Goal: Task Accomplishment & Management: Use online tool/utility

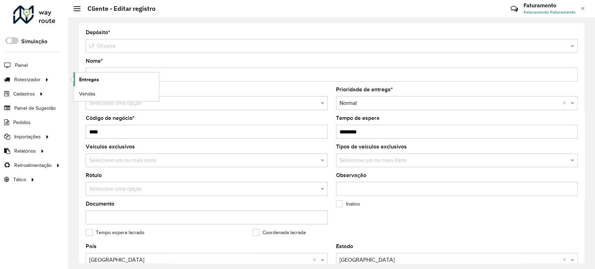
scroll to position [250, 0]
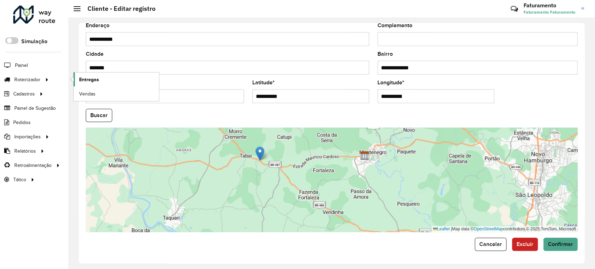
click at [88, 77] on span "Entregas" at bounding box center [89, 79] width 20 height 7
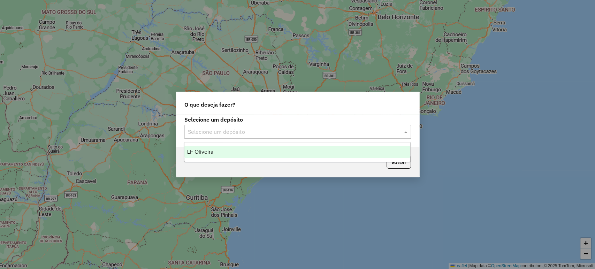
click at [220, 135] on input "text" at bounding box center [291, 132] width 206 height 8
click at [224, 148] on div "LF Oliveira" at bounding box center [297, 152] width 226 height 12
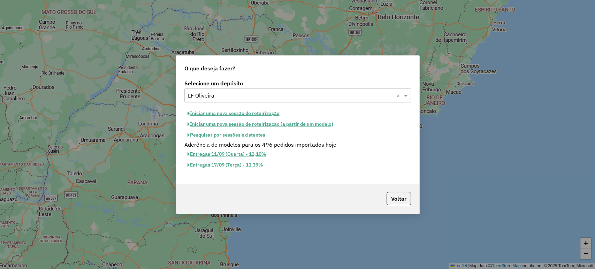
click at [222, 113] on button "Iniciar uma nova sessão de roteirização" at bounding box center [233, 113] width 98 height 11
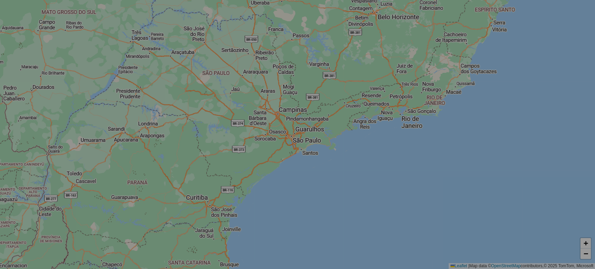
select select "*"
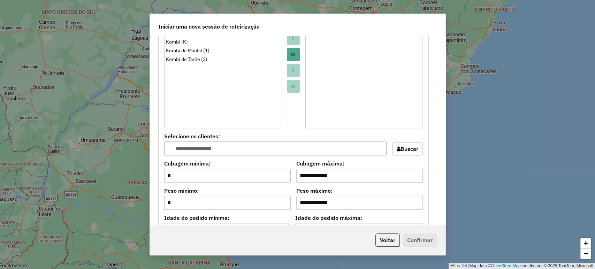
scroll to position [619, 0]
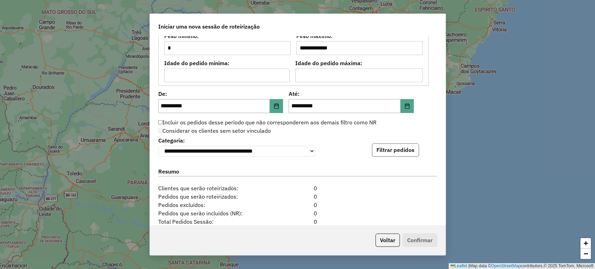
click at [379, 155] on button "Filtrar pedidos" at bounding box center [395, 149] width 47 height 13
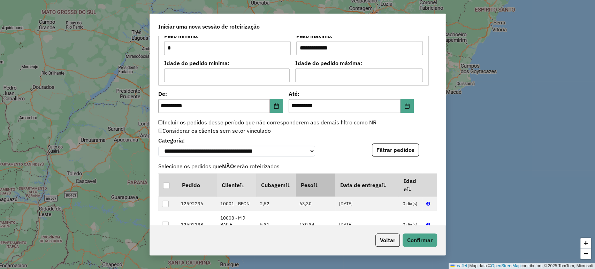
scroll to position [837, 0]
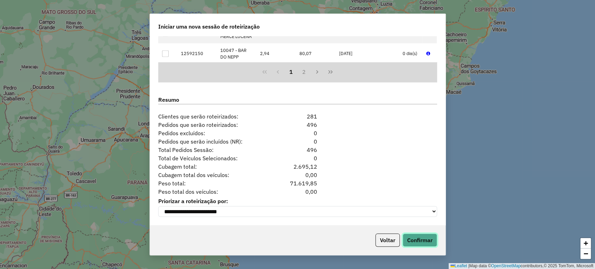
click at [413, 237] on button "Confirmar" at bounding box center [420, 240] width 35 height 13
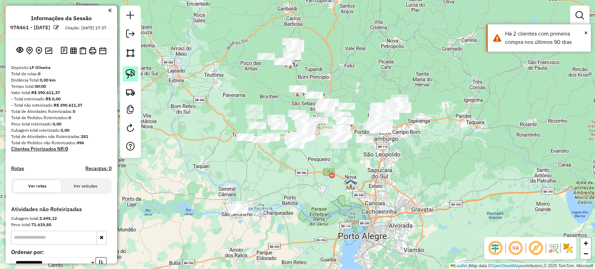
click at [131, 71] on img at bounding box center [130, 74] width 10 height 10
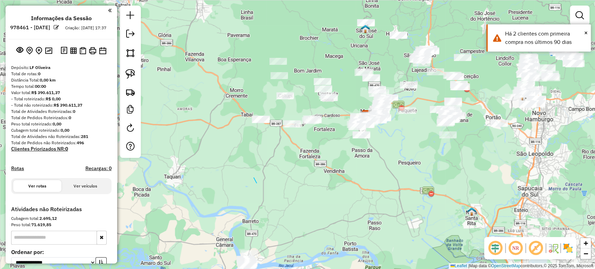
drag, startPoint x: 256, startPoint y: 182, endPoint x: 247, endPoint y: 157, distance: 26.5
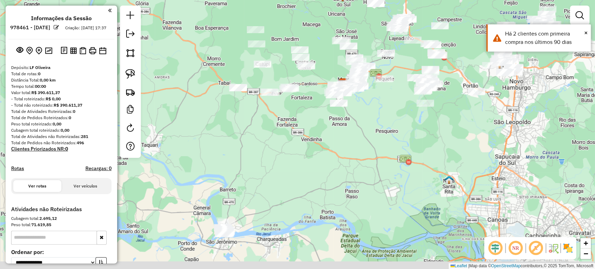
drag, startPoint x: 227, startPoint y: 128, endPoint x: 182, endPoint y: 98, distance: 54.1
click at [222, 121] on div "Janela de atendimento Grade de atendimento Capacidade Transportadoras Veículos …" at bounding box center [297, 134] width 595 height 269
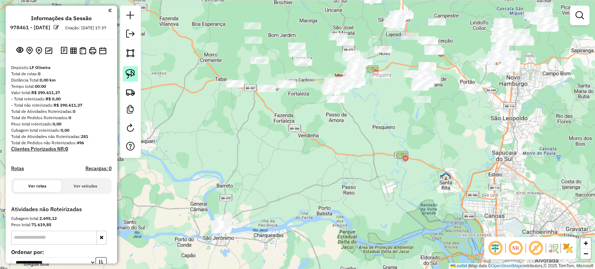
click at [123, 75] on link at bounding box center [130, 73] width 15 height 15
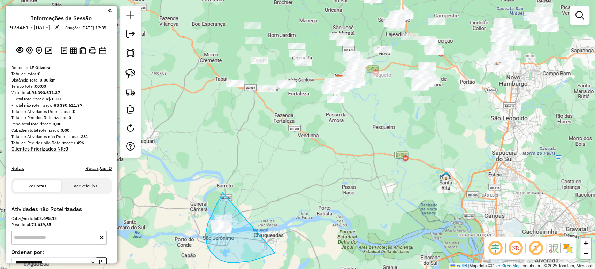
drag, startPoint x: 222, startPoint y: 192, endPoint x: 327, endPoint y: 221, distance: 108.6
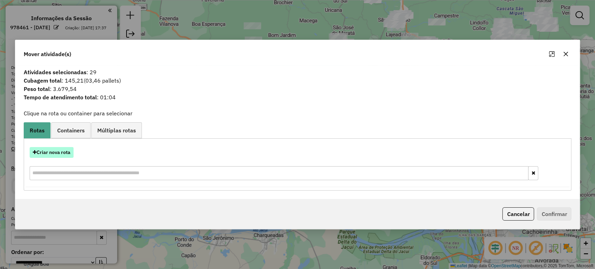
click at [70, 155] on button "Criar nova rota" at bounding box center [52, 152] width 44 height 11
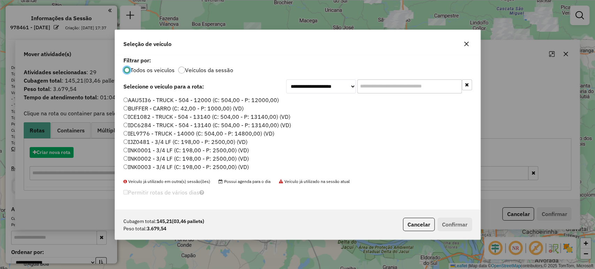
scroll to position [3, 2]
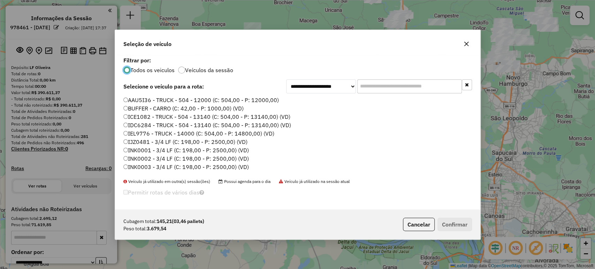
click at [383, 85] on input "text" at bounding box center [409, 86] width 105 height 14
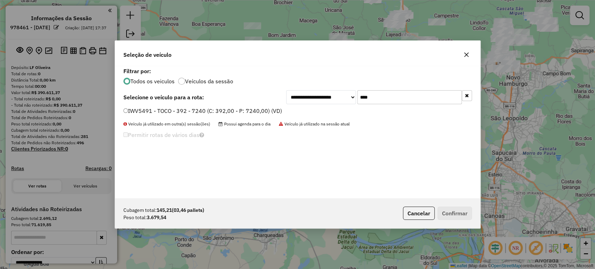
type input "****"
click at [260, 114] on label "IWV5491 - TOCO - 392 - 7240 (C: 392,00 - P: 7240,00) (VD)" at bounding box center [202, 111] width 159 height 8
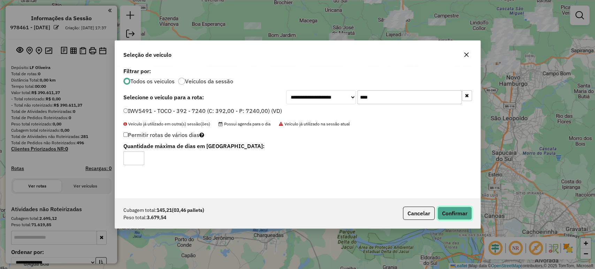
click at [463, 208] on button "Confirmar" at bounding box center [454, 213] width 35 height 13
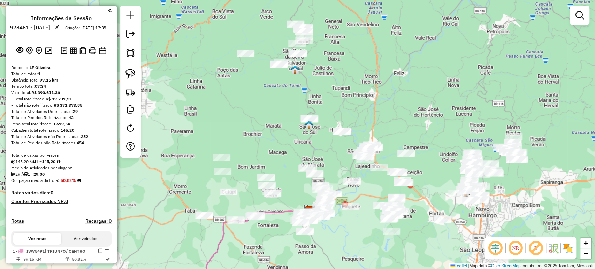
drag, startPoint x: 269, startPoint y: 188, endPoint x: 245, endPoint y: 287, distance: 102.5
click at [245, 269] on html "Aguarde... Pop-up bloqueado! Seu navegador bloqueou automáticamente a abertura …" at bounding box center [297, 134] width 595 height 269
click at [128, 80] on link at bounding box center [130, 73] width 15 height 15
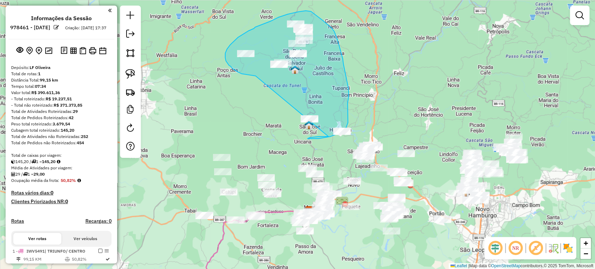
drag, startPoint x: 255, startPoint y: 76, endPoint x: 329, endPoint y: 136, distance: 94.9
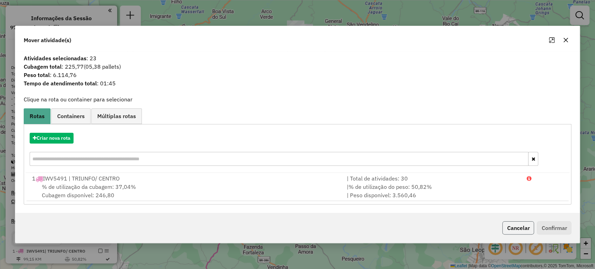
click at [518, 230] on button "Cancelar" at bounding box center [518, 227] width 32 height 13
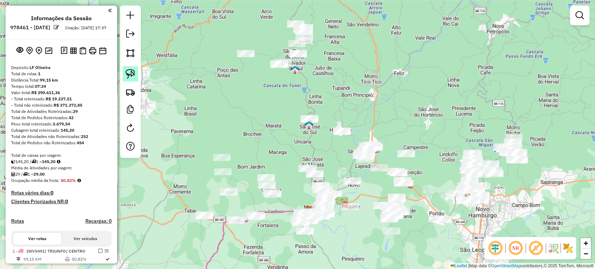
click at [128, 74] on img at bounding box center [130, 74] width 10 height 10
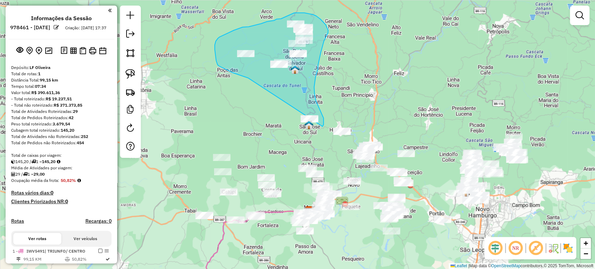
drag, startPoint x: 233, startPoint y: 73, endPoint x: 292, endPoint y: 148, distance: 96.0
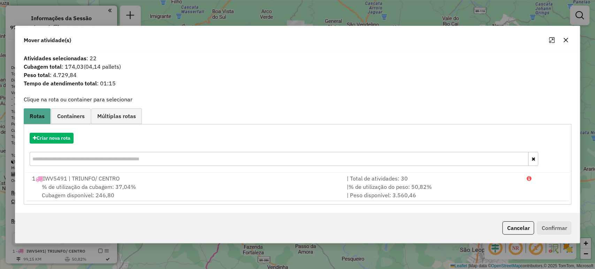
click at [74, 139] on div "Criar nova rota" at bounding box center [297, 138] width 544 height 11
click at [71, 137] on button "Criar nova rota" at bounding box center [52, 138] width 44 height 11
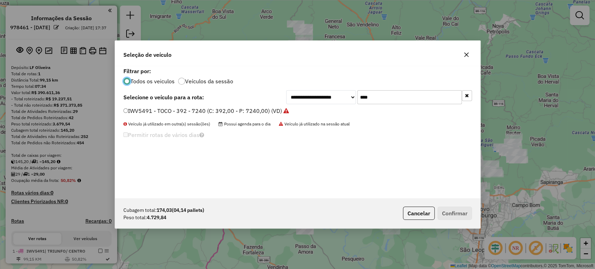
click at [382, 92] on input "****" at bounding box center [409, 97] width 105 height 14
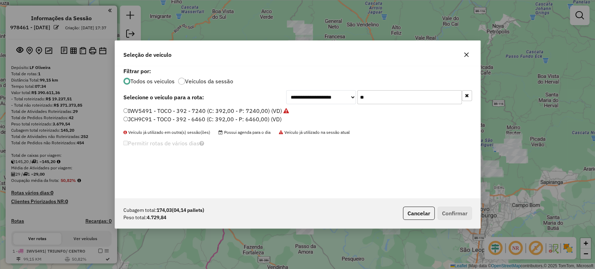
type input "**"
drag, startPoint x: 234, startPoint y: 118, endPoint x: 245, endPoint y: 128, distance: 14.1
click at [234, 119] on label "JCH9C91 - TOCO - 392 - 6460 (C: 392,00 - P: 6460,00) (VD)" at bounding box center [202, 119] width 158 height 8
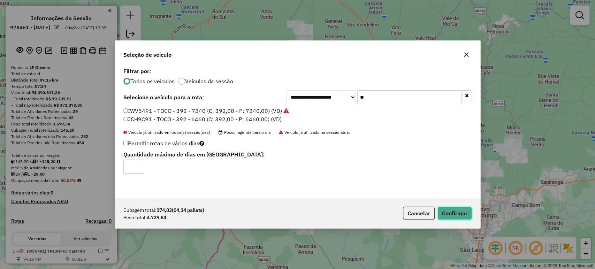
click at [443, 209] on button "Confirmar" at bounding box center [454, 213] width 35 height 13
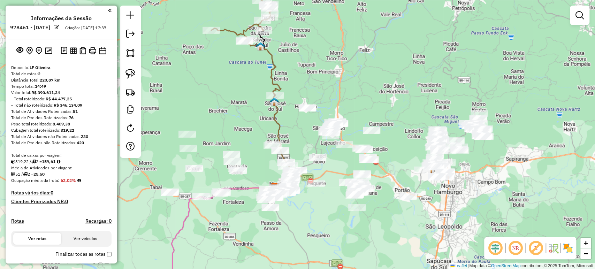
drag, startPoint x: 338, startPoint y: 165, endPoint x: 288, endPoint y: 138, distance: 56.3
click at [289, 138] on div "Janela de atendimento Grade de atendimento Capacidade Transportadoras Veículos …" at bounding box center [297, 134] width 595 height 269
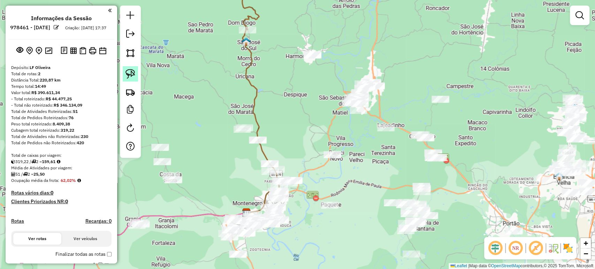
drag, startPoint x: 131, startPoint y: 76, endPoint x: 136, endPoint y: 77, distance: 5.4
click at [131, 76] on img at bounding box center [130, 74] width 10 height 10
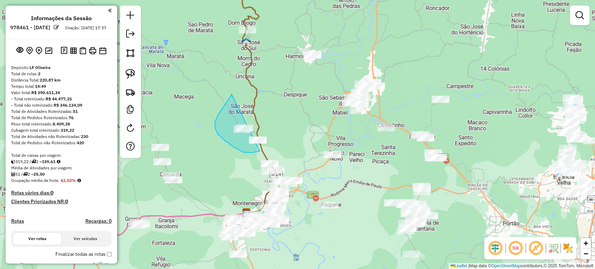
drag, startPoint x: 231, startPoint y: 94, endPoint x: 275, endPoint y: 144, distance: 66.7
click at [275, 144] on div "Janela de atendimento Grade de atendimento Capacidade Transportadoras Veículos …" at bounding box center [297, 134] width 595 height 269
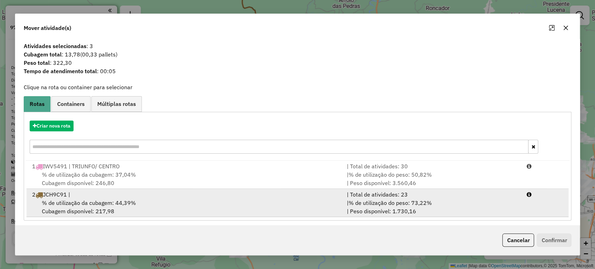
click at [130, 206] on span "% de utilização da cubagem: 44,39%" at bounding box center [89, 202] width 94 height 7
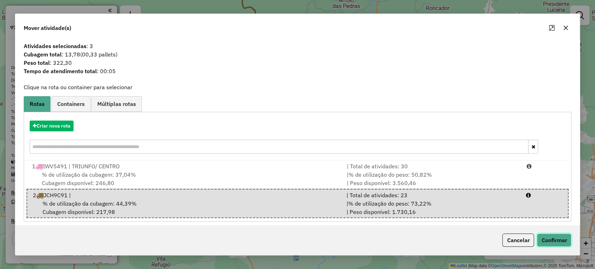
click at [552, 246] on button "Confirmar" at bounding box center [554, 240] width 35 height 13
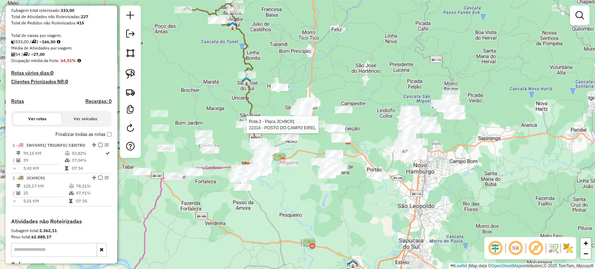
select select "**********"
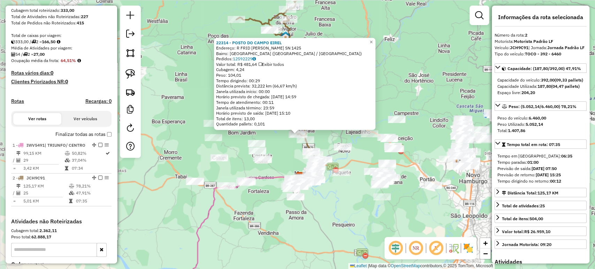
scroll to position [212, 0]
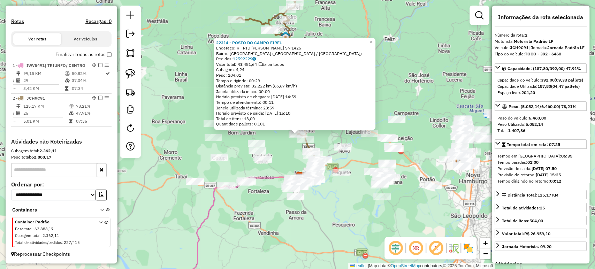
click at [251, 197] on div "22314 - POSTO DO CAMPO [PERSON_NAME]: R FRID [PERSON_NAME] SN 1425 Bairro: [GEO…" at bounding box center [297, 134] width 595 height 269
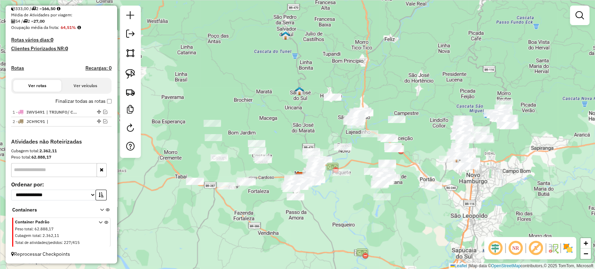
scroll to position [159, 0]
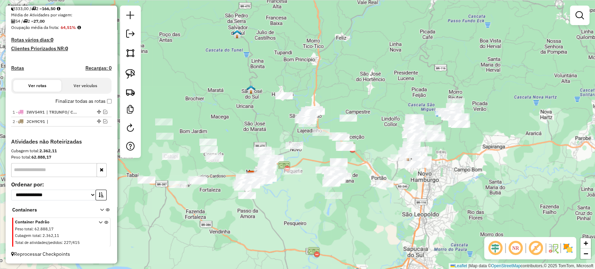
drag, startPoint x: 433, startPoint y: 95, endPoint x: 428, endPoint y: 107, distance: 12.3
click at [424, 97] on div "Janela de atendimento Grade de atendimento Capacidade Transportadoras Veículos …" at bounding box center [297, 134] width 595 height 269
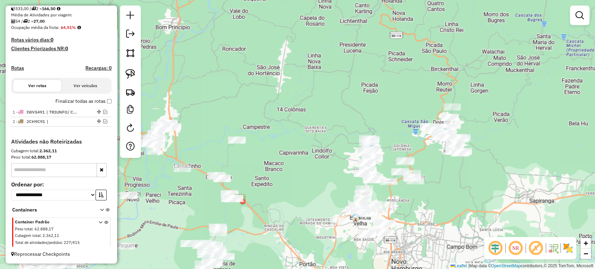
drag, startPoint x: 449, startPoint y: 159, endPoint x: 427, endPoint y: 171, distance: 24.8
click at [428, 171] on div "Janela de atendimento Grade de atendimento Capacidade Transportadoras Veículos …" at bounding box center [297, 134] width 595 height 269
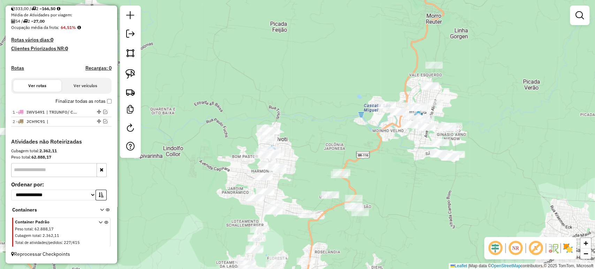
drag, startPoint x: 417, startPoint y: 175, endPoint x: 372, endPoint y: 170, distance: 45.6
click at [374, 169] on div "Janela de atendimento Grade de atendimento Capacidade Transportadoras Veículos …" at bounding box center [297, 134] width 595 height 269
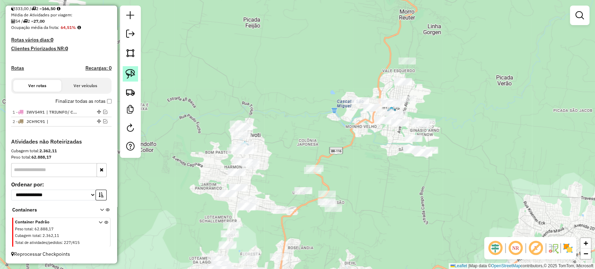
click at [134, 73] on img at bounding box center [130, 74] width 10 height 10
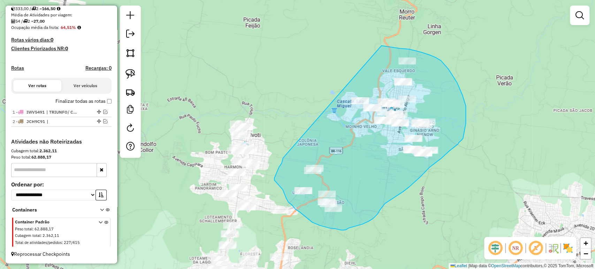
drag, startPoint x: 283, startPoint y: 158, endPoint x: 378, endPoint y: 45, distance: 147.9
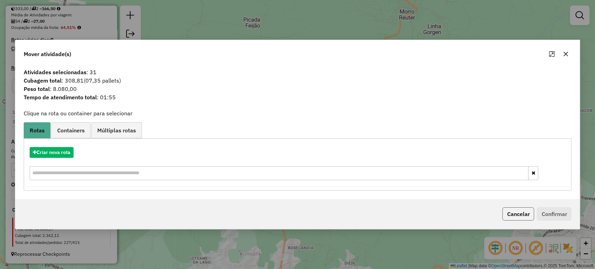
click at [519, 212] on button "Cancelar" at bounding box center [518, 213] width 32 height 13
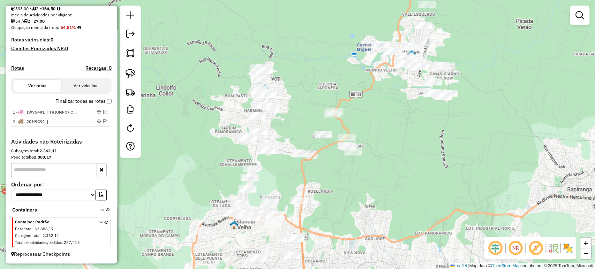
drag, startPoint x: 384, startPoint y: 212, endPoint x: 404, endPoint y: 155, distance: 59.5
click at [404, 155] on div "Janela de atendimento Grade de atendimento Capacidade Transportadoras Veículos …" at bounding box center [297, 134] width 595 height 269
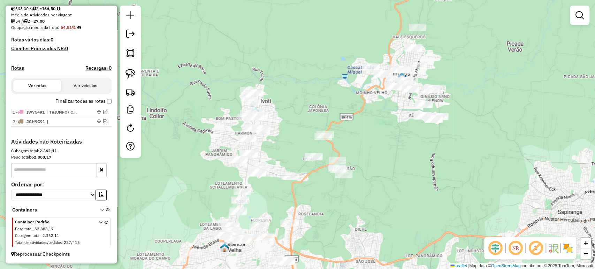
drag, startPoint x: 343, startPoint y: 91, endPoint x: 320, endPoint y: 130, distance: 45.3
click at [329, 122] on div "Janela de atendimento Grade de atendimento Capacidade Transportadoras Veículos …" at bounding box center [297, 134] width 595 height 269
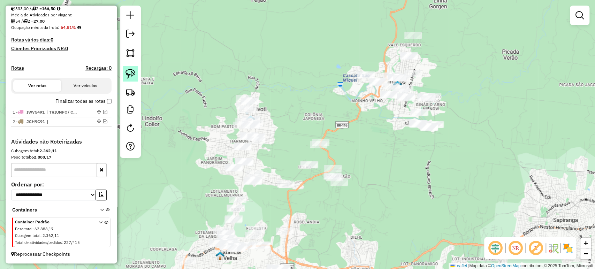
click at [128, 71] on img at bounding box center [130, 74] width 10 height 10
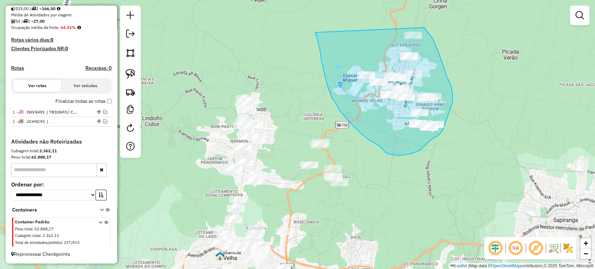
drag, startPoint x: 315, startPoint y: 32, endPoint x: 421, endPoint y: 25, distance: 106.2
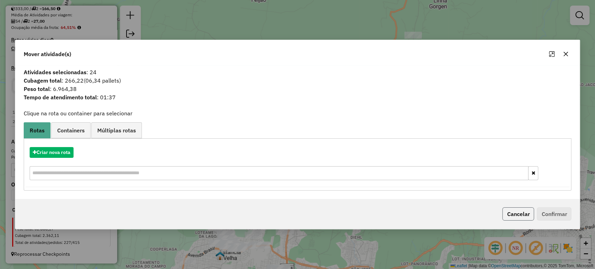
click at [515, 212] on button "Cancelar" at bounding box center [518, 213] width 32 height 13
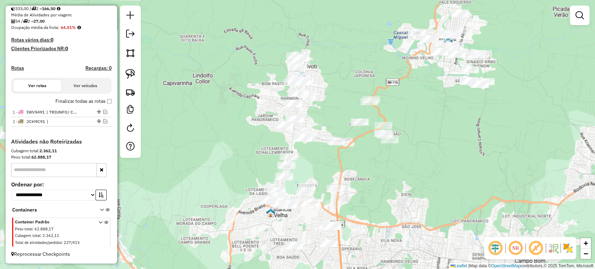
drag, startPoint x: 340, startPoint y: 224, endPoint x: 390, endPoint y: 182, distance: 66.0
click at [390, 182] on div "Janela de atendimento Grade de atendimento Capacidade Transportadoras Veículos …" at bounding box center [297, 134] width 595 height 269
click at [123, 79] on link at bounding box center [130, 73] width 15 height 15
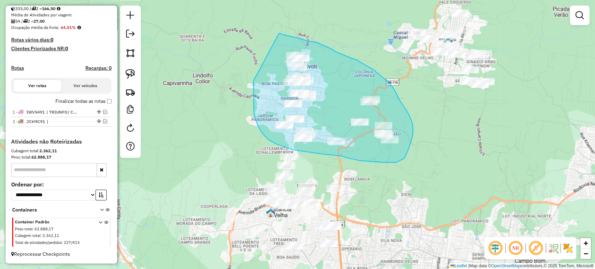
drag, startPoint x: 253, startPoint y: 81, endPoint x: 278, endPoint y: 33, distance: 53.6
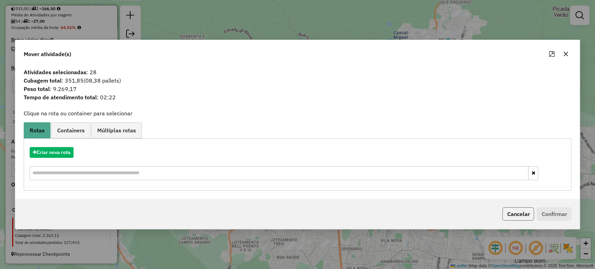
click at [518, 214] on button "Cancelar" at bounding box center [518, 213] width 32 height 13
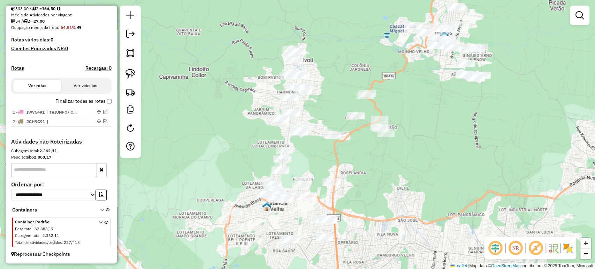
drag, startPoint x: 381, startPoint y: 181, endPoint x: 377, endPoint y: 174, distance: 8.3
click at [377, 174] on div "Janela de atendimento Grade de atendimento Capacidade Transportadoras Veículos …" at bounding box center [297, 134] width 595 height 269
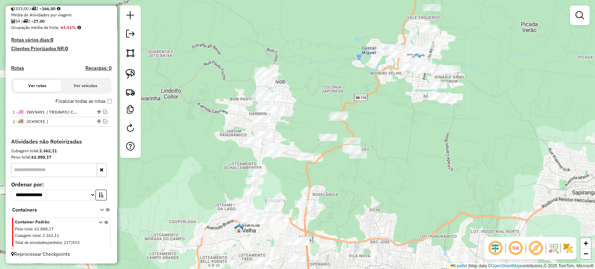
drag, startPoint x: 377, startPoint y: 174, endPoint x: 349, endPoint y: 197, distance: 35.4
click at [349, 197] on div "Janela de atendimento Grade de atendimento Capacidade Transportadoras Veículos …" at bounding box center [297, 134] width 595 height 269
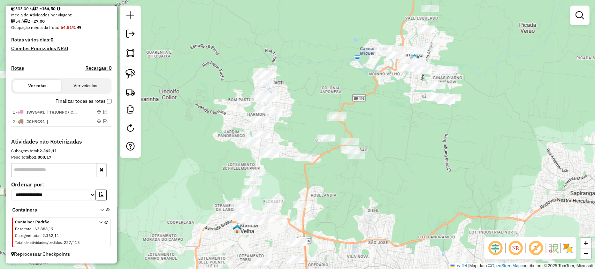
drag, startPoint x: 346, startPoint y: 195, endPoint x: 323, endPoint y: 214, distance: 30.5
click at [323, 214] on div "Janela de atendimento Grade de atendimento Capacidade Transportadoras Veículos …" at bounding box center [297, 134] width 595 height 269
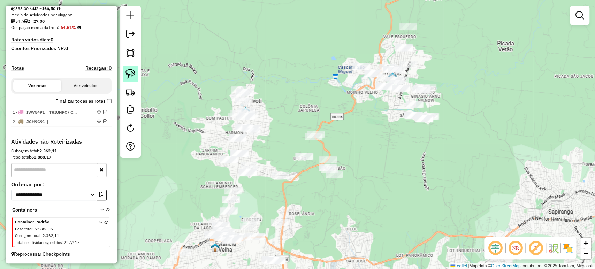
click at [137, 75] on link at bounding box center [130, 73] width 15 height 15
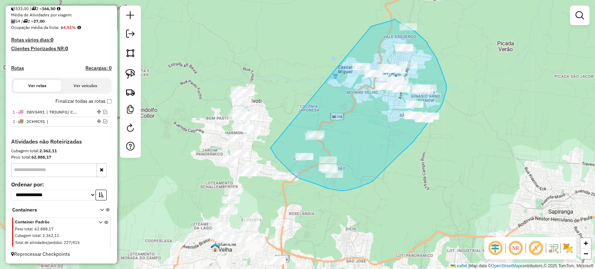
drag, startPoint x: 270, startPoint y: 148, endPoint x: 361, endPoint y: 30, distance: 148.3
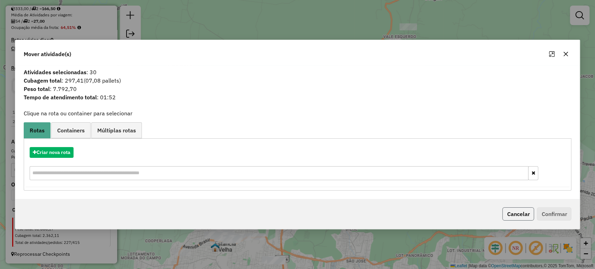
click at [502, 218] on button "Cancelar" at bounding box center [518, 213] width 32 height 13
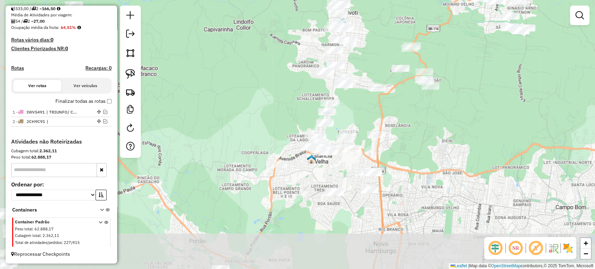
drag, startPoint x: 323, startPoint y: 225, endPoint x: 420, endPoint y: 137, distance: 130.5
click at [420, 137] on div "Janela de atendimento Grade de atendimento Capacidade Transportadoras Veículos …" at bounding box center [297, 134] width 595 height 269
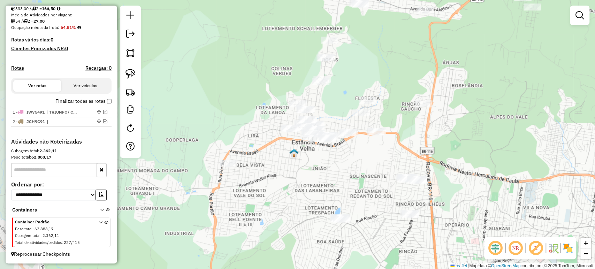
drag, startPoint x: 248, startPoint y: 161, endPoint x: 374, endPoint y: 173, distance: 126.4
click at [374, 173] on div "Janela de atendimento Grade de atendimento Capacidade Transportadoras Veículos …" at bounding box center [297, 134] width 595 height 269
click at [134, 75] on img at bounding box center [130, 74] width 10 height 10
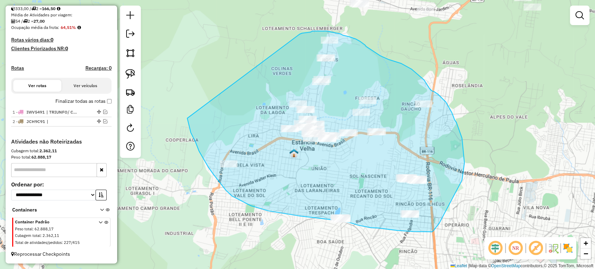
drag, startPoint x: 189, startPoint y: 124, endPoint x: 291, endPoint y: 41, distance: 132.0
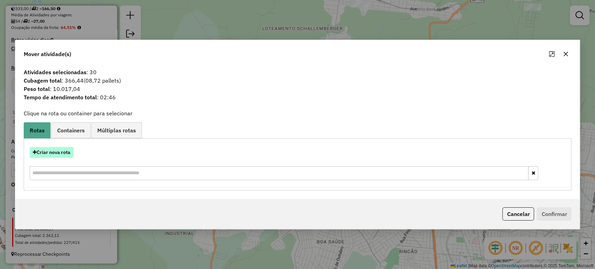
click at [63, 153] on button "Criar nova rota" at bounding box center [52, 152] width 44 height 11
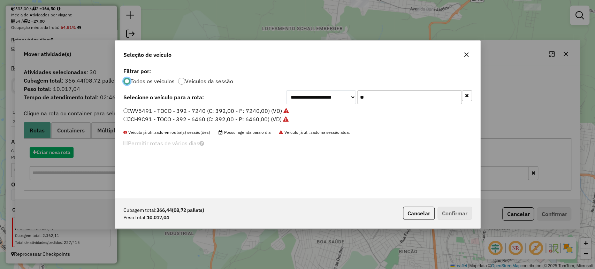
scroll to position [3, 2]
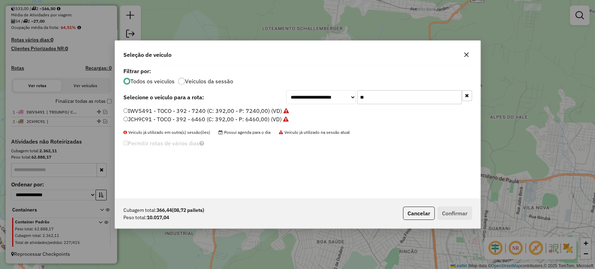
click at [366, 108] on li "IWV5491 - TOCO - 392 - 7240 (C: 392,00 - P: 7240,00) (VD)" at bounding box center [297, 111] width 349 height 8
click at [369, 101] on input "**" at bounding box center [409, 97] width 105 height 14
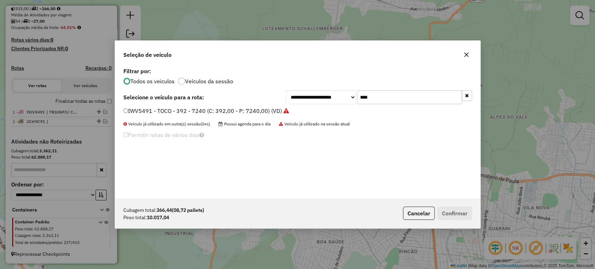
click at [204, 114] on label "IWV5491 - TOCO - 392 - 7240 (C: 392,00 - P: 7240,00) (VD)" at bounding box center [206, 111] width 166 height 8
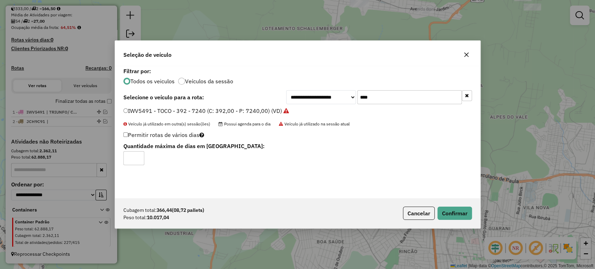
drag, startPoint x: 396, startPoint y: 97, endPoint x: 257, endPoint y: 85, distance: 139.9
click at [257, 85] on div "**********" at bounding box center [297, 132] width 365 height 132
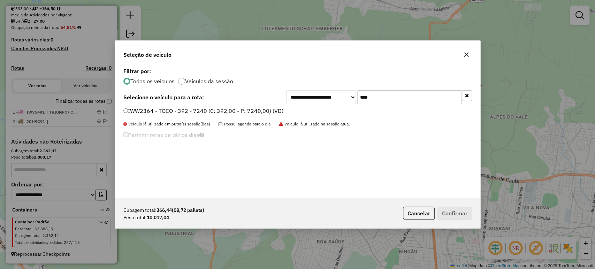
type input "****"
click at [181, 108] on label "IWW2364 - TOCO - 392 - 7240 (C: 392,00 - P: 7240,00) (VD)" at bounding box center [203, 111] width 160 height 8
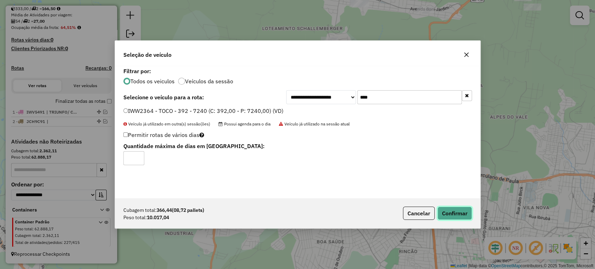
click at [446, 211] on button "Confirmar" at bounding box center [454, 213] width 35 height 13
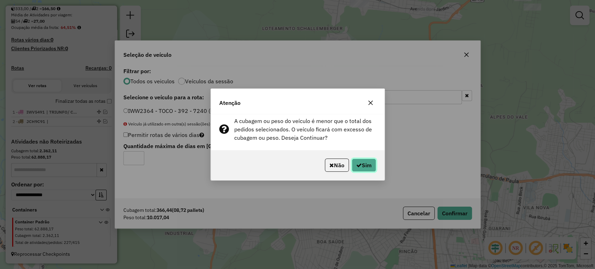
click at [361, 168] on button "Sim" at bounding box center [364, 165] width 24 height 13
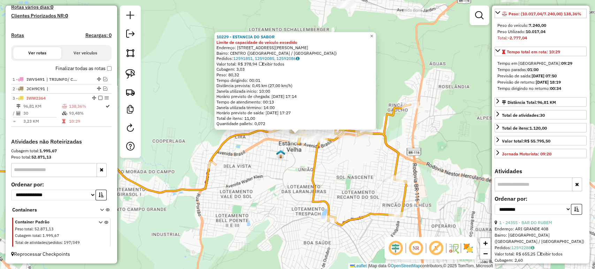
scroll to position [193, 0]
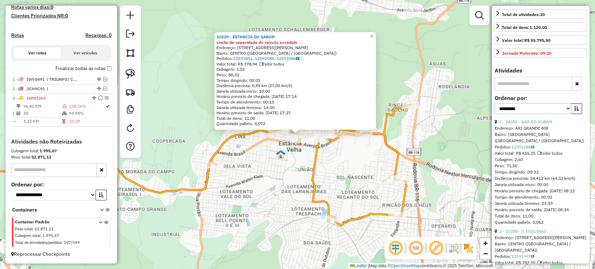
click at [531, 114] on select "**********" at bounding box center [533, 108] width 77 height 11
select select "*********"
click at [495, 114] on select "**********" at bounding box center [533, 108] width 77 height 11
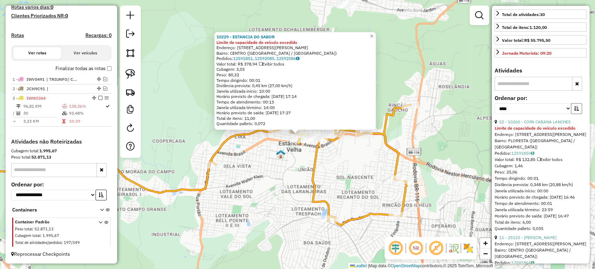
click at [576, 114] on button "button" at bounding box center [576, 108] width 11 height 11
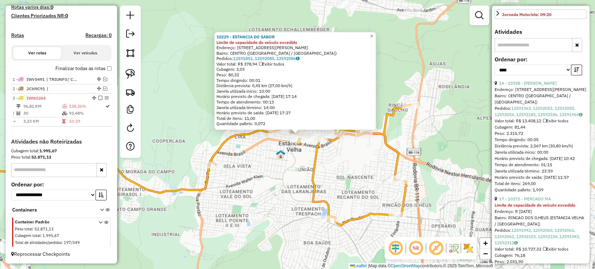
scroll to position [271, 0]
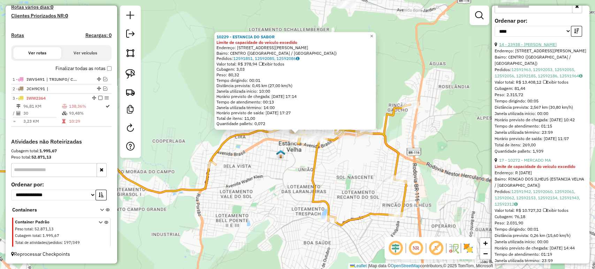
click at [535, 47] on link "14 - 23938 - MARIA SCHU HANSEN M" at bounding box center [528, 44] width 58 height 5
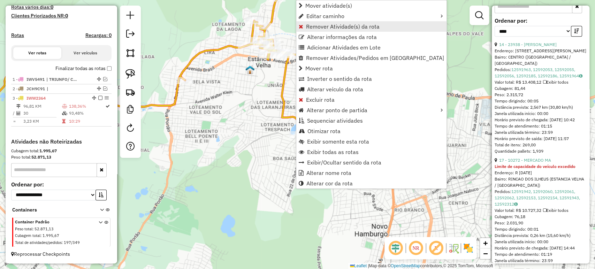
click at [319, 29] on span "Remover Atividade(s) da rota" at bounding box center [343, 27] width 74 height 6
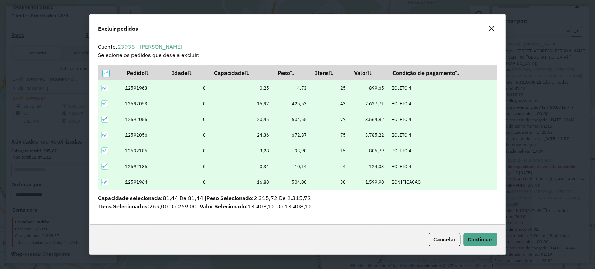
scroll to position [0, 0]
click at [473, 235] on button "Continuar" at bounding box center [480, 239] width 34 height 13
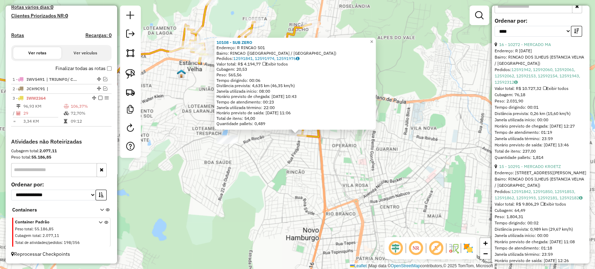
click at [298, 142] on div "10108 - SUB ZERO Endereço: R RINCAO 501 Bairro: RINCAO (ESTANCIA VELHA / RS) Pe…" at bounding box center [297, 134] width 595 height 269
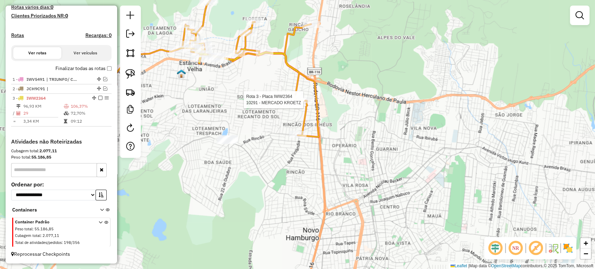
select select "*********"
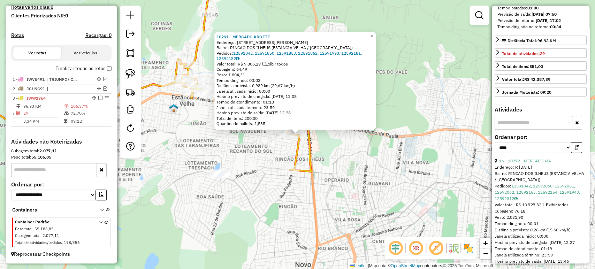
scroll to position [155, 0]
click at [540, 163] on link "16 - 10272 - MERCADO MA" at bounding box center [525, 160] width 52 height 5
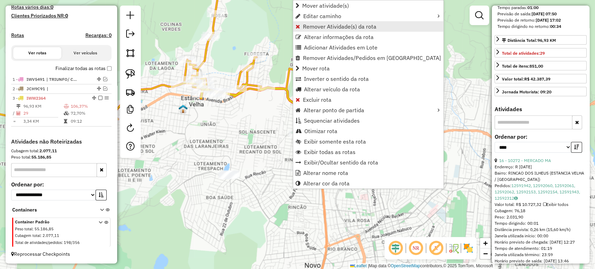
click at [315, 29] on span "Remover Atividade(s) da rota" at bounding box center [340, 27] width 74 height 6
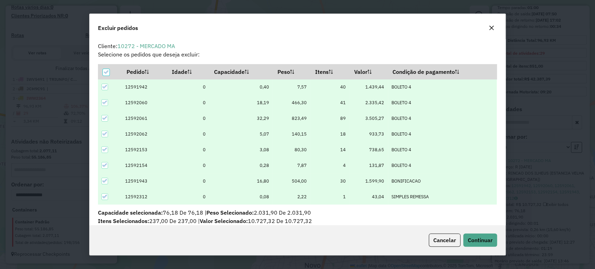
scroll to position [3, 2]
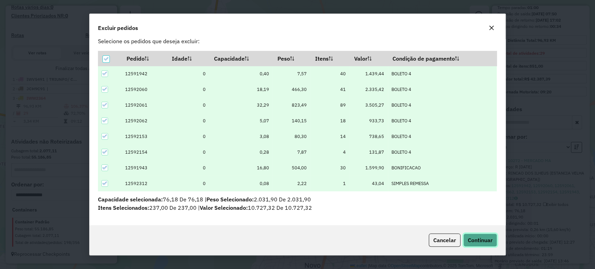
click at [471, 234] on button "Continuar" at bounding box center [480, 240] width 34 height 13
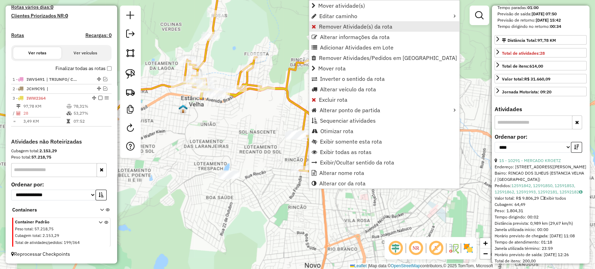
click at [328, 29] on span "Remover Atividade(s) da rota" at bounding box center [356, 27] width 74 height 6
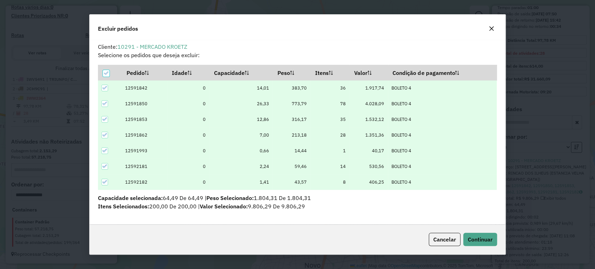
scroll to position [0, 0]
click at [485, 237] on span "Continuar" at bounding box center [480, 239] width 25 height 7
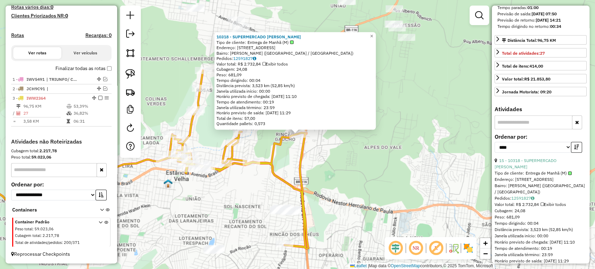
click at [306, 178] on div "10318 - SUPERMERCADO HANSEN Tipo de cliente: Entrega de Manhã (M) Endereço: R S…" at bounding box center [297, 134] width 595 height 269
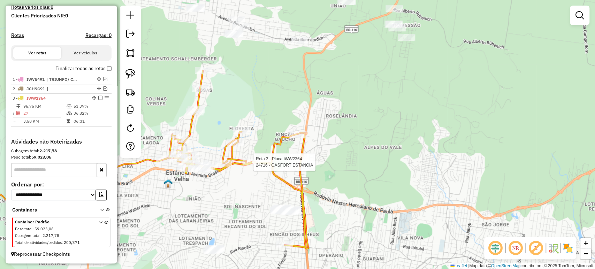
select select "*********"
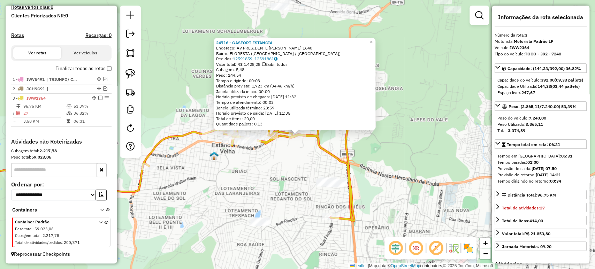
click at [255, 196] on div "24716 - GASFORT ESTANCIA Endereço: [STREET_ADDRESS][PERSON_NAME]) [GEOGRAPHIC_D…" at bounding box center [297, 134] width 595 height 269
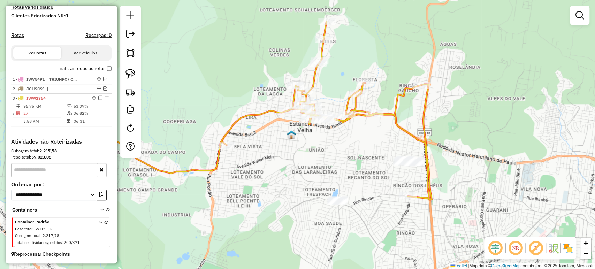
drag, startPoint x: 255, startPoint y: 201, endPoint x: 360, endPoint y: 169, distance: 109.0
click at [360, 169] on div "Janela de atendimento Grade de atendimento Capacidade Transportadoras Veículos …" at bounding box center [297, 134] width 595 height 269
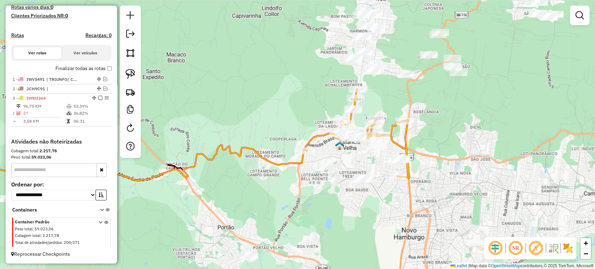
drag, startPoint x: 382, startPoint y: 190, endPoint x: 360, endPoint y: 230, distance: 46.0
click at [360, 230] on div "Janela de atendimento Grade de atendimento Capacidade Transportadoras Veículos …" at bounding box center [297, 134] width 595 height 269
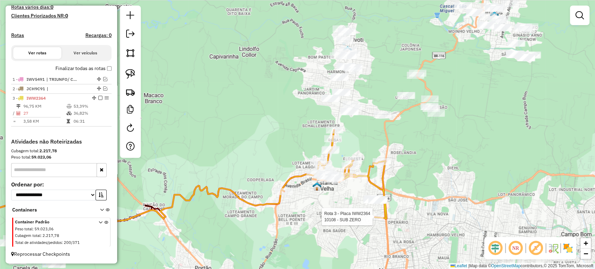
select select "*********"
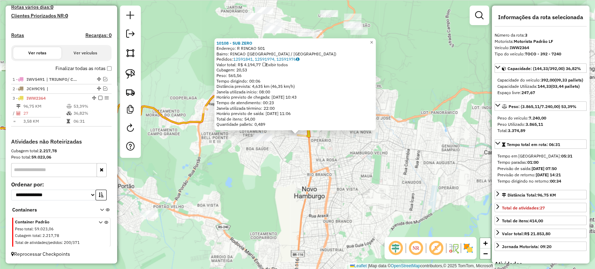
click at [288, 189] on div "10108 - SUB ZERO Endereço: R RINCAO 501 Bairro: RINCAO (ESTANCIA VELHA / RS) Pe…" at bounding box center [297, 134] width 595 height 269
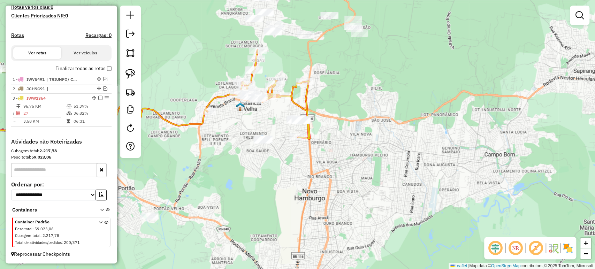
drag, startPoint x: 296, startPoint y: 164, endPoint x: 307, endPoint y: 200, distance: 36.9
click at [307, 200] on div "Janela de atendimento Grade de atendimento Capacidade Transportadoras Veículos …" at bounding box center [297, 134] width 595 height 269
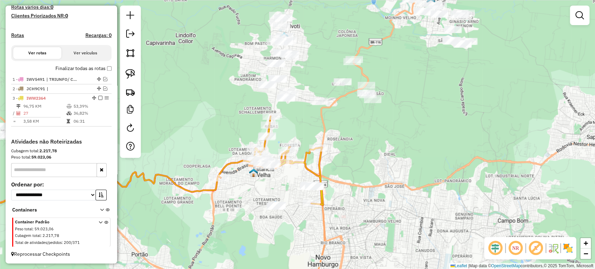
drag, startPoint x: 311, startPoint y: 215, endPoint x: 311, endPoint y: 230, distance: 15.0
click at [311, 230] on div "Janela de atendimento Grade de atendimento Capacidade Transportadoras Veículos …" at bounding box center [297, 134] width 595 height 269
select select "*********"
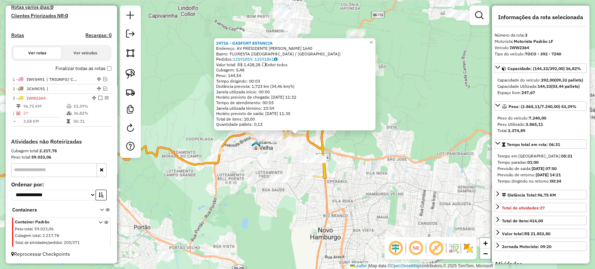
click at [318, 218] on div "24716 - GASFORT ESTANCIA Endereço: [STREET_ADDRESS][PERSON_NAME]) [GEOGRAPHIC_D…" at bounding box center [297, 134] width 595 height 269
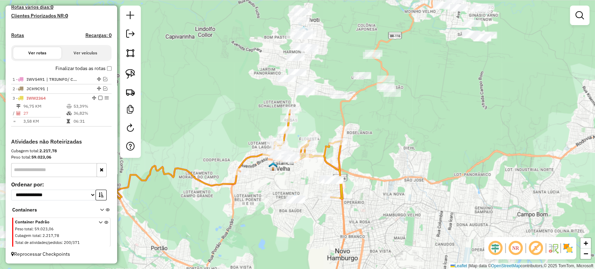
drag, startPoint x: 314, startPoint y: 204, endPoint x: 331, endPoint y: 225, distance: 27.0
click at [331, 225] on div "Janela de atendimento Grade de atendimento Capacidade Transportadoras Veículos …" at bounding box center [297, 134] width 595 height 269
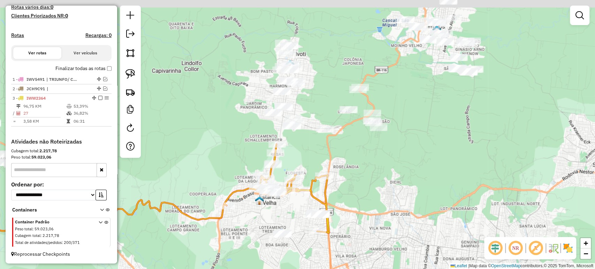
drag, startPoint x: 269, startPoint y: 99, endPoint x: 254, endPoint y: 136, distance: 40.0
click at [254, 136] on div "Janela de atendimento Grade de atendimento Capacidade Transportadoras Veículos …" at bounding box center [297, 134] width 595 height 269
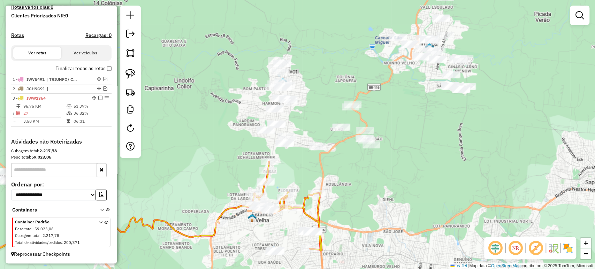
drag, startPoint x: 254, startPoint y: 136, endPoint x: 247, endPoint y: 156, distance: 20.7
click at [247, 156] on div "Janela de atendimento Grade de atendimento Capacidade Transportadoras Veículos …" at bounding box center [297, 134] width 595 height 269
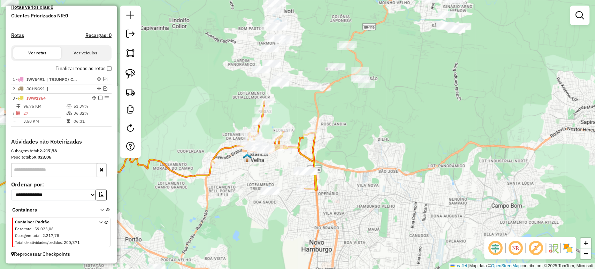
drag, startPoint x: 225, startPoint y: 171, endPoint x: 215, endPoint y: 89, distance: 83.5
click at [218, 77] on div "Janela de atendimento Grade de atendimento Capacidade Transportadoras Veículos …" at bounding box center [297, 134] width 595 height 269
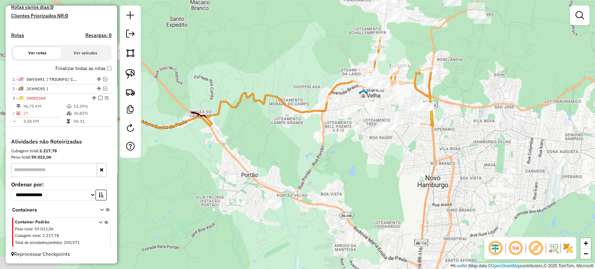
drag, startPoint x: 240, startPoint y: 200, endPoint x: 367, endPoint y: 161, distance: 132.8
click at [367, 161] on div "Janela de atendimento Grade de atendimento Capacidade Transportadoras Veículos …" at bounding box center [297, 134] width 595 height 269
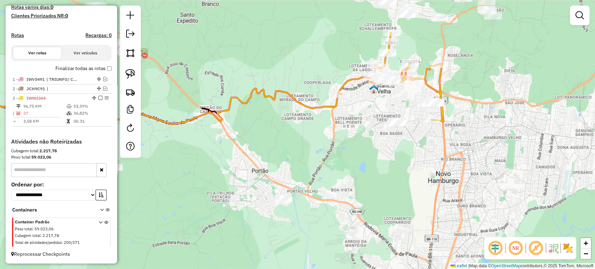
click at [138, 77] on div at bounding box center [130, 82] width 21 height 152
click at [134, 73] on img at bounding box center [130, 74] width 10 height 10
drag, startPoint x: 269, startPoint y: 173, endPoint x: 315, endPoint y: 204, distance: 56.1
click at [315, 204] on div "Janela de atendimento Grade de atendimento Capacidade Transportadoras Veículos …" at bounding box center [297, 134] width 595 height 269
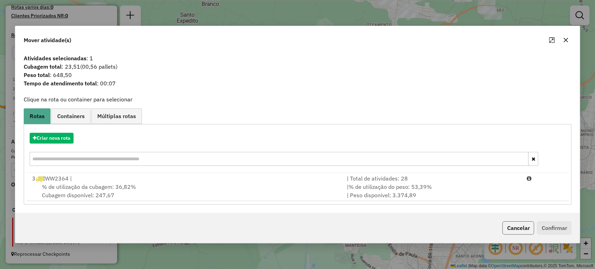
click at [513, 226] on button "Cancelar" at bounding box center [518, 227] width 32 height 13
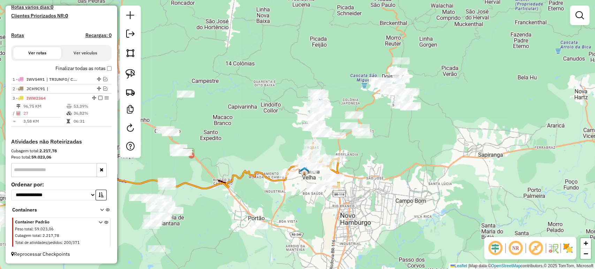
drag, startPoint x: 293, startPoint y: 167, endPoint x: 285, endPoint y: 222, distance: 55.9
click at [285, 222] on div "Janela de atendimento Grade de atendimento Capacidade Transportadoras Veículos …" at bounding box center [297, 134] width 595 height 269
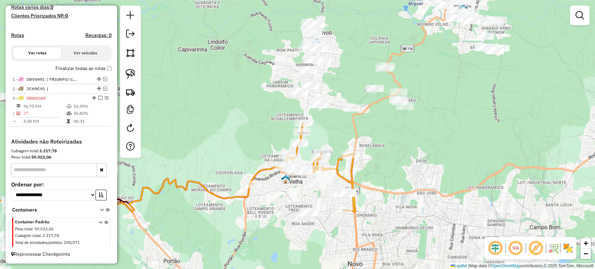
drag, startPoint x: 395, startPoint y: 165, endPoint x: 388, endPoint y: 173, distance: 10.4
click at [388, 173] on div "Janela de atendimento Grade de atendimento Capacidade Transportadoras Veículos …" at bounding box center [297, 134] width 595 height 269
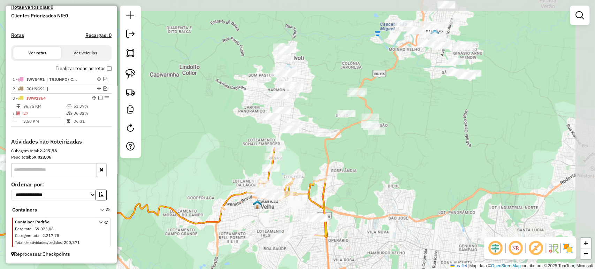
drag, startPoint x: 386, startPoint y: 166, endPoint x: 355, endPoint y: 194, distance: 42.7
click at [355, 194] on div "Janela de atendimento Grade de atendimento Capacidade Transportadoras Veículos …" at bounding box center [297, 134] width 595 height 269
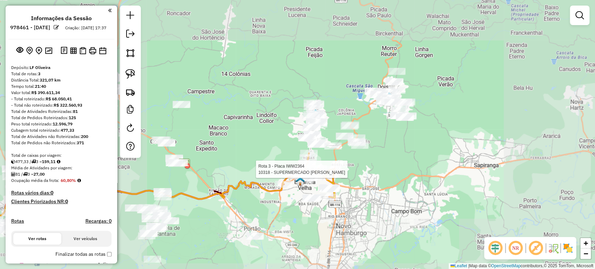
click at [340, 167] on div "Rota 3 - Placa IWW2364 10318 - SUPERMERCADO HANSEN Janela de atendimento Grade …" at bounding box center [297, 134] width 595 height 269
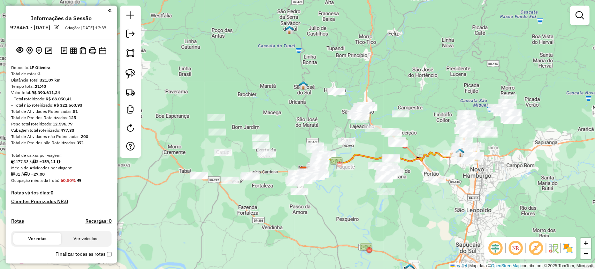
drag, startPoint x: 261, startPoint y: 202, endPoint x: 406, endPoint y: 174, distance: 147.7
click at [406, 174] on div "Janela de atendimento Grade de atendimento Capacidade Transportadoras Veículos …" at bounding box center [297, 134] width 595 height 269
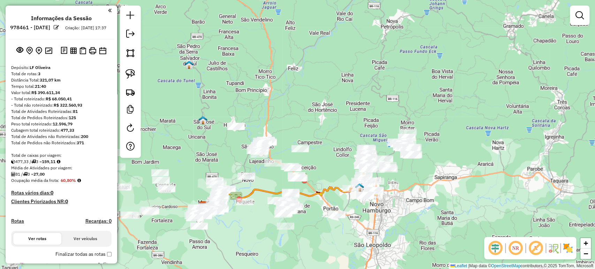
drag, startPoint x: 411, startPoint y: 154, endPoint x: 281, endPoint y: 197, distance: 136.3
click at [278, 201] on div "Janela de atendimento Grade de atendimento Capacidade Transportadoras Veículos …" at bounding box center [297, 134] width 595 height 269
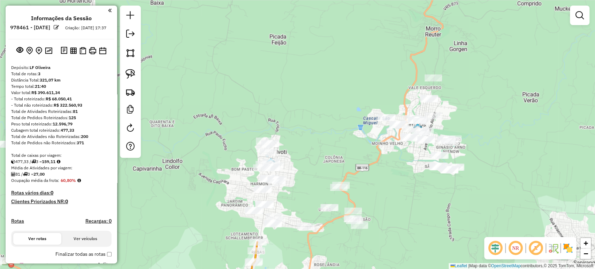
drag, startPoint x: 431, startPoint y: 193, endPoint x: 352, endPoint y: 250, distance: 97.8
click at [354, 249] on div "Janela de atendimento Grade de atendimento Capacidade Transportadoras Veículos …" at bounding box center [297, 134] width 595 height 269
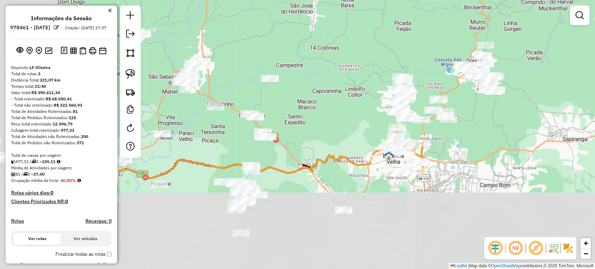
drag, startPoint x: 354, startPoint y: 234, endPoint x: 476, endPoint y: 132, distance: 158.9
click at [476, 132] on div "Janela de atendimento Grade de atendimento Capacidade Transportadoras Veículos …" at bounding box center [297, 134] width 595 height 269
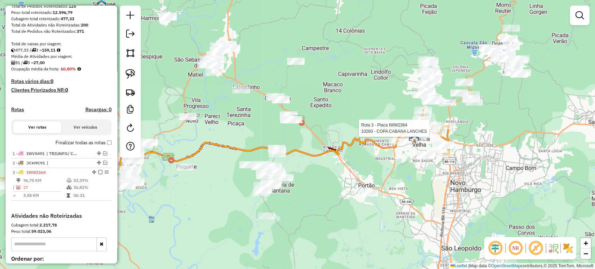
select select "*********"
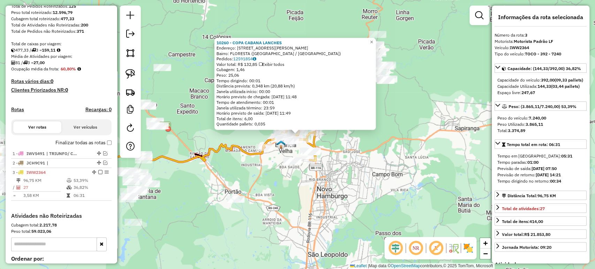
scroll to position [191, 0]
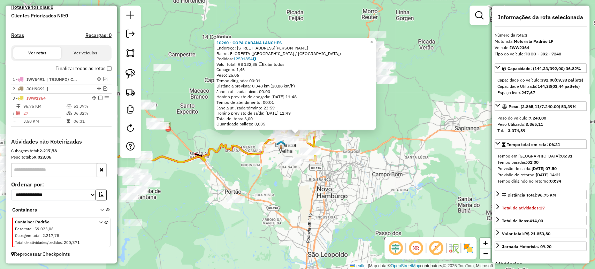
click at [408, 155] on div "10260 - COPA CABANA LANCHES Endereço: R NEREU RAMOS 100 Bairro: FLORESTA (ESTAN…" at bounding box center [297, 134] width 595 height 269
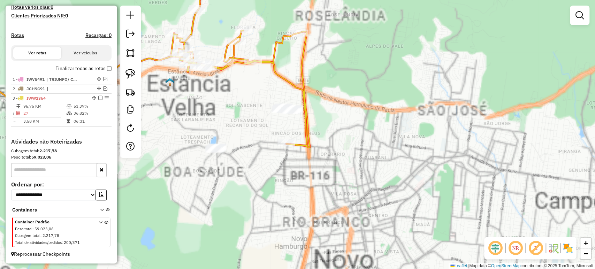
drag, startPoint x: 313, startPoint y: 170, endPoint x: 352, endPoint y: 173, distance: 39.1
click at [352, 173] on div "Janela de atendimento Grade de atendimento Capacidade Transportadoras Veículos …" at bounding box center [297, 134] width 595 height 269
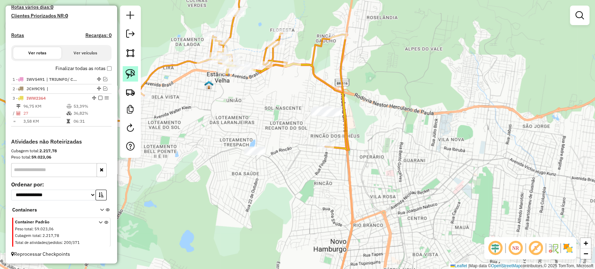
click at [124, 74] on link at bounding box center [130, 73] width 15 height 15
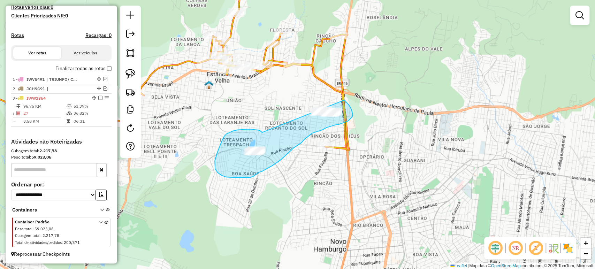
drag, startPoint x: 256, startPoint y: 130, endPoint x: 328, endPoint y: 84, distance: 85.4
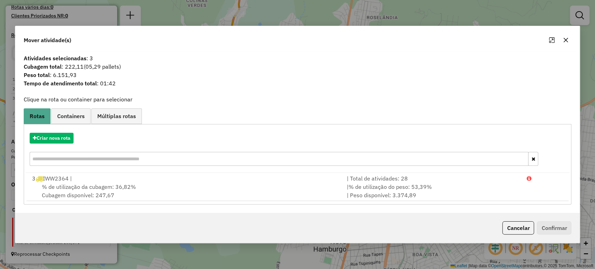
click at [514, 230] on hb-app "Aguarde... Pop-up bloqueado! Seu navegador bloqueou automáticamente a abertura …" at bounding box center [297, 134] width 595 height 269
click at [514, 230] on button "Cancelar" at bounding box center [518, 227] width 32 height 13
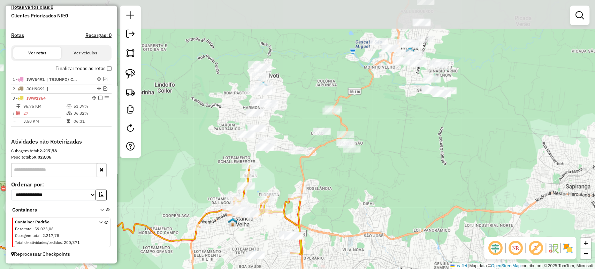
drag, startPoint x: 250, startPoint y: 136, endPoint x: 237, endPoint y: 251, distance: 115.4
click at [243, 248] on div "Janela de atendimento Grade de atendimento Capacidade Transportadoras Veículos …" at bounding box center [297, 134] width 595 height 269
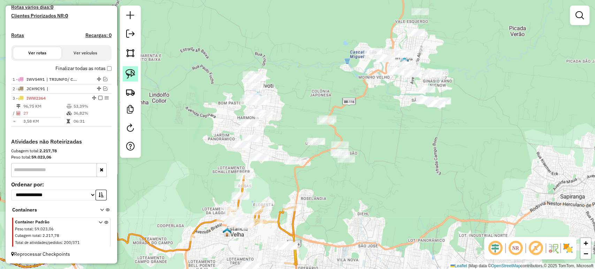
click at [128, 68] on link at bounding box center [130, 73] width 15 height 15
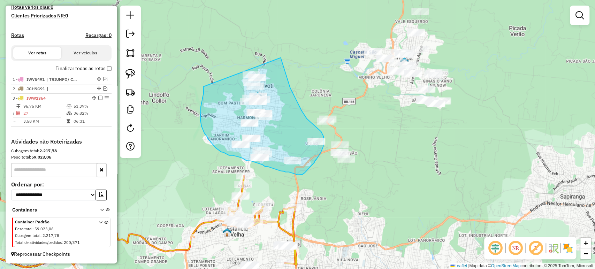
drag, startPoint x: 203, startPoint y: 87, endPoint x: 276, endPoint y: 43, distance: 85.5
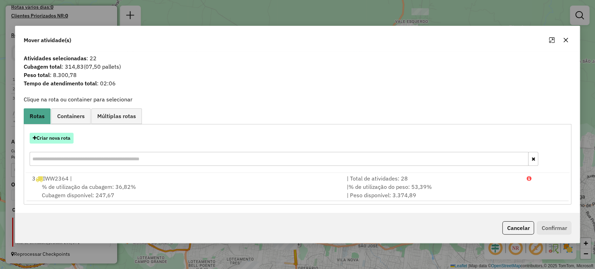
click at [56, 140] on button "Criar nova rota" at bounding box center [52, 138] width 44 height 11
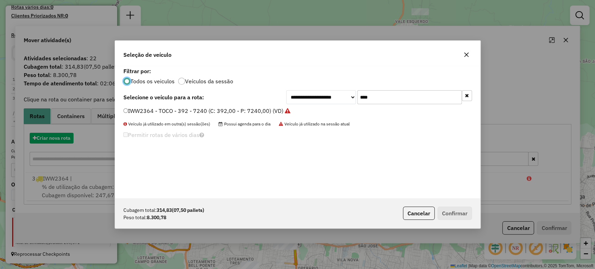
scroll to position [3, 2]
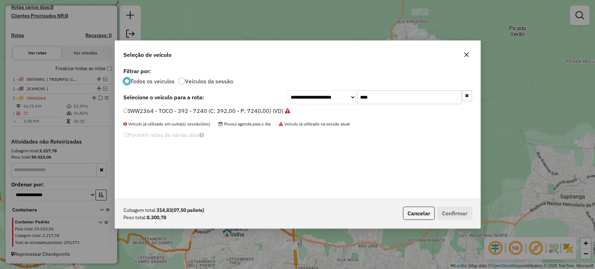
click at [378, 102] on input "****" at bounding box center [409, 97] width 105 height 14
type input "****"
click at [244, 110] on label "IXY4134 - TOCO - 364 - 7500 (C: 364,00 - P: 7500,00) (VD)" at bounding box center [201, 111] width 157 height 8
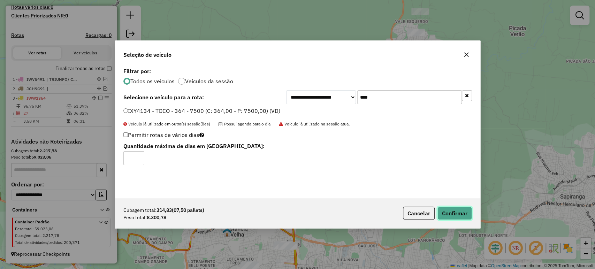
click at [444, 212] on button "Confirmar" at bounding box center [454, 213] width 35 height 13
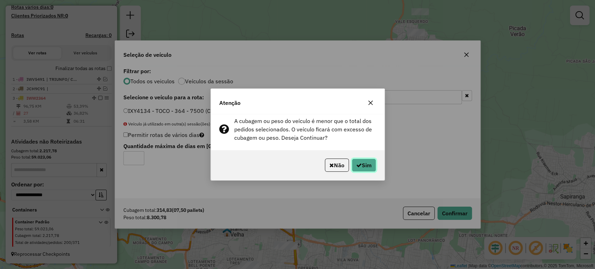
click at [364, 164] on button "Sim" at bounding box center [364, 165] width 24 height 13
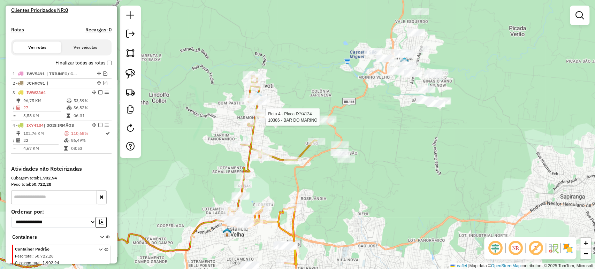
scroll to position [224, 0]
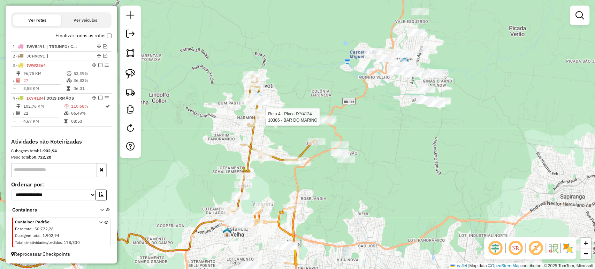
select select "*********"
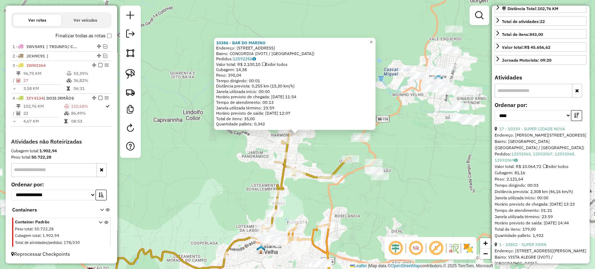
scroll to position [193, 0]
click at [539, 131] on link "17 - 10339 - SUPER CIDADE NOVA" at bounding box center [532, 127] width 66 height 5
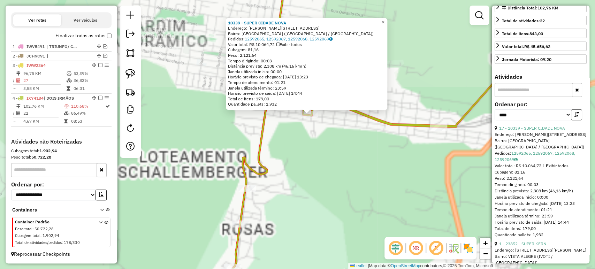
click at [300, 142] on div "10339 - SUPER CIDADE NOVA Endereço: R ALBINO HUGO MULLER 534 Bairro: CIDADE NOV…" at bounding box center [297, 134] width 595 height 269
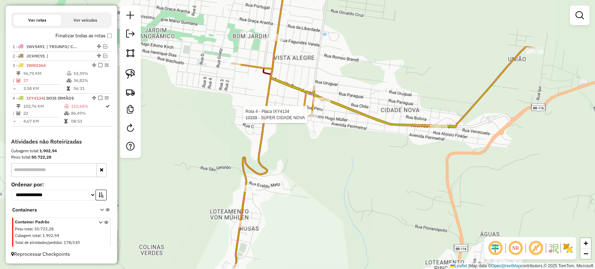
select select "*********"
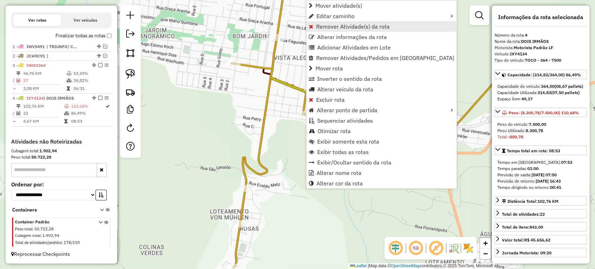
click at [329, 25] on span "Remover Atividade(s) da rota" at bounding box center [353, 27] width 74 height 6
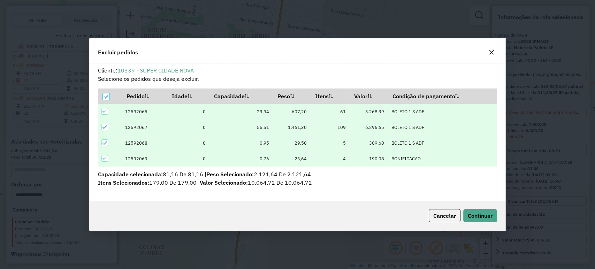
scroll to position [0, 0]
click at [485, 214] on span "Continuar" at bounding box center [480, 215] width 25 height 7
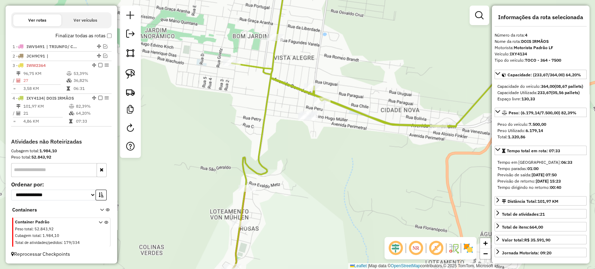
click at [358, 166] on div "Janela de atendimento Grade de atendimento Capacidade Transportadoras Veículos …" at bounding box center [297, 134] width 595 height 269
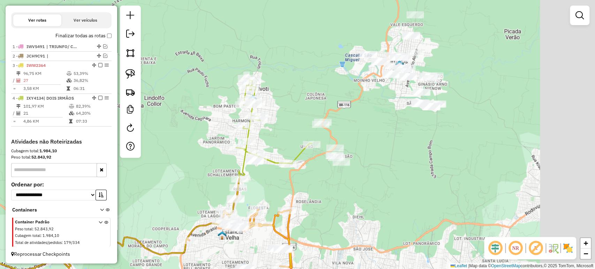
drag, startPoint x: 414, startPoint y: 174, endPoint x: 328, endPoint y: 166, distance: 85.7
click at [323, 181] on div "Janela de atendimento Grade de atendimento Capacidade Transportadoras Veículos …" at bounding box center [297, 134] width 595 height 269
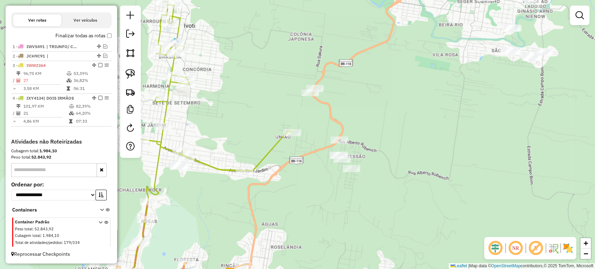
drag, startPoint x: 298, startPoint y: 163, endPoint x: 293, endPoint y: 167, distance: 5.8
click at [293, 167] on div "Janela de atendimento Grade de atendimento Capacidade Transportadoras Veículos …" at bounding box center [297, 134] width 595 height 269
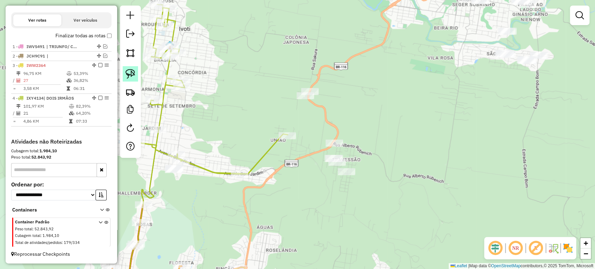
click at [131, 71] on img at bounding box center [130, 74] width 10 height 10
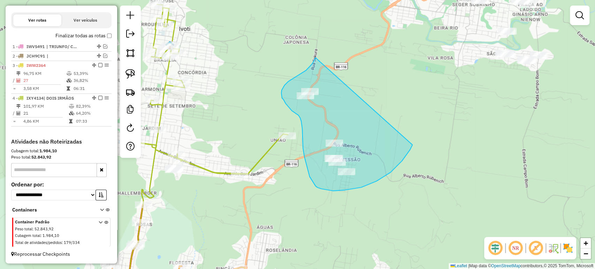
drag, startPoint x: 315, startPoint y: 58, endPoint x: 413, endPoint y: 144, distance: 129.9
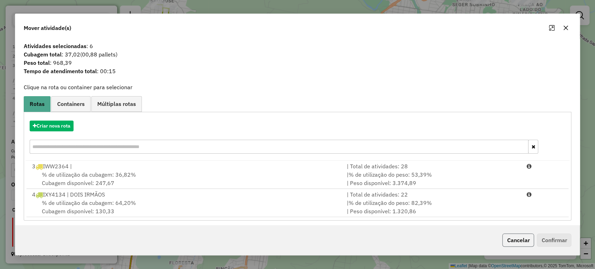
drag, startPoint x: 511, startPoint y: 239, endPoint x: 308, endPoint y: 183, distance: 210.5
click at [511, 239] on button "Cancelar" at bounding box center [518, 240] width 32 height 13
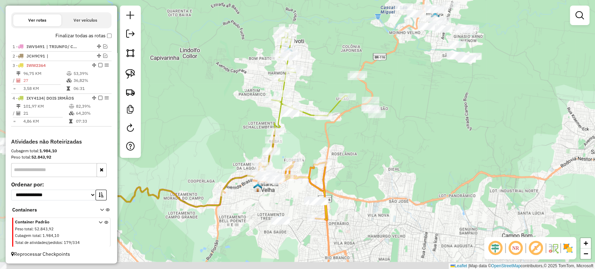
drag, startPoint x: 240, startPoint y: 191, endPoint x: 347, endPoint y: 137, distance: 119.7
click at [347, 137] on div "Janela de atendimento Grade de atendimento Capacidade Transportadoras Veículos …" at bounding box center [297, 134] width 595 height 269
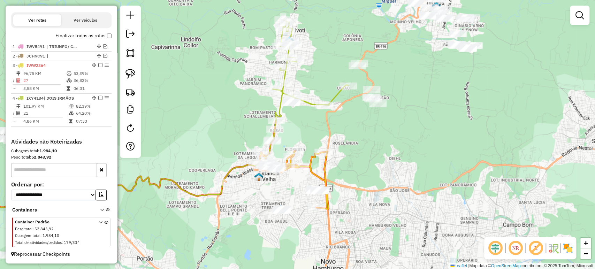
drag, startPoint x: 349, startPoint y: 147, endPoint x: 366, endPoint y: 140, distance: 18.6
click at [366, 140] on div "Janela de atendimento Grade de atendimento Capacidade Transportadoras Veículos …" at bounding box center [297, 134] width 595 height 269
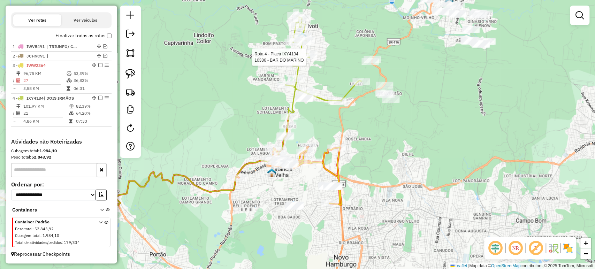
click at [303, 48] on icon at bounding box center [323, 58] width 76 height 85
select select "*********"
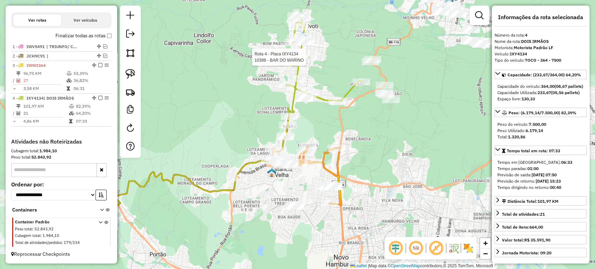
click at [305, 61] on div at bounding box center [307, 57] width 17 height 7
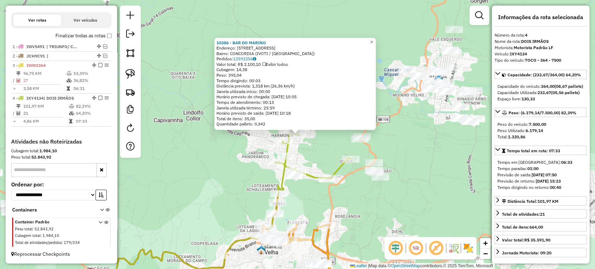
click at [249, 181] on div "10386 - BAR DO MARINO Endereço: R LIBERATO SALZANO V CUNHA 406 Bairro: CONCORDI…" at bounding box center [297, 134] width 595 height 269
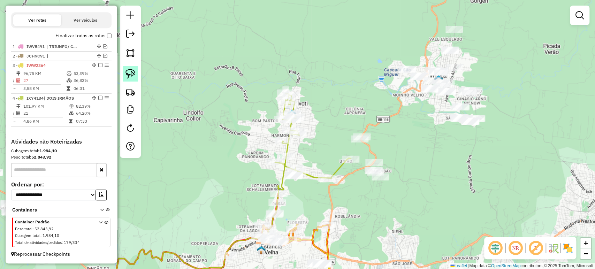
click at [136, 72] on link at bounding box center [130, 73] width 15 height 15
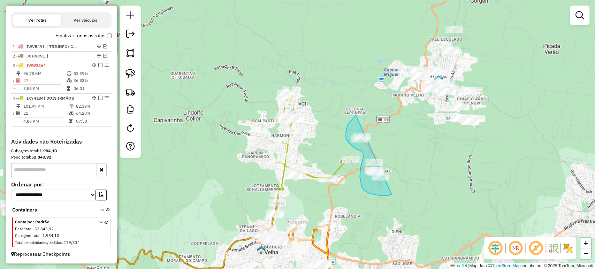
drag, startPoint x: 355, startPoint y: 115, endPoint x: 418, endPoint y: 155, distance: 73.9
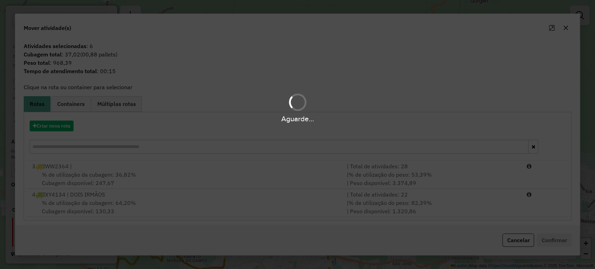
click at [516, 237] on hb-app "Aguarde... Pop-up bloqueado! Seu navegador bloqueou automáticamente a abertura …" at bounding box center [297, 134] width 595 height 269
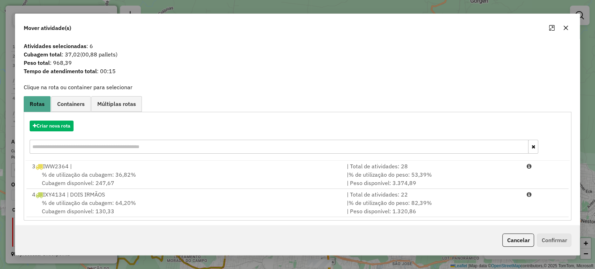
click at [516, 237] on button "Cancelar" at bounding box center [518, 240] width 32 height 13
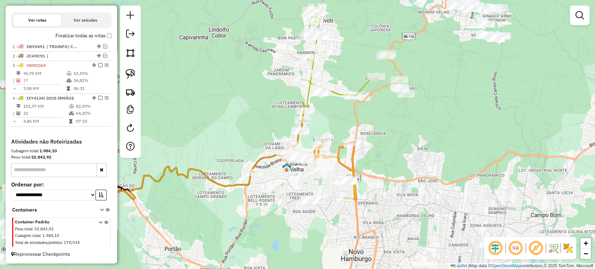
drag, startPoint x: 443, startPoint y: 193, endPoint x: 466, endPoint y: 132, distance: 65.1
click at [466, 132] on div "Janela de atendimento Grade de atendimento Capacidade Transportadoras Veículos …" at bounding box center [297, 134] width 595 height 269
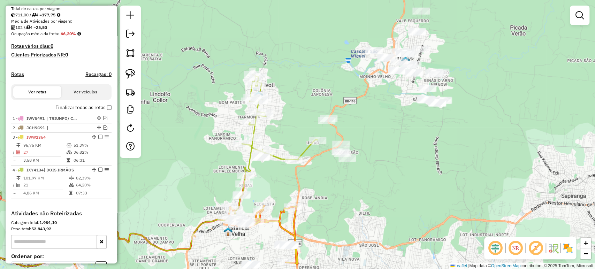
drag, startPoint x: 462, startPoint y: 74, endPoint x: 289, endPoint y: 99, distance: 175.5
click at [398, 141] on div "Janela de atendimento Grade de atendimento Capacidade Transportadoras Veículos …" at bounding box center [297, 134] width 595 height 269
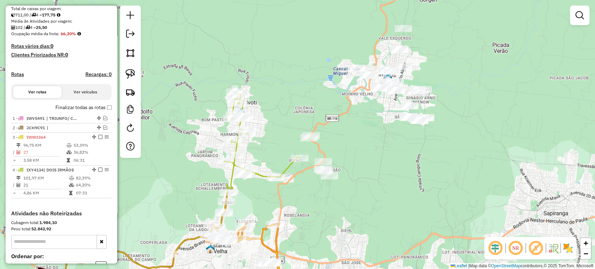
drag, startPoint x: 288, startPoint y: 51, endPoint x: 254, endPoint y: 64, distance: 35.7
click at [276, 62] on div "Janela de atendimento Grade de atendimento Capacidade Transportadoras Veículos …" at bounding box center [297, 134] width 595 height 269
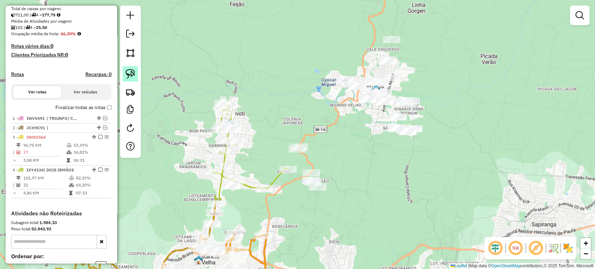
click at [132, 75] on img at bounding box center [130, 74] width 10 height 10
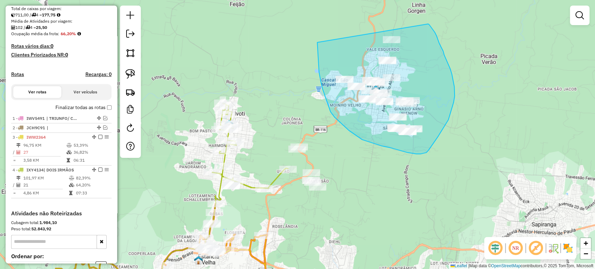
drag, startPoint x: 317, startPoint y: 43, endPoint x: 427, endPoint y: 23, distance: 111.9
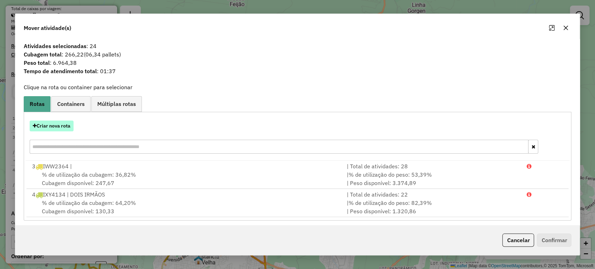
click at [60, 128] on button "Criar nova rota" at bounding box center [52, 126] width 44 height 11
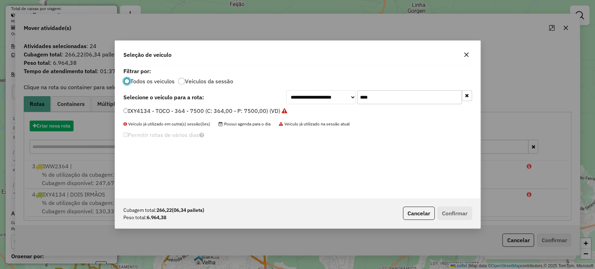
scroll to position [3, 2]
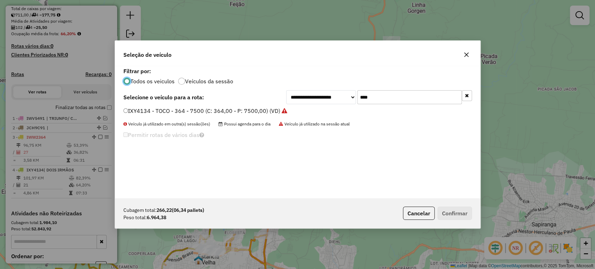
click at [230, 110] on label "IXY4134 - TOCO - 364 - 7500 (C: 364,00 - P: 7500,00) (VD)" at bounding box center [205, 111] width 164 height 8
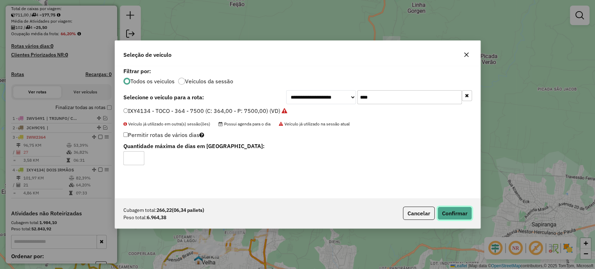
click at [452, 209] on button "Confirmar" at bounding box center [454, 213] width 35 height 13
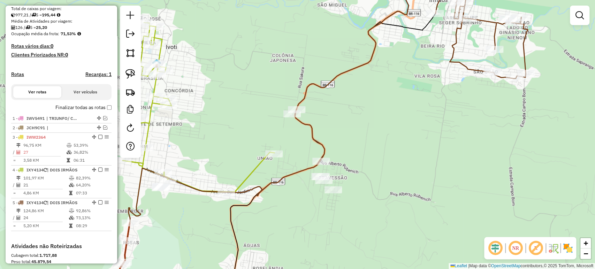
click at [297, 209] on div "Janela de atendimento Grade de atendimento Capacidade Transportadoras Veículos …" at bounding box center [297, 134] width 595 height 269
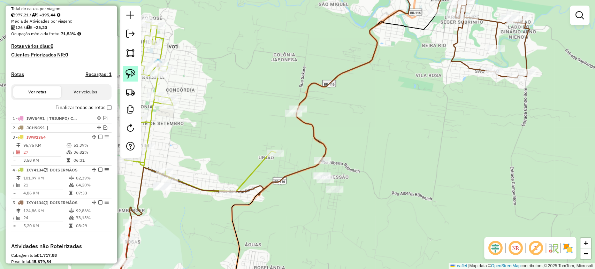
click at [136, 72] on link at bounding box center [130, 73] width 15 height 15
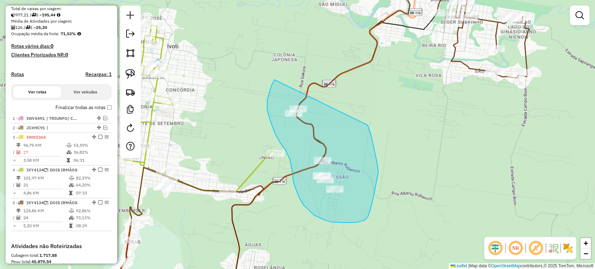
drag, startPoint x: 274, startPoint y: 80, endPoint x: 367, endPoint y: 125, distance: 103.3
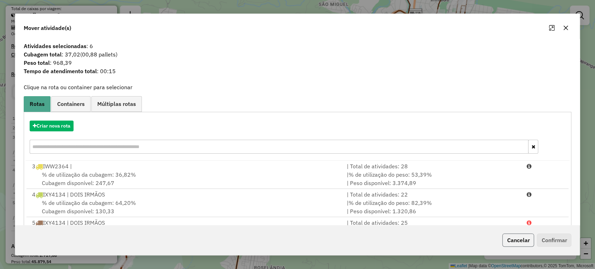
click at [510, 234] on button "Cancelar" at bounding box center [518, 240] width 32 height 13
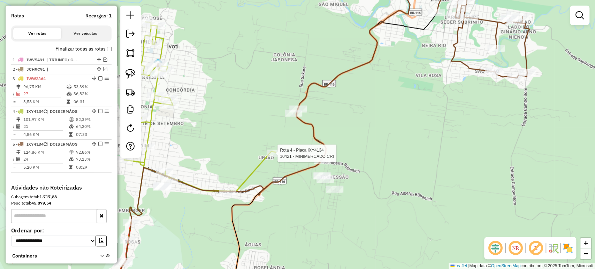
select select "*********"
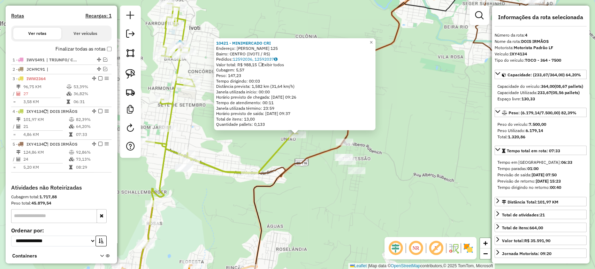
scroll to position [257, 0]
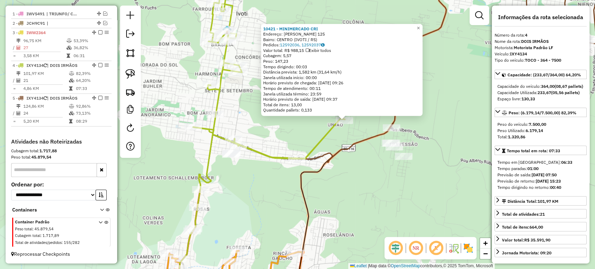
drag, startPoint x: 247, startPoint y: 208, endPoint x: 315, endPoint y: 193, distance: 69.6
click at [315, 193] on div "10421 - MINIMERCADO CRI Endereço: R SOUZA RODRIGUES 125 Bairro: CENTRO (IVOTI /…" at bounding box center [297, 134] width 595 height 269
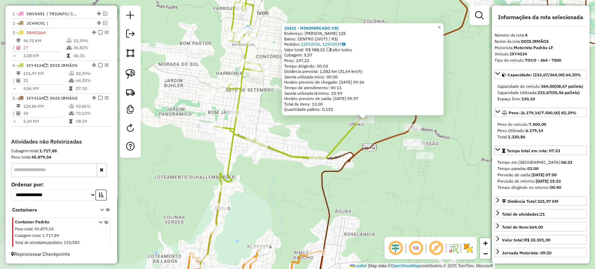
click at [315, 193] on div "10421 - MINIMERCADO CRI Endereço: R SOUZA RODRIGUES 125 Bairro: CENTRO (IVOTI /…" at bounding box center [297, 134] width 595 height 269
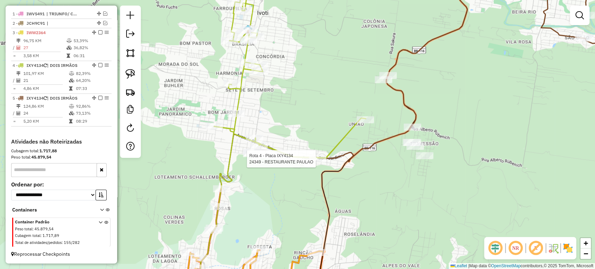
select select "*********"
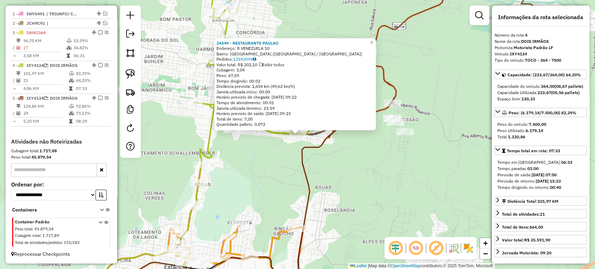
click at [350, 175] on div "24349 - RESTAURANTE PAULAO Endereço: R VENEZUELA 10 Bairro: CIDADE NOVA (IVOTI …" at bounding box center [297, 134] width 595 height 269
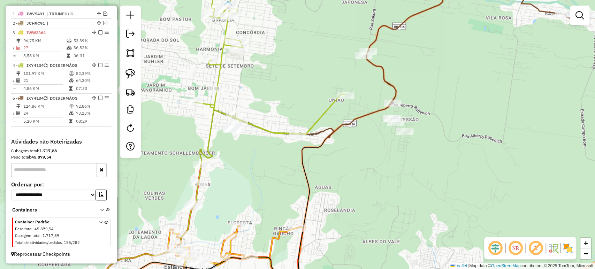
drag, startPoint x: 351, startPoint y: 173, endPoint x: 329, endPoint y: 192, distance: 30.1
click at [329, 192] on div "24349 - RESTAURANTE PAULAO Endereço: R VENEZUELA 10 Bairro: CIDADE NOVA (IVOTI …" at bounding box center [297, 134] width 595 height 269
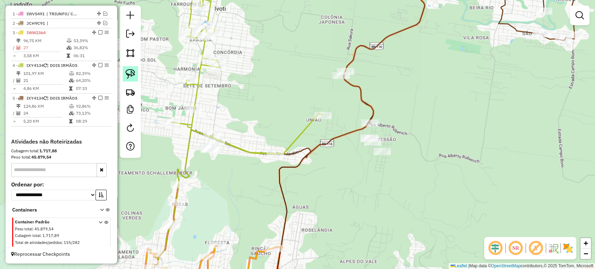
click at [135, 76] on img at bounding box center [130, 74] width 10 height 10
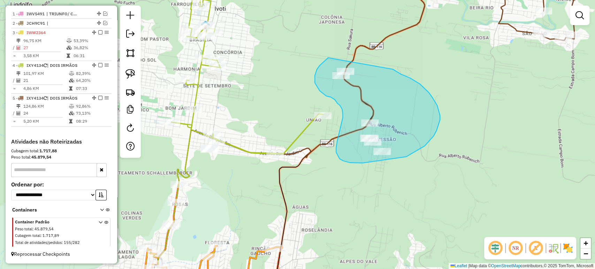
drag, startPoint x: 324, startPoint y: 61, endPoint x: 384, endPoint y: 66, distance: 60.4
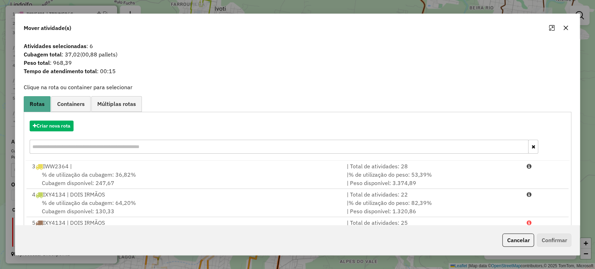
click at [67, 146] on input "text" at bounding box center [279, 147] width 499 height 14
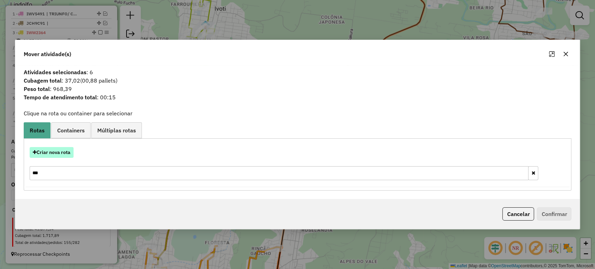
type input "***"
click at [66, 151] on button "Criar nova rota" at bounding box center [52, 152] width 44 height 11
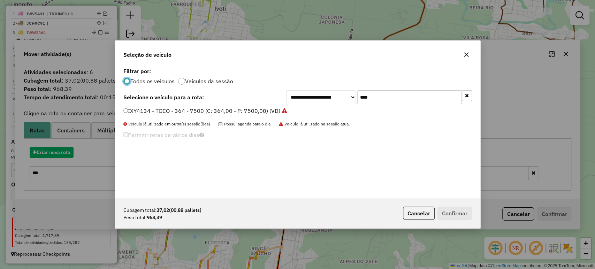
scroll to position [3, 2]
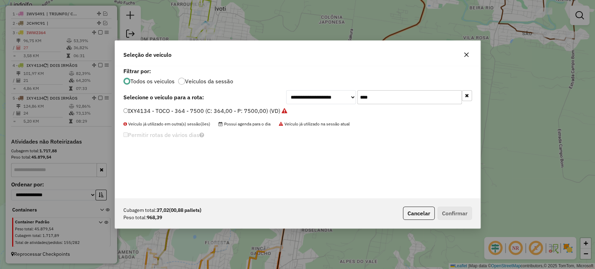
click at [389, 102] on input "****" at bounding box center [409, 97] width 105 height 14
type input "***"
click at [265, 113] on label "JCW2J12 - TOCO - 392 - 6170 (C: 392,00 - P: 6170,00) (VD)" at bounding box center [202, 111] width 159 height 8
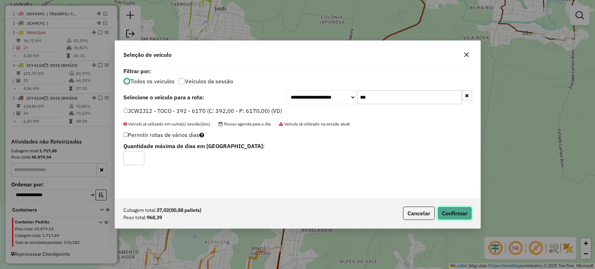
click at [458, 208] on button "Confirmar" at bounding box center [454, 213] width 35 height 13
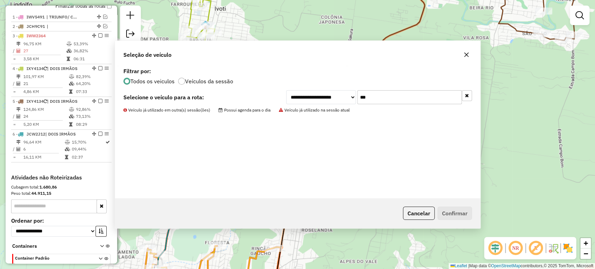
scroll to position [265, 0]
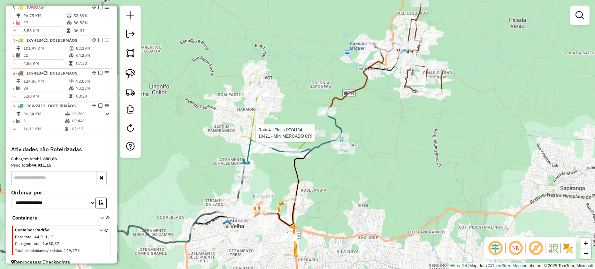
select select "*********"
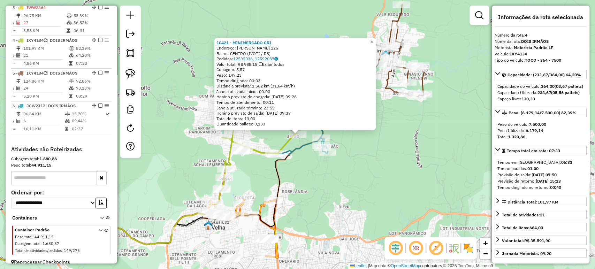
scroll to position [298, 0]
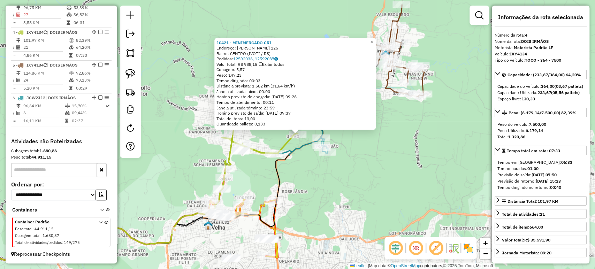
click at [293, 181] on div "10421 - MINIMERCADO CRI Endereço: R SOUZA RODRIGUES 125 Bairro: CENTRO (IVOTI /…" at bounding box center [297, 134] width 595 height 269
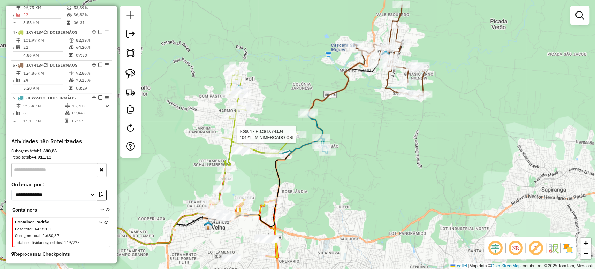
select select "*********"
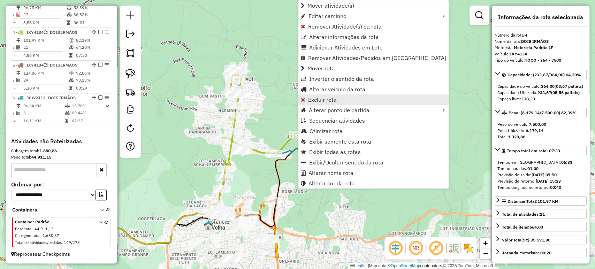
click at [312, 98] on span "Excluir rota" at bounding box center [322, 100] width 29 height 6
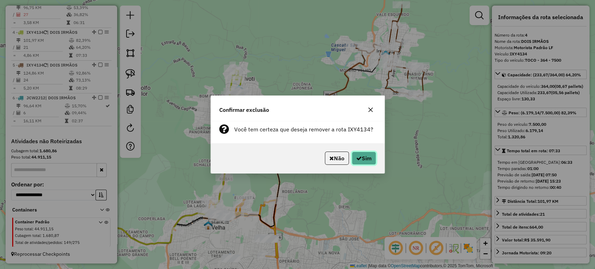
click at [368, 156] on button "Sim" at bounding box center [364, 158] width 24 height 13
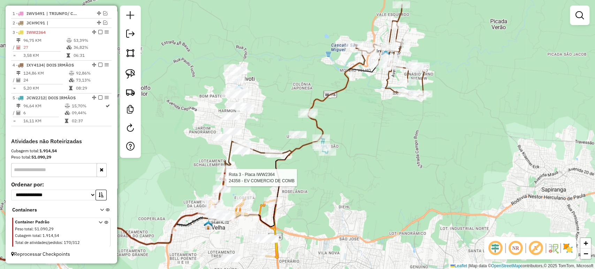
scroll to position [265, 0]
click at [128, 74] on img at bounding box center [130, 74] width 10 height 10
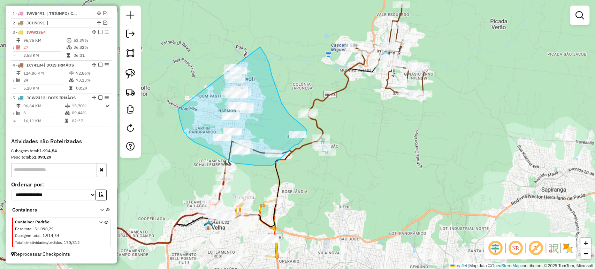
drag, startPoint x: 179, startPoint y: 112, endPoint x: 241, endPoint y: 31, distance: 101.4
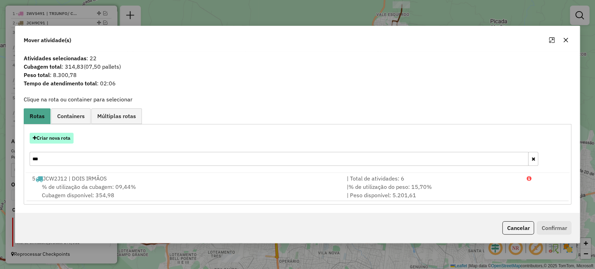
click at [54, 137] on button "Criar nova rota" at bounding box center [52, 138] width 44 height 11
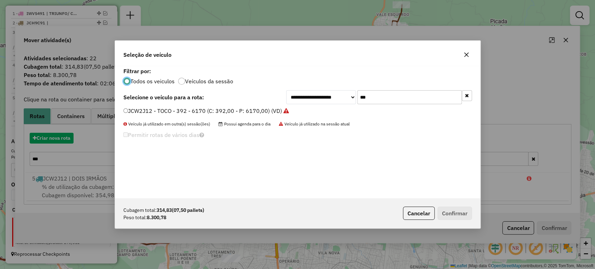
scroll to position [3, 2]
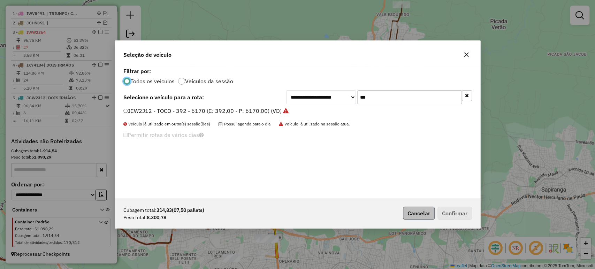
click at [417, 208] on p-footer "Cubagem total: 314,83 (07,50 pallets) Peso total: 8.300,78 Cancelar Confirmar" at bounding box center [436, 213] width 72 height 13
click at [416, 209] on button "Cancelar" at bounding box center [419, 213] width 32 height 13
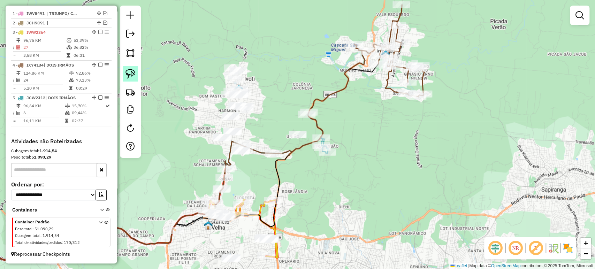
click at [133, 74] on img at bounding box center [130, 74] width 10 height 10
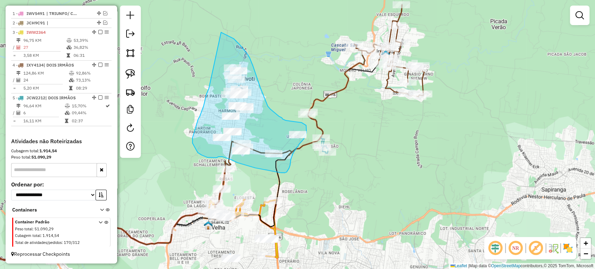
drag, startPoint x: 201, startPoint y: 113, endPoint x: 206, endPoint y: 34, distance: 79.7
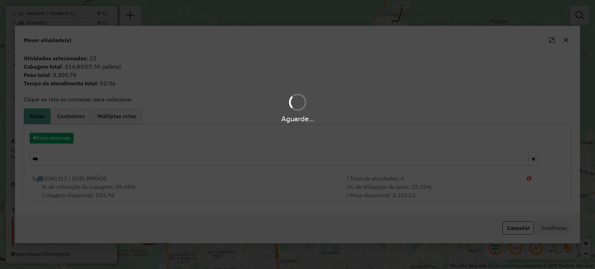
click at [79, 186] on div "Aguarde..." at bounding box center [297, 134] width 595 height 269
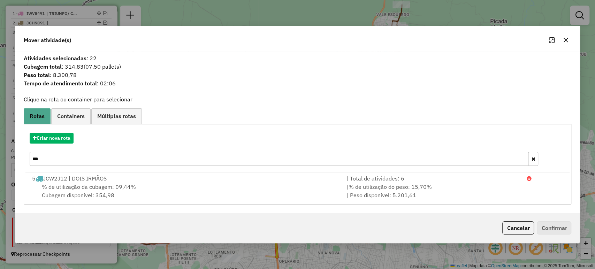
click at [79, 186] on span "% de utilização da cubagem: 09,44%" at bounding box center [89, 186] width 94 height 7
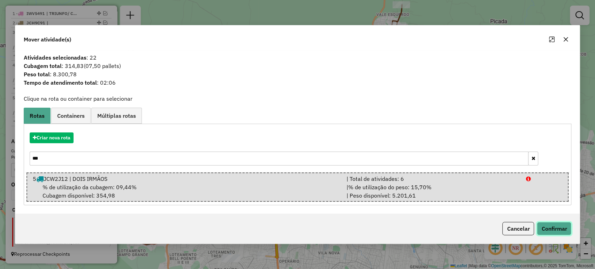
click at [542, 227] on button "Confirmar" at bounding box center [554, 228] width 35 height 13
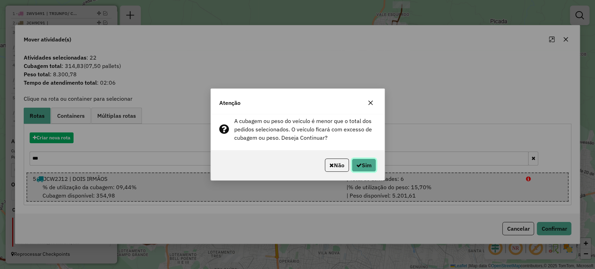
click at [365, 170] on button "Sim" at bounding box center [364, 165] width 24 height 13
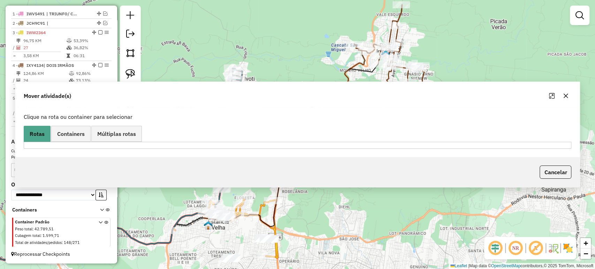
scroll to position [257, 0]
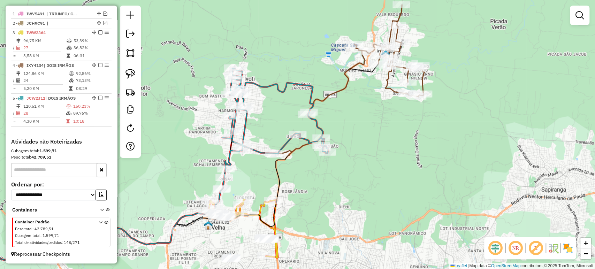
click at [274, 159] on icon at bounding box center [159, 162] width 438 height 196
select select "*********"
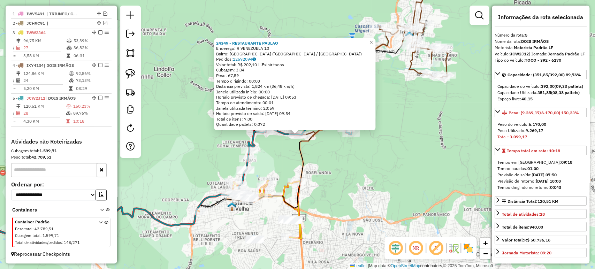
click at [333, 177] on div "24349 - RESTAURANTE PAULAO Endereço: R VENEZUELA 10 Bairro: CIDADE NOVA (IVOTI …" at bounding box center [297, 134] width 595 height 269
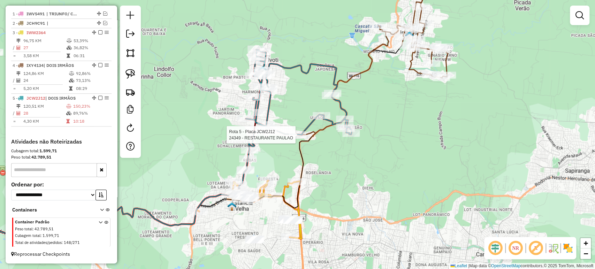
select select "*********"
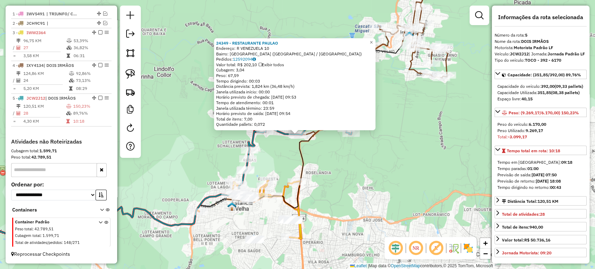
scroll to position [193, 0]
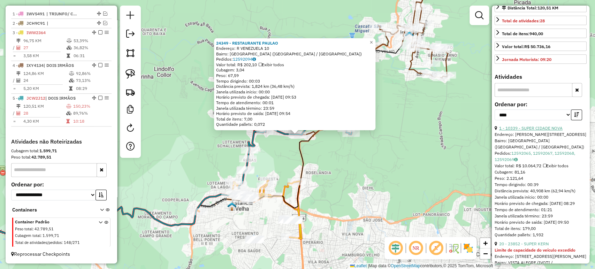
click at [534, 131] on link "1 - 10339 - SUPER CIDADE NOVA" at bounding box center [530, 127] width 63 height 5
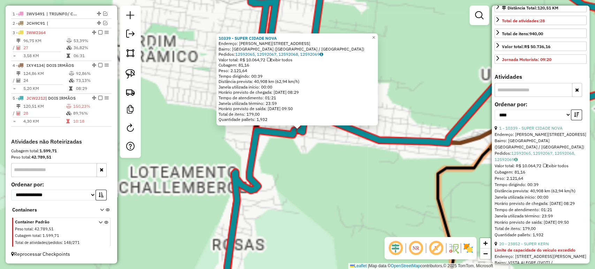
click at [299, 150] on div "10339 - SUPER CIDADE NOVA Endereço: R ALBINO HUGO MULLER 534 Bairro: CIDADE NOV…" at bounding box center [297, 134] width 595 height 269
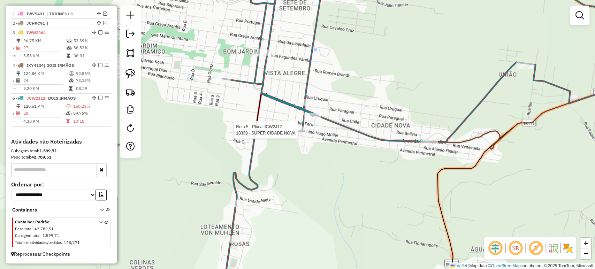
select select "*********"
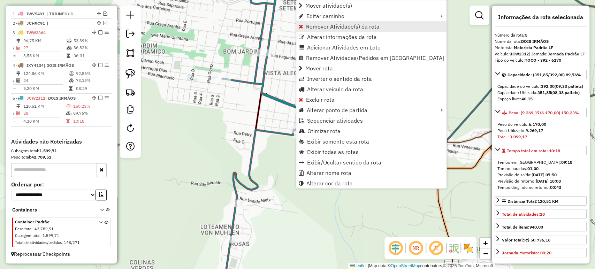
click at [314, 25] on span "Remover Atividade(s) da rota" at bounding box center [343, 27] width 74 height 6
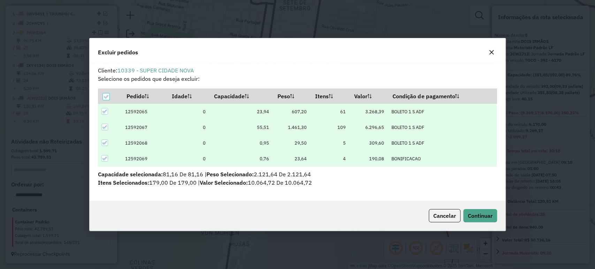
scroll to position [0, 0]
click at [478, 217] on span "Continuar" at bounding box center [480, 215] width 25 height 7
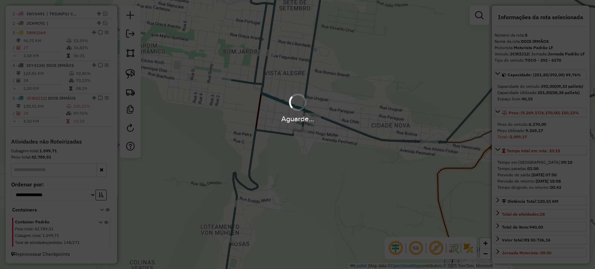
click at [326, 167] on div "Aguarde..." at bounding box center [297, 134] width 595 height 269
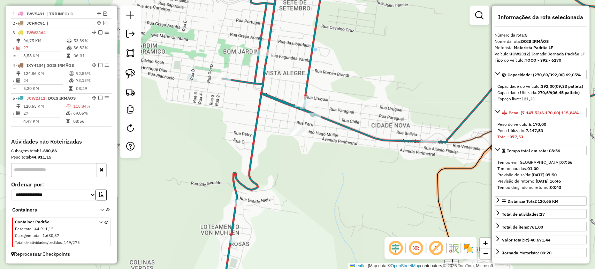
click at [312, 120] on div at bounding box center [312, 116] width 17 height 7
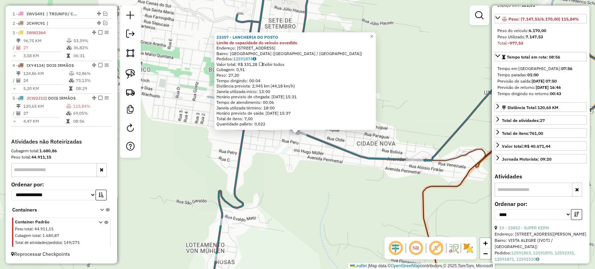
scroll to position [155, 0]
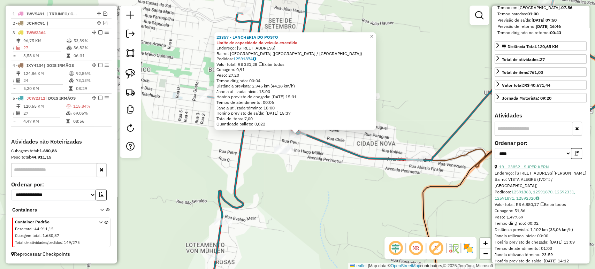
click at [528, 169] on link "19 - 23852 - SUPER KERN" at bounding box center [523, 166] width 49 height 5
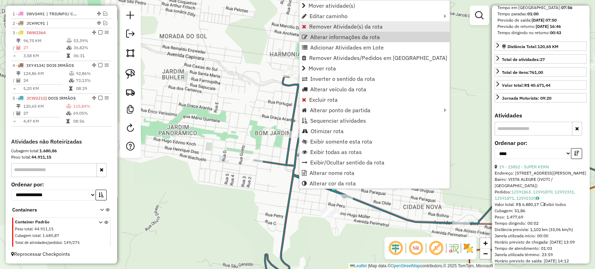
click at [328, 26] on span "Remover Atividade(s) da rota" at bounding box center [346, 27] width 74 height 6
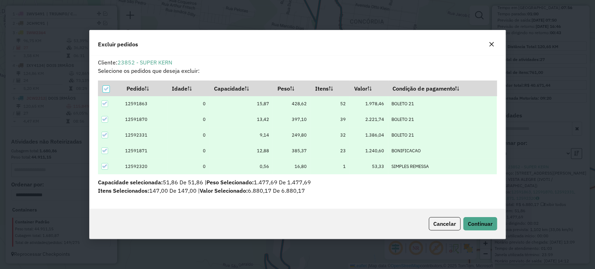
scroll to position [0, 0]
click at [479, 217] on button "Continuar" at bounding box center [480, 223] width 34 height 13
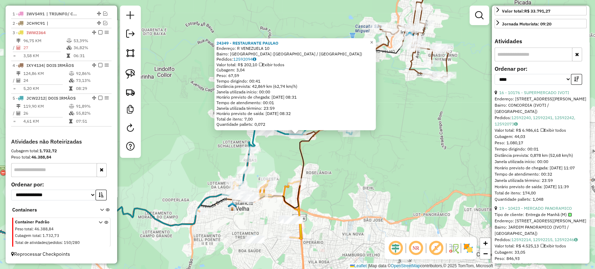
scroll to position [232, 0]
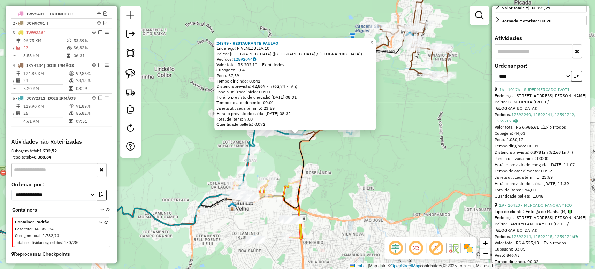
click at [326, 177] on div "24349 - RESTAURANTE PAULAO Endereço: R VENEZUELA 10 Bairro: CIDADE NOVA (IVOTI …" at bounding box center [297, 134] width 595 height 269
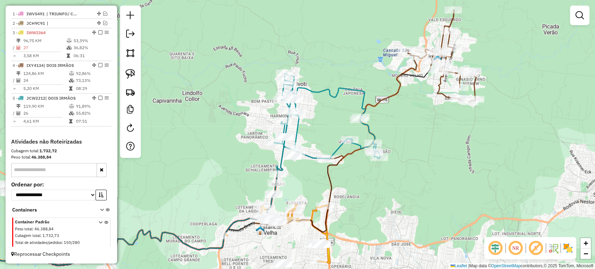
drag, startPoint x: 326, startPoint y: 177, endPoint x: 355, endPoint y: 201, distance: 37.8
click at [355, 201] on div "Janela de atendimento Grade de atendimento Capacidade Transportadoras Veículos …" at bounding box center [297, 134] width 595 height 269
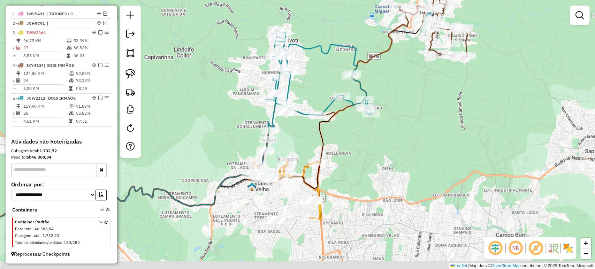
drag, startPoint x: 334, startPoint y: 205, endPoint x: 351, endPoint y: 139, distance: 68.4
click at [344, 169] on div "Janela de atendimento Grade de atendimento Capacidade Transportadoras Veículos …" at bounding box center [297, 134] width 595 height 269
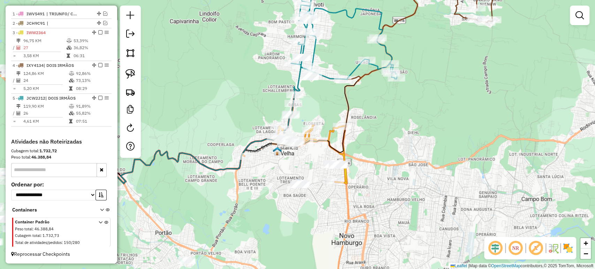
drag, startPoint x: 352, startPoint y: 145, endPoint x: 377, endPoint y: 109, distance: 43.5
click at [377, 109] on div "Janela de atendimento Grade de atendimento Capacidade Transportadoras Veículos …" at bounding box center [297, 134] width 595 height 269
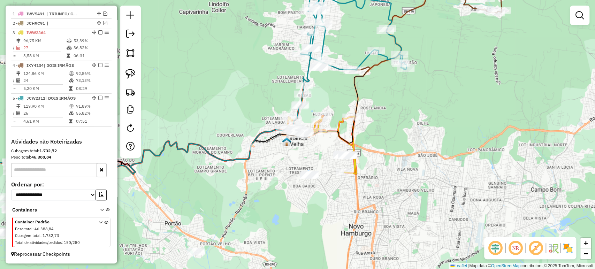
drag, startPoint x: 408, startPoint y: 132, endPoint x: 419, endPoint y: 123, distance: 14.6
click at [419, 123] on div "Janela de atendimento Grade de atendimento Capacidade Transportadoras Veículos …" at bounding box center [297, 134] width 595 height 269
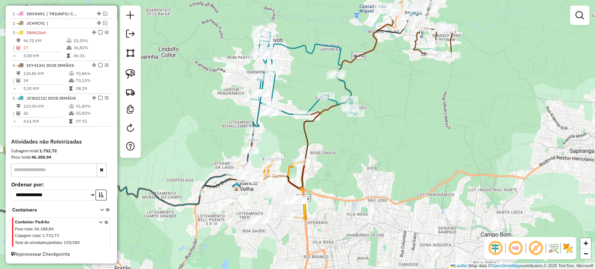
drag, startPoint x: 272, startPoint y: 166, endPoint x: 217, endPoint y: 215, distance: 73.8
click at [217, 215] on div "Janela de atendimento Grade de atendimento Capacidade Transportadoras Veículos …" at bounding box center [297, 134] width 595 height 269
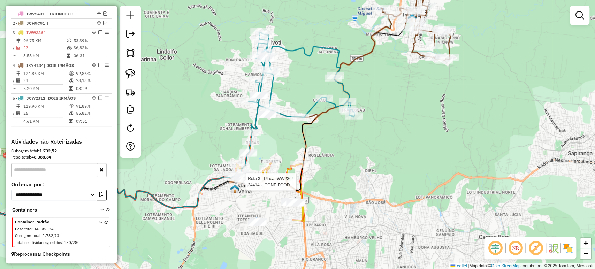
click at [241, 185] on div at bounding box center [243, 181] width 17 height 7
select select "*********"
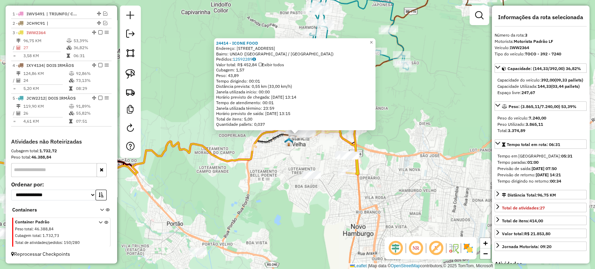
click at [259, 195] on div "24414 - ICONE FOOD Endereço: AV SETE DE SETEMBRO 104 Bairro: UNIAO (ESTANCIA VE…" at bounding box center [297, 134] width 595 height 269
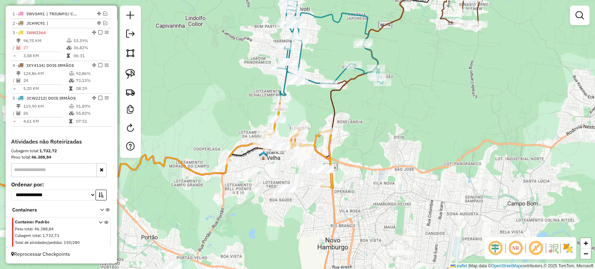
drag, startPoint x: 302, startPoint y: 162, endPoint x: 270, endPoint y: 176, distance: 35.0
click at [270, 176] on div "Janela de atendimento Grade de atendimento Capacidade Transportadoras Veículos …" at bounding box center [297, 134] width 595 height 269
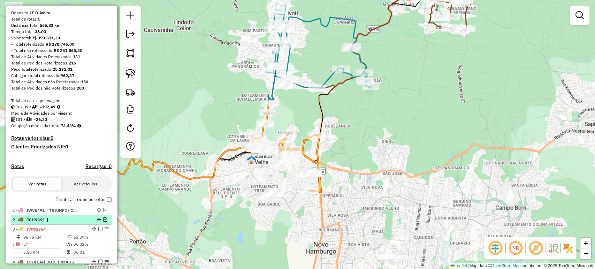
scroll to position [77, 0]
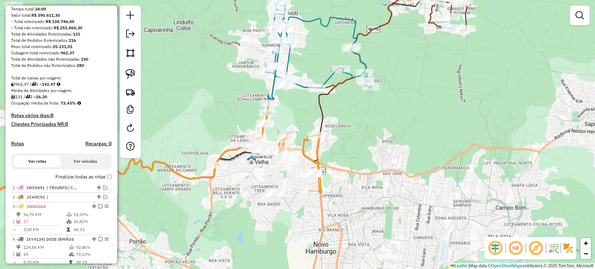
click at [108, 181] on label "Finalizar todas as rotas" at bounding box center [83, 176] width 56 height 7
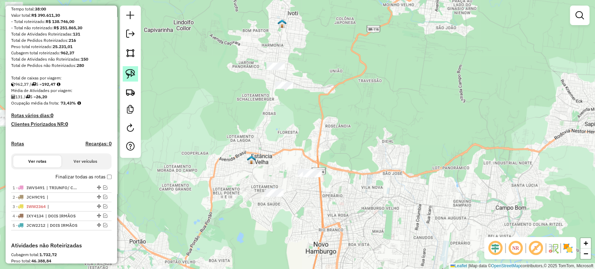
click at [135, 75] on img at bounding box center [130, 74] width 10 height 10
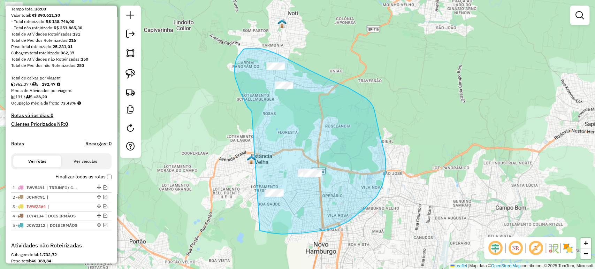
drag, startPoint x: 252, startPoint y: 112, endPoint x: 232, endPoint y: 224, distance: 114.3
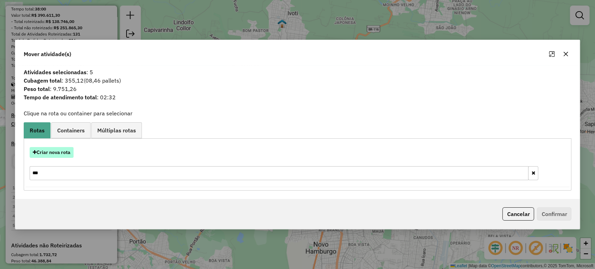
click at [64, 155] on button "Criar nova rota" at bounding box center [52, 152] width 44 height 11
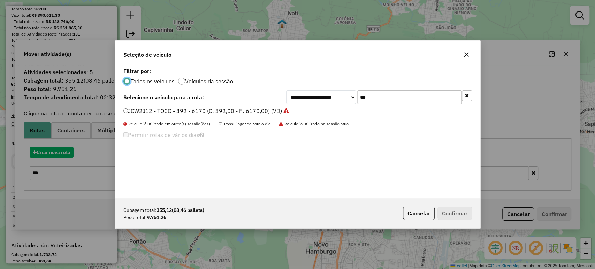
scroll to position [3, 2]
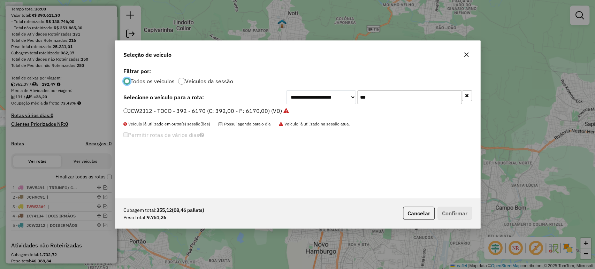
click at [405, 102] on input "***" at bounding box center [409, 97] width 105 height 14
type input "***"
click at [279, 108] on label "JBV2J99 - TRUCK - 420 - 12900 (C: 420,00 - P: 12900,00) (VD)" at bounding box center [206, 111] width 167 height 8
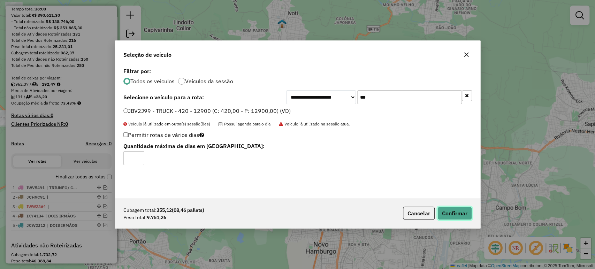
click at [443, 210] on button "Confirmar" at bounding box center [454, 213] width 35 height 13
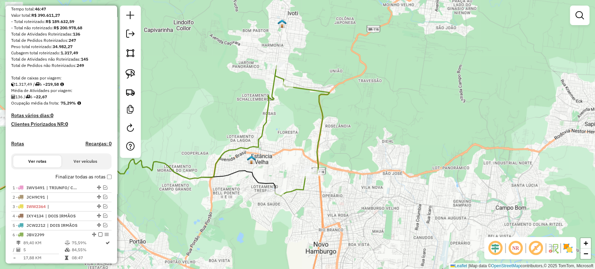
click at [105, 181] on label "Finalizar todas as rotas" at bounding box center [83, 176] width 56 height 7
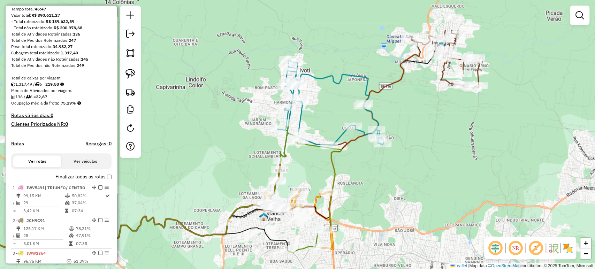
drag, startPoint x: 288, startPoint y: 97, endPoint x: 300, endPoint y: 156, distance: 59.8
click at [300, 156] on div "Janela de atendimento Grade de atendimento Capacidade Transportadoras Veículos …" at bounding box center [297, 134] width 595 height 269
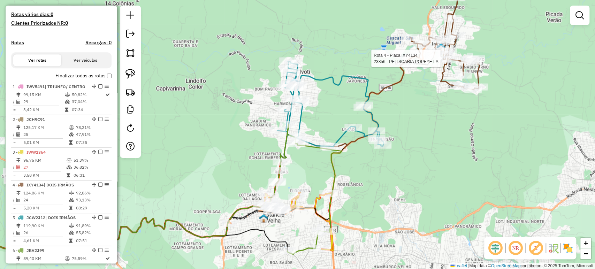
select select "*********"
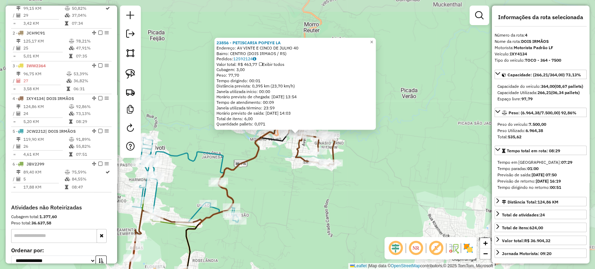
scroll to position [343, 0]
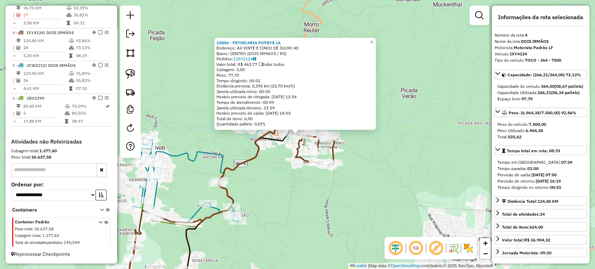
click at [309, 204] on div "23856 - PETISCARIA POPEYE LA Endereço: AV VINTE E CINCO DE JULHO 40 Bairro: CEN…" at bounding box center [297, 134] width 595 height 269
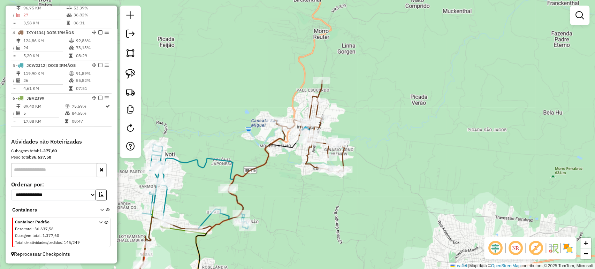
drag, startPoint x: 282, startPoint y: 186, endPoint x: 292, endPoint y: 193, distance: 11.8
click at [292, 193] on div "Janela de atendimento Grade de atendimento Capacidade Transportadoras Veículos …" at bounding box center [297, 134] width 595 height 269
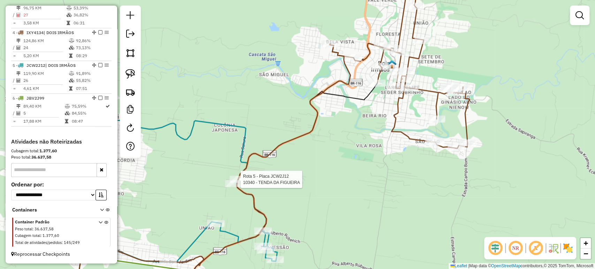
select select "*********"
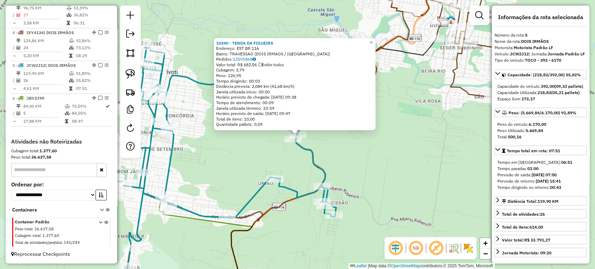
click at [245, 164] on div "10340 - TENDA DA FIGUEIRA Endereço: EST BR 116 Bairro: TRAVESSAO (DOIS IRMAOS /…" at bounding box center [297, 134] width 595 height 269
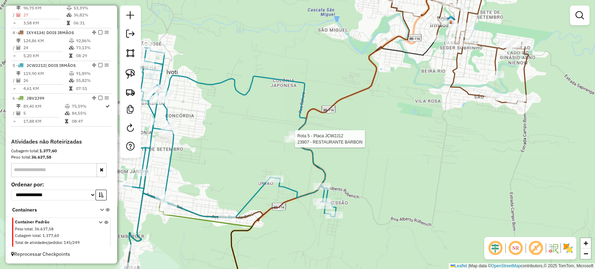
select select "*********"
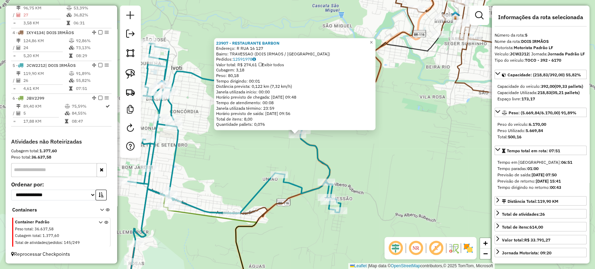
click at [277, 150] on div "23907 - RESTAURANTE BARBON Endereço: R RUA 16 127 Bairro: TRAVESSAO (DOIS IRMAO…" at bounding box center [297, 134] width 595 height 269
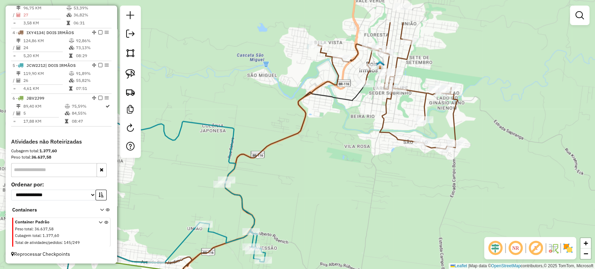
drag, startPoint x: 417, startPoint y: 126, endPoint x: 342, endPoint y: 175, distance: 90.1
click at [342, 175] on div "Janela de atendimento Grade de atendimento Capacidade Transportadoras Veículos …" at bounding box center [297, 134] width 595 height 269
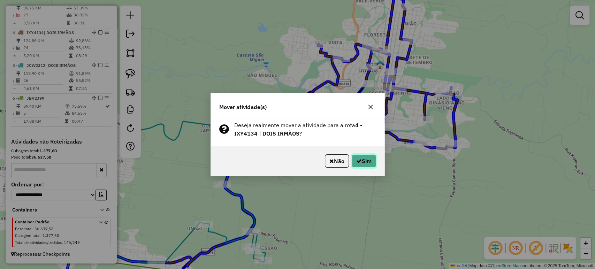
click at [368, 160] on button "Sim" at bounding box center [364, 160] width 24 height 13
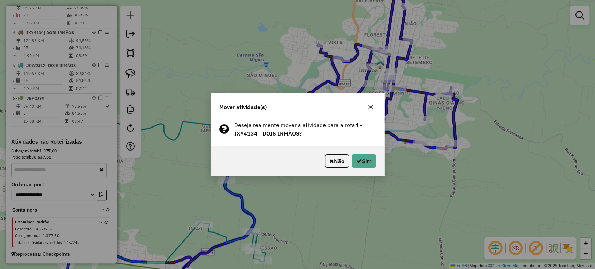
click at [376, 161] on div "Não Sim" at bounding box center [298, 161] width 174 height 30
click at [374, 161] on button "Sim" at bounding box center [364, 160] width 24 height 13
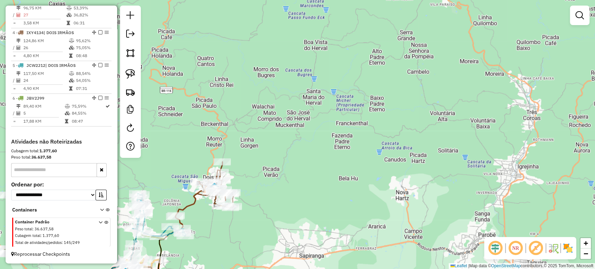
select select "*********"
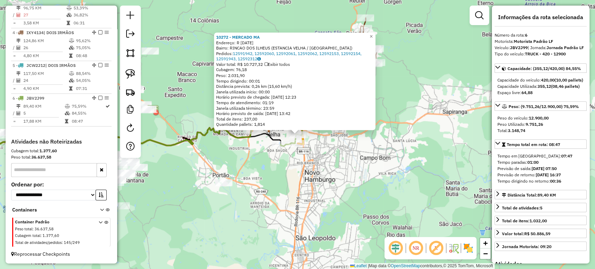
click at [290, 197] on div "10272 - MERCADO MA Endereço: R 8 DE SETEMBRO 12 Bairro: RINCAO DOS ILHEUS (ESTA…" at bounding box center [297, 134] width 595 height 269
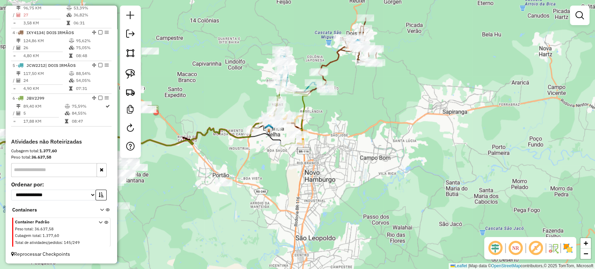
drag, startPoint x: 300, startPoint y: 173, endPoint x: 380, endPoint y: 219, distance: 91.6
click at [380, 219] on div "Janela de atendimento Grade de atendimento Capacidade Transportadoras Veículos …" at bounding box center [297, 134] width 595 height 269
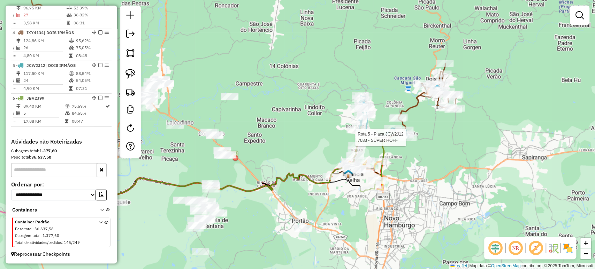
click at [409, 141] on div at bounding box center [407, 137] width 17 height 7
select select "*********"
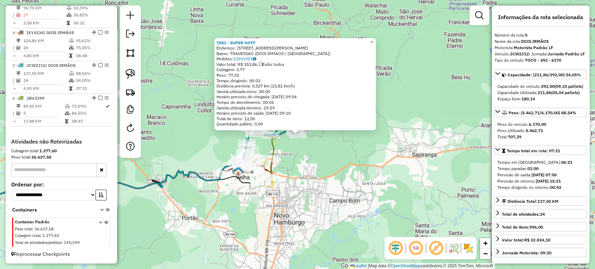
click at [395, 154] on div "7083 - SUPER HOFF Endereço: R PEDRO HANSEN 673 Bairro: TRAVESSAO (DOIS IRMAOS /…" at bounding box center [297, 134] width 595 height 269
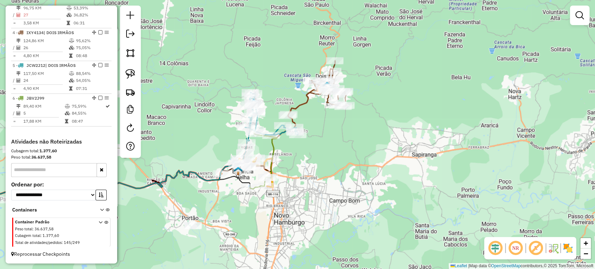
drag, startPoint x: 343, startPoint y: 152, endPoint x: 356, endPoint y: 179, distance: 29.9
click at [356, 179] on div "Janela de atendimento Grade de atendimento Capacidade Transportadoras Veículos …" at bounding box center [297, 134] width 595 height 269
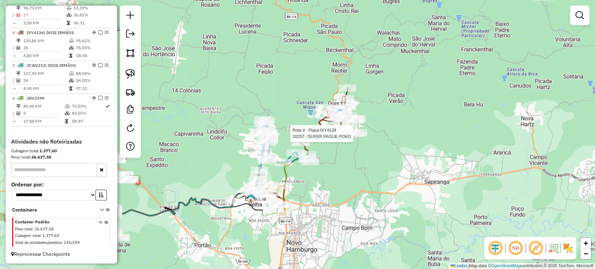
select select "*********"
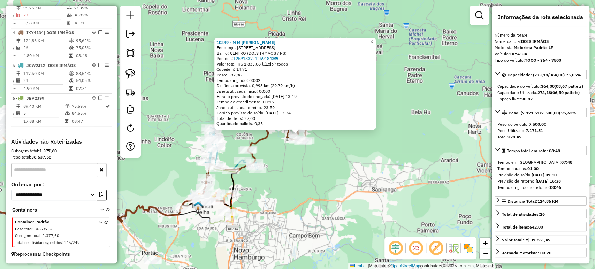
click at [327, 169] on div "10349 - M M RABUTKA Endereço: R SEDE CAMPESTRE 665 Bairro: CENTRO (DOIS IRMAOS …" at bounding box center [297, 134] width 595 height 269
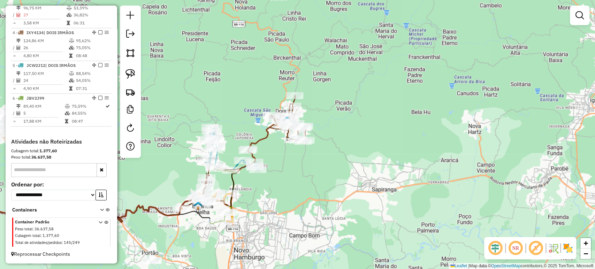
drag, startPoint x: 287, startPoint y: 172, endPoint x: 344, endPoint y: 172, distance: 57.2
click at [344, 172] on div "Janela de atendimento Grade de atendimento Capacidade Transportadoras Veículos …" at bounding box center [297, 134] width 595 height 269
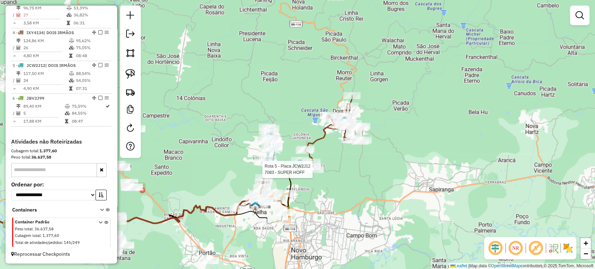
select select "*********"
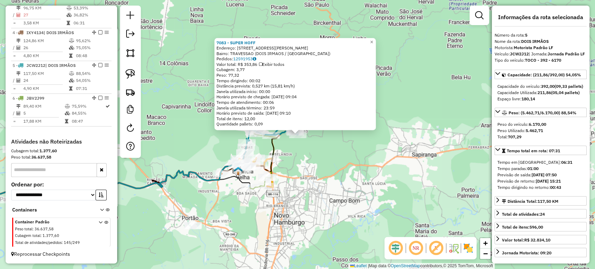
click at [312, 181] on div "7083 - SUPER HOFF Endereço: R PEDRO HANSEN 673 Bairro: TRAVESSAO (DOIS IRMAOS /…" at bounding box center [297, 134] width 595 height 269
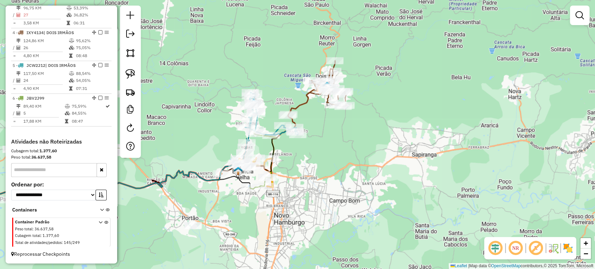
drag, startPoint x: 311, startPoint y: 181, endPoint x: 393, endPoint y: 194, distance: 83.0
click at [393, 194] on div "Janela de atendimento Grade de atendimento Capacidade Transportadoras Veículos …" at bounding box center [297, 134] width 595 height 269
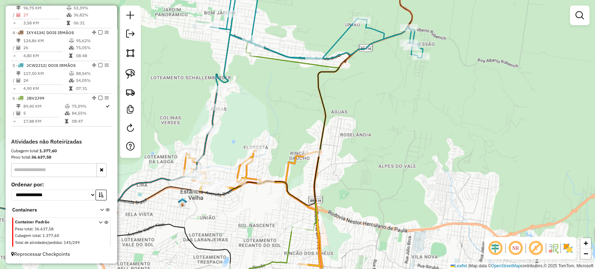
drag, startPoint x: 310, startPoint y: 119, endPoint x: 311, endPoint y: 173, distance: 53.7
click at [311, 173] on div "Janela de atendimento Grade de atendimento Capacidade Transportadoras Veículos …" at bounding box center [297, 134] width 595 height 269
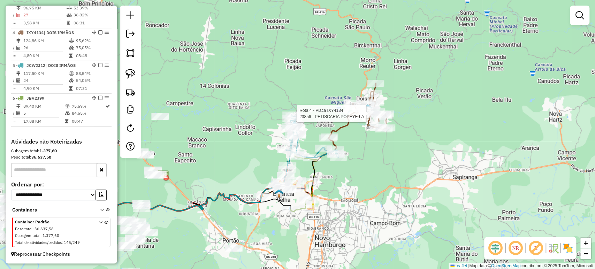
select select "*********"
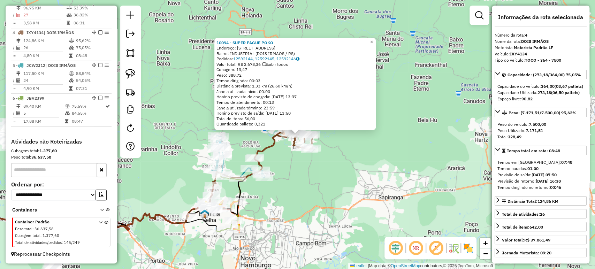
click at [328, 193] on div "10094 - SUPER PAGUE POKO Endereço: AV SAPIRANGA 130 Bairro: INDUSTRIAL (DOIS IR…" at bounding box center [297, 134] width 595 height 269
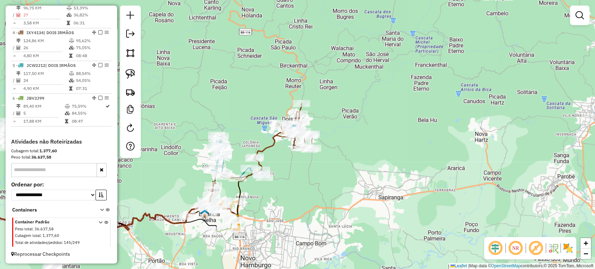
drag, startPoint x: 322, startPoint y: 196, endPoint x: 360, endPoint y: 204, distance: 38.8
click at [360, 204] on div "Janela de atendimento Grade de atendimento Capacidade Transportadoras Veículos …" at bounding box center [297, 134] width 595 height 269
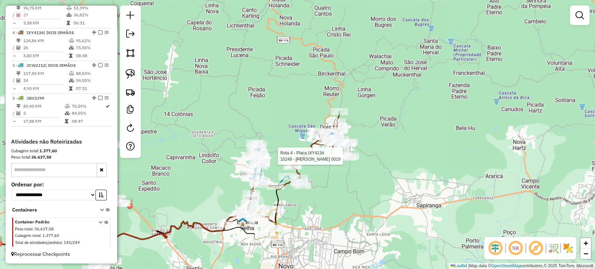
select select "*********"
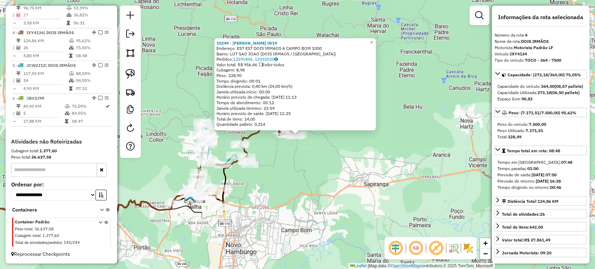
click at [290, 167] on div "10249 - VALDEMIR MAGERL 0019 Endereço: EST EST DOIS IRMAOS A CAMPO BOM 1000 Bai…" at bounding box center [297, 134] width 595 height 269
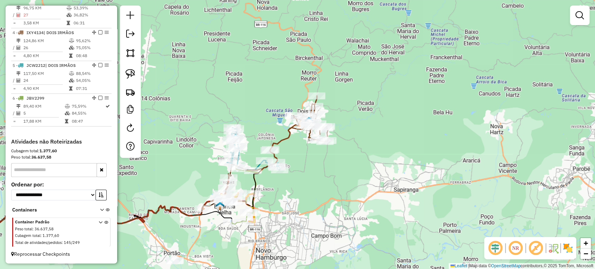
drag, startPoint x: 292, startPoint y: 164, endPoint x: 352, endPoint y: 172, distance: 60.4
click at [352, 172] on div "Janela de atendimento Grade de atendimento Capacidade Transportadoras Veículos …" at bounding box center [297, 134] width 595 height 269
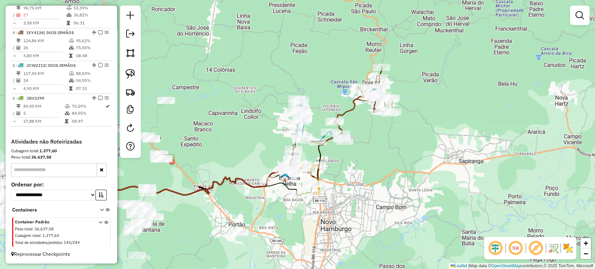
drag, startPoint x: 305, startPoint y: 189, endPoint x: 342, endPoint y: 158, distance: 48.2
click at [342, 158] on div "Janela de atendimento Grade de atendimento Capacidade Transportadoras Veículos …" at bounding box center [297, 134] width 595 height 269
select select "*********"
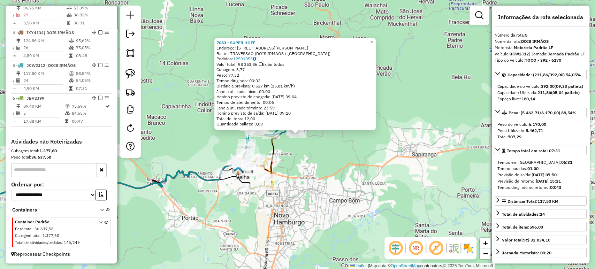
click at [344, 144] on div "7083 - SUPER HOFF Endereço: R PEDRO HANSEN 673 Bairro: TRAVESSAO (DOIS IRMAOS /…" at bounding box center [297, 134] width 595 height 269
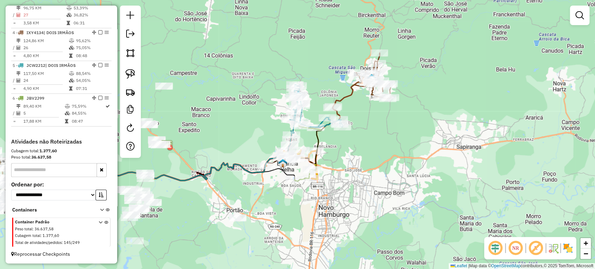
drag, startPoint x: 324, startPoint y: 154, endPoint x: 368, endPoint y: 146, distance: 45.3
click at [368, 146] on div "Janela de atendimento Grade de atendimento Capacidade Transportadoras Veículos …" at bounding box center [297, 134] width 595 height 269
select select "*********"
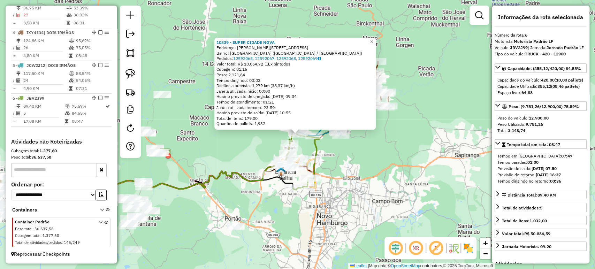
click at [255, 150] on div "Rota 6 - Placa JBV2J99 10339 - SUPER CIDADE NOVA 10339 - SUPER CIDADE NOVA Ende…" at bounding box center [297, 134] width 595 height 269
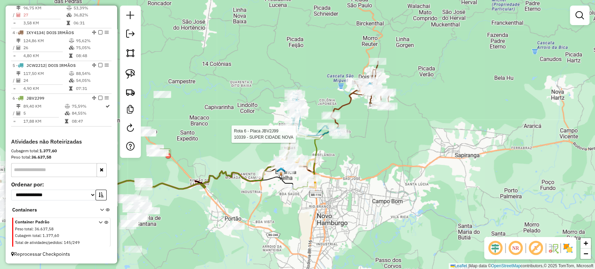
select select "*********"
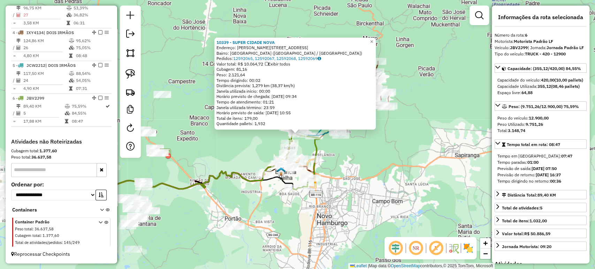
click at [419, 153] on div "Rota 5 - Placa JCW2J12 24349 - RESTAURANTE PAULAO 10339 - SUPER CIDADE NOVA End…" at bounding box center [297, 134] width 595 height 269
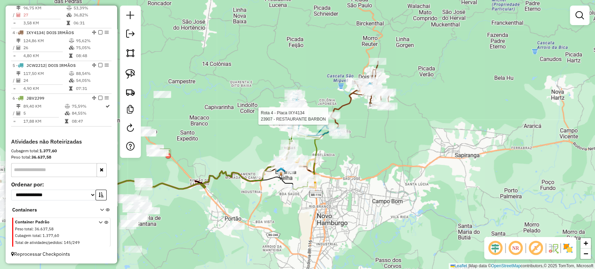
select select "*********"
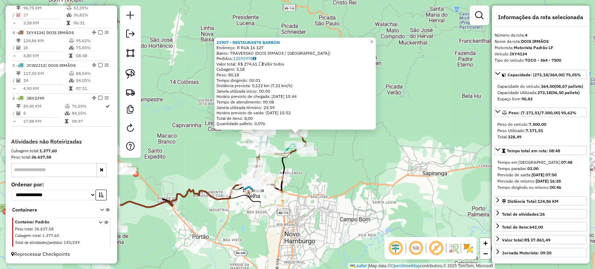
click at [335, 167] on div "23907 - RESTAURANTE BARBON Endereço: R RUA 16 127 Bairro: TRAVESSAO (DOIS IRMAO…" at bounding box center [297, 134] width 595 height 269
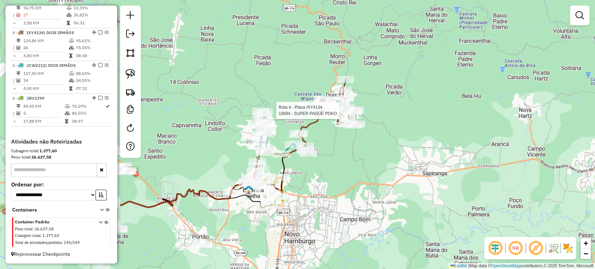
select select "*********"
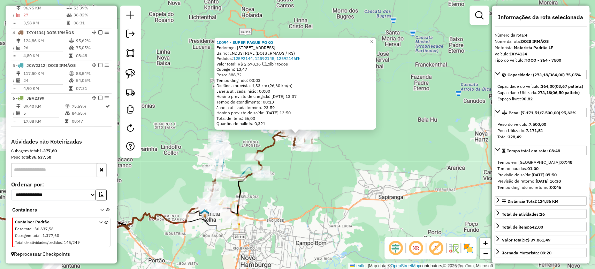
click at [316, 167] on div "10094 - SUPER PAGUE POKO Endereço: AV SAPIRANGA 130 Bairro: INDUSTRIAL (DOIS IR…" at bounding box center [297, 134] width 595 height 269
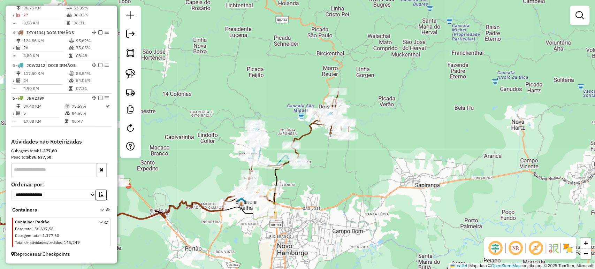
drag, startPoint x: 310, startPoint y: 176, endPoint x: 351, endPoint y: 163, distance: 42.9
click at [351, 163] on div "Janela de atendimento Grade de atendimento Capacidade Transportadoras Veículos …" at bounding box center [297, 134] width 595 height 269
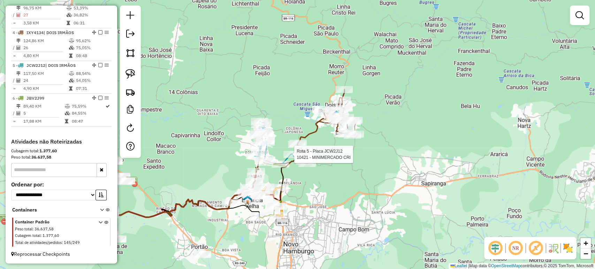
select select "*********"
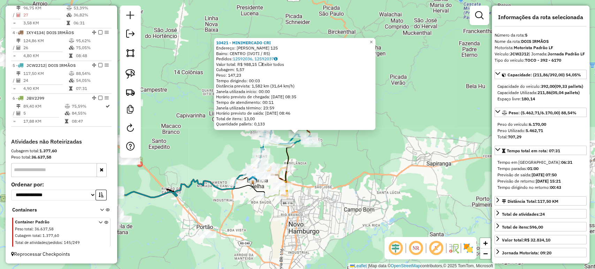
click at [314, 167] on div "10421 - MINIMERCADO CRI Endereço: R SOUZA RODRIGUES 125 Bairro: CENTRO (IVOTI /…" at bounding box center [297, 134] width 595 height 269
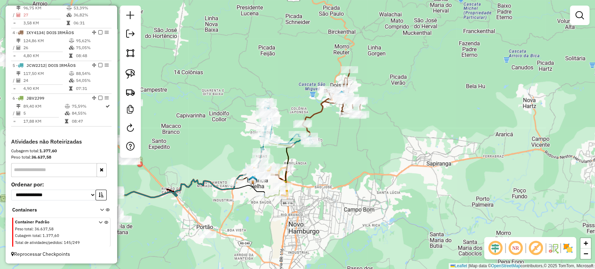
drag, startPoint x: 312, startPoint y: 164, endPoint x: 316, endPoint y: 159, distance: 6.7
click at [316, 159] on div "Janela de atendimento Grade de atendimento Capacidade Transportadoras Veículos …" at bounding box center [297, 134] width 595 height 269
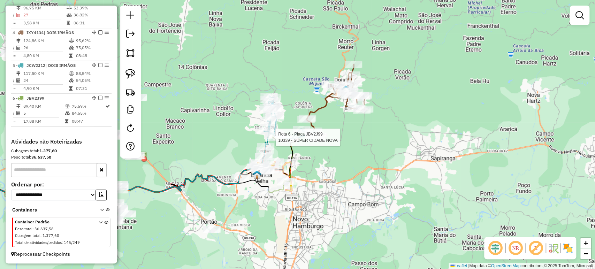
select select "*********"
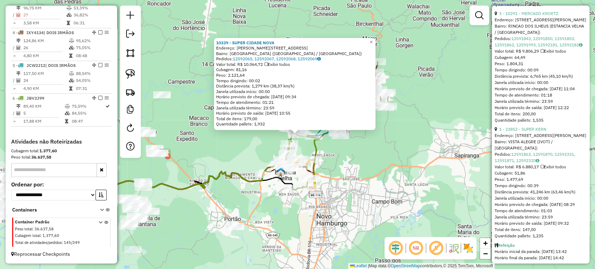
scroll to position [658, 0]
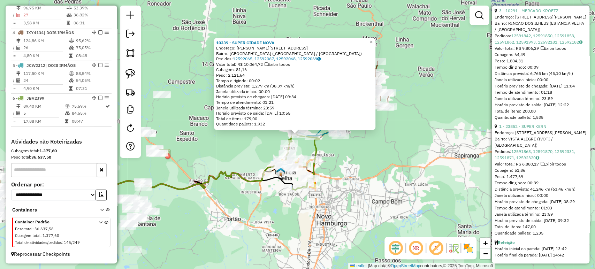
click at [421, 175] on div "10339 - SUPER CIDADE NOVA Endereço: R ALBINO HUGO MULLER 534 Bairro: CIDADE NOV…" at bounding box center [297, 134] width 595 height 269
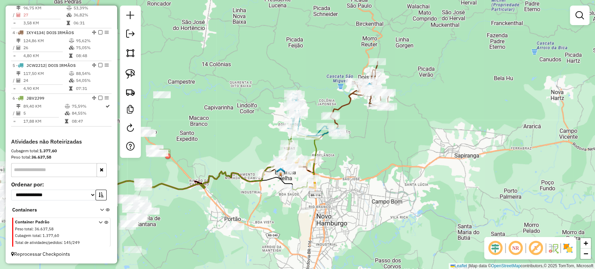
drag, startPoint x: 404, startPoint y: 186, endPoint x: 422, endPoint y: 185, distance: 18.5
click at [422, 185] on div "10339 - SUPER CIDADE NOVA Endereço: R ALBINO HUGO MULLER 534 Bairro: CIDADE NOV…" at bounding box center [297, 134] width 595 height 269
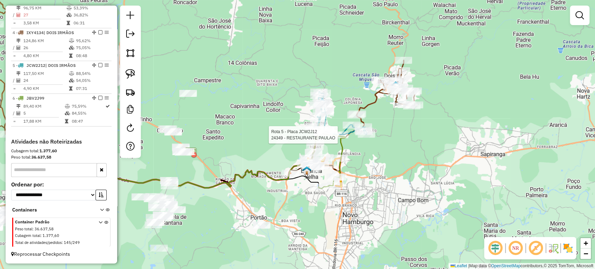
select select "*********"
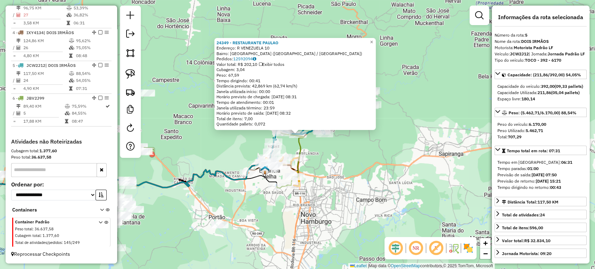
click at [375, 159] on div "24349 - RESTAURANTE PAULAO Endereço: R VENEZUELA 10 Bairro: CIDADE NOVA (IVOTI …" at bounding box center [297, 134] width 595 height 269
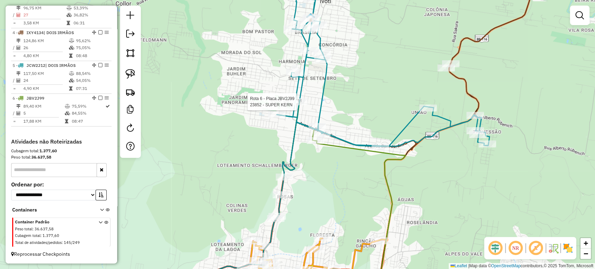
select select "*********"
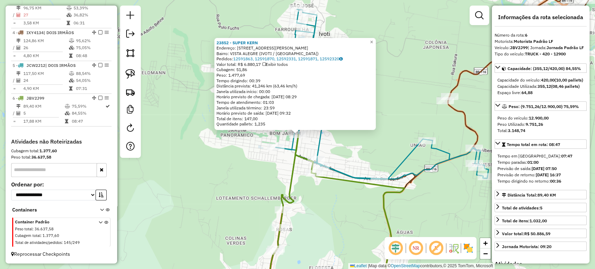
click at [281, 167] on div "23852 - SUPER KERN Endereço: AV PRESIDENTE LUCENA 935 Bairro: VISTA ALEGRE (IVO…" at bounding box center [297, 134] width 595 height 269
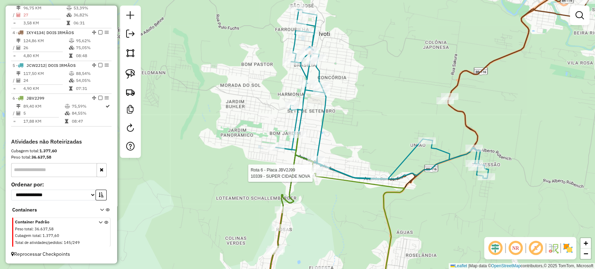
select select "*********"
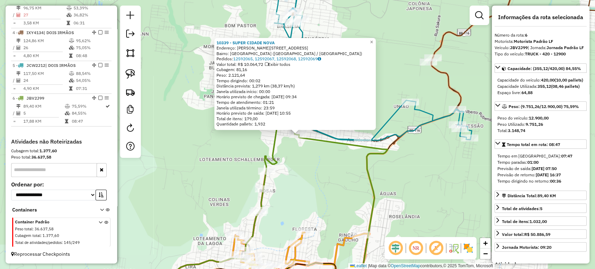
click at [311, 177] on div "10339 - SUPER CIDADE NOVA Endereço: R ALBINO HUGO MULLER 534 Bairro: CIDADE NOV…" at bounding box center [297, 134] width 595 height 269
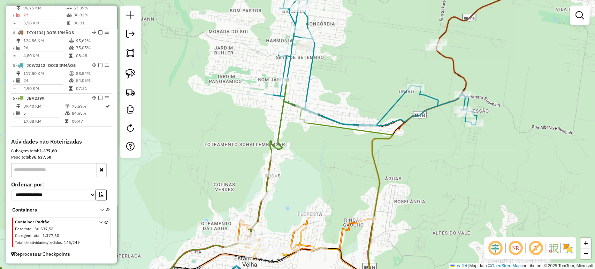
drag, startPoint x: 313, startPoint y: 184, endPoint x: 318, endPoint y: 164, distance: 20.9
click at [318, 166] on div "Janela de atendimento Grade de atendimento Capacidade Transportadoras Veículos …" at bounding box center [297, 134] width 595 height 269
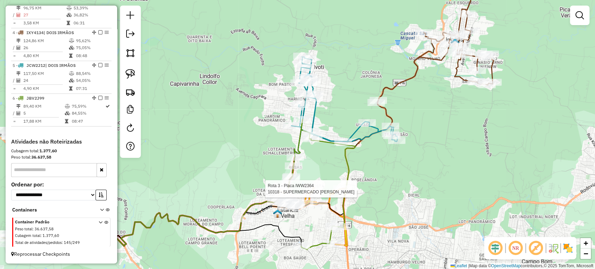
select select "*********"
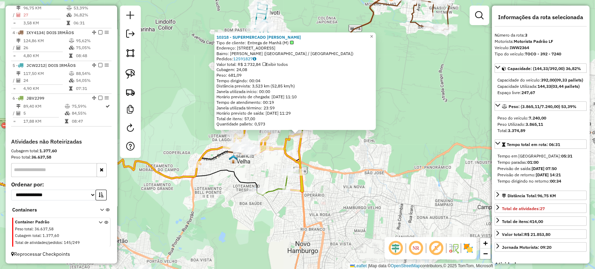
scroll to position [332, 0]
click at [346, 223] on div "10318 - SUPERMERCADO HANSEN Tipo de cliente: Entrega de Manhã (M) Endereço: R S…" at bounding box center [297, 134] width 595 height 269
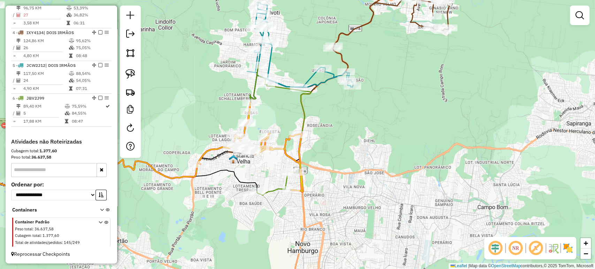
drag, startPoint x: 335, startPoint y: 231, endPoint x: 380, endPoint y: 183, distance: 65.8
click at [378, 184] on div "Janela de atendimento Grade de atendimento Capacidade Transportadoras Veículos …" at bounding box center [297, 134] width 595 height 269
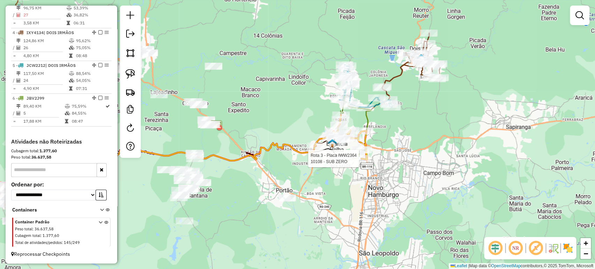
select select "*********"
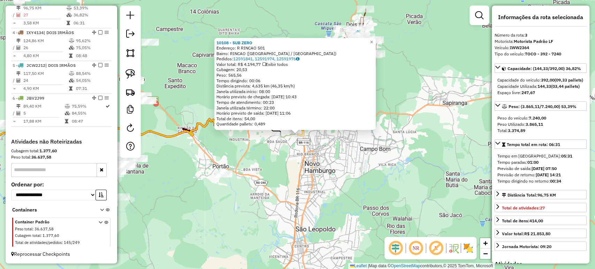
click at [329, 174] on div "10108 - SUB ZERO Endereço: R RINCAO 501 Bairro: RINCAO (ESTANCIA VELHA / RS) Pe…" at bounding box center [297, 134] width 595 height 269
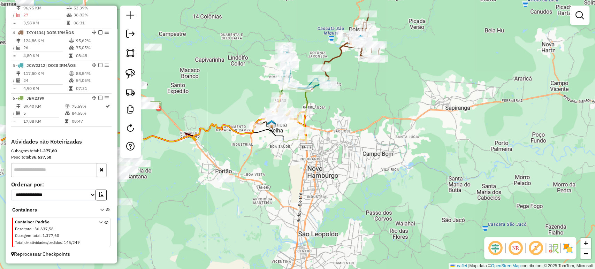
drag, startPoint x: 318, startPoint y: 168, endPoint x: 326, endPoint y: 178, distance: 12.7
click at [326, 178] on div "Janela de atendimento Grade de atendimento Capacidade Transportadoras Veículos …" at bounding box center [297, 134] width 595 height 269
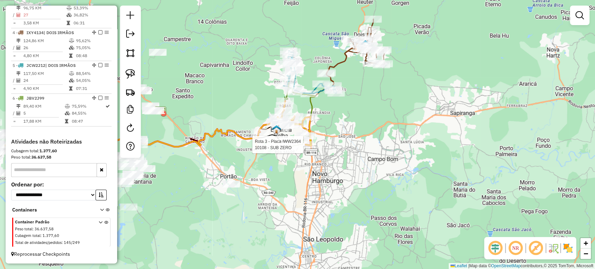
select select "*********"
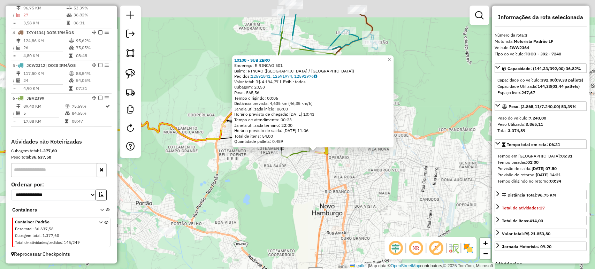
drag, startPoint x: 287, startPoint y: 146, endPoint x: 296, endPoint y: 187, distance: 41.7
click at [296, 187] on div "10108 - SUB ZERO Endereço: R RINCAO 501 Bairro: RINCAO (ESTANCIA VELHA / RS) Pe…" at bounding box center [297, 134] width 595 height 269
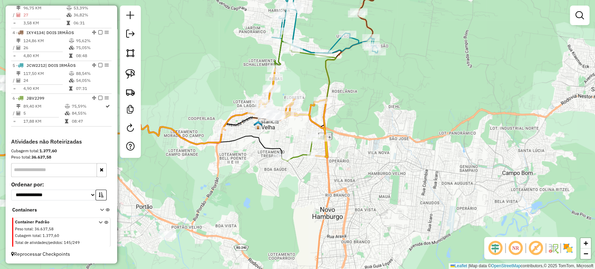
drag, startPoint x: 298, startPoint y: 172, endPoint x: 307, endPoint y: 202, distance: 32.0
click at [307, 202] on div "Janela de atendimento Grade de atendimento Capacidade Transportadoras Veículos …" at bounding box center [297, 134] width 595 height 269
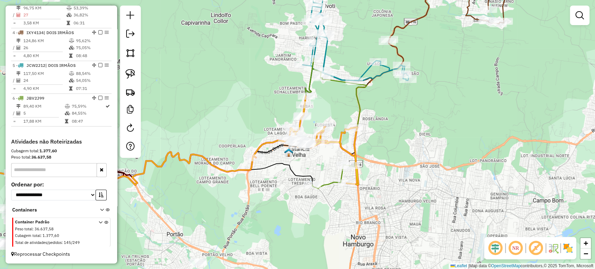
drag, startPoint x: 304, startPoint y: 168, endPoint x: 328, endPoint y: 169, distance: 24.1
click at [328, 169] on div "Janela de atendimento Grade de atendimento Capacidade Transportadoras Veículos …" at bounding box center [297, 134] width 595 height 269
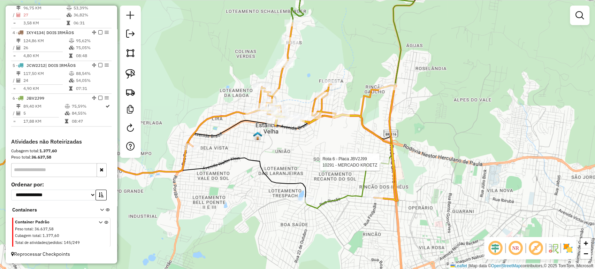
select select "*********"
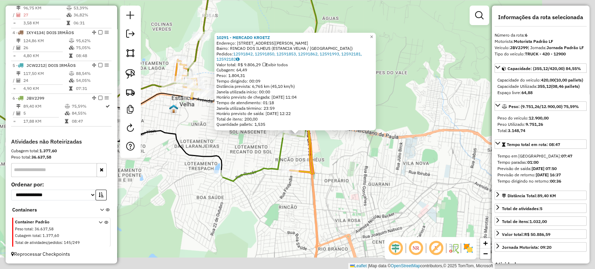
scroll to position [343, 0]
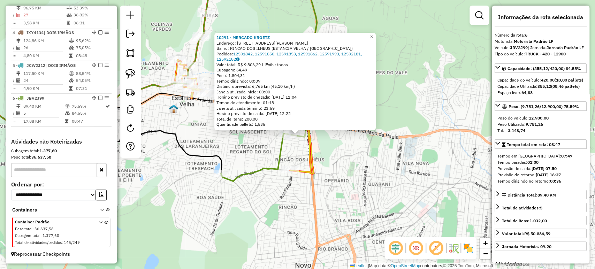
click at [331, 176] on div "10291 - MERCADO KROETZ Endereço: R VICENTE JORGE DA SILVA 117 Bairro: RINCAO DO…" at bounding box center [297, 134] width 595 height 269
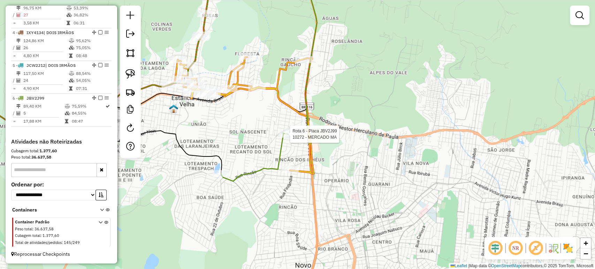
click at [284, 138] on div at bounding box center [287, 134] width 17 height 7
select select "*********"
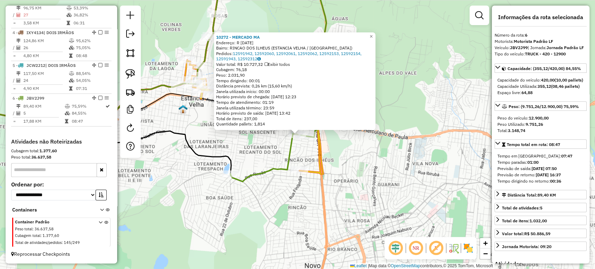
click at [240, 158] on div "10272 - MERCADO MA Endereço: R 8 DE SETEMBRO 12 Bairro: RINCAO DOS ILHEUS (ESTA…" at bounding box center [297, 134] width 595 height 269
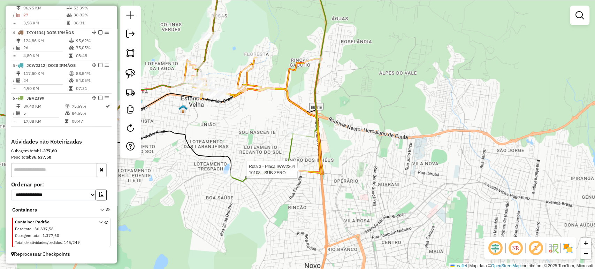
select select "*********"
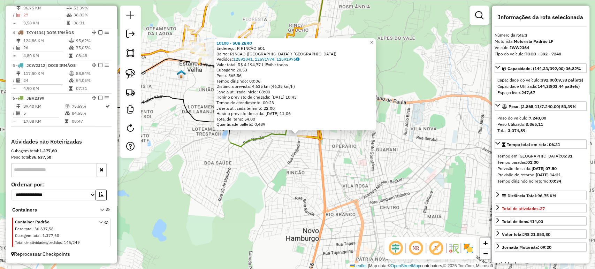
scroll to position [332, 0]
click at [286, 170] on div "10108 - SUB ZERO Endereço: R RINCAO 501 Bairro: RINCAO (ESTANCIA VELHA / RS) Pe…" at bounding box center [297, 134] width 595 height 269
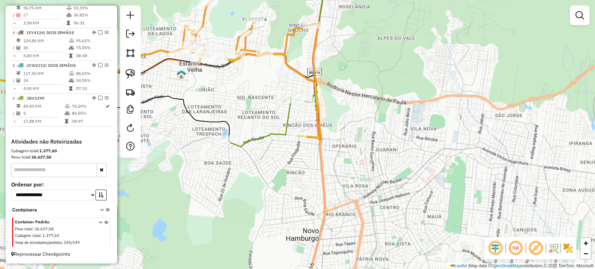
drag, startPoint x: 280, startPoint y: 166, endPoint x: 337, endPoint y: 194, distance: 64.4
click at [337, 194] on div "Janela de atendimento Grade de atendimento Capacidade Transportadoras Veículos …" at bounding box center [297, 134] width 595 height 269
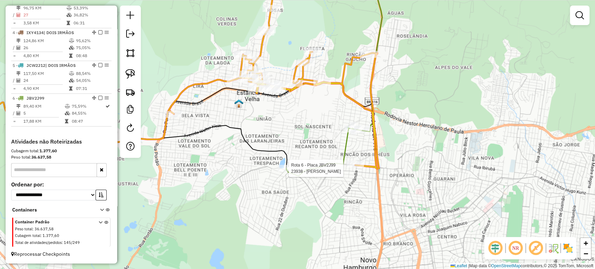
scroll to position [343, 0]
select select "*********"
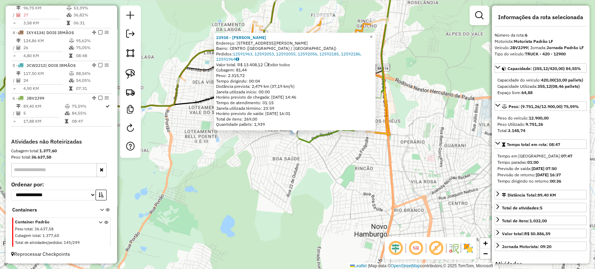
click at [283, 170] on div "23938 - MARIA SCHU HANSEN M Endereço: AV PRESIDENTE LUCENA 437 Bairro: CENTRO (…" at bounding box center [297, 134] width 595 height 269
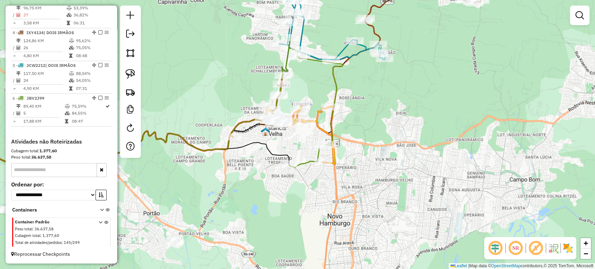
drag, startPoint x: 272, startPoint y: 162, endPoint x: 271, endPoint y: 196, distance: 33.5
click at [272, 194] on div "Janela de atendimento Grade de atendimento Capacidade Transportadoras Veículos …" at bounding box center [297, 134] width 595 height 269
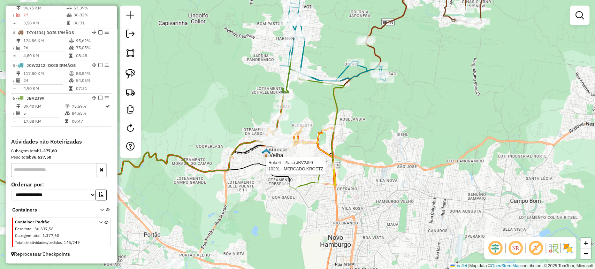
select select "*********"
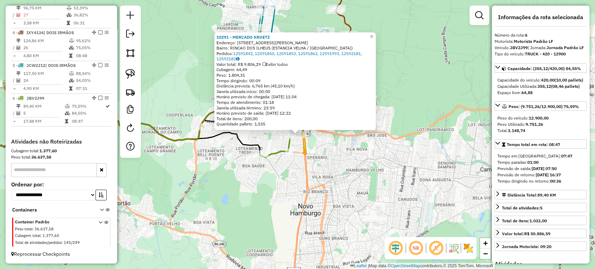
scroll to position [232, 0]
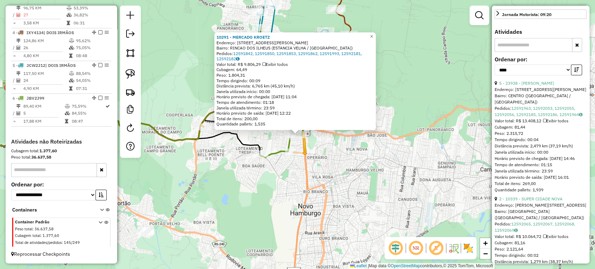
click at [259, 205] on div "10291 - MERCADO KROETZ Endereço: R VICENTE JORGE DA SILVA 117 Bairro: RINCAO DO…" at bounding box center [297, 134] width 595 height 269
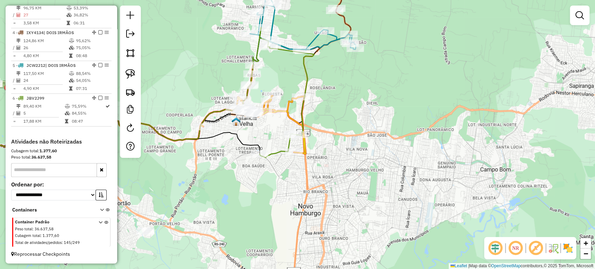
drag, startPoint x: 230, startPoint y: 215, endPoint x: 315, endPoint y: 228, distance: 85.6
click at [315, 228] on div "Janela de atendimento Grade de atendimento Capacidade Transportadoras Veículos …" at bounding box center [297, 134] width 595 height 269
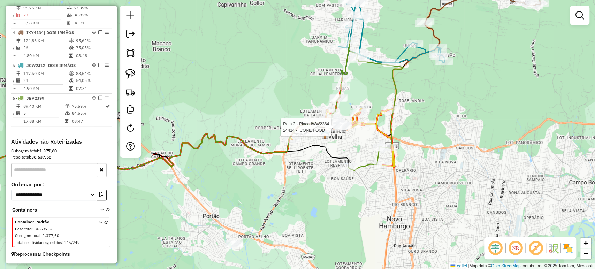
select select "*********"
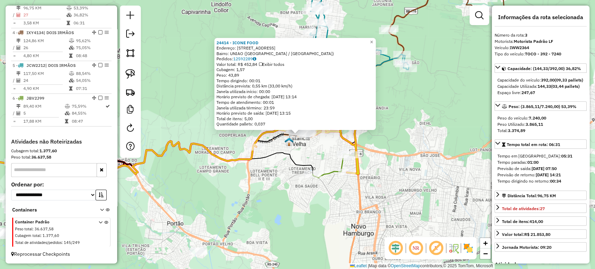
scroll to position [332, 0]
click at [291, 201] on div "24414 - ICONE FOOD Endereço: AV SETE DE SETEMBRO 104 Bairro: UNIAO (ESTANCIA VE…" at bounding box center [297, 134] width 595 height 269
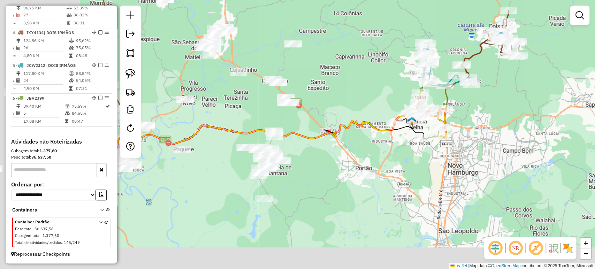
drag, startPoint x: 290, startPoint y: 212, endPoint x: 455, endPoint y: 146, distance: 177.5
click at [455, 146] on div "Janela de atendimento Grade de atendimento Capacidade Transportadoras Veículos …" at bounding box center [297, 134] width 595 height 269
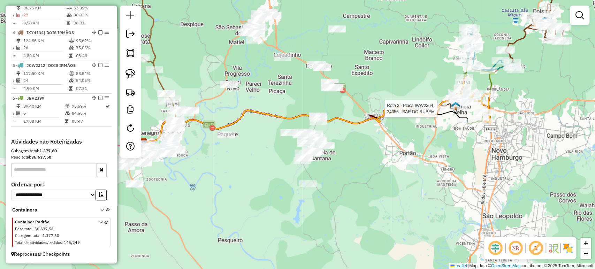
select select "*********"
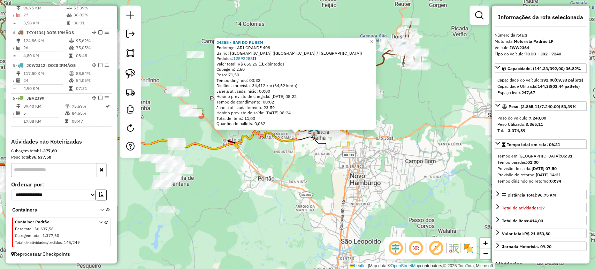
click at [397, 166] on div "24355 - BAR DO RUBEM Endereço: ARI GRANDE 408 Bairro: BELA VISTA (ESTANCIA VELH…" at bounding box center [297, 134] width 595 height 269
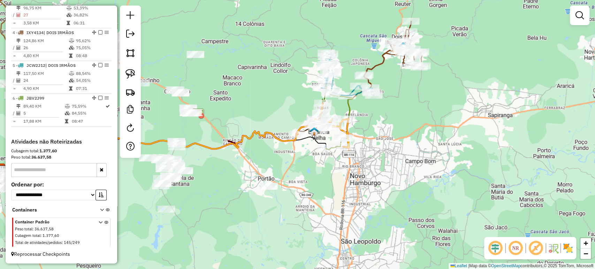
drag, startPoint x: 332, startPoint y: 176, endPoint x: 415, endPoint y: 152, distance: 86.5
click at [415, 152] on div "Janela de atendimento Grade de atendimento Capacidade Transportadoras Veículos …" at bounding box center [297, 134] width 595 height 269
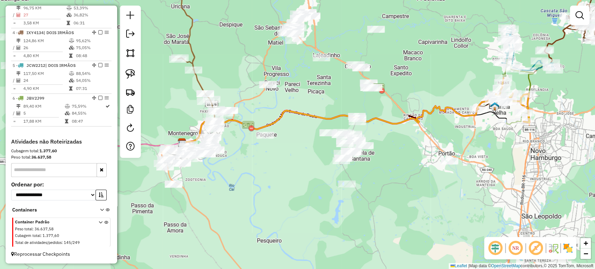
drag, startPoint x: 339, startPoint y: 183, endPoint x: 441, endPoint y: 184, distance: 101.8
click at [441, 184] on div "Janela de atendimento Grade de atendimento Capacidade Transportadoras Veículos …" at bounding box center [297, 134] width 595 height 269
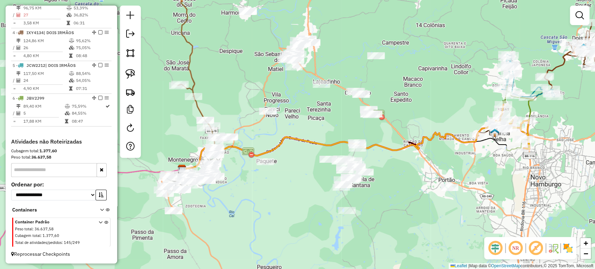
drag, startPoint x: 413, startPoint y: 183, endPoint x: 405, endPoint y: 193, distance: 13.2
click at [406, 192] on div "Janela de atendimento Grade de atendimento Capacidade Transportadoras Veículos …" at bounding box center [297, 134] width 595 height 269
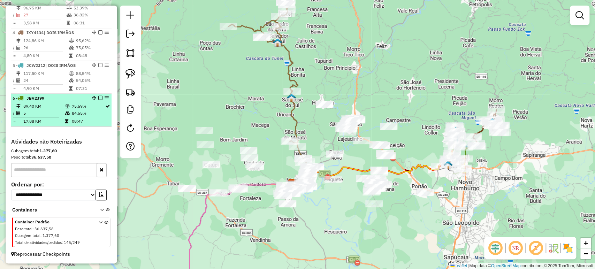
scroll to position [23, 0]
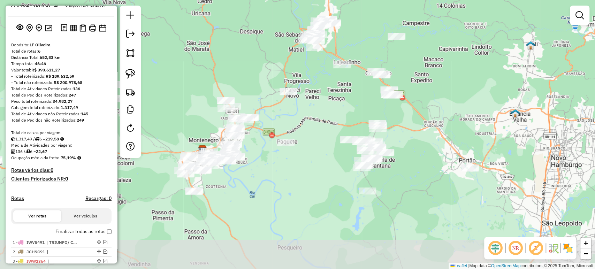
drag, startPoint x: 338, startPoint y: 144, endPoint x: 332, endPoint y: 114, distance: 30.9
click at [332, 114] on div "Janela de atendimento Grade de atendimento Capacidade Transportadoras Veículos …" at bounding box center [297, 134] width 595 height 269
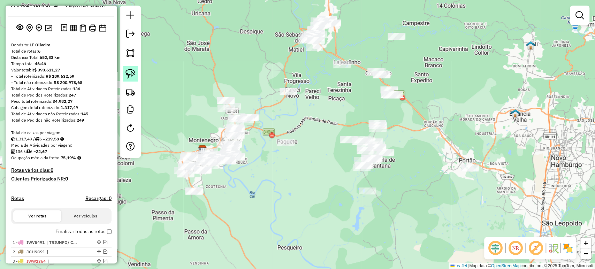
click at [128, 77] on img at bounding box center [130, 74] width 10 height 10
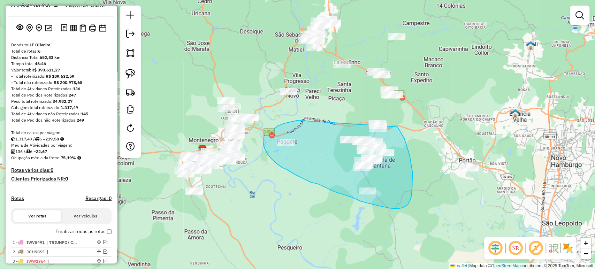
drag, startPoint x: 284, startPoint y: 123, endPoint x: 386, endPoint y: 114, distance: 102.2
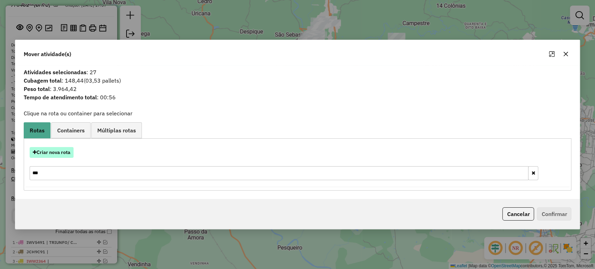
click at [52, 154] on button "Criar nova rota" at bounding box center [52, 152] width 44 height 11
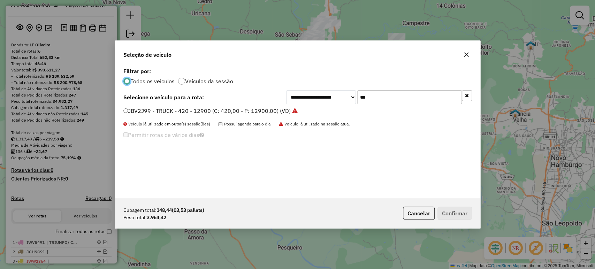
scroll to position [3, 2]
click at [382, 94] on input "***" at bounding box center [409, 97] width 105 height 14
type input "**"
drag, startPoint x: 232, startPoint y: 110, endPoint x: 298, endPoint y: 135, distance: 70.6
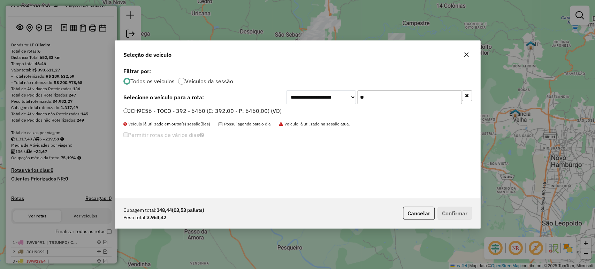
click at [232, 109] on label "JCH9C56 - TOCO - 392 - 6460 (C: 392,00 - P: 6460,00) (VD)" at bounding box center [202, 111] width 158 height 8
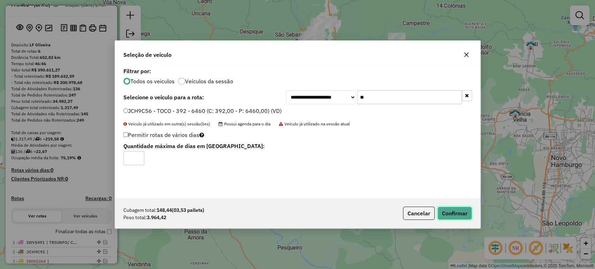
click at [451, 217] on button "Confirmar" at bounding box center [454, 213] width 35 height 13
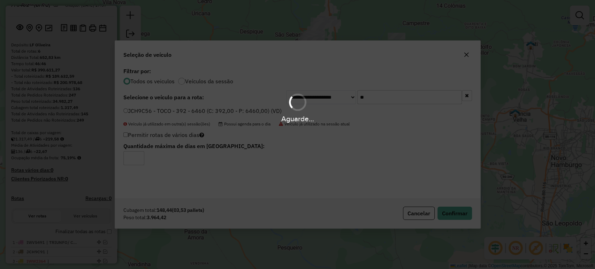
click at [451, 208] on div "Aguarde..." at bounding box center [297, 134] width 595 height 269
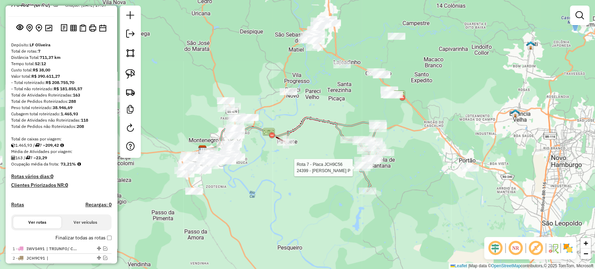
select select "*********"
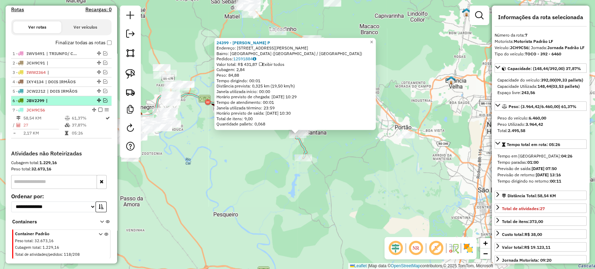
scroll to position [235, 0]
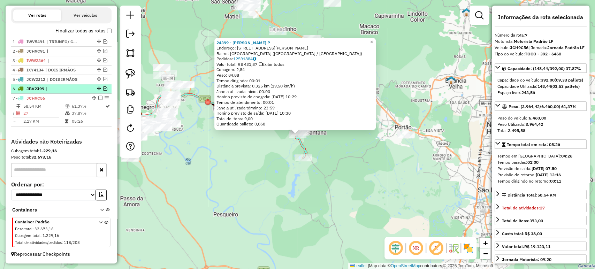
click at [368, 174] on div "24399 - MARIA LUISA VEECK P Endereço: AV CEL ORESTES LUCAS 4481 Bairro: BOSQUE …" at bounding box center [297, 134] width 595 height 269
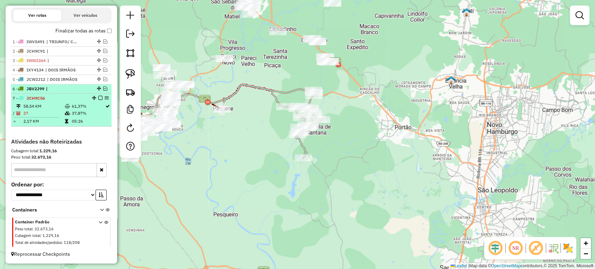
click at [101, 98] on div at bounding box center [98, 98] width 21 height 4
select select "*********"
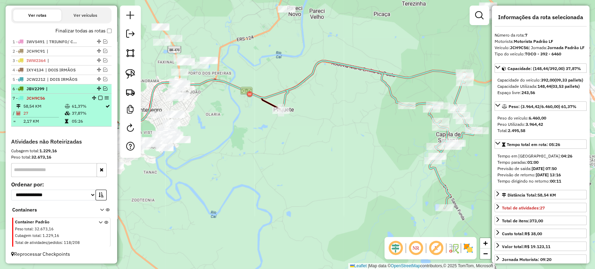
click at [100, 98] on em at bounding box center [100, 98] width 4 height 4
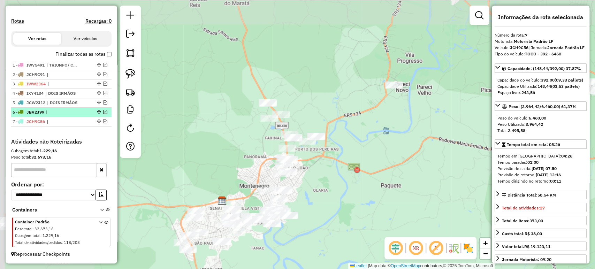
drag, startPoint x: 277, startPoint y: 163, endPoint x: 368, endPoint y: 207, distance: 101.2
click at [380, 231] on div "Janela de atendimento Grade de atendimento Capacidade Transportadoras Veículos …" at bounding box center [297, 134] width 595 height 269
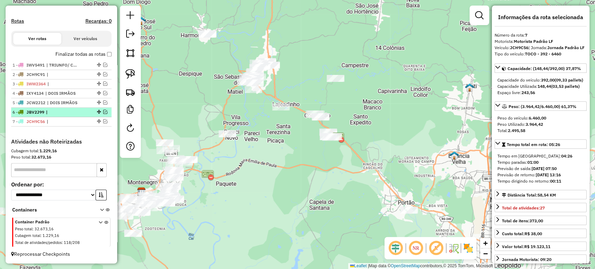
drag, startPoint x: 403, startPoint y: 176, endPoint x: 249, endPoint y: 165, distance: 154.4
click at [249, 165] on div "Janela de atendimento Grade de atendimento Capacidade Transportadoras Veículos …" at bounding box center [297, 134] width 595 height 269
click at [132, 77] on img at bounding box center [130, 74] width 10 height 10
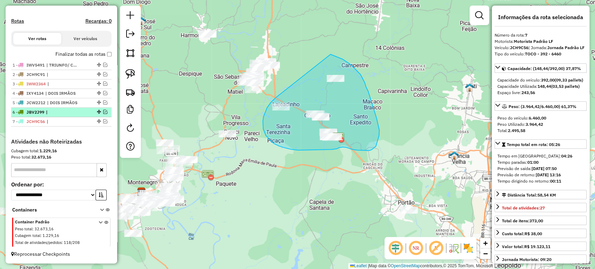
drag, startPoint x: 275, startPoint y: 98, endPoint x: 324, endPoint y: 54, distance: 65.9
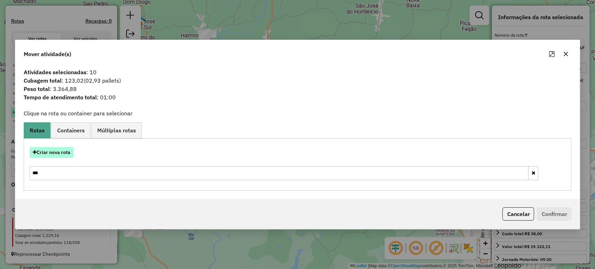
click at [67, 153] on button "Criar nova rota" at bounding box center [52, 152] width 44 height 11
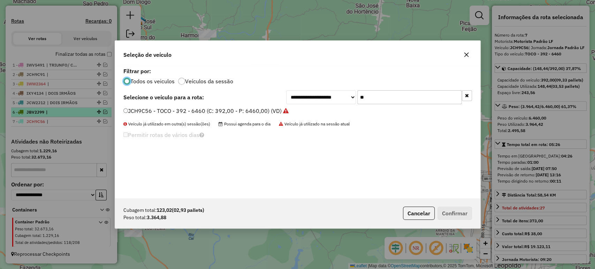
scroll to position [3, 2]
click at [395, 98] on input "**" at bounding box center [409, 97] width 105 height 14
type input "***"
click at [217, 111] on label "JDN3C17 - TOCO - 392 - 7240 (C: 392,00 - P: 7200,00) (VD)" at bounding box center [202, 111] width 159 height 8
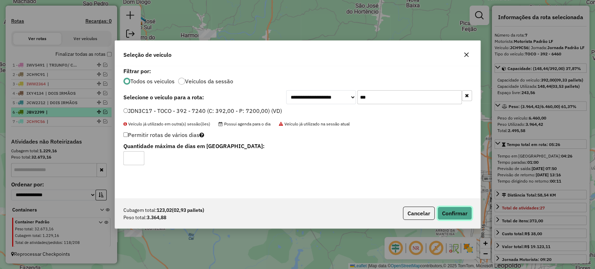
drag, startPoint x: 448, startPoint y: 211, endPoint x: 411, endPoint y: 209, distance: 37.7
click at [449, 211] on button "Confirmar" at bounding box center [454, 213] width 35 height 13
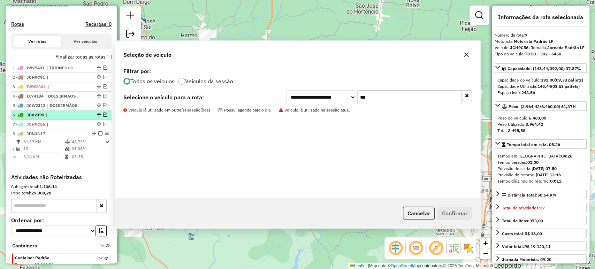
scroll to position [253, 0]
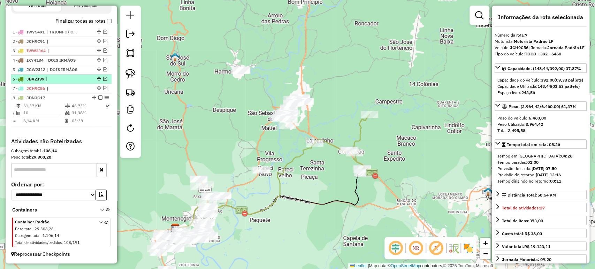
drag, startPoint x: 283, startPoint y: 138, endPoint x: 316, endPoint y: 177, distance: 50.7
click at [317, 175] on div "Janela de atendimento Grade de atendimento Capacidade Transportadoras Veículos …" at bounding box center [297, 134] width 595 height 269
click at [131, 75] on img at bounding box center [130, 74] width 10 height 10
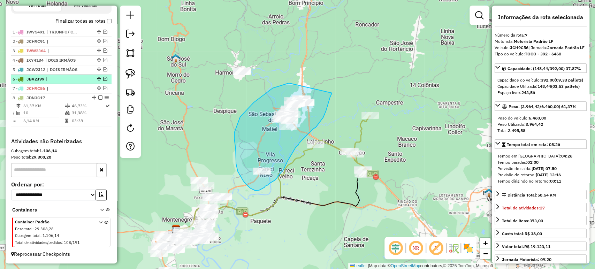
drag, startPoint x: 288, startPoint y: 83, endPoint x: 335, endPoint y: 80, distance: 46.5
click at [335, 80] on div "Janela de atendimento Grade de atendimento Capacidade Transportadoras Veículos …" at bounding box center [297, 134] width 595 height 269
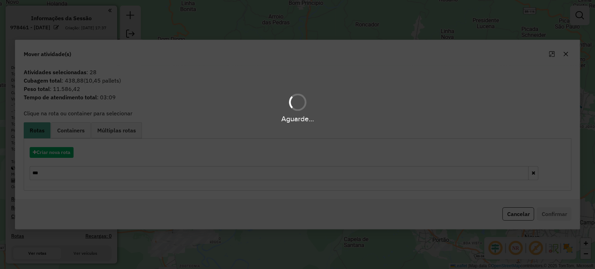
scroll to position [253, 0]
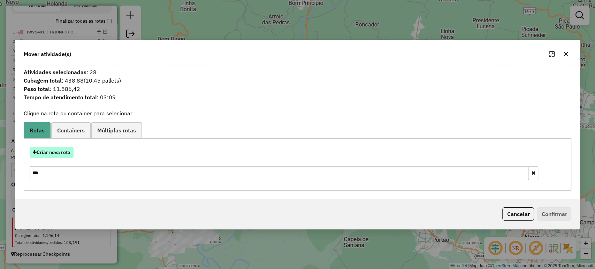
click at [58, 150] on button "Criar nova rota" at bounding box center [52, 152] width 44 height 11
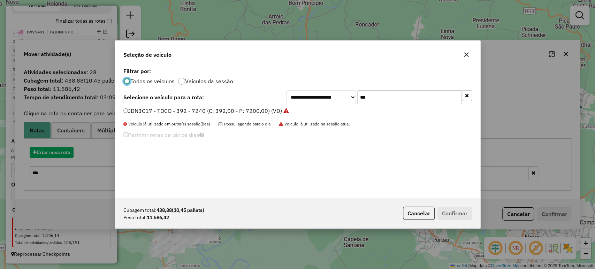
scroll to position [3, 2]
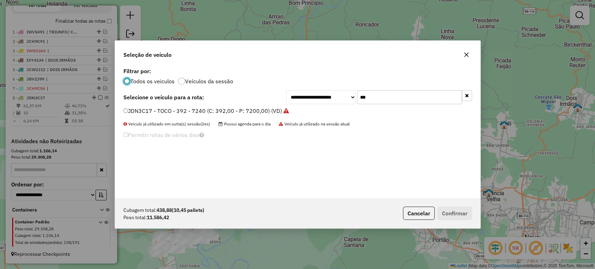
click at [395, 98] on input "***" at bounding box center [409, 97] width 105 height 14
type input "**"
click at [248, 109] on label "IRD8I83 - TOCO - 364 - 8040 (C: 364,00 - P: 8040,00) (VD)" at bounding box center [201, 111] width 156 height 8
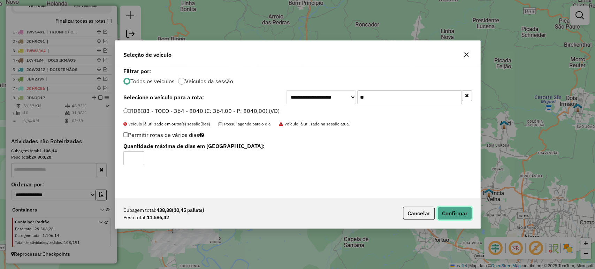
click at [451, 208] on button "Confirmar" at bounding box center [454, 213] width 35 height 13
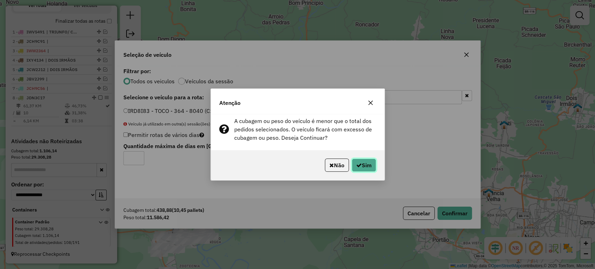
click at [366, 167] on button "Sim" at bounding box center [364, 165] width 24 height 13
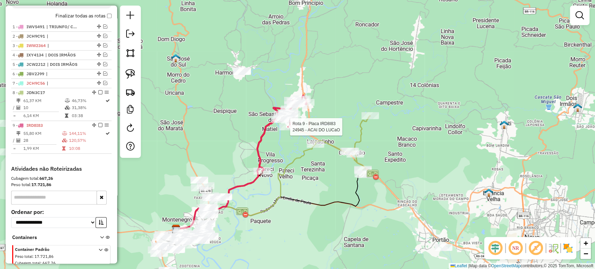
select select "*********"
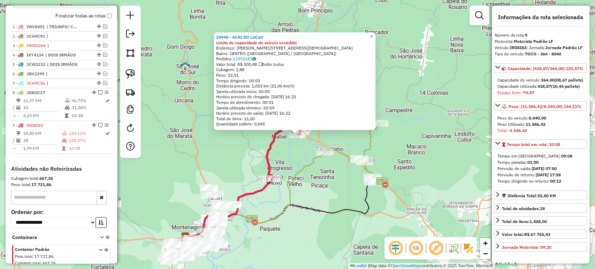
scroll to position [286, 0]
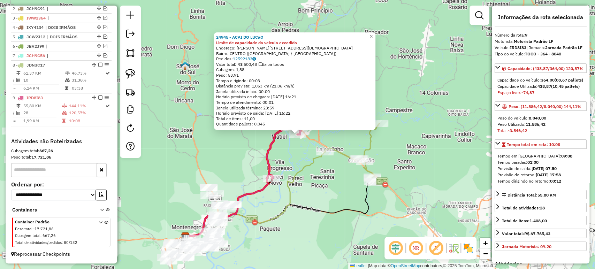
click at [368, 147] on icon at bounding box center [352, 152] width 55 height 59
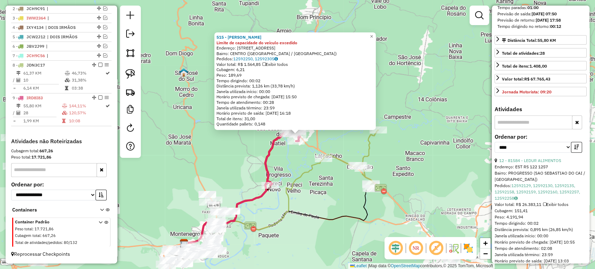
scroll to position [232, 0]
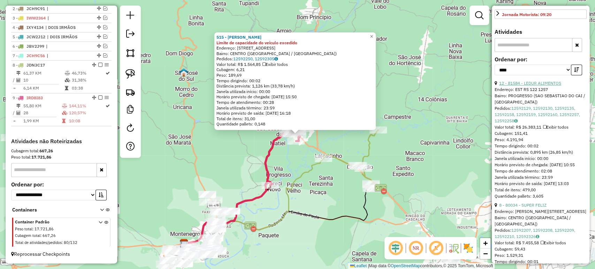
click at [523, 86] on link "12 - 81584 - LEDUR ALIMENTOS" at bounding box center [530, 83] width 62 height 5
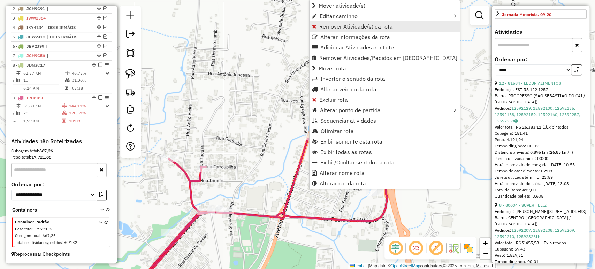
click at [314, 27] on span "Remover Atividade(s) da rota" at bounding box center [314, 27] width 5 height 6
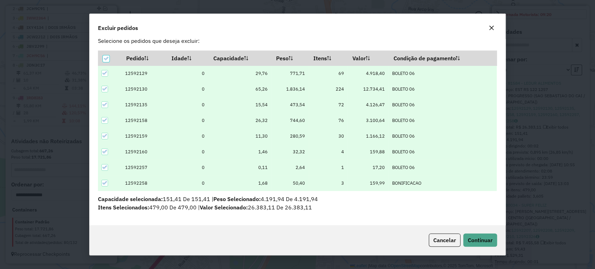
scroll to position [13, 0]
click at [477, 236] on button "Continuar" at bounding box center [480, 240] width 34 height 13
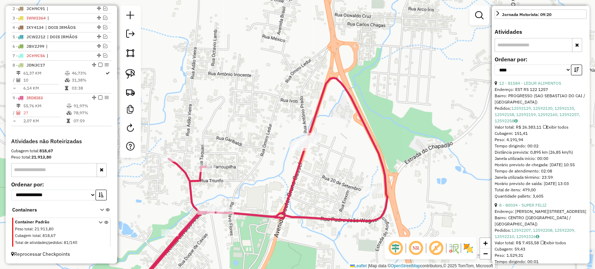
scroll to position [226, 0]
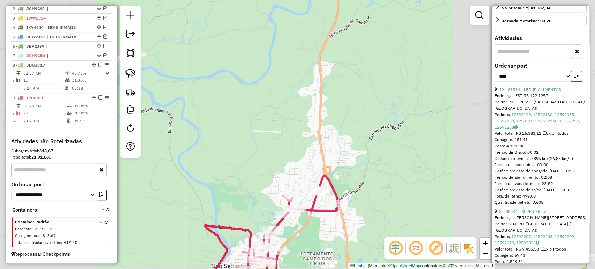
click at [342, 189] on div "Janela de atendimento Grade de atendimento Capacidade Transportadoras Veículos …" at bounding box center [297, 134] width 595 height 269
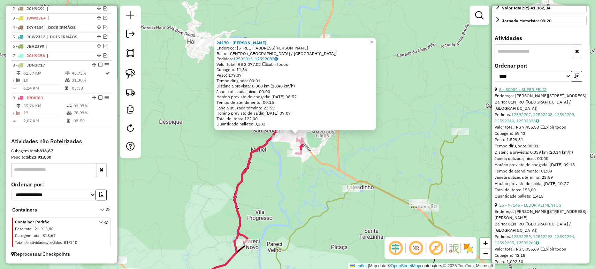
click at [541, 92] on link "8 - 80034 - SUPER FELIZ" at bounding box center [522, 89] width 47 height 5
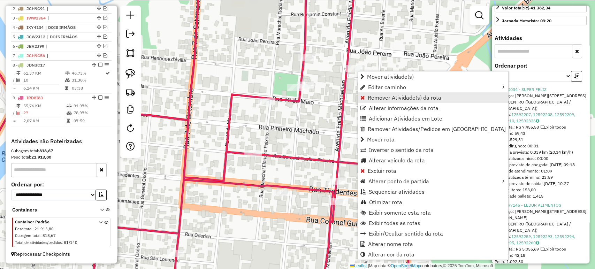
click at [382, 99] on span "Remover Atividade(s) da rota" at bounding box center [405, 98] width 74 height 6
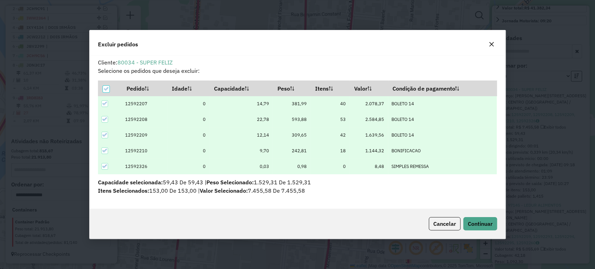
scroll to position [0, 0]
click at [477, 217] on button "Continuar" at bounding box center [480, 223] width 34 height 13
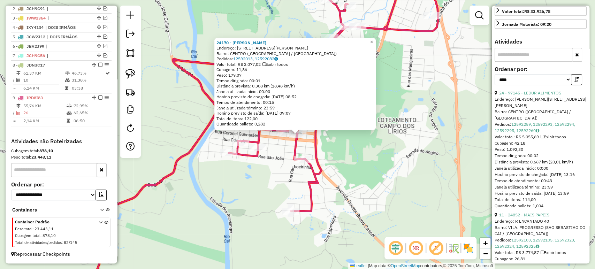
scroll to position [232, 0]
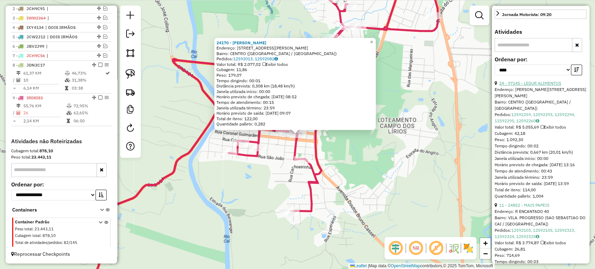
click at [549, 86] on link "24 - 97145 - LEDUR ALIMENTOS" at bounding box center [530, 83] width 62 height 5
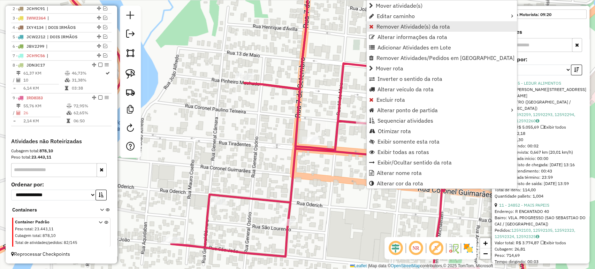
click at [381, 26] on span "Remover Atividade(s) da rota" at bounding box center [413, 27] width 74 height 6
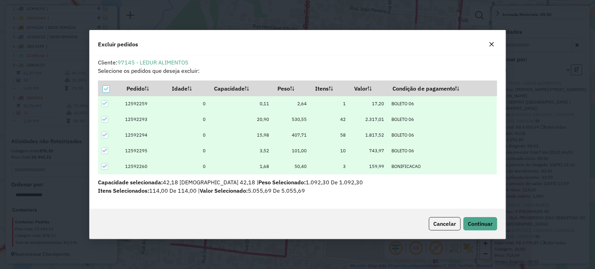
scroll to position [0, 0]
click at [443, 217] on button "Cancelar" at bounding box center [445, 223] width 32 height 13
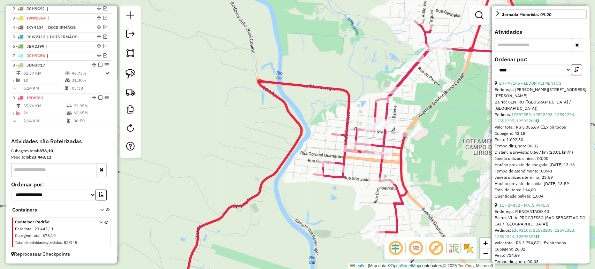
drag, startPoint x: 482, startPoint y: 108, endPoint x: 419, endPoint y: 130, distance: 66.3
click at [419, 129] on div "Rota 9 - Placa IRD8I83 90362 - RUSSO ABASTECEDORA Janela de atendimento Grade d…" at bounding box center [297, 134] width 595 height 269
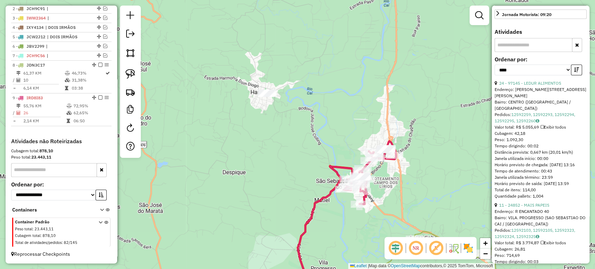
drag, startPoint x: 411, startPoint y: 141, endPoint x: 384, endPoint y: 181, distance: 47.2
click at [384, 181] on div "Janela de atendimento Grade de atendimento Capacidade Transportadoras Veículos …" at bounding box center [297, 134] width 595 height 269
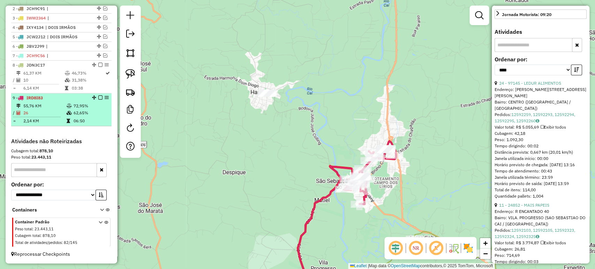
scroll to position [15, 0]
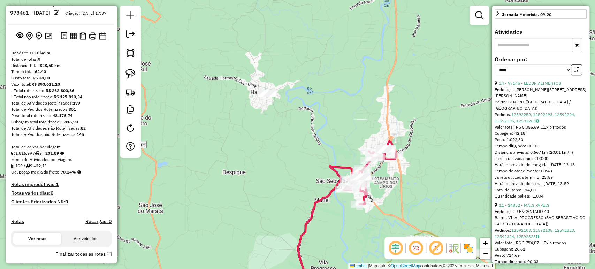
click at [108, 258] on label "Finalizar todas as rotas" at bounding box center [83, 254] width 56 height 7
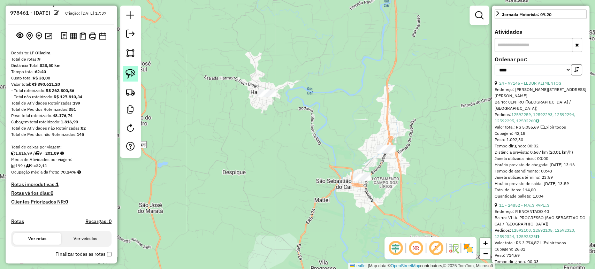
click at [128, 78] on img at bounding box center [130, 74] width 10 height 10
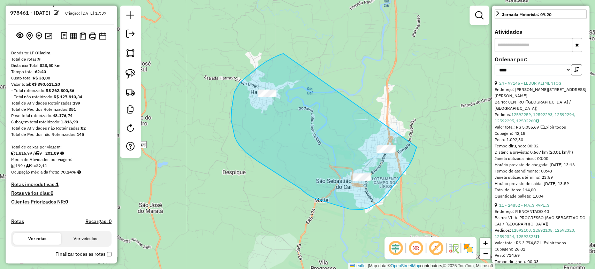
drag, startPoint x: 283, startPoint y: 54, endPoint x: 417, endPoint y: 145, distance: 161.5
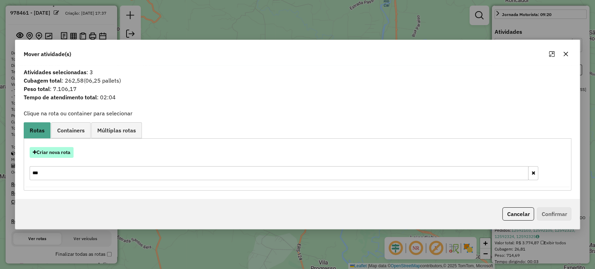
click at [66, 155] on button "Criar nova rota" at bounding box center [52, 152] width 44 height 11
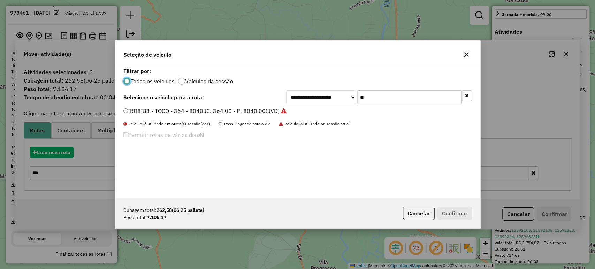
scroll to position [3, 2]
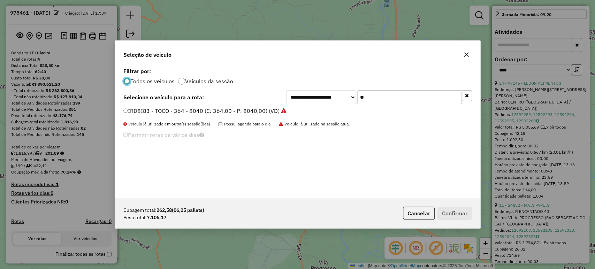
click at [378, 97] on input "**" at bounding box center [409, 97] width 105 height 14
type input "***"
drag, startPoint x: 186, startPoint y: 113, endPoint x: 204, endPoint y: 121, distance: 19.4
click at [186, 113] on label "JAS2H61 - TRUCK - 420 - 12900 (C: 420,00 - P: 12900,00) (VD)" at bounding box center [207, 111] width 168 height 8
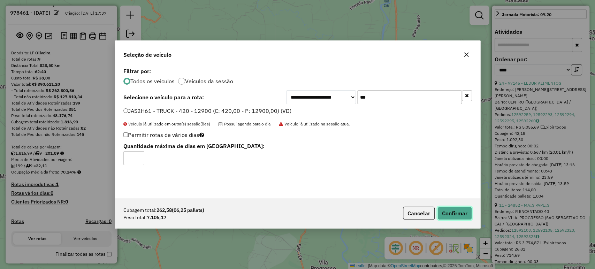
click at [446, 211] on button "Confirmar" at bounding box center [454, 213] width 35 height 13
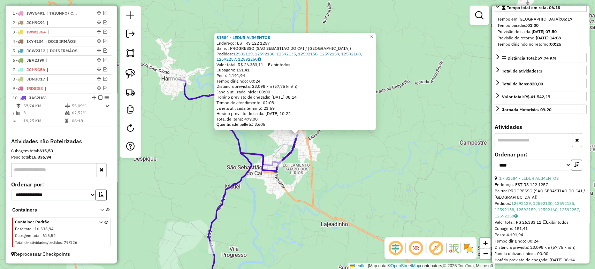
scroll to position [39, 0]
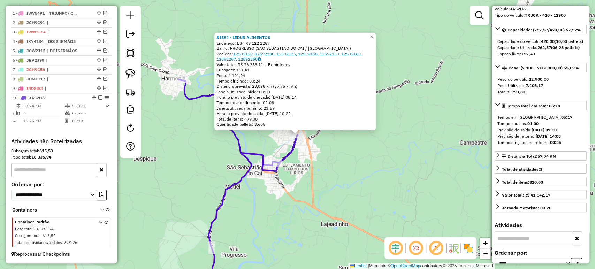
click at [336, 191] on div "81584 - LEDUR ALIMENTOS Endereço: EST RS 122 1257 Bairro: PROGRESSO (SAO SEBAST…" at bounding box center [297, 134] width 595 height 269
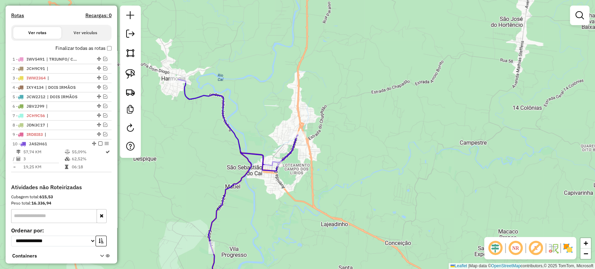
scroll to position [156, 0]
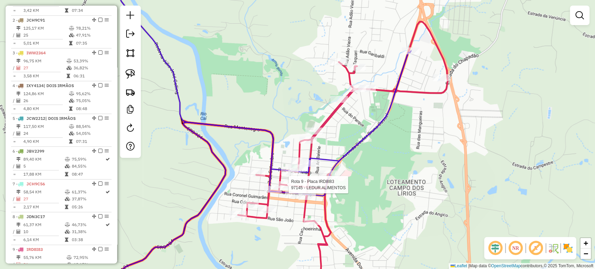
select select "*********"
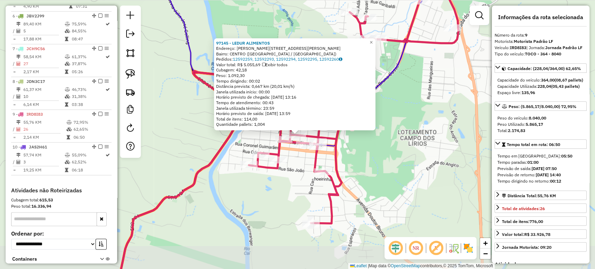
scroll to position [488, 0]
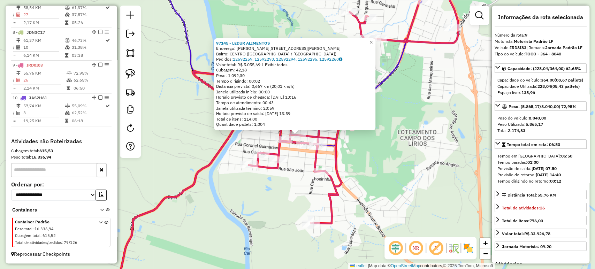
click at [368, 178] on div "97145 - LEDUR ALIMENTOS Endereço: R CEL.PAULINO TEIXEIRA 635 Bairro: CENTRO (SA…" at bounding box center [297, 134] width 595 height 269
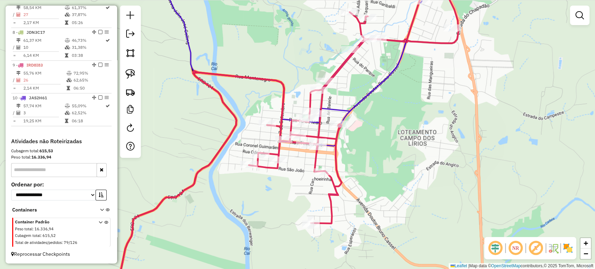
drag, startPoint x: 381, startPoint y: 222, endPoint x: 385, endPoint y: 236, distance: 14.6
click at [385, 236] on div "97145 - LEDUR ALIMENTOS Endereço: R CEL.PAULINO TEIXEIRA 635 Bairro: CENTRO (SA…" at bounding box center [297, 134] width 595 height 269
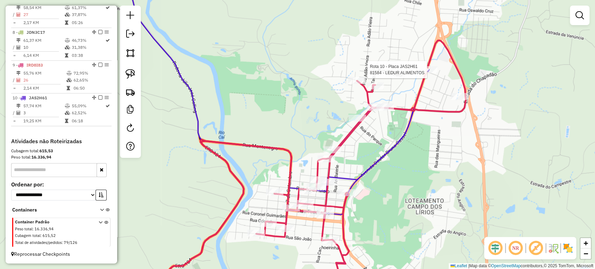
select select "*********"
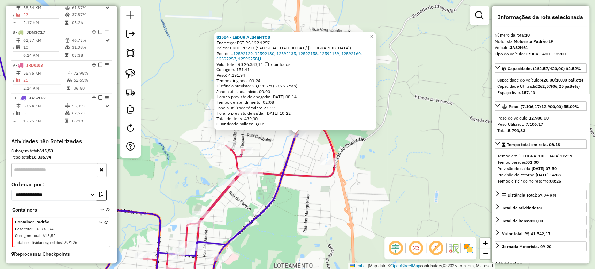
click at [293, 214] on div "81584 - LEDUR ALIMENTOS Endereço: EST RS 122 1257 Bairro: PROGRESSO (SAO SEBAST…" at bounding box center [297, 134] width 595 height 269
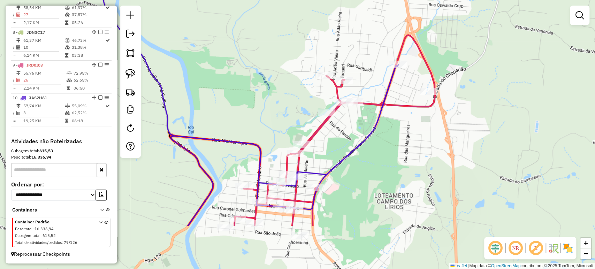
drag, startPoint x: 288, startPoint y: 217, endPoint x: 389, endPoint y: 147, distance: 122.4
click at [389, 147] on div "Janela de atendimento Grade de atendimento Capacidade Transportadoras Veículos …" at bounding box center [297, 134] width 595 height 269
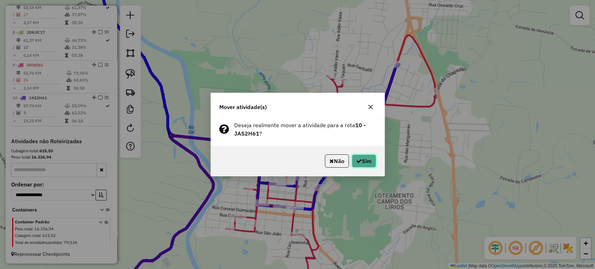
click at [366, 160] on button "Sim" at bounding box center [364, 160] width 24 height 13
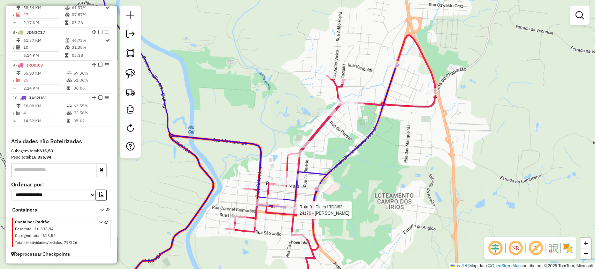
select select "*********"
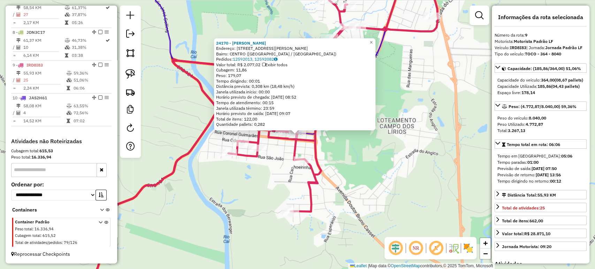
click at [270, 181] on div "24170 - NANYS LANCHES Endereço: R EGIDIO MICHAELSEN 696 Bairro: CENTRO (SAO SEB…" at bounding box center [297, 134] width 595 height 269
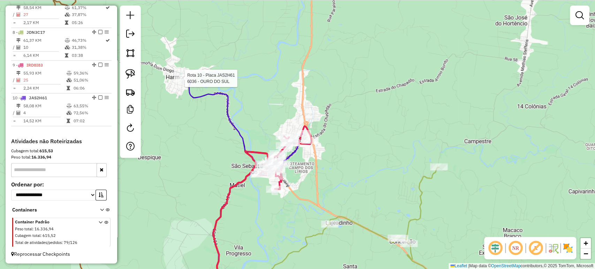
select select "*********"
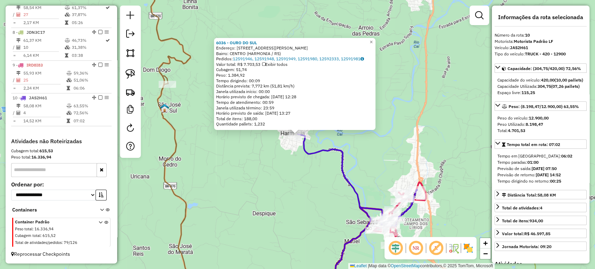
click at [298, 192] on div "6036 - OURO DO SUL Endereço: R FREDERICO CALSING 380 Bairro: CENTRO (HARMONIA /…" at bounding box center [297, 134] width 595 height 269
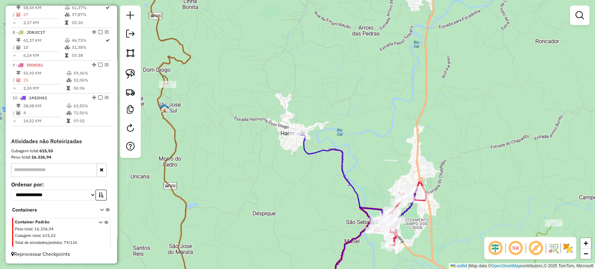
drag, startPoint x: 306, startPoint y: 211, endPoint x: 303, endPoint y: 157, distance: 54.1
click at [303, 158] on div "Janela de atendimento Grade de atendimento Capacidade Transportadoras Veículos …" at bounding box center [297, 134] width 595 height 269
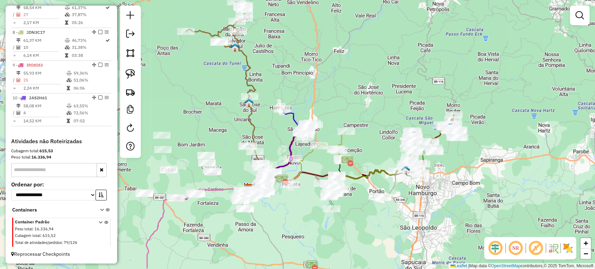
drag, startPoint x: 289, startPoint y: 163, endPoint x: 271, endPoint y: 137, distance: 31.7
click at [271, 137] on div "Janela de atendimento Grade de atendimento Capacidade Transportadoras Veículos …" at bounding box center [297, 134] width 595 height 269
select select "*********"
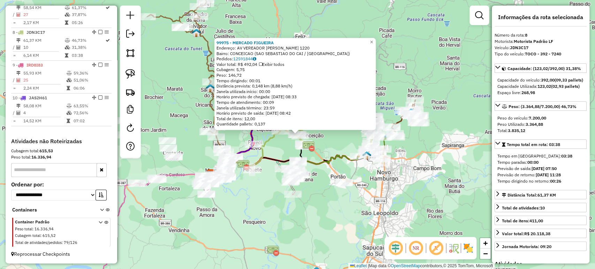
click at [314, 203] on div "99975 - MERCADO FIGUEIRA Endereço: AV VEREADOR NELSON HOFF 1220 Bairro: CONCEIC…" at bounding box center [297, 134] width 595 height 269
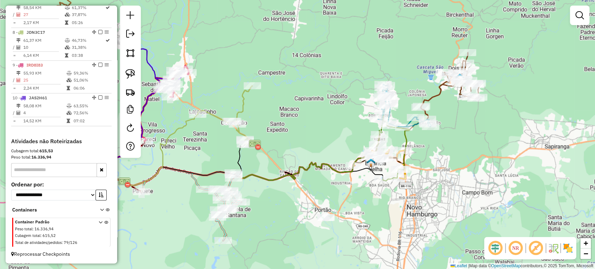
drag, startPoint x: 347, startPoint y: 176, endPoint x: 338, endPoint y: 194, distance: 20.9
click at [338, 194] on div "Janela de atendimento Grade de atendimento Capacidade Transportadoras Veículos …" at bounding box center [297, 134] width 595 height 269
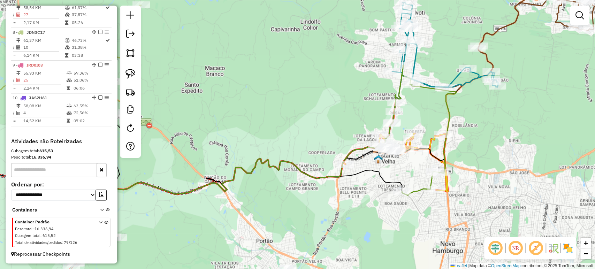
drag, startPoint x: 346, startPoint y: 189, endPoint x: 332, endPoint y: 207, distance: 22.7
click at [326, 213] on div "Janela de atendimento Grade de atendimento Capacidade Transportadoras Veículos …" at bounding box center [297, 134] width 595 height 269
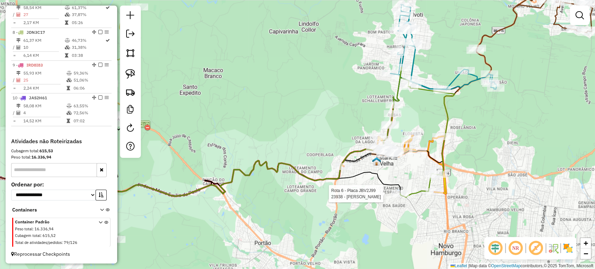
select select "*********"
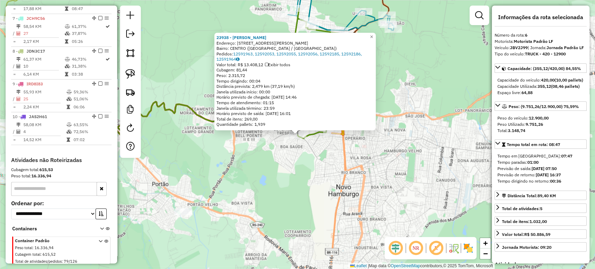
scroll to position [446, 0]
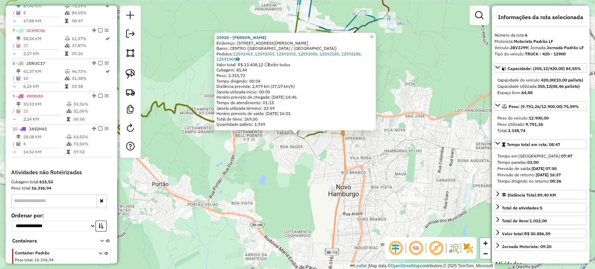
click at [296, 183] on div "23938 - [PERSON_NAME]: [STREET_ADDRESS][PERSON_NAME] [GEOGRAPHIC_DATA]: 1259196…" at bounding box center [297, 134] width 595 height 269
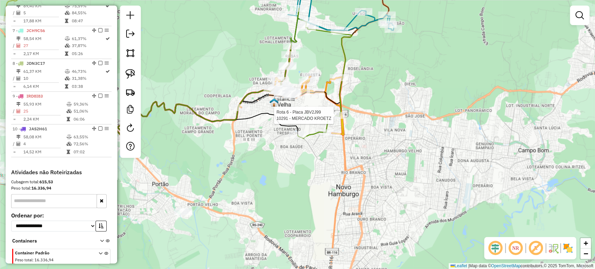
click at [335, 119] on div at bounding box center [335, 115] width 17 height 7
select select "*********"
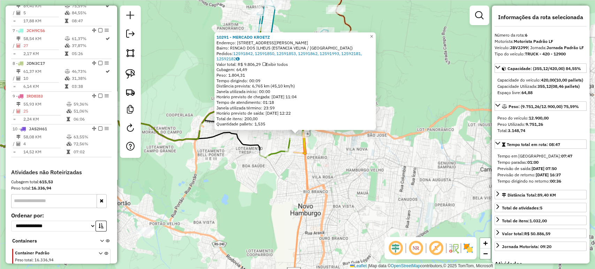
click at [281, 184] on div "10291 - MERCADO KROETZ Endereço: R [PERSON_NAME] 117 Bairro: RINCAO DOS ILHEUS …" at bounding box center [297, 134] width 595 height 269
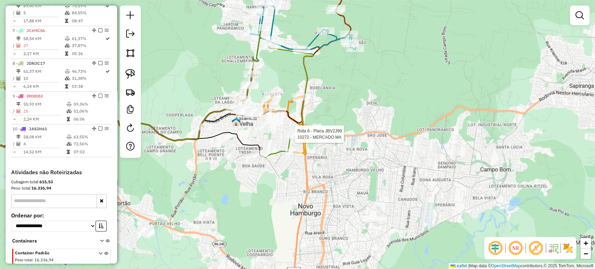
select select "*********"
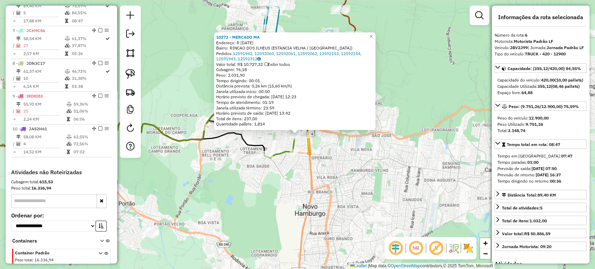
click at [279, 141] on div "10272 - MERCADO MA Endereço: R [DATE] Bairro: RINCAO DOS ILHEUS ([GEOGRAPHIC_DA…" at bounding box center [297, 134] width 595 height 269
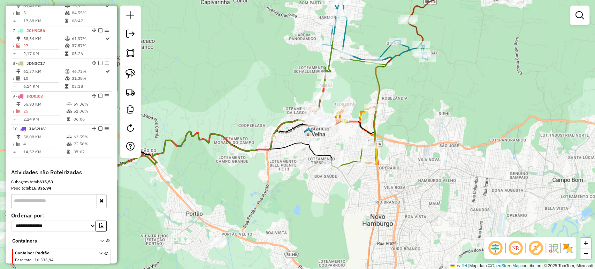
drag, startPoint x: 278, startPoint y: 144, endPoint x: 346, endPoint y: 154, distance: 68.4
click at [346, 154] on div "Janela de atendimento Grade de atendimento Capacidade Transportadoras Veículos …" at bounding box center [297, 134] width 595 height 269
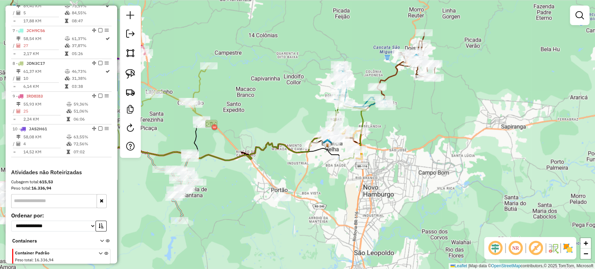
drag, startPoint x: 329, startPoint y: 184, endPoint x: 381, endPoint y: 200, distance: 54.6
click at [381, 200] on div "Rota 6 - Placa JBV2J99 23938 - MARIA SCHU HANSEN M Janela de atendimento Grade …" at bounding box center [297, 134] width 595 height 269
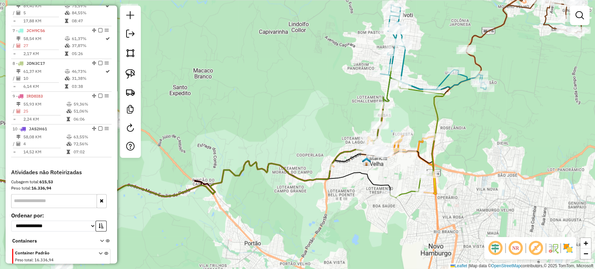
drag, startPoint x: 410, startPoint y: 124, endPoint x: 374, endPoint y: 151, distance: 45.6
click at [374, 151] on div "Rota 3 - Placa IWW2364 24964 - JAQUELINE CADERNAL D Janela de atendimento Grade…" at bounding box center [297, 134] width 595 height 269
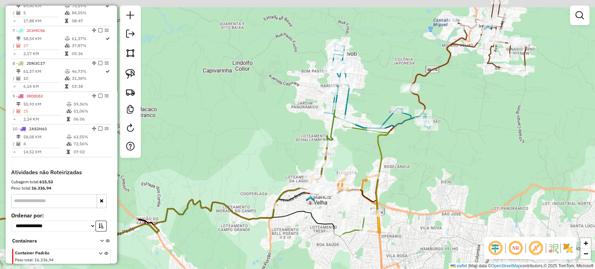
drag, startPoint x: 376, startPoint y: 145, endPoint x: 355, endPoint y: 157, distance: 24.2
click at [355, 157] on div "Janela de atendimento Grade de atendimento Capacidade Transportadoras Veículos …" at bounding box center [297, 134] width 595 height 269
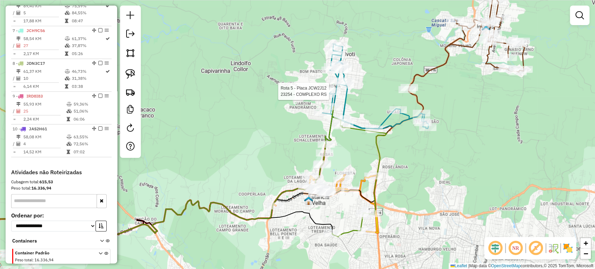
select select "*********"
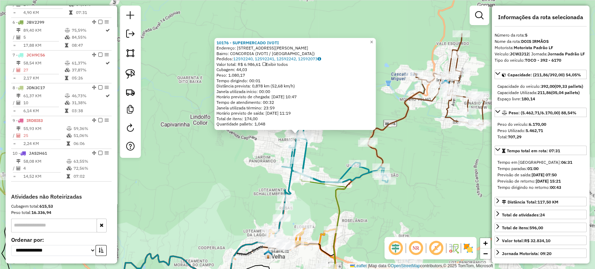
scroll to position [413, 0]
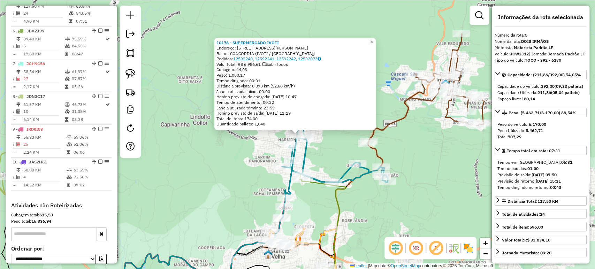
click at [257, 193] on div "Rota 3 - Placa IWW2364 23974 - JG LAVAGEM E ESTETIC 10176 - SUPERMERCADO IVOTI …" at bounding box center [297, 134] width 595 height 269
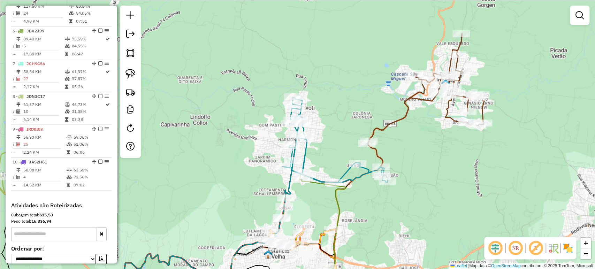
click at [377, 160] on icon at bounding box center [182, 182] width 484 height 216
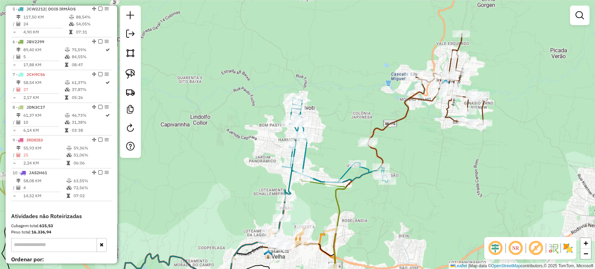
select select "*********"
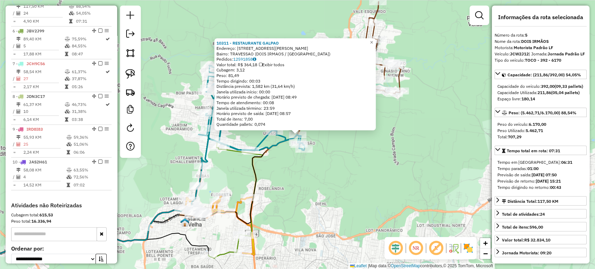
click at [375, 181] on div "10311 - RESTAURANTE GALPAO Endereço: R ALBERTO RUBENICH 1301 Bairro: TRAVESSAO …" at bounding box center [297, 134] width 595 height 269
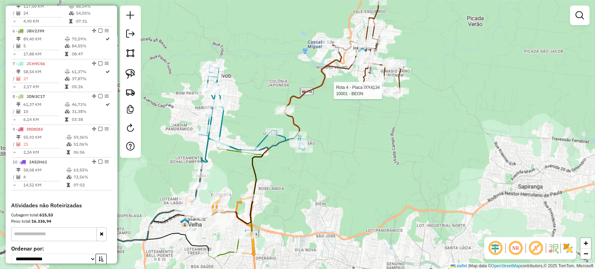
select select "*********"
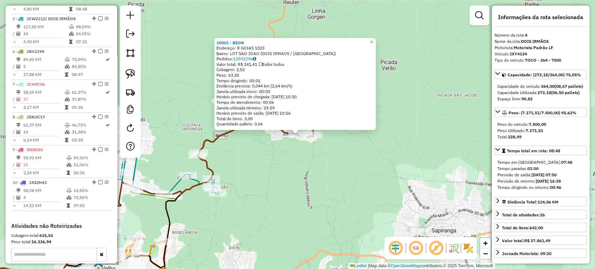
scroll to position [380, 0]
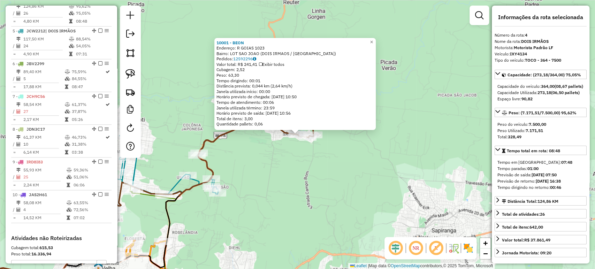
click at [352, 141] on div "10001 - BEON Endereço: R GOIAS 1023 Bairro: LOT SAO JOAO (DOIS IRMAOS / RS) Ped…" at bounding box center [297, 134] width 595 height 269
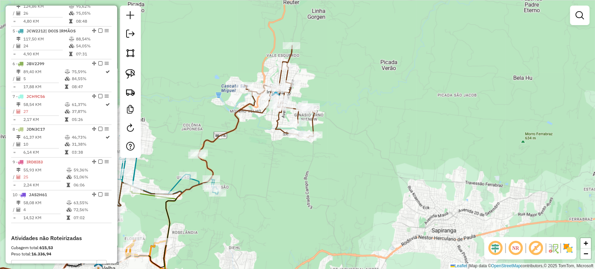
drag, startPoint x: 276, startPoint y: 183, endPoint x: 437, endPoint y: 139, distance: 167.6
click at [437, 139] on div "Janela de atendimento Grade de atendimento Capacidade Transportadoras Veículos …" at bounding box center [297, 134] width 595 height 269
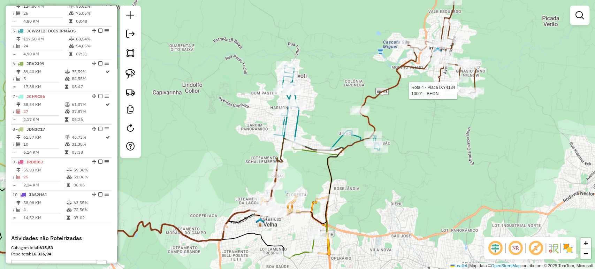
select select "*********"
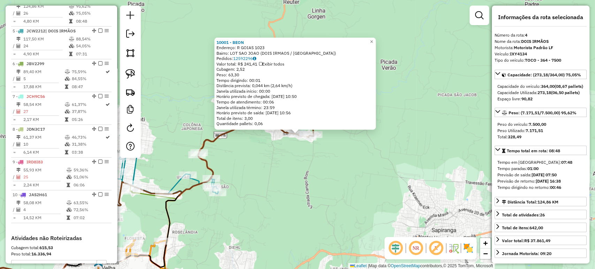
click at [404, 159] on div "10001 - BEON Endereço: R GOIAS 1023 Bairro: LOT SAO JOAO (DOIS IRMAOS / RS) Ped…" at bounding box center [297, 134] width 595 height 269
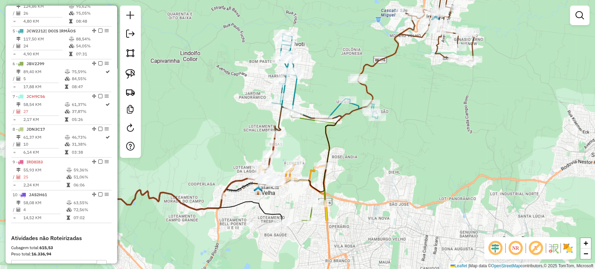
drag, startPoint x: 345, startPoint y: 168, endPoint x: 446, endPoint y: 122, distance: 110.7
click at [446, 122] on div "Janela de atendimento Grade de atendimento Capacidade Transportadoras Veículos …" at bounding box center [297, 134] width 595 height 269
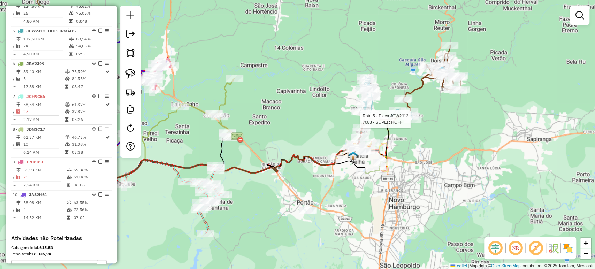
select select "*********"
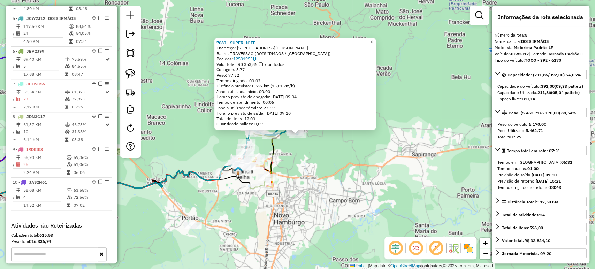
scroll to position [413, 0]
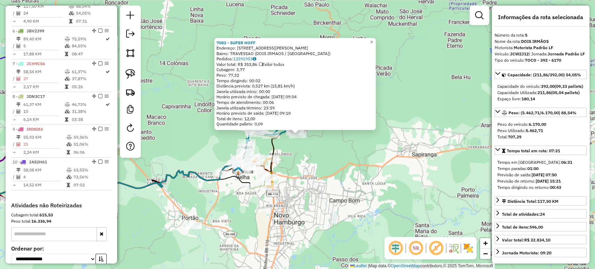
drag, startPoint x: 329, startPoint y: 167, endPoint x: 315, endPoint y: 155, distance: 18.3
click at [329, 168] on div "7083 - SUPER HOFF Endereço: [STREET_ADDRESS][PERSON_NAME] Bairro: TRAVESSAO (DO…" at bounding box center [297, 134] width 595 height 269
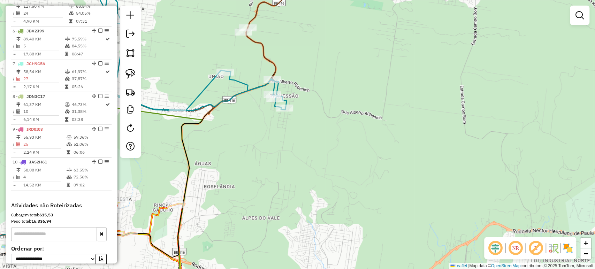
select select "*********"
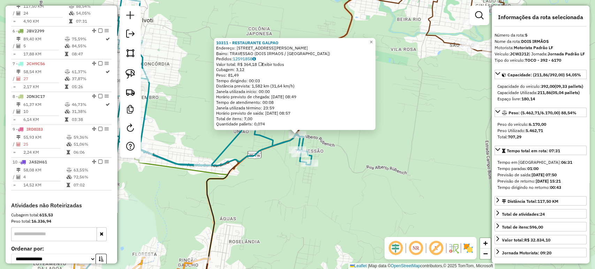
click at [266, 164] on div "10311 - RESTAURANTE GALPAO Endereço: R ALBERTO RUBENICH 1301 Bairro: TRAVESSAO …" at bounding box center [297, 134] width 595 height 269
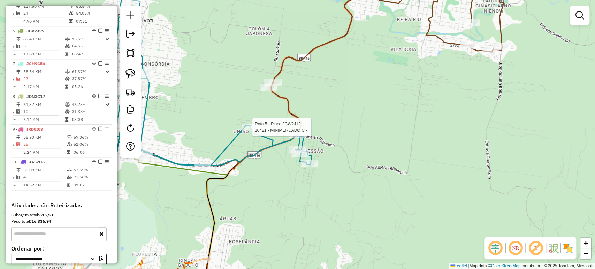
select select "*********"
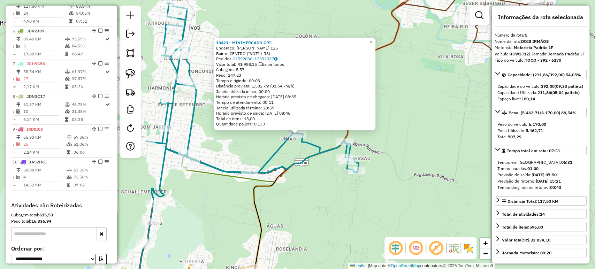
click at [305, 164] on icon at bounding box center [252, 88] width 213 height 170
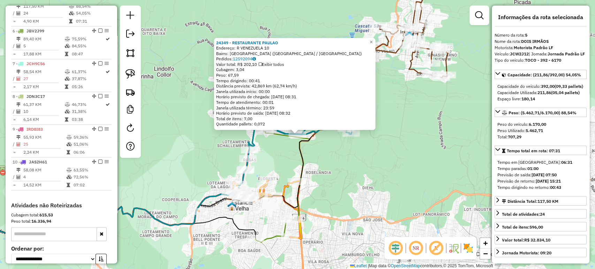
click at [329, 178] on div "24349 - RESTAURANTE [PERSON_NAME]: R VENEZUELA 10 Bairro: [GEOGRAPHIC_DATA] ([G…" at bounding box center [297, 134] width 595 height 269
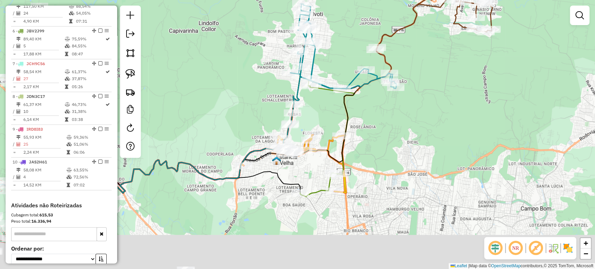
drag, startPoint x: 328, startPoint y: 191, endPoint x: 386, endPoint y: 143, distance: 75.5
click at [385, 143] on div "Janela de atendimento Grade de atendimento Capacidade Transportadoras Veículos …" at bounding box center [297, 134] width 595 height 269
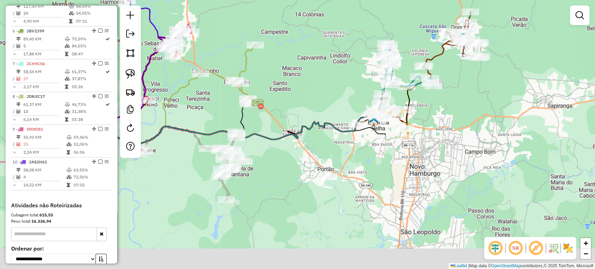
click at [415, 125] on div "Janela de atendimento Grade de atendimento Capacidade Transportadoras Veículos …" at bounding box center [297, 134] width 595 height 269
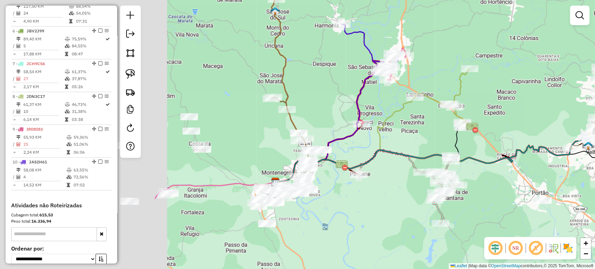
drag, startPoint x: 280, startPoint y: 165, endPoint x: 411, endPoint y: 186, distance: 132.7
click at [493, 189] on div "Janela de atendimento Grade de atendimento Capacidade Transportadoras Veículos …" at bounding box center [297, 134] width 595 height 269
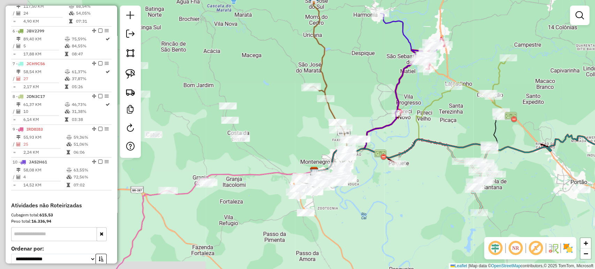
drag, startPoint x: 334, startPoint y: 215, endPoint x: 374, endPoint y: 205, distance: 40.8
click at [374, 205] on div "Janela de atendimento Grade de atendimento Capacidade Transportadoras Veículos …" at bounding box center [297, 134] width 595 height 269
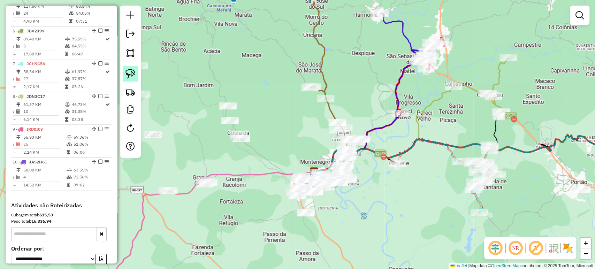
click at [128, 78] on img at bounding box center [130, 74] width 10 height 10
drag, startPoint x: 233, startPoint y: 167, endPoint x: 237, endPoint y: 165, distance: 4.2
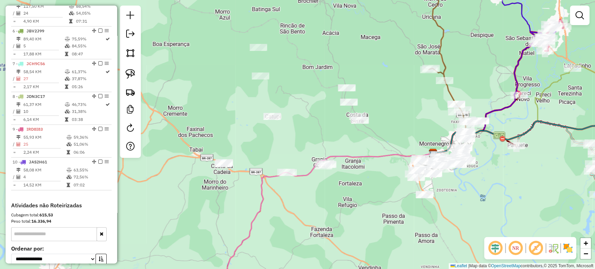
drag, startPoint x: 237, startPoint y: 165, endPoint x: 354, endPoint y: 148, distance: 118.2
click at [355, 147] on div "Janela de atendimento Grade de atendimento Capacidade Transportadoras Veículos …" at bounding box center [297, 134] width 595 height 269
click at [125, 72] on img at bounding box center [130, 74] width 10 height 10
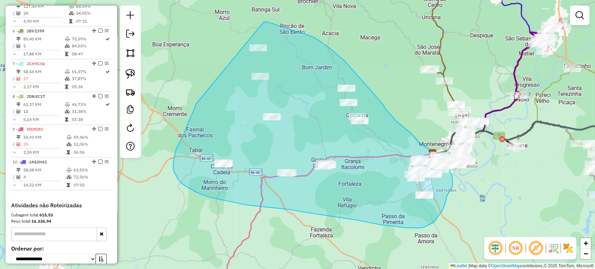
drag, startPoint x: 195, startPoint y: 106, endPoint x: 232, endPoint y: 20, distance: 93.5
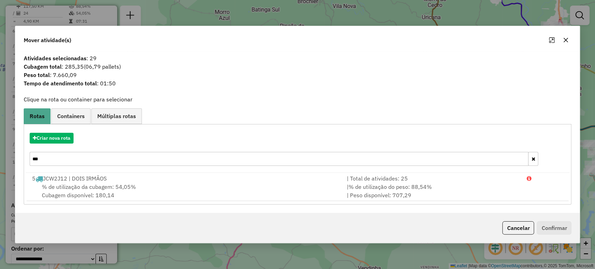
click at [59, 144] on div "Criar nova rota ***" at bounding box center [297, 150] width 544 height 45
click at [61, 140] on button "Criar nova rota" at bounding box center [52, 138] width 44 height 11
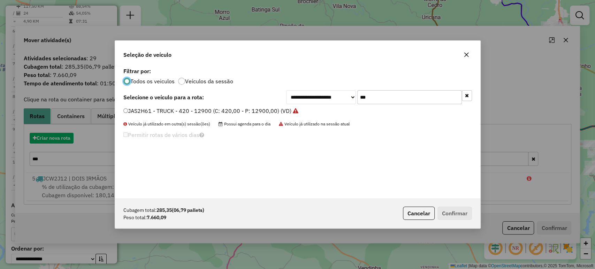
scroll to position [3, 2]
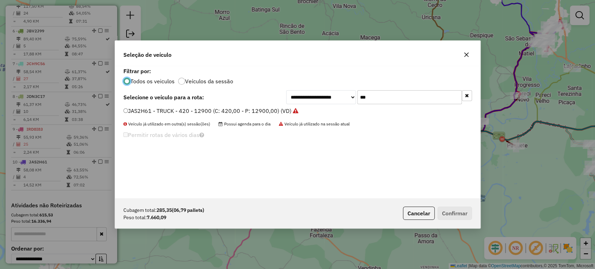
click at [377, 98] on input "***" at bounding box center [409, 97] width 105 height 14
type input "****"
click at [189, 108] on label "IVW9264 - TOCO - 364 - 8000 (C: 364,00 - P: 8000,00) (VD)" at bounding box center [202, 111] width 159 height 8
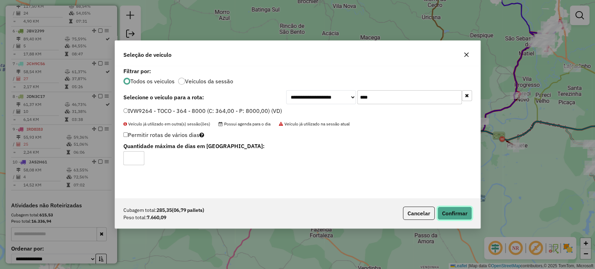
click at [454, 211] on button "Confirmar" at bounding box center [454, 213] width 35 height 13
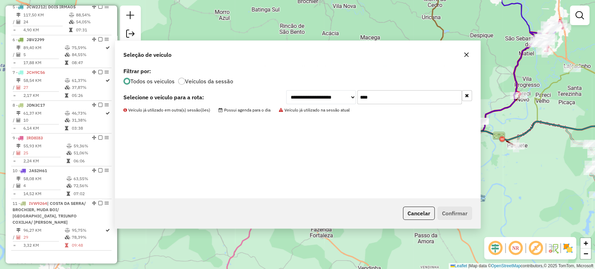
scroll to position [421, 0]
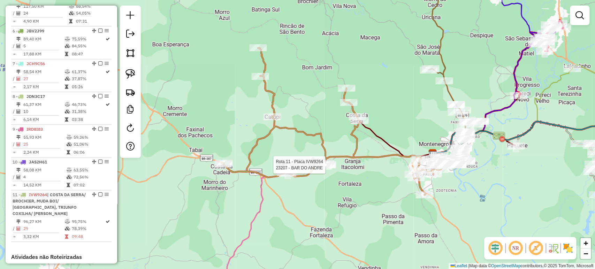
select select "*********"
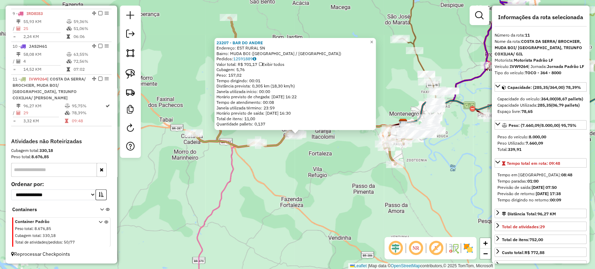
scroll to position [193, 0]
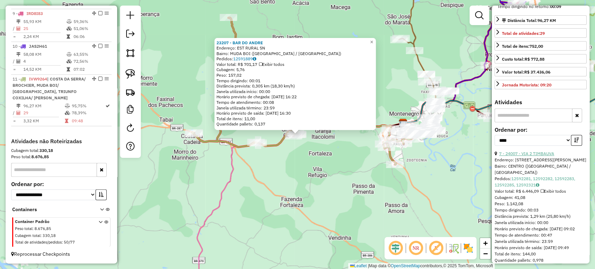
click at [529, 156] on link "7 - 24007 - VIA 2 TIMBAUVA" at bounding box center [526, 153] width 55 height 5
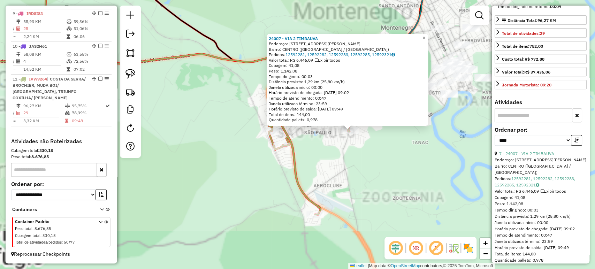
click at [366, 150] on div "24007 - VIA 2 TIMBAUVA Endereço: R DR HANS VARELMANN 475 Bairro: CENTRO (MONTEN…" at bounding box center [297, 134] width 595 height 269
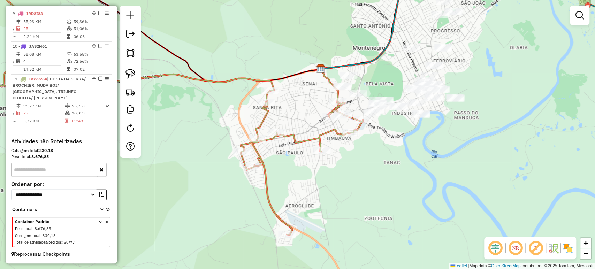
drag, startPoint x: 366, startPoint y: 148, endPoint x: 330, endPoint y: 166, distance: 40.4
click at [330, 166] on div "Janela de atendimento Grade de atendimento Capacidade Transportadoras Veículos …" at bounding box center [297, 134] width 595 height 269
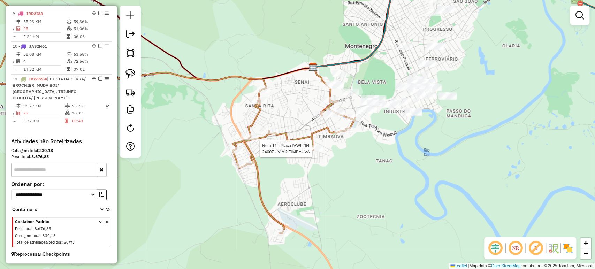
select select "*********"
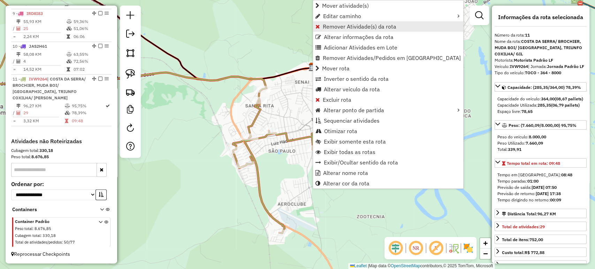
click at [340, 27] on span "Remover Atividade(s) da rota" at bounding box center [360, 27] width 74 height 6
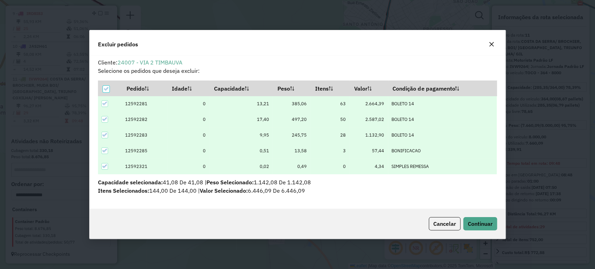
scroll to position [3, 2]
click at [469, 225] on span "Continuar" at bounding box center [480, 223] width 25 height 7
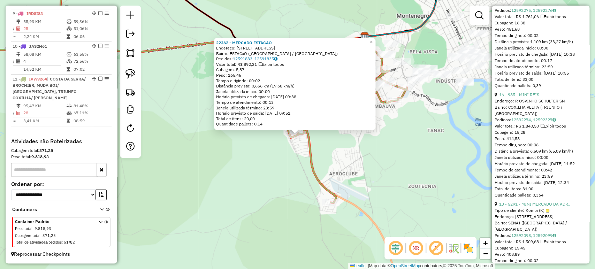
scroll to position [658, 0]
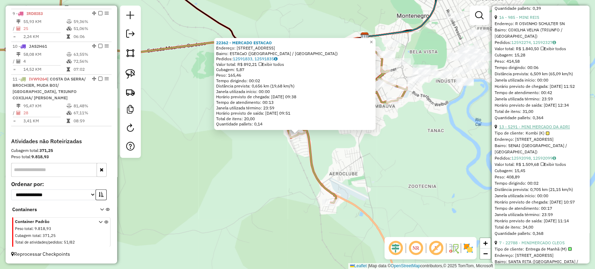
click at [526, 129] on link "13 - 5291 - MINI MERCADO DA ADRI" at bounding box center [534, 126] width 71 height 5
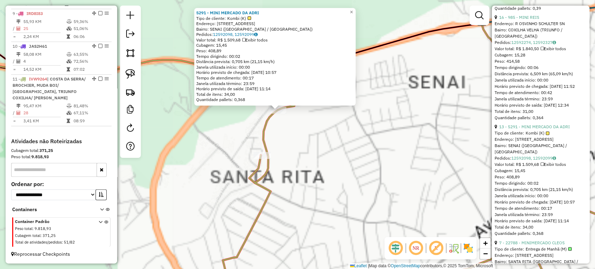
click at [304, 142] on div "5291 - MINI MERCADO DA ADRI Tipo de cliente: Kombi (K) Endereço: R DOS IMIGRANT…" at bounding box center [297, 134] width 595 height 269
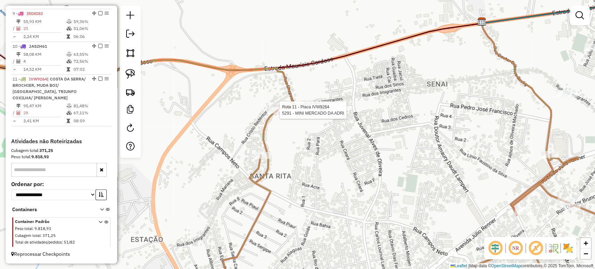
select select "*********"
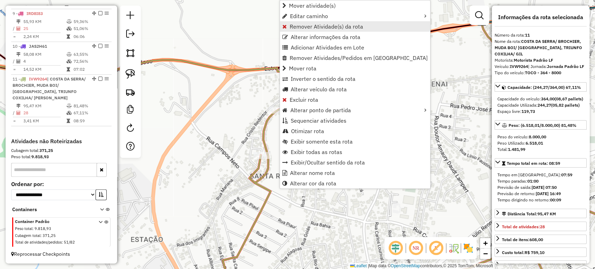
click at [306, 29] on span "Remover Atividade(s) da rota" at bounding box center [327, 27] width 74 height 6
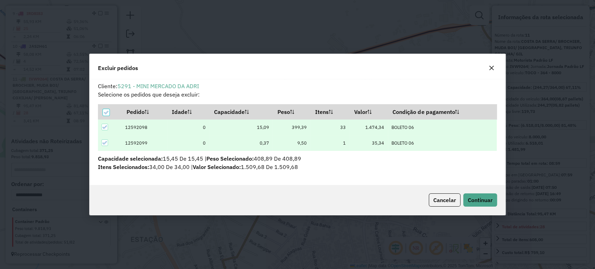
scroll to position [0, 0]
click at [477, 192] on div "Cancelar Continuar" at bounding box center [298, 200] width 416 height 30
click at [471, 198] on span "Continuar" at bounding box center [480, 200] width 25 height 7
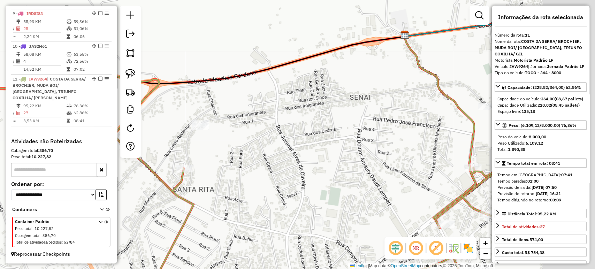
drag, startPoint x: 346, startPoint y: 167, endPoint x: 242, endPoint y: 174, distance: 104.5
click at [242, 174] on div "Janela de atendimento Grade de atendimento Capacidade Transportadoras Veículos …" at bounding box center [297, 134] width 595 height 269
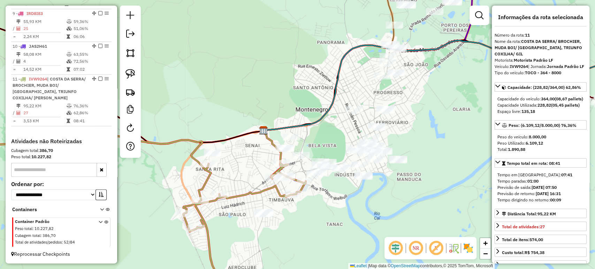
drag, startPoint x: 252, startPoint y: 178, endPoint x: 211, endPoint y: 153, distance: 48.8
click at [211, 153] on div "Janela de atendimento Grade de atendimento Capacidade Transportadoras Veículos …" at bounding box center [297, 134] width 595 height 269
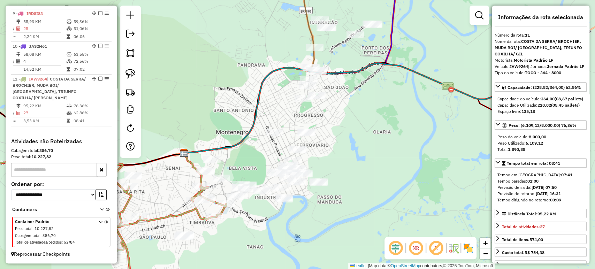
drag, startPoint x: 333, startPoint y: 202, endPoint x: 229, endPoint y: 223, distance: 106.3
click at [229, 223] on div "Janela de atendimento Grade de atendimento Capacidade Transportadoras Veículos …" at bounding box center [297, 134] width 595 height 269
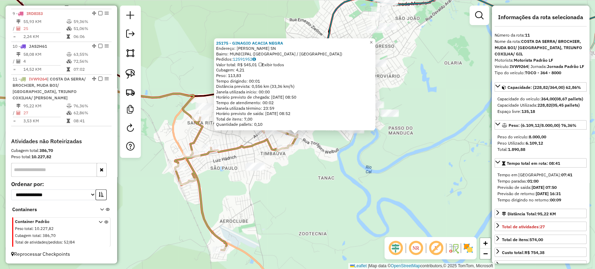
click at [231, 186] on div "25175 - GINAGIO ACACIA NEGRA Endereço: ALFREDO HOFFMANN SN Bairro: MUNICIPAL (M…" at bounding box center [297, 134] width 595 height 269
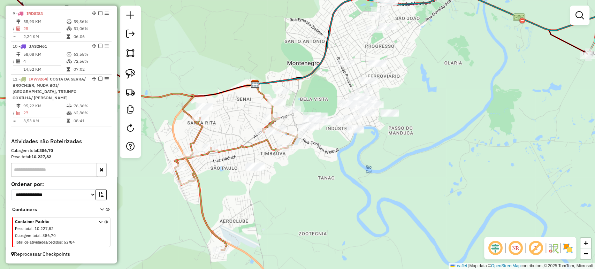
drag, startPoint x: 231, startPoint y: 186, endPoint x: 330, endPoint y: 187, distance: 98.6
click at [329, 187] on div "Janela de atendimento Grade de atendimento Capacidade Transportadoras Veículos …" at bounding box center [297, 134] width 595 height 269
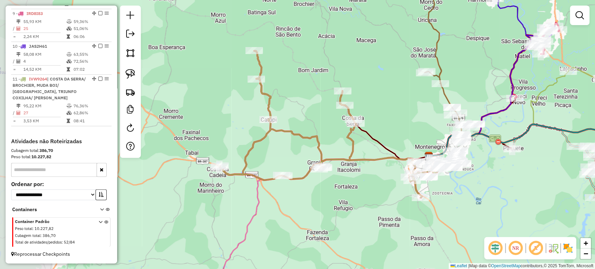
drag, startPoint x: 274, startPoint y: 194, endPoint x: 251, endPoint y: 201, distance: 23.5
click at [251, 201] on div "Janela de atendimento Grade de atendimento Capacidade Transportadoras Veículos …" at bounding box center [297, 134] width 595 height 269
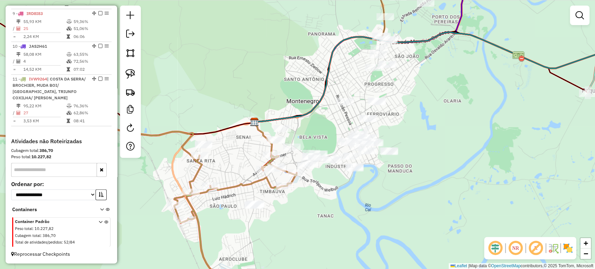
drag, startPoint x: 385, startPoint y: 190, endPoint x: 344, endPoint y: 200, distance: 42.4
click at [344, 200] on div "Janela de atendimento Grade de atendimento Capacidade Transportadoras Veículos …" at bounding box center [297, 134] width 595 height 269
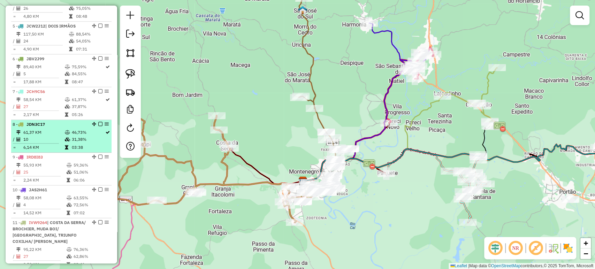
scroll to position [161, 0]
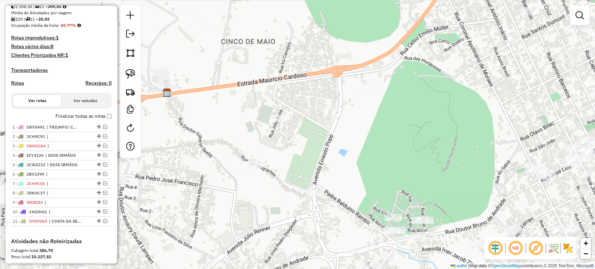
drag, startPoint x: 303, startPoint y: 206, endPoint x: 172, endPoint y: 192, distance: 132.1
click at [173, 192] on div "Janela de atendimento Grade de atendimento Capacidade Transportadoras Veículos …" at bounding box center [297, 134] width 595 height 269
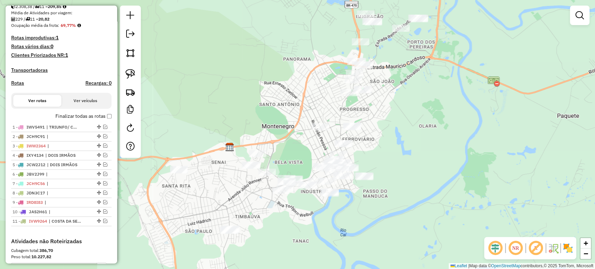
drag, startPoint x: 315, startPoint y: 199, endPoint x: 414, endPoint y: 191, distance: 99.4
click at [414, 191] on div "Janela de atendimento Grade de atendimento Capacidade Transportadoras Veículos …" at bounding box center [297, 134] width 595 height 269
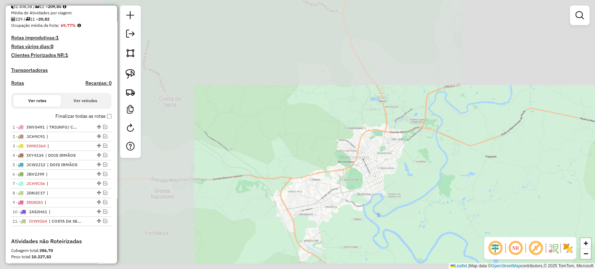
click at [414, 191] on div "Janela de atendimento Grade de atendimento Capacidade Transportadoras Veículos …" at bounding box center [297, 134] width 595 height 269
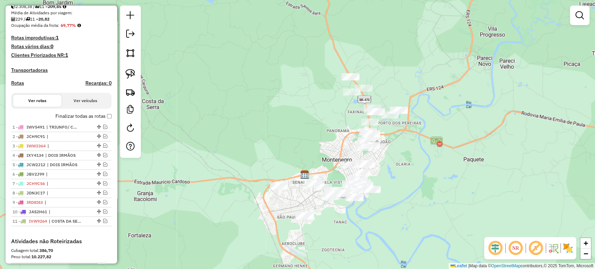
drag, startPoint x: 414, startPoint y: 191, endPoint x: 379, endPoint y: 201, distance: 36.4
click at [379, 201] on div "Janela de atendimento Grade de atendimento Capacidade Transportadoras Veículos …" at bounding box center [297, 134] width 595 height 269
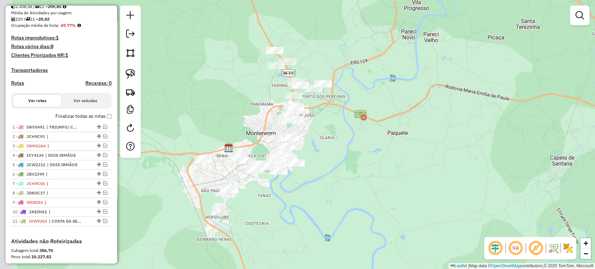
drag, startPoint x: 281, startPoint y: 121, endPoint x: 323, endPoint y: 139, distance: 46.1
click at [323, 139] on div "Janela de atendimento Grade de atendimento Capacidade Transportadoras Veículos …" at bounding box center [297, 134] width 595 height 269
click at [134, 74] on img at bounding box center [130, 74] width 10 height 10
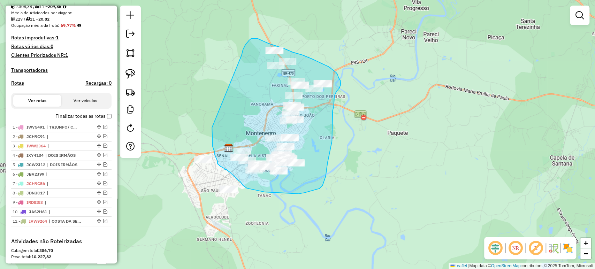
drag, startPoint x: 212, startPoint y: 128, endPoint x: 240, endPoint y: 61, distance: 72.2
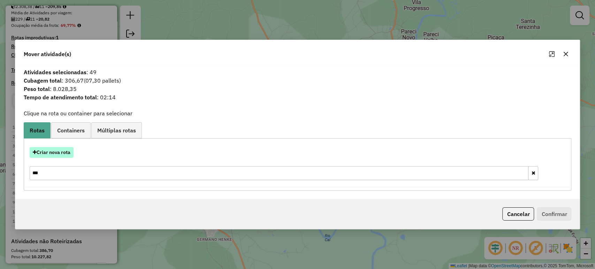
click at [55, 150] on button "Criar nova rota" at bounding box center [52, 152] width 44 height 11
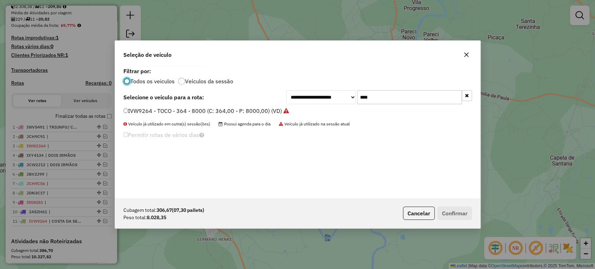
scroll to position [3, 2]
click at [397, 94] on input "****" at bounding box center [409, 97] width 105 height 14
type input "***"
click at [228, 114] on label "KWI9H46 - VUC 6B - 224 - 7100 (C: 224,00 - P: 7100,00) (VD)" at bounding box center [205, 111] width 164 height 8
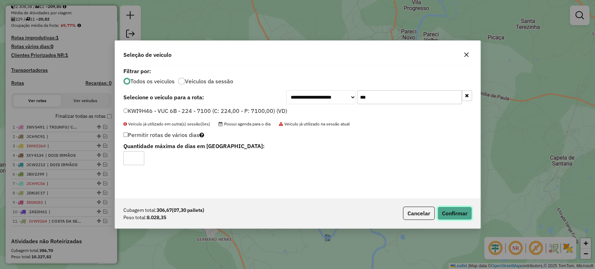
click at [466, 212] on button "Confirmar" at bounding box center [454, 213] width 35 height 13
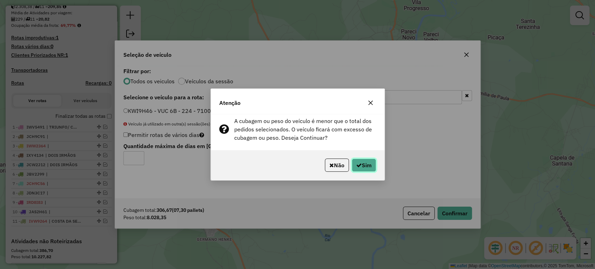
click at [367, 165] on button "Sim" at bounding box center [364, 165] width 24 height 13
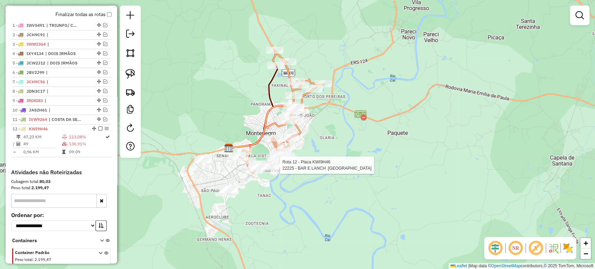
select select "*********"
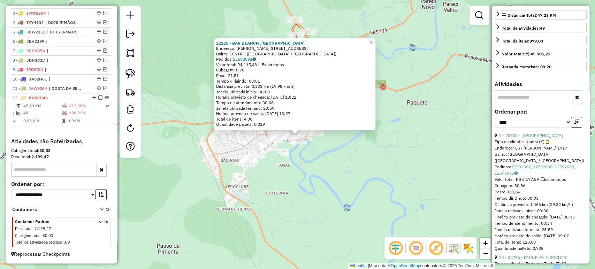
scroll to position [232, 0]
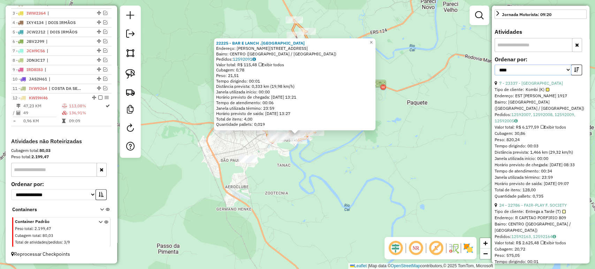
click at [541, 75] on select "**********" at bounding box center [533, 69] width 77 height 11
click at [495, 75] on select "**********" at bounding box center [533, 69] width 77 height 11
click at [577, 72] on icon "button" at bounding box center [576, 69] width 5 height 5
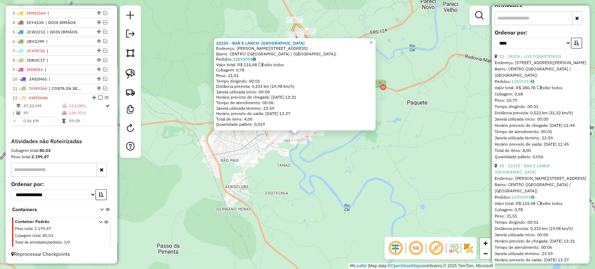
scroll to position [271, 0]
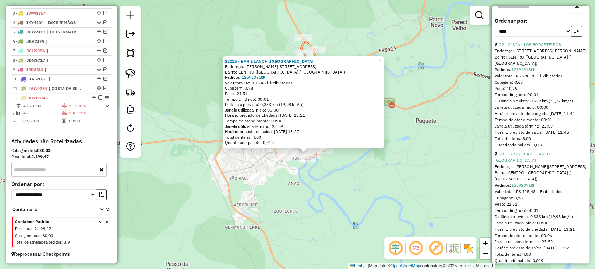
drag, startPoint x: 307, startPoint y: 167, endPoint x: 305, endPoint y: 187, distance: 20.7
click at [305, 187] on div "22225 - BAR E LANCH .VITORIA Endereço: R APOLINARIO DE MORAES 795 Bairro: CENTR…" at bounding box center [297, 134] width 595 height 269
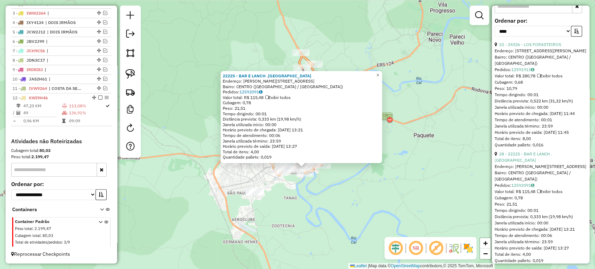
click at [305, 187] on div "22225 - BAR E LANCH .VITORIA Endereço: R APOLINARIO DE MORAES 795 Bairro: CENTR…" at bounding box center [297, 134] width 595 height 269
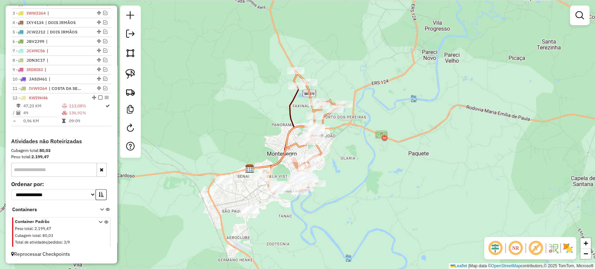
drag, startPoint x: 307, startPoint y: 182, endPoint x: 302, endPoint y: 200, distance: 18.9
click at [302, 200] on div "Janela de atendimento Grade de atendimento Capacidade Transportadoras Veículos …" at bounding box center [297, 134] width 595 height 269
select select "*********"
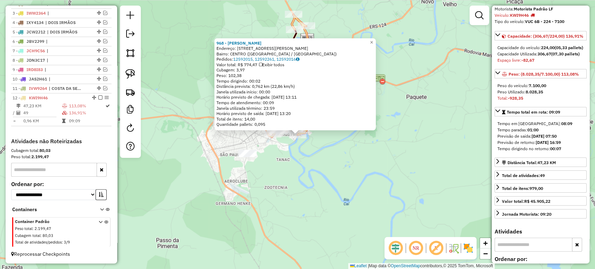
scroll to position [0, 0]
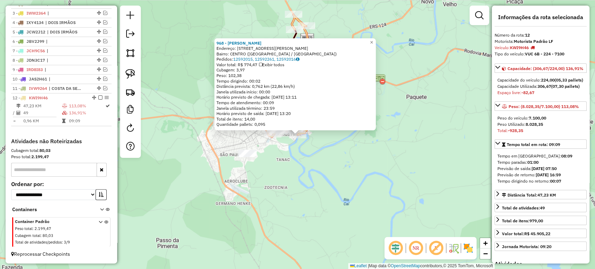
click at [357, 154] on div "968 - ANDRE AVILA MARTINS Endereço: R CEL ALVARO DE MORAES 1153 Bairro: CENTRO …" at bounding box center [297, 134] width 595 height 269
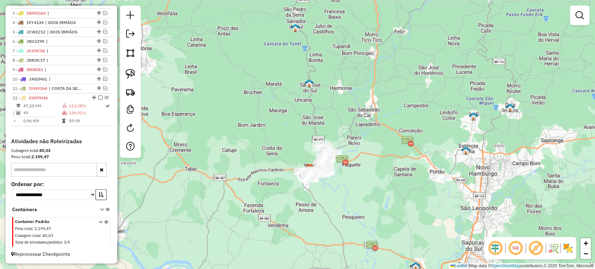
drag, startPoint x: 352, startPoint y: 159, endPoint x: 329, endPoint y: 187, distance: 36.2
click at [329, 186] on div "Janela de atendimento Grade de atendimento Capacidade Transportadoras Veículos …" at bounding box center [297, 134] width 595 height 269
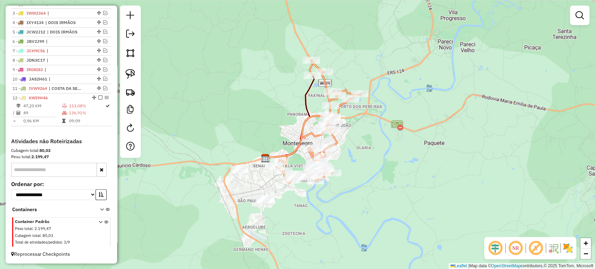
click at [267, 203] on div at bounding box center [263, 199] width 17 height 7
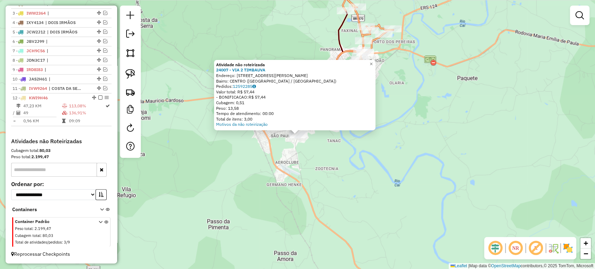
click at [316, 194] on div "Atividade não roteirizada 24007 - VIA 2 TIMBAUVA Endereço: R DR HANS VARELMANN …" at bounding box center [297, 134] width 595 height 269
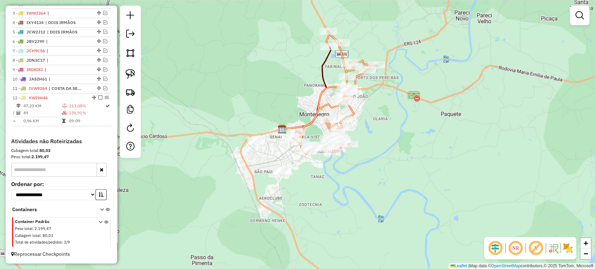
drag, startPoint x: 331, startPoint y: 169, endPoint x: 315, endPoint y: 205, distance: 39.9
click at [315, 205] on div "Janela de atendimento Grade de atendimento Capacidade Transportadoras Veículos …" at bounding box center [297, 134] width 595 height 269
select select "*********"
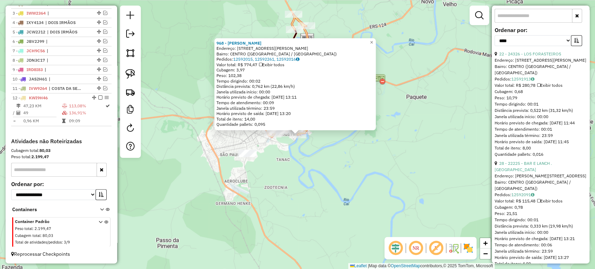
scroll to position [271, 0]
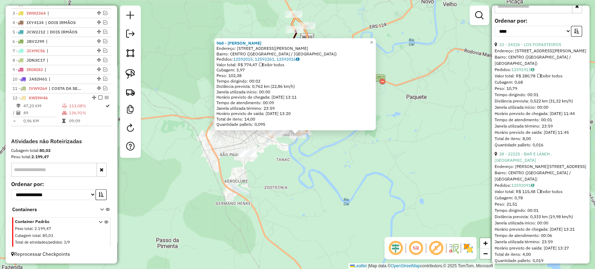
click at [400, 187] on div "968 - ANDRE AVILA MARTINS Endereço: R CEL ALVARO DE MORAES 1153 Bairro: CENTRO …" at bounding box center [297, 134] width 595 height 269
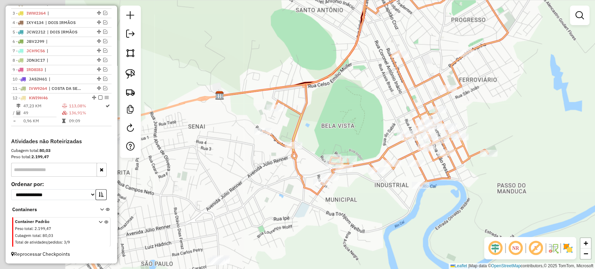
drag, startPoint x: 342, startPoint y: 128, endPoint x: 362, endPoint y: 124, distance: 20.1
click at [364, 123] on div "Janela de atendimento Grade de atendimento Capacidade Transportadoras Veículos …" at bounding box center [297, 134] width 595 height 269
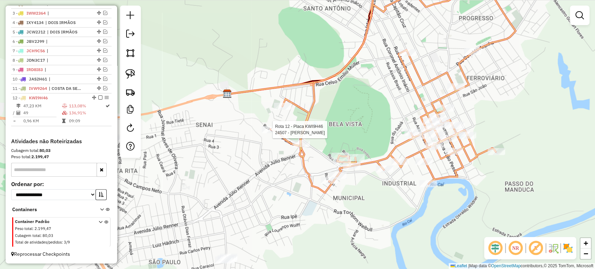
select select "*********"
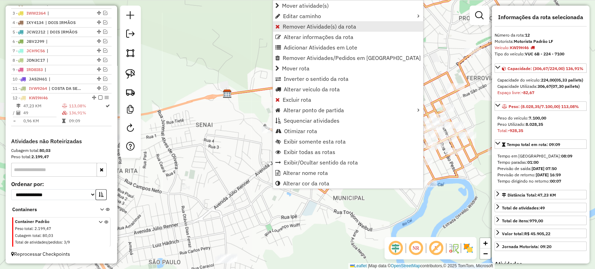
click at [300, 30] on link "Remover Atividade(s) da rota" at bounding box center [348, 26] width 150 height 10
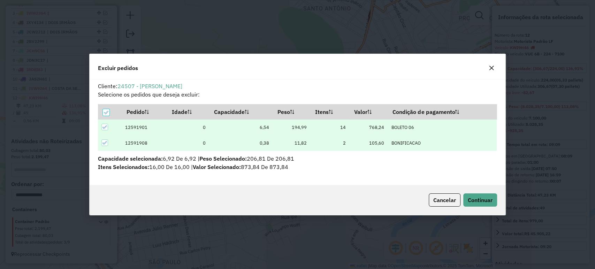
scroll to position [0, 0]
click at [454, 202] on span "Cancelar" at bounding box center [444, 200] width 23 height 7
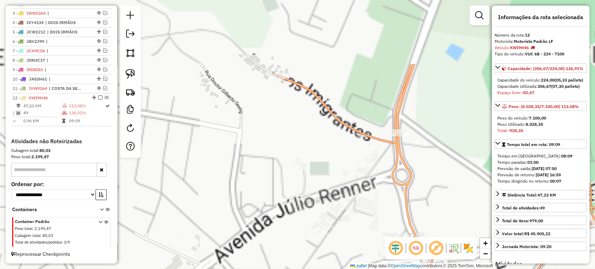
drag, startPoint x: 285, startPoint y: 77, endPoint x: 339, endPoint y: 232, distance: 163.9
click at [339, 232] on div "Janela de atendimento Grade de atendimento Capacidade Transportadoras Veículos …" at bounding box center [297, 134] width 595 height 269
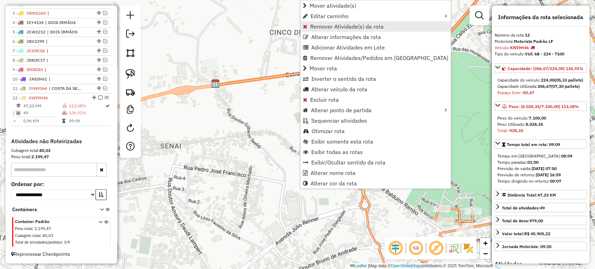
click at [307, 30] on link "Remover Atividade(s) da rota" at bounding box center [375, 26] width 150 height 10
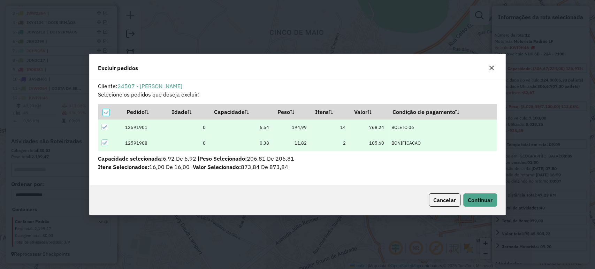
scroll to position [3, 2]
click at [484, 202] on span "Continuar" at bounding box center [480, 200] width 25 height 7
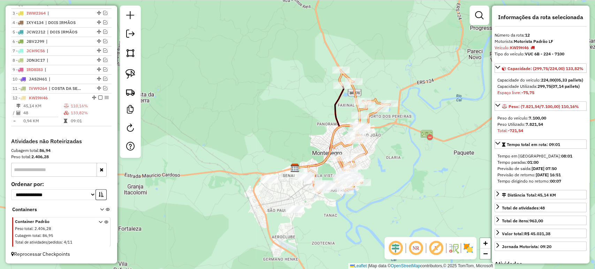
drag, startPoint x: 384, startPoint y: 217, endPoint x: 275, endPoint y: 223, distance: 108.6
click at [276, 223] on div "Janela de atendimento Grade de atendimento Capacidade Transportadoras Veículos …" at bounding box center [297, 134] width 595 height 269
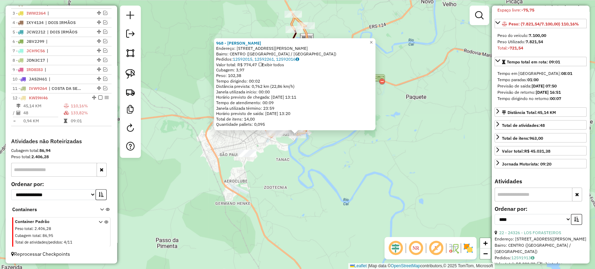
scroll to position [193, 0]
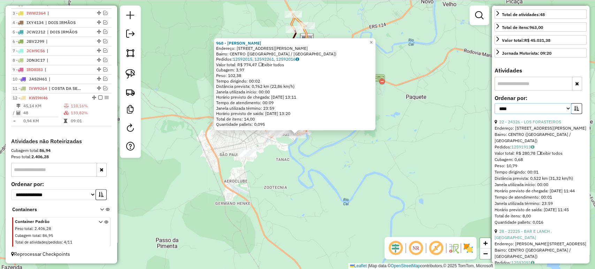
click at [535, 114] on select "**********" at bounding box center [533, 108] width 77 height 11
click at [495, 114] on select "**********" at bounding box center [533, 108] width 77 height 11
click at [574, 111] on icon "button" at bounding box center [576, 108] width 5 height 5
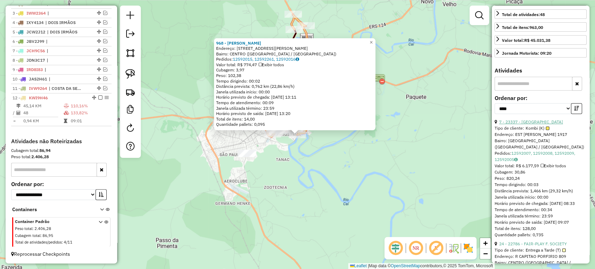
click at [554, 124] on link "7 - 23337 - PORTO PADEL CLUB" at bounding box center [531, 121] width 64 height 5
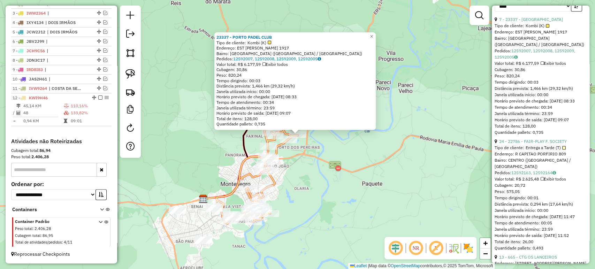
scroll to position [309, 0]
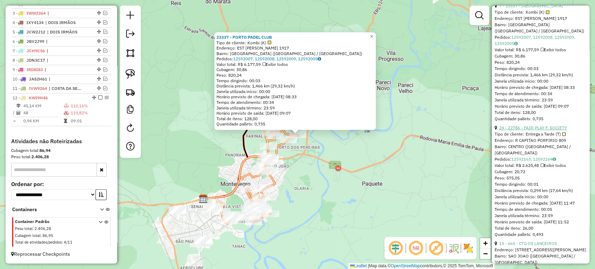
click at [551, 130] on link "24 - 22786 - FAIR-PLAY F. SOCIETY" at bounding box center [533, 127] width 68 height 5
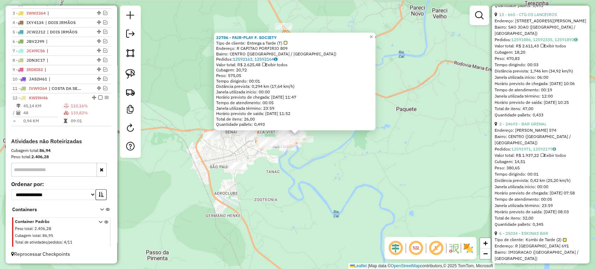
scroll to position [542, 0]
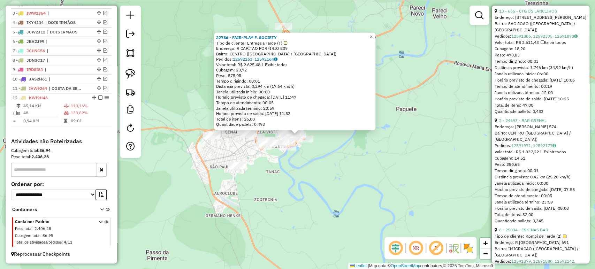
click at [303, 179] on div "22786 - FAIR-PLAY F. SOCIETY Tipo de cliente: Entrega a Tarde (T) Endereço: R C…" at bounding box center [297, 134] width 595 height 269
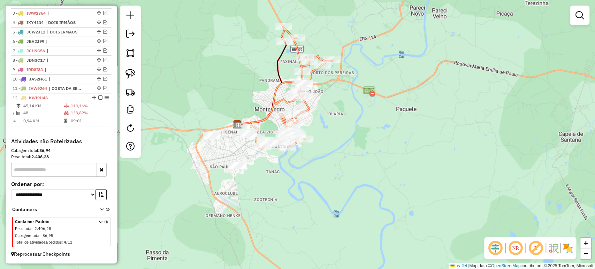
drag, startPoint x: 297, startPoint y: 174, endPoint x: 326, endPoint y: 200, distance: 39.2
click at [326, 200] on div "Janela de atendimento Grade de atendimento Capacidade Transportadoras Veículos …" at bounding box center [297, 134] width 595 height 269
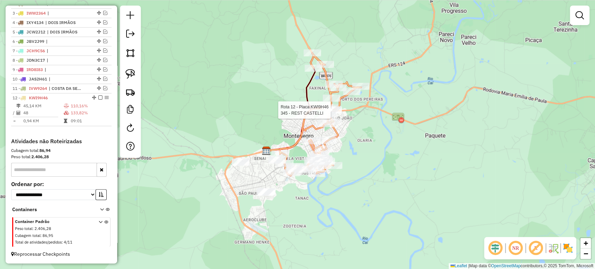
click at [338, 114] on div at bounding box center [332, 110] width 17 height 7
select select "*********"
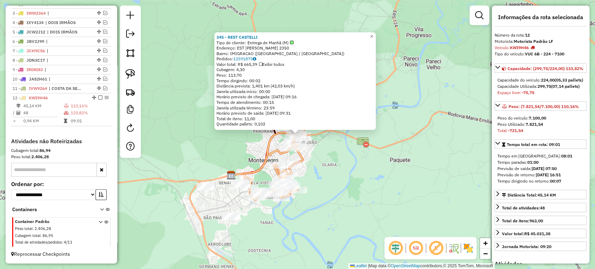
click at [371, 194] on div "345 - REST CASTELLI Tipo de cliente: Entrega de Manhã (M) Endereço: EST MAURICI…" at bounding box center [297, 134] width 595 height 269
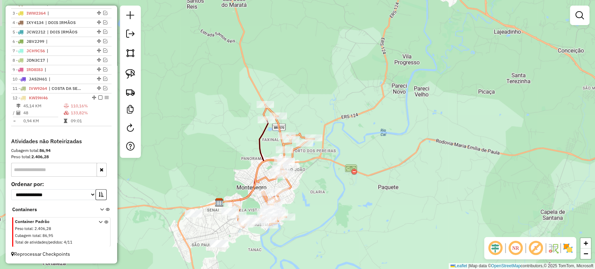
drag, startPoint x: 340, startPoint y: 164, endPoint x: 325, endPoint y: 199, distance: 37.3
click at [325, 199] on div "Janela de atendimento Grade de atendimento Capacidade Transportadoras Veículos …" at bounding box center [297, 134] width 595 height 269
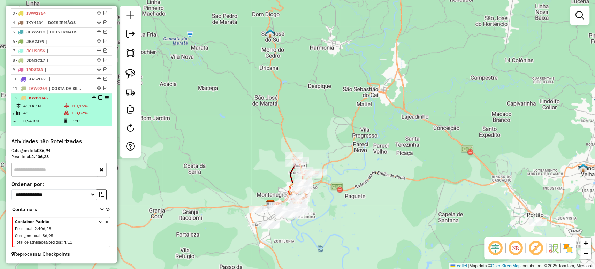
scroll to position [106, 0]
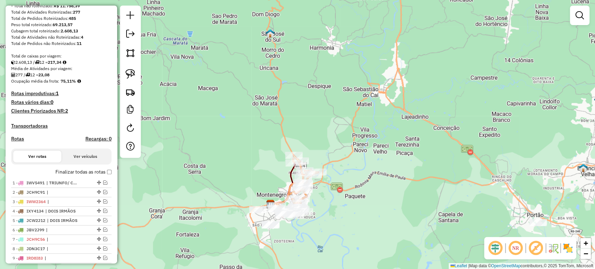
click at [108, 176] on label "Finalizar todas as rotas" at bounding box center [83, 171] width 56 height 7
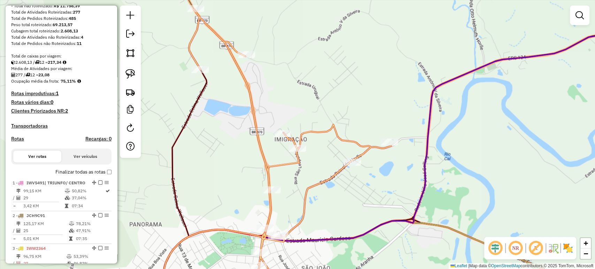
drag, startPoint x: 324, startPoint y: 217, endPoint x: 337, endPoint y: 184, distance: 35.7
click at [337, 184] on div "Janela de atendimento Grade de atendimento Capacidade Transportadoras Veículos …" at bounding box center [297, 134] width 595 height 269
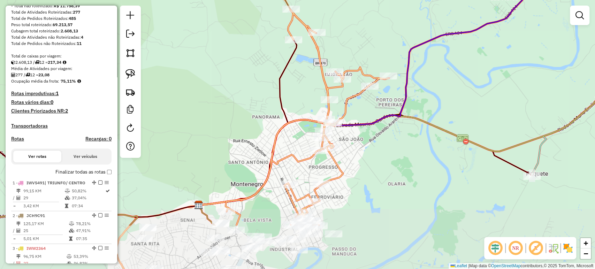
drag, startPoint x: 337, startPoint y: 184, endPoint x: 355, endPoint y: 109, distance: 76.9
click at [355, 109] on div "Janela de atendimento Grade de atendimento Capacidade Transportadoras Veículos …" at bounding box center [297, 134] width 595 height 269
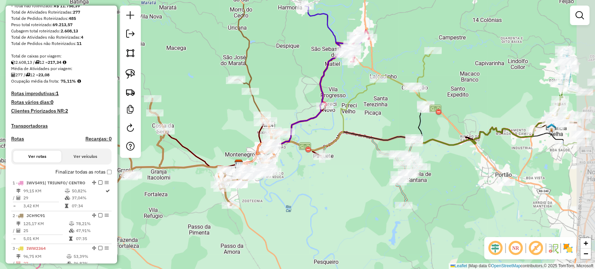
drag, startPoint x: 378, startPoint y: 146, endPoint x: 300, endPoint y: 177, distance: 84.9
click at [300, 177] on div "Janela de atendimento Grade de atendimento Capacidade Transportadoras Veículos …" at bounding box center [297, 134] width 595 height 269
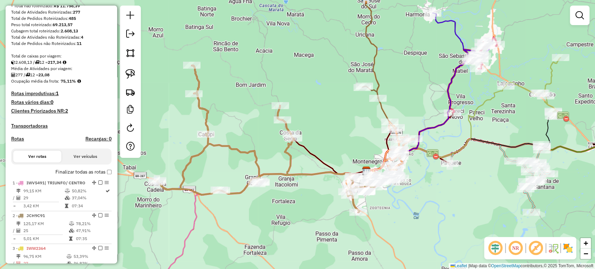
drag, startPoint x: 268, startPoint y: 199, endPoint x: 396, endPoint y: 207, distance: 128.5
click at [396, 207] on div "Janela de atendimento Grade de atendimento Capacidade Transportadoras Veículos …" at bounding box center [297, 134] width 595 height 269
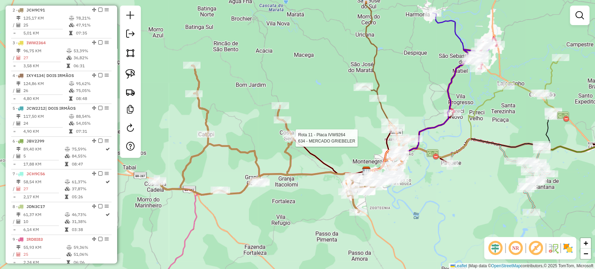
select select "*********"
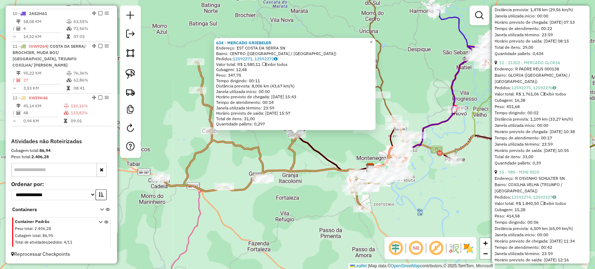
scroll to position [542, 0]
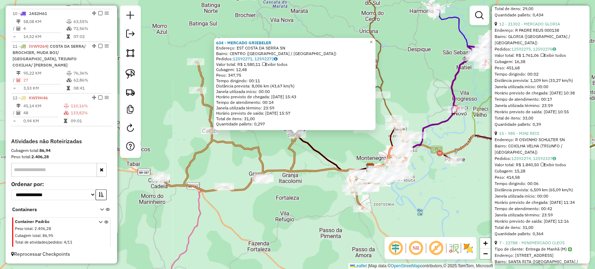
click at [433, 184] on div "634 - MERCADO GRIEBELER Endereço: EST COSTA DA SERRA SN Bairro: CENTRO (MONTENE…" at bounding box center [297, 134] width 595 height 269
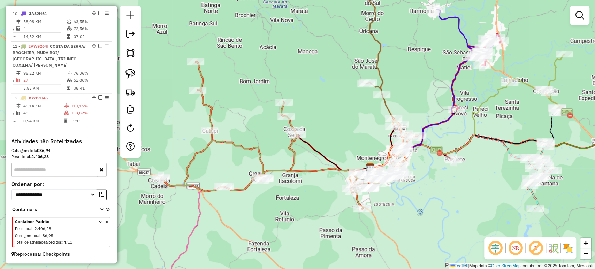
drag, startPoint x: 435, startPoint y: 183, endPoint x: 228, endPoint y: 206, distance: 207.6
click at [228, 206] on div "Janela de atendimento Grade de atendimento Capacidade Transportadoras Veículos …" at bounding box center [297, 134] width 595 height 269
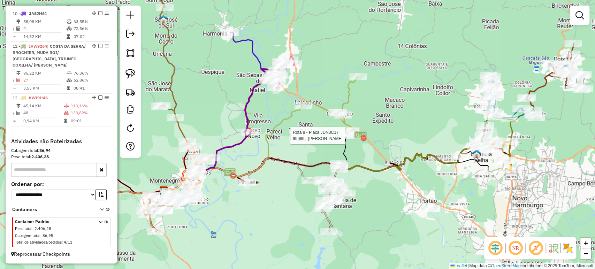
select select "*********"
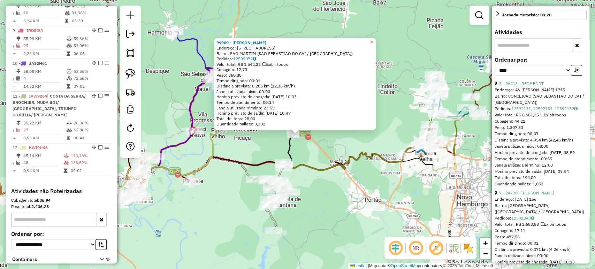
scroll to position [232, 0]
click at [184, 229] on div "99969 - MERCADO CONRAD Endereço: R DO CEMITERIO 263 Bairro: SAO MARTIM (SAO SEB…" at bounding box center [297, 134] width 595 height 269
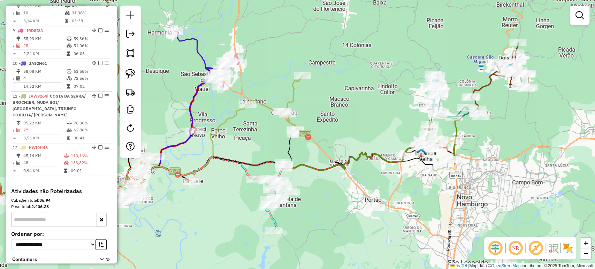
drag, startPoint x: 250, startPoint y: 133, endPoint x: 283, endPoint y: 164, distance: 45.4
click at [283, 164] on div "Janela de atendimento Grade de atendimento Capacidade Transportadoras Veículos …" at bounding box center [297, 134] width 595 height 269
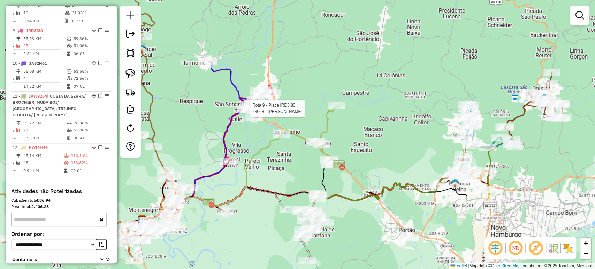
select select "*********"
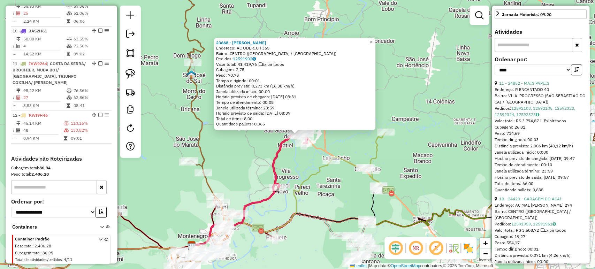
click at [354, 189] on div "23668 - ELTON REGIS Endereço: AC ODERICH 365 Bairro: CENTRO (SAO SEBASTIAO DO C…" at bounding box center [297, 134] width 595 height 269
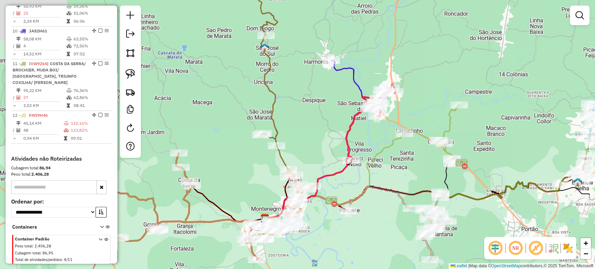
drag, startPoint x: 328, startPoint y: 202, endPoint x: 404, endPoint y: 171, distance: 82.4
click at [404, 171] on div "Janela de atendimento Grade de atendimento Capacidade Transportadoras Veículos …" at bounding box center [297, 134] width 595 height 269
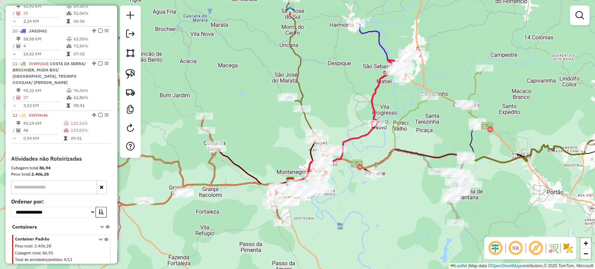
drag, startPoint x: 327, startPoint y: 108, endPoint x: 370, endPoint y: 56, distance: 67.4
click at [370, 56] on div "Janela de atendimento Grade de atendimento Capacidade Transportadoras Veículos …" at bounding box center [297, 134] width 595 height 269
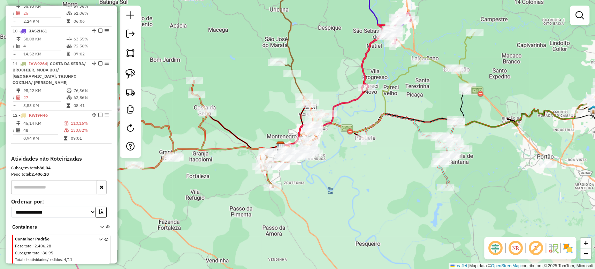
drag, startPoint x: 415, startPoint y: 149, endPoint x: 378, endPoint y: 131, distance: 40.4
click at [379, 130] on div "Janela de atendimento Grade de atendimento Capacidade Transportadoras Veículos …" at bounding box center [297, 134] width 595 height 269
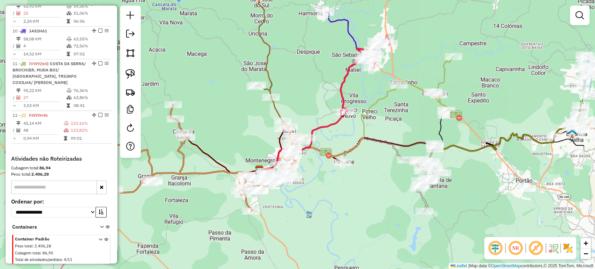
drag, startPoint x: 368, startPoint y: 151, endPoint x: 360, endPoint y: 161, distance: 12.6
click at [360, 160] on div "Janela de atendimento Grade de atendimento Capacidade Transportadoras Veículos …" at bounding box center [297, 134] width 595 height 269
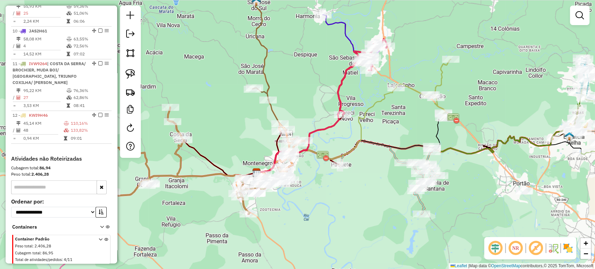
drag, startPoint x: 346, startPoint y: 175, endPoint x: 351, endPoint y: 169, distance: 7.3
click at [351, 169] on div "Janela de atendimento Grade de atendimento Capacidade Transportadoras Veículos …" at bounding box center [297, 134] width 595 height 269
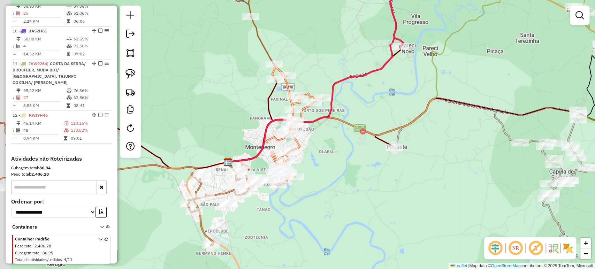
drag, startPoint x: 244, startPoint y: 205, endPoint x: 293, endPoint y: 207, distance: 49.5
click at [293, 207] on div "Janela de atendimento Grade de atendimento Capacidade Transportadoras Veículos …" at bounding box center [297, 134] width 595 height 269
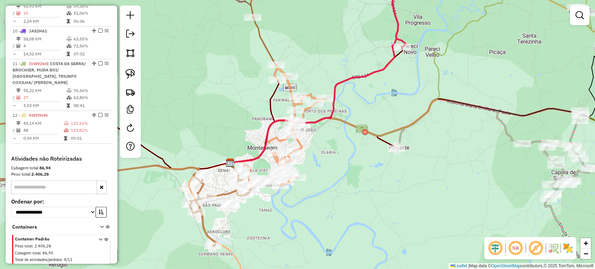
drag, startPoint x: 276, startPoint y: 210, endPoint x: 280, endPoint y: 200, distance: 10.4
click at [280, 200] on div "Janela de atendimento Grade de atendimento Capacidade Transportadoras Veículos …" at bounding box center [297, 134] width 595 height 269
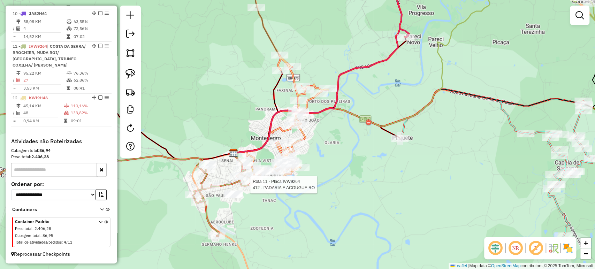
select select "*********"
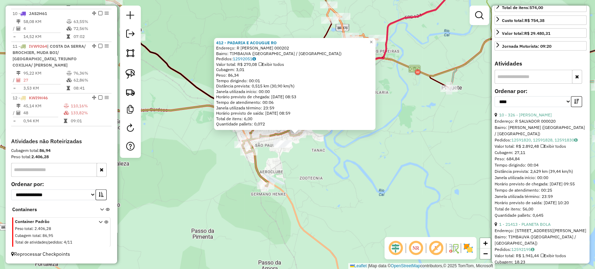
click at [375, 186] on div "412 - PADARIA E ACOUGUE RO Endereço: R JOAO CARLOS PETRY 000202 Bairro: TIMBAUV…" at bounding box center [297, 134] width 595 height 269
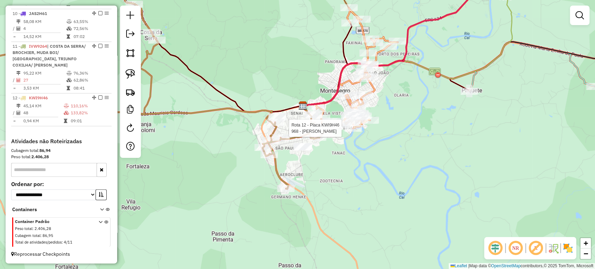
click at [350, 132] on div at bounding box center [352, 128] width 17 height 7
select select "*********"
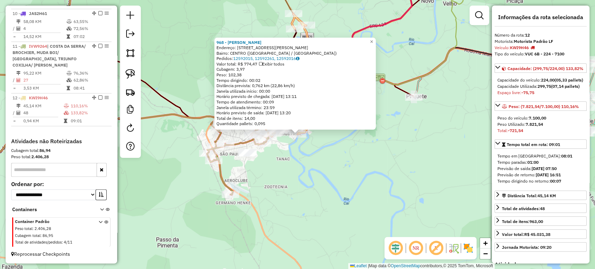
click at [309, 178] on div "968 - ANDRE AVILA MARTINS Endereço: R CEL ALVARO DE MORAES 1153 Bairro: CENTRO …" at bounding box center [297, 134] width 595 height 269
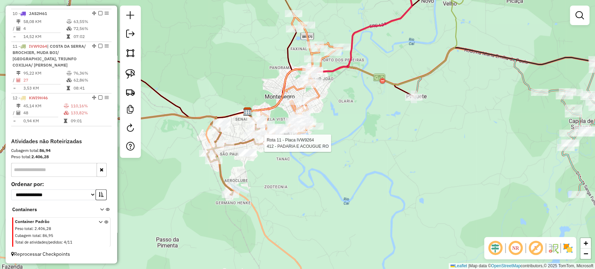
select select "*********"
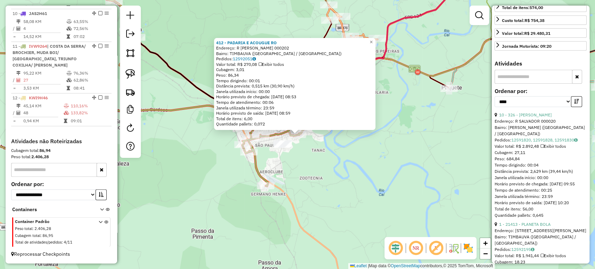
click at [532, 124] on div "Endereço: R SALVADOR 000020" at bounding box center [541, 121] width 92 height 6
click at [533, 117] on link "10 - 326 - MERCADO XAVIER" at bounding box center [525, 114] width 53 height 5
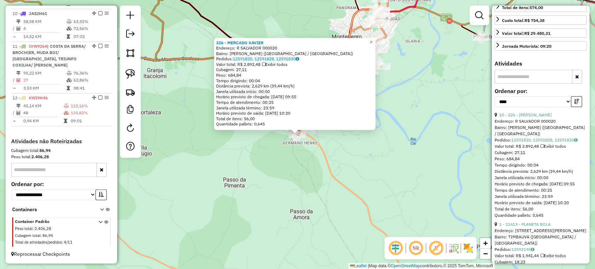
drag, startPoint x: 324, startPoint y: 147, endPoint x: 315, endPoint y: 177, distance: 30.9
click at [315, 177] on div "326 - MERCADO XAVIER Endereço: R SALVADOR 000020 Bairro: GERMANO HENKE (MONTENE…" at bounding box center [297, 134] width 595 height 269
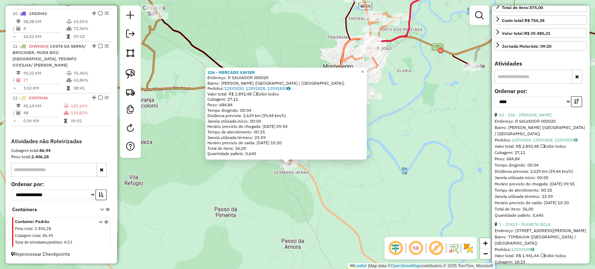
click at [315, 177] on div "326 - MERCADO XAVIER Endereço: R SALVADOR 000020 Bairro: GERMANO HENKE (MONTENE…" at bounding box center [297, 134] width 595 height 269
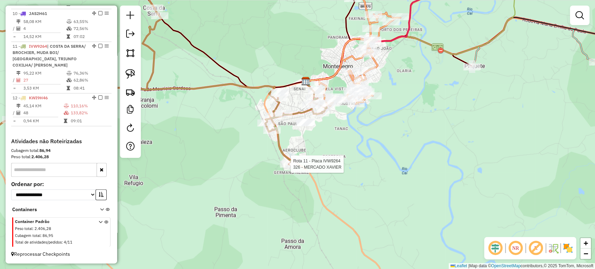
select select "*********"
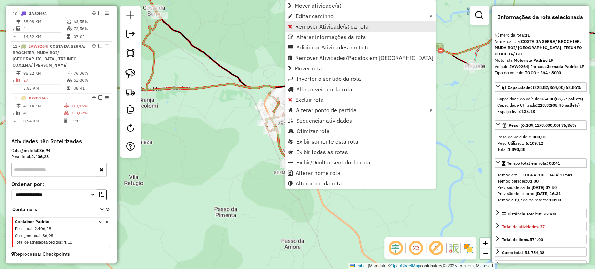
click at [303, 27] on span "Remover Atividade(s) da rota" at bounding box center [332, 27] width 74 height 6
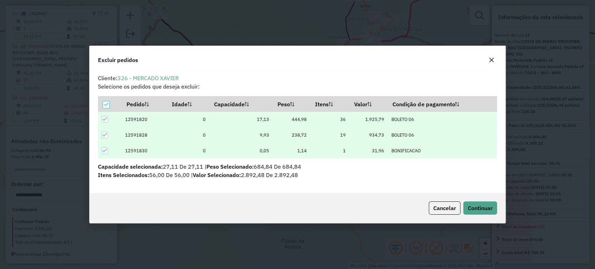
scroll to position [0, 0]
click at [474, 208] on span "Continuar" at bounding box center [480, 208] width 25 height 7
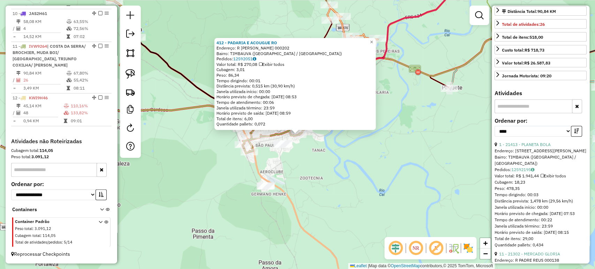
scroll to position [232, 0]
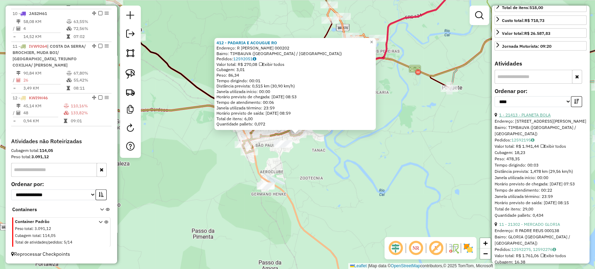
click at [535, 117] on link "1 - 21413 - PLANETA BOLA" at bounding box center [525, 114] width 52 height 5
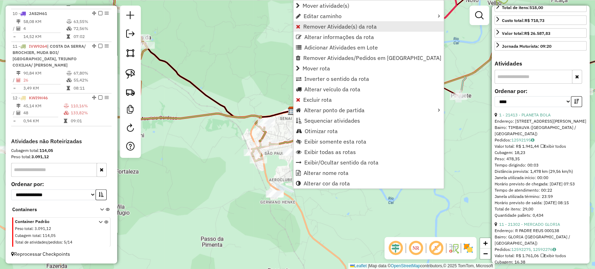
click at [306, 27] on span "Remover Atividade(s) da rota" at bounding box center [340, 27] width 74 height 6
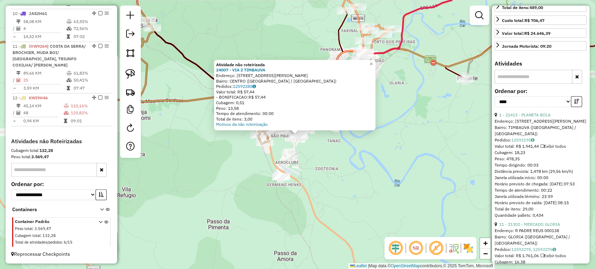
click at [304, 173] on div "Atividade não roteirizada 24007 - VIA 2 TIMBAUVA Endereço: R DR HANS VARELMANN …" at bounding box center [297, 134] width 595 height 269
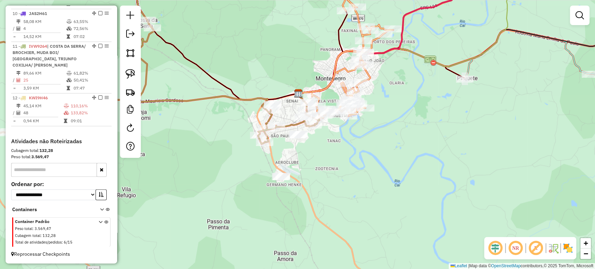
drag, startPoint x: 309, startPoint y: 162, endPoint x: 313, endPoint y: 197, distance: 35.5
click at [313, 197] on div "Janela de atendimento Grade de atendimento Capacidade Transportadoras Veículos …" at bounding box center [297, 134] width 595 height 269
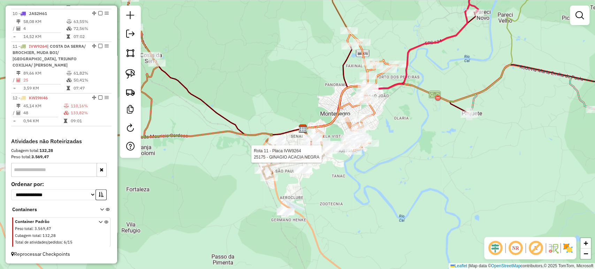
select select "*********"
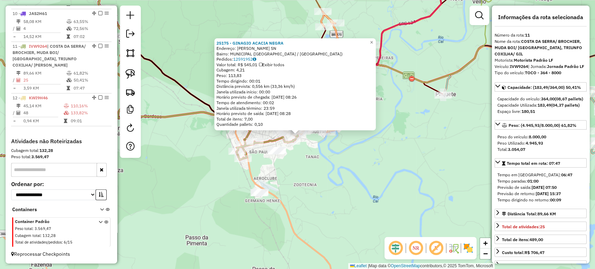
click at [315, 175] on div "25175 - GINAGIO ACACIA NEGRA Endereço: ALFREDO HOFFMANN SN Bairro: MUNICIPAL (M…" at bounding box center [297, 134] width 595 height 269
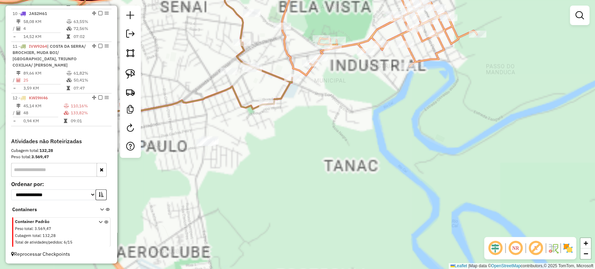
drag, startPoint x: 262, startPoint y: 162, endPoint x: 315, endPoint y: 166, distance: 53.1
click at [315, 166] on div "Janela de atendimento Grade de atendimento Capacidade Transportadoras Veículos …" at bounding box center [297, 134] width 595 height 269
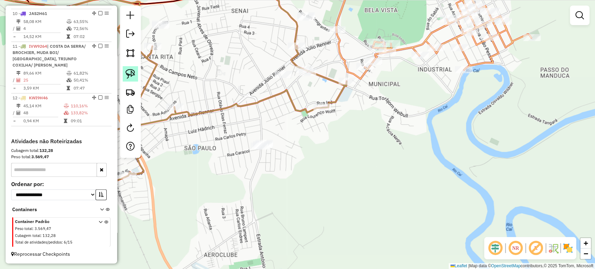
click at [123, 76] on link at bounding box center [130, 73] width 15 height 15
drag, startPoint x: 272, startPoint y: 138, endPoint x: 273, endPoint y: 165, distance: 26.9
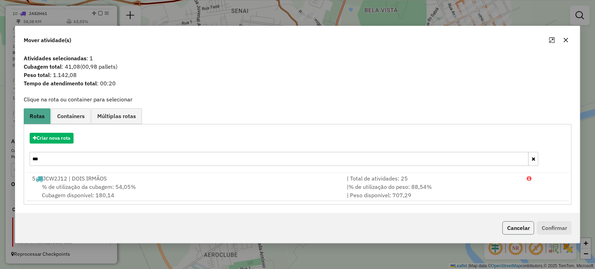
click at [508, 225] on button "Cancelar" at bounding box center [518, 227] width 32 height 13
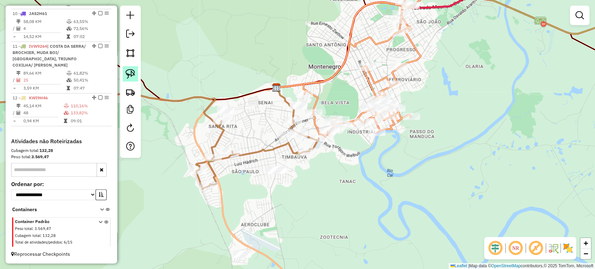
click at [131, 70] on img at bounding box center [130, 74] width 10 height 10
drag, startPoint x: 276, startPoint y: 154, endPoint x: 300, endPoint y: 178, distance: 34.0
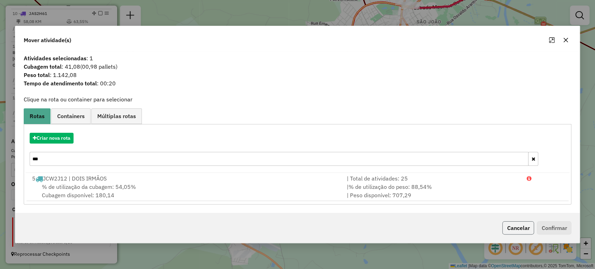
click at [506, 225] on button "Cancelar" at bounding box center [518, 227] width 32 height 13
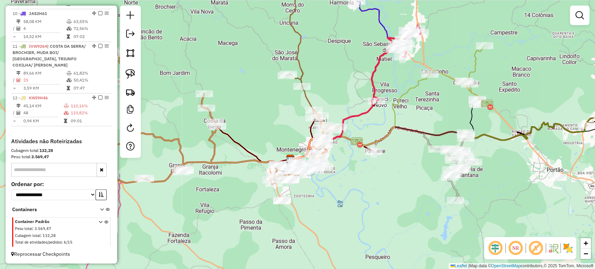
drag, startPoint x: 397, startPoint y: 188, endPoint x: 342, endPoint y: 235, distance: 72.7
click at [342, 235] on div "Janela de atendimento Grade de atendimento Capacidade Transportadoras Veículos …" at bounding box center [297, 134] width 595 height 269
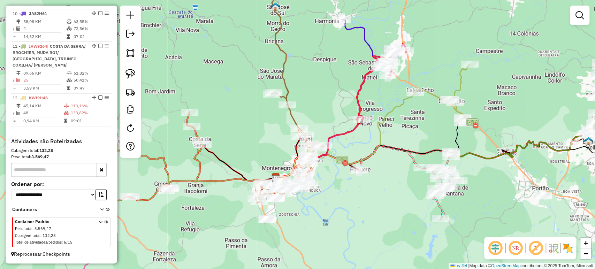
drag, startPoint x: 337, startPoint y: 231, endPoint x: 381, endPoint y: 200, distance: 53.3
click at [381, 200] on div "Janela de atendimento Grade de atendimento Capacidade Transportadoras Veículos …" at bounding box center [297, 134] width 595 height 269
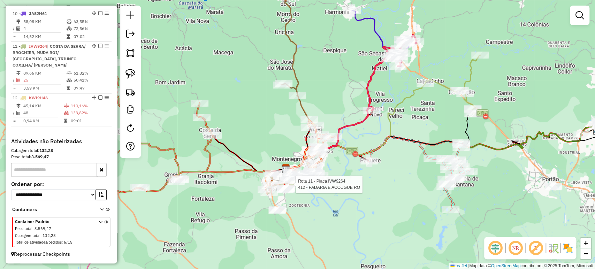
select select "*********"
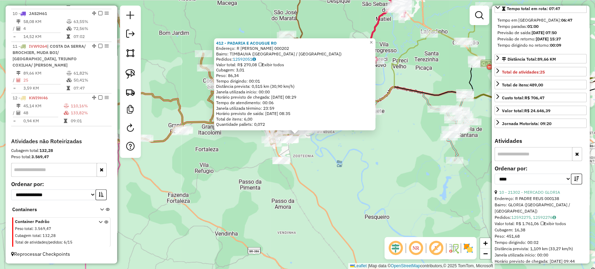
scroll to position [193, 0]
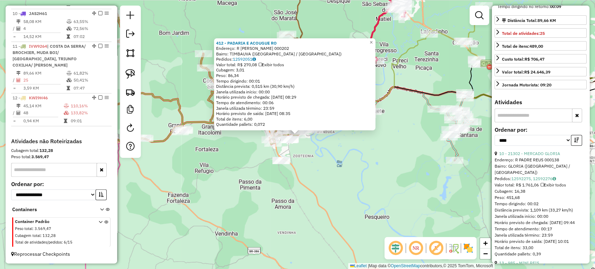
click at [520, 163] on div "Endereço: R PADRE REUS 000138" at bounding box center [541, 160] width 92 height 6
click at [522, 156] on link "10 - 21302 - MERCADO GLORIA" at bounding box center [529, 153] width 61 height 5
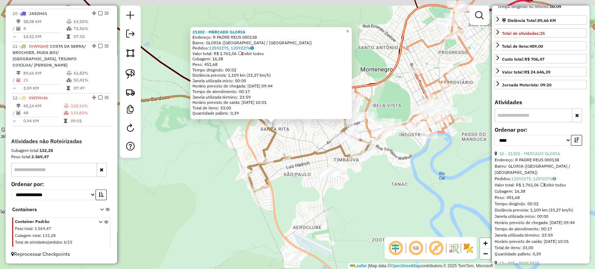
drag, startPoint x: 393, startPoint y: 170, endPoint x: 367, endPoint y: 193, distance: 34.6
click at [367, 193] on div "21302 - MERCADO GLORIA Endereço: R PADRE REUS 000138 Bairro: GLORIA (MONTENEGRO…" at bounding box center [297, 134] width 595 height 269
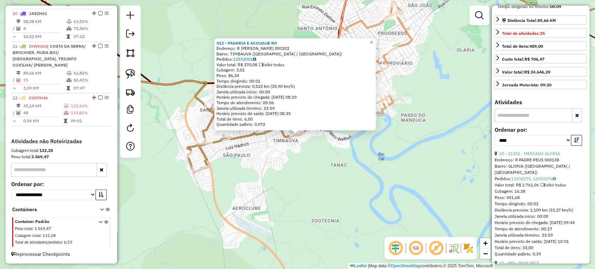
click at [315, 180] on div "412 - PADARIA E ACOUGUE RO Endereço: R JOAO CARLOS PETRY 000202 Bairro: TIMBAUV…" at bounding box center [297, 134] width 595 height 269
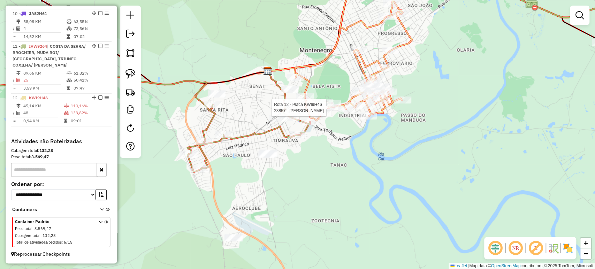
select select "*********"
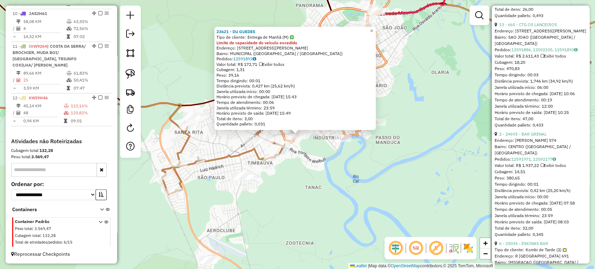
scroll to position [542, 0]
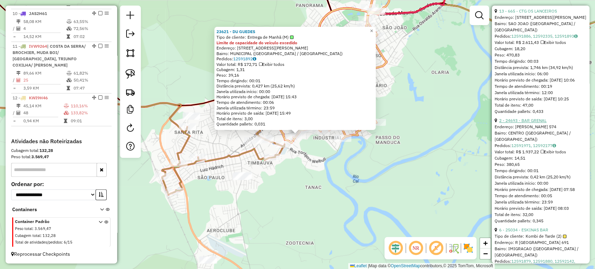
click at [528, 123] on link "2 - 24693 - BAR GRENAL" at bounding box center [522, 120] width 47 height 5
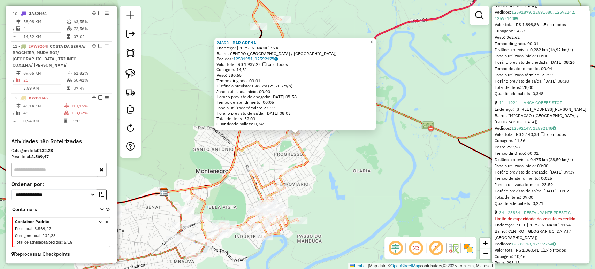
scroll to position [813, 0]
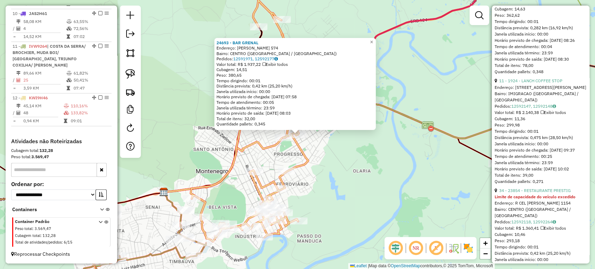
click at [364, 204] on div "24693 - BAR GRENAL Endereço: R FELISBERTO PORFIRO DE SOUZA 574 Bairro: CENTRO (…" at bounding box center [297, 134] width 595 height 269
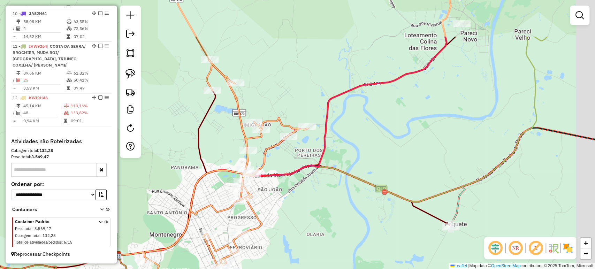
drag, startPoint x: 347, startPoint y: 180, endPoint x: 300, endPoint y: 243, distance: 78.6
click at [300, 243] on div "Janela de atendimento Grade de atendimento Capacidade Transportadoras Veículos …" at bounding box center [297, 134] width 595 height 269
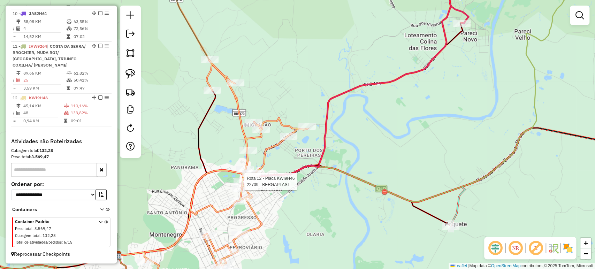
select select "*********"
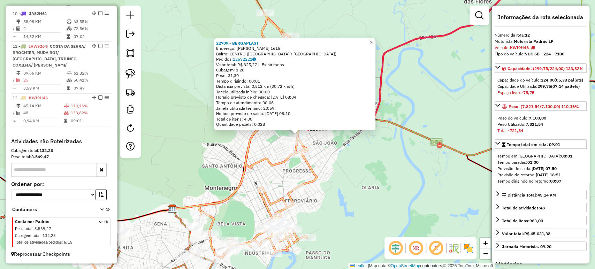
click at [232, 170] on div "22709 - BERGAPLAST Endereço: R BUARQUE DE MACEDO 1615 Bairro: CENTRO (MONTENEGR…" at bounding box center [297, 134] width 595 height 269
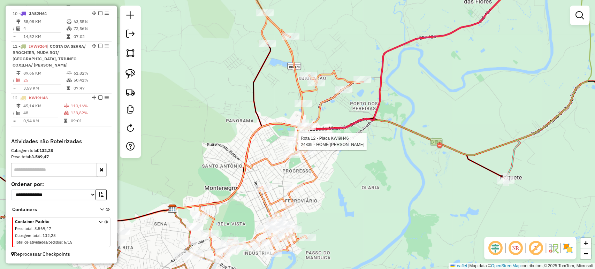
select select "*********"
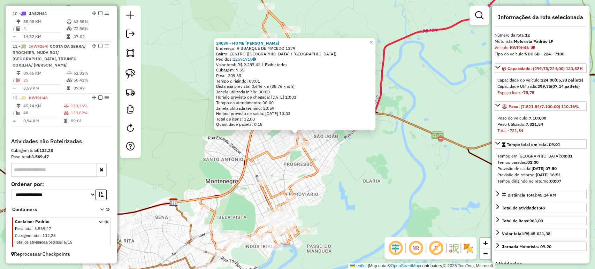
click at [270, 160] on icon at bounding box center [233, 175] width 119 height 54
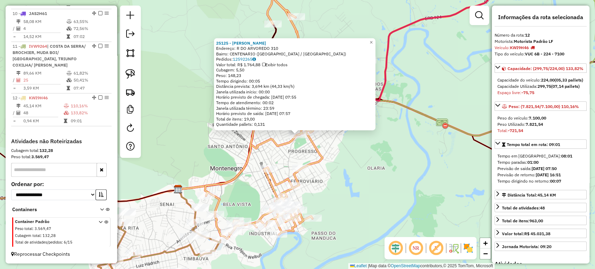
click at [269, 162] on div "25125 - JONATHAN DUTRA GRAEF Endereço: R DO ARVOREDO 310 Bairro: CENTENARIO (MO…" at bounding box center [297, 134] width 595 height 269
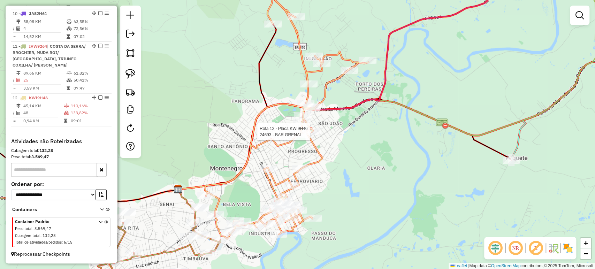
select select "*********"
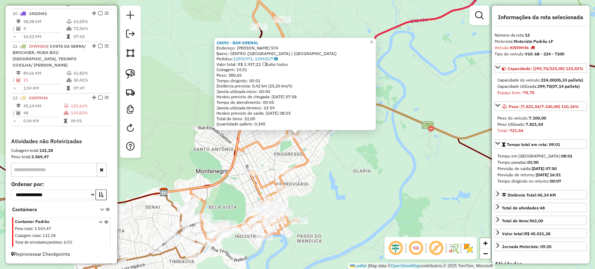
click at [306, 140] on div "24693 - BAR GRENAL Endereço: R FELISBERTO PORFIRO DE SOUZA 574 Bairro: CENTRO (…" at bounding box center [297, 134] width 595 height 269
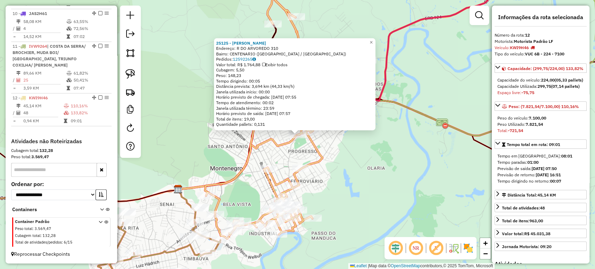
click at [273, 146] on icon at bounding box center [237, 162] width 119 height 54
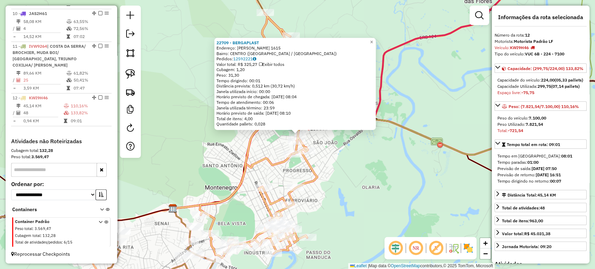
click at [338, 158] on div "22709 - BERGAPLAST Endereço: R BUARQUE DE MACEDO 1615 Bairro: CENTRO (MONTENEGR…" at bounding box center [297, 134] width 595 height 269
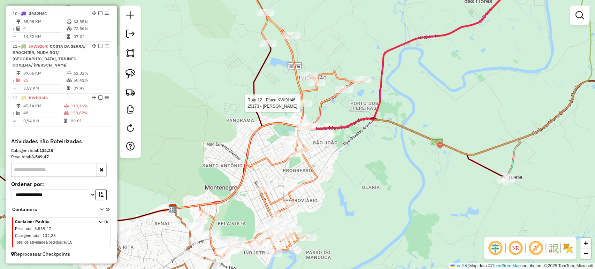
select select "*********"
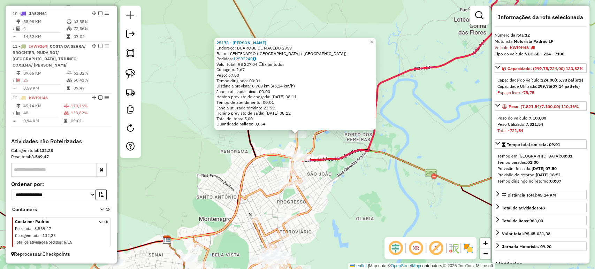
click at [330, 152] on div "25173 - JULIANO DECKER Endereço: BUARQUE DE MACEDO 2959 Bairro: CENTENARIO (MON…" at bounding box center [297, 134] width 595 height 269
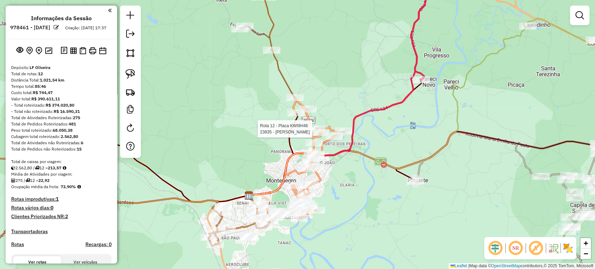
scroll to position [581, 0]
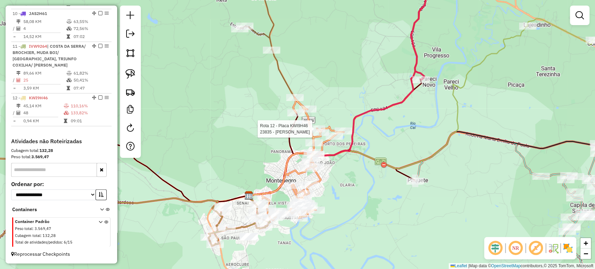
select select "*********"
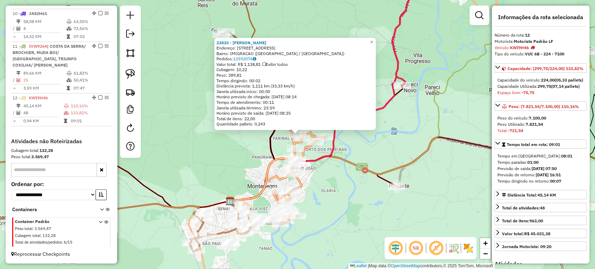
click at [331, 170] on div "23835 - [PERSON_NAME] Endereço: R DINAMARCA 157 Bairro: IMIGRACAO ([GEOGRAPHIC_…" at bounding box center [297, 134] width 595 height 269
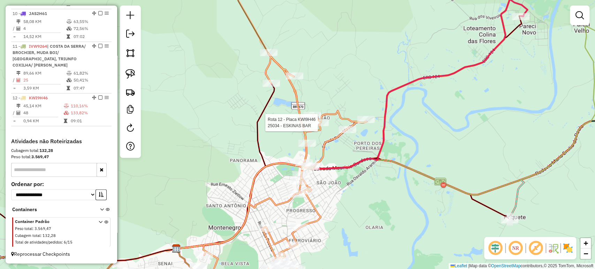
select select "*********"
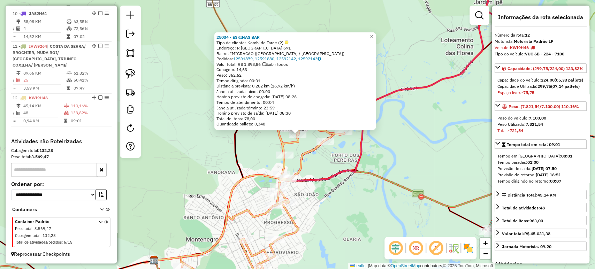
click at [299, 167] on icon at bounding box center [262, 180] width 163 height 231
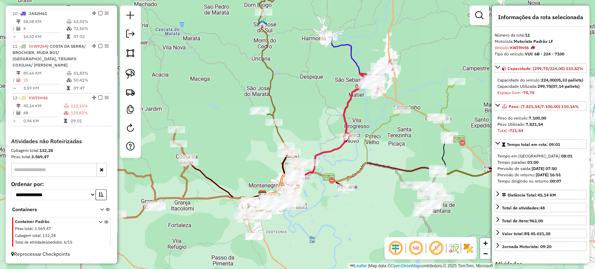
drag, startPoint x: 325, startPoint y: 212, endPoint x: 303, endPoint y: 175, distance: 42.9
click at [303, 175] on div "Janela de atendimento Grade de atendimento Capacidade Transportadoras Veículos …" at bounding box center [297, 134] width 595 height 269
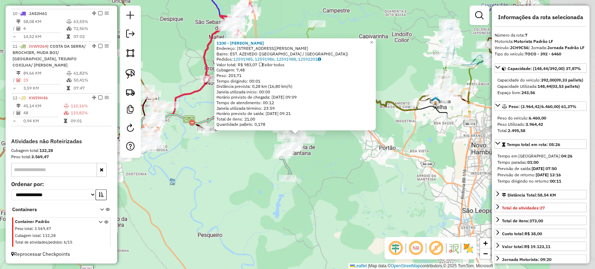
scroll to position [487, 0]
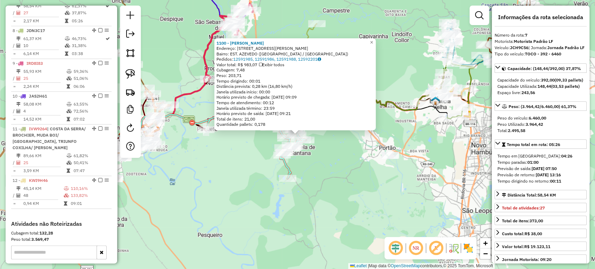
click at [249, 184] on div "1100 - MINIMERCADO SILVA Endereço: R VALDEMAR FLORES VIEIRA 682 Bairro: EST. AZ…" at bounding box center [297, 134] width 595 height 269
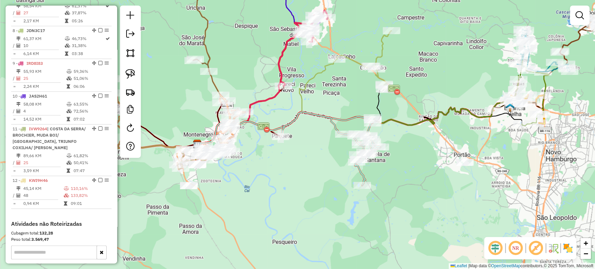
drag, startPoint x: 232, startPoint y: 177, endPoint x: 361, endPoint y: 189, distance: 129.2
click at [361, 189] on div "Janela de atendimento Grade de atendimento Capacidade Transportadoras Veículos …" at bounding box center [297, 134] width 595 height 269
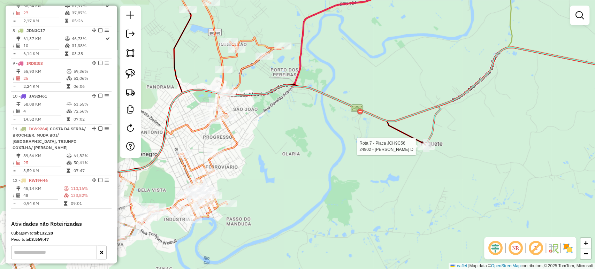
select select "*********"
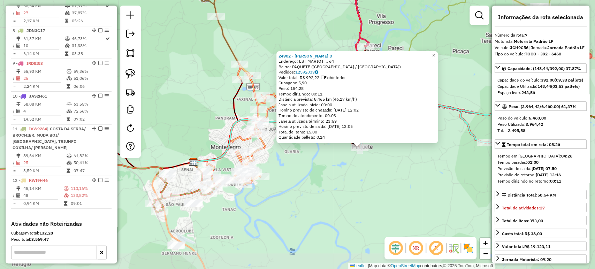
drag, startPoint x: 424, startPoint y: 175, endPoint x: 356, endPoint y: 172, distance: 68.4
click at [356, 172] on div "24902 - LEONARDO SILVEIRA D Endereço: EST MARIOTTI 64 Bairro: PAQUETE (CAPELA D…" at bounding box center [297, 134] width 595 height 269
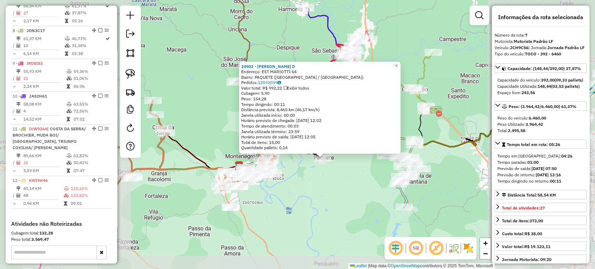
click at [351, 178] on div "24902 - LEONARDO SILVEIRA D Endereço: EST MARIOTTI 64 Bairro: PAQUETE (CAPELA D…" at bounding box center [297, 134] width 595 height 269
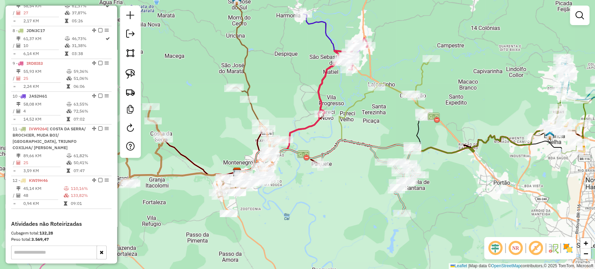
drag, startPoint x: 351, startPoint y: 178, endPoint x: 349, endPoint y: 184, distance: 6.6
click at [349, 184] on div "Janela de atendimento Grade de atendimento Capacidade Transportadoras Veículos …" at bounding box center [297, 134] width 595 height 269
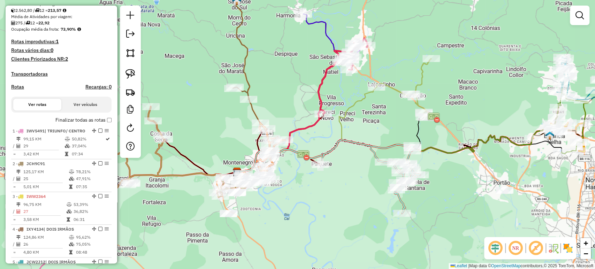
scroll to position [271, 0]
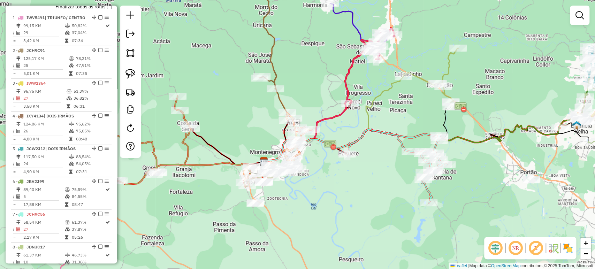
drag, startPoint x: 363, startPoint y: 209, endPoint x: 376, endPoint y: 203, distance: 14.5
click at [376, 203] on div "Janela de atendimento Grade de atendimento Capacidade Transportadoras Veículos …" at bounding box center [297, 134] width 595 height 269
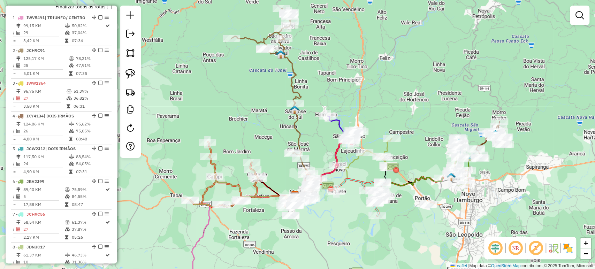
drag, startPoint x: 372, startPoint y: 201, endPoint x: 347, endPoint y: 218, distance: 29.9
click at [347, 218] on div "Janela de atendimento Grade de atendimento Capacidade Transportadoras Veículos …" at bounding box center [297, 134] width 595 height 269
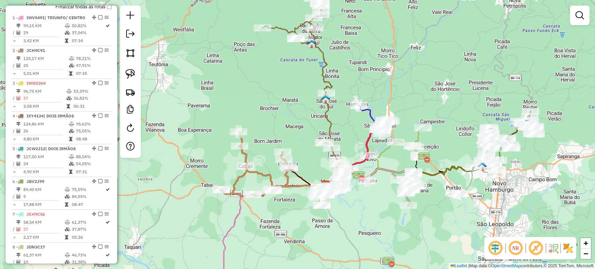
drag, startPoint x: 344, startPoint y: 222, endPoint x: 376, endPoint y: 208, distance: 34.7
click at [376, 208] on div "Janela de atendimento Grade de atendimento Capacidade Transportadoras Veículos …" at bounding box center [297, 134] width 595 height 269
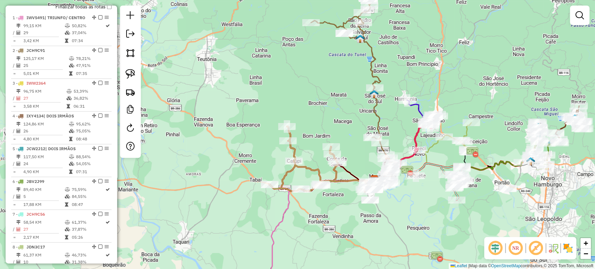
drag, startPoint x: 378, startPoint y: 205, endPoint x: 349, endPoint y: 222, distance: 33.8
click at [361, 204] on div at bounding box center [369, 200] width 17 height 7
drag, startPoint x: 389, startPoint y: 201, endPoint x: 358, endPoint y: 210, distance: 32.4
click at [358, 210] on div "Janela de atendimento Grade de atendimento Capacidade Transportadoras Veículos …" at bounding box center [297, 134] width 595 height 269
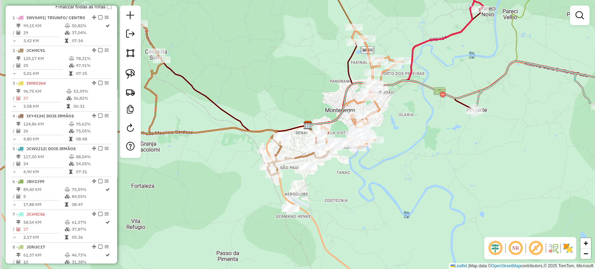
drag, startPoint x: 357, startPoint y: 201, endPoint x: 402, endPoint y: 205, distance: 45.8
click at [402, 205] on div "Janela de atendimento Grade de atendimento Capacidade Transportadoras Veículos …" at bounding box center [297, 134] width 595 height 269
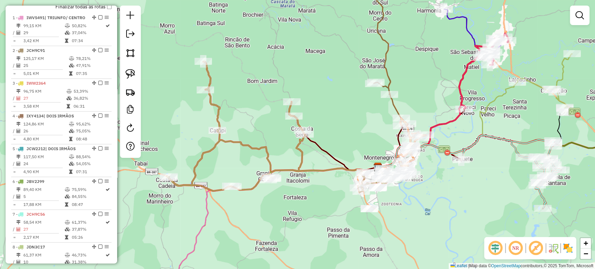
select select "*********"
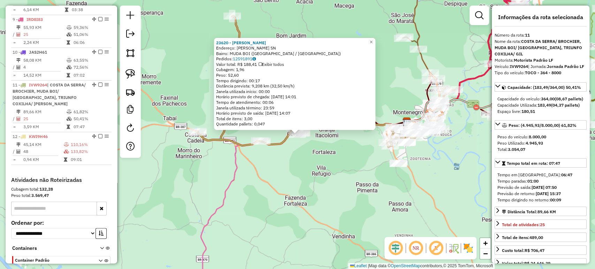
scroll to position [581, 0]
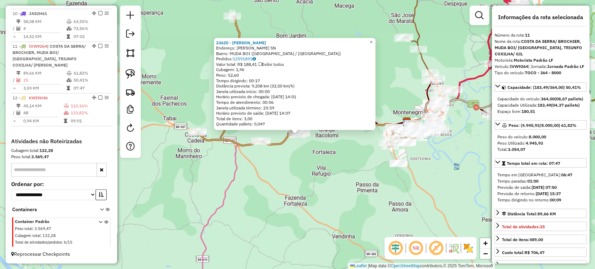
click at [304, 184] on div "23620 - LEDOMAR SILVA DE AZE Endereço: R GASPARINO MOTTA SN Bairro: MUDA BOI (M…" at bounding box center [297, 134] width 595 height 269
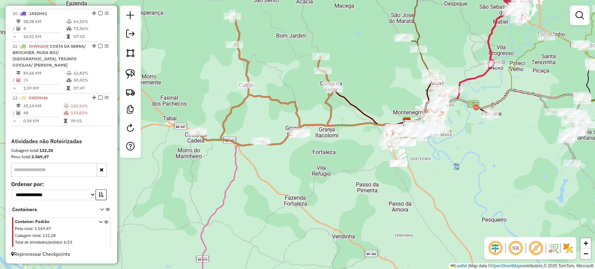
drag, startPoint x: 305, startPoint y: 168, endPoint x: 322, endPoint y: 189, distance: 26.8
click at [322, 189] on div "Janela de atendimento Grade de atendimento Capacidade Transportadoras Veículos …" at bounding box center [297, 134] width 595 height 269
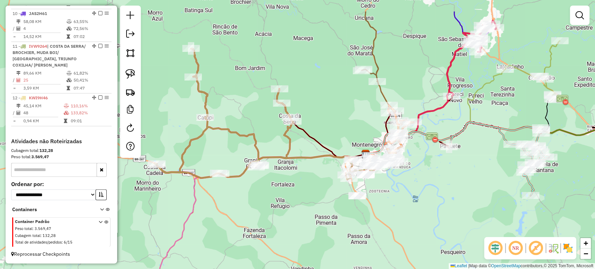
drag, startPoint x: 287, startPoint y: 125, endPoint x: 282, endPoint y: 166, distance: 41.2
click at [282, 166] on div "Janela de atendimento Grade de atendimento Capacidade Transportadoras Veículos …" at bounding box center [297, 134] width 595 height 269
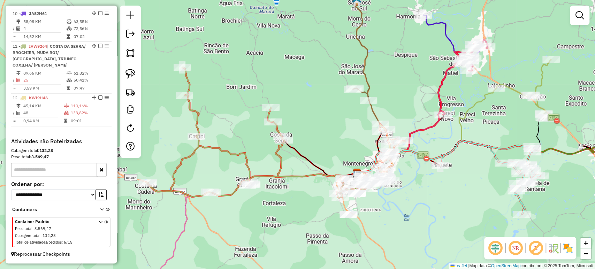
drag, startPoint x: 285, startPoint y: 161, endPoint x: 270, endPoint y: 189, distance: 31.0
click at [270, 189] on icon at bounding box center [257, 133] width 222 height 131
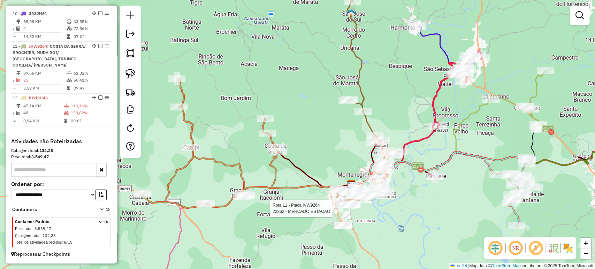
select select "*********"
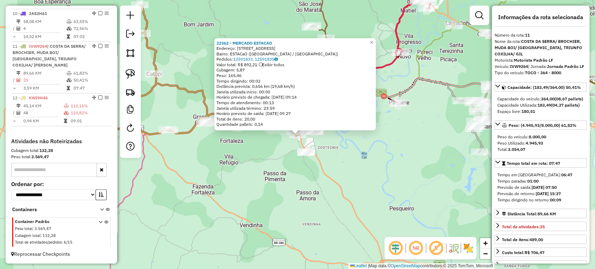
click at [301, 205] on div "22362 - MERCADO ESTACAO Endereço: R DAS BROMELIAS 124 Bairro: ESTACaO (MONTENEG…" at bounding box center [297, 134] width 595 height 269
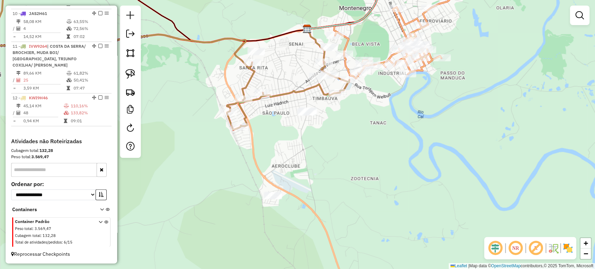
drag, startPoint x: 301, startPoint y: 132, endPoint x: 294, endPoint y: 151, distance: 20.2
click at [294, 151] on div "Janela de atendimento Grade de atendimento Capacidade Transportadoras Veículos …" at bounding box center [297, 134] width 595 height 269
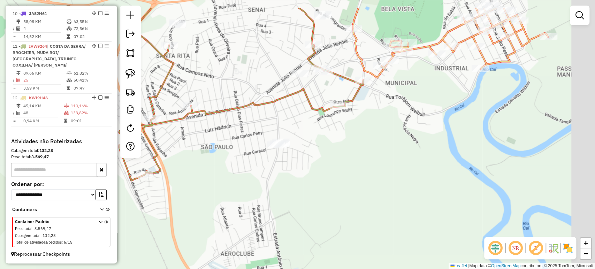
drag, startPoint x: 326, startPoint y: 138, endPoint x: 218, endPoint y: 220, distance: 135.6
click at [218, 220] on div "Janela de atendimento Grade de atendimento Capacidade Transportadoras Veículos …" at bounding box center [297, 134] width 595 height 269
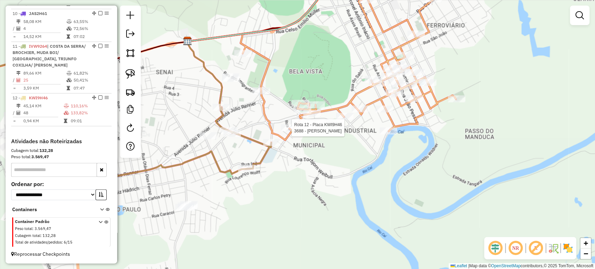
select select "*********"
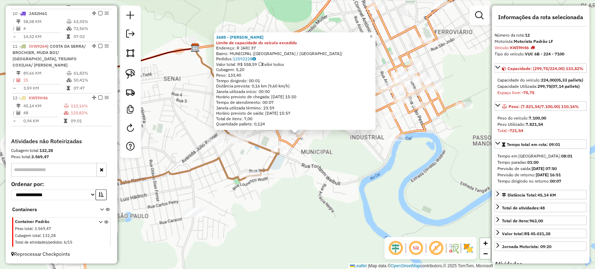
click at [285, 191] on div "3688 - SANDRA REGINA DA SIL Limite de capacidade do veículo excedido Endereço: …" at bounding box center [297, 134] width 595 height 269
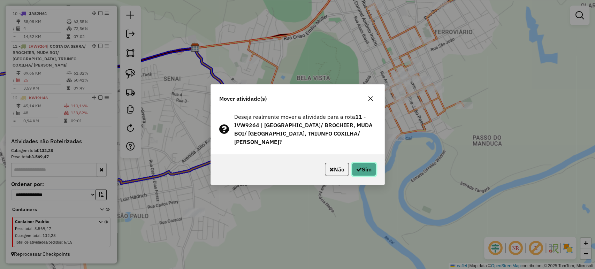
click at [362, 169] on button "Sim" at bounding box center [364, 169] width 24 height 13
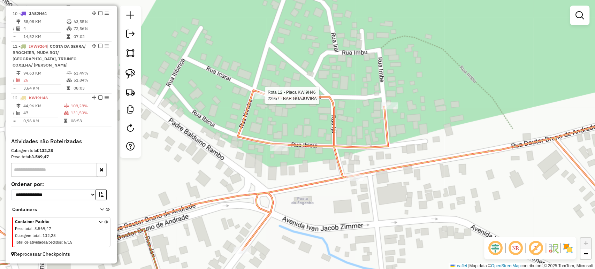
select select "*********"
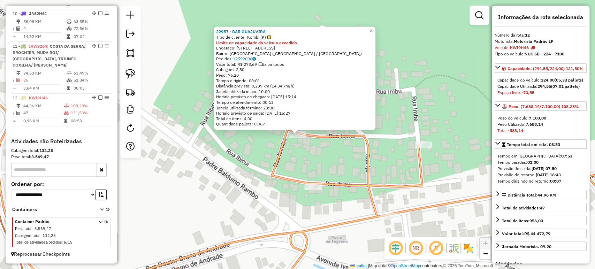
click at [317, 146] on div "22957 - BAR GUAJUVIRA Tipo de cliente: Kombi (K) Limite de capacidade do veícul…" at bounding box center [297, 134] width 595 height 269
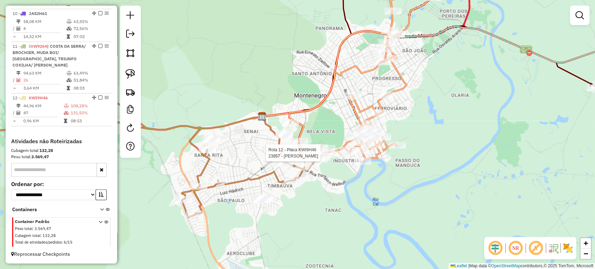
select select "*********"
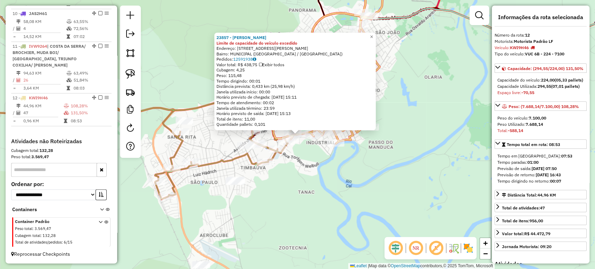
click at [328, 151] on div "23857 - PADARIA RAQUEL Limite de capacidade do veículo excedido Endereço: R DR …" at bounding box center [297, 134] width 595 height 269
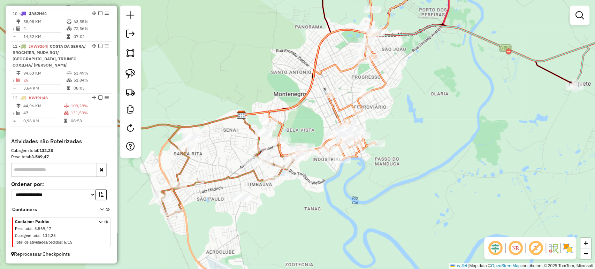
drag, startPoint x: 325, startPoint y: 155, endPoint x: 332, endPoint y: 173, distance: 19.1
click at [332, 173] on div "Janela de atendimento Grade de atendimento Capacidade Transportadoras Veículos …" at bounding box center [297, 134] width 595 height 269
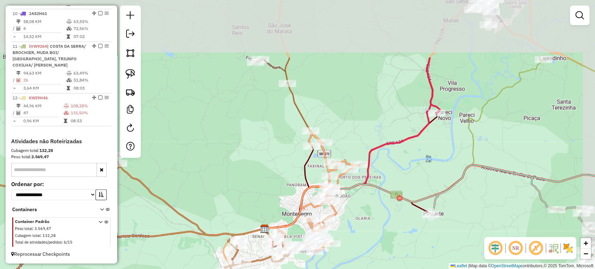
drag, startPoint x: 282, startPoint y: 97, endPoint x: 259, endPoint y: 181, distance: 87.3
click at [259, 181] on div "Janela de atendimento Grade de atendimento Capacidade Transportadoras Veículos …" at bounding box center [297, 134] width 595 height 269
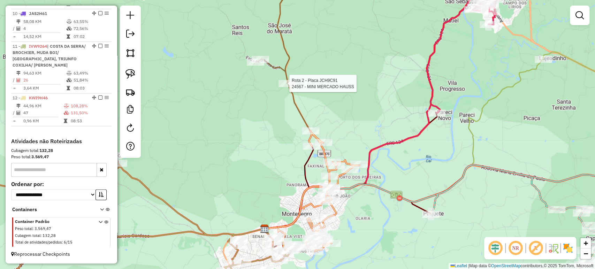
select select "*********"
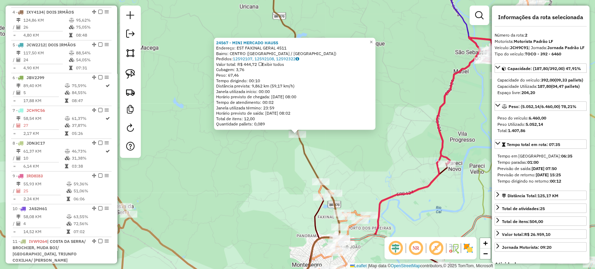
scroll to position [323, 0]
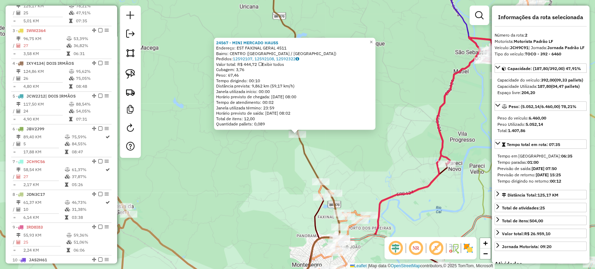
click at [281, 157] on div "24567 - MINI MERCADO HAUSS Endereço: EST FAXINAL GERAL 4511 Bairro: CENTRO (MON…" at bounding box center [297, 134] width 595 height 269
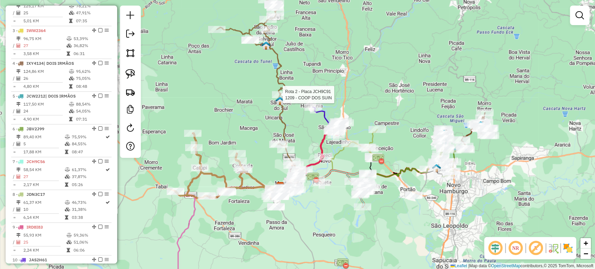
select select "*********"
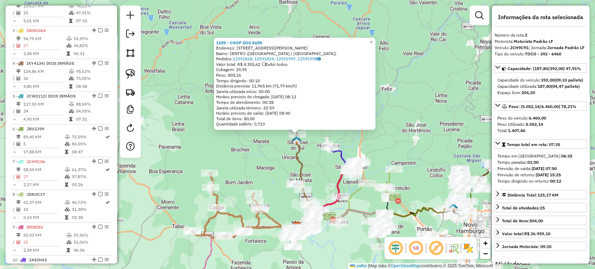
click at [258, 149] on div "1209 - COOP DOS SUIN Endereço: R WALDEMAR JOSE BOHN 2571 Bairro: CENTRO (SAO JO…" at bounding box center [297, 134] width 595 height 269
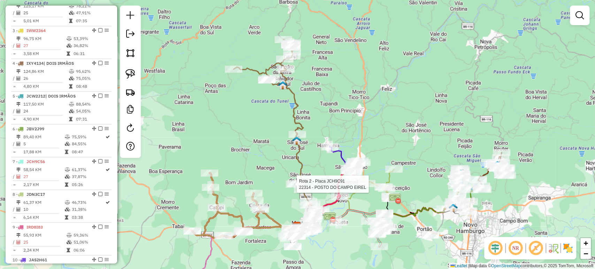
select select "*********"
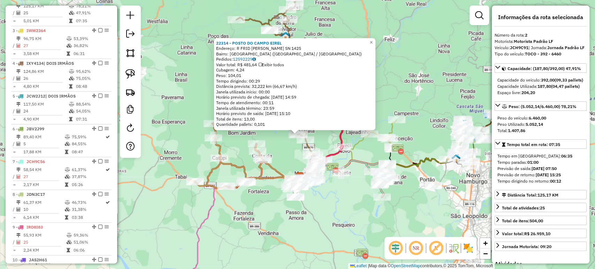
click at [300, 213] on div "22314 - POSTO DO CAMPO [PERSON_NAME]: R FRID [PERSON_NAME] SN 1425 Bairro: [GEO…" at bounding box center [297, 134] width 595 height 269
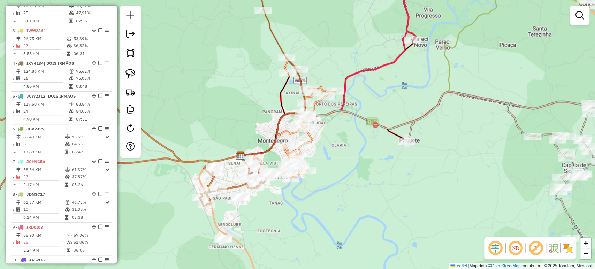
select select "*********"
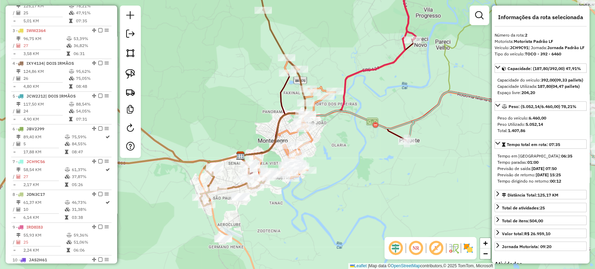
click at [238, 87] on div "Janela de atendimento Grade de atendimento Capacidade Transportadoras Veículos …" at bounding box center [297, 134] width 595 height 269
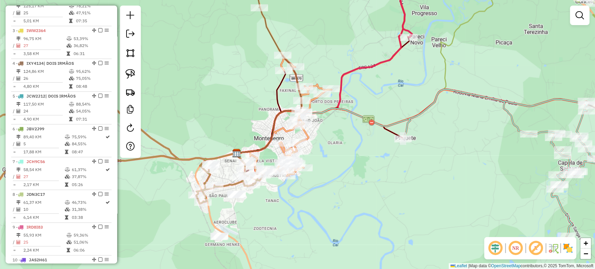
drag, startPoint x: 261, startPoint y: 97, endPoint x: 238, endPoint y: 89, distance: 24.2
click at [238, 89] on div "Janela de atendimento Grade de atendimento Capacidade Transportadoras Veículos …" at bounding box center [297, 134] width 595 height 269
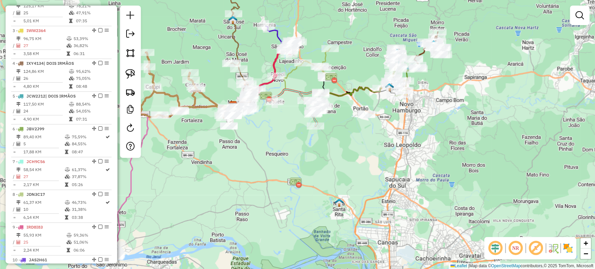
drag, startPoint x: 296, startPoint y: 119, endPoint x: 288, endPoint y: 140, distance: 22.1
click at [288, 140] on div "Janela de atendimento Grade de atendimento Capacidade Transportadoras Veículos …" at bounding box center [297, 134] width 595 height 269
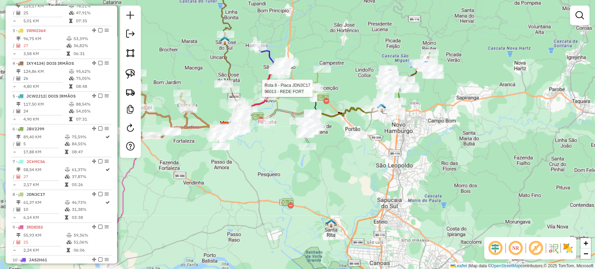
select select "*********"
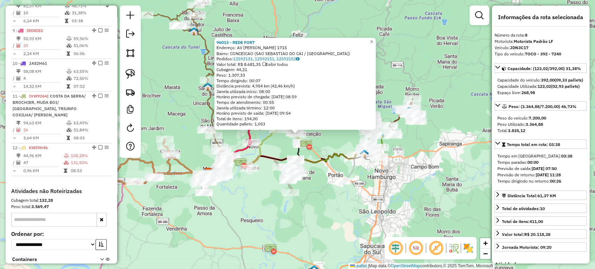
scroll to position [520, 0]
click at [270, 189] on div "Rota 7 - Placa JCH9C56 24678 - SABOR DO CAMPO 96013 - REDE FORT Endereço: AV NE…" at bounding box center [297, 134] width 595 height 269
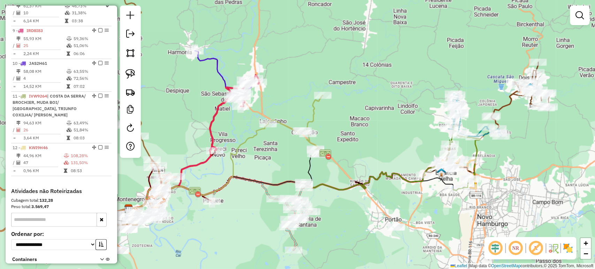
click at [283, 145] on div "Janela de atendimento Grade de atendimento Capacidade Transportadoras Veículos …" at bounding box center [297, 134] width 595 height 269
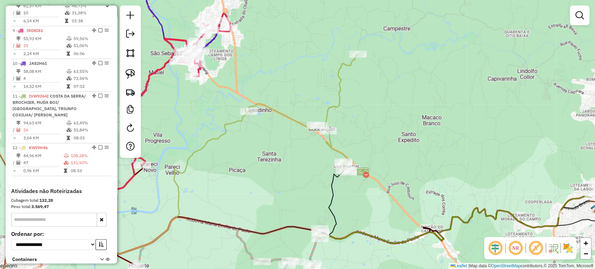
drag, startPoint x: 283, startPoint y: 147, endPoint x: 273, endPoint y: 162, distance: 18.2
click at [273, 162] on div "Janela de atendimento Grade de atendimento Capacidade Transportadoras Veículos …" at bounding box center [297, 134] width 595 height 269
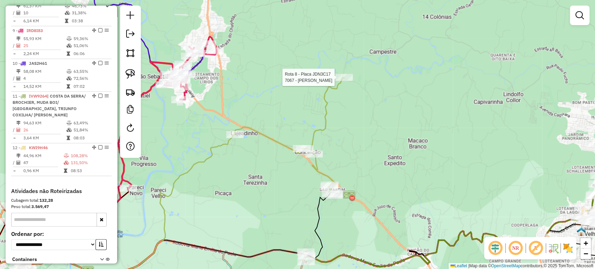
select select "*********"
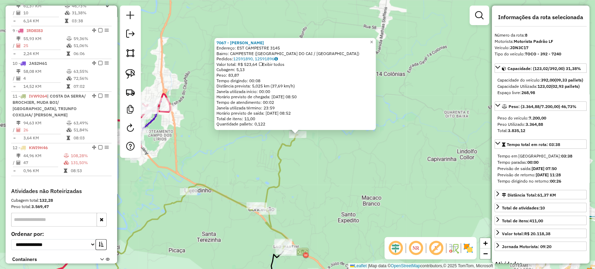
click at [308, 165] on div "7067 - DANIELE SCHENKEL Endereço: EST CAMPESTRE 3145 Bairro: CAMPESTRE (SAO SEB…" at bounding box center [297, 134] width 595 height 269
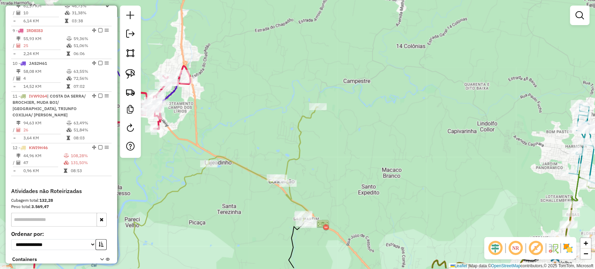
drag, startPoint x: 299, startPoint y: 179, endPoint x: 323, endPoint y: 145, distance: 41.7
click at [323, 145] on div "Janela de atendimento Grade de atendimento Capacidade Transportadoras Veículos …" at bounding box center [297, 134] width 595 height 269
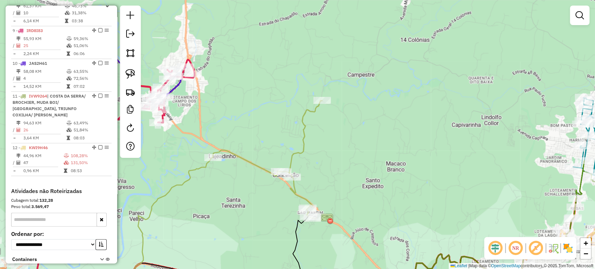
select select "*********"
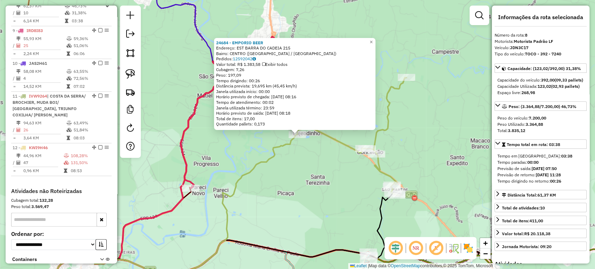
click at [285, 169] on div "24684 - EMPORIO BEER Endereço: EST BARRA DO CADEIA 215 Bairro: CENTRO (SAO SEBA…" at bounding box center [297, 134] width 595 height 269
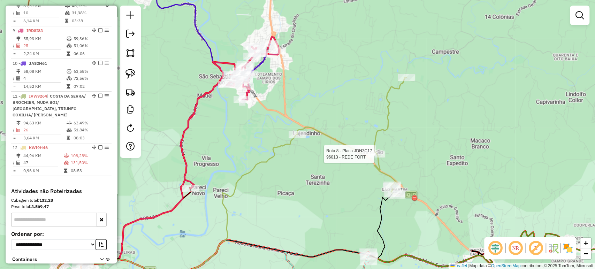
select select "*********"
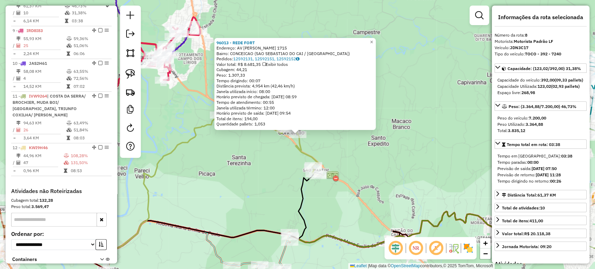
click at [344, 153] on div "96013 - REDE FORT Endereço: AV NELSON HOFF 1715 Bairro: CONCEICAO (SAO SEBASTIA…" at bounding box center [297, 134] width 595 height 269
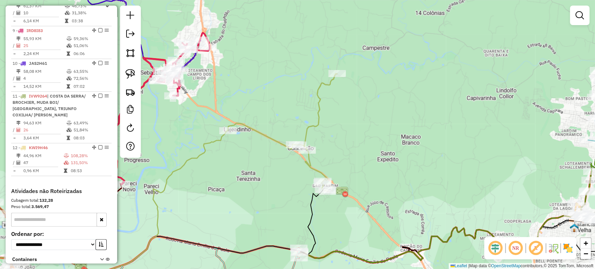
drag, startPoint x: 342, startPoint y: 158, endPoint x: 352, endPoint y: 174, distance: 18.4
click at [351, 174] on div "Janela de atendimento Grade de atendimento Capacidade Transportadoras Veículos …" at bounding box center [297, 134] width 595 height 269
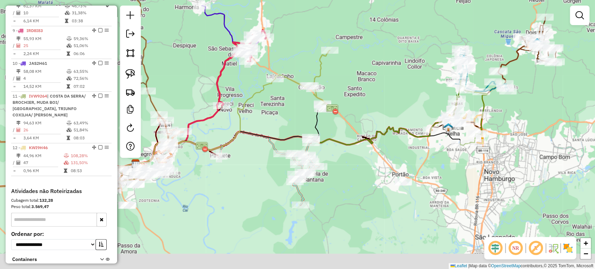
drag, startPoint x: 352, startPoint y: 174, endPoint x: 335, endPoint y: 95, distance: 79.9
click at [335, 95] on div "Janela de atendimento Grade de atendimento Capacidade Transportadoras Veículos …" at bounding box center [297, 134] width 595 height 269
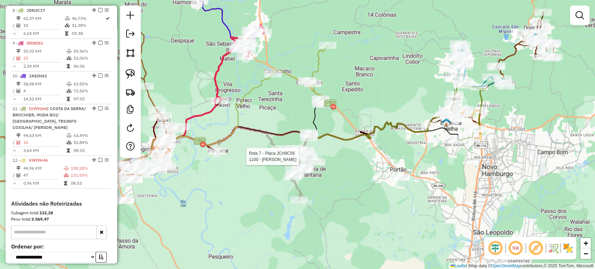
select select "*********"
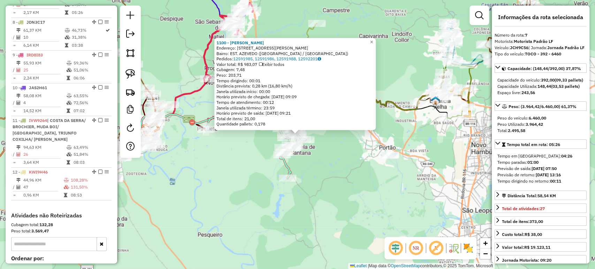
scroll to position [487, 0]
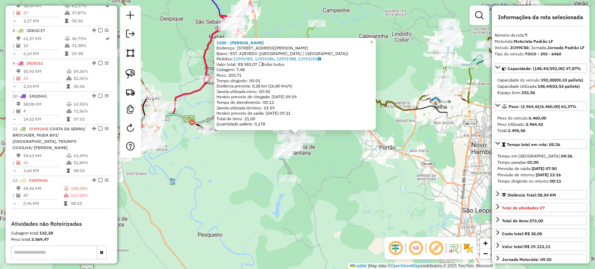
click at [282, 174] on div "1100 - MINIMERCADO SILVA Endereço: R VALDEMAR FLORES VIEIRA 682 Bairro: EST. AZ…" at bounding box center [297, 134] width 595 height 269
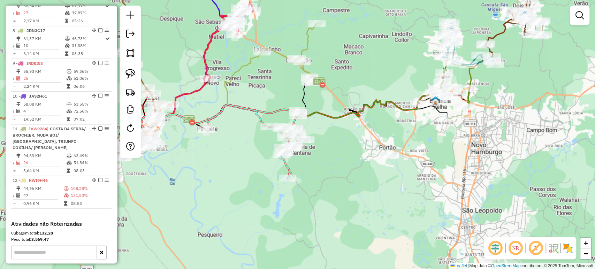
click at [326, 135] on div "Janela de atendimento Grade de atendimento Capacidade Transportadoras Veículos …" at bounding box center [297, 134] width 595 height 269
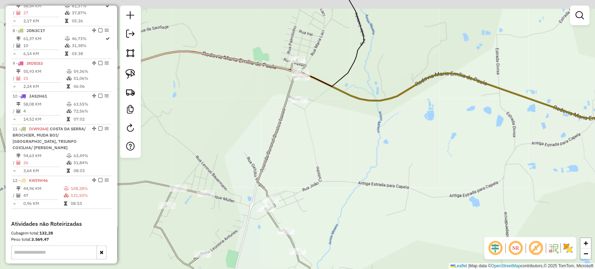
drag, startPoint x: 298, startPoint y: 112, endPoint x: 312, endPoint y: 135, distance: 26.9
click at [312, 135] on div "Janela de atendimento Grade de atendimento Capacidade Transportadoras Veículos …" at bounding box center [297, 134] width 595 height 269
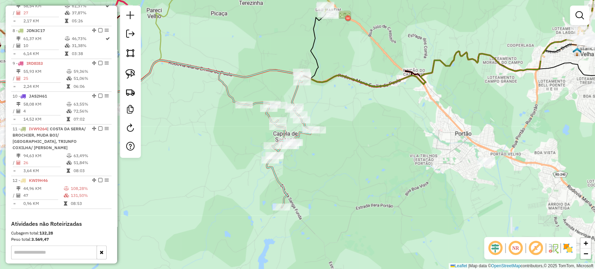
drag, startPoint x: 358, startPoint y: 116, endPoint x: 365, endPoint y: 116, distance: 7.7
click at [365, 116] on div "Janela de atendimento Grade de atendimento Capacidade Transportadoras Veículos …" at bounding box center [297, 134] width 595 height 269
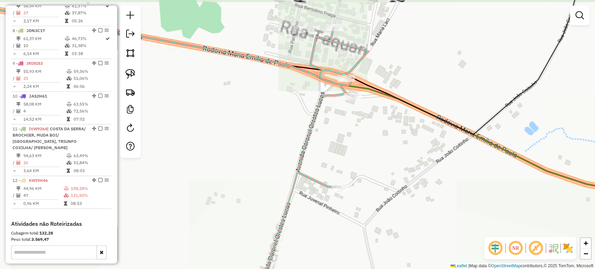
drag, startPoint x: 322, startPoint y: 95, endPoint x: 304, endPoint y: 107, distance: 21.8
click at [306, 106] on div "Janela de atendimento Grade de atendimento Capacidade Transportadoras Veículos …" at bounding box center [297, 134] width 595 height 269
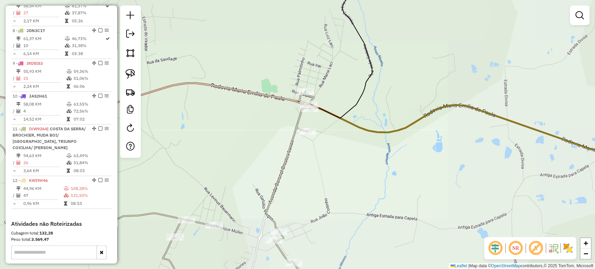
drag, startPoint x: 290, startPoint y: 147, endPoint x: 317, endPoint y: 100, distance: 54.6
click at [314, 100] on icon at bounding box center [127, 190] width 374 height 212
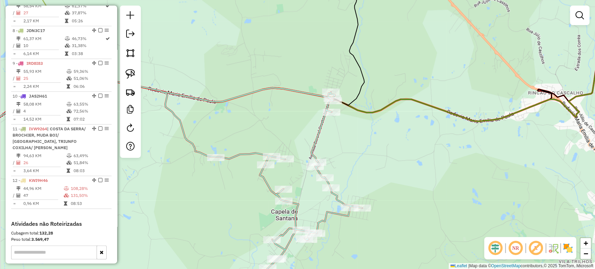
drag, startPoint x: 352, startPoint y: 98, endPoint x: 368, endPoint y: 128, distance: 33.0
click at [368, 128] on div "Janela de atendimento Grade de atendimento Capacidade Transportadoras Veículos …" at bounding box center [297, 134] width 595 height 269
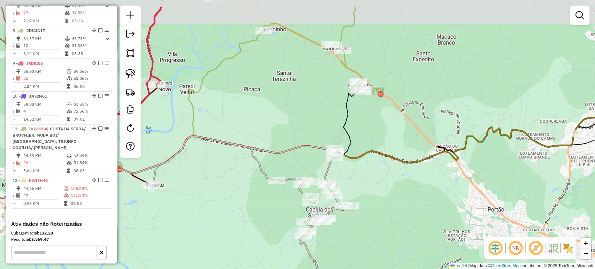
drag, startPoint x: 380, startPoint y: 129, endPoint x: 360, endPoint y: 162, distance: 38.9
click at [360, 162] on div "Janela de atendimento Grade de atendimento Capacidade Transportadoras Veículos …" at bounding box center [297, 134] width 595 height 269
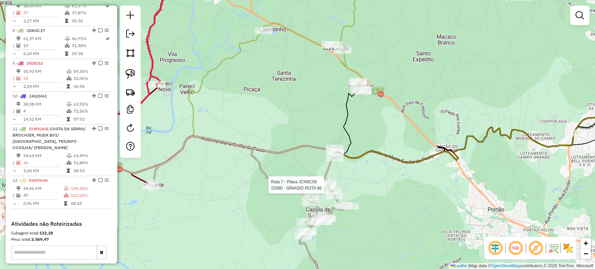
select select "*********"
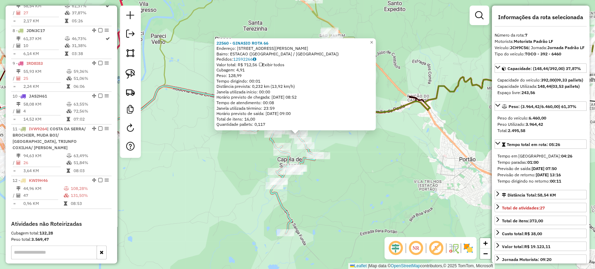
click at [212, 169] on div "Rota 7 - Placa JCH9C56 23997 - FERNANDO BERNARDES S 22560 - GINASIO ROTA 66 End…" at bounding box center [297, 134] width 595 height 269
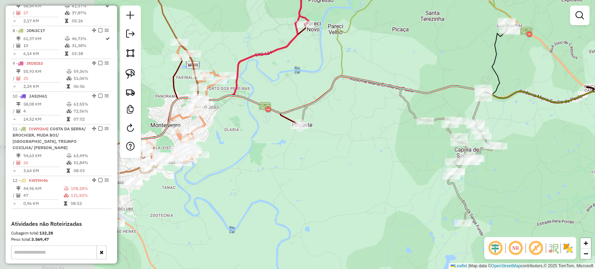
drag, startPoint x: 212, startPoint y: 169, endPoint x: 389, endPoint y: 160, distance: 177.3
click at [389, 160] on div "Janela de atendimento Grade de atendimento Capacidade Transportadoras Veículos …" at bounding box center [297, 134] width 595 height 269
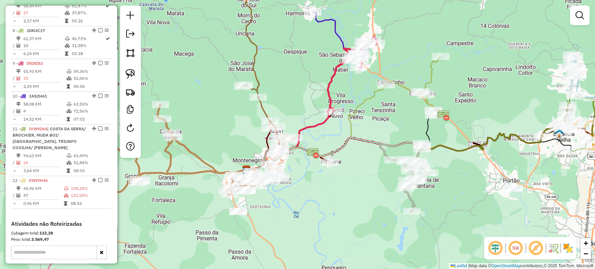
drag, startPoint x: 351, startPoint y: 140, endPoint x: 361, endPoint y: 168, distance: 30.4
click at [361, 168] on div "Janela de atendimento Grade de atendimento Capacidade Transportadoras Veículos …" at bounding box center [297, 134] width 595 height 269
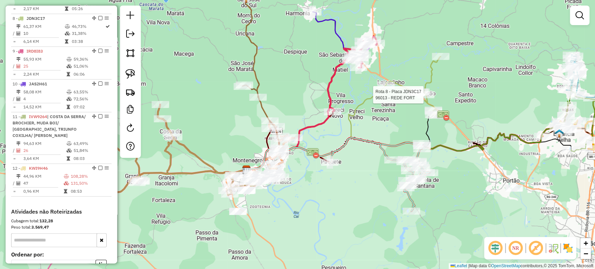
select select "*********"
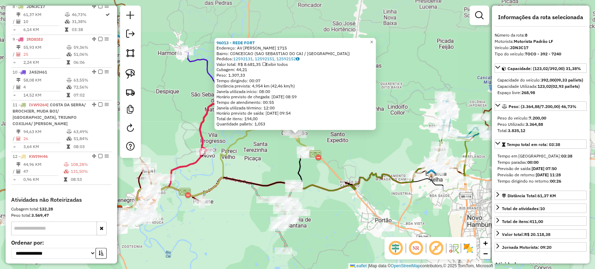
scroll to position [520, 0]
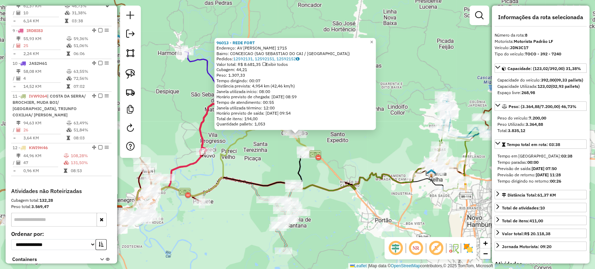
click at [265, 171] on div "96013 - REDE FORT Endereço: AV NELSON HOFF 1715 Bairro: CONCEICAO (SAO SEBASTIA…" at bounding box center [297, 134] width 595 height 269
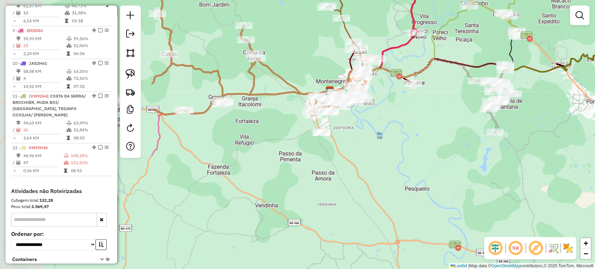
drag, startPoint x: 238, startPoint y: 204, endPoint x: 449, endPoint y: 85, distance: 242.3
click at [449, 85] on div "Janela de atendimento Grade de atendimento Capacidade Transportadoras Veículos …" at bounding box center [297, 134] width 595 height 269
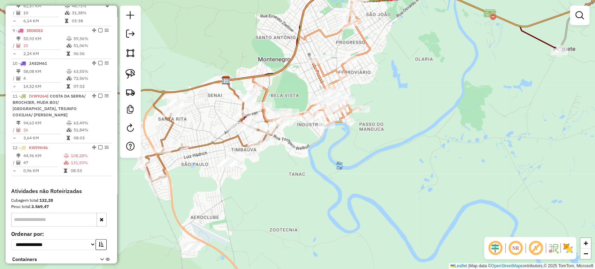
drag, startPoint x: 391, startPoint y: 101, endPoint x: 433, endPoint y: 89, distance: 44.3
click at [433, 89] on div "Janela de atendimento Grade de atendimento Capacidade Transportadoras Veículos …" at bounding box center [297, 134] width 595 height 269
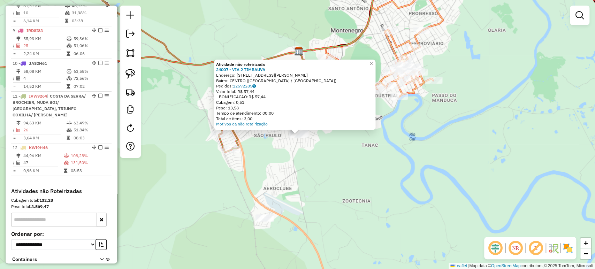
click at [293, 145] on div "Atividade não roteirizada 24007 - VIA 2 TIMBAUVA Endereço: R DR HANS VARELMANN …" at bounding box center [297, 134] width 595 height 269
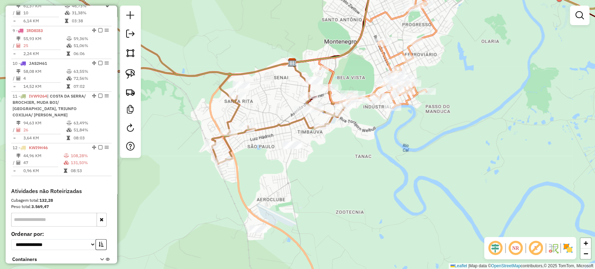
drag, startPoint x: 354, startPoint y: 135, endPoint x: 348, endPoint y: 146, distance: 12.8
click at [348, 146] on div "Janela de atendimento Grade de atendimento Capacidade Transportadoras Veículos …" at bounding box center [297, 134] width 595 height 269
select select "*********"
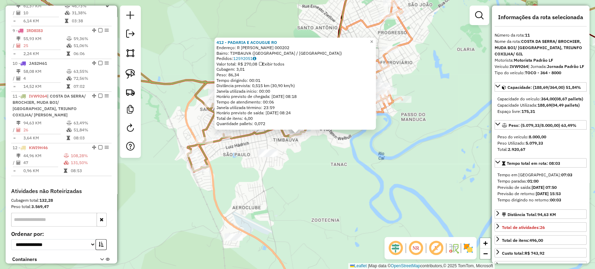
scroll to position [581, 0]
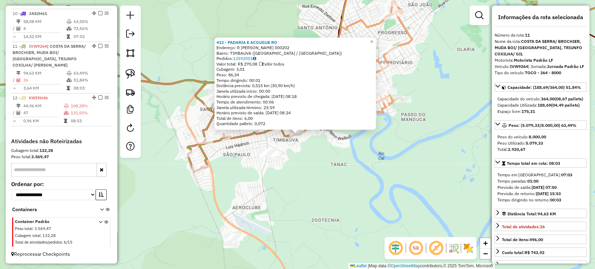
click at [308, 141] on div "412 - PADARIA E ACOUGUE RO Endereço: R JOAO CARLOS PETRY 000202 Bairro: TIMBAUV…" at bounding box center [297, 134] width 595 height 269
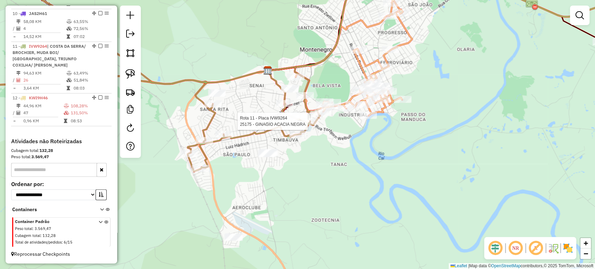
select select "*********"
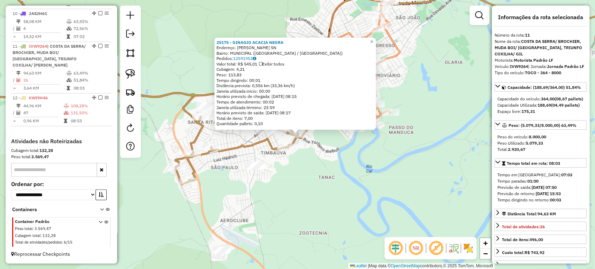
click at [325, 149] on div "25175 - GINAGIO ACACIA NEGRA Endereço: ALFREDO HOFFMANN SN Bairro: MUNICIPAL (M…" at bounding box center [297, 134] width 595 height 269
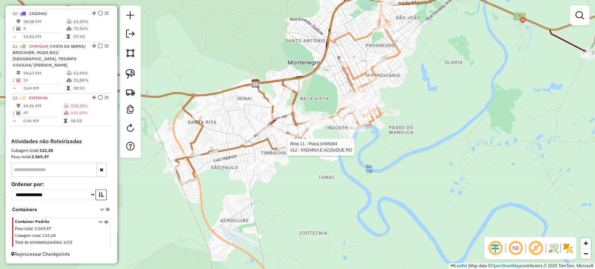
click at [286, 151] on div at bounding box center [285, 147] width 17 height 7
select select "*********"
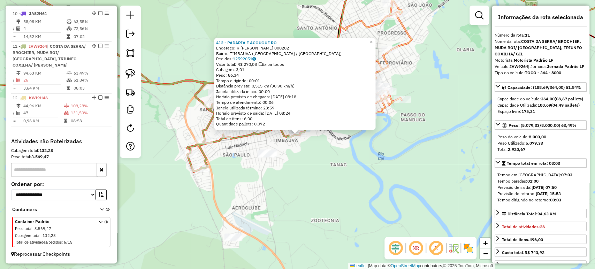
click at [318, 153] on div "412 - PADARIA E ACOUGUE RO Endereço: R JOAO CARLOS PETRY 000202 Bairro: TIMBAUV…" at bounding box center [297, 134] width 595 height 269
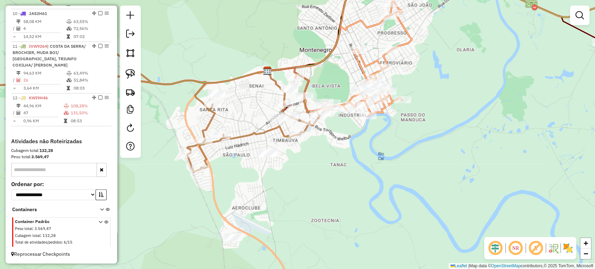
click at [237, 163] on div "Janela de atendimento Grade de atendimento Capacidade Transportadoras Veículos …" at bounding box center [297, 134] width 595 height 269
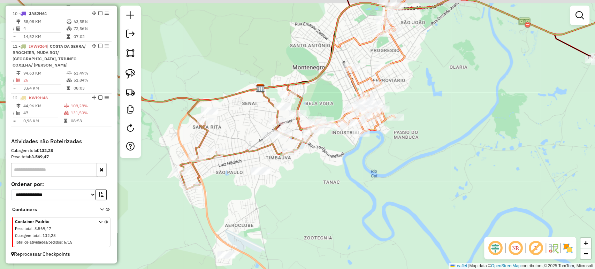
drag, startPoint x: 262, startPoint y: 194, endPoint x: 260, endPoint y: 197, distance: 4.1
click at [260, 197] on div "Janela de atendimento Grade de atendimento Capacidade Transportadoras Veículos …" at bounding box center [297, 134] width 595 height 269
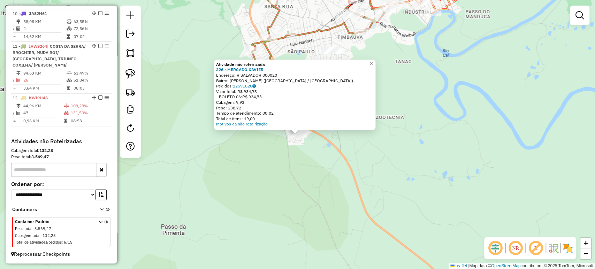
click at [235, 202] on div "Atividade não roteirizada 326 - MERCADO XAVIER Endereço: R SALVADOR 000020 Bair…" at bounding box center [297, 134] width 595 height 269
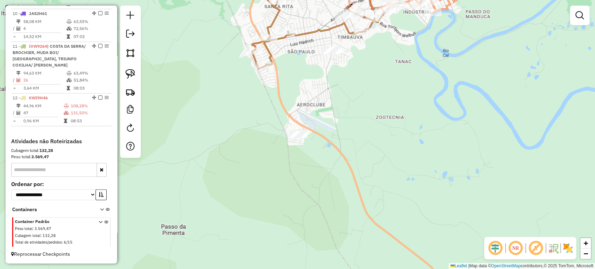
drag, startPoint x: 336, startPoint y: 124, endPoint x: 323, endPoint y: 129, distance: 13.6
click at [332, 127] on div "Janela de atendimento Grade de atendimento Capacidade Transportadoras Veículos …" at bounding box center [297, 134] width 595 height 269
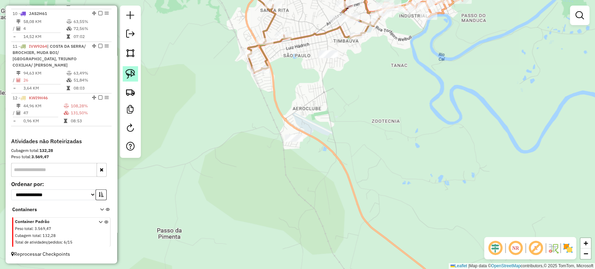
click at [135, 72] on link at bounding box center [130, 73] width 15 height 15
drag, startPoint x: 280, startPoint y: 105, endPoint x: 343, endPoint y: 152, distance: 78.7
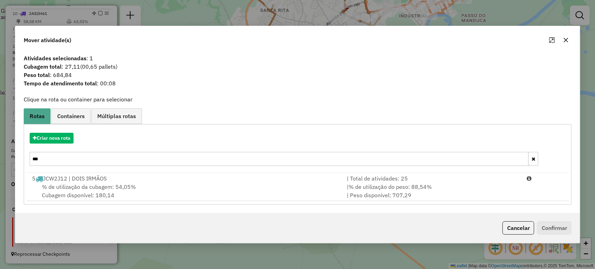
click at [133, 162] on hb-app "Aguarde... Pop-up bloqueado! Seu navegador bloqueou automáticamente a abertura …" at bounding box center [297, 134] width 595 height 269
click at [133, 162] on input "***" at bounding box center [279, 159] width 499 height 14
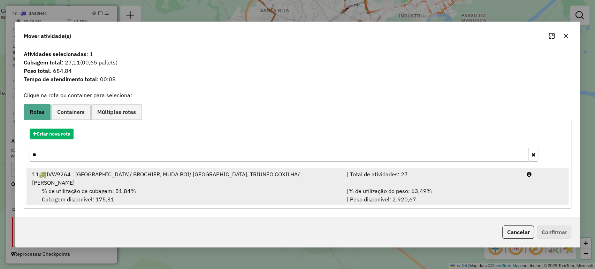
type input "**"
click at [123, 188] on span "% de utilização da cubagem: 51,84%" at bounding box center [89, 191] width 94 height 7
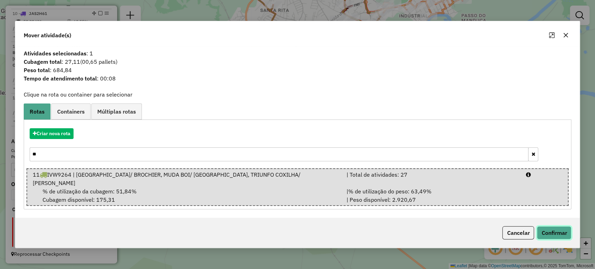
click at [542, 228] on button "Confirmar" at bounding box center [554, 232] width 35 height 13
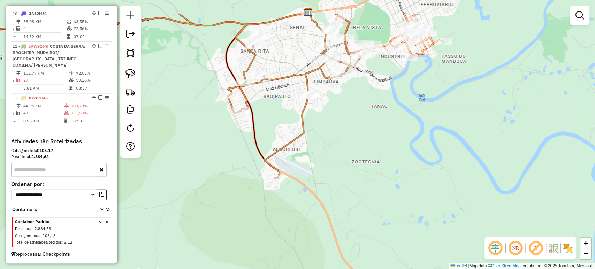
drag, startPoint x: 420, startPoint y: 75, endPoint x: 324, endPoint y: 194, distance: 153.2
click at [329, 208] on div "Janela de atendimento Grade de atendimento Capacidade Transportadoras Veículos …" at bounding box center [297, 134] width 595 height 269
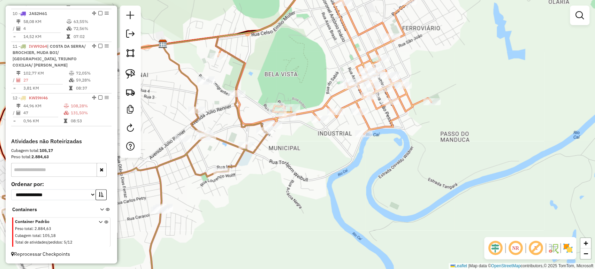
click at [309, 131] on div "Janela de atendimento Grade de atendimento Capacidade Transportadoras Veículos …" at bounding box center [297, 134] width 595 height 269
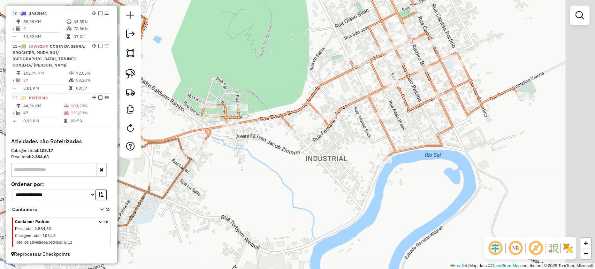
drag, startPoint x: 371, startPoint y: 140, endPoint x: 304, endPoint y: 175, distance: 76.2
click at [304, 175] on div "Janela de atendimento Grade de atendimento Capacidade Transportadoras Veículos …" at bounding box center [297, 134] width 595 height 269
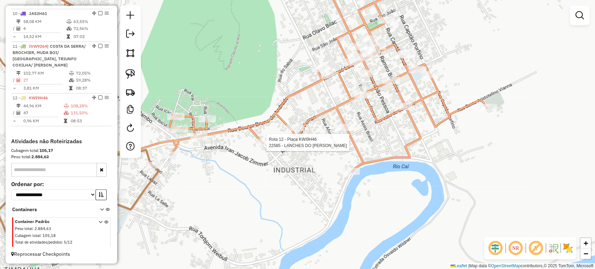
select select "*********"
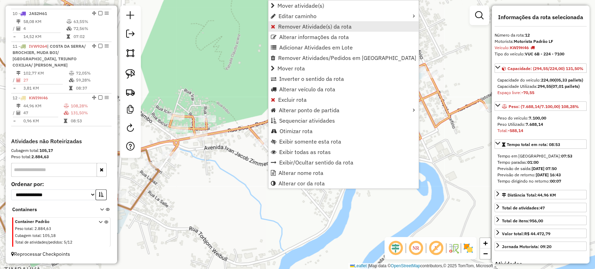
click at [298, 27] on span "Remover Atividade(s) da rota" at bounding box center [315, 27] width 74 height 6
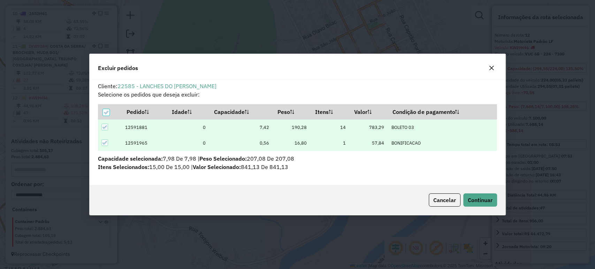
scroll to position [3, 2]
click at [465, 196] on button "Continuar" at bounding box center [480, 199] width 34 height 13
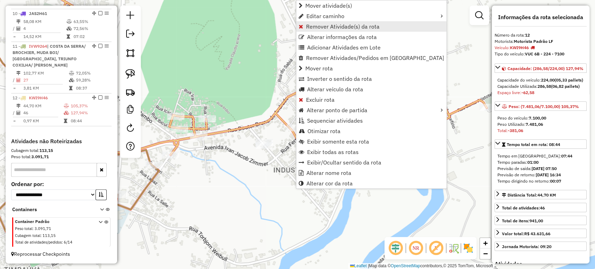
click at [330, 27] on span "Remover Atividade(s) da rota" at bounding box center [343, 27] width 74 height 6
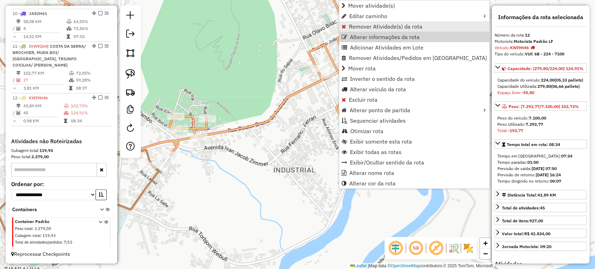
click at [359, 28] on span "Remover Atividade(s) da rota" at bounding box center [386, 27] width 74 height 6
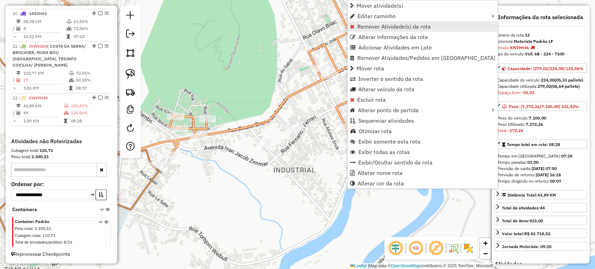
click at [384, 29] on span "Remover Atividade(s) da rota" at bounding box center [394, 27] width 74 height 6
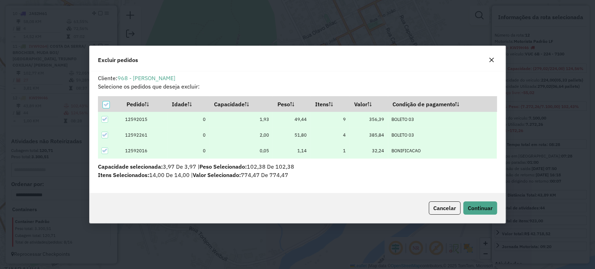
scroll to position [0, 0]
click at [488, 205] on span "Continuar" at bounding box center [480, 208] width 25 height 7
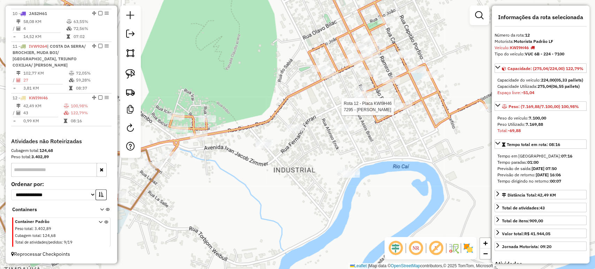
click at [399, 110] on div at bounding box center [403, 106] width 17 height 7
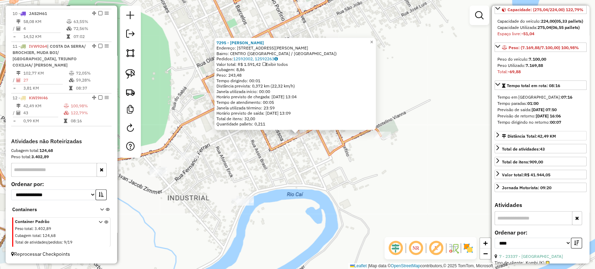
scroll to position [193, 0]
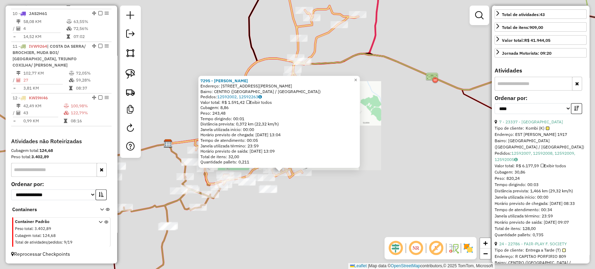
click at [276, 228] on div "7295 - RENATA DA SILVEIRA Endereço: R RAMIRO BARCELOS 1105 Bairro: CENTRO (MONT…" at bounding box center [297, 134] width 595 height 269
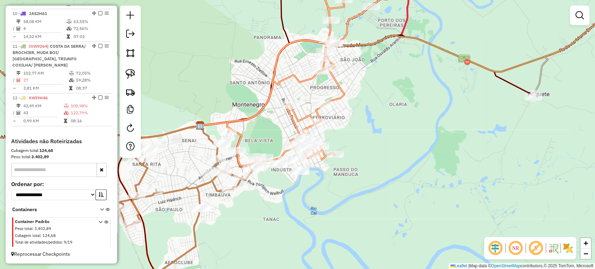
drag, startPoint x: 255, startPoint y: 231, endPoint x: 359, endPoint y: 188, distance: 112.8
click at [359, 188] on div "Janela de atendimento Grade de atendimento Capacidade Transportadoras Veículos …" at bounding box center [297, 134] width 595 height 269
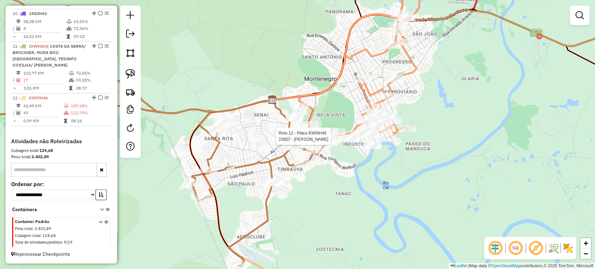
select select "*********"
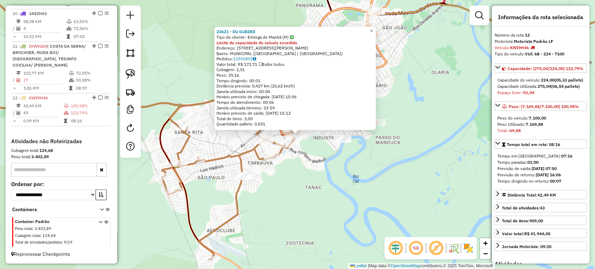
click at [327, 164] on div "23621 - DU GUEDES Tipo de cliente: Entrega de Manhã (M) Limite de capacidade do…" at bounding box center [297, 134] width 595 height 269
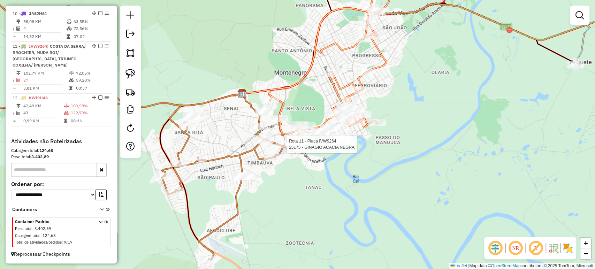
select select "*********"
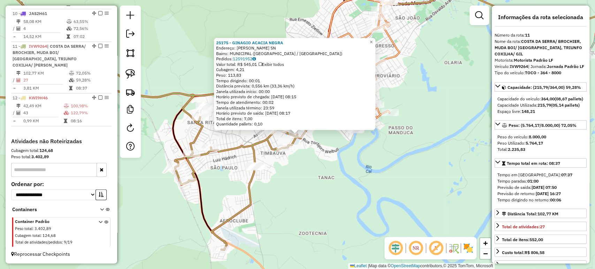
click at [298, 173] on div "Rota 11 - Placa IVW9264 412 - PADARIA E ACOUGUE RO 25175 - GINAGIO ACACIA NEGRA…" at bounding box center [297, 134] width 595 height 269
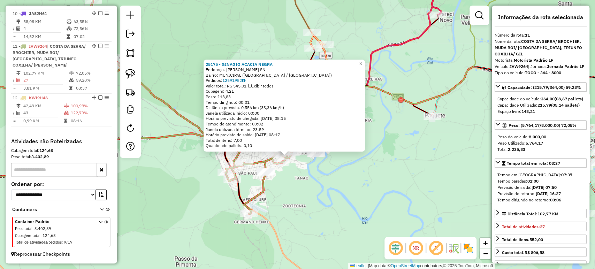
click at [307, 189] on div "25175 - GINAGIO ACACIA NEGRA Endereço: ALFREDO HOFFMANN SN Bairro: MUNICIPAL (M…" at bounding box center [297, 134] width 595 height 269
click at [301, 190] on div "25175 - GINAGIO ACACIA NEGRA Endereço: ALFREDO HOFFMANN SN Bairro: MUNICIPAL (M…" at bounding box center [297, 134] width 595 height 269
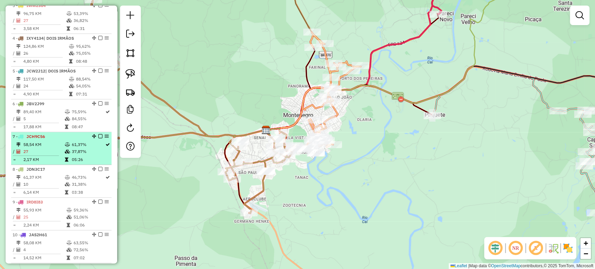
scroll to position [116, 0]
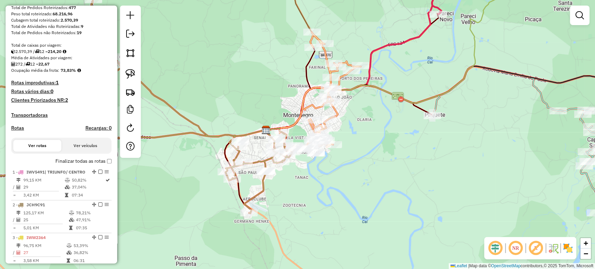
click at [110, 169] on div "Depósito: LF Oliveira Total de rotas: 12 Distância Total: 1.032,01 km Tempo tot…" at bounding box center [61, 269] width 106 height 643
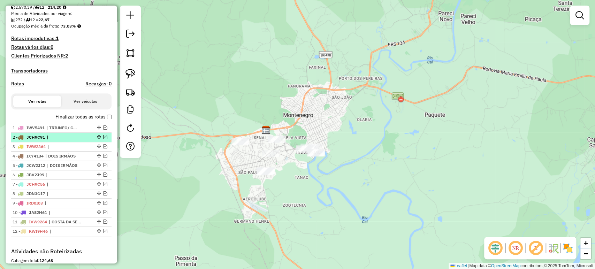
scroll to position [194, 0]
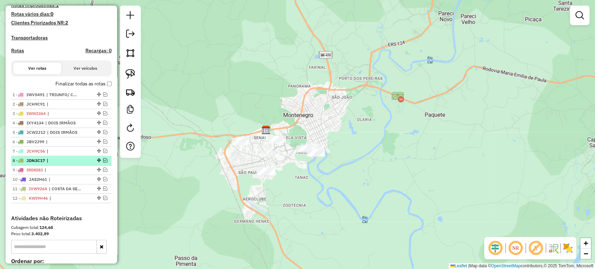
click at [105, 162] on em at bounding box center [105, 160] width 4 height 4
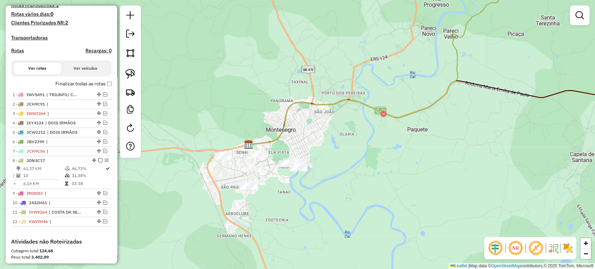
drag, startPoint x: 424, startPoint y: 149, endPoint x: 349, endPoint y: 185, distance: 82.6
click at [349, 185] on div "Janela de atendimento Grade de atendimento Capacidade Transportadoras Veículos …" at bounding box center [297, 134] width 595 height 269
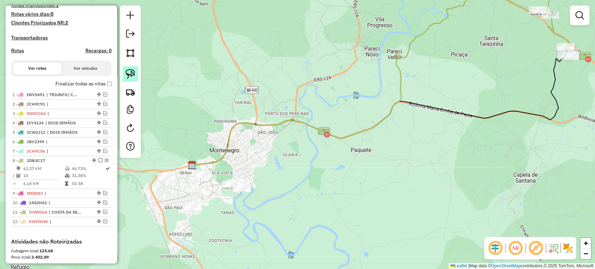
click at [134, 71] on img at bounding box center [130, 74] width 10 height 10
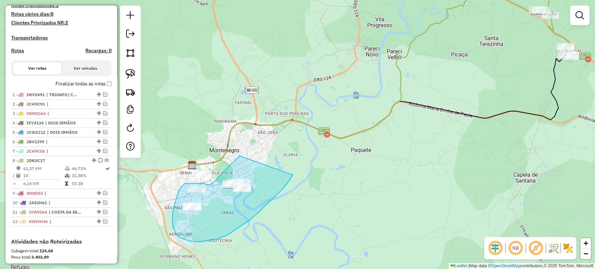
drag, startPoint x: 239, startPoint y: 156, endPoint x: 298, endPoint y: 170, distance: 60.5
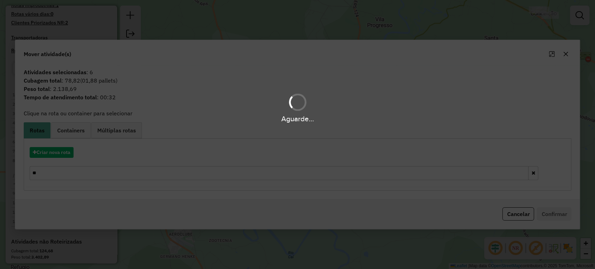
click at [65, 171] on div "Aguarde..." at bounding box center [297, 134] width 595 height 269
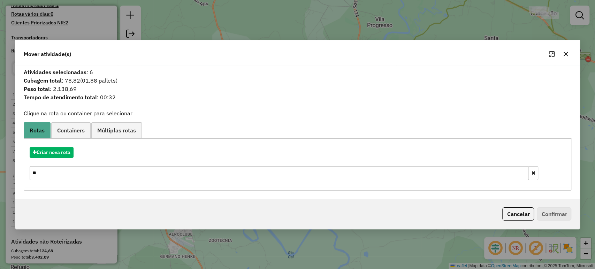
click at [58, 168] on input "**" at bounding box center [279, 173] width 499 height 14
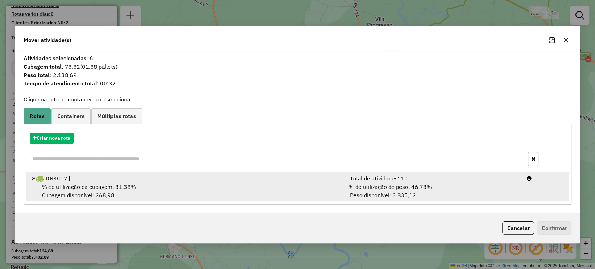
drag, startPoint x: 87, startPoint y: 184, endPoint x: 94, endPoint y: 182, distance: 7.1
click at [87, 184] on span "% de utilização da cubagem: 31,38%" at bounding box center [89, 186] width 94 height 7
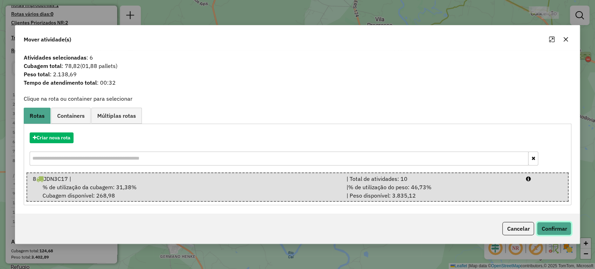
click at [549, 226] on button "Confirmar" at bounding box center [554, 228] width 35 height 13
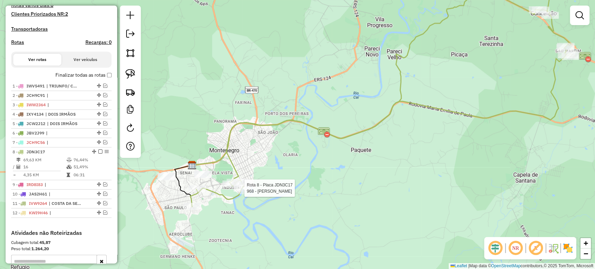
select select "*********"
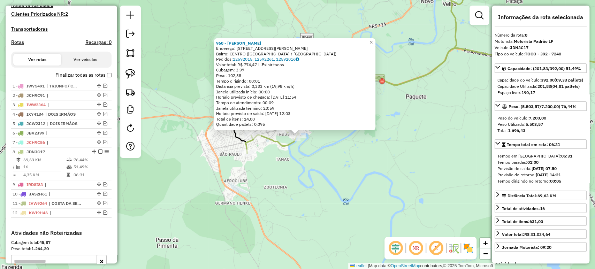
scroll to position [290, 0]
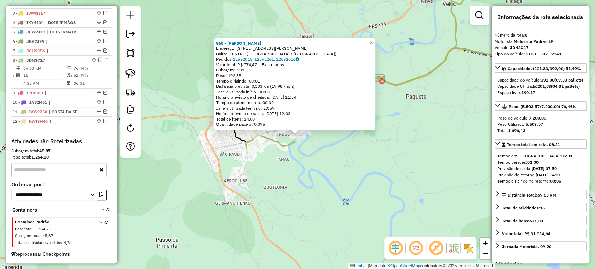
click at [298, 183] on div "968 - ANDRE AVILA MARTINS Endereço: R CEL ALVARO DE MORAES 1153 Bairro: CENTRO …" at bounding box center [297, 134] width 595 height 269
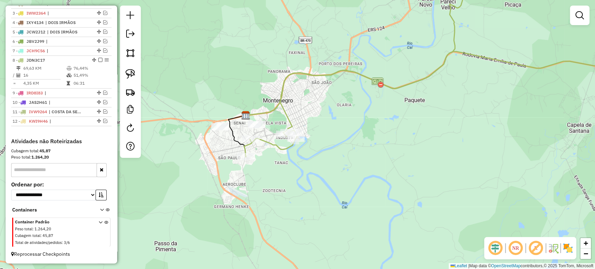
drag, startPoint x: 285, startPoint y: 149, endPoint x: 276, endPoint y: 169, distance: 21.5
click at [276, 157] on icon at bounding box center [436, 67] width 384 height 180
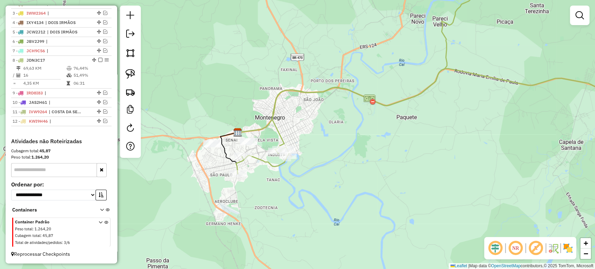
scroll to position [136, 0]
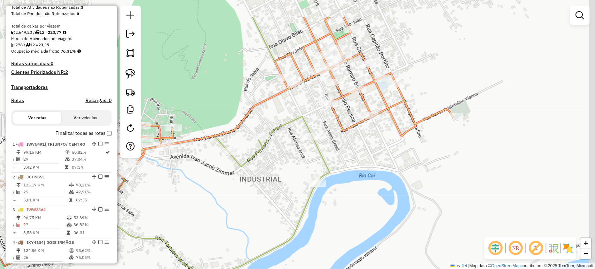
drag, startPoint x: 301, startPoint y: 129, endPoint x: 192, endPoint y: 172, distance: 117.1
click at [192, 172] on div "Janela de atendimento Grade de atendimento Capacidade Transportadoras Veículos …" at bounding box center [297, 134] width 595 height 269
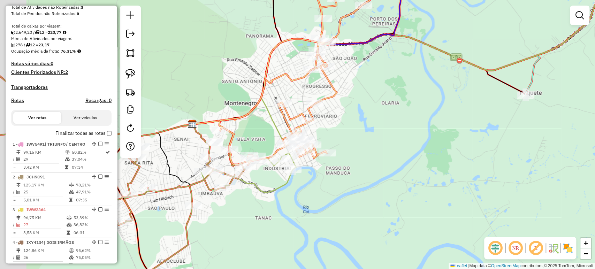
drag, startPoint x: 201, startPoint y: 173, endPoint x: 260, endPoint y: 177, distance: 59.1
click at [260, 177] on div "Janela de atendimento Grade de atendimento Capacidade Transportadoras Veículos …" at bounding box center [297, 134] width 595 height 269
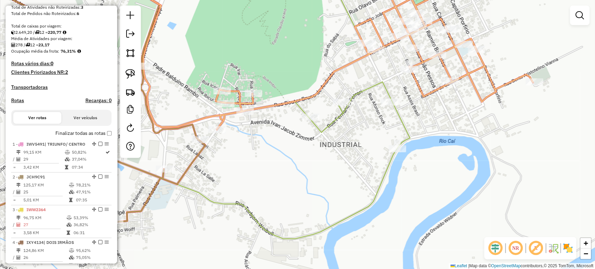
drag, startPoint x: 252, startPoint y: 153, endPoint x: 309, endPoint y: 174, distance: 61.6
click at [309, 174] on div "Janela de atendimento Grade de atendimento Capacidade Transportadoras Veículos …" at bounding box center [297, 134] width 595 height 269
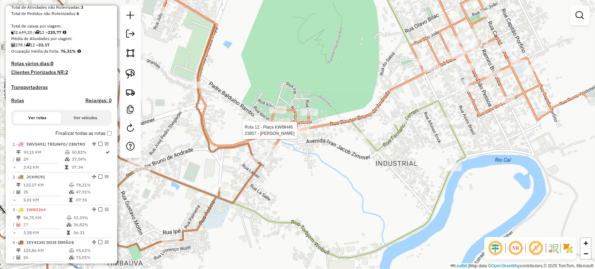
select select "*********"
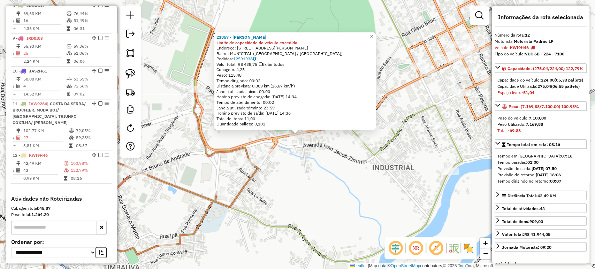
scroll to position [573, 0]
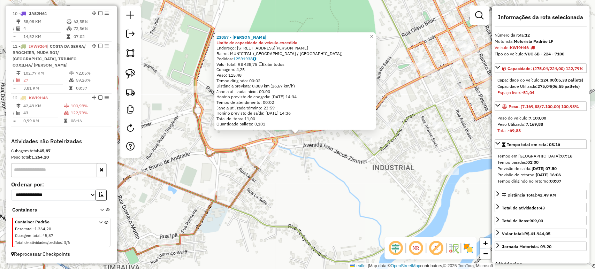
click at [290, 164] on div "23857 - PADARIA RAQUEL Limite de capacidade do veículo excedido Endereço: R DR …" at bounding box center [297, 134] width 595 height 269
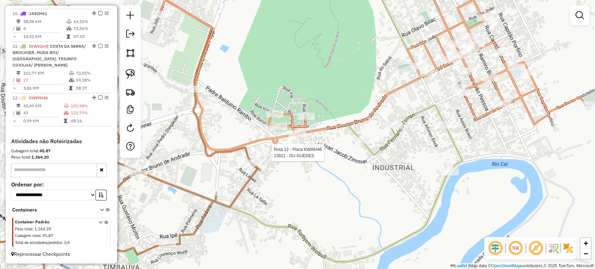
select select "*********"
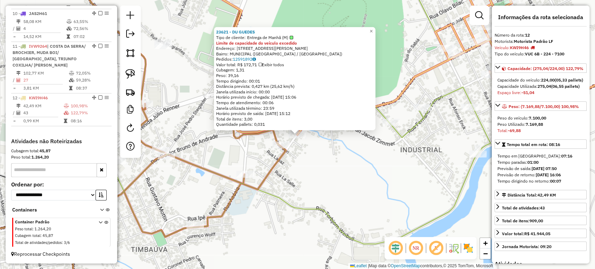
click at [310, 175] on div "23621 - DU GUEDES Tipo de cliente: Entrega de Manhã (M) Limite de capacidade do…" at bounding box center [297, 134] width 595 height 269
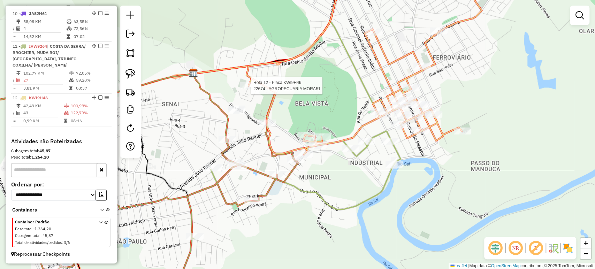
click at [248, 89] on div at bounding box center [248, 85] width 17 height 7
select select "*********"
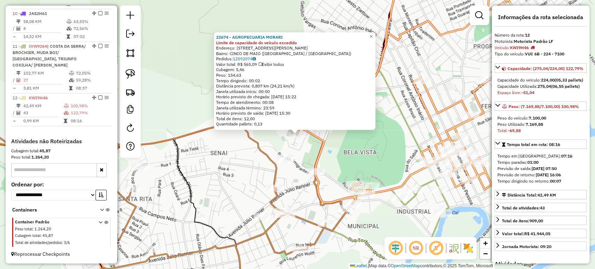
click at [215, 158] on div "22674 - AGROPECUARIA MORARI Limite de capacidade do veículo excedido Endereço: …" at bounding box center [297, 134] width 595 height 269
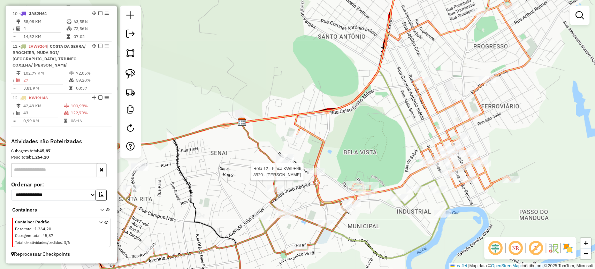
select select "*********"
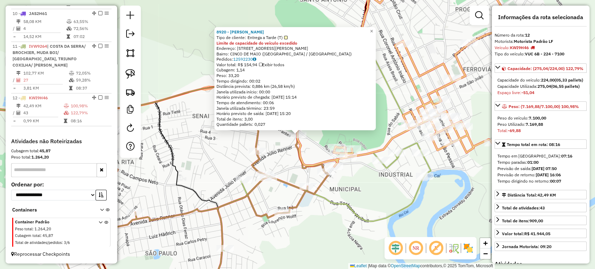
click at [230, 155] on div "Rota 11 - Placa IVW9264 24458 - HOME BIER DELIVERY 8920 - ARMAZEM KLEEMANN Tipo…" at bounding box center [297, 134] width 595 height 269
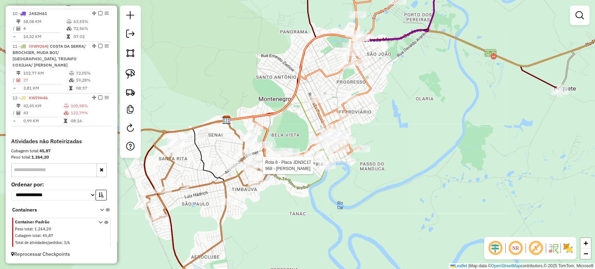
select select "*********"
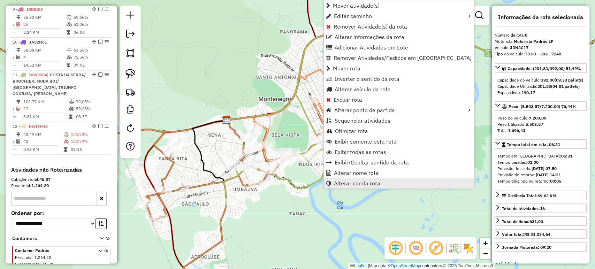
scroll to position [511, 0]
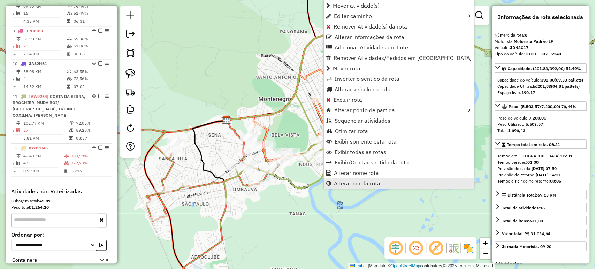
click at [351, 182] on span "Alterar cor da rota" at bounding box center [357, 184] width 46 height 6
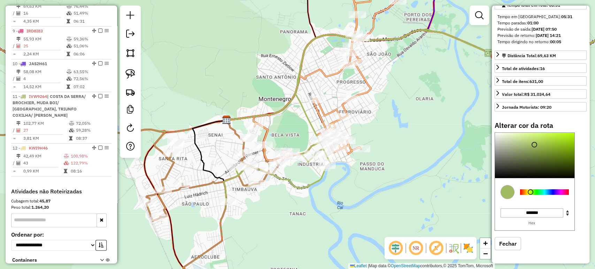
scroll to position [150, 0]
click at [546, 192] on div at bounding box center [544, 192] width 49 height 6
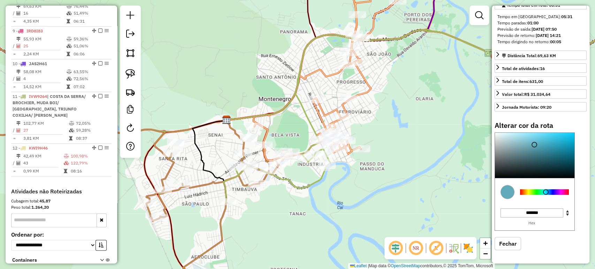
click at [549, 192] on div at bounding box center [544, 192] width 49 height 6
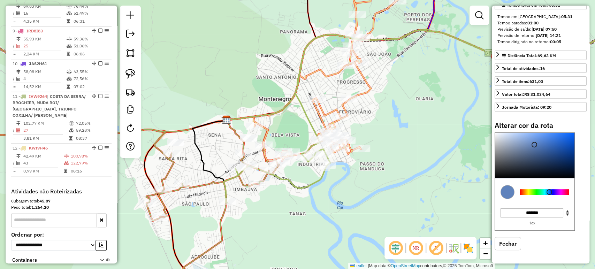
type input "*******"
click at [557, 139] on div at bounding box center [534, 155] width 79 height 45
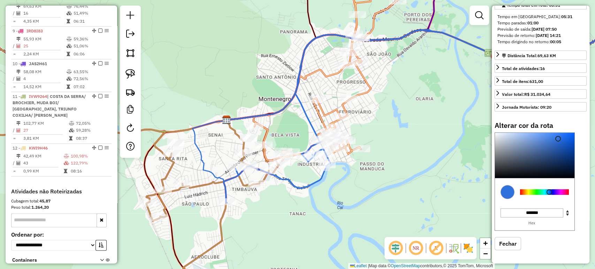
click at [367, 190] on div "Janela de atendimento Grade de atendimento Capacidade Transportadoras Veículos …" at bounding box center [297, 134] width 595 height 269
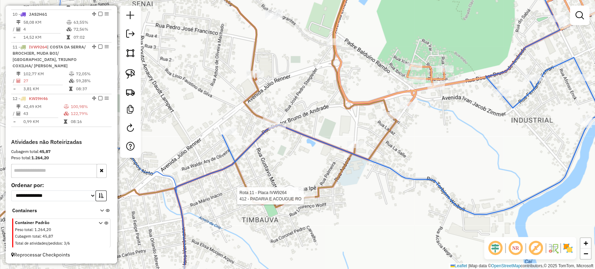
select select "*********"
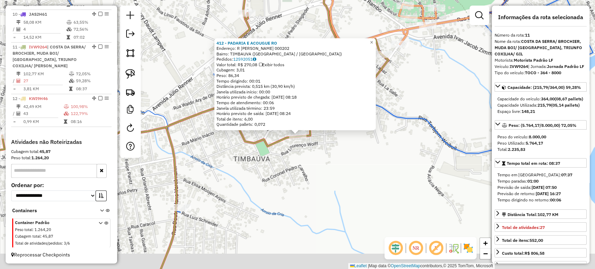
scroll to position [573, 0]
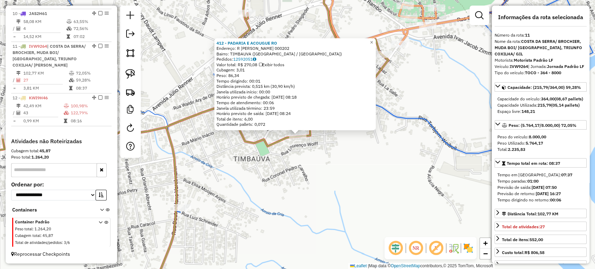
click at [232, 182] on div "412 - PADARIA E ACOUGUE RO Endereço: R JOAO CARLOS PETRY 000202 Bairro: TIMBAUV…" at bounding box center [297, 134] width 595 height 269
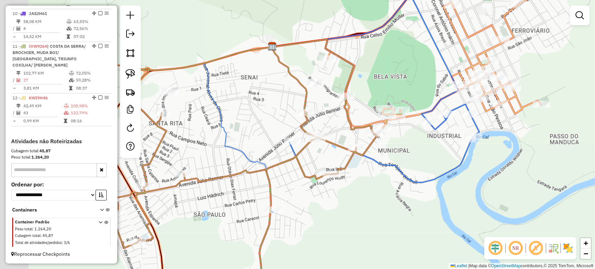
drag, startPoint x: 251, startPoint y: 175, endPoint x: 317, endPoint y: 190, distance: 68.3
click at [317, 190] on div "Janela de atendimento Grade de atendimento Capacidade Transportadoras Veículos …" at bounding box center [297, 134] width 595 height 269
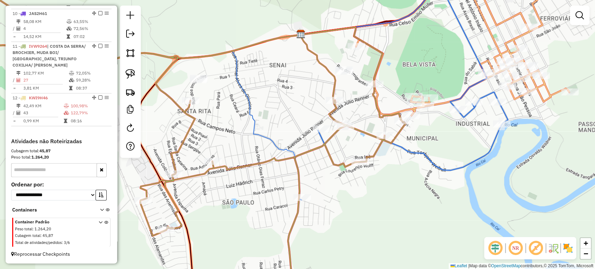
drag, startPoint x: 317, startPoint y: 190, endPoint x: 347, endPoint y: 177, distance: 31.9
click at [347, 177] on div "Janela de atendimento Grade de atendimento Capacidade Transportadoras Veículos …" at bounding box center [297, 134] width 595 height 269
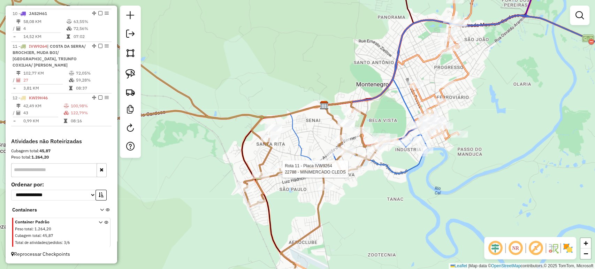
select select "*********"
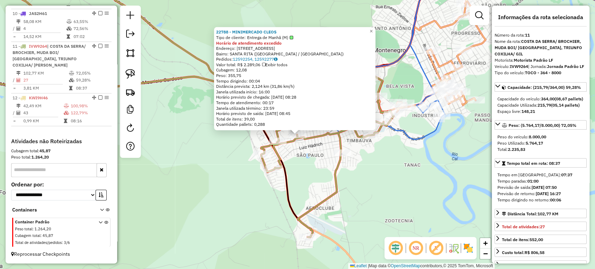
click at [369, 192] on div "22788 - MINIMERCADO CLEOS Tipo de cliente: Entrega de Manhã (M) Horário de aten…" at bounding box center [297, 134] width 595 height 269
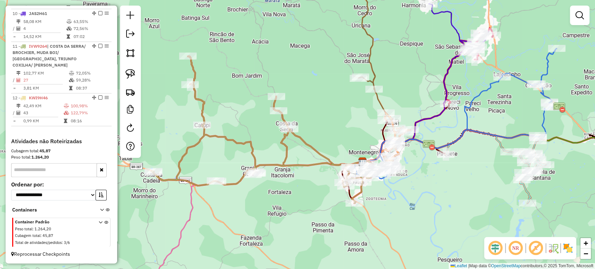
drag, startPoint x: 369, startPoint y: 192, endPoint x: 364, endPoint y: 190, distance: 6.2
click at [370, 195] on div "Janela de atendimento Grade de atendimento Capacidade Transportadoras Veículos …" at bounding box center [297, 134] width 595 height 269
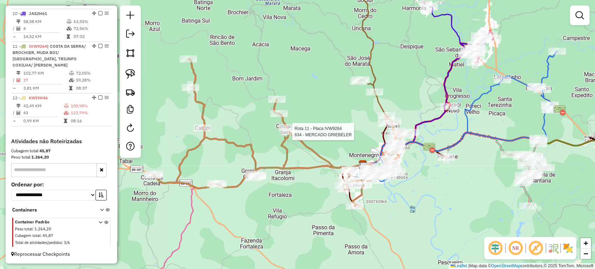
select select "*********"
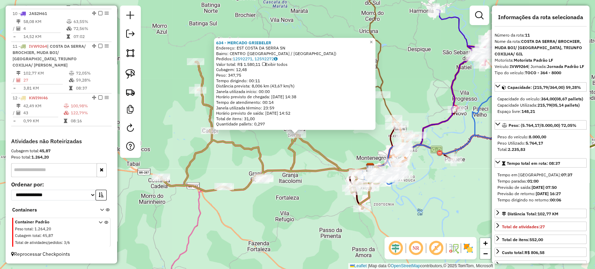
click at [313, 208] on div "634 - MERCADO GRIEBELER Endereço: EST COSTA DA SERRA SN Bairro: CENTRO (MONTENE…" at bounding box center [297, 134] width 595 height 269
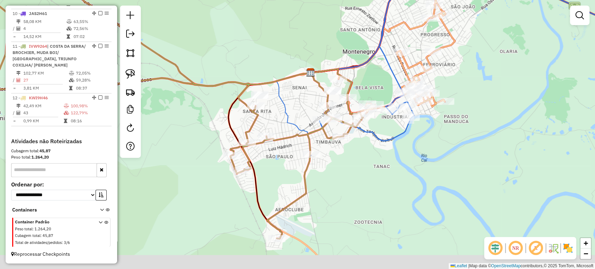
drag, startPoint x: 362, startPoint y: 210, endPoint x: 406, endPoint y: 146, distance: 76.8
click at [406, 146] on div "Janela de atendimento Grade de atendimento Capacidade Transportadoras Veículos …" at bounding box center [297, 134] width 595 height 269
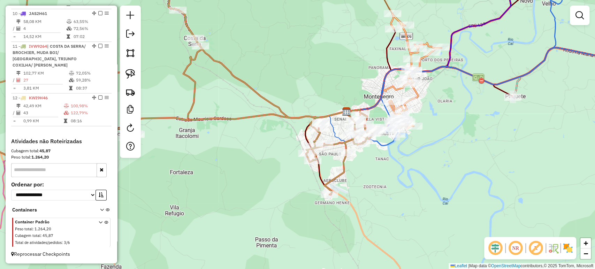
drag, startPoint x: 388, startPoint y: 149, endPoint x: 320, endPoint y: 190, distance: 79.6
click at [320, 190] on div "Janela de atendimento Grade de atendimento Capacidade Transportadoras Veículos …" at bounding box center [297, 134] width 595 height 269
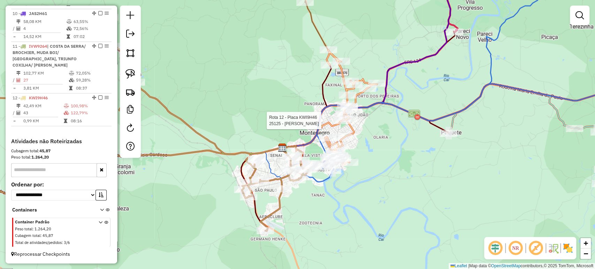
select select "*********"
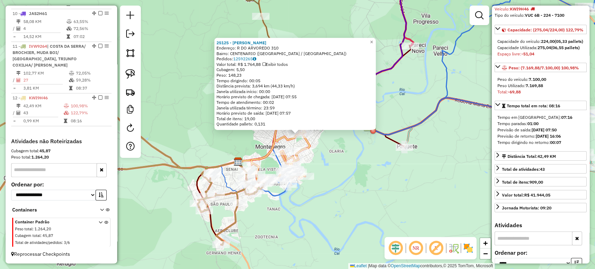
scroll to position [0, 0]
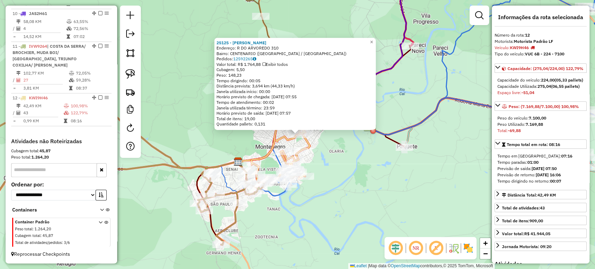
click at [376, 175] on div "25125 - JONATHAN DUTRA GRAEF Endereço: R DO ARVOREDO 310 Bairro: CENTENARIO (MO…" at bounding box center [297, 134] width 595 height 269
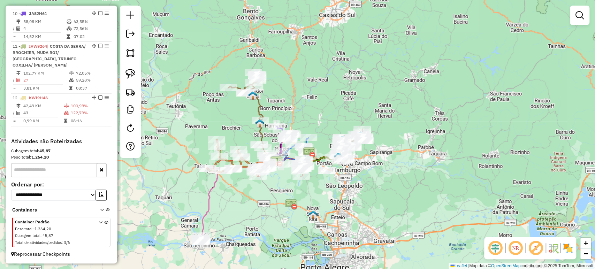
drag, startPoint x: 267, startPoint y: 190, endPoint x: 286, endPoint y: 203, distance: 23.4
click at [286, 203] on div "Janela de atendimento Grade de atendimento Capacidade Transportadoras Veículos …" at bounding box center [297, 134] width 595 height 269
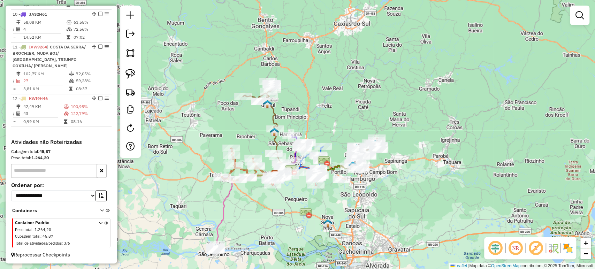
scroll to position [573, 0]
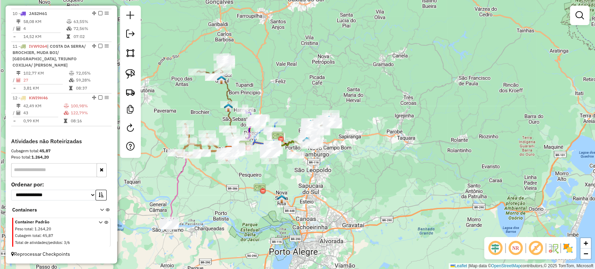
drag, startPoint x: 258, startPoint y: 192, endPoint x: 288, endPoint y: 181, distance: 31.2
click at [266, 183] on img at bounding box center [259, 189] width 13 height 13
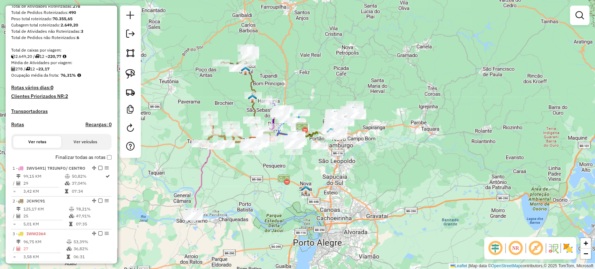
scroll to position [31, 0]
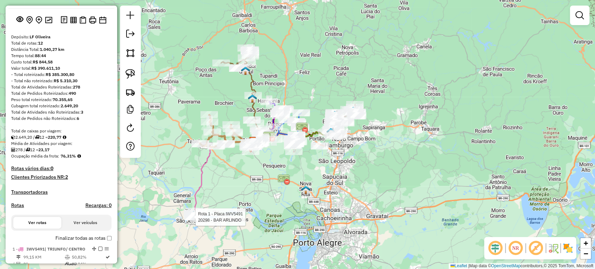
select select "*********"
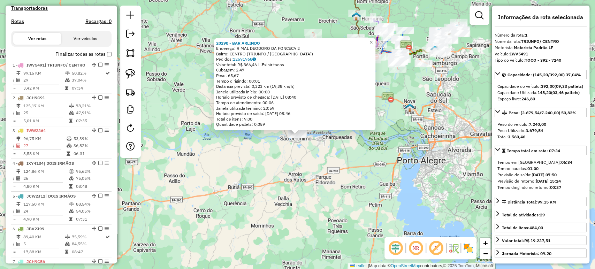
scroll to position [276, 0]
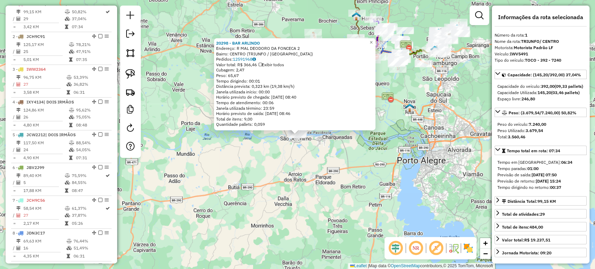
click at [269, 184] on div "20298 - BAR ARLINDO Endereço: R MAL DEODORO DA FONCECA 2 Bairro: CENTRO (TRIUNF…" at bounding box center [297, 134] width 595 height 269
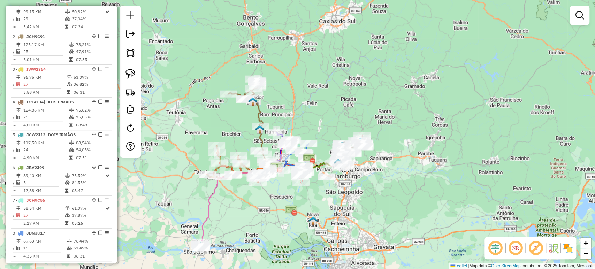
drag, startPoint x: 323, startPoint y: 114, endPoint x: 230, endPoint y: 224, distance: 143.5
click at [230, 224] on div "Janela de atendimento Grade de atendimento Capacidade Transportadoras Veículos …" at bounding box center [297, 134] width 595 height 269
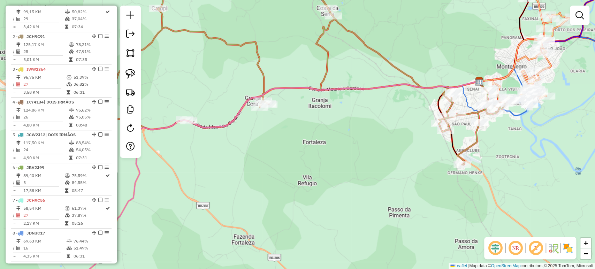
drag, startPoint x: 545, startPoint y: 139, endPoint x: 375, endPoint y: 186, distance: 177.0
click at [375, 186] on div "Janela de atendimento Grade de atendimento Capacidade Transportadoras Veículos …" at bounding box center [297, 134] width 595 height 269
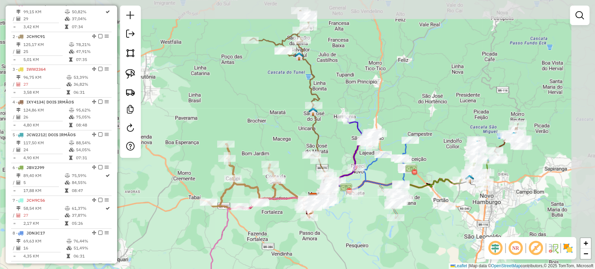
drag, startPoint x: 409, startPoint y: 183, endPoint x: 360, endPoint y: 212, distance: 56.2
click at [360, 212] on div "Janela de atendimento Grade de atendimento Capacidade Transportadoras Veículos …" at bounding box center [297, 134] width 595 height 269
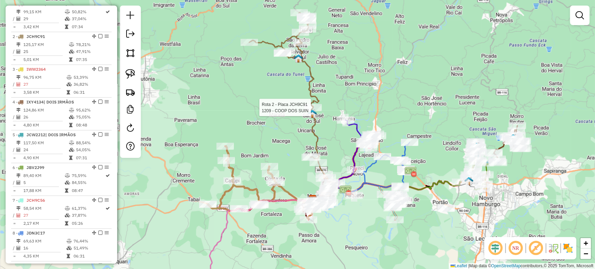
select select "*********"
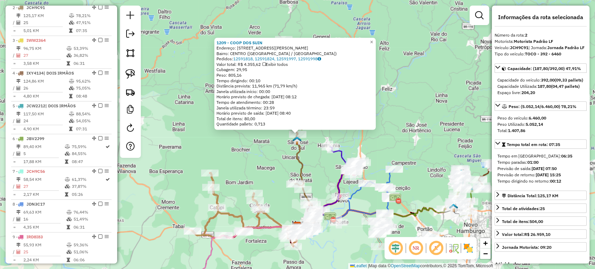
scroll to position [315, 0]
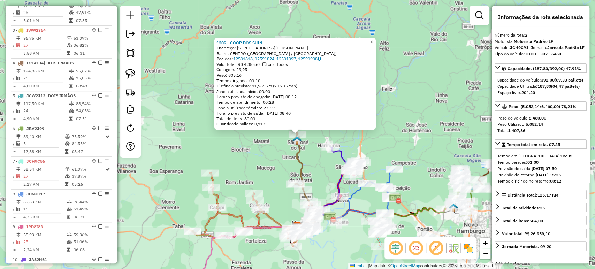
click at [368, 141] on div "1209 - COOP DOS SUIN Endereço: R WALDEMAR JOSE BOHN 2571 Bairro: CENTRO (SAO JO…" at bounding box center [297, 134] width 595 height 269
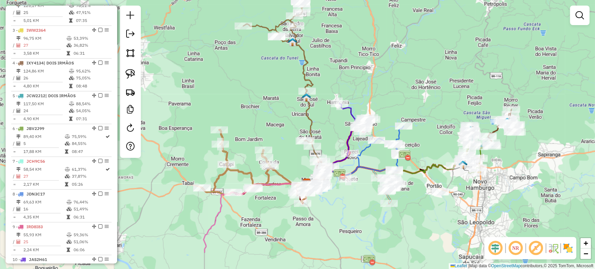
drag, startPoint x: 376, startPoint y: 105, endPoint x: 380, endPoint y: 91, distance: 14.3
click at [380, 91] on div "Janela de atendimento Grade de atendimento Capacidade Transportadoras Veículos …" at bounding box center [297, 134] width 595 height 269
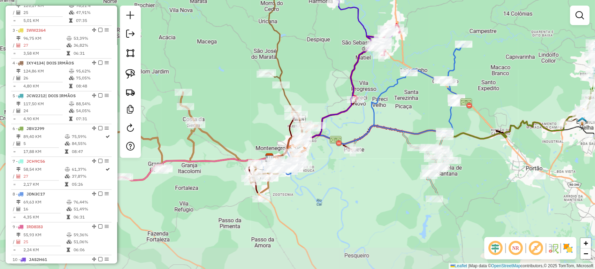
drag, startPoint x: 308, startPoint y: 194, endPoint x: 339, endPoint y: 91, distance: 107.3
click at [339, 91] on div "Janela de atendimento Grade de atendimento Capacidade Transportadoras Veículos …" at bounding box center [297, 134] width 595 height 269
select select "*********"
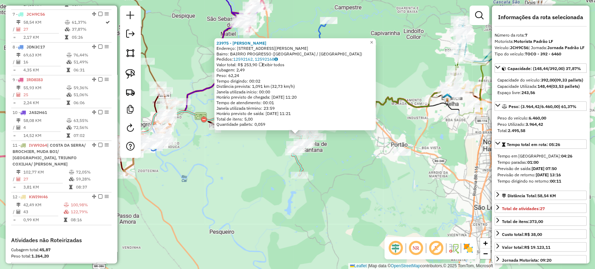
scroll to position [479, 0]
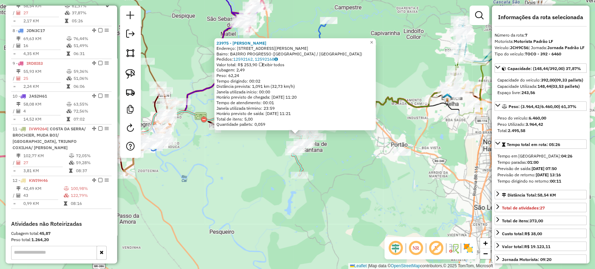
click at [372, 171] on div "23975 - JAIR POMPEO Endereço: R DOM PEDRO I 402 Bairro: BAIRRO PROGRESSO (CAPEL…" at bounding box center [297, 134] width 595 height 269
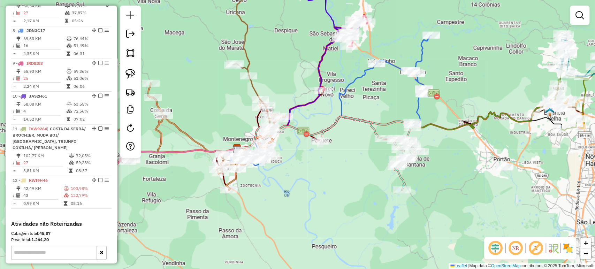
drag, startPoint x: 399, startPoint y: 180, endPoint x: 450, endPoint y: 184, distance: 51.4
click at [450, 184] on div "Janela de atendimento Grade de atendimento Capacidade Transportadoras Veículos …" at bounding box center [297, 134] width 595 height 269
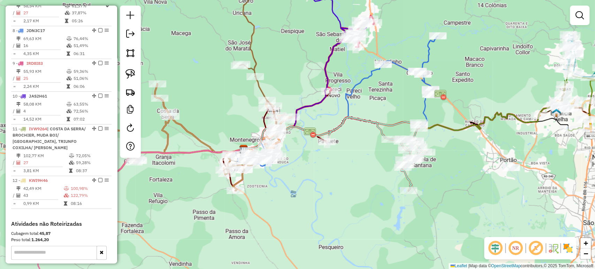
drag, startPoint x: 399, startPoint y: 192, endPoint x: 449, endPoint y: 197, distance: 50.4
click at [449, 197] on div "Janela de atendimento Grade de atendimento Capacidade Transportadoras Veículos …" at bounding box center [297, 134] width 595 height 269
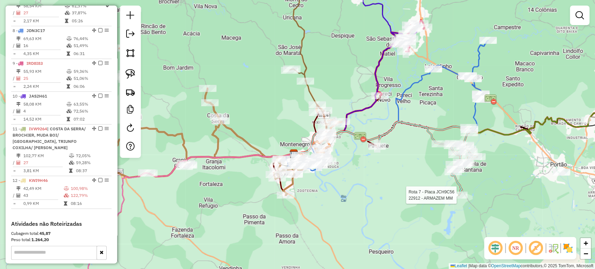
drag, startPoint x: 355, startPoint y: 168, endPoint x: 373, endPoint y: 168, distance: 17.1
click at [373, 168] on div "Rota 7 - Placa JCH9C56 22912 - ARMAZEM MM Janela de atendimento Grade de atendi…" at bounding box center [297, 134] width 595 height 269
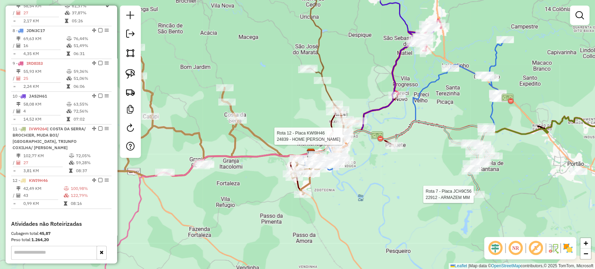
select select "*********"
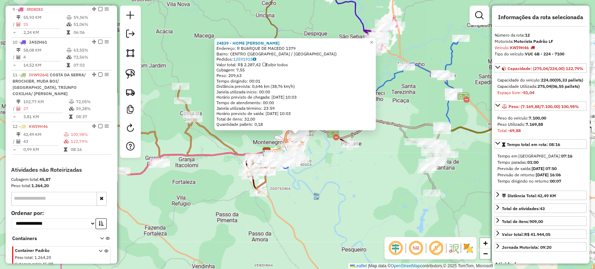
scroll to position [573, 0]
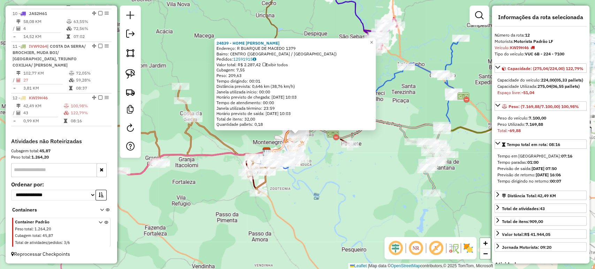
click at [341, 175] on div "24839 - HOME BIER BUARQUE Endereço: R BUARQUE DE MACEDO 1379 Bairro: CENTRO (MO…" at bounding box center [297, 134] width 595 height 269
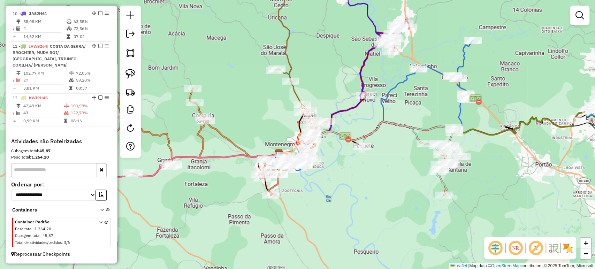
drag, startPoint x: 313, startPoint y: 173, endPoint x: 338, endPoint y: 177, distance: 24.8
click at [338, 177] on div "Janela de atendimento Grade de atendimento Capacidade Transportadoras Veículos …" at bounding box center [297, 134] width 595 height 269
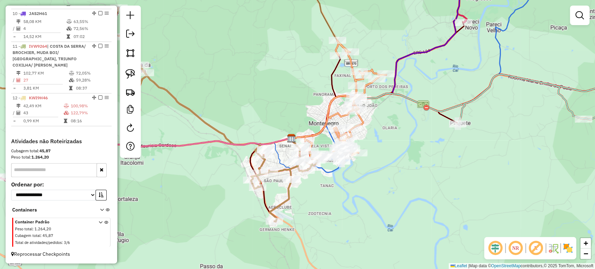
drag, startPoint x: 290, startPoint y: 200, endPoint x: 315, endPoint y: 198, distance: 25.9
click at [315, 198] on div "Janela de atendimento Grade de atendimento Capacidade Transportadoras Veículos …" at bounding box center [297, 134] width 595 height 269
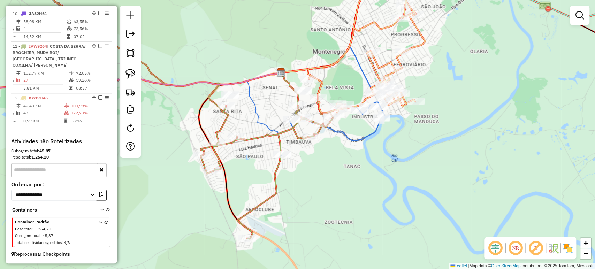
drag, startPoint x: 312, startPoint y: 189, endPoint x: 320, endPoint y: 180, distance: 12.4
click at [320, 180] on div "Janela de atendimento Grade de atendimento Capacidade Transportadoras Veículos …" at bounding box center [297, 134] width 595 height 269
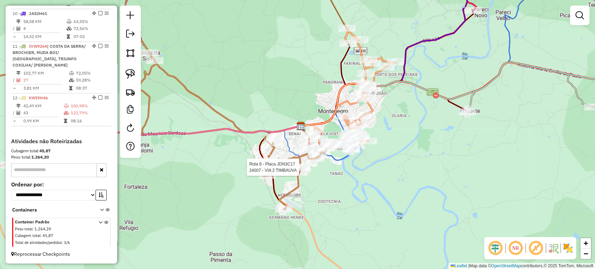
select select "*********"
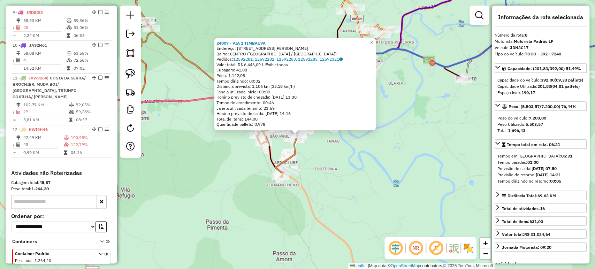
scroll to position [511, 0]
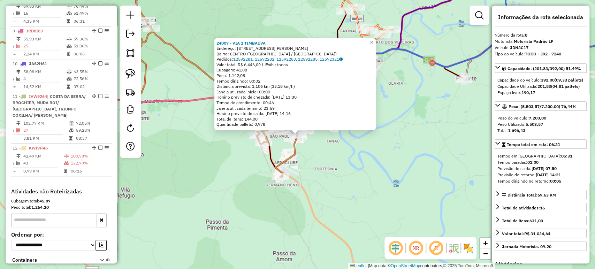
click at [309, 184] on div "24007 - VIA 2 TIMBAUVA Endereço: R DR HANS VARELMANN 475 Bairro: CENTRO (MONTEN…" at bounding box center [297, 134] width 595 height 269
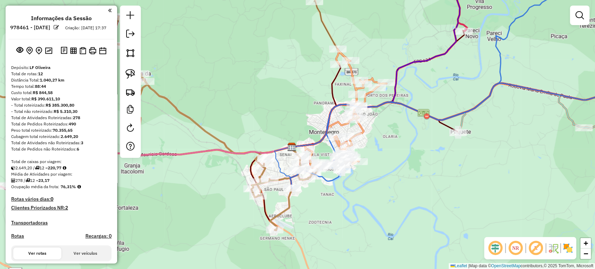
scroll to position [511, 0]
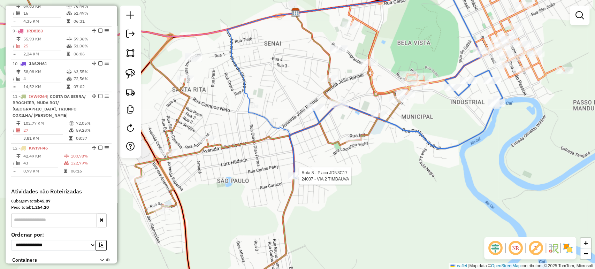
select select "*********"
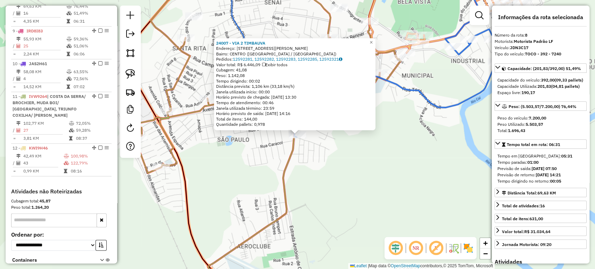
click at [307, 195] on div "24007 - VIA 2 TIMBAUVA Endereço: R DR HANS VARELMANN 475 Bairro: CENTRO (MONTEN…" at bounding box center [297, 134] width 595 height 269
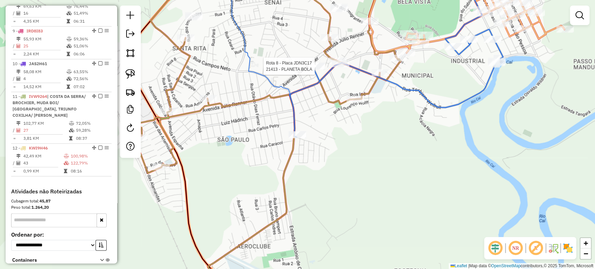
select select "*********"
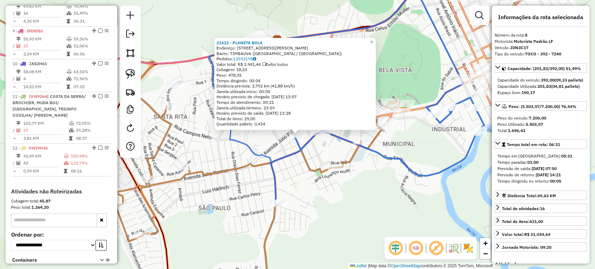
click at [277, 187] on icon at bounding box center [377, 89] width 214 height 232
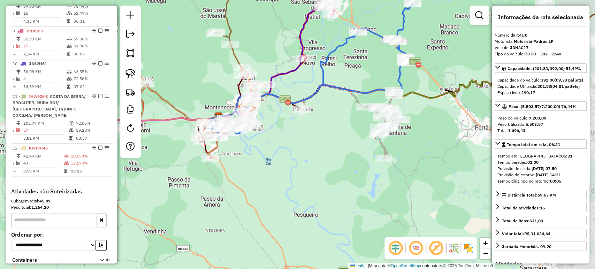
drag, startPoint x: 353, startPoint y: 199, endPoint x: 290, endPoint y: 145, distance: 82.8
click at [292, 144] on div "Janela de atendimento Grade de atendimento Capacidade Transportadoras Veículos …" at bounding box center [297, 134] width 595 height 269
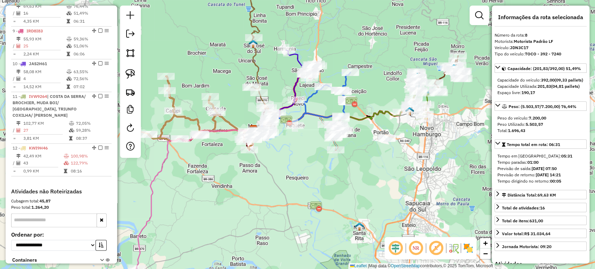
drag, startPoint x: 289, startPoint y: 146, endPoint x: 282, endPoint y: 155, distance: 11.5
click at [282, 155] on div "Janela de atendimento Grade de atendimento Capacidade Transportadoras Veículos …" at bounding box center [297, 134] width 595 height 269
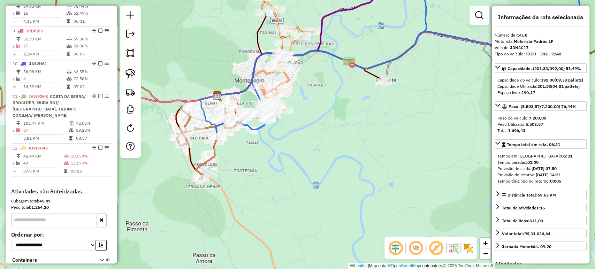
drag, startPoint x: 255, startPoint y: 139, endPoint x: 263, endPoint y: 158, distance: 20.5
click at [263, 158] on div "Janela de atendimento Grade de atendimento Capacidade Transportadoras Veículos …" at bounding box center [297, 134] width 595 height 269
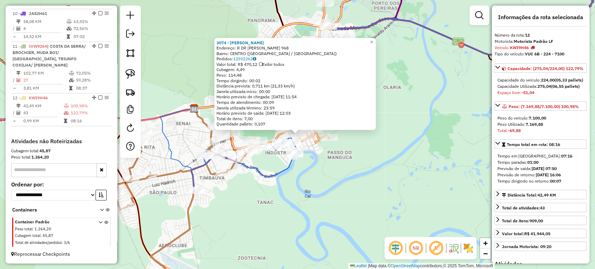
scroll to position [573, 0]
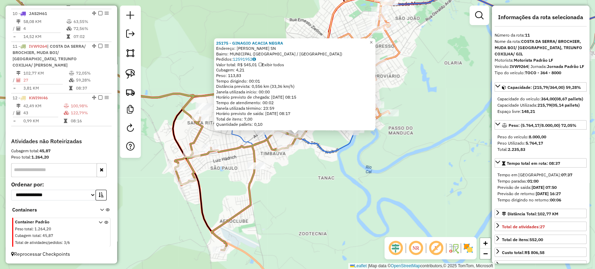
click at [260, 177] on div "Rota 11 - Placa IVW9264 25175 - GINAGIO ACACIA NEGRA × 25175 - GINAGIO ACACIA N…" at bounding box center [297, 134] width 595 height 269
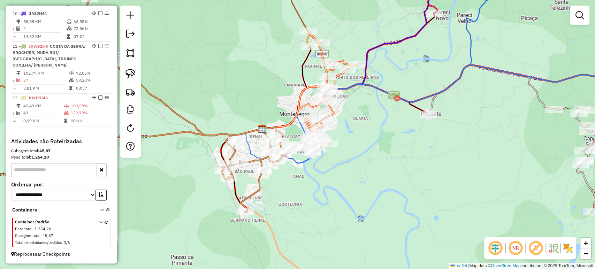
drag, startPoint x: 346, startPoint y: 166, endPoint x: 339, endPoint y: 171, distance: 9.7
click at [342, 169] on div "Janela de atendimento Grade de atendimento Capacidade Transportadoras Veículos …" at bounding box center [297, 134] width 595 height 269
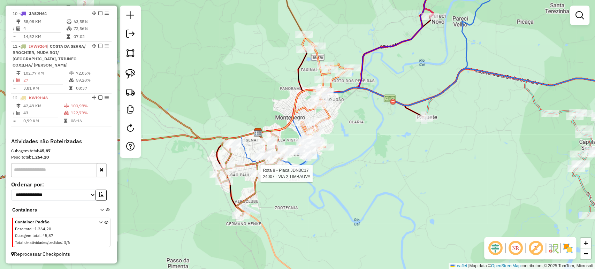
select select "*********"
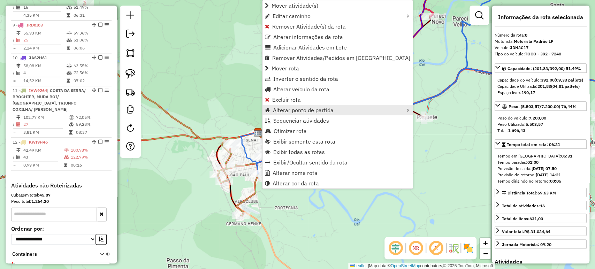
scroll to position [511, 0]
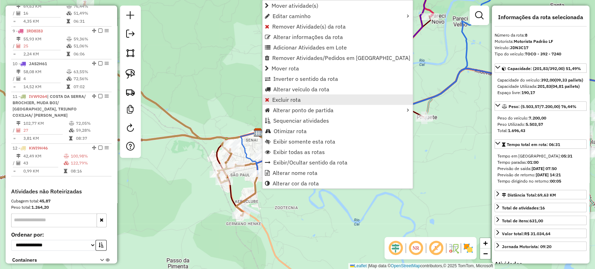
click at [296, 99] on span "Excluir rota" at bounding box center [286, 100] width 29 height 6
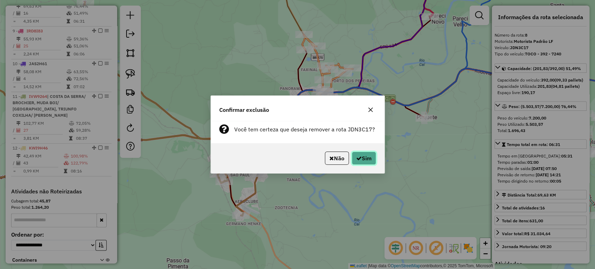
click at [357, 155] on icon "button" at bounding box center [359, 158] width 6 height 6
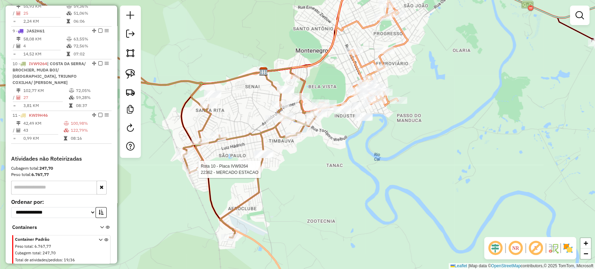
select select "*********"
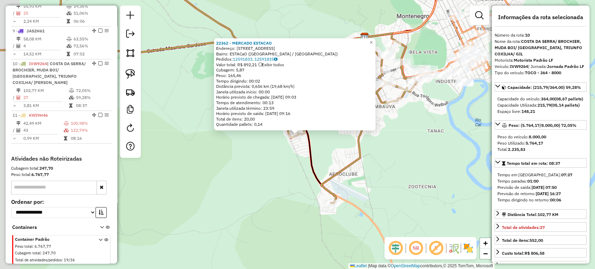
scroll to position [540, 0]
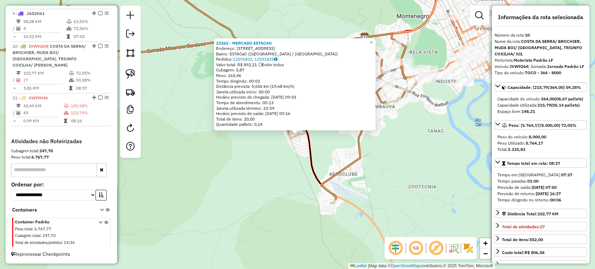
click at [414, 175] on div "22362 - MERCADO ESTACAO Endereço: R DAS BROMELIAS 124 Bairro: ESTACaO (MONTENEG…" at bounding box center [297, 134] width 595 height 269
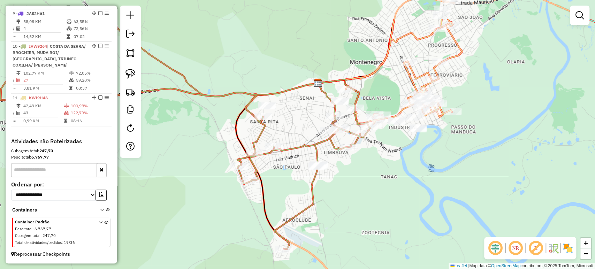
drag, startPoint x: 406, startPoint y: 151, endPoint x: 360, endPoint y: 197, distance: 65.3
click at [360, 197] on div "Janela de atendimento Grade de atendimento Capacidade Transportadoras Veículos …" at bounding box center [297, 134] width 595 height 269
click at [338, 146] on icon at bounding box center [155, 111] width 430 height 276
select select "*********"
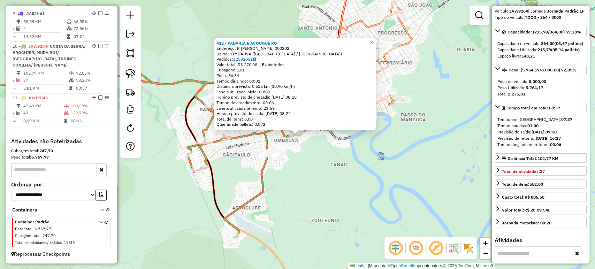
scroll to position [232, 0]
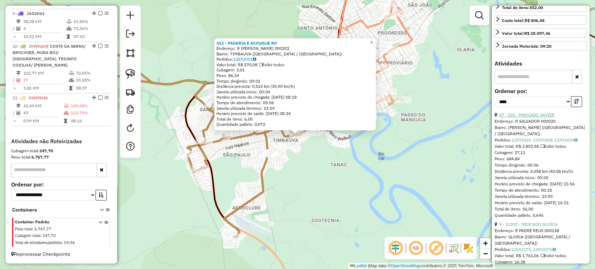
click at [540, 117] on link "27 - 326 - MERCADO XAVIER" at bounding box center [526, 114] width 55 height 5
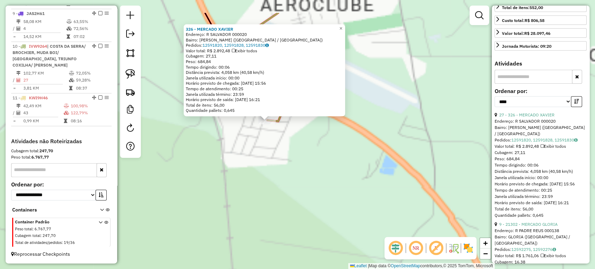
drag, startPoint x: 294, startPoint y: 113, endPoint x: 279, endPoint y: 194, distance: 82.6
click at [284, 200] on div "326 - MERCADO XAVIER Endereço: R SALVADOR 000020 Bairro: GERMANO HENKE (MONTENE…" at bounding box center [297, 134] width 595 height 269
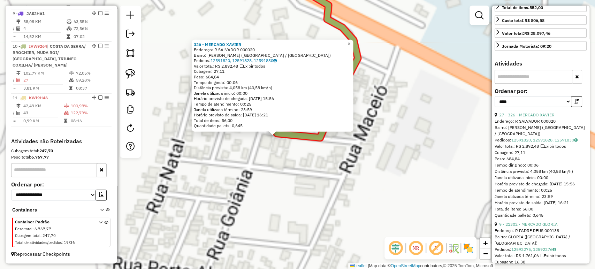
click at [261, 168] on div "326 - MERCADO XAVIER Endereço: R SALVADOR 000020 Bairro: GERMANO HENKE (MONTENE…" at bounding box center [297, 134] width 595 height 269
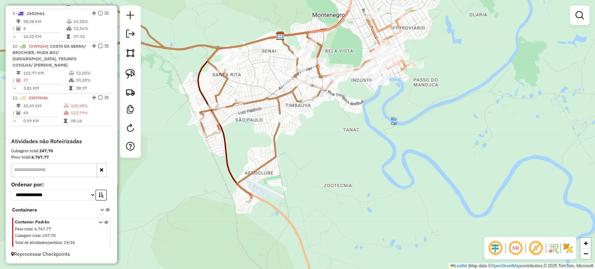
drag, startPoint x: 288, startPoint y: 145, endPoint x: 271, endPoint y: 182, distance: 40.6
click at [271, 182] on div "Janela de atendimento Grade de atendimento Capacidade Transportadoras Veículos …" at bounding box center [297, 134] width 595 height 269
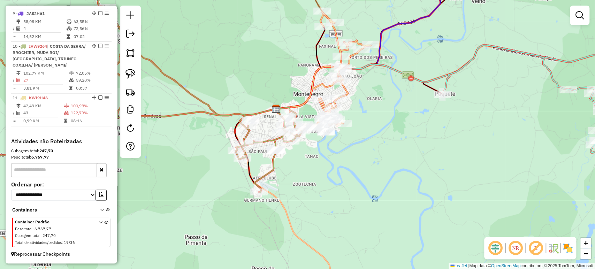
click at [292, 145] on div at bounding box center [290, 141] width 17 height 7
select select "*********"
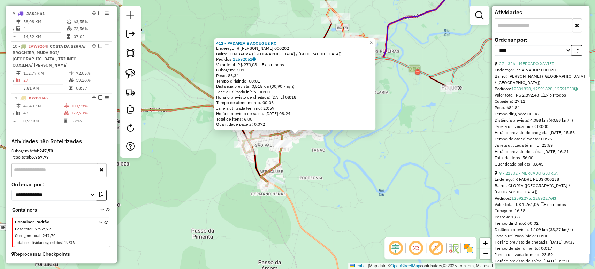
scroll to position [387, 0]
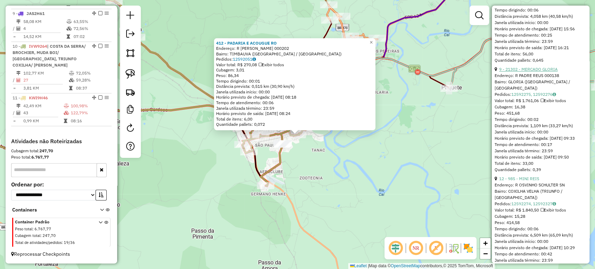
click at [527, 72] on link "9 - 21302 - MERCADO GLORIA" at bounding box center [528, 69] width 59 height 5
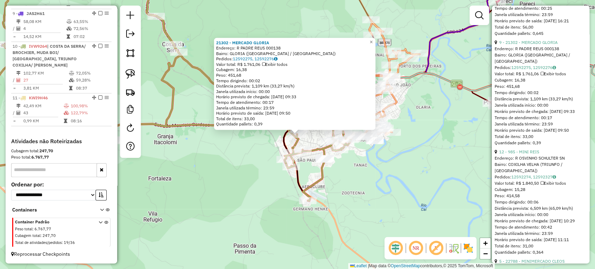
scroll to position [426, 0]
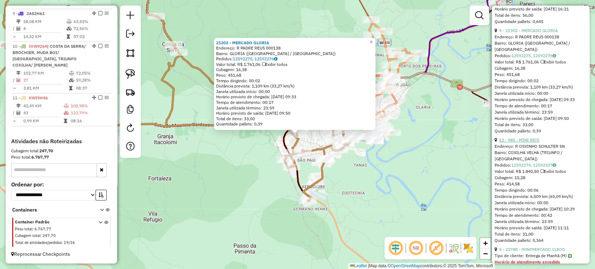
click at [522, 143] on link "12 - 985 - MINI REIS" at bounding box center [519, 139] width 40 height 5
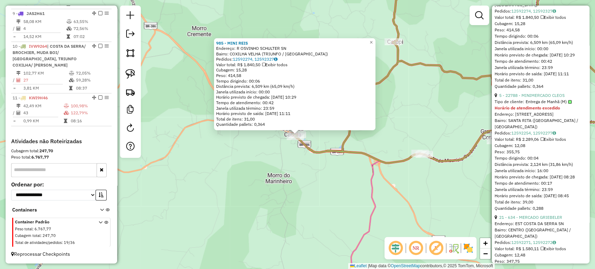
scroll to position [581, 0]
click at [533, 97] on link "5 - 22788 - MINIMERCADO CLEOS" at bounding box center [532, 94] width 66 height 5
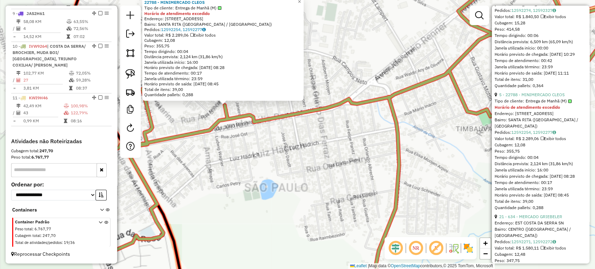
click at [240, 131] on div "22788 - MINIMERCADO CLEOS Tipo de cliente: Entrega de Manhã (M) Horário de aten…" at bounding box center [297, 134] width 595 height 269
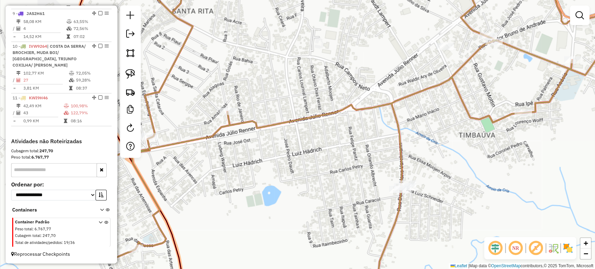
drag, startPoint x: 240, startPoint y: 131, endPoint x: 245, endPoint y: 143, distance: 13.7
click at [245, 143] on div "Janela de atendimento Grade de atendimento Capacidade Transportadoras Veículos …" at bounding box center [297, 134] width 595 height 269
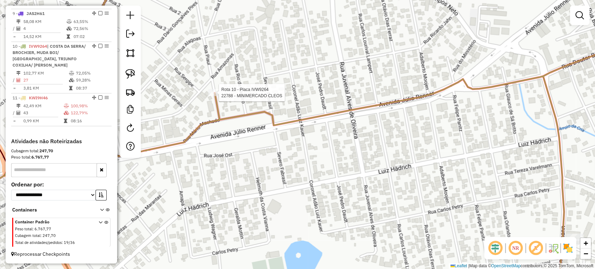
select select "*********"
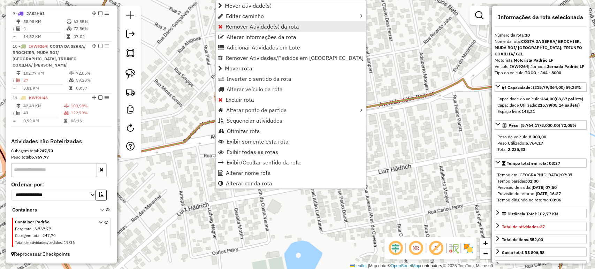
click at [240, 24] on span "Remover Atividade(s) da rota" at bounding box center [262, 27] width 74 height 6
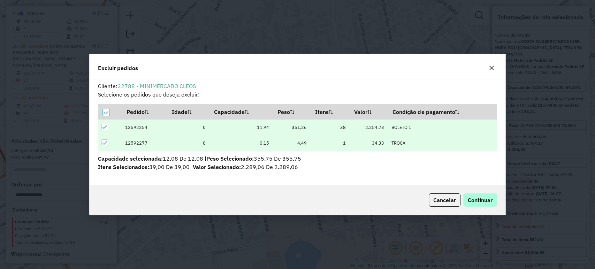
scroll to position [0, 0]
click at [487, 206] on button "Continuar" at bounding box center [480, 199] width 34 height 13
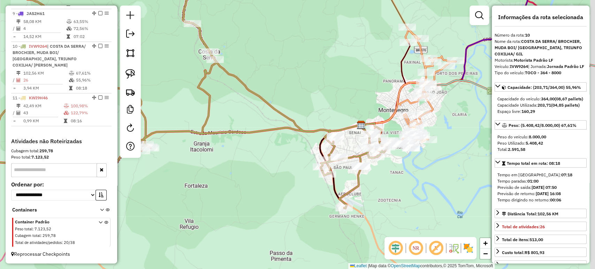
drag, startPoint x: 389, startPoint y: 167, endPoint x: 371, endPoint y: 175, distance: 19.5
click at [371, 175] on div "Janela de atendimento Grade de atendimento Capacidade Transportadoras Veículos …" at bounding box center [297, 134] width 595 height 269
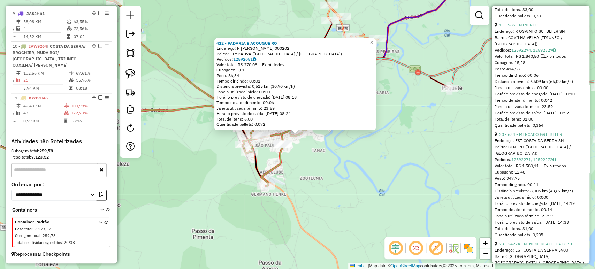
scroll to position [542, 0]
click at [547, 136] on link "20 - 634 - MERCADO GRIEBELER" at bounding box center [530, 133] width 63 height 5
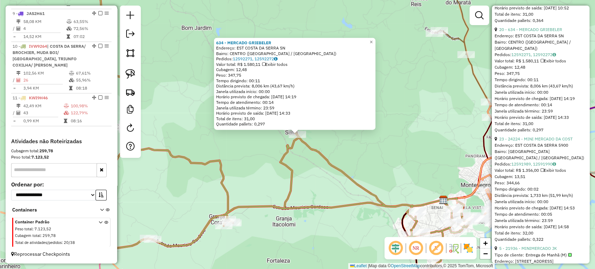
scroll to position [658, 0]
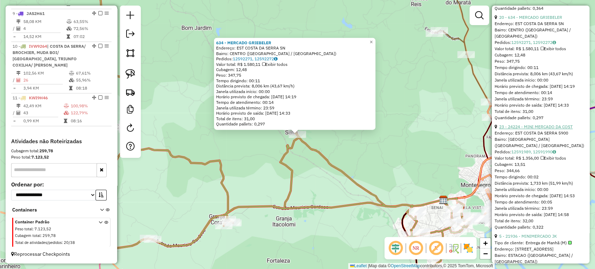
click at [548, 129] on link "23 - 24224 - MINI MERCADO DA COST" at bounding box center [536, 126] width 74 height 5
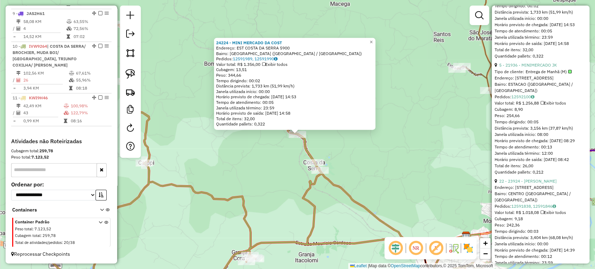
scroll to position [852, 0]
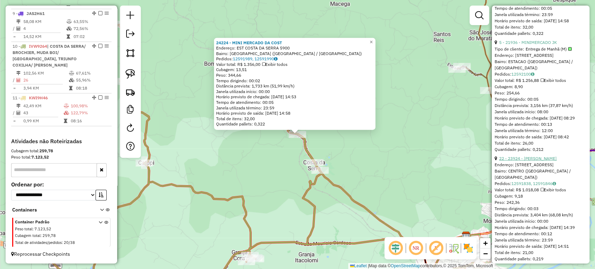
click at [540, 161] on link "22 - 23924 - MERCADO MACHADO" at bounding box center [528, 157] width 58 height 5
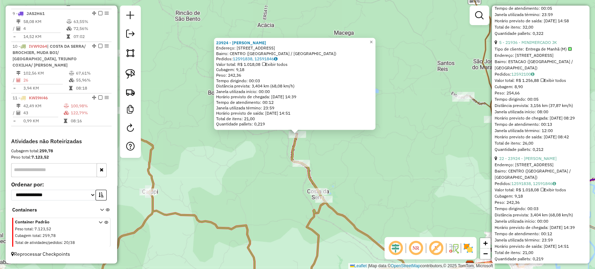
click at [359, 167] on div "23924 - MERCADO MACHADO Endereço: R COSTA DA SERRA 7474 Bairro: CENTRO (MONTENE…" at bounding box center [297, 134] width 595 height 269
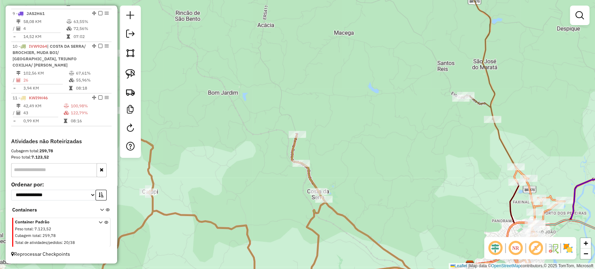
drag, startPoint x: 359, startPoint y: 184, endPoint x: 187, endPoint y: 86, distance: 197.9
click at [187, 86] on div "Janela de atendimento Grade de atendimento Capacidade Transportadoras Veículos …" at bounding box center [297, 134] width 595 height 269
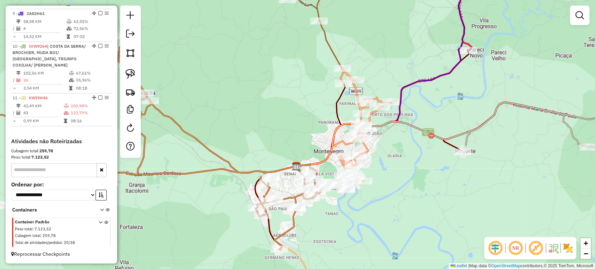
drag, startPoint x: 319, startPoint y: 212, endPoint x: 312, endPoint y: 183, distance: 29.7
click at [312, 183] on div "Rota 10 - Placa IVW9264 412 - PADARIA E ACOUGUE RO Janela de atendimento Grade …" at bounding box center [297, 134] width 595 height 269
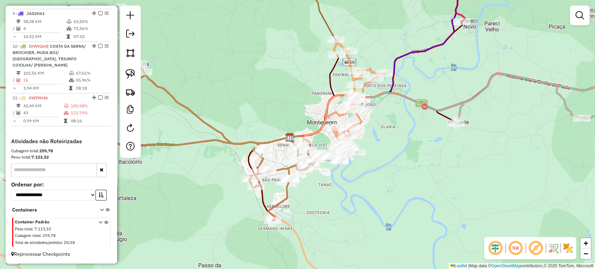
drag, startPoint x: 320, startPoint y: 169, endPoint x: 315, endPoint y: 178, distance: 10.6
click at [315, 178] on div "Janela de atendimento Grade de atendimento Capacidade Transportadoras Veículos …" at bounding box center [297, 134] width 595 height 269
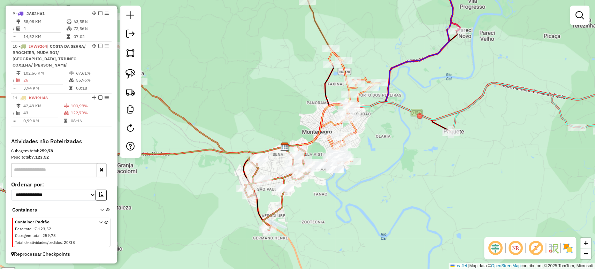
select select "*********"
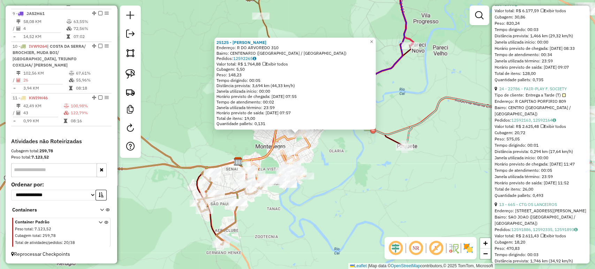
scroll to position [426, 0]
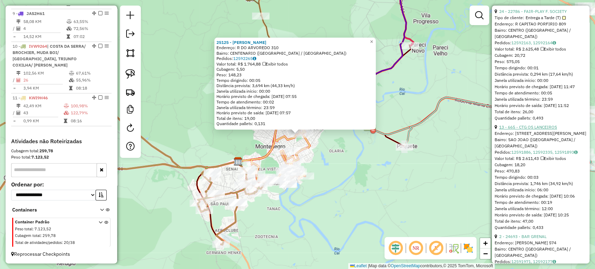
click at [527, 130] on link "13 - 665 - CTG OS LANCEIROS" at bounding box center [528, 126] width 58 height 5
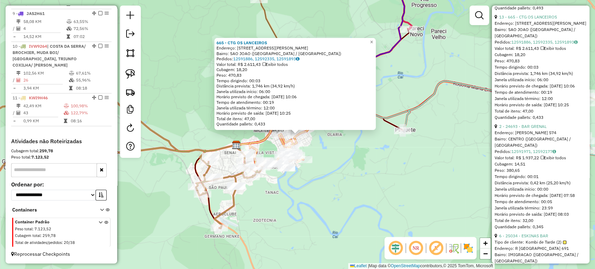
scroll to position [581, 0]
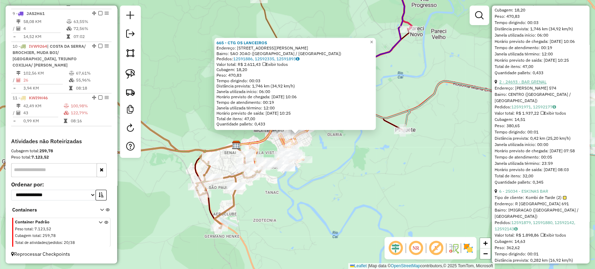
click at [528, 84] on link "2 - 24693 - BAR GRENAL" at bounding box center [522, 81] width 47 height 5
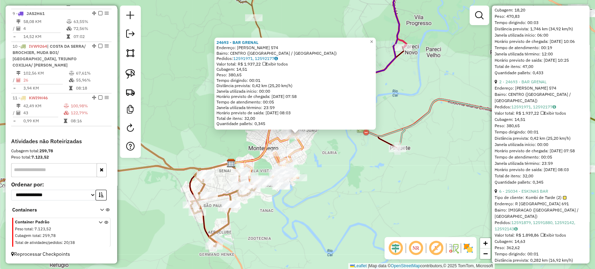
click at [233, 208] on div at bounding box center [229, 204] width 17 height 7
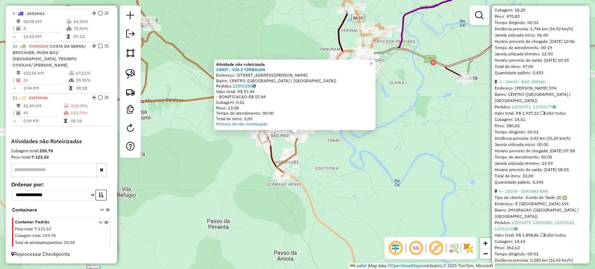
click at [338, 175] on div "Atividade não roteirizada 24007 - VIA 2 TIMBAUVA Endereço: R DR HANS VARELMANN …" at bounding box center [297, 134] width 595 height 269
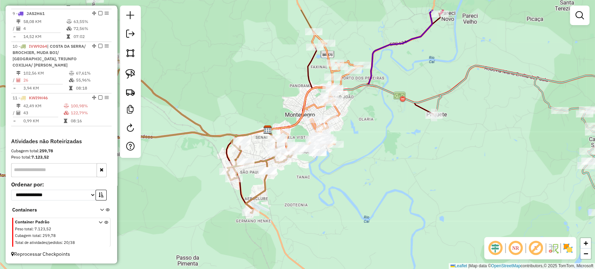
drag, startPoint x: 347, startPoint y: 159, endPoint x: 315, endPoint y: 197, distance: 49.9
click at [315, 197] on div "Janela de atendimento Grade de atendimento Capacidade Transportadoras Veículos …" at bounding box center [297, 134] width 595 height 269
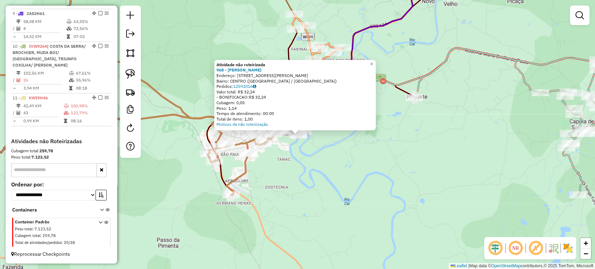
click at [306, 161] on div "Atividade não roteirizada 968 - ANDRE AVILA MARTINS Endereço: R CEL ALVARO DE M…" at bounding box center [297, 134] width 595 height 269
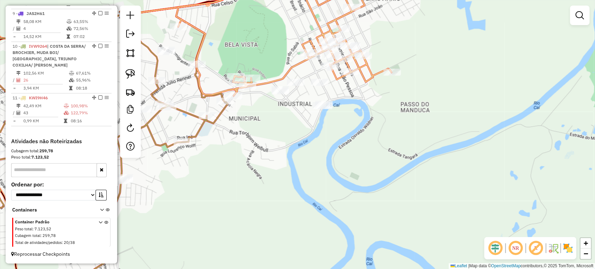
click at [277, 85] on div "Janela de atendimento Grade de atendimento Capacidade Transportadoras Veículos …" at bounding box center [297, 134] width 595 height 269
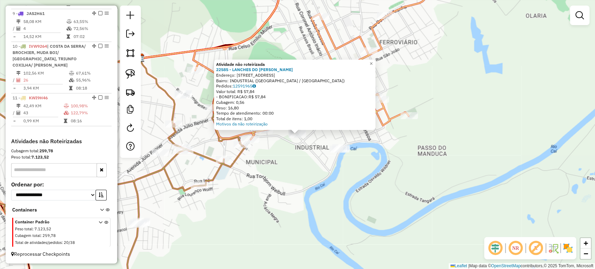
click at [275, 146] on div "Atividade não roteirizada 22585 - LANCHES DO LUCIANO Endereço: R OTAVIANO MOOJE…" at bounding box center [297, 134] width 595 height 269
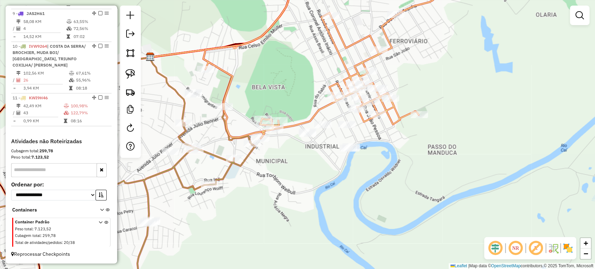
drag, startPoint x: 283, startPoint y: 165, endPoint x: 309, endPoint y: 155, distance: 28.0
click at [305, 157] on div "Janela de atendimento Grade de atendimento Capacidade Transportadoras Veículos …" at bounding box center [297, 134] width 595 height 269
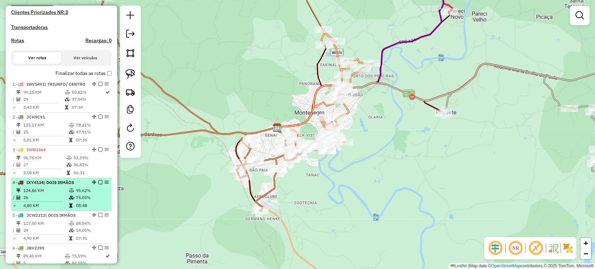
scroll to position [114, 0]
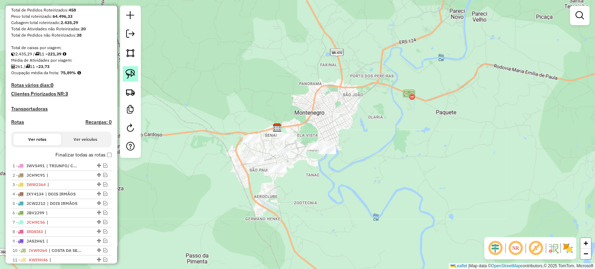
click at [136, 76] on link at bounding box center [130, 73] width 15 height 15
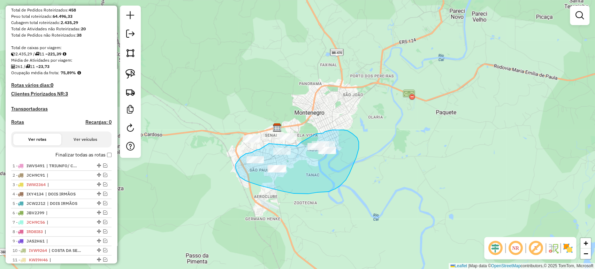
drag, startPoint x: 269, startPoint y: 144, endPoint x: 297, endPoint y: 146, distance: 28.3
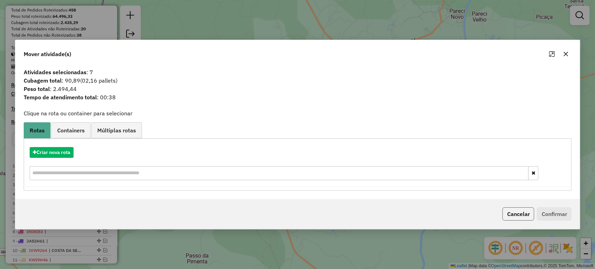
click at [510, 212] on button "Cancelar" at bounding box center [518, 213] width 32 height 13
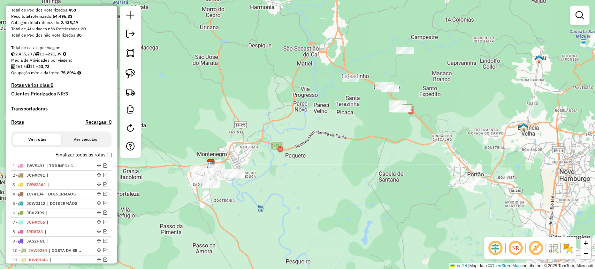
drag, startPoint x: 338, startPoint y: 163, endPoint x: 272, endPoint y: 173, distance: 66.8
click at [272, 173] on div "Janela de atendimento Grade de atendimento Capacidade Transportadoras Veículos …" at bounding box center [297, 134] width 595 height 269
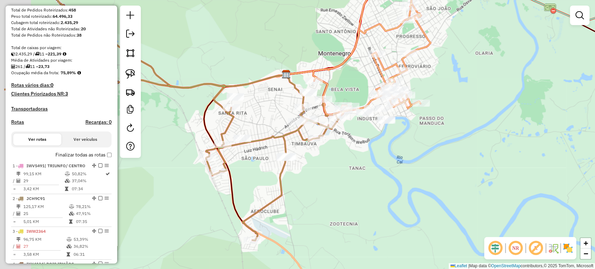
drag, startPoint x: 222, startPoint y: 197, endPoint x: 330, endPoint y: 180, distance: 109.0
click at [330, 180] on div "Janela de atendimento Grade de atendimento Capacidade Transportadoras Veículos …" at bounding box center [297, 134] width 595 height 269
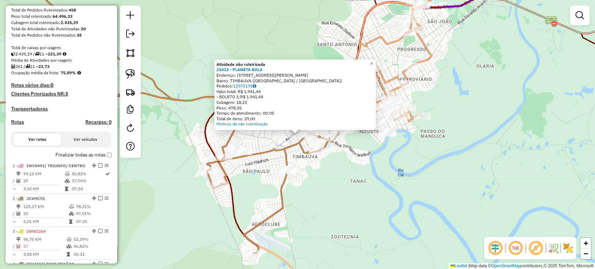
click at [300, 186] on div "Atividade não roteirizada 21413 - PLANETA BOLA Endereço: R JACINTO JOSE FERNAND…" at bounding box center [297, 134] width 595 height 269
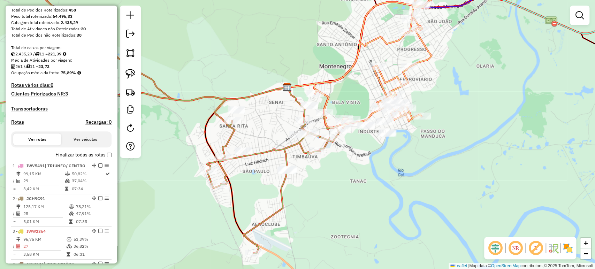
click at [315, 147] on div "Rota 10 - Placa IVW9264 412 - PADARIA E ACOUGUE RO Janela de atendimento Grade …" at bounding box center [297, 134] width 595 height 269
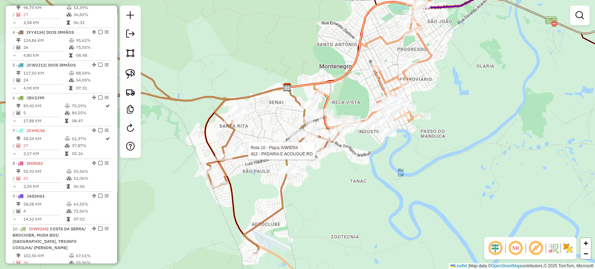
select select "*********"
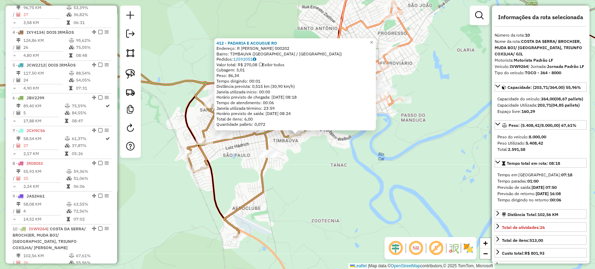
scroll to position [540, 0]
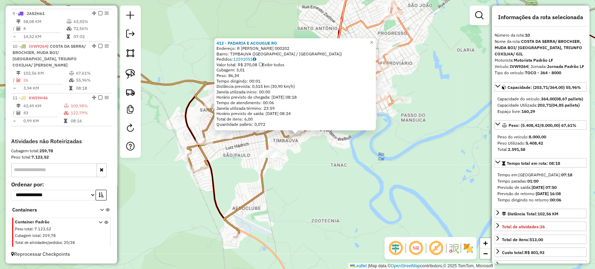
click at [296, 166] on div "412 - PADARIA E ACOUGUE RO Endereço: R JOAO CARLOS PETRY 000202 Bairro: TIMBAUV…" at bounding box center [297, 134] width 595 height 269
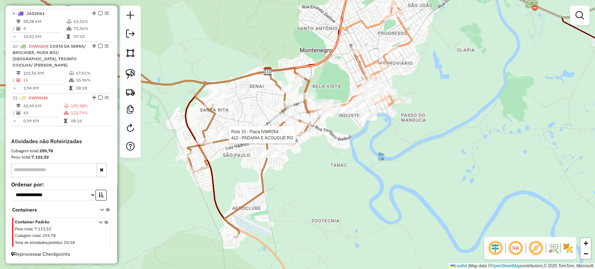
select select "*********"
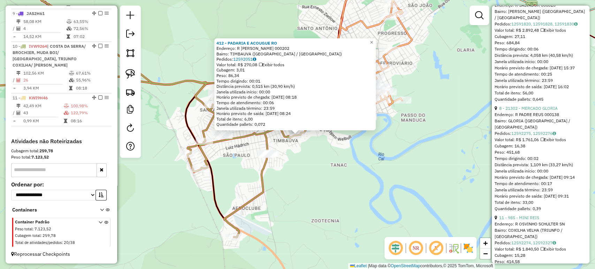
scroll to position [349, 0]
click at [312, 185] on div "412 - PADARIA E ACOUGUE RO Endereço: R JOAO CARLOS PETRY 000202 Bairro: TIMBAUV…" at bounding box center [297, 134] width 595 height 269
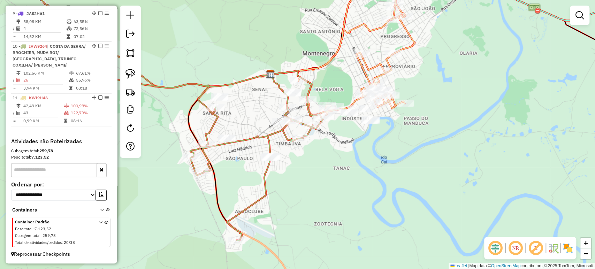
drag, startPoint x: 287, startPoint y: 183, endPoint x: 293, endPoint y: 189, distance: 8.6
click at [293, 189] on div "Janela de atendimento Grade de atendimento Capacidade Transportadoras Veículos …" at bounding box center [297, 134] width 595 height 269
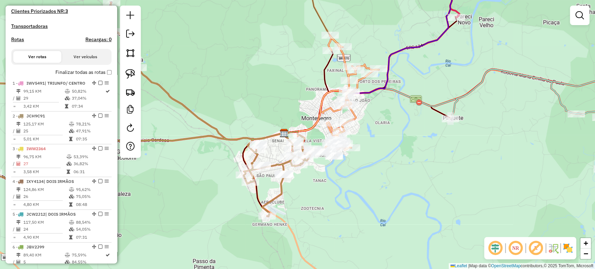
scroll to position [114, 0]
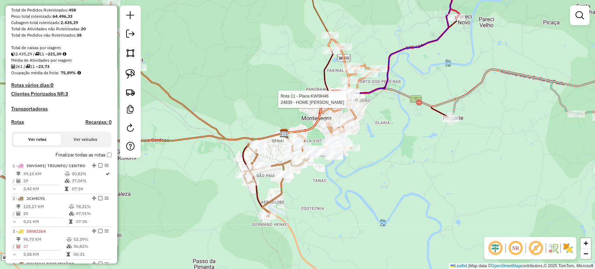
select select "*********"
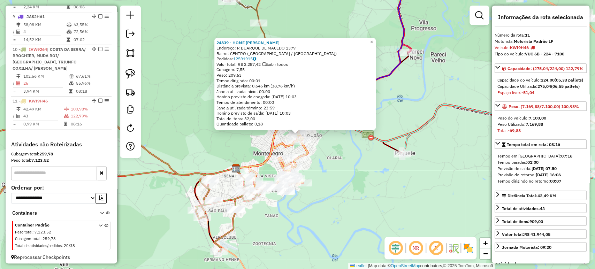
scroll to position [540, 0]
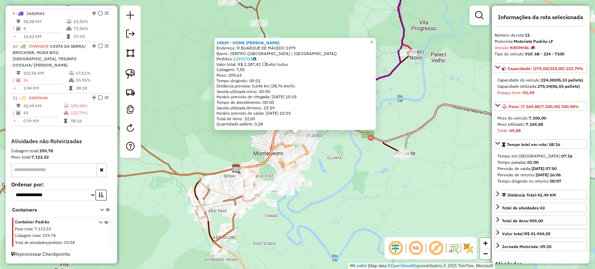
click at [312, 167] on div "24839 - HOME BIER BUARQUE Endereço: R BUARQUE DE MACEDO 1379 Bairro: CENTRO (MO…" at bounding box center [297, 134] width 595 height 269
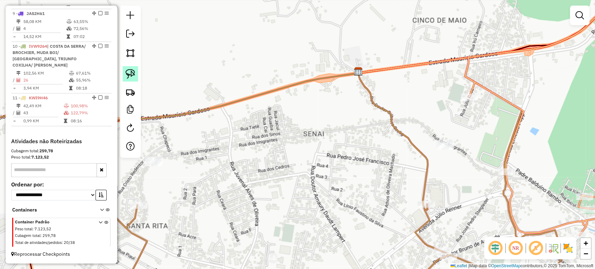
click at [128, 68] on link at bounding box center [130, 73] width 15 height 15
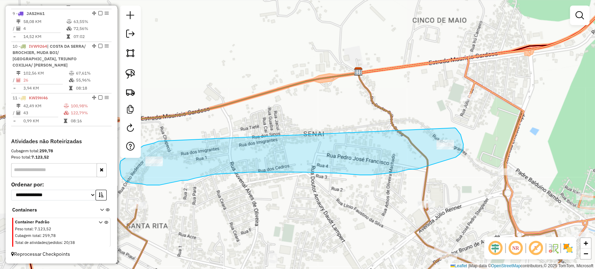
drag, startPoint x: 159, startPoint y: 141, endPoint x: 448, endPoint y: 125, distance: 290.0
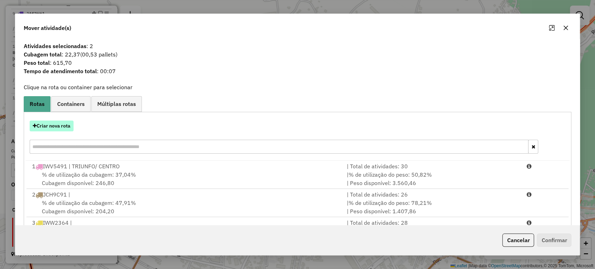
click at [40, 125] on button "Criar nova rota" at bounding box center [52, 126] width 44 height 11
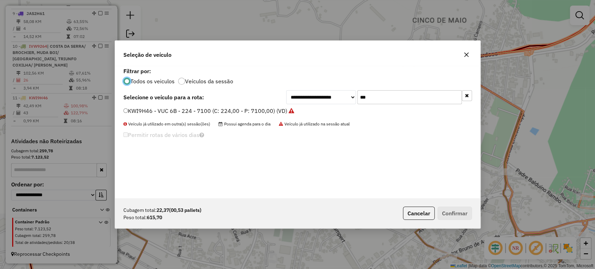
scroll to position [3, 2]
click at [360, 95] on input "***" at bounding box center [409, 97] width 105 height 14
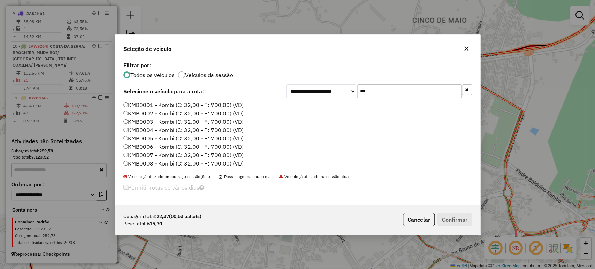
type input "***"
click at [237, 106] on label "KMB0001 - Kombi (C: 32,00 - P: 700,00) (VD)" at bounding box center [183, 105] width 120 height 8
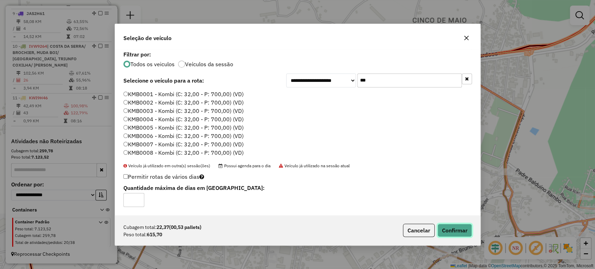
click at [442, 225] on button "Confirmar" at bounding box center [454, 230] width 35 height 13
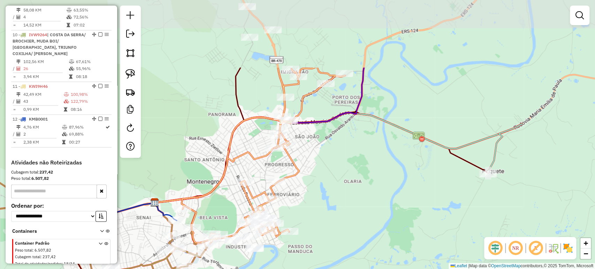
drag, startPoint x: 361, startPoint y: 120, endPoint x: 230, endPoint y: 214, distance: 161.0
click at [229, 214] on div "Janela de atendimento Grade de atendimento Capacidade Transportadoras Veículos …" at bounding box center [297, 134] width 595 height 269
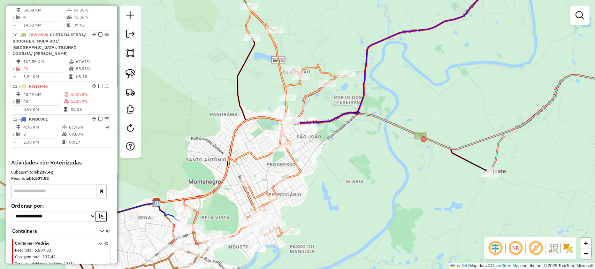
drag, startPoint x: 307, startPoint y: 182, endPoint x: 330, endPoint y: 249, distance: 71.0
click at [330, 249] on div "Rota 11 - Placa KWI9H46 24638 - ALCEU BOFF LEAL LEAL Rota 11 - Placa KWI9H46 24…" at bounding box center [297, 134] width 595 height 269
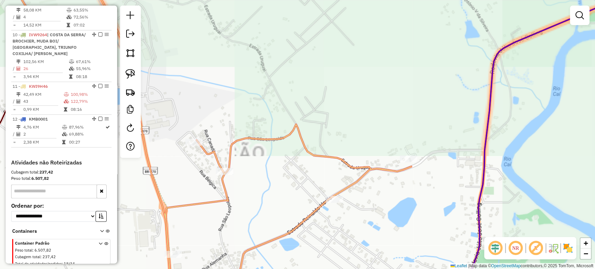
drag, startPoint x: 350, startPoint y: 153, endPoint x: 379, endPoint y: 115, distance: 48.2
click at [379, 115] on div "Janela de atendimento Grade de atendimento Capacidade Transportadoras Veículos …" at bounding box center [297, 134] width 595 height 269
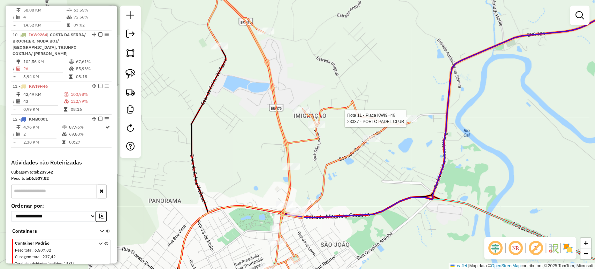
scroll to position [573, 0]
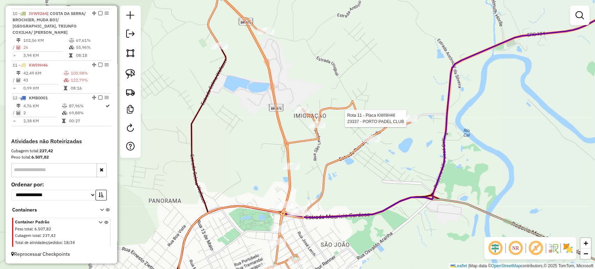
select select "*********"
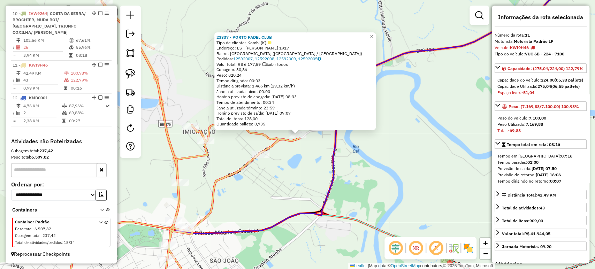
click at [286, 164] on div "23337 - PORTO PADEL CLUB Tipo de cliente: Kombi (K) Endereço: EST REYNALDO HORL…" at bounding box center [297, 134] width 595 height 269
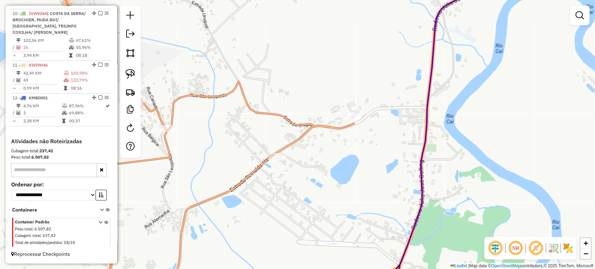
drag, startPoint x: 287, startPoint y: 160, endPoint x: 339, endPoint y: 141, distance: 54.8
click at [339, 142] on div "Janela de atendimento Grade de atendimento Capacidade Transportadoras Veículos …" at bounding box center [297, 134] width 595 height 269
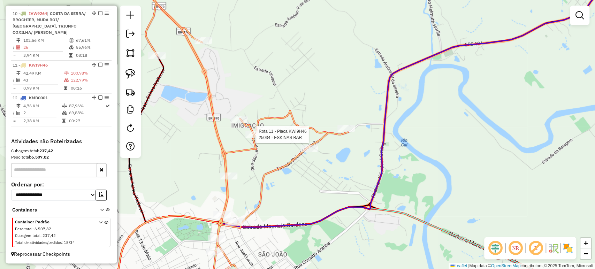
select select "*********"
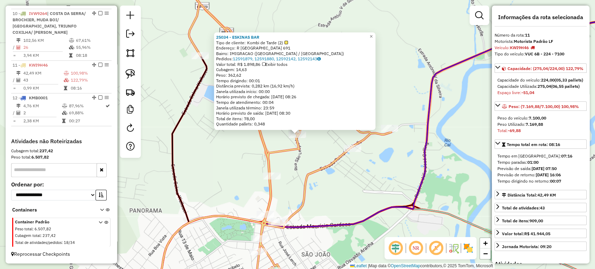
click at [254, 136] on div "25034 - ESKINAS BAR Tipo de cliente: Kombi de Tarde (2) Endereço: R SAO LEOPOLD…" at bounding box center [297, 134] width 595 height 269
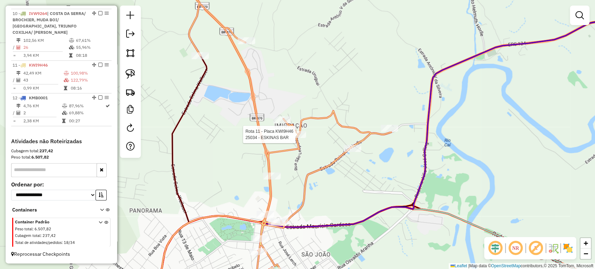
select select "*********"
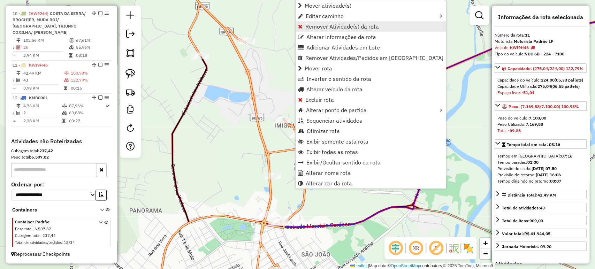
click at [319, 26] on span "Remover Atividade(s) da rota" at bounding box center [342, 27] width 74 height 6
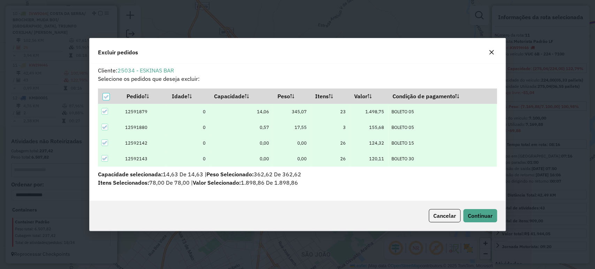
scroll to position [0, 0]
click at [485, 217] on span "Continuar" at bounding box center [480, 215] width 25 height 7
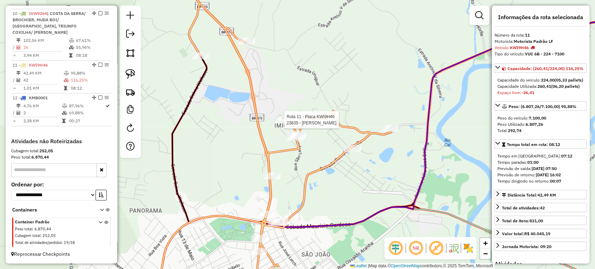
click at [282, 123] on div at bounding box center [281, 119] width 17 height 7
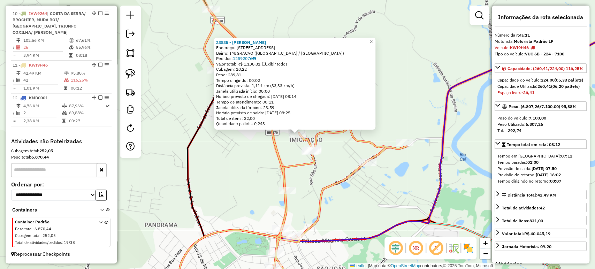
click at [276, 156] on icon at bounding box center [291, 153] width 232 height 286
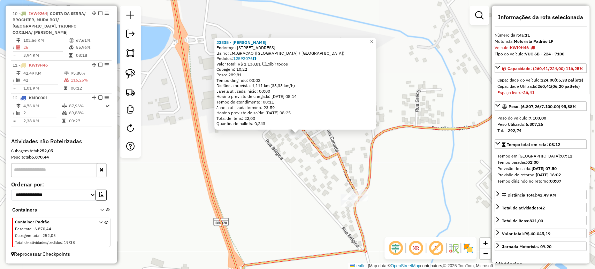
click at [289, 164] on div "23835 - LUBIA MARISTELA Endereço: R DINAMARCA 157 Bairro: IMIGRACAO (MONTENEGRO…" at bounding box center [297, 134] width 595 height 269
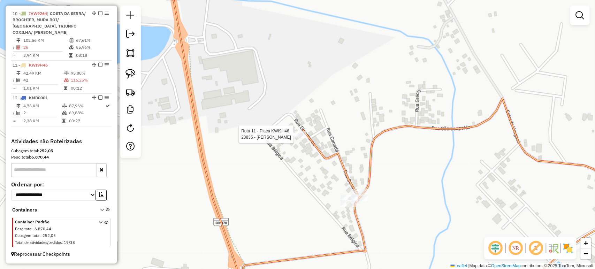
select select "*********"
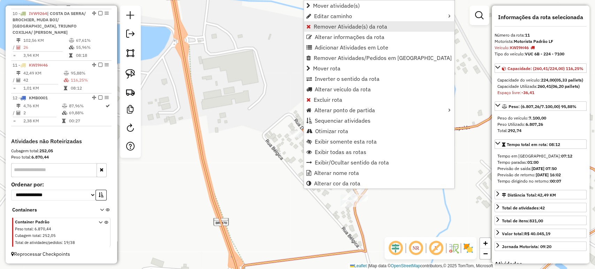
click at [329, 27] on span "Remover Atividade(s) da rota" at bounding box center [351, 27] width 74 height 6
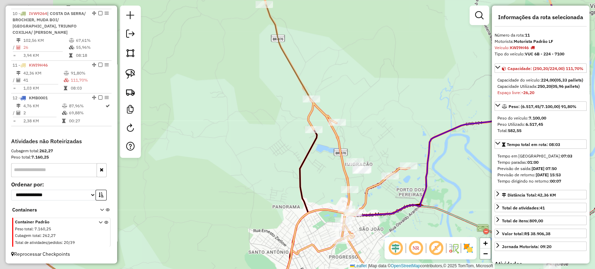
drag, startPoint x: 289, startPoint y: 106, endPoint x: 360, endPoint y: 137, distance: 78.5
click at [360, 137] on div "Janela de atendimento Grade de atendimento Capacidade Transportadoras Veículos …" at bounding box center [297, 134] width 595 height 269
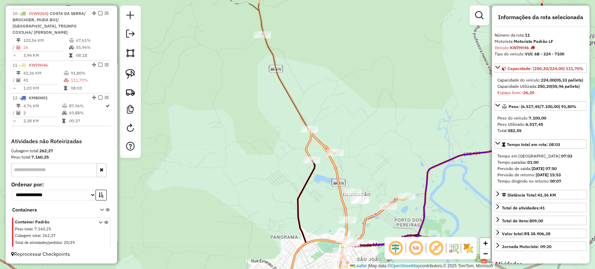
drag, startPoint x: 276, startPoint y: 111, endPoint x: 273, endPoint y: 147, distance: 36.4
click at [273, 147] on div "Janela de atendimento Grade de atendimento Capacidade Transportadoras Veículos …" at bounding box center [297, 134] width 595 height 269
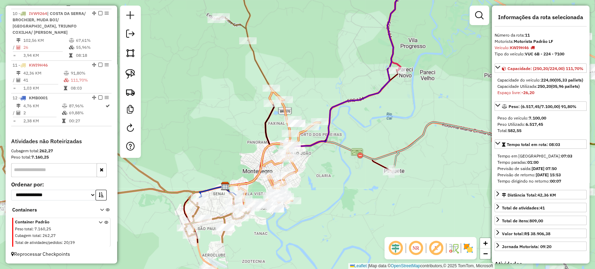
drag, startPoint x: 290, startPoint y: 181, endPoint x: 268, endPoint y: 122, distance: 62.7
click at [268, 122] on div "Janela de atendimento Grade de atendimento Capacidade Transportadoras Veículos …" at bounding box center [297, 134] width 595 height 269
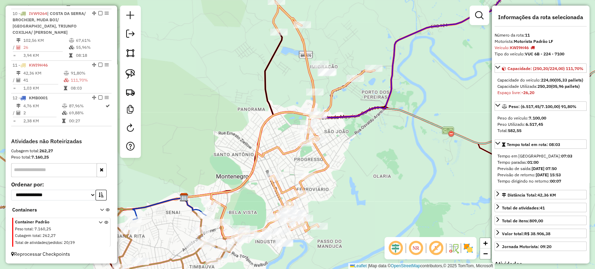
click at [372, 72] on div at bounding box center [373, 68] width 17 height 7
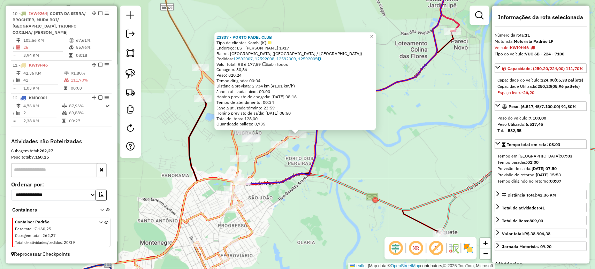
click at [287, 155] on div "23337 - PORTO PADEL CLUB Tipo de cliente: Kombi (K) Endereço: EST REYNALDO HORL…" at bounding box center [297, 134] width 595 height 269
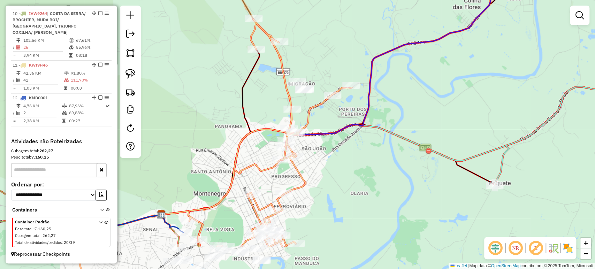
drag, startPoint x: 278, startPoint y: 173, endPoint x: 330, endPoint y: 122, distance: 72.5
click at [334, 122] on div "Janela de atendimento Grade de atendimento Capacidade Transportadoras Veículos …" at bounding box center [297, 134] width 595 height 269
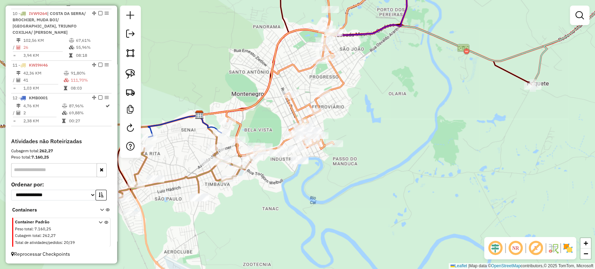
drag, startPoint x: 323, startPoint y: 214, endPoint x: 359, endPoint y: 117, distance: 104.0
click at [359, 117] on div "Janela de atendimento Grade de atendimento Capacidade Transportadoras Veículos …" at bounding box center [297, 134] width 595 height 269
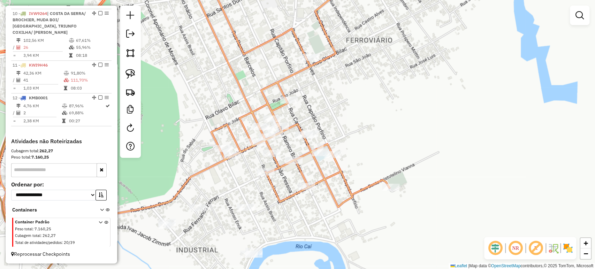
drag, startPoint x: 277, startPoint y: 169, endPoint x: 238, endPoint y: 186, distance: 42.7
click at [238, 186] on div "Janela de atendimento Grade de atendimento Capacidade Transportadoras Veículos …" at bounding box center [297, 134] width 595 height 269
select select "*********"
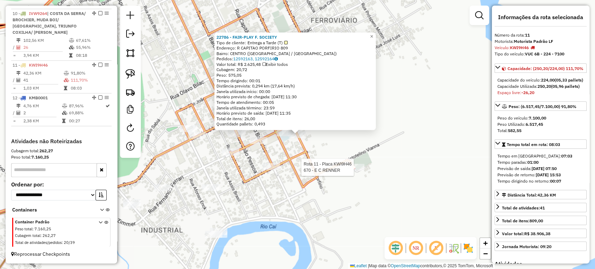
click at [354, 171] on div at bounding box center [355, 167] width 17 height 7
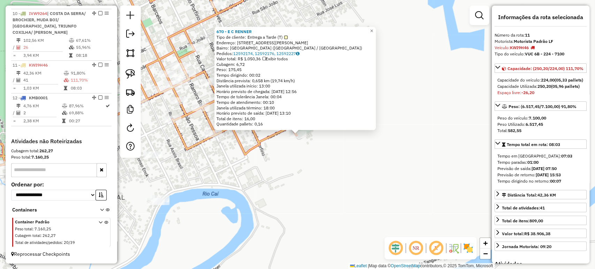
click at [293, 184] on div "670 - E C RENNER Tipo de cliente: Entrega a Tarde (T) Endereço: R Rua Bento Ari…" at bounding box center [297, 134] width 595 height 269
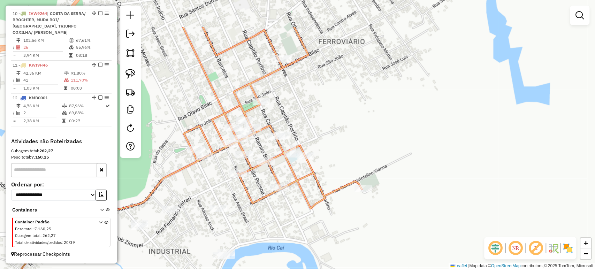
drag, startPoint x: 268, startPoint y: 174, endPoint x: 333, endPoint y: 228, distance: 84.9
click at [333, 228] on div "Janela de atendimento Grade de atendimento Capacidade Transportadoras Veículos …" at bounding box center [297, 134] width 595 height 269
select select "*********"
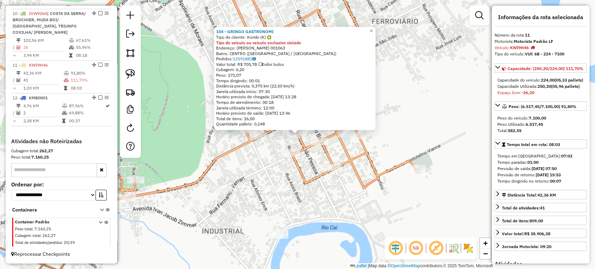
click at [241, 155] on div "154 - GRINGO GASTRONOMI Tipo de cliente: Kombi (K) Tipo do veículo ou veículo e…" at bounding box center [297, 134] width 595 height 269
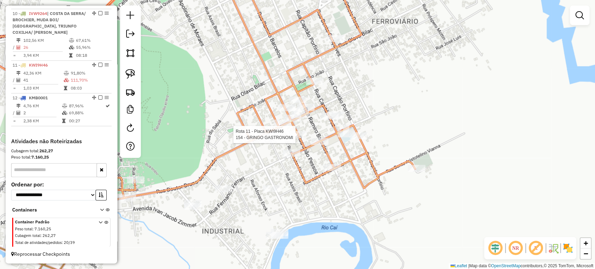
select select "*********"
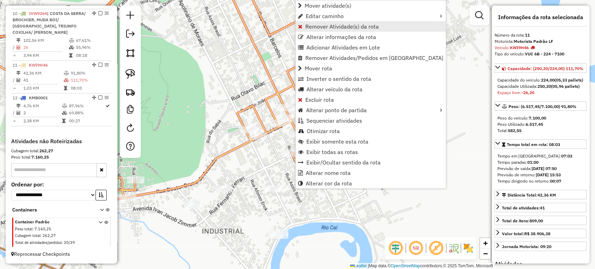
click at [317, 28] on span "Remover Atividade(s) da rota" at bounding box center [342, 27] width 74 height 6
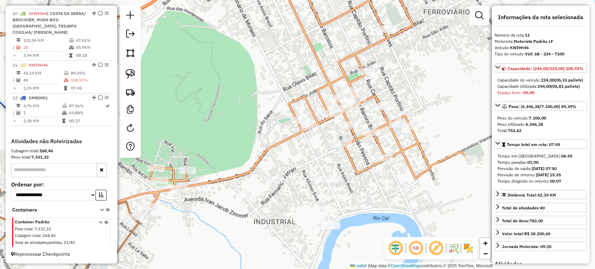
drag, startPoint x: 241, startPoint y: 159, endPoint x: 293, endPoint y: 149, distance: 52.4
click at [293, 149] on div "Janela de atendimento Grade de atendimento Capacidade Transportadoras Veículos …" at bounding box center [297, 134] width 595 height 269
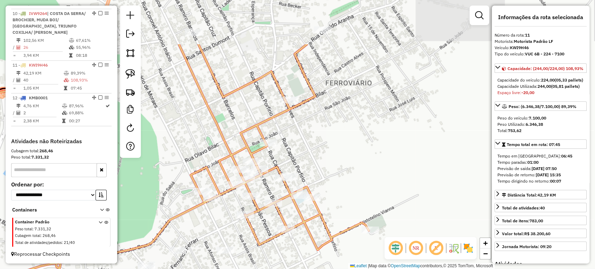
drag, startPoint x: 242, startPoint y: 171, endPoint x: 144, endPoint y: 243, distance: 121.5
click at [144, 243] on icon at bounding box center [153, 161] width 430 height 234
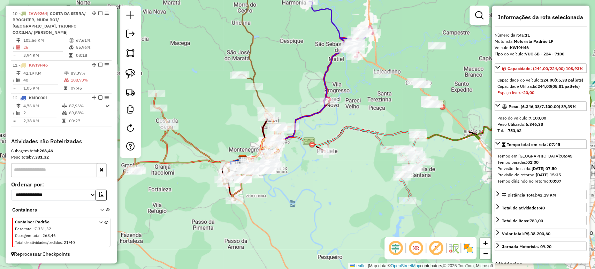
drag, startPoint x: 291, startPoint y: 206, endPoint x: 311, endPoint y: 212, distance: 20.5
click at [311, 212] on div "Janela de atendimento Grade de atendimento Capacidade Transportadoras Veículos …" at bounding box center [297, 134] width 595 height 269
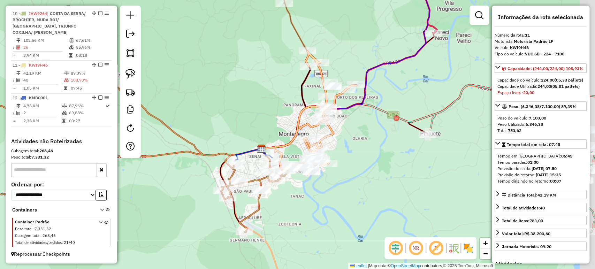
drag, startPoint x: 342, startPoint y: 191, endPoint x: 294, endPoint y: 195, distance: 48.2
click at [299, 194] on div "Janela de atendimento Grade de atendimento Capacidade Transportadoras Veículos …" at bounding box center [297, 134] width 595 height 269
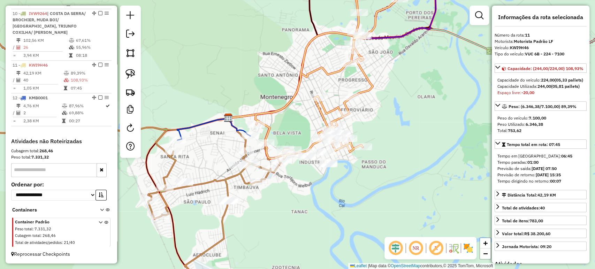
drag, startPoint x: 244, startPoint y: 188, endPoint x: 281, endPoint y: 199, distance: 38.9
click at [281, 199] on div "Janela de atendimento Grade de atendimento Capacidade Transportadoras Veículos …" at bounding box center [297, 134] width 595 height 269
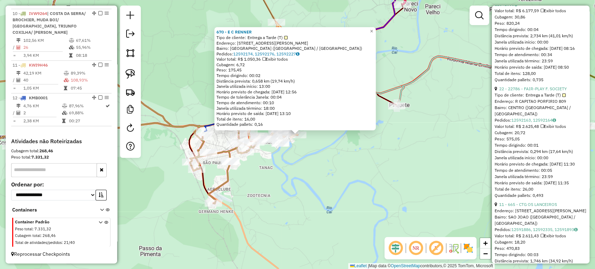
scroll to position [503, 0]
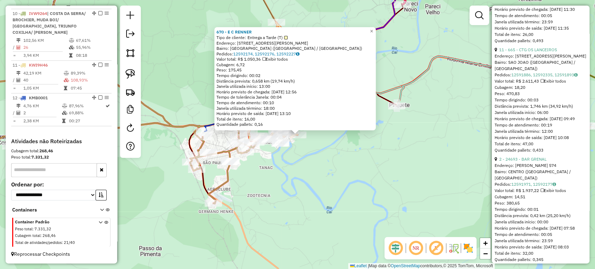
click at [268, 207] on div "670 - E C RENNER Tipo de cliente: Entrega a Tarde (T) Endereço: R Rua Bento Ari…" at bounding box center [297, 134] width 595 height 269
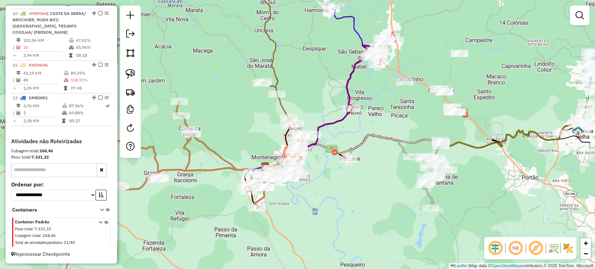
drag, startPoint x: 310, startPoint y: 179, endPoint x: 319, endPoint y: 196, distance: 18.7
click at [319, 196] on div "Janela de atendimento Grade de atendimento Capacidade Transportadoras Veículos …" at bounding box center [297, 134] width 595 height 269
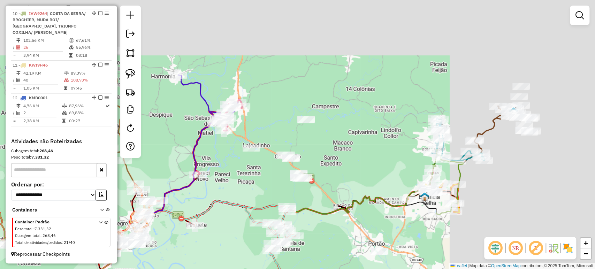
drag, startPoint x: 382, startPoint y: 118, endPoint x: 229, endPoint y: 185, distance: 167.0
click at [229, 185] on div "Janela de atendimento Grade de atendimento Capacidade Transportadoras Veículos …" at bounding box center [297, 134] width 595 height 269
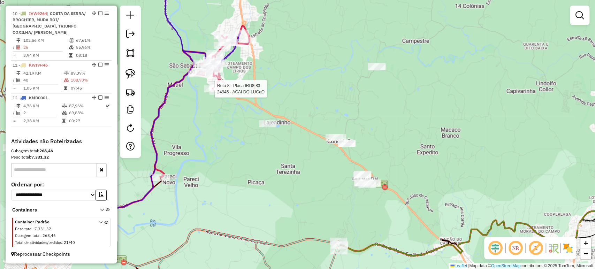
select select "*********"
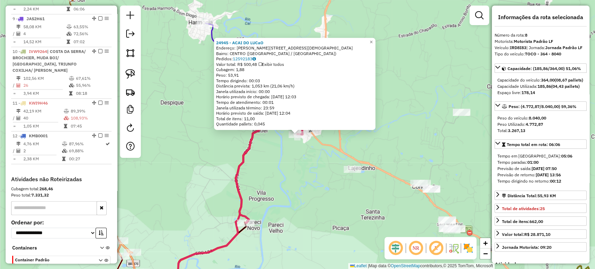
scroll to position [511, 0]
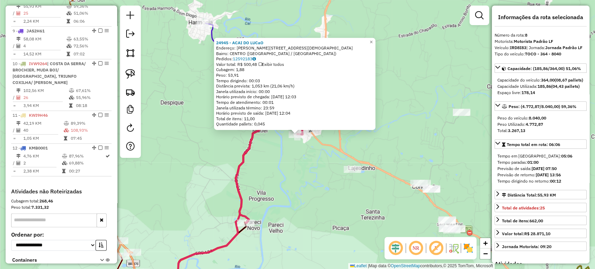
click at [241, 192] on icon at bounding box center [285, 146] width 98 height 151
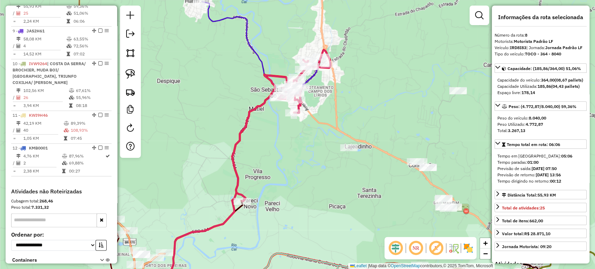
drag, startPoint x: 267, startPoint y: 194, endPoint x: 201, endPoint y: 62, distance: 147.4
click at [201, 62] on div "Janela de atendimento Grade de atendimento Capacidade Transportadoras Veículos …" at bounding box center [297, 134] width 595 height 269
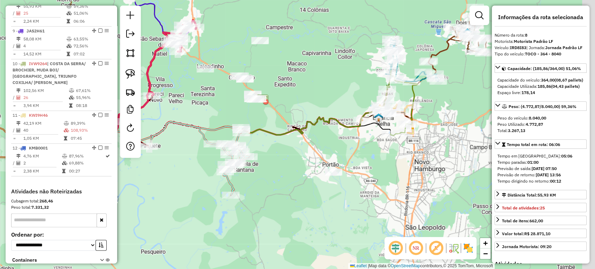
drag, startPoint x: 312, startPoint y: 137, endPoint x: 276, endPoint y: 166, distance: 46.1
click at [275, 167] on div "Janela de atendimento Grade de atendimento Capacidade Transportadoras Veículos …" at bounding box center [297, 134] width 595 height 269
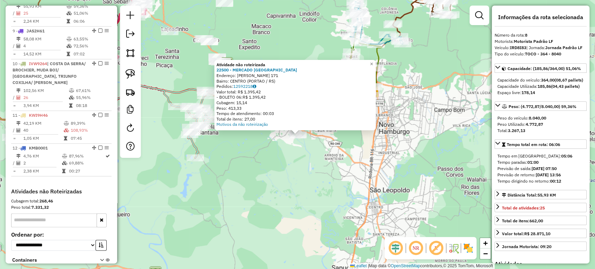
click at [244, 169] on div "Atividade não roteirizada 22500 - MERCADO SAO JOSE Endereço: VITOR MATEUS TEIXE…" at bounding box center [297, 134] width 595 height 269
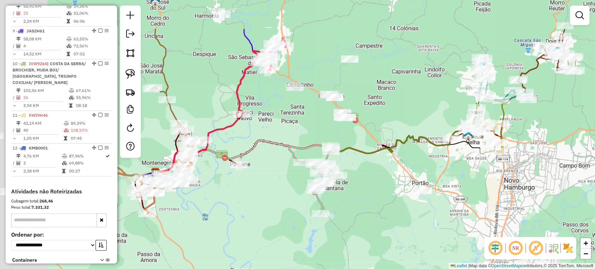
drag, startPoint x: 238, startPoint y: 151, endPoint x: 363, endPoint y: 207, distance: 137.0
click at [363, 207] on div "Janela de atendimento Grade de atendimento Capacidade Transportadoras Veículos …" at bounding box center [297, 134] width 595 height 269
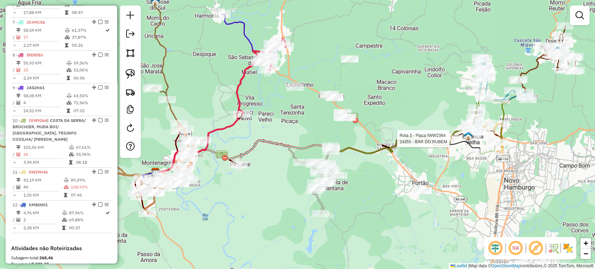
select select "*********"
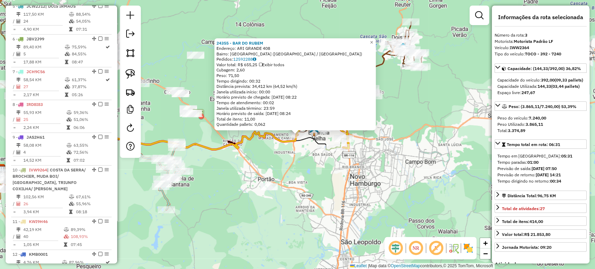
scroll to position [347, 0]
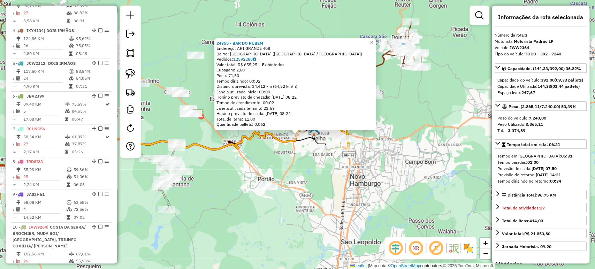
click at [282, 186] on div "24355 - BAR DO RUBEM Endereço: ARI GRANDE 408 Bairro: [GEOGRAPHIC_DATA] ([GEOGR…" at bounding box center [297, 134] width 595 height 269
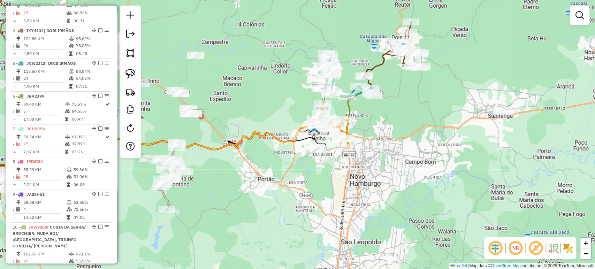
drag, startPoint x: 239, startPoint y: 206, endPoint x: 251, endPoint y: 204, distance: 12.4
click at [250, 205] on div "Janela de atendimento Grade de atendimento Capacidade Transportadoras Veículos …" at bounding box center [297, 134] width 595 height 269
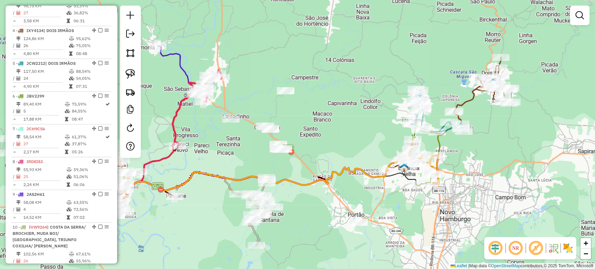
drag, startPoint x: 202, startPoint y: 167, endPoint x: 379, endPoint y: 163, distance: 177.1
click at [344, 197] on div "Janela de atendimento Grade de atendimento Capacidade Transportadoras Veículos …" at bounding box center [297, 134] width 595 height 269
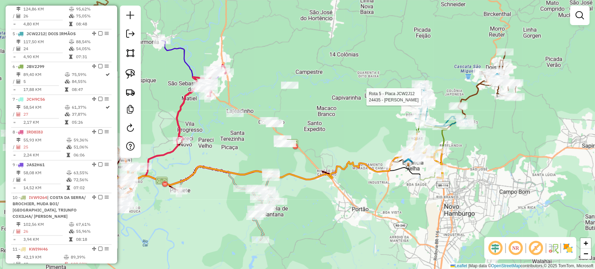
select select "*********"
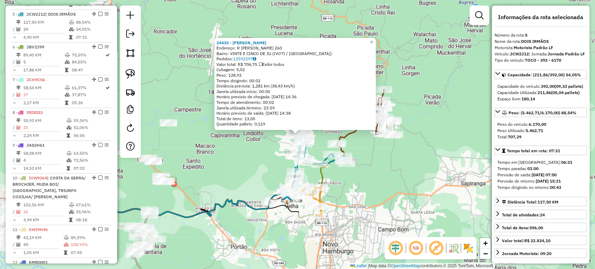
scroll to position [413, 0]
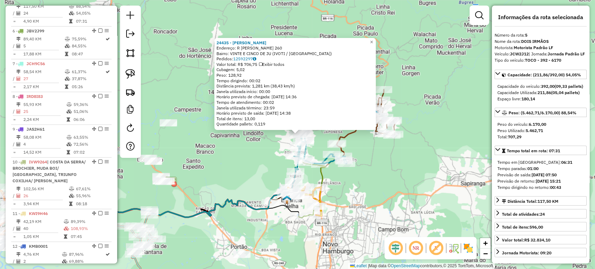
click at [393, 170] on div "24435 - ANGELA FEY Endereço: R JACOB MULLER 260 Bairro: VINTE E CINCO DE JU (IV…" at bounding box center [297, 134] width 595 height 269
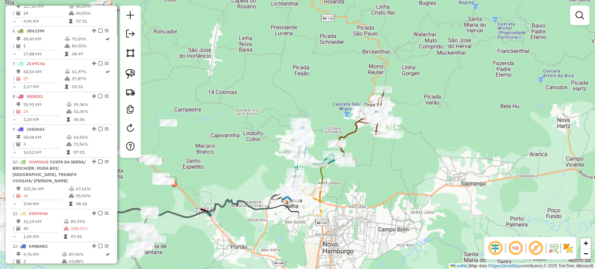
select select "*********"
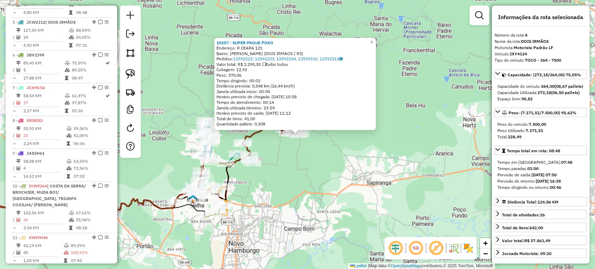
scroll to position [380, 0]
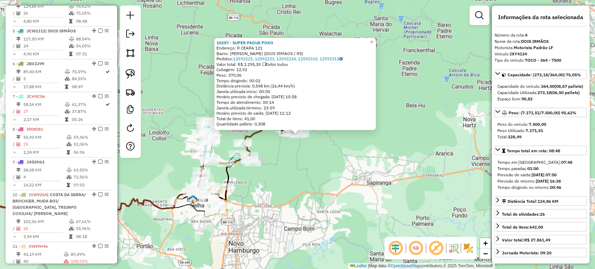
click at [350, 188] on div "10257 - SUPER PAGUE POKO Endereço: R CEARA 121 Bairro: SAO JOAO (DOIS IRMAOS / …" at bounding box center [297, 134] width 595 height 269
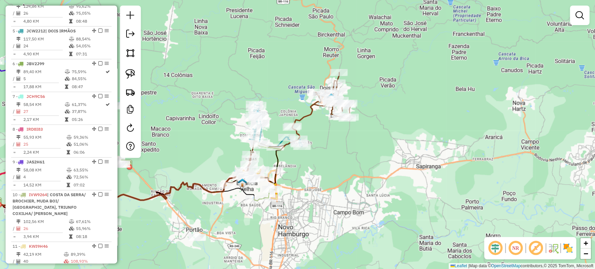
drag, startPoint x: 316, startPoint y: 211, endPoint x: 514, endPoint y: 175, distance: 201.2
click at [524, 170] on div "Janela de atendimento Grade de atendimento Capacidade Transportadoras Veículos …" at bounding box center [297, 134] width 595 height 269
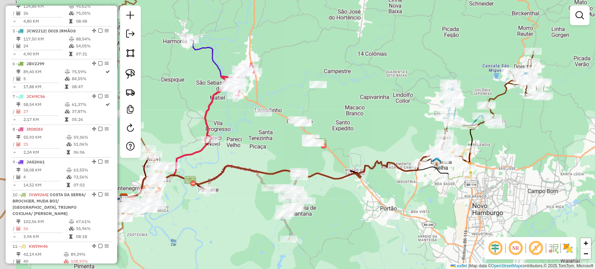
drag, startPoint x: 205, startPoint y: 147, endPoint x: 257, endPoint y: 153, distance: 52.7
click at [257, 153] on div "Janela de atendimento Grade de atendimento Capacidade Transportadoras Veículos …" at bounding box center [297, 134] width 595 height 269
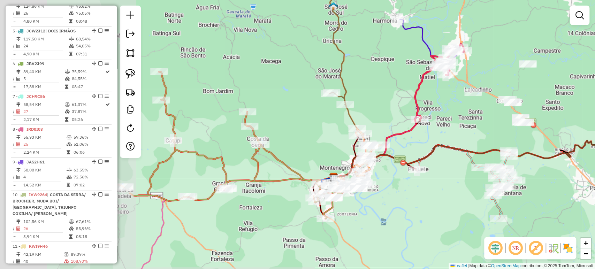
drag, startPoint x: 267, startPoint y: 194, endPoint x: 460, endPoint y: 170, distance: 194.6
click at [460, 170] on div "Rota 7 - Placa JCH9C56 24678 - SABOR DO CAMPO Janela de atendimento Grade de at…" at bounding box center [297, 134] width 595 height 269
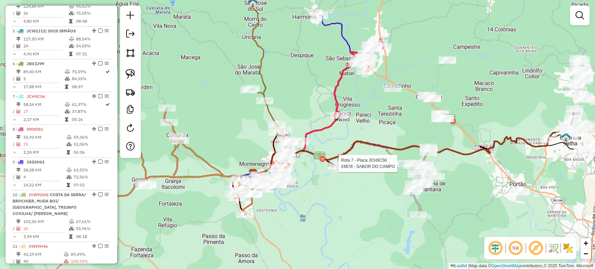
drag, startPoint x: 460, startPoint y: 171, endPoint x: 339, endPoint y: 171, distance: 120.2
click at [340, 170] on div "Rota 7 - Placa JCH9C56 24678 - SABOR DO CAMPO Janela de atendimento Grade de at…" at bounding box center [297, 134] width 595 height 269
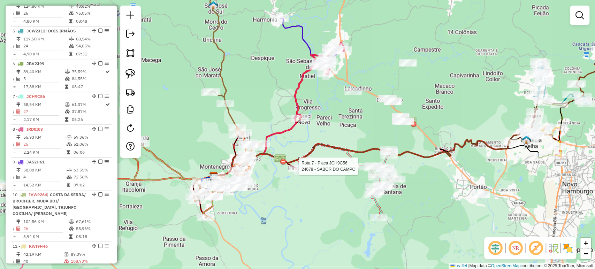
click at [270, 160] on div "Rota 7 - Placa JCH9C56 24678 - SABOR DO CAMPO Janela de atendimento Grade de at…" at bounding box center [297, 134] width 595 height 269
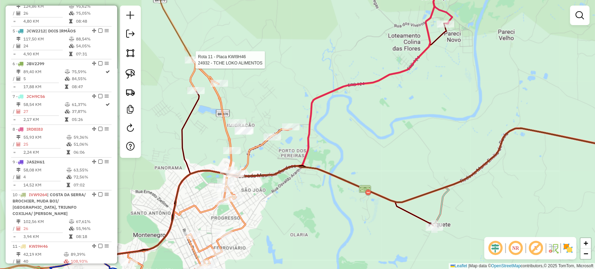
select select "*********"
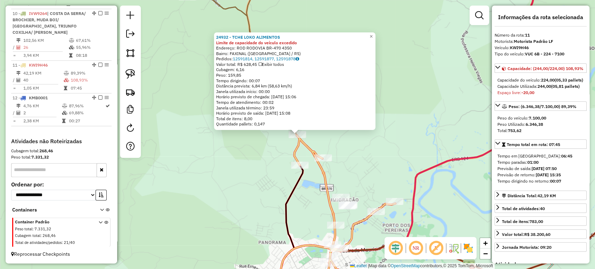
scroll to position [573, 0]
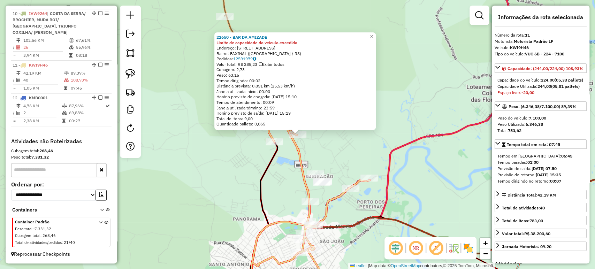
click at [265, 141] on div "22650 - BAR DA AMIZADE Limite de capacidade do veículo excedido Endereço: R URU…" at bounding box center [297, 134] width 595 height 269
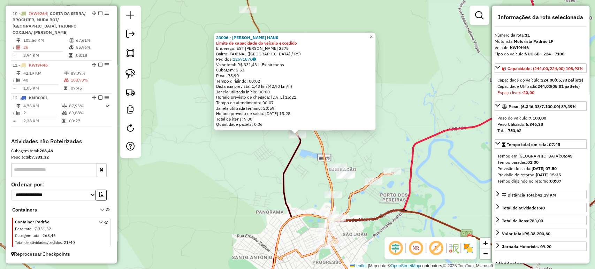
click at [267, 166] on div "23006 - SCHUBERT HAUS Limite de capacidade do veículo excedido Endereço: EST SE…" at bounding box center [297, 134] width 595 height 269
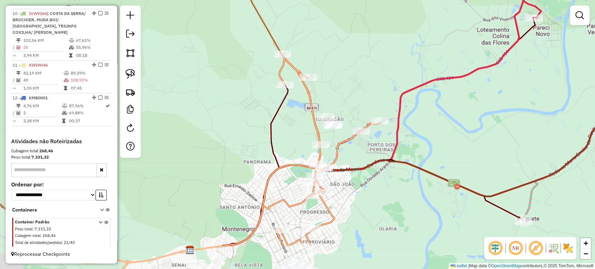
drag, startPoint x: 259, startPoint y: 184, endPoint x: 247, endPoint y: 133, distance: 52.1
click at [247, 133] on div "Janela de atendimento Grade de atendimento Capacidade Transportadoras Veículos …" at bounding box center [297, 134] width 595 height 269
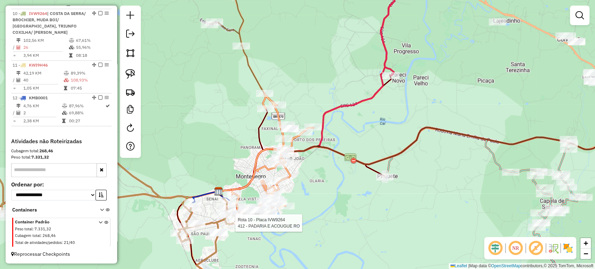
select select "*********"
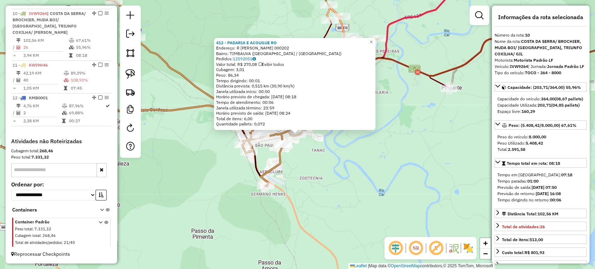
click at [343, 152] on div "412 - PADARIA E ACOUGUE RO Endereço: R JOAO CARLOS PETRY 000202 Bairro: TIMBAUV…" at bounding box center [297, 134] width 595 height 269
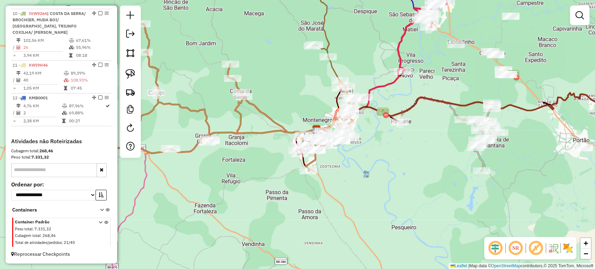
drag, startPoint x: 215, startPoint y: 49, endPoint x: 275, endPoint y: 64, distance: 61.2
click at [275, 64] on div "Janela de atendimento Grade de atendimento Capacidade Transportadoras Veículos …" at bounding box center [297, 134] width 595 height 269
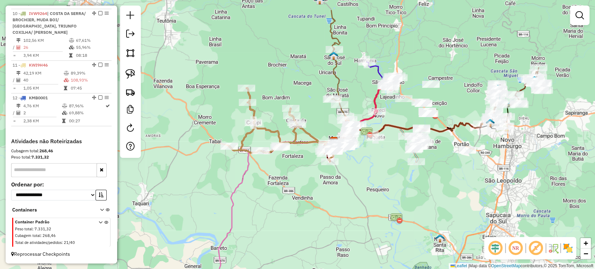
drag, startPoint x: 368, startPoint y: 141, endPoint x: 367, endPoint y: 163, distance: 22.4
click at [368, 161] on div "Janela de atendimento Grade de atendimento Capacidade Transportadoras Veículos …" at bounding box center [297, 134] width 595 height 269
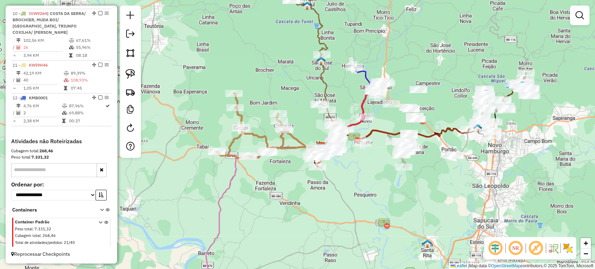
drag, startPoint x: 365, startPoint y: 163, endPoint x: 346, endPoint y: 169, distance: 19.3
click at [347, 169] on div "Janela de atendimento Grade de atendimento Capacidade Transportadoras Veículos …" at bounding box center [297, 134] width 595 height 269
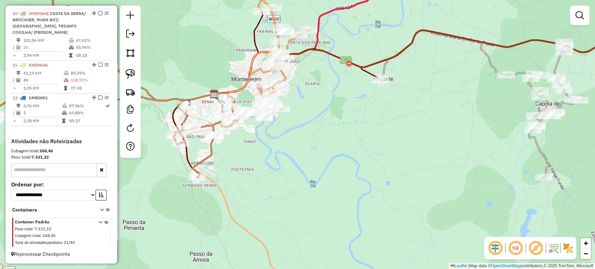
drag, startPoint x: 345, startPoint y: 150, endPoint x: 346, endPoint y: 172, distance: 22.3
click at [346, 175] on div "Janela de atendimento Grade de atendimento Capacidade Transportadoras Veículos …" at bounding box center [297, 134] width 595 height 269
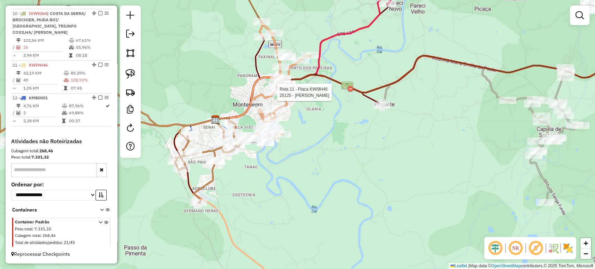
select select "*********"
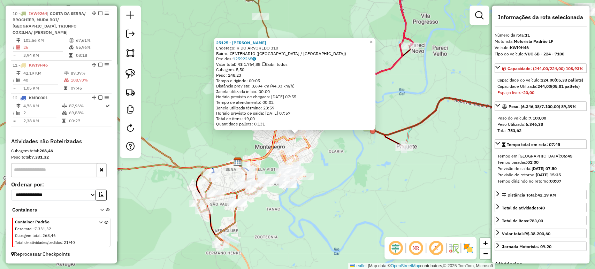
click at [275, 93] on div "Janela utilizada início: 00:00" at bounding box center [294, 92] width 157 height 6
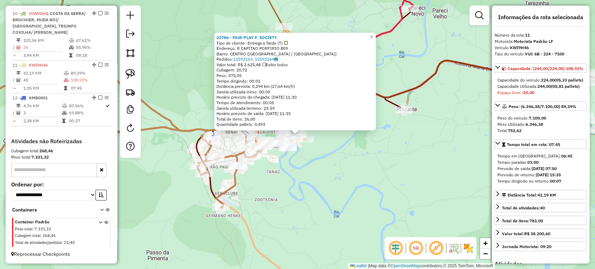
click at [332, 177] on div "Rota 11 - Placa KWI9H46 22786 - FAIR-PLAY F. SOCIETY × 22786 - FAIR-PLAY F. SOC…" at bounding box center [297, 134] width 595 height 269
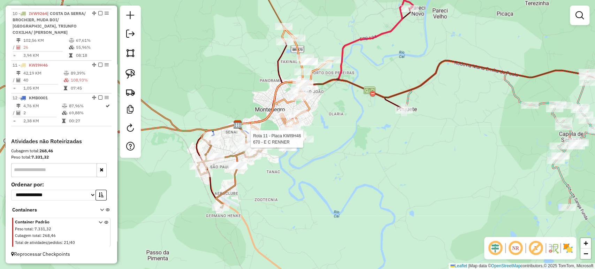
select select "*********"
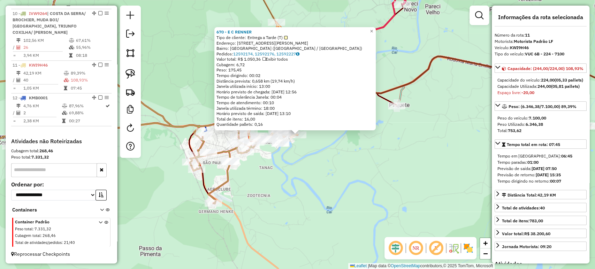
click at [286, 163] on div "670 - E C RENNER Tipo de cliente: Entrega a Tarde (T) Endereço: R Rua Bento Ari…" at bounding box center [297, 134] width 595 height 269
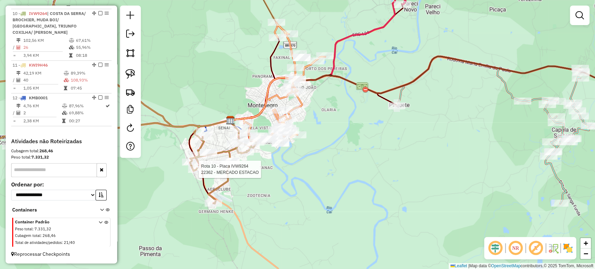
select select "*********"
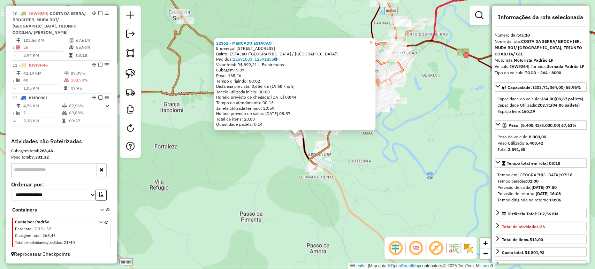
click at [236, 178] on div "22362 - MERCADO ESTACAO Endereço: R DAS BROMELIAS 124 Bairro: ESTACaO (MONTENEG…" at bounding box center [297, 134] width 595 height 269
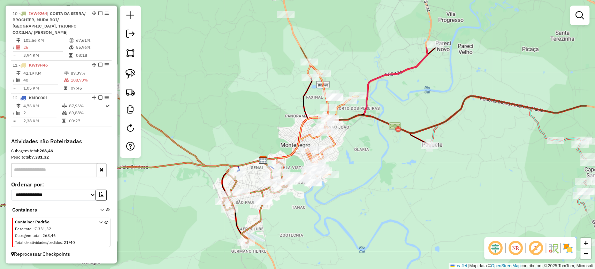
drag, startPoint x: 404, startPoint y: 142, endPoint x: 335, endPoint y: 215, distance: 100.1
click at [336, 217] on div "Janela de atendimento Grade de atendimento Capacidade Transportadoras Veículos …" at bounding box center [297, 134] width 595 height 269
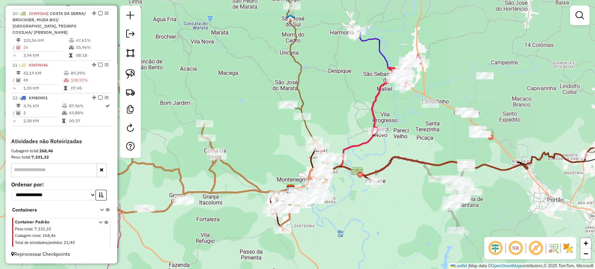
drag, startPoint x: 340, startPoint y: 209, endPoint x: 291, endPoint y: 217, distance: 49.7
click at [291, 217] on div "Janela de atendimento Grade de atendimento Capacidade Transportadoras Veículos …" at bounding box center [297, 134] width 595 height 269
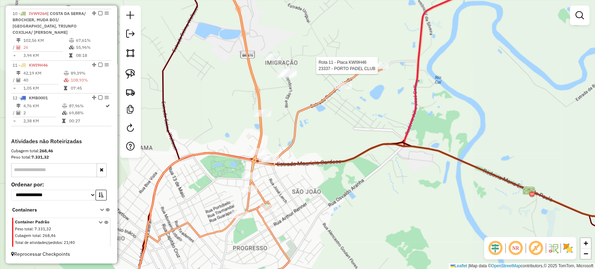
select select "*********"
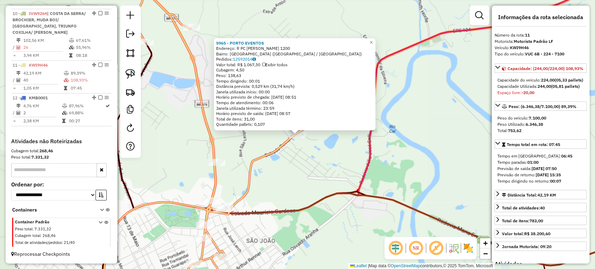
click at [270, 178] on div "5965 - PORTO EVENTOS Endereço: R PC REYNALDO HORHELLE 1200 Bairro: PORTO DOS PE…" at bounding box center [297, 134] width 595 height 269
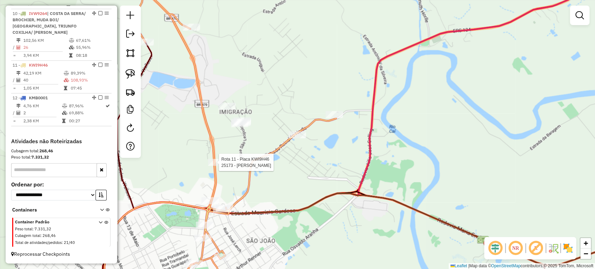
select select "*********"
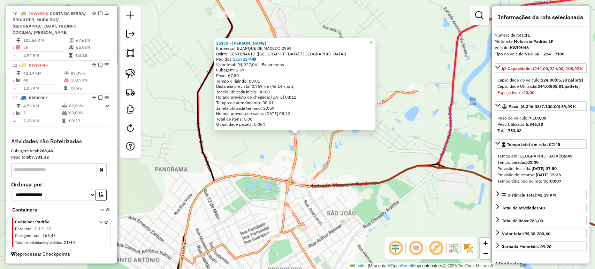
click at [221, 151] on div "25173 - JULIANO DECKER Endereço: BUARQUE DE MACEDO 2959 Bairro: CENTENARIO (MON…" at bounding box center [297, 134] width 595 height 269
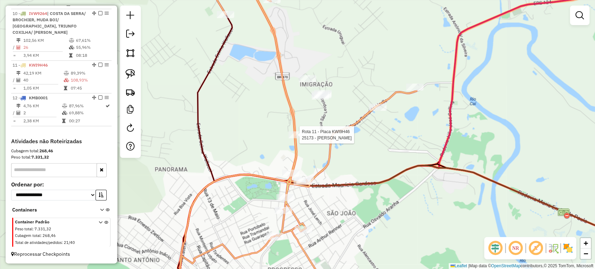
select select "*********"
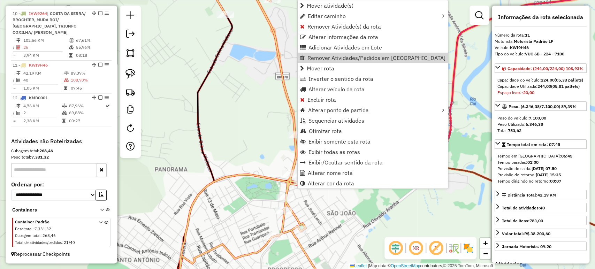
click at [225, 124] on div "Janela de atendimento Grade de atendimento Capacidade Transportadoras Veículos …" at bounding box center [297, 134] width 595 height 269
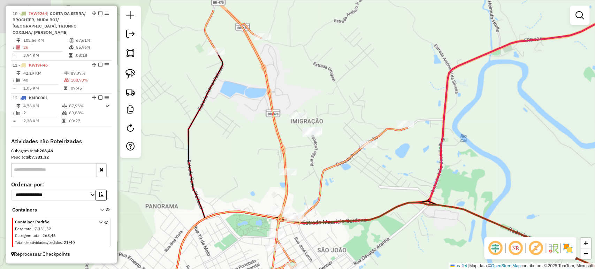
click at [266, 148] on div "Janela de atendimento Grade de atendimento Capacidade Transportadoras Veículos …" at bounding box center [297, 134] width 595 height 269
select select "*********"
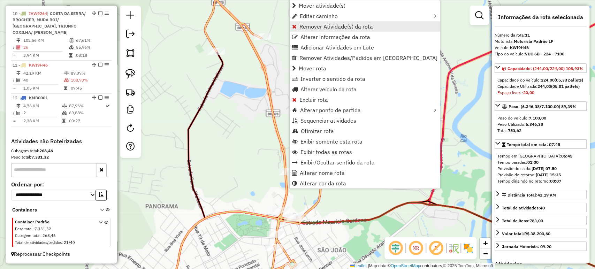
click at [315, 30] on link "Remover Atividade(s) da rota" at bounding box center [365, 26] width 150 height 10
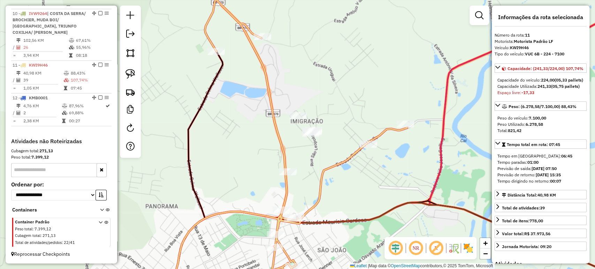
click at [240, 107] on div "Rota 11 - Placa KWI9H46 23006 - SCHUBERT HAUS Janela de atendimento Grade de at…" at bounding box center [297, 134] width 595 height 269
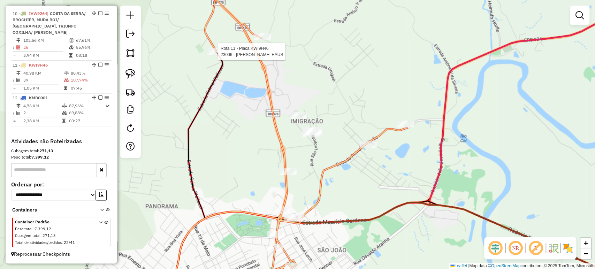
click at [216, 55] on div at bounding box center [215, 51] width 17 height 7
select select "*********"
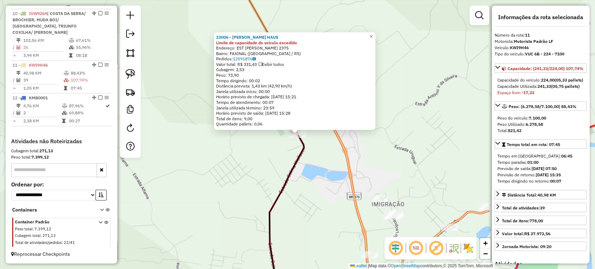
click at [261, 151] on div "23006 - SCHUBERT HAUS Limite de capacidade do veículo excedido Endereço: EST SE…" at bounding box center [297, 134] width 595 height 269
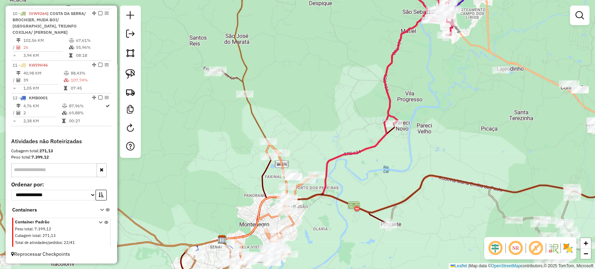
drag, startPoint x: 248, startPoint y: 136, endPoint x: 245, endPoint y: 144, distance: 8.6
click at [245, 144] on div "Janela de atendimento Grade de atendimento Capacidade Transportadoras Veículos …" at bounding box center [297, 134] width 595 height 269
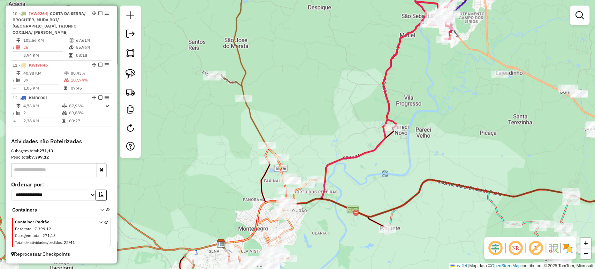
click at [266, 102] on div "Rota 2 - Placa JCH9C91 24567 - MINI MERCADO HAUSS Janela de atendimento Grade d…" at bounding box center [297, 134] width 595 height 269
select select "*********"
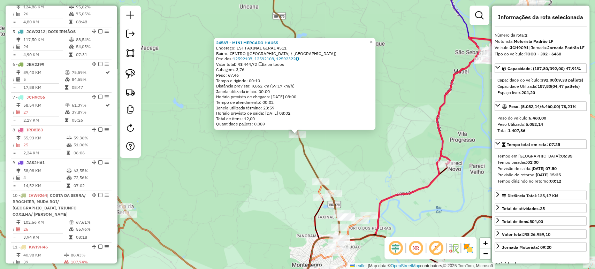
scroll to position [315, 0]
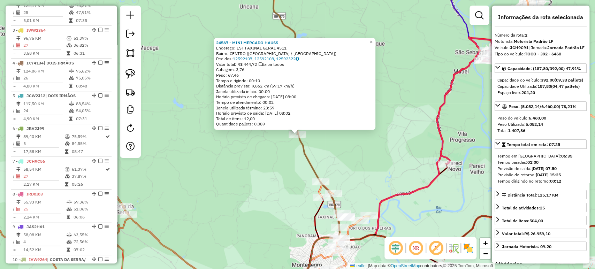
click at [261, 153] on div "24567 - MINI MERCADO HAUSS Endereço: EST FAXINAL GERAL 4511 Bairro: CENTRO (MON…" at bounding box center [297, 134] width 595 height 269
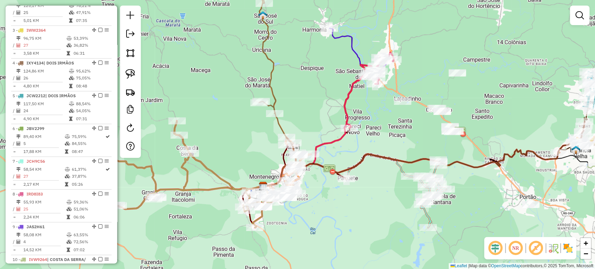
drag, startPoint x: 273, startPoint y: 203, endPoint x: 262, endPoint y: 139, distance: 64.3
click at [261, 140] on div "Janela de atendimento Grade de atendimento Capacidade Transportadoras Veículos …" at bounding box center [297, 134] width 595 height 269
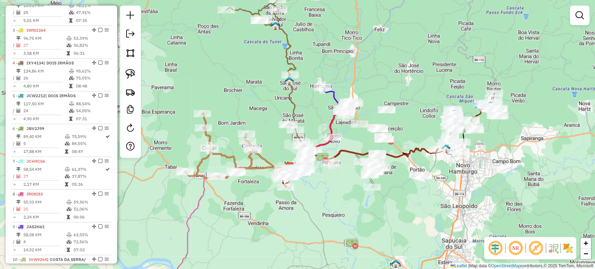
drag, startPoint x: 336, startPoint y: 97, endPoint x: 312, endPoint y: 138, distance: 47.3
click at [312, 138] on div "Janela de atendimento Grade de atendimento Capacidade Transportadoras Veículos …" at bounding box center [297, 134] width 595 height 269
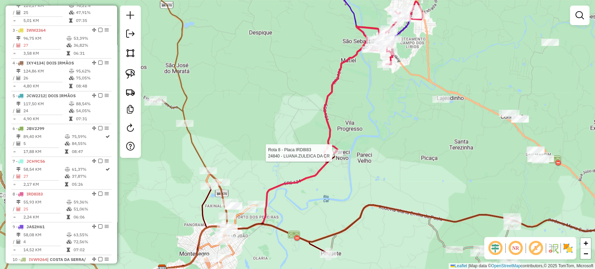
select select "*********"
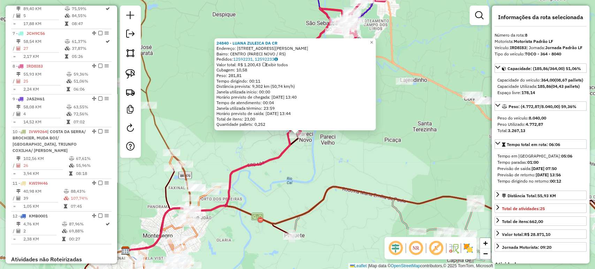
scroll to position [511, 0]
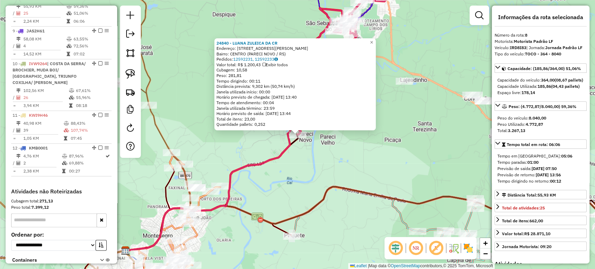
click at [290, 189] on div "24840 - LUANA ZULEICA DA CR Endereço: R ALONSO REMI DIETRICH 87 Bairro: CENTRO …" at bounding box center [297, 134] width 595 height 269
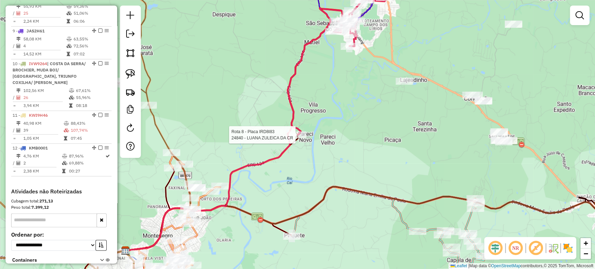
select select "*********"
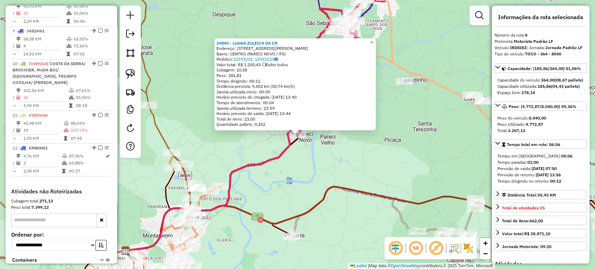
click at [303, 161] on div "24840 - LUANA ZULEICA DA CR Endereço: R ALONSO REMI DIETRICH 87 Bairro: CENTRO …" at bounding box center [297, 134] width 595 height 269
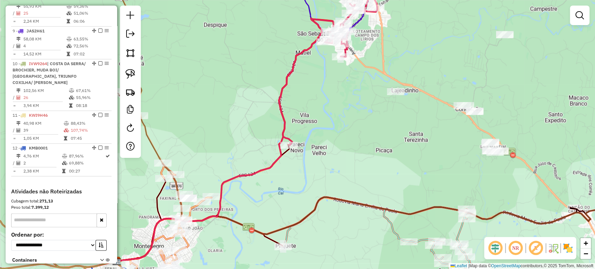
drag, startPoint x: 334, startPoint y: 113, endPoint x: 294, endPoint y: 206, distance: 101.8
click at [294, 206] on div "Janela de atendimento Grade de atendimento Capacidade Transportadoras Veículos …" at bounding box center [297, 134] width 595 height 269
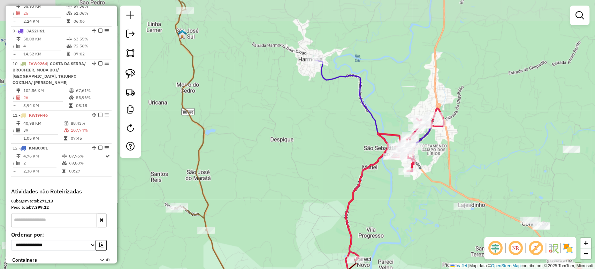
drag, startPoint x: 297, startPoint y: 168, endPoint x: 404, endPoint y: 189, distance: 108.7
click at [404, 189] on div "Janela de atendimento Grade de atendimento Capacidade Transportadoras Veículos …" at bounding box center [297, 134] width 595 height 269
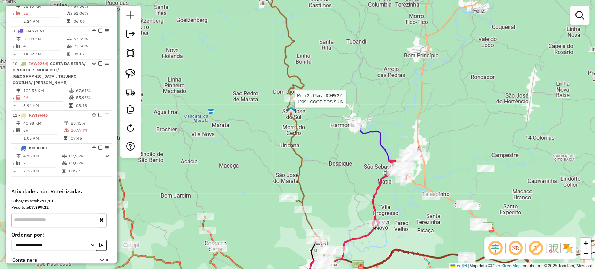
select select "*********"
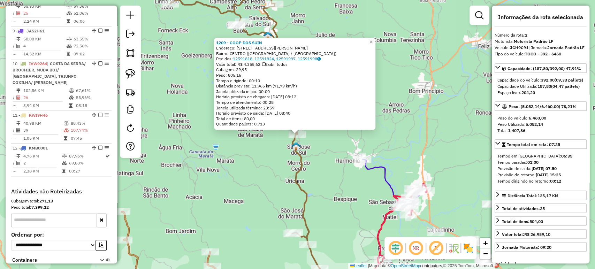
click at [284, 98] on div "Horário previsto de chegada: [DATE] 08:12" at bounding box center [294, 97] width 157 height 6
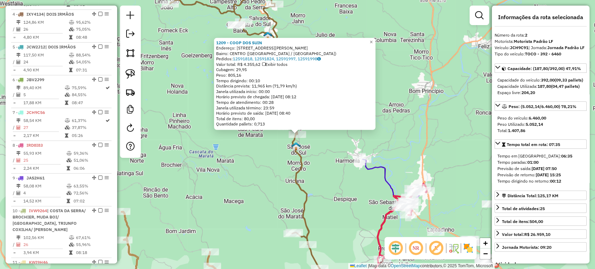
scroll to position [315, 0]
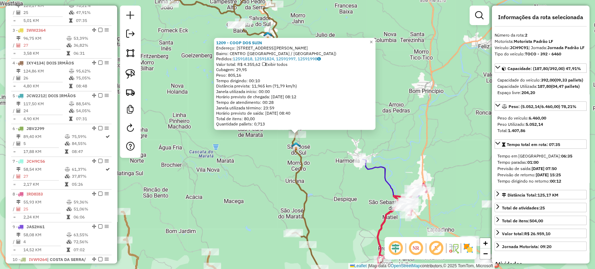
click at [262, 146] on div "1209 - COOP DOS SUIN Endereço: R WALDEMAR JOSE BOHN 2571 Bairro: CENTRO (SAO JO…" at bounding box center [297, 134] width 595 height 269
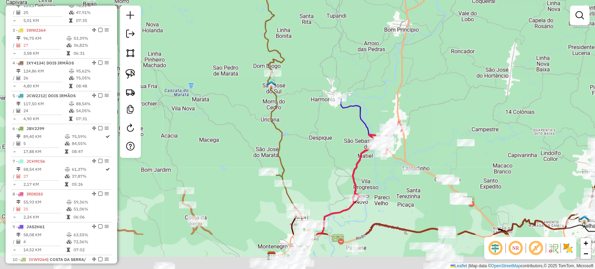
drag, startPoint x: 262, startPoint y: 199, endPoint x: 237, endPoint y: 138, distance: 66.1
click at [237, 138] on div "Janela de atendimento Grade de atendimento Capacidade Transportadoras Veículos …" at bounding box center [297, 134] width 595 height 269
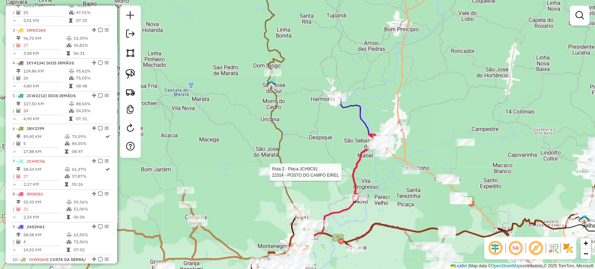
select select "*********"
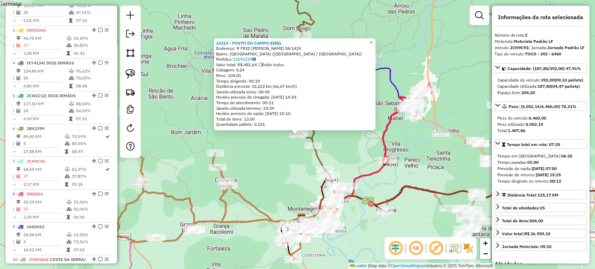
click at [282, 165] on div "22314 - POSTO DO CAMPO EIREL Endereço: R FRID BERT ARNOL HEINHE SN 1425 Bairro:…" at bounding box center [297, 134] width 595 height 269
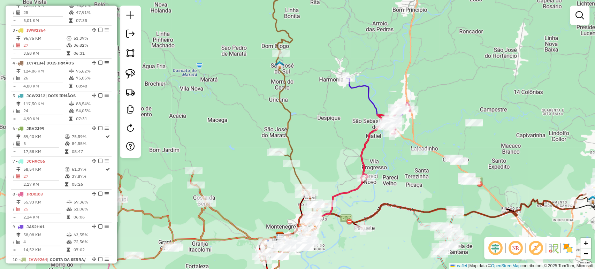
drag, startPoint x: 280, startPoint y: 166, endPoint x: 254, endPoint y: 186, distance: 32.4
click at [254, 186] on div "Janela de atendimento Grade de atendimento Capacidade Transportadoras Veículos …" at bounding box center [297, 134] width 595 height 269
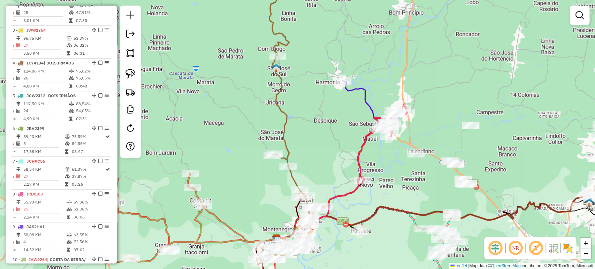
drag, startPoint x: 323, startPoint y: 94, endPoint x: 284, endPoint y: 125, distance: 50.1
click at [284, 125] on div "Janela de atendimento Grade de atendimento Capacidade Transportadoras Veículos …" at bounding box center [297, 134] width 595 height 269
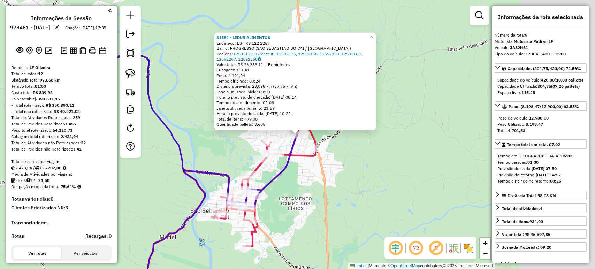
select select "*********"
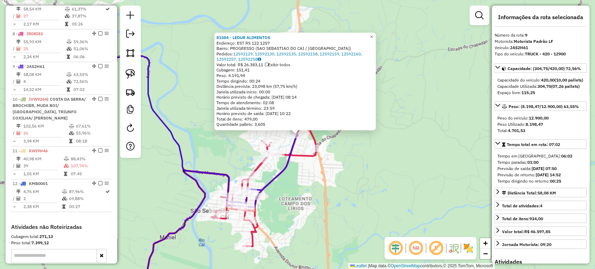
scroll to position [544, 0]
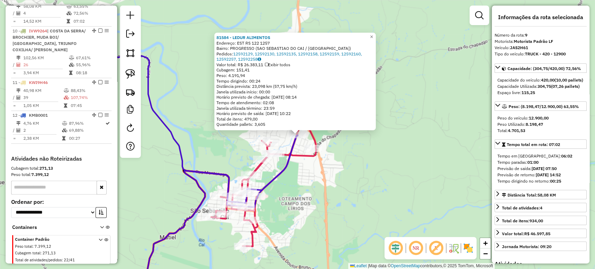
click at [284, 183] on div "81584 - LEDUR ALIMENTOS Endereço: EST RS 122 1257 Bairro: PROGRESSO (SAO SEBAST…" at bounding box center [297, 134] width 595 height 269
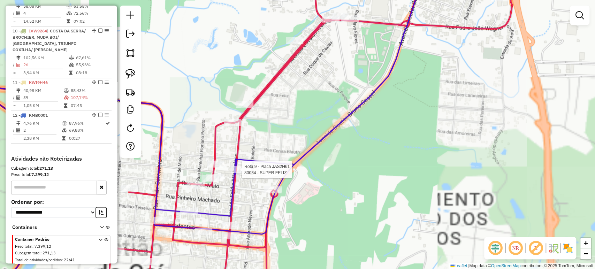
select select "*********"
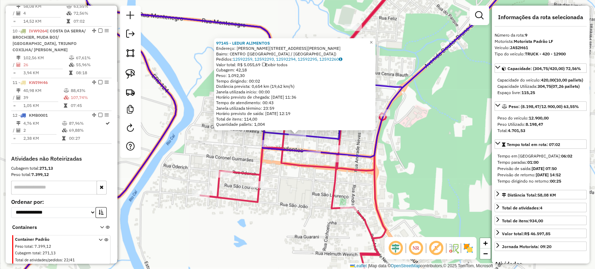
click at [278, 183] on div "97145 - LEDUR ALIMENTOS Endereço: R CEL.PAULINO TEIXEIRA 635 Bairro: CENTRO (SA…" at bounding box center [297, 134] width 595 height 269
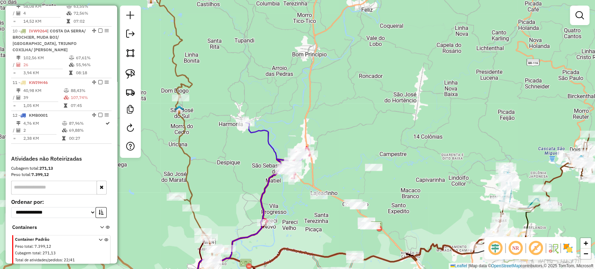
drag, startPoint x: 250, startPoint y: 198, endPoint x: 276, endPoint y: 176, distance: 33.4
click at [276, 176] on div "Janela de atendimento Grade de atendimento Capacidade Transportadoras Veículos …" at bounding box center [297, 134] width 595 height 269
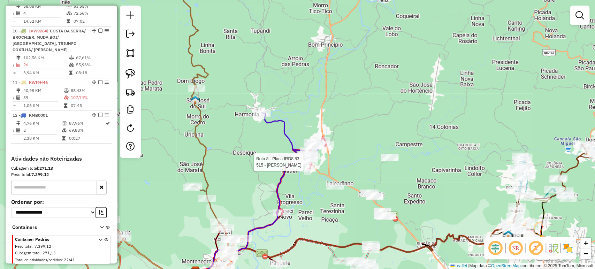
select select "*********"
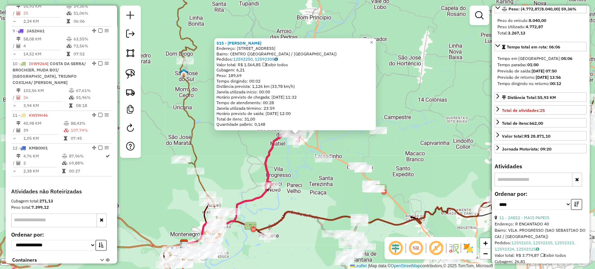
scroll to position [155, 0]
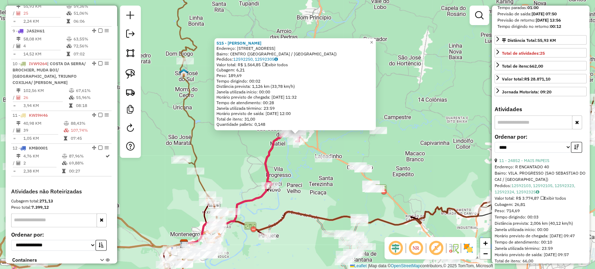
click at [544, 170] on div "Endereço: R ENCANTADO 40" at bounding box center [541, 167] width 92 height 6
click at [542, 163] on link "11 - 24852 - MAIS PAPEIS" at bounding box center [524, 160] width 50 height 5
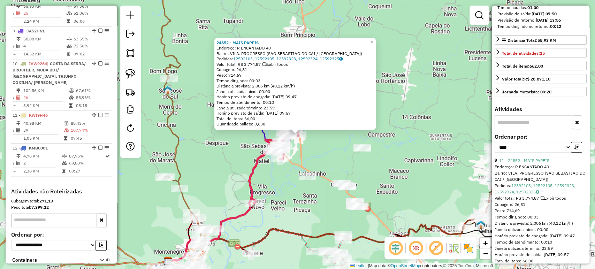
click at [268, 179] on div "24852 - MAIS PAPEIS Endereço: R ENCANTADO 40 Bairro: VILA. PROGRESSO (SAO SEBAS…" at bounding box center [297, 134] width 595 height 269
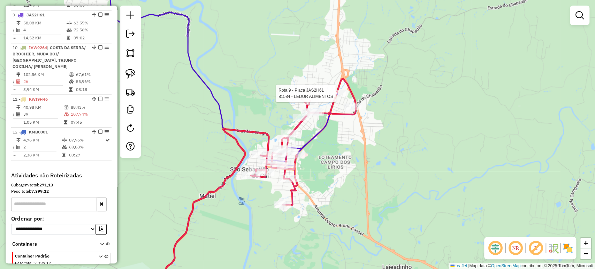
select select "*********"
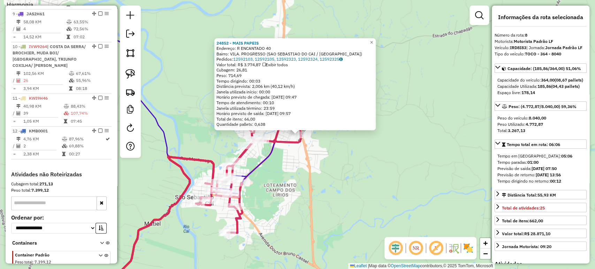
scroll to position [511, 0]
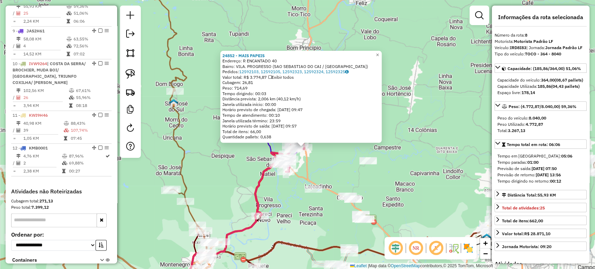
click at [284, 213] on div "24852 - MAIS PAPEIS Endereço: R ENCANTADO 40 Bairro: VILA. PROGRESSO (SAO SEBAS…" at bounding box center [297, 134] width 595 height 269
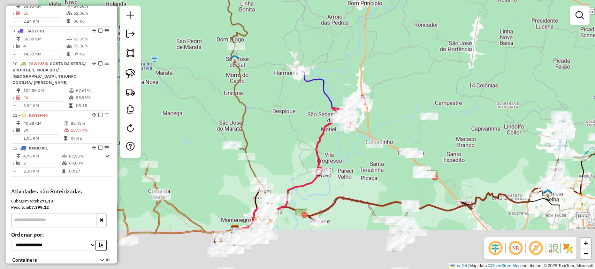
drag, startPoint x: 284, startPoint y: 213, endPoint x: 353, endPoint y: 162, distance: 85.4
click at [353, 162] on div "Janela de atendimento Grade de atendimento Capacidade Transportadoras Veículos …" at bounding box center [297, 134] width 595 height 269
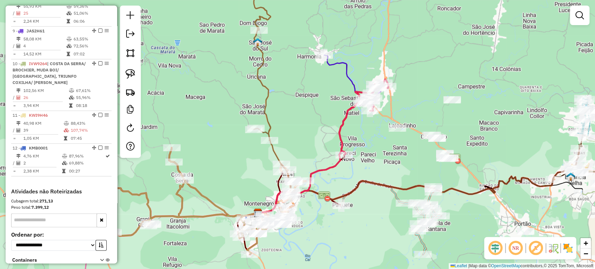
drag, startPoint x: 349, startPoint y: 174, endPoint x: 382, endPoint y: 157, distance: 37.6
click at [382, 157] on div "Janela de atendimento Grade de atendimento Capacidade Transportadoras Veículos …" at bounding box center [297, 134] width 595 height 269
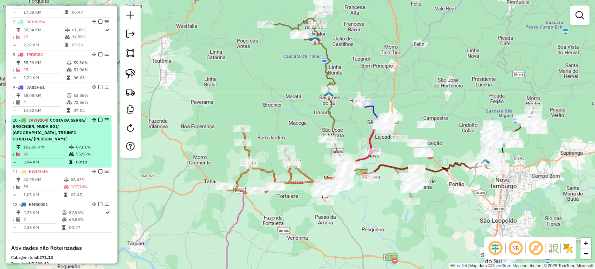
scroll to position [279, 0]
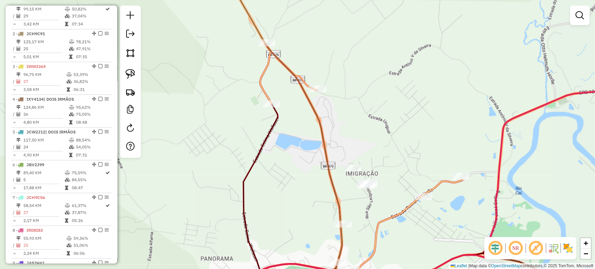
drag, startPoint x: 366, startPoint y: 205, endPoint x: 224, endPoint y: 153, distance: 151.4
click at [358, 197] on div "Janela de atendimento Grade de atendimento Capacidade Transportadoras Veículos …" at bounding box center [297, 134] width 595 height 269
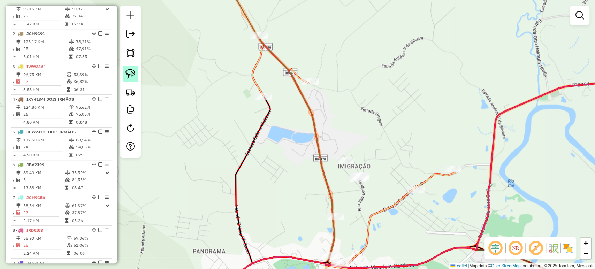
click at [134, 79] on link at bounding box center [130, 73] width 15 height 15
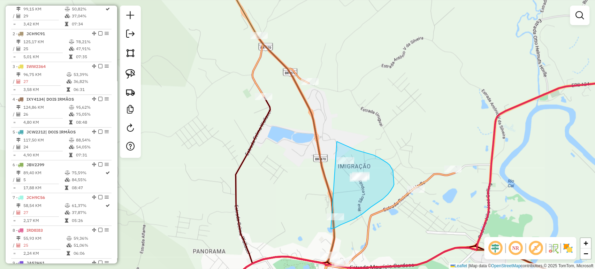
drag, startPoint x: 337, startPoint y: 141, endPoint x: 306, endPoint y: 222, distance: 86.5
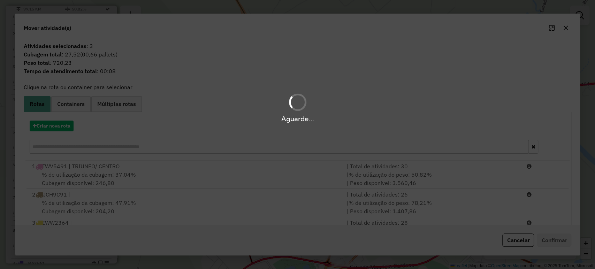
click at [522, 238] on div "Aguarde..." at bounding box center [297, 134] width 595 height 269
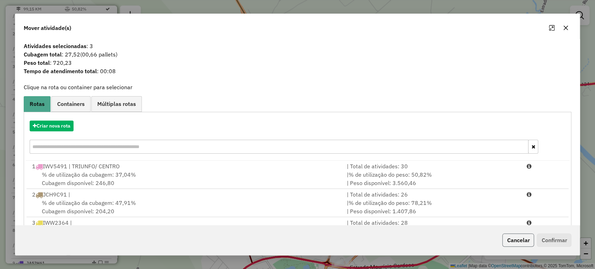
click at [520, 239] on button "Cancelar" at bounding box center [518, 240] width 32 height 13
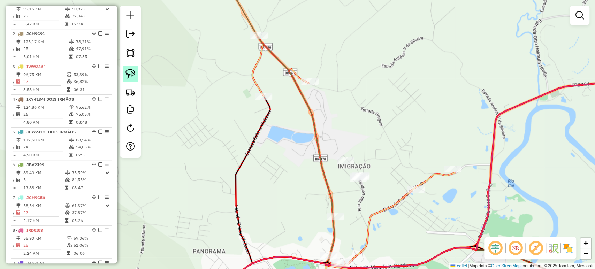
click at [129, 75] on img at bounding box center [130, 74] width 10 height 10
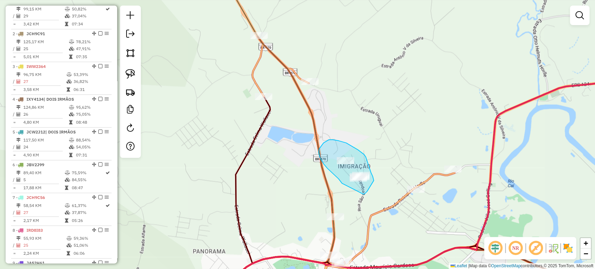
drag, startPoint x: 342, startPoint y: 183, endPoint x: 359, endPoint y: 197, distance: 22.0
click at [363, 194] on div "Janela de atendimento Grade de atendimento Capacidade Transportadoras Veículos …" at bounding box center [297, 134] width 595 height 269
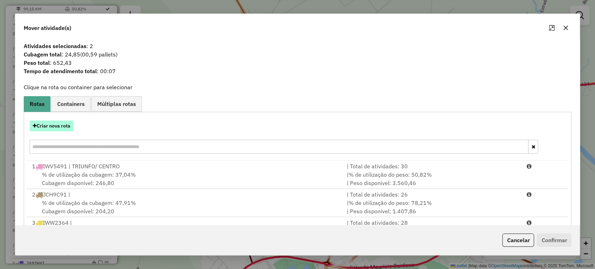
click at [67, 130] on button "Criar nova rota" at bounding box center [52, 126] width 44 height 11
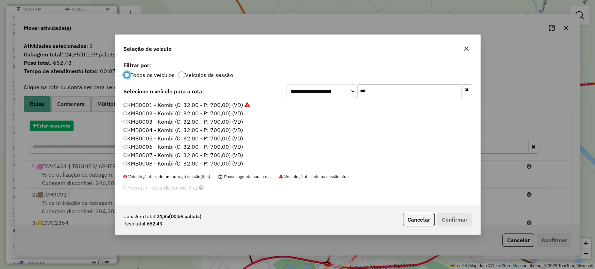
scroll to position [3, 2]
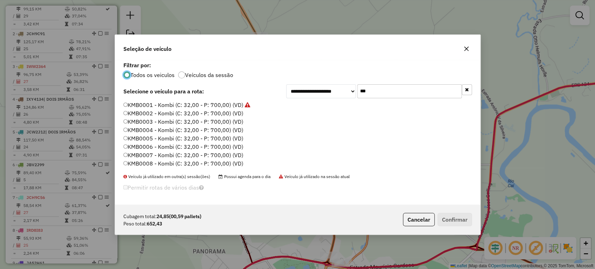
click at [240, 115] on label "KMB0002 - Kombi (C: 32,00 - P: 700,00) (VD)" at bounding box center [183, 113] width 120 height 8
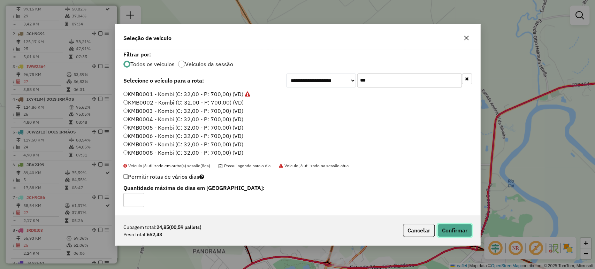
click at [451, 232] on button "Confirmar" at bounding box center [454, 230] width 35 height 13
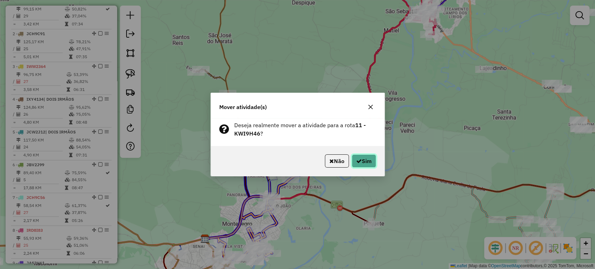
click at [372, 164] on button "Sim" at bounding box center [364, 160] width 24 height 13
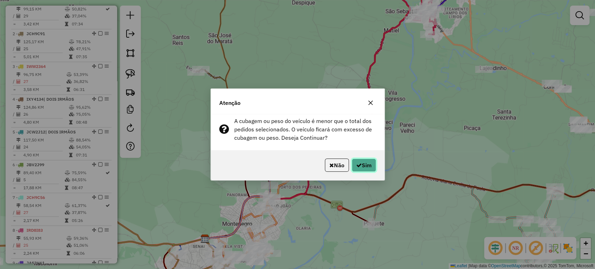
click at [371, 164] on button "Sim" at bounding box center [364, 165] width 24 height 13
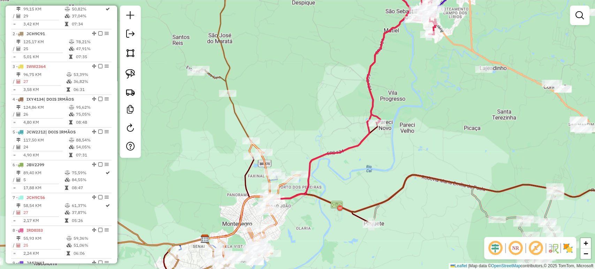
drag, startPoint x: 303, startPoint y: 214, endPoint x: 313, endPoint y: 153, distance: 62.5
click at [313, 153] on div "Janela de atendimento Grade de atendimento Capacidade Transportadoras Veículos …" at bounding box center [297, 134] width 595 height 269
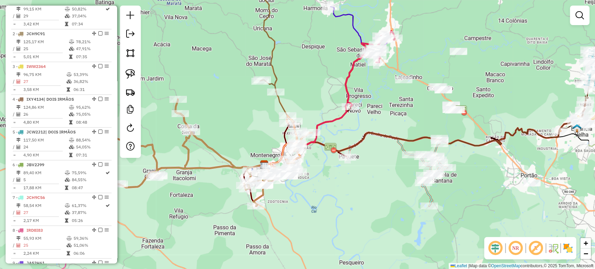
drag, startPoint x: 351, startPoint y: 207, endPoint x: 311, endPoint y: 218, distance: 41.5
click at [311, 218] on div "Janela de atendimento Grade de atendimento Capacidade Transportadoras Veículos …" at bounding box center [297, 134] width 595 height 269
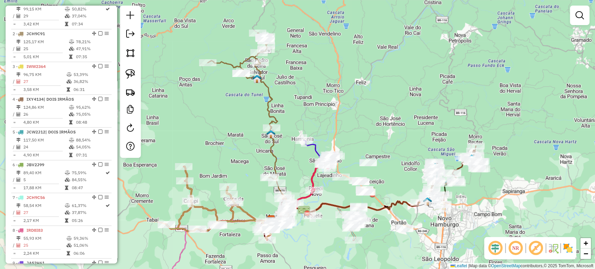
drag, startPoint x: 308, startPoint y: 220, endPoint x: 311, endPoint y: 242, distance: 22.9
click at [311, 242] on div "Janela de atendimento Grade de atendimento Capacidade Transportadoras Veículos …" at bounding box center [297, 134] width 595 height 269
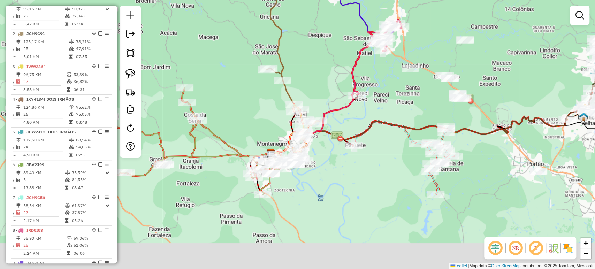
drag, startPoint x: 325, startPoint y: 259, endPoint x: 321, endPoint y: 181, distance: 78.5
click at [323, 183] on div "Janela de atendimento Grade de atendimento Capacidade Transportadoras Veículos …" at bounding box center [297, 134] width 595 height 269
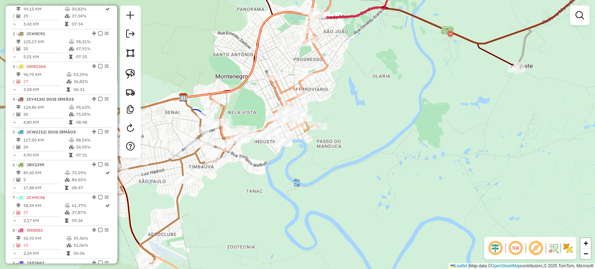
drag, startPoint x: 261, startPoint y: 196, endPoint x: 395, endPoint y: 188, distance: 133.3
click at [395, 188] on div "Janela de atendimento Grade de atendimento Capacidade Transportadoras Veículos …" at bounding box center [297, 134] width 595 height 269
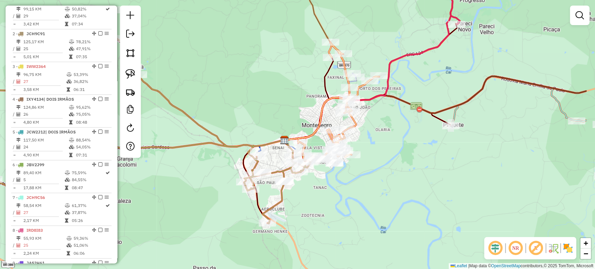
drag, startPoint x: 378, startPoint y: 185, endPoint x: 292, endPoint y: 185, distance: 86.8
click at [293, 185] on div "Janela de atendimento Grade de atendimento Capacidade Transportadoras Veículos …" at bounding box center [297, 134] width 595 height 269
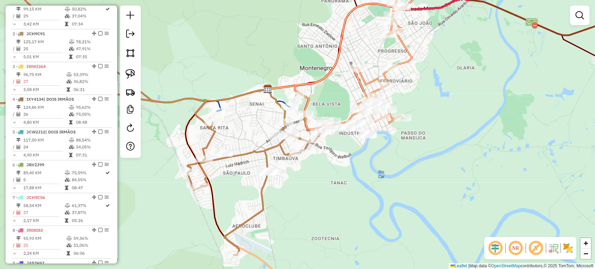
drag, startPoint x: 309, startPoint y: 205, endPoint x: 332, endPoint y: 183, distance: 32.1
click at [332, 183] on div "Janela de atendimento Grade de atendimento Capacidade Transportadoras Veículos …" at bounding box center [297, 134] width 595 height 269
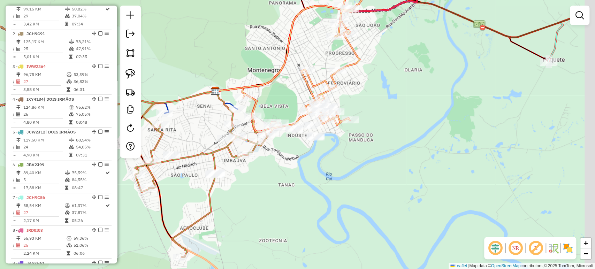
drag, startPoint x: 350, startPoint y: 153, endPoint x: 191, endPoint y: 197, distance: 164.9
click at [191, 197] on div "Janela de atendimento Grade de atendimento Capacidade Transportadoras Veículos …" at bounding box center [297, 134] width 595 height 269
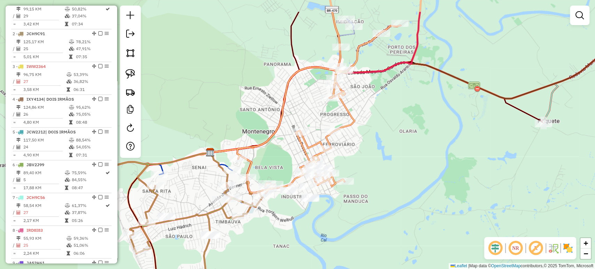
drag, startPoint x: 191, startPoint y: 197, endPoint x: 274, endPoint y: 236, distance: 90.9
click at [274, 236] on div "Janela de atendimento Grade de atendimento Capacidade Transportadoras Veículos …" at bounding box center [297, 134] width 595 height 269
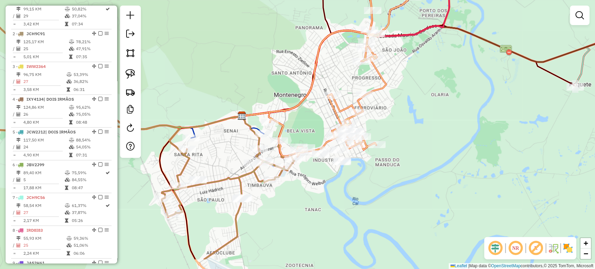
drag, startPoint x: 266, startPoint y: 226, endPoint x: 300, endPoint y: 185, distance: 52.5
click at [300, 185] on div "Janela de atendimento Grade de atendimento Capacidade Transportadoras Veículos …" at bounding box center [297, 134] width 595 height 269
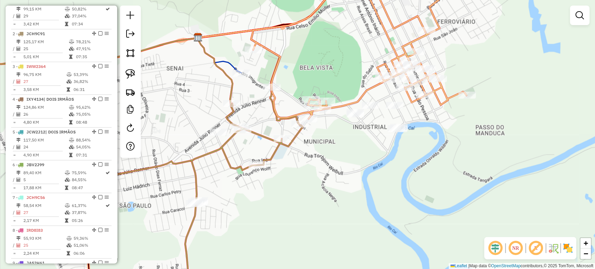
drag, startPoint x: 289, startPoint y: 183, endPoint x: 315, endPoint y: 177, distance: 26.9
click at [315, 177] on div "Janela de atendimento Grade de atendimento Capacidade Transportadoras Veículos …" at bounding box center [297, 134] width 595 height 269
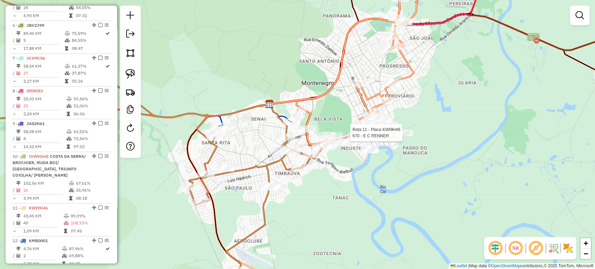
select select "*********"
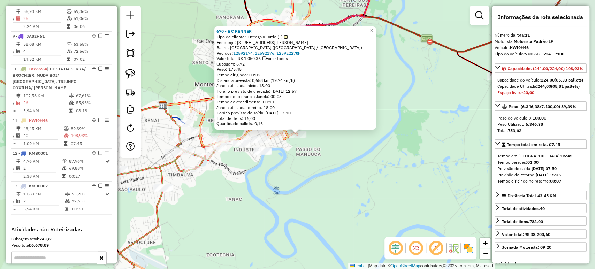
scroll to position [605, 0]
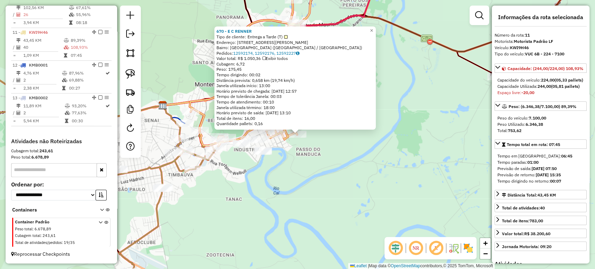
click at [291, 191] on div "670 - E C RENNER Tipo de cliente: Entrega a Tarde (T) Endereço: R Rua Bento Ari…" at bounding box center [297, 134] width 595 height 269
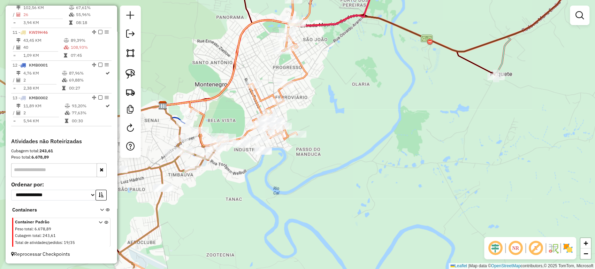
drag, startPoint x: 270, startPoint y: 198, endPoint x: 337, endPoint y: 188, distance: 68.0
click at [337, 188] on div "Janela de atendimento Grade de atendimento Capacidade Transportadoras Veículos …" at bounding box center [297, 134] width 595 height 269
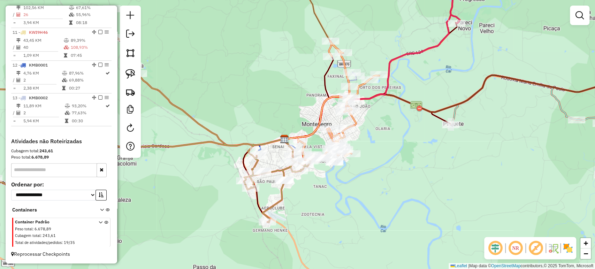
drag, startPoint x: 408, startPoint y: 148, endPoint x: 184, endPoint y: 239, distance: 242.2
click at [184, 239] on div "Janela de atendimento Grade de atendimento Capacidade Transportadoras Veículos …" at bounding box center [297, 134] width 595 height 269
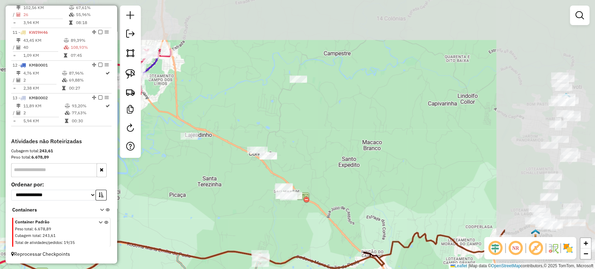
drag, startPoint x: 312, startPoint y: 158, endPoint x: 162, endPoint y: 233, distance: 167.4
click at [162, 233] on div "Janela de atendimento Grade de atendimento Capacidade Transportadoras Veículos …" at bounding box center [297, 134] width 595 height 269
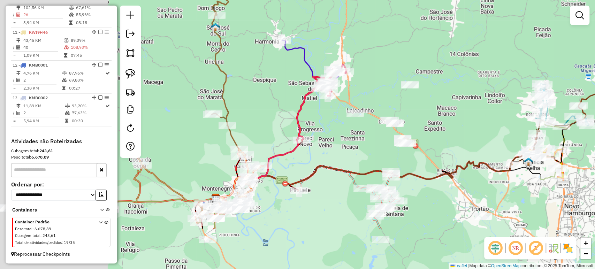
drag, startPoint x: 164, startPoint y: 233, endPoint x: 347, endPoint y: 161, distance: 197.0
click at [347, 161] on icon at bounding box center [411, 134] width 391 height 127
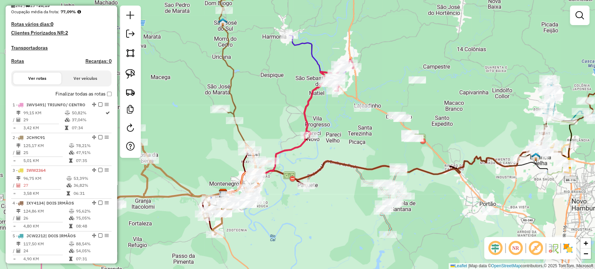
scroll to position [140, 0]
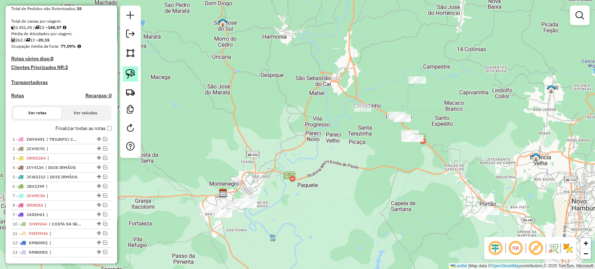
click at [128, 80] on link at bounding box center [130, 73] width 15 height 15
drag, startPoint x: 203, startPoint y: 187, endPoint x: 201, endPoint y: 217, distance: 30.1
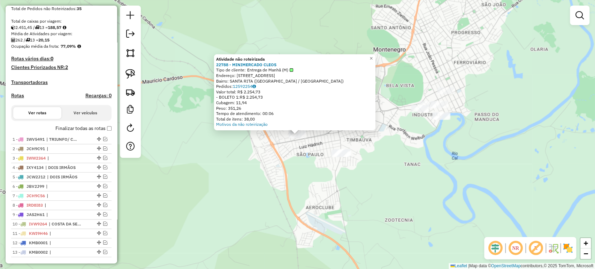
click at [230, 219] on div "Atividade não roteirizada 22788 - MINIMERCADO CLEOS Tipo de cliente: Entrega de…" at bounding box center [297, 134] width 595 height 269
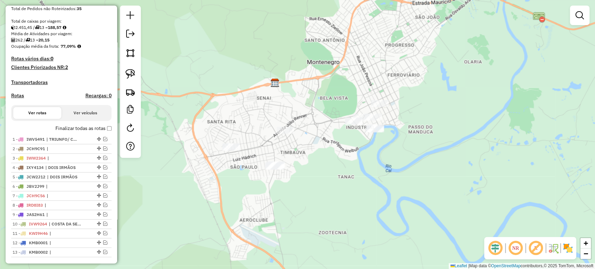
drag, startPoint x: 242, startPoint y: 189, endPoint x: 109, endPoint y: 204, distance: 132.9
click at [109, 204] on hb-router-mapa "Informações da Sessão 978461 - 13/08/2025 Criação: 12/08/2025 17:37 Depósito: L…" at bounding box center [297, 134] width 595 height 269
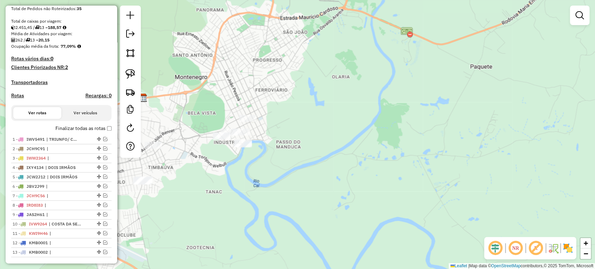
scroll to position [276, 0]
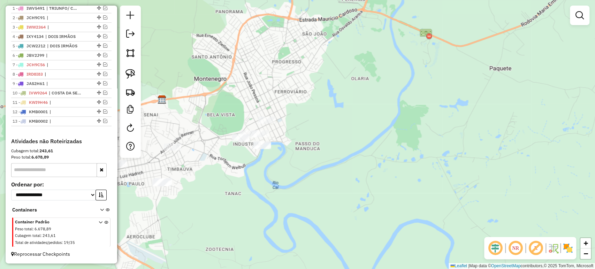
drag, startPoint x: 184, startPoint y: 215, endPoint x: 315, endPoint y: 224, distance: 131.4
click at [315, 224] on div "Janela de atendimento Grade de atendimento Capacidade Transportadoras Veículos …" at bounding box center [297, 134] width 595 height 269
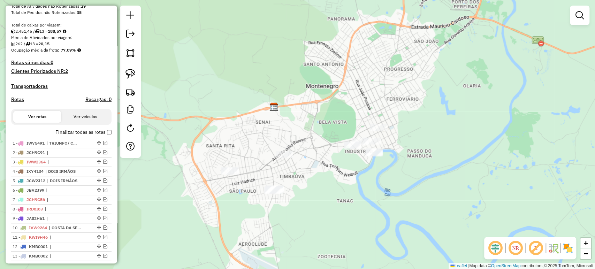
scroll to position [83, 0]
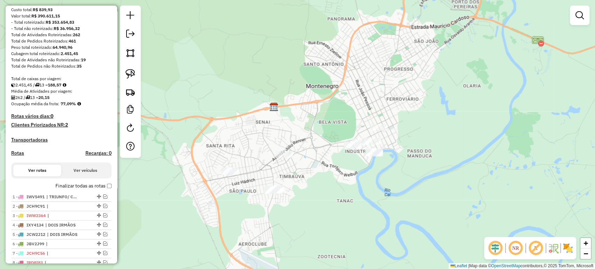
click at [108, 192] on div "Finalizar todas as rotas" at bounding box center [61, 188] width 100 height 8
click at [126, 77] on img at bounding box center [130, 74] width 10 height 10
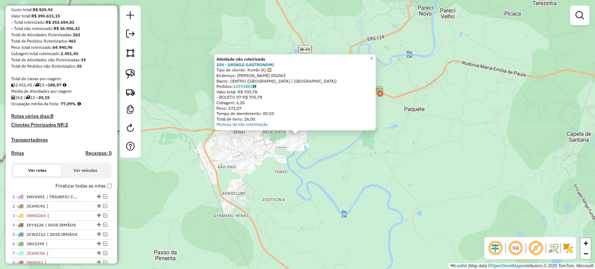
click at [315, 152] on div "Atividade não roteirizada 154 - GRINGO GASTRONOMI Tipo de cliente: Kombi (K) En…" at bounding box center [297, 134] width 595 height 269
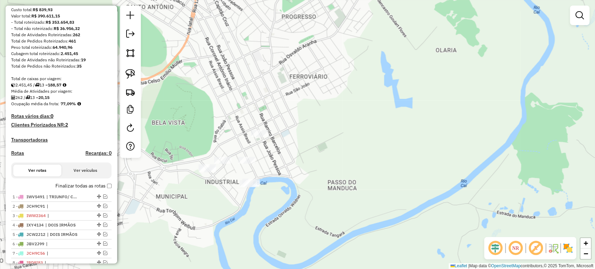
click at [144, 76] on div "Janela de atendimento Grade de atendimento Capacidade Transportadoras Veículos …" at bounding box center [297, 134] width 595 height 269
click at [136, 74] on link at bounding box center [130, 73] width 15 height 15
drag, startPoint x: 253, startPoint y: 119, endPoint x: 278, endPoint y: 144, distance: 35.5
click at [278, 144] on div "Janela de atendimento Grade de atendimento Capacidade Transportadoras Veículos …" at bounding box center [297, 134] width 595 height 269
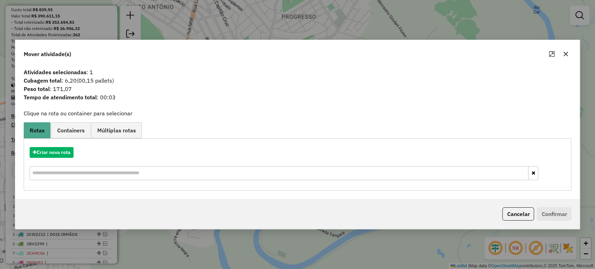
click at [54, 155] on hb-app "Aguarde... Pop-up bloqueado! Seu navegador bloqueou automáticamente a abertura …" at bounding box center [297, 134] width 595 height 269
click at [54, 155] on button "Criar nova rota" at bounding box center [52, 152] width 44 height 11
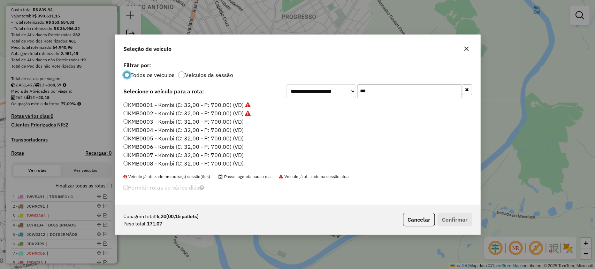
scroll to position [3, 2]
click at [217, 122] on label "KMB0003 - Kombi (C: 32,00 - P: 700,00) (VD)" at bounding box center [183, 121] width 120 height 8
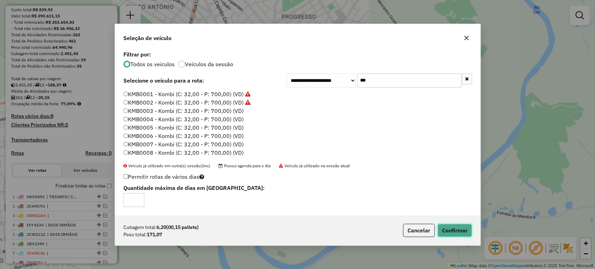
click at [461, 228] on button "Confirmar" at bounding box center [454, 230] width 35 height 13
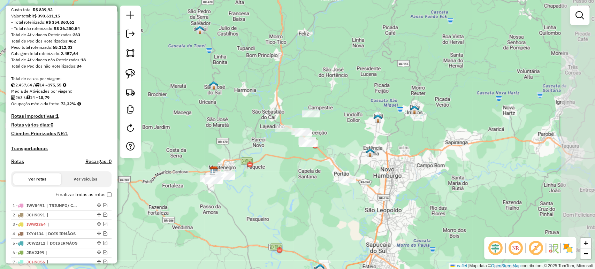
drag, startPoint x: 334, startPoint y: 176, endPoint x: 296, endPoint y: 191, distance: 41.1
click at [296, 191] on div "Janela de atendimento Grade de atendimento Capacidade Transportadoras Veículos …" at bounding box center [297, 134] width 595 height 269
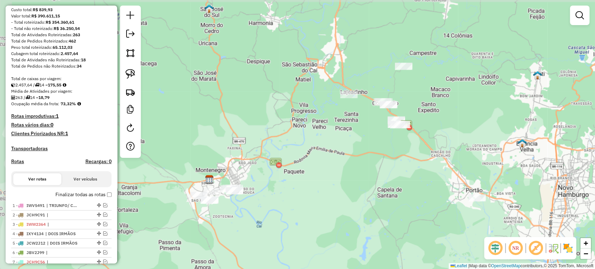
drag, startPoint x: 259, startPoint y: 175, endPoint x: 291, endPoint y: 194, distance: 37.8
click at [291, 194] on div "Janela de atendimento Grade de atendimento Capacidade Transportadoras Veículos …" at bounding box center [297, 134] width 595 height 269
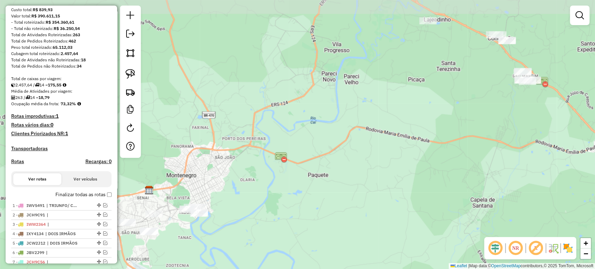
drag, startPoint x: 282, startPoint y: 170, endPoint x: 262, endPoint y: 188, distance: 26.6
click at [262, 188] on div "Janela de atendimento Grade de atendimento Capacidade Transportadoras Veículos …" at bounding box center [297, 134] width 595 height 269
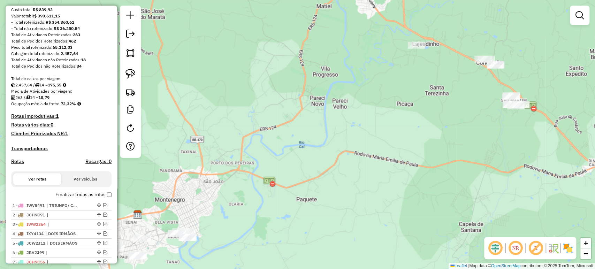
drag, startPoint x: 262, startPoint y: 188, endPoint x: 254, endPoint y: 210, distance: 23.3
click at [254, 210] on div "Janela de atendimento Grade de atendimento Capacidade Transportadoras Veículos …" at bounding box center [297, 134] width 595 height 269
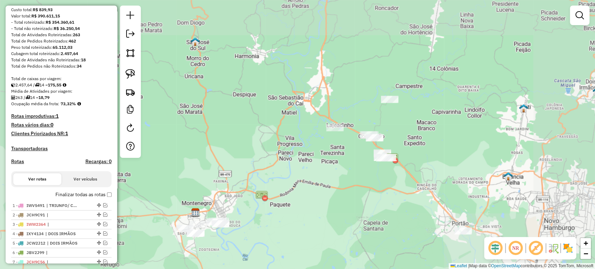
drag, startPoint x: 254, startPoint y: 210, endPoint x: 239, endPoint y: 206, distance: 14.7
click at [239, 206] on div "Janela de atendimento Grade de atendimento Capacidade Transportadoras Veículos …" at bounding box center [297, 134] width 595 height 269
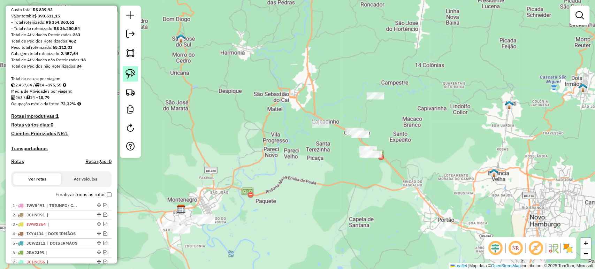
drag, startPoint x: 129, startPoint y: 75, endPoint x: 201, endPoint y: 196, distance: 140.6
click at [130, 75] on img at bounding box center [130, 74] width 10 height 10
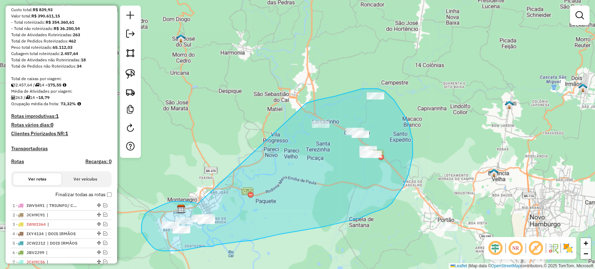
drag, startPoint x: 198, startPoint y: 204, endPoint x: 306, endPoint y: 103, distance: 147.9
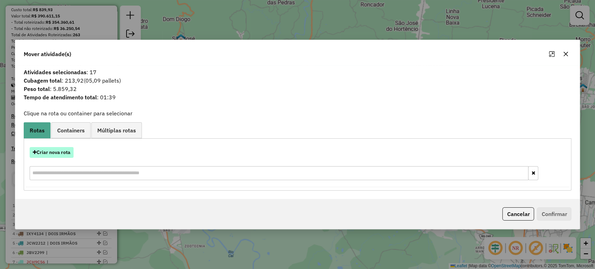
click at [68, 151] on button "Criar nova rota" at bounding box center [52, 152] width 44 height 11
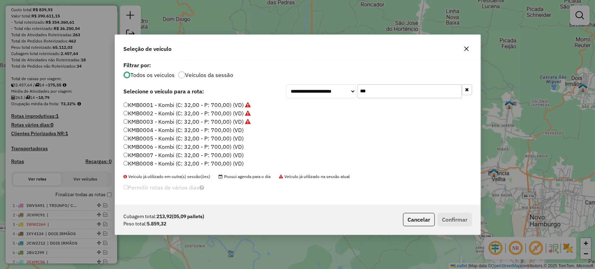
click at [382, 97] on input "***" at bounding box center [409, 91] width 105 height 14
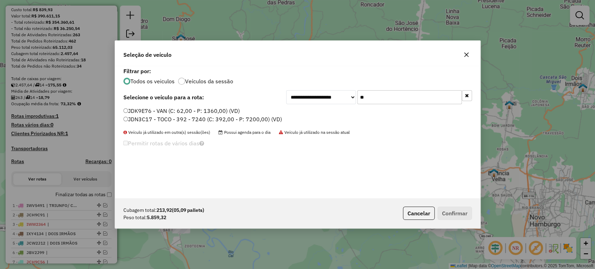
type input "**"
drag, startPoint x: 202, startPoint y: 117, endPoint x: 239, endPoint y: 144, distance: 45.4
click at [202, 117] on label "JDN3C17 - TOCO - 392 - 7240 (C: 392,00 - P: 7200,00) (VD)" at bounding box center [202, 119] width 159 height 8
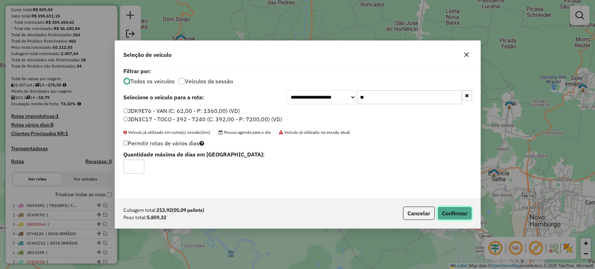
click at [454, 215] on button "Confirmar" at bounding box center [454, 213] width 35 height 13
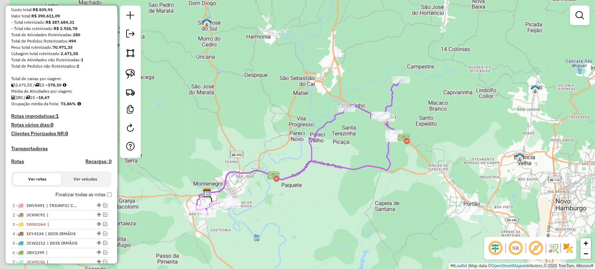
drag, startPoint x: 204, startPoint y: 229, endPoint x: 213, endPoint y: 221, distance: 12.9
click at [213, 221] on div "Janela de atendimento Grade de atendimento Capacidade Transportadoras Veículos …" at bounding box center [297, 134] width 595 height 269
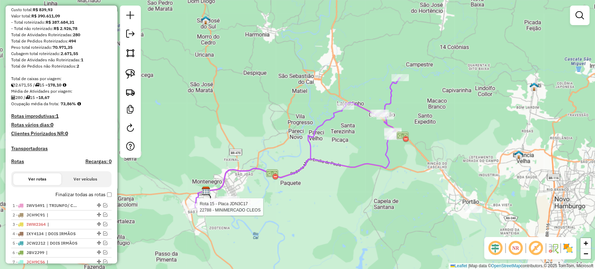
select select "*********"
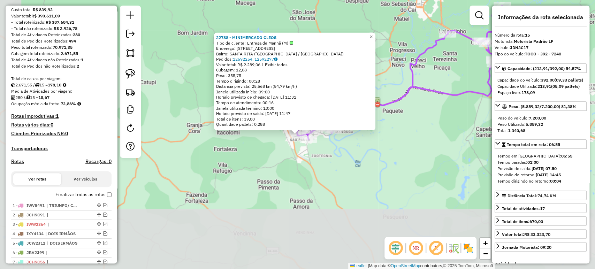
scroll to position [327, 0]
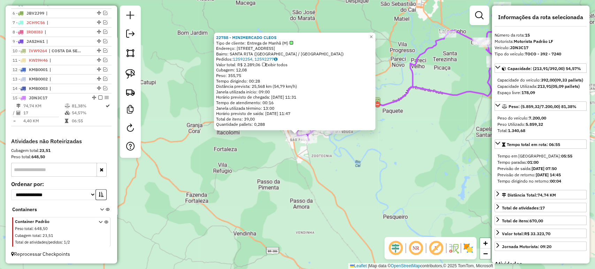
click at [261, 173] on div "22788 - MINIMERCADO CLEOS Tipo de cliente: Entrega de Manhã (M) Endereço: R PIA…" at bounding box center [297, 134] width 595 height 269
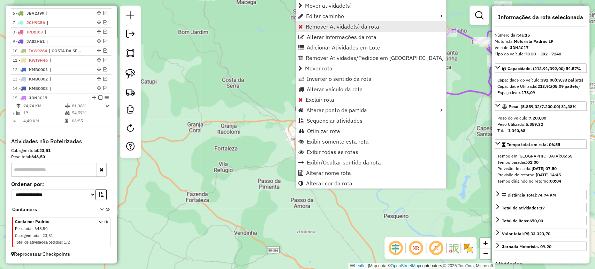
click at [311, 27] on span "Remover Atividade(s) da rota" at bounding box center [343, 27] width 74 height 6
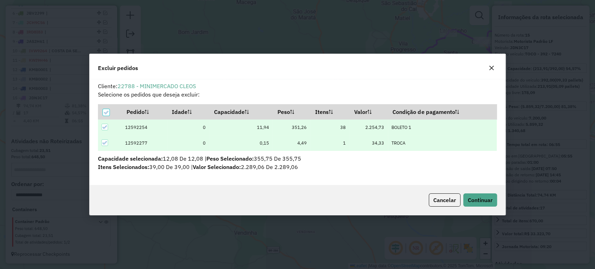
scroll to position [0, 0]
click at [475, 205] on button "Continuar" at bounding box center [480, 199] width 34 height 13
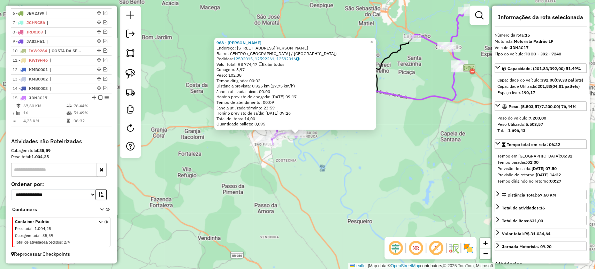
click at [349, 159] on div "968 - ANDRE AVILA MARTINS Endereço: R CEL ALVARO DE MORAES 1153 Bairro: CENTRO …" at bounding box center [297, 134] width 595 height 269
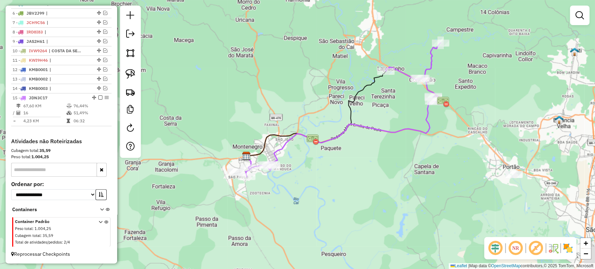
drag, startPoint x: 370, startPoint y: 137, endPoint x: 322, endPoint y: 189, distance: 71.0
click at [322, 189] on div "Janela de atendimento Grade de atendimento Capacidade Transportadoras Veículos …" at bounding box center [297, 134] width 595 height 269
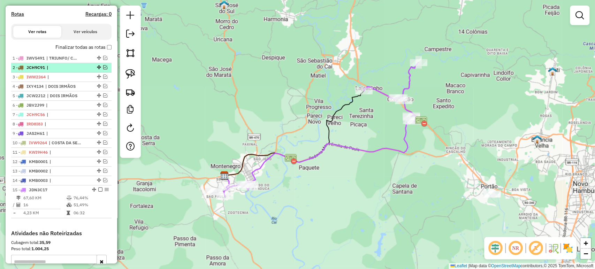
scroll to position [173, 0]
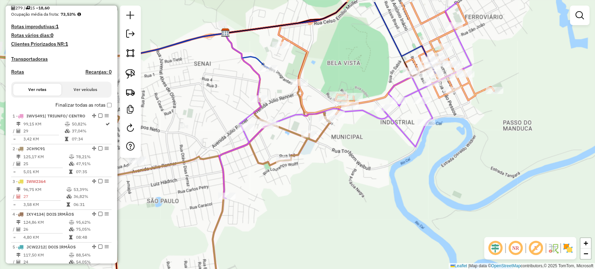
drag, startPoint x: 341, startPoint y: 167, endPoint x: 337, endPoint y: 181, distance: 15.3
click at [337, 181] on div "Janela de atendimento Grade de atendimento Capacidade Transportadoras Veículos …" at bounding box center [297, 134] width 595 height 269
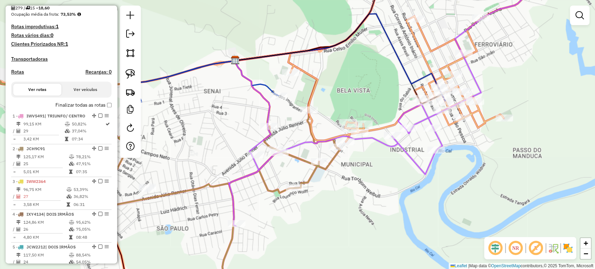
drag, startPoint x: 291, startPoint y: 113, endPoint x: 302, endPoint y: 140, distance: 29.5
click at [302, 140] on icon at bounding box center [375, 112] width 293 height 227
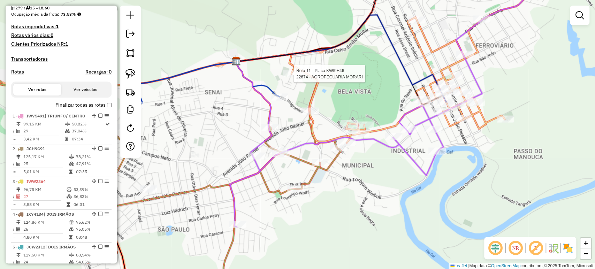
select select "*********"
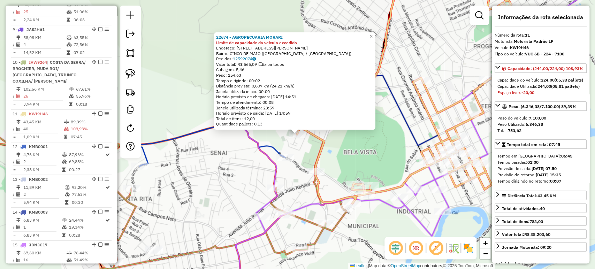
scroll to position [636, 0]
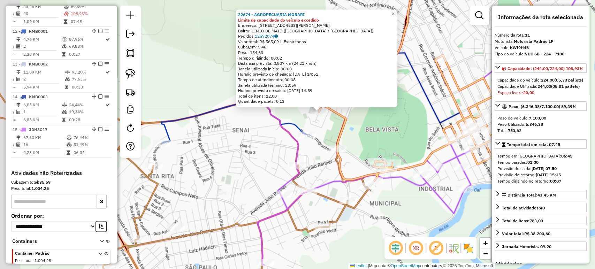
drag, startPoint x: 218, startPoint y: 193, endPoint x: 257, endPoint y: 148, distance: 59.3
click at [257, 148] on div "22674 - AGROPECUARIA MORARI Limite de capacidade do veículo excedido Endereço: …" at bounding box center [297, 134] width 595 height 269
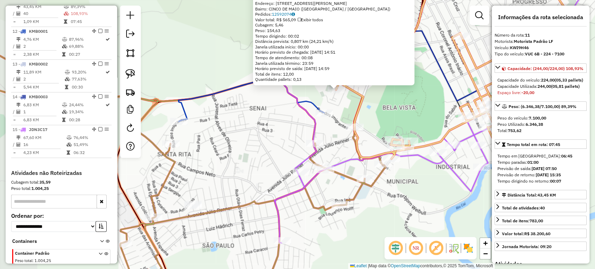
click at [257, 148] on div "22674 - AGROPECUARIA MORARI Limite de capacidade do veículo excedido Endereço: …" at bounding box center [297, 134] width 595 height 269
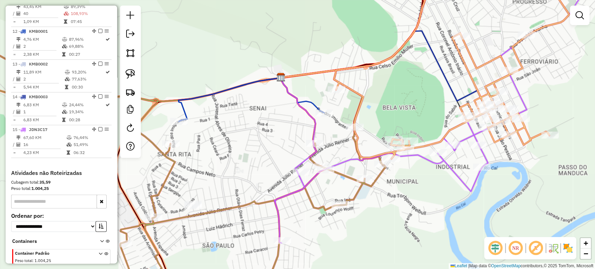
drag, startPoint x: 433, startPoint y: 59, endPoint x: 421, endPoint y: 71, distance: 16.8
click at [421, 71] on icon at bounding box center [385, 74] width 209 height 87
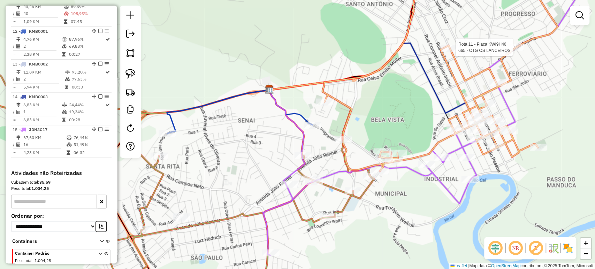
select select "*********"
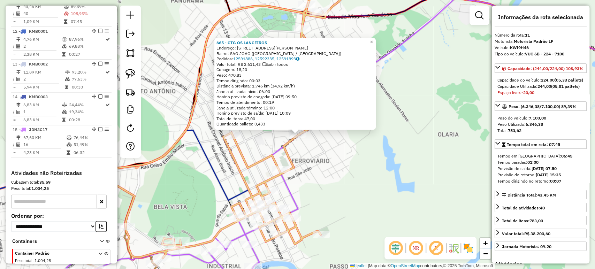
click at [335, 175] on div "665 - CTG OS LANCEIROS Endereço: R OSVALDO ARANHA 2133 Bairro: SAO JOAO (MONTEN…" at bounding box center [297, 134] width 595 height 269
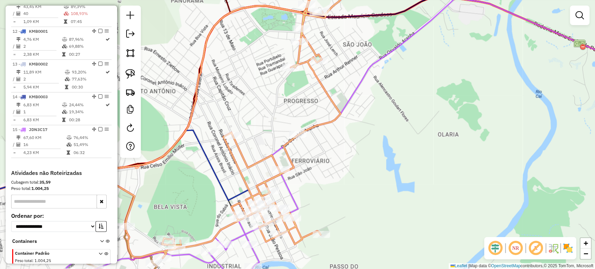
drag, startPoint x: 334, startPoint y: 184, endPoint x: 504, endPoint y: 95, distance: 192.0
click at [504, 95] on div "Janela de atendimento Grade de atendimento Capacidade Transportadoras Veículos …" at bounding box center [297, 134] width 595 height 269
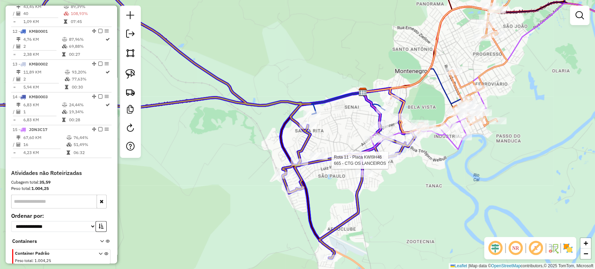
click at [394, 160] on div at bounding box center [389, 156] width 17 height 7
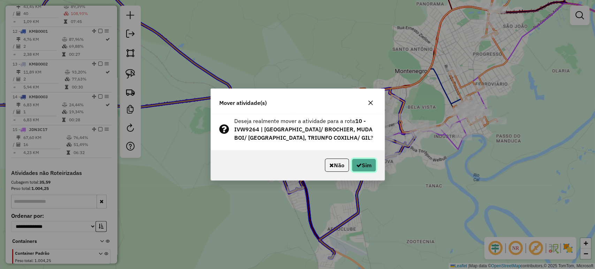
click at [373, 166] on button "Sim" at bounding box center [364, 165] width 24 height 13
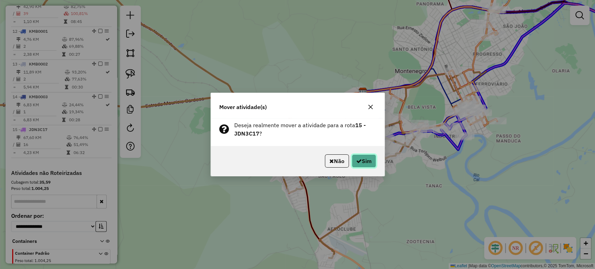
click at [368, 163] on button "Sim" at bounding box center [364, 160] width 24 height 13
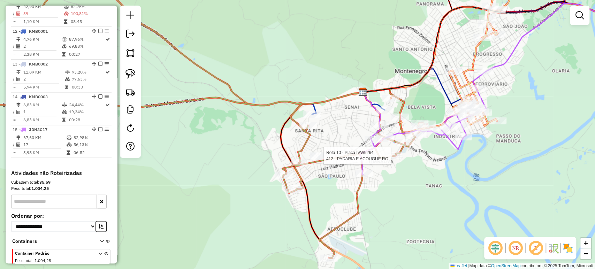
select select "*********"
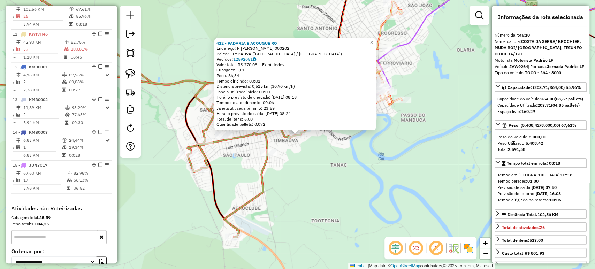
scroll to position [585, 0]
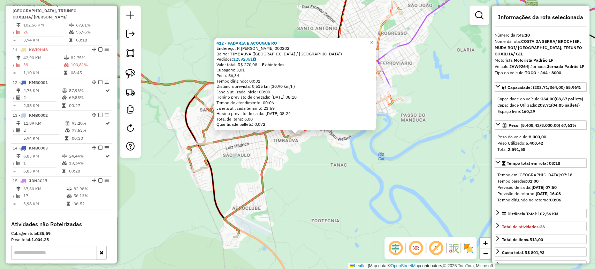
click at [313, 172] on div "412 - PADARIA E ACOUGUE RO Endereço: R JOAO CARLOS PETRY 000202 Bairro: TIMBAUV…" at bounding box center [297, 134] width 595 height 269
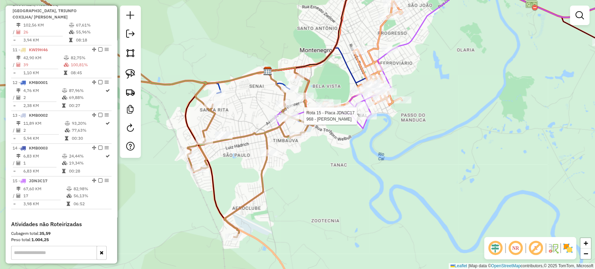
select select "*********"
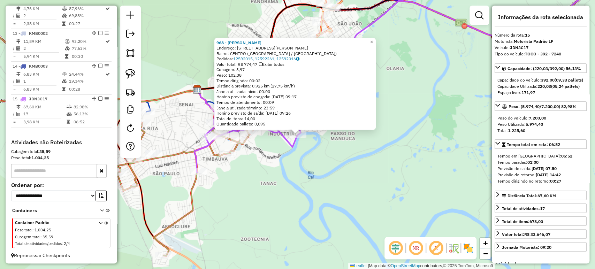
scroll to position [679, 0]
click at [317, 164] on div "968 - ANDRE AVILA MARTINS Endereço: R CEL ALVARO DE MORAES 1153 Bairro: CENTRO …" at bounding box center [297, 134] width 595 height 269
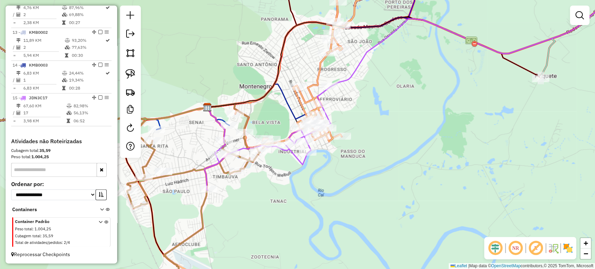
drag, startPoint x: 312, startPoint y: 155, endPoint x: 322, endPoint y: 173, distance: 20.4
click at [322, 173] on div "Janela de atendimento Grade de atendimento Capacidade Transportadoras Veículos …" at bounding box center [297, 134] width 595 height 269
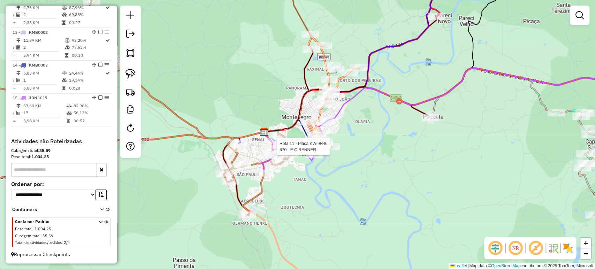
select select "*********"
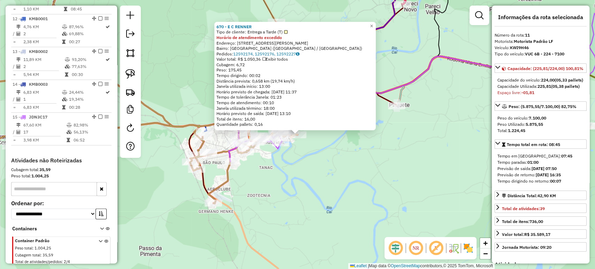
scroll to position [636, 0]
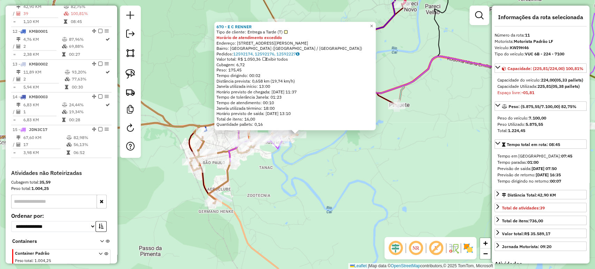
click at [337, 192] on div "670 - E C RENNER Tipo de cliente: Entrega a Tarde (T) Horário de atendimento ex…" at bounding box center [297, 134] width 595 height 269
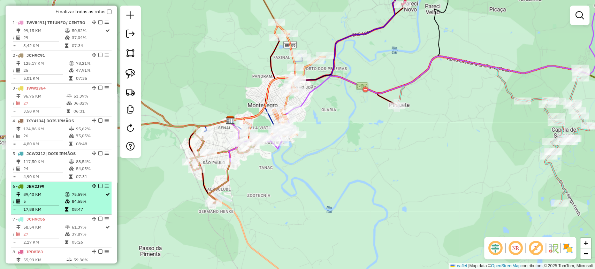
scroll to position [172, 0]
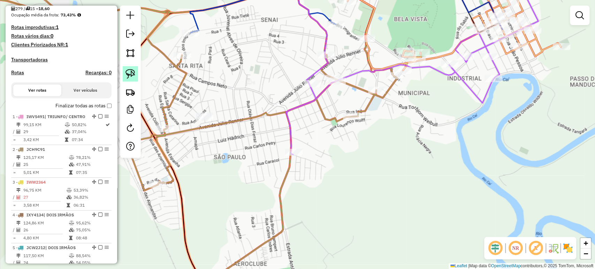
click at [137, 75] on link at bounding box center [130, 73] width 15 height 15
drag, startPoint x: 186, startPoint y: 97, endPoint x: 219, endPoint y: 119, distance: 39.9
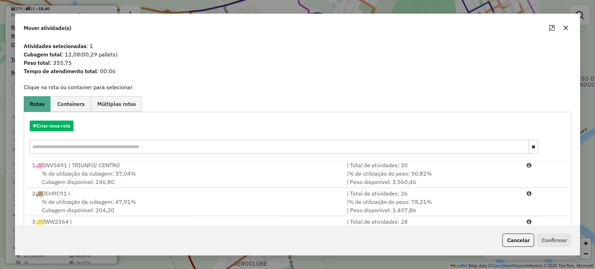
scroll to position [0, 0]
click at [97, 150] on input "text" at bounding box center [279, 147] width 499 height 14
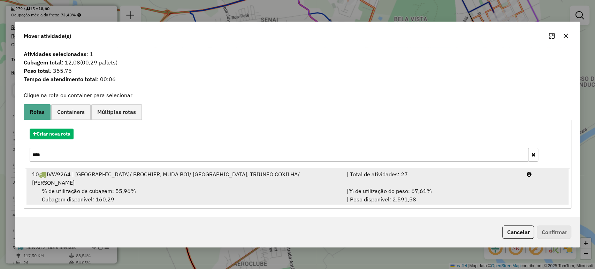
type input "****"
click at [94, 177] on div "10 IVW9264 | COSTA DA SERRA/ BROCHIER, MUDA BOI/ FORTALEZA, TRIUNFO COXILHA/ GIL" at bounding box center [185, 178] width 315 height 17
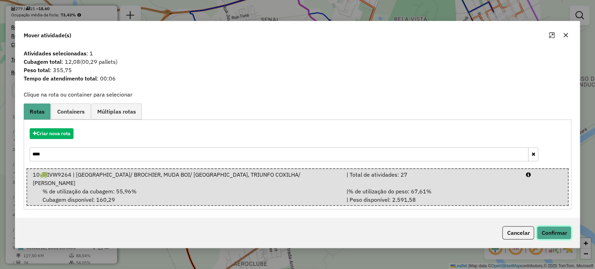
click at [569, 229] on button "Confirmar" at bounding box center [554, 232] width 35 height 13
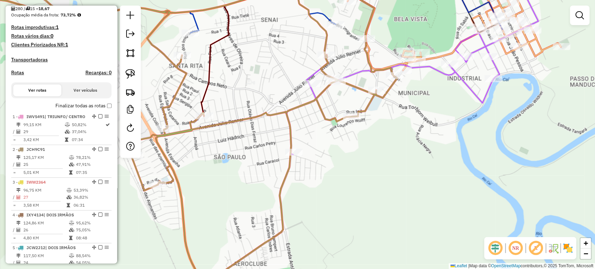
click at [362, 132] on div "Rota 15 - Placa JDN3C17 24007 - VIA 2 TIMBAUVA Janela de atendimento Grade de a…" at bounding box center [297, 134] width 595 height 269
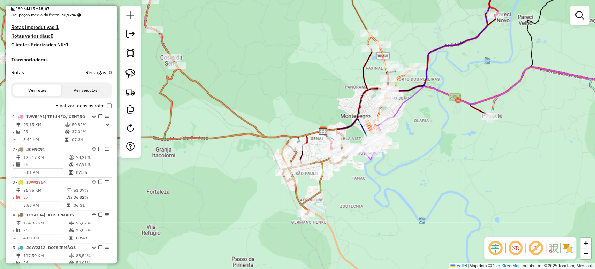
drag, startPoint x: 407, startPoint y: 156, endPoint x: 383, endPoint y: 183, distance: 35.5
click at [383, 183] on div "Janela de atendimento Grade de atendimento Capacidade Transportadoras Veículos …" at bounding box center [297, 134] width 595 height 269
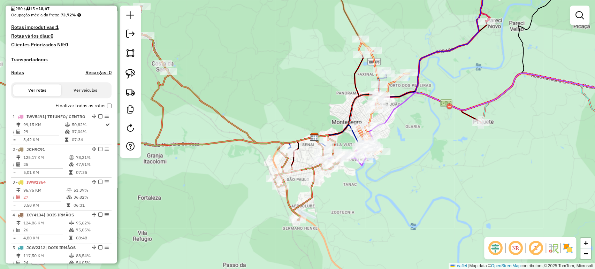
drag, startPoint x: 382, startPoint y: 178, endPoint x: 370, endPoint y: 187, distance: 14.6
click at [371, 187] on div "Janela de atendimento Grade de atendimento Capacidade Transportadoras Veículos …" at bounding box center [297, 134] width 595 height 269
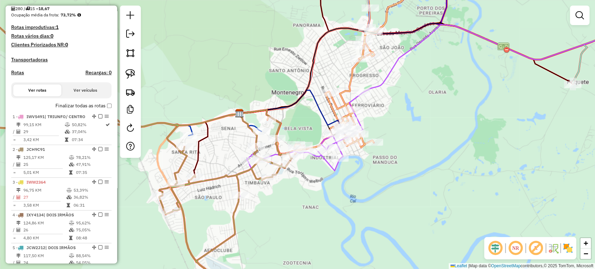
drag, startPoint x: 423, startPoint y: 107, endPoint x: 404, endPoint y: 126, distance: 27.4
click at [405, 125] on div "Janela de atendimento Grade de atendimento Capacidade Transportadoras Veículos …" at bounding box center [297, 134] width 595 height 269
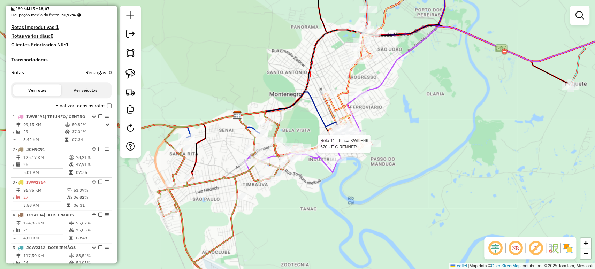
select select "*********"
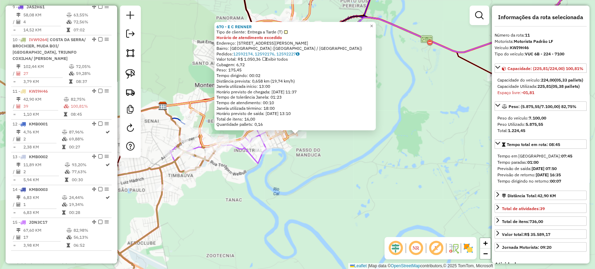
scroll to position [636, 0]
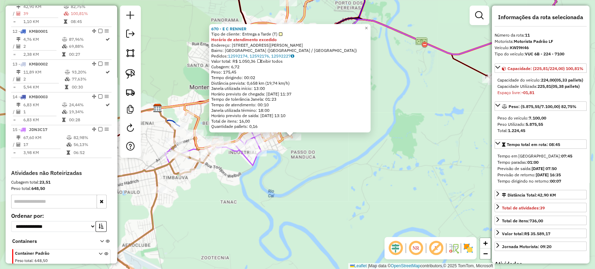
drag, startPoint x: 310, startPoint y: 180, endPoint x: 301, endPoint y: 180, distance: 9.1
click at [309, 180] on div "670 - E C RENNER Tipo de cliente: Entrega a Tarde (T) Horário de atendimento ex…" at bounding box center [297, 134] width 595 height 269
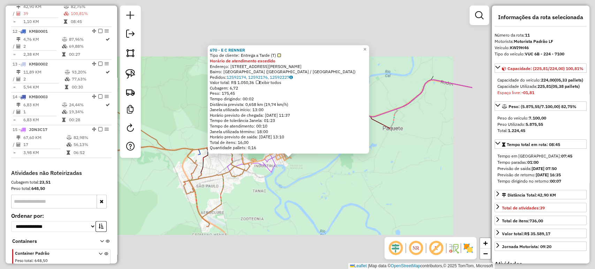
click at [282, 187] on div "670 - E C RENNER Tipo de cliente: Entrega a Tarde (T) Horário de atendimento ex…" at bounding box center [297, 134] width 595 height 269
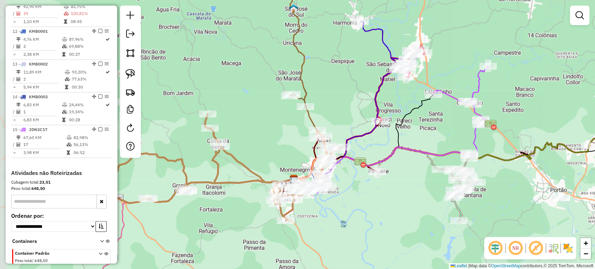
drag, startPoint x: 297, startPoint y: 172, endPoint x: 337, endPoint y: 186, distance: 43.1
click at [337, 186] on div "Janela de atendimento Grade de atendimento Capacidade Transportadoras Veículos …" at bounding box center [297, 134] width 595 height 269
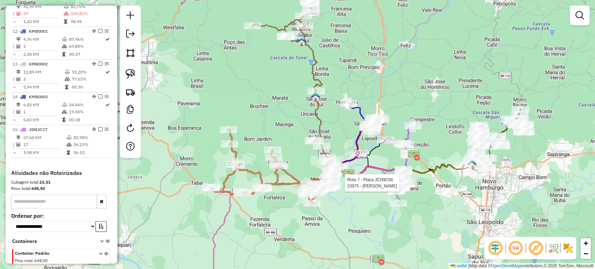
select select "*********"
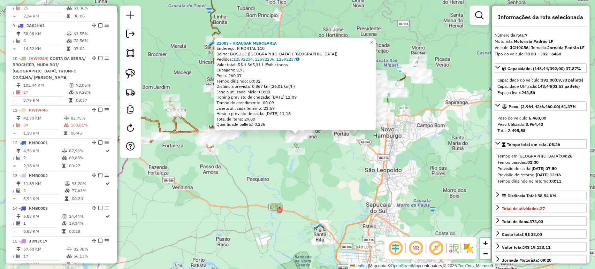
scroll to position [487, 0]
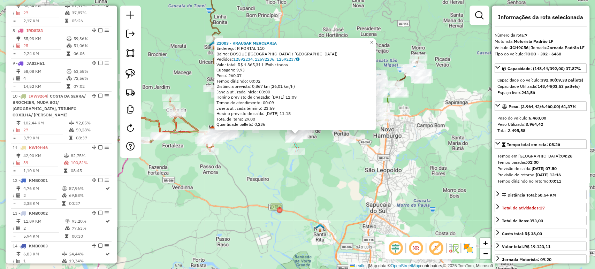
click at [275, 175] on div "22083 - KRAUSAR MERCEARIA Endereço: R PORTAL 110 Bairro: BOSQUE (CAPELA DE SANT…" at bounding box center [297, 134] width 595 height 269
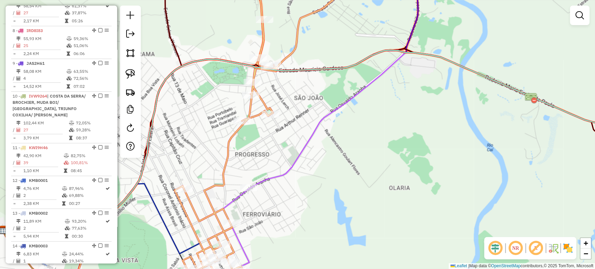
drag, startPoint x: 313, startPoint y: 119, endPoint x: 293, endPoint y: 170, distance: 54.7
click at [293, 170] on div "Janela de atendimento Grade de atendimento Capacidade Transportadoras Veículos …" at bounding box center [297, 134] width 595 height 269
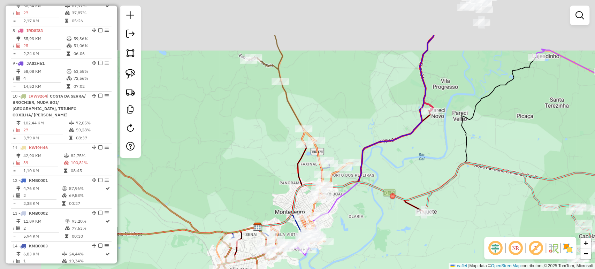
drag, startPoint x: 258, startPoint y: 122, endPoint x: 347, endPoint y: 194, distance: 114.6
click at [347, 194] on icon at bounding box center [433, 195] width 351 height 64
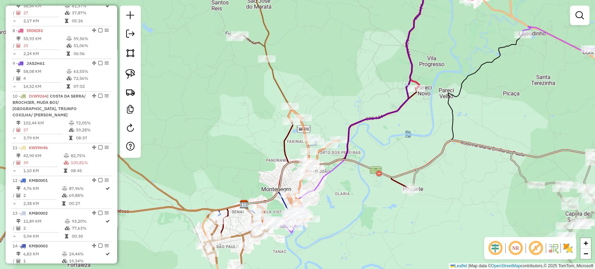
drag, startPoint x: 376, startPoint y: 139, endPoint x: 325, endPoint y: 91, distance: 69.8
click at [328, 88] on div "Janela de atendimento Grade de atendimento Capacidade Transportadoras Veículos …" at bounding box center [297, 134] width 595 height 269
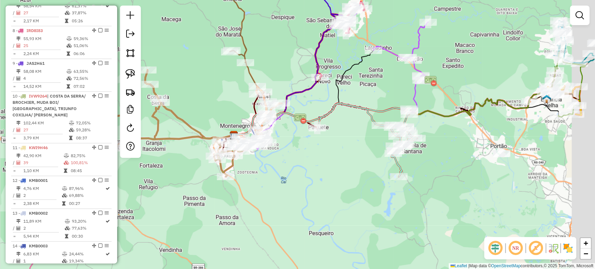
drag, startPoint x: 407, startPoint y: 109, endPoint x: 321, endPoint y: 89, distance: 88.5
click at [321, 89] on div "Janela de atendimento Grade de atendimento Capacidade Transportadoras Veículos …" at bounding box center [297, 134] width 595 height 269
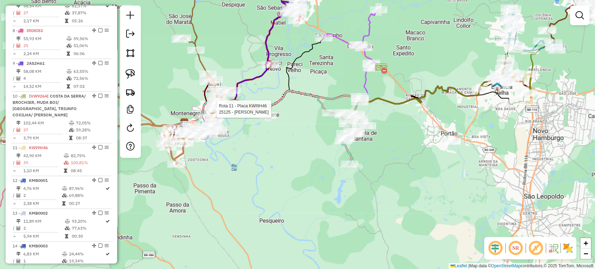
select select "*********"
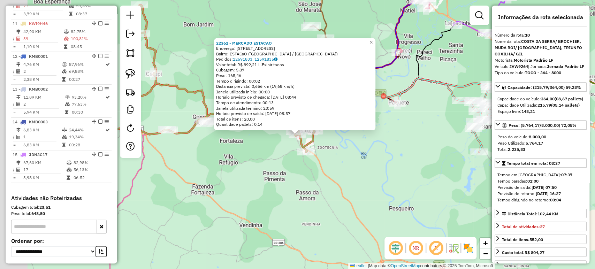
scroll to position [585, 0]
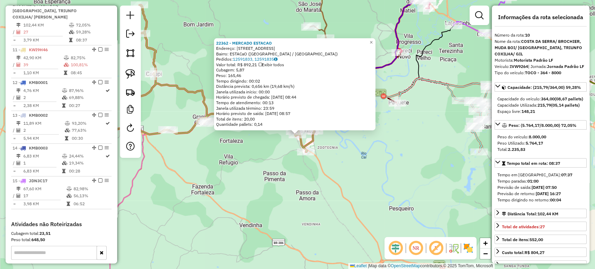
click at [245, 172] on div "22362 - MERCADO ESTACAO Endereço: R DAS BROMELIAS 124 Bairro: ESTACaO (MONTENEG…" at bounding box center [297, 134] width 595 height 269
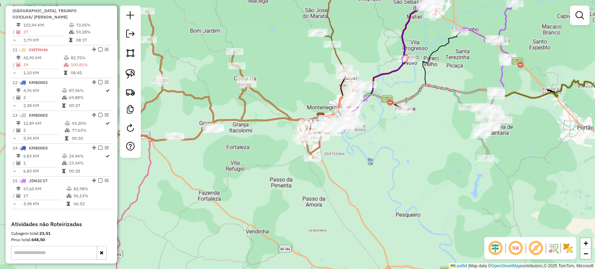
drag, startPoint x: 395, startPoint y: 132, endPoint x: 373, endPoint y: 146, distance: 26.1
click at [373, 146] on div "Janela de atendimento Grade de atendimento Capacidade Transportadoras Veículos …" at bounding box center [297, 134] width 595 height 269
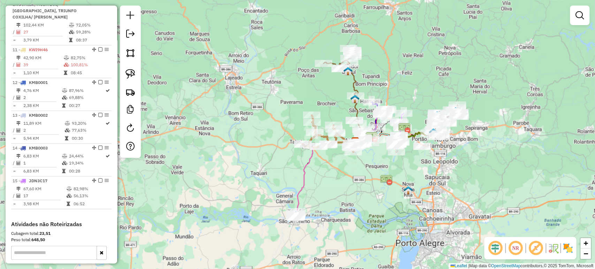
drag, startPoint x: 416, startPoint y: 158, endPoint x: 385, endPoint y: 173, distance: 34.9
click at [385, 173] on div "Janela de atendimento Grade de atendimento Capacidade Transportadoras Veículos …" at bounding box center [297, 134] width 595 height 269
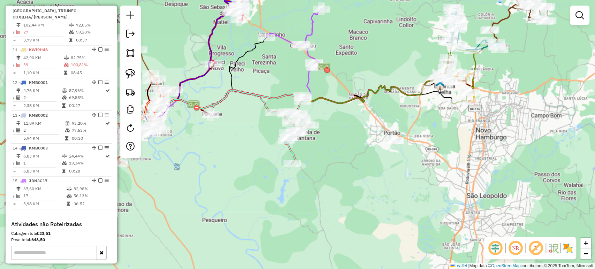
drag, startPoint x: 228, startPoint y: 150, endPoint x: 296, endPoint y: 162, distance: 68.7
click at [296, 162] on div "Janela de atendimento Grade de atendimento Capacidade Transportadoras Veículos …" at bounding box center [297, 134] width 595 height 269
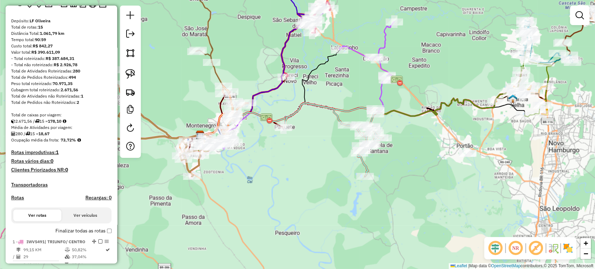
scroll to position [21, 0]
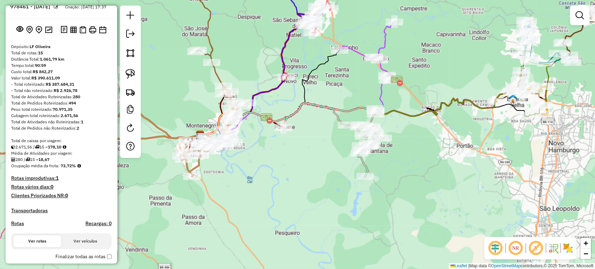
click at [289, 166] on div "Janela de atendimento Grade de atendimento Capacidade Transportadoras Veículos …" at bounding box center [297, 134] width 595 height 269
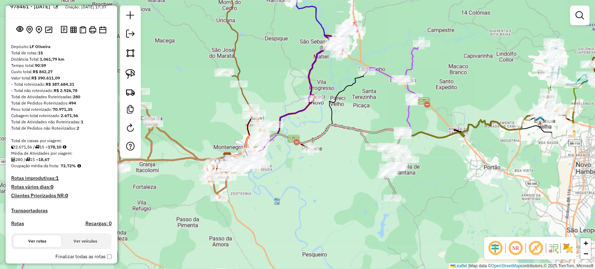
drag, startPoint x: 254, startPoint y: 155, endPoint x: 285, endPoint y: 179, distance: 38.5
click at [285, 179] on div "Janela de atendimento Grade de atendimento Capacidade Transportadoras Veículos …" at bounding box center [297, 134] width 595 height 269
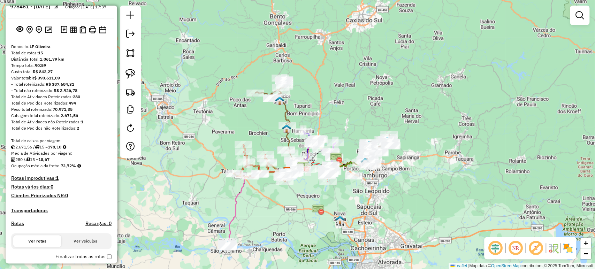
drag, startPoint x: 289, startPoint y: 200, endPoint x: 288, endPoint y: 194, distance: 6.1
click at [288, 194] on div "Janela de atendimento Grade de atendimento Capacidade Transportadoras Veículos …" at bounding box center [297, 134] width 595 height 269
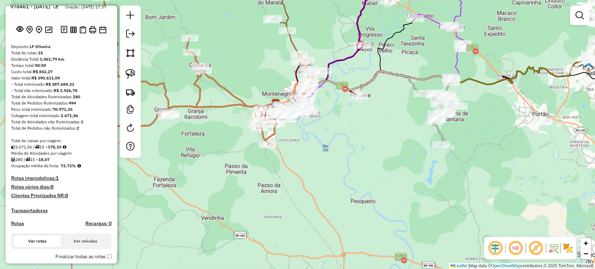
drag, startPoint x: 284, startPoint y: 159, endPoint x: 377, endPoint y: 210, distance: 106.4
click at [377, 210] on div "Janela de atendimento Grade de atendimento Capacidade Transportadoras Veículos …" at bounding box center [297, 134] width 595 height 269
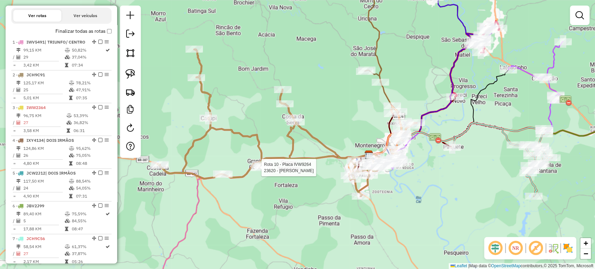
select select "*********"
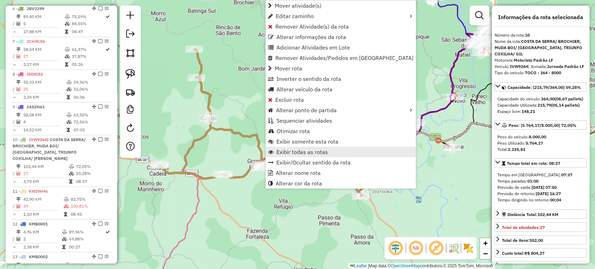
scroll to position [585, 0]
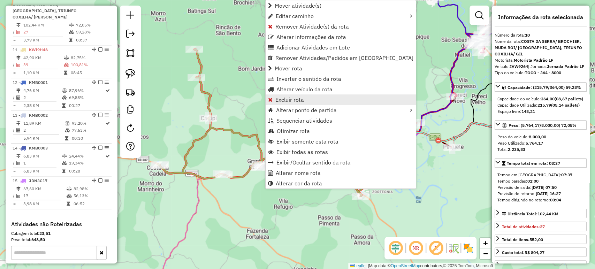
click at [292, 102] on span "Excluir rota" at bounding box center [289, 100] width 29 height 6
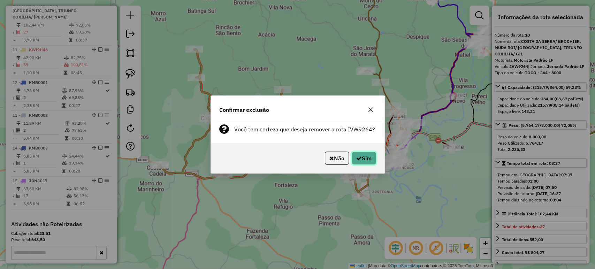
click at [362, 158] on button "Sim" at bounding box center [364, 158] width 24 height 13
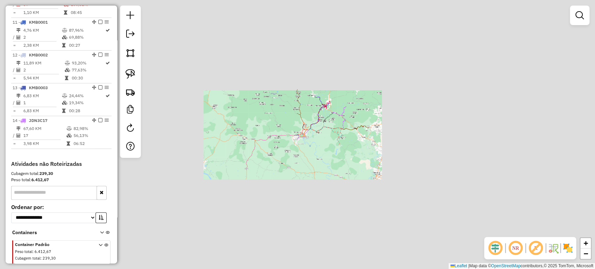
scroll to position [576, 0]
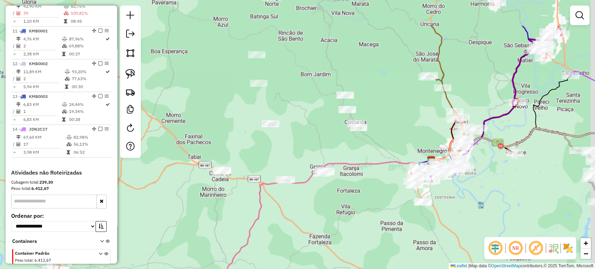
drag, startPoint x: 339, startPoint y: 164, endPoint x: 323, endPoint y: 228, distance: 65.7
click at [323, 228] on div "Janela de atendimento Grade de atendimento Capacidade Transportadoras Veículos …" at bounding box center [297, 134] width 595 height 269
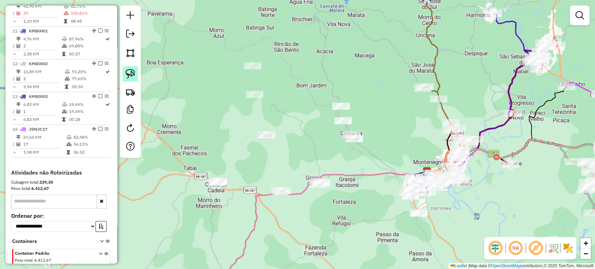
click at [125, 73] on link at bounding box center [130, 73] width 15 height 15
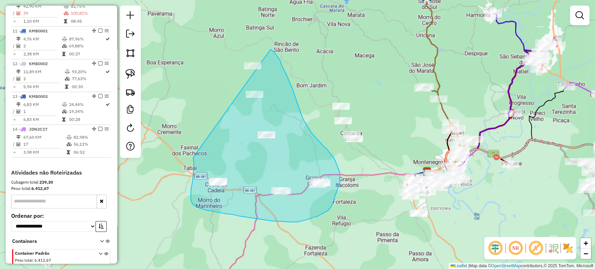
drag, startPoint x: 193, startPoint y: 175, endPoint x: 223, endPoint y: 39, distance: 139.2
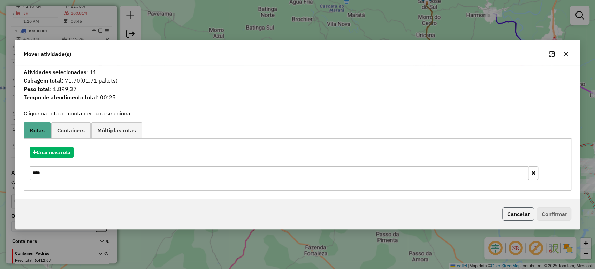
click at [507, 219] on button "Cancelar" at bounding box center [518, 213] width 32 height 13
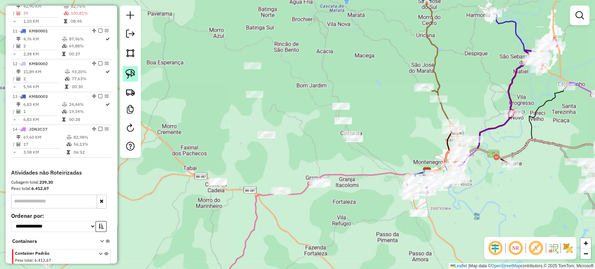
click at [133, 76] on img at bounding box center [130, 74] width 10 height 10
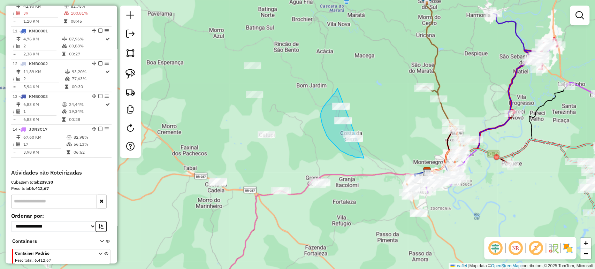
drag, startPoint x: 337, startPoint y: 89, endPoint x: 385, endPoint y: 122, distance: 57.8
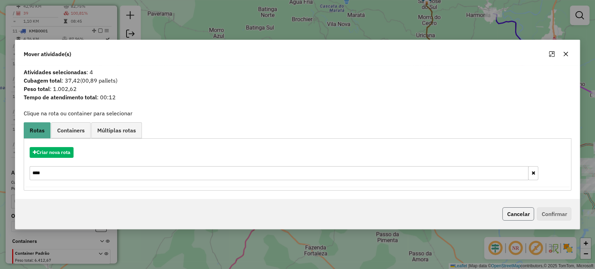
click at [511, 216] on button "Cancelar" at bounding box center [518, 213] width 32 height 13
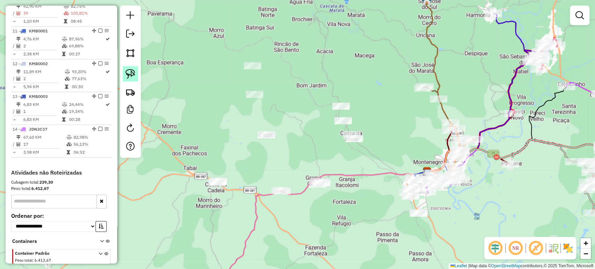
click at [127, 72] on img at bounding box center [130, 74] width 10 height 10
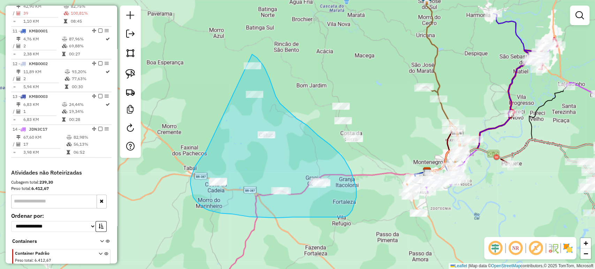
drag, startPoint x: 207, startPoint y: 149, endPoint x: 215, endPoint y: 51, distance: 98.6
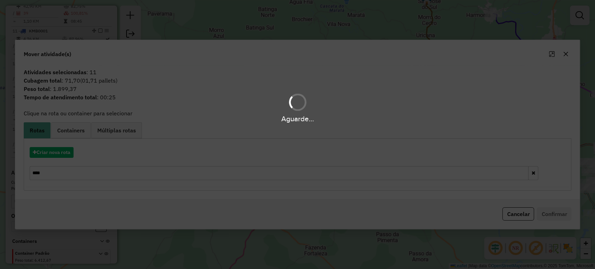
click at [63, 151] on hb-app "Aguarde... Pop-up bloqueado! Seu navegador bloqueou automáticamente a abertura …" at bounding box center [297, 134] width 595 height 269
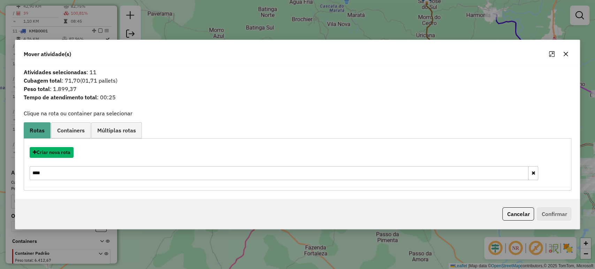
click at [63, 151] on button "Criar nova rota" at bounding box center [52, 152] width 44 height 11
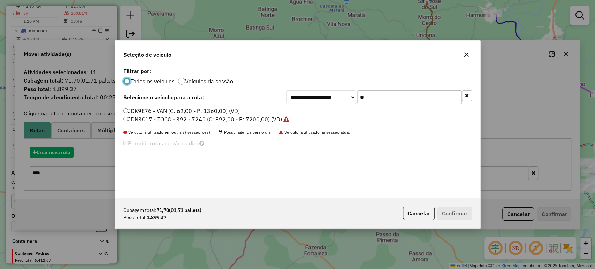
scroll to position [3, 2]
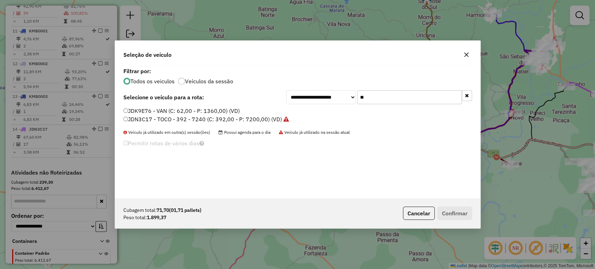
click at [398, 98] on input "**" at bounding box center [409, 97] width 105 height 14
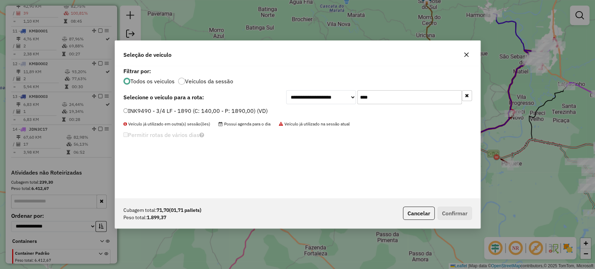
type input "****"
click at [239, 114] on label "INK9490 - 3/4 LF - 1890 (C: 140,00 - P: 1890,00) (VD)" at bounding box center [195, 111] width 144 height 8
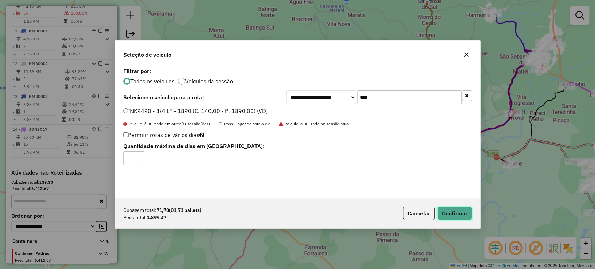
click at [457, 211] on button "Confirmar" at bounding box center [454, 213] width 35 height 13
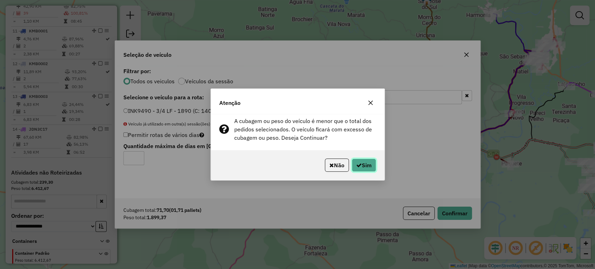
click at [364, 167] on button "Sim" at bounding box center [364, 165] width 24 height 13
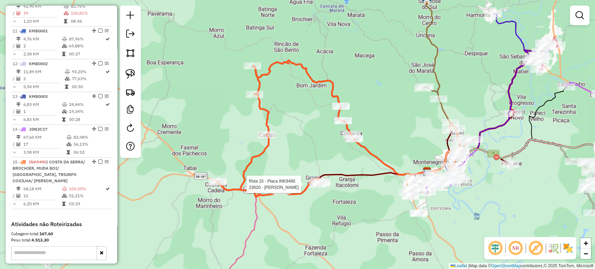
select select "*********"
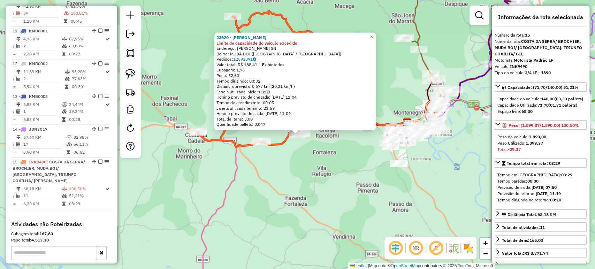
scroll to position [671, 0]
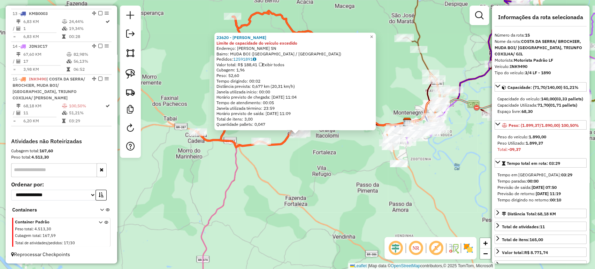
click at [256, 169] on div "23620 - LEDOMAR SILVA DE AZE Limite de capacidade do veículo excedido Endereço:…" at bounding box center [297, 134] width 595 height 269
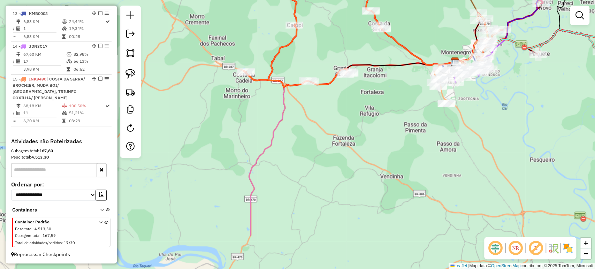
drag, startPoint x: 254, startPoint y: 188, endPoint x: 302, endPoint y: 127, distance: 76.9
click at [302, 127] on div "Janela de atendimento Grade de atendimento Capacidade Transportadoras Veículos …" at bounding box center [297, 134] width 595 height 269
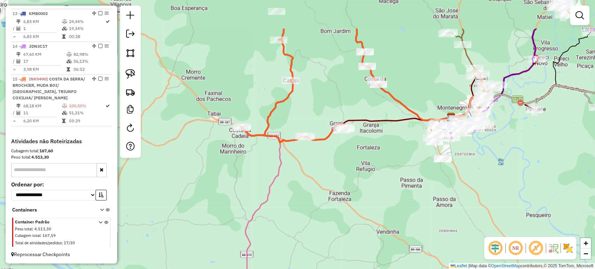
drag, startPoint x: 317, startPoint y: 111, endPoint x: 313, endPoint y: 167, distance: 55.5
click at [313, 167] on div "Janela de atendimento Grade de atendimento Capacidade Transportadoras Veículos …" at bounding box center [297, 134] width 595 height 269
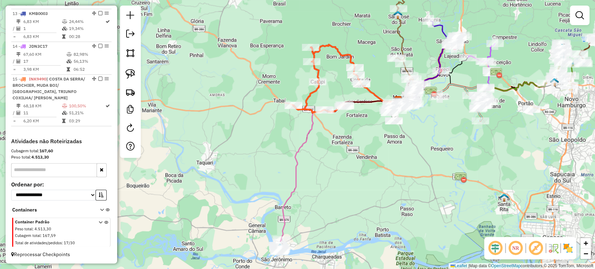
drag, startPoint x: 311, startPoint y: 162, endPoint x: 321, endPoint y: 138, distance: 25.8
click at [321, 138] on div "Janela de atendimento Grade de atendimento Capacidade Transportadoras Veículos …" at bounding box center [297, 134] width 595 height 269
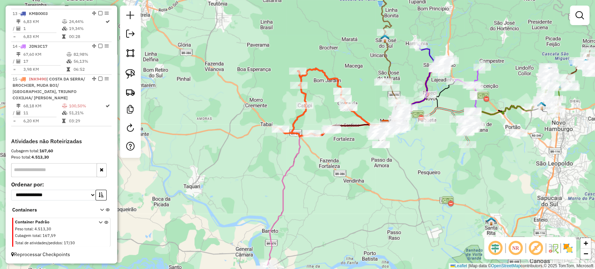
drag, startPoint x: 317, startPoint y: 141, endPoint x: 301, endPoint y: 168, distance: 30.8
click at [302, 167] on div "Janela de atendimento Grade de atendimento Capacidade Transportadoras Veículos …" at bounding box center [297, 134] width 595 height 269
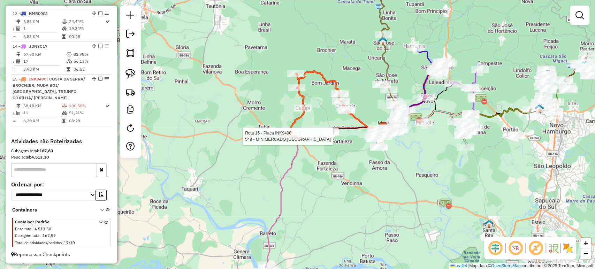
select select "*********"
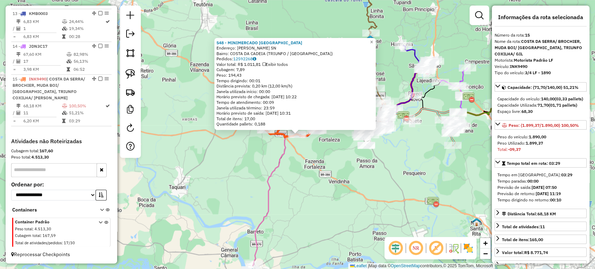
click at [301, 166] on div "548 - MINIMERCADO SANTA RI Endereço: ROD MAURICIO CARDOSO SN Bairro: COSTA DA C…" at bounding box center [297, 134] width 595 height 269
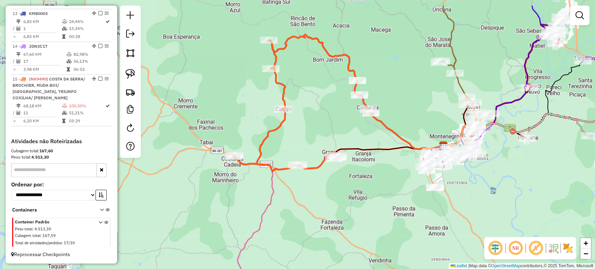
drag, startPoint x: 304, startPoint y: 166, endPoint x: 305, endPoint y: 198, distance: 32.4
click at [305, 198] on div "Janela de atendimento Grade de atendimento Capacidade Transportadoras Veículos …" at bounding box center [297, 134] width 595 height 269
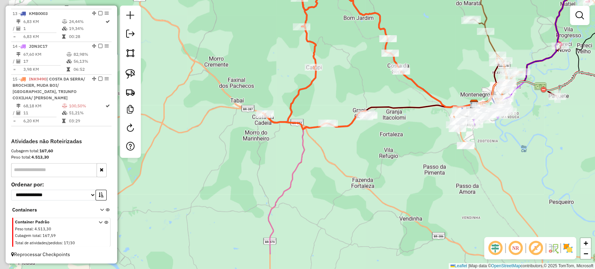
drag, startPoint x: 305, startPoint y: 198, endPoint x: 336, endPoint y: 156, distance: 51.9
click at [336, 156] on div "Janela de atendimento Grade de atendimento Capacidade Transportadoras Veículos …" at bounding box center [297, 134] width 595 height 269
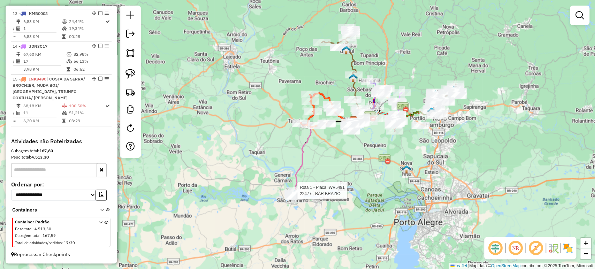
select select "*********"
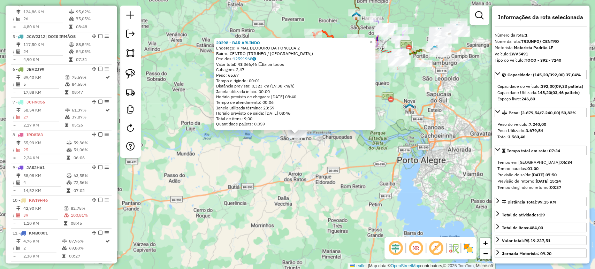
scroll to position [276, 0]
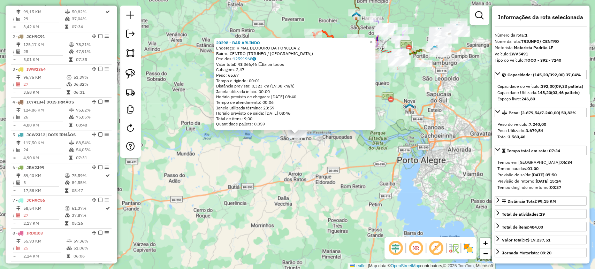
click at [290, 194] on div "20298 - BAR ARLINDO Endereço: R MAL DEODORO DA FONCECA 2 Bairro: CENTRO (TRIUNF…" at bounding box center [297, 134] width 595 height 269
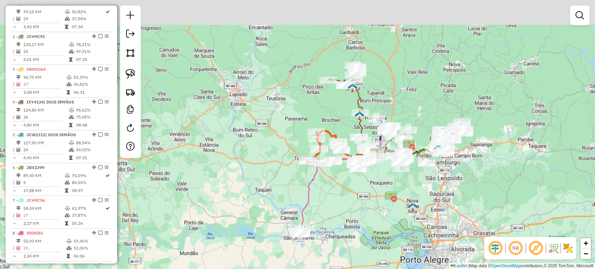
drag, startPoint x: 360, startPoint y: 106, endPoint x: 359, endPoint y: 203, distance: 97.6
click at [363, 207] on div "Janela de atendimento Grade de atendimento Capacidade Transportadoras Veículos …" at bounding box center [297, 134] width 595 height 269
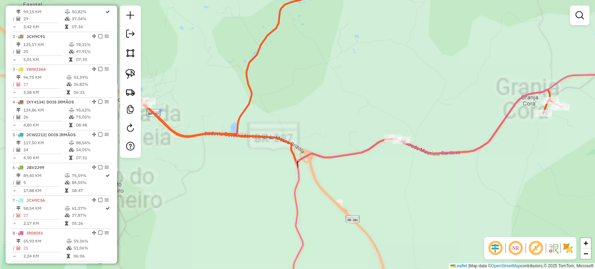
click at [327, 158] on div "Janela de atendimento Grade de atendimento Capacidade Transportadoras Veículos …" at bounding box center [297, 134] width 595 height 269
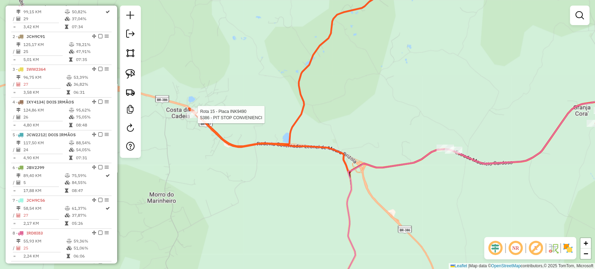
select select "*********"
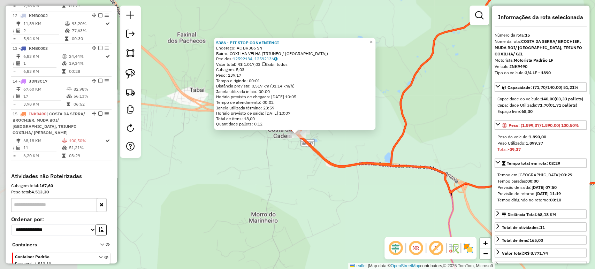
scroll to position [671, 0]
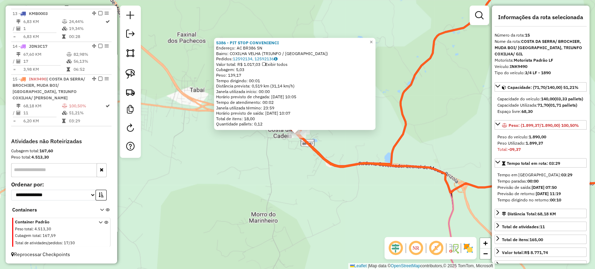
click at [289, 152] on div "5386 - PIT STOP CONVENIENCI Endereço: AC BR386 SN Bairro: COXILHA VELHA (TRIUNF…" at bounding box center [297, 134] width 595 height 269
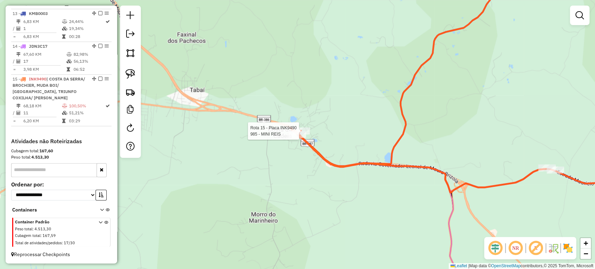
select select "*********"
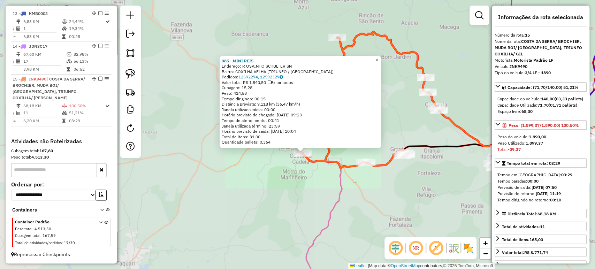
click at [318, 191] on div "985 - MINI REIS Endereço: R OSVINHO SCHULTER SN Bairro: COXILHA VELHA (TRIUNFO …" at bounding box center [297, 134] width 595 height 269
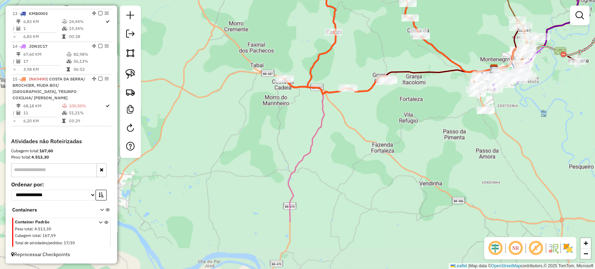
drag, startPoint x: 410, startPoint y: 202, endPoint x: 392, endPoint y: 120, distance: 83.9
click at [392, 120] on div "Janela de atendimento Grade de atendimento Capacidade Transportadoras Veículos …" at bounding box center [297, 134] width 595 height 269
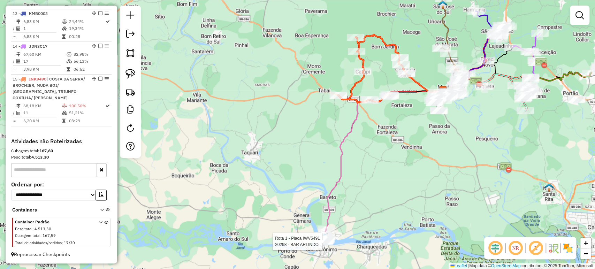
select select "*********"
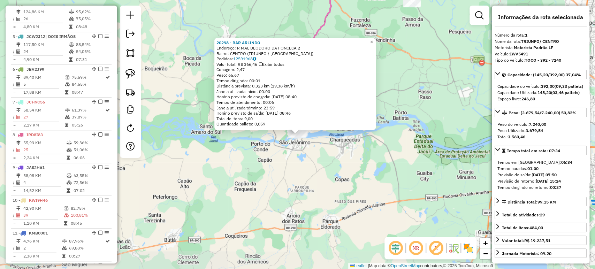
scroll to position [276, 0]
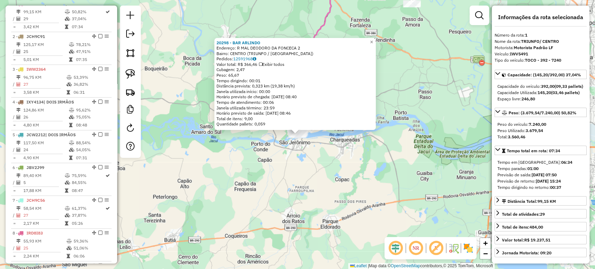
click at [337, 204] on div "20298 - BAR ARLINDO Endereço: R MAL DEODORO DA FONCECA 2 Bairro: CENTRO (TRIUNF…" at bounding box center [297, 134] width 595 height 269
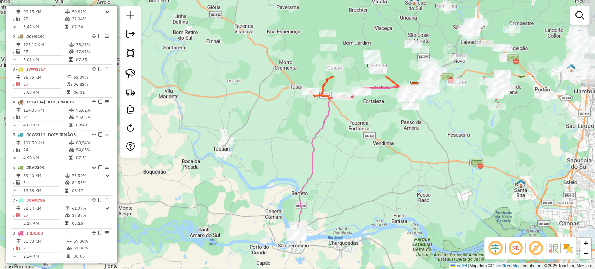
drag, startPoint x: 345, startPoint y: 90, endPoint x: 343, endPoint y: 193, distance: 103.5
click at [343, 193] on div "Janela de atendimento Grade de atendimento Capacidade Transportadoras Veículos …" at bounding box center [297, 134] width 595 height 269
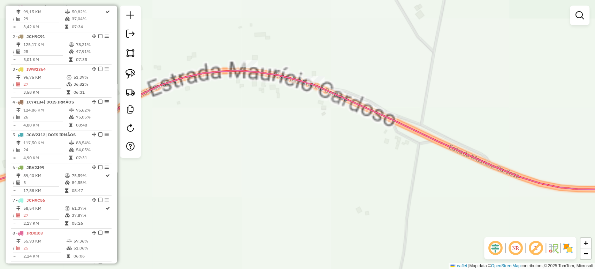
drag, startPoint x: 277, startPoint y: 93, endPoint x: 302, endPoint y: 105, distance: 27.8
click at [302, 105] on div "Janela de atendimento Grade de atendimento Capacidade Transportadoras Veículos …" at bounding box center [297, 134] width 595 height 269
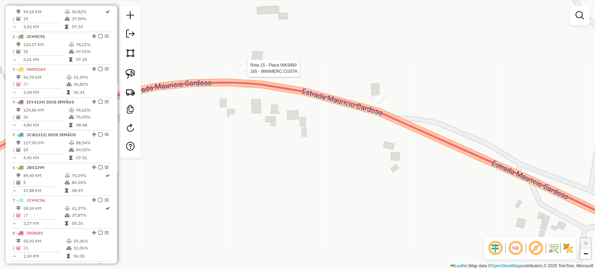
select select "*********"
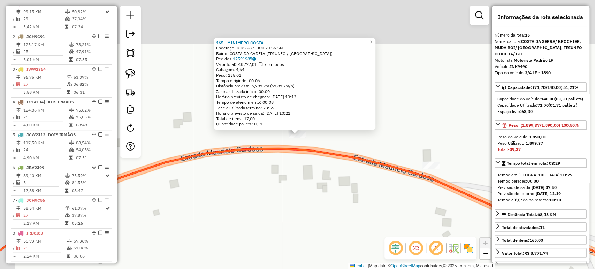
scroll to position [671, 0]
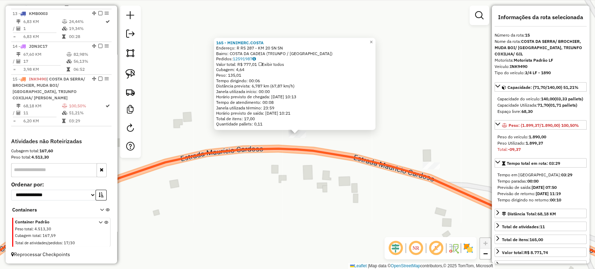
click at [365, 161] on icon at bounding box center [297, 222] width 714 height 146
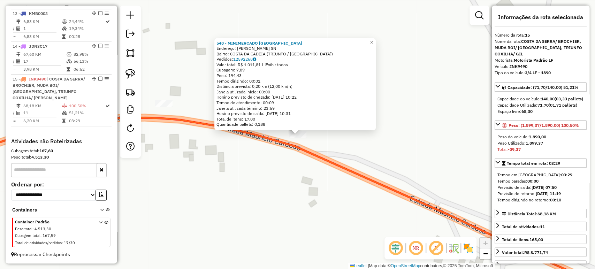
click at [240, 157] on div "548 - MINIMERCADO SANTA RI Endereço: ROD MAURICIO CARDOSO SN Bairro: COSTA DA C…" at bounding box center [297, 134] width 595 height 269
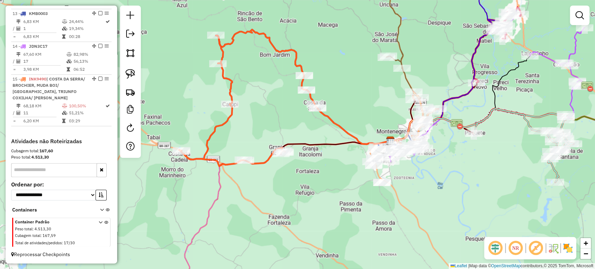
drag, startPoint x: 241, startPoint y: 187, endPoint x: 285, endPoint y: 180, distance: 45.2
click at [285, 180] on div "Janela de atendimento Grade de atendimento Capacidade Transportadoras Veículos …" at bounding box center [297, 134] width 595 height 269
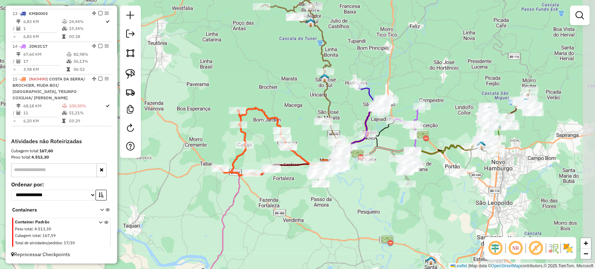
drag, startPoint x: 293, startPoint y: 196, endPoint x: 260, endPoint y: 202, distance: 33.8
click at [260, 202] on div "Janela de atendimento Grade de atendimento Capacidade Transportadoras Veículos …" at bounding box center [297, 134] width 595 height 269
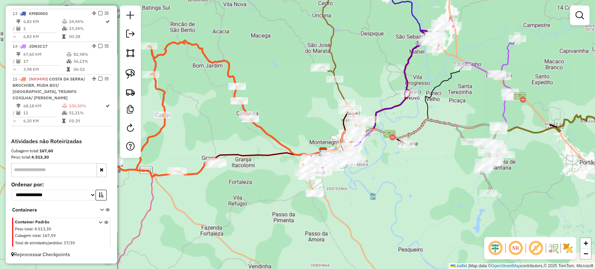
drag, startPoint x: 329, startPoint y: 206, endPoint x: 323, endPoint y: 213, distance: 9.9
click at [323, 213] on div "Janela de atendimento Grade de atendimento Capacidade Transportadoras Veículos …" at bounding box center [297, 134] width 595 height 269
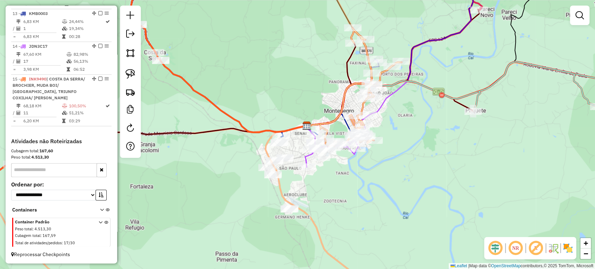
drag, startPoint x: 342, startPoint y: 181, endPoint x: 331, endPoint y: 200, distance: 21.2
click at [331, 200] on div "Janela de atendimento Grade de atendimento Capacidade Transportadoras Veículos …" at bounding box center [297, 134] width 595 height 269
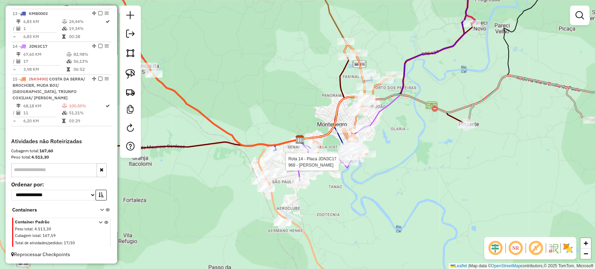
select select "*********"
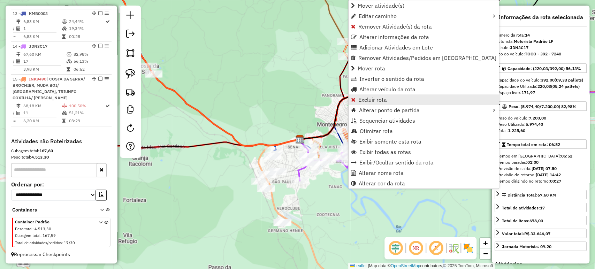
click at [365, 98] on span "Excluir rota" at bounding box center [372, 100] width 29 height 6
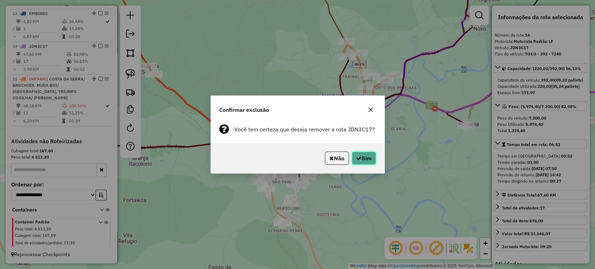
click at [365, 162] on button "Sim" at bounding box center [364, 158] width 24 height 13
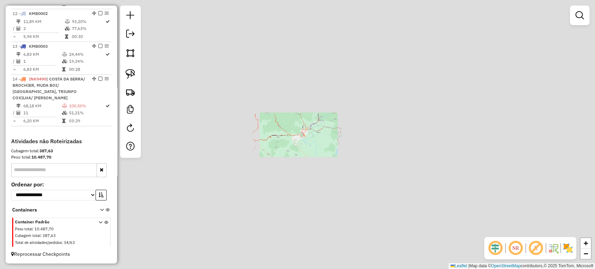
scroll to position [638, 0]
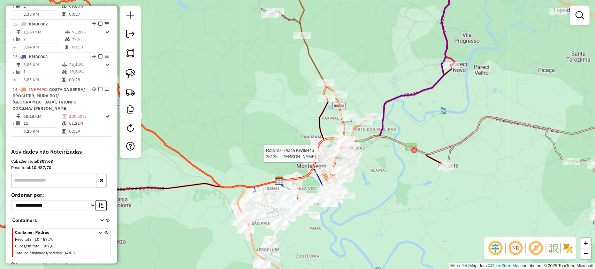
select select "*********"
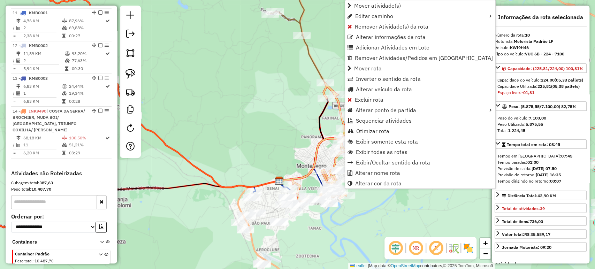
scroll to position [577, 0]
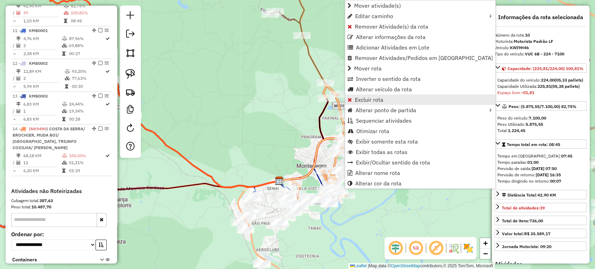
click at [368, 100] on span "Excluir rota" at bounding box center [369, 100] width 29 height 6
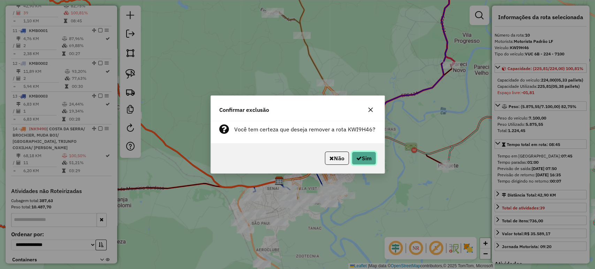
click at [375, 160] on button "Sim" at bounding box center [364, 158] width 24 height 13
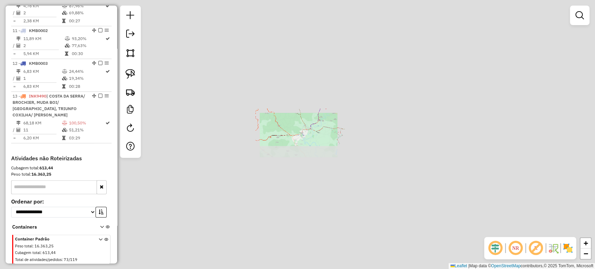
scroll to position [544, 0]
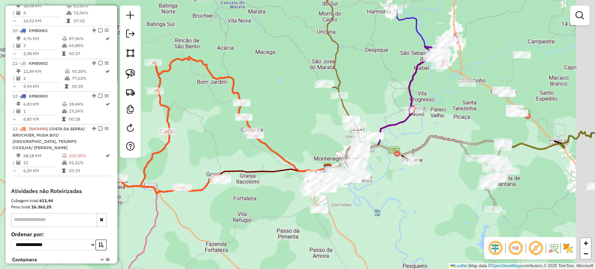
drag, startPoint x: 335, startPoint y: 151, endPoint x: 296, endPoint y: 156, distance: 39.8
click at [296, 156] on div "Janela de atendimento Grade de atendimento Capacidade Transportadoras Veículos …" at bounding box center [297, 134] width 595 height 269
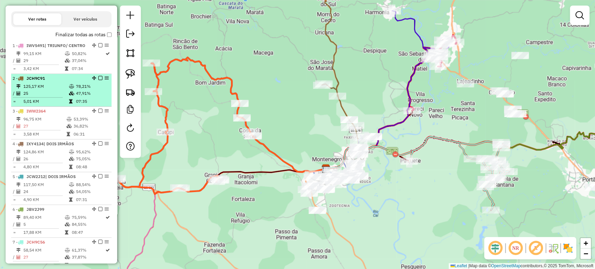
scroll to position [157, 0]
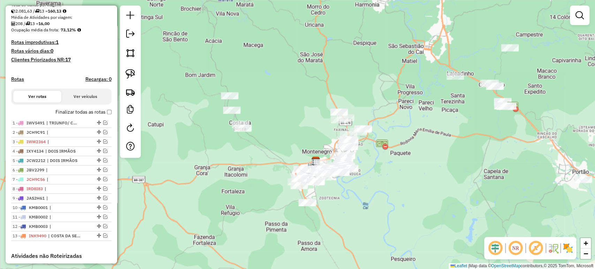
drag, startPoint x: 275, startPoint y: 181, endPoint x: 265, endPoint y: 173, distance: 12.9
click at [265, 173] on div "Janela de atendimento Grade de atendimento Capacidade Transportadoras Veículos …" at bounding box center [297, 134] width 595 height 269
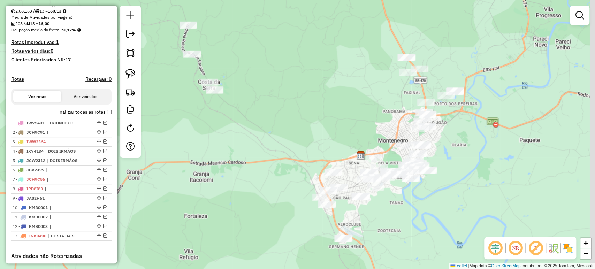
drag, startPoint x: 265, startPoint y: 172, endPoint x: 258, endPoint y: 179, distance: 9.6
click at [258, 179] on div "Janela de atendimento Grade de atendimento Capacidade Transportadoras Veículos …" at bounding box center [297, 134] width 595 height 269
drag, startPoint x: 133, startPoint y: 74, endPoint x: 155, endPoint y: 59, distance: 25.6
click at [133, 73] on img at bounding box center [130, 74] width 10 height 10
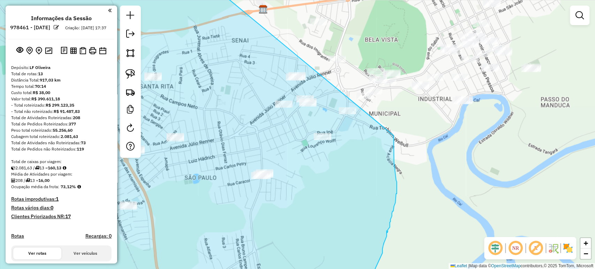
scroll to position [157, 0]
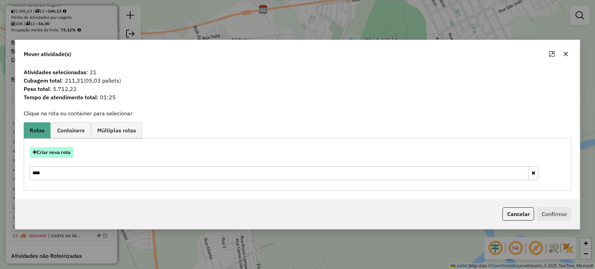
click at [63, 153] on button "Criar nova rota" at bounding box center [52, 152] width 44 height 11
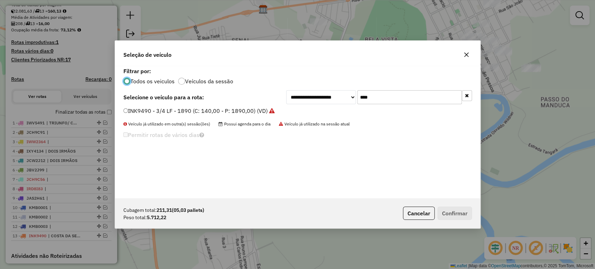
scroll to position [3, 2]
click at [390, 98] on input "****" at bounding box center [409, 97] width 105 height 14
type input "****"
click at [207, 113] on label "IVW9264 - TOCO - 364 - 8000 (C: 364,00 - P: 8000,00) (VD)" at bounding box center [202, 111] width 159 height 8
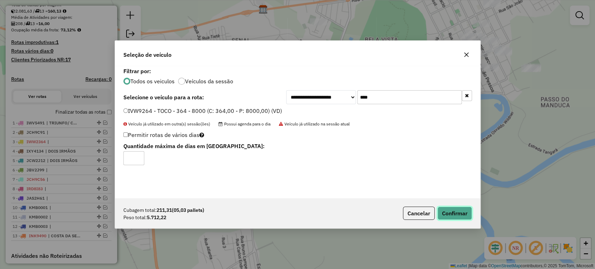
click at [441, 211] on button "Confirmar" at bounding box center [454, 213] width 35 height 13
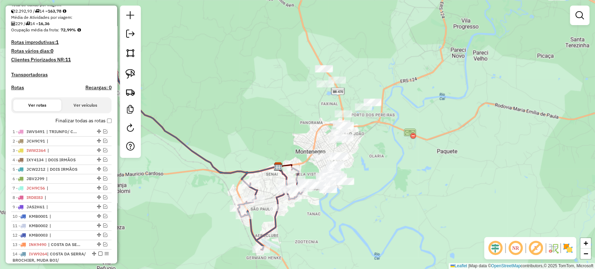
drag, startPoint x: 290, startPoint y: 241, endPoint x: 329, endPoint y: 192, distance: 63.0
click at [329, 193] on div "Janela de atendimento Grade de atendimento Capacidade Transportadoras Veículos …" at bounding box center [297, 134] width 595 height 269
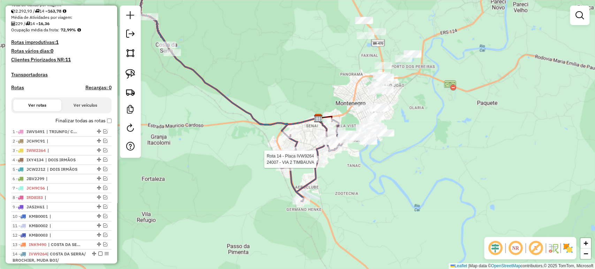
select select "*********"
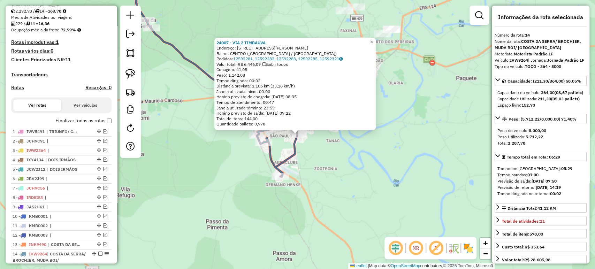
scroll to position [330, 0]
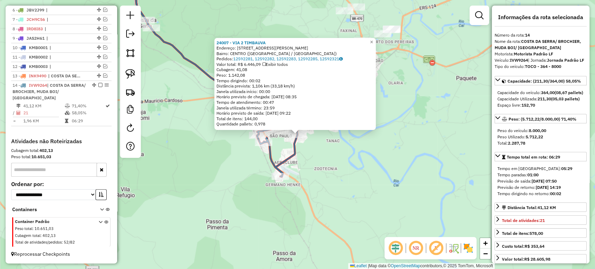
click at [318, 156] on div "24007 - VIA 2 TIMBAUVA Endereço: R DR HANS VARELMANN 475 Bairro: CENTRO (MONTEN…" at bounding box center [297, 134] width 595 height 269
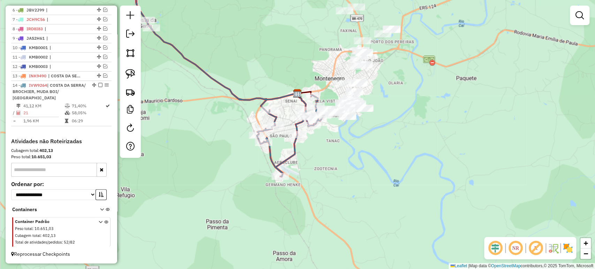
drag, startPoint x: 230, startPoint y: 171, endPoint x: 313, endPoint y: 183, distance: 83.8
click at [313, 183] on div "Janela de atendimento Grade de atendimento Capacidade Transportadoras Veículos …" at bounding box center [297, 134] width 595 height 269
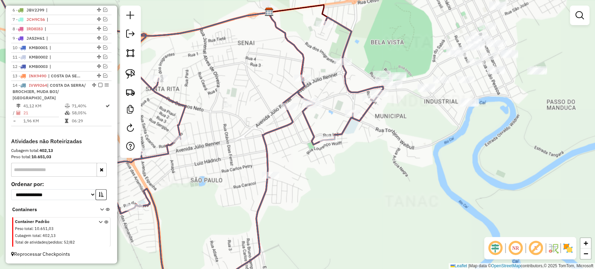
drag, startPoint x: 415, startPoint y: 135, endPoint x: 389, endPoint y: 155, distance: 33.3
click at [390, 154] on div "Janela de atendimento Grade de atendimento Capacidade Transportadoras Veículos …" at bounding box center [297, 134] width 595 height 269
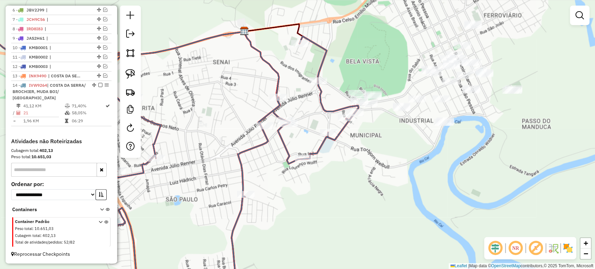
drag, startPoint x: 383, startPoint y: 136, endPoint x: 352, endPoint y: 147, distance: 33.3
click at [352, 147] on div "Janela de atendimento Grade de atendimento Capacidade Transportadoras Veículos …" at bounding box center [297, 134] width 595 height 269
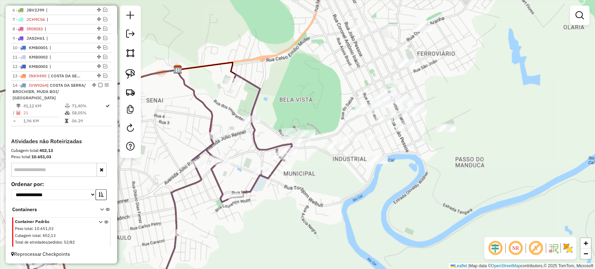
drag, startPoint x: 346, startPoint y: 153, endPoint x: 311, endPoint y: 180, distance: 44.5
click at [311, 180] on div "Janela de atendimento Grade de atendimento Capacidade Transportadoras Veículos …" at bounding box center [297, 134] width 595 height 269
click at [134, 74] on img at bounding box center [130, 74] width 10 height 10
drag, startPoint x: 324, startPoint y: 127, endPoint x: 321, endPoint y: 141, distance: 14.0
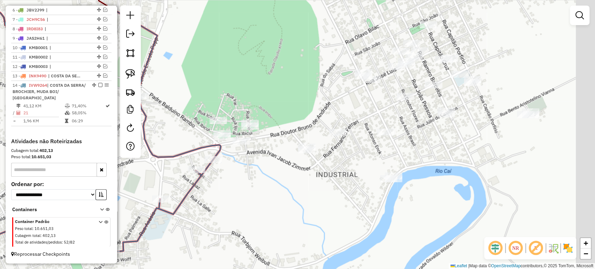
drag, startPoint x: 319, startPoint y: 164, endPoint x: 277, endPoint y: 162, distance: 42.6
click at [277, 162] on div "Janela de atendimento Grade de atendimento Capacidade Transportadoras Veículos …" at bounding box center [297, 134] width 595 height 269
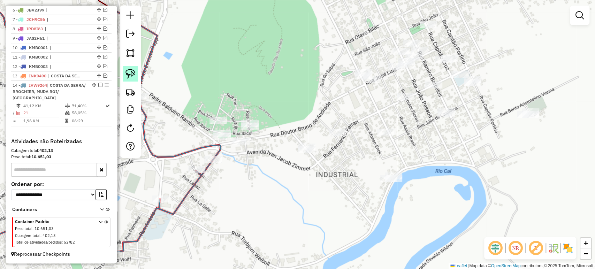
click at [126, 75] on img at bounding box center [130, 74] width 10 height 10
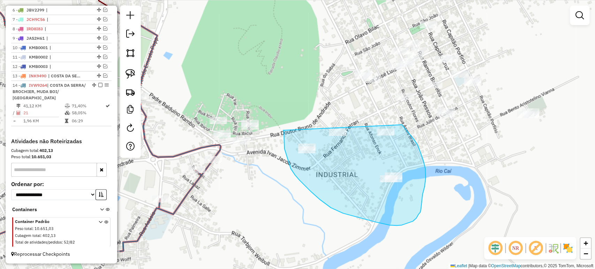
drag, startPoint x: 284, startPoint y: 132, endPoint x: 388, endPoint y: 114, distance: 105.8
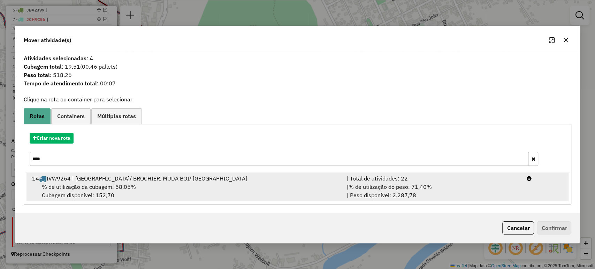
click at [95, 181] on div "14 IVW9264 | COSTA DA SERRA/ BROCHIER, MUDA BOI/ FORTALEZA" at bounding box center [185, 178] width 315 height 8
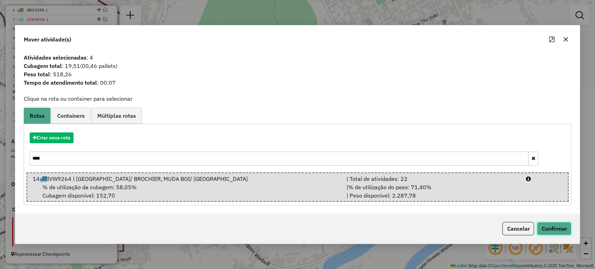
click at [563, 226] on button "Confirmar" at bounding box center [554, 228] width 35 height 13
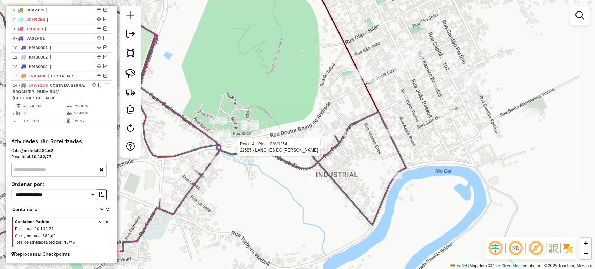
select select "*********"
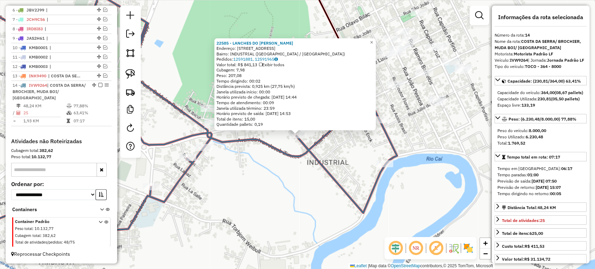
click at [280, 215] on div "22585 - LANCHES DO LUCIANO Endereço: R OTAVIANO MOOJEM 594 Bairro: INDUSTRIAL (…" at bounding box center [297, 134] width 595 height 269
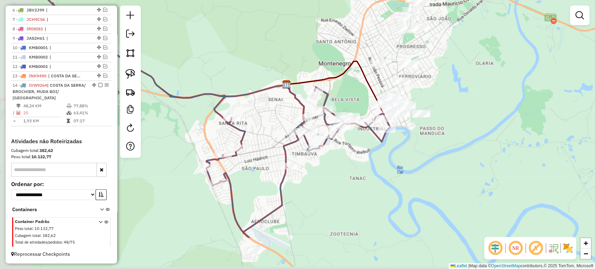
drag, startPoint x: 244, startPoint y: 208, endPoint x: 350, endPoint y: 148, distance: 121.1
click at [350, 148] on div "Janela de atendimento Grade de atendimento Capacidade Transportadoras Veículos …" at bounding box center [297, 134] width 595 height 269
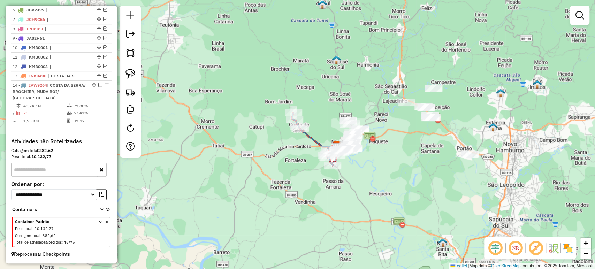
click at [280, 165] on div "Rota 14 - Placa IVW9264 24007 - VIA 2 TIMBAUVA Rota 14 - Placa IVW9264 22362 - …" at bounding box center [297, 134] width 595 height 269
drag, startPoint x: 284, startPoint y: 161, endPoint x: 267, endPoint y: 179, distance: 25.1
click at [267, 179] on div "Janela de atendimento Grade de atendimento Capacidade Transportadoras Veículos …" at bounding box center [297, 134] width 595 height 269
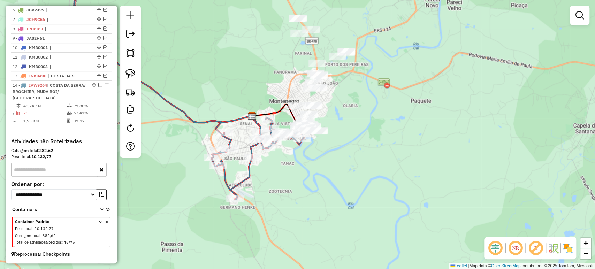
drag, startPoint x: 342, startPoint y: 183, endPoint x: 453, endPoint y: 205, distance: 113.5
click at [453, 205] on div "Janela de atendimento Grade de atendimento Capacidade Transportadoras Veículos …" at bounding box center [297, 134] width 595 height 269
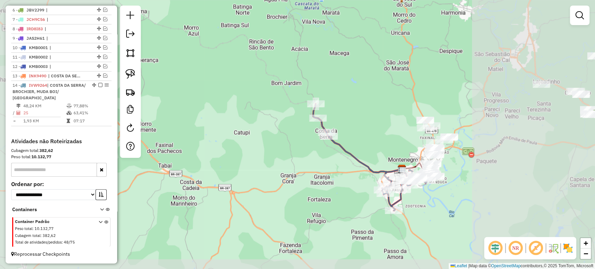
drag, startPoint x: 461, startPoint y: 197, endPoint x: 432, endPoint y: 200, distance: 29.1
click at [432, 200] on div "Janela de atendimento Grade de atendimento Capacidade Transportadoras Veículos …" at bounding box center [297, 134] width 595 height 269
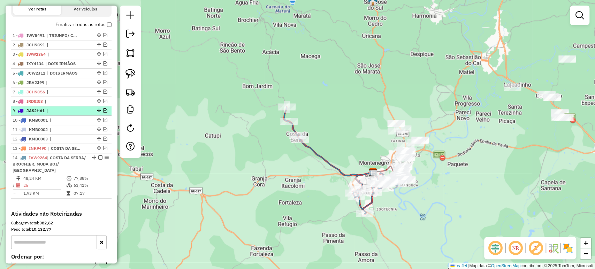
scroll to position [214, 0]
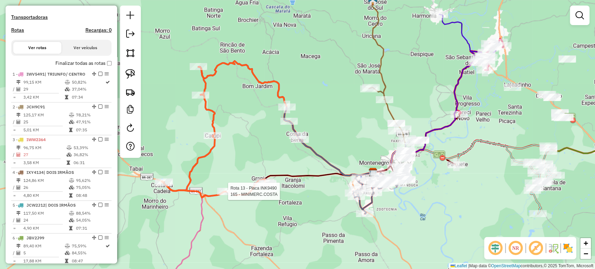
select select "*********"
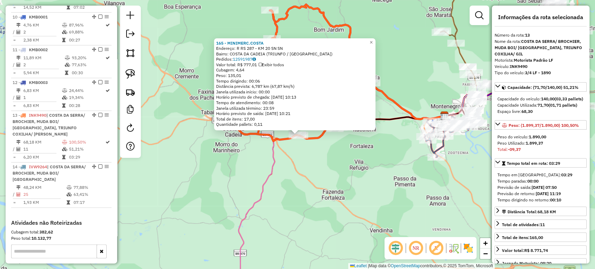
scroll to position [659, 0]
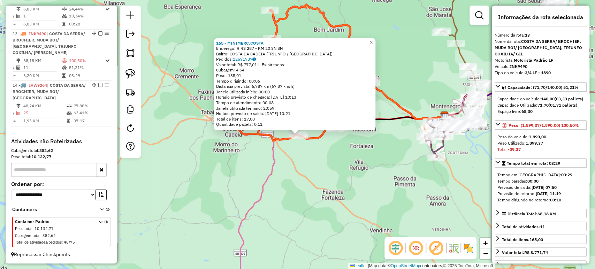
click at [298, 167] on div "165 - MINIMERC.COSTA Endereço: R RS 287 - KM 20 SN SN Bairro: COSTA DA CADEIA (…" at bounding box center [297, 134] width 595 height 269
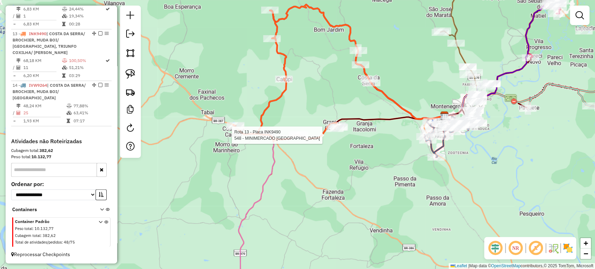
click at [300, 139] on div at bounding box center [299, 135] width 17 height 7
select select "*********"
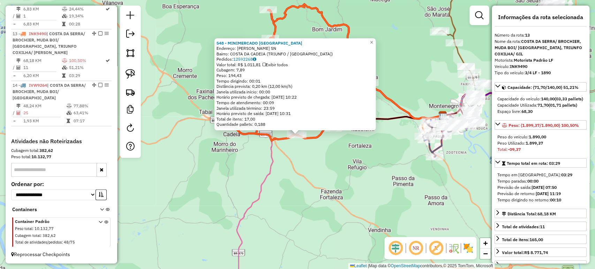
click at [297, 144] on div "Rota 13 - Placa INK9490 548 - MINIMERCADO SANTA RI 548 - MINIMERCADO SANTA RI E…" at bounding box center [297, 134] width 595 height 269
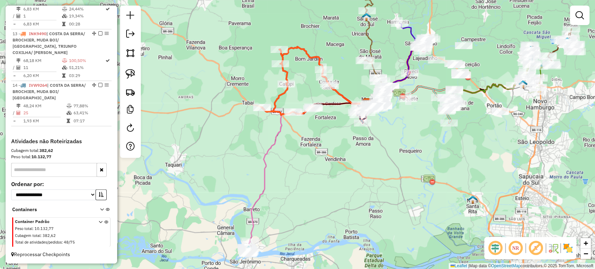
drag, startPoint x: 297, startPoint y: 180, endPoint x: 297, endPoint y: 143, distance: 36.9
click at [297, 143] on div "Janela de atendimento Grade de atendimento Capacidade Transportadoras Veículos …" at bounding box center [297, 134] width 595 height 269
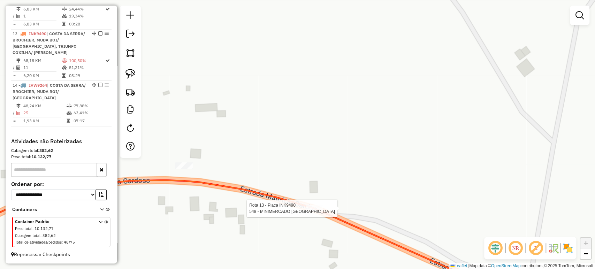
select select "*********"
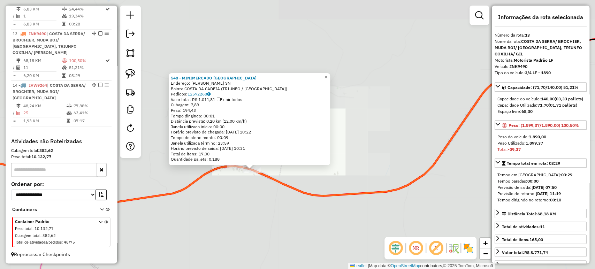
drag, startPoint x: 229, startPoint y: 208, endPoint x: 294, endPoint y: 147, distance: 89.3
click at [294, 148] on div "548 - MINIMERCADO SANTA RI Endereço: ROD MAURICIO CARDOSO SN Bairro: COSTA DA C…" at bounding box center [297, 134] width 595 height 269
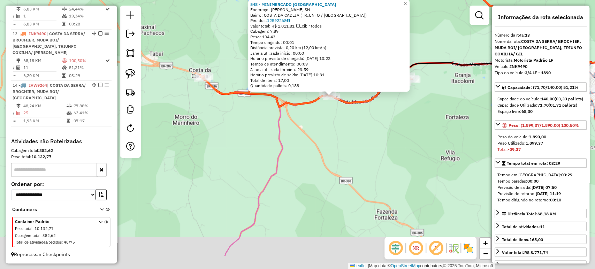
drag, startPoint x: 305, startPoint y: 178, endPoint x: 335, endPoint y: 138, distance: 49.4
click at [335, 138] on div "548 - MINIMERCADO SANTA RI Endereço: ROD MAURICIO CARDOSO SN Bairro: COSTA DA C…" at bounding box center [297, 134] width 595 height 269
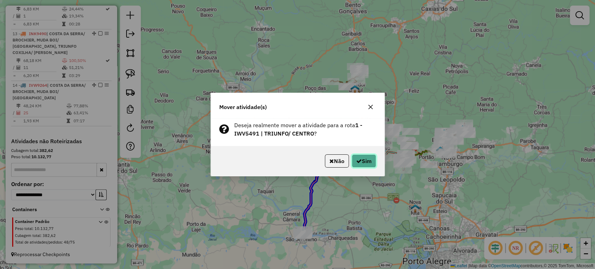
click at [354, 163] on button "Sim" at bounding box center [364, 160] width 24 height 13
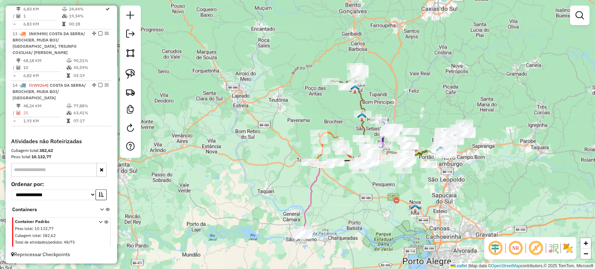
click at [326, 170] on div "Janela de atendimento Grade de atendimento Capacidade Transportadoras Veículos …" at bounding box center [297, 134] width 595 height 269
select select "*********"
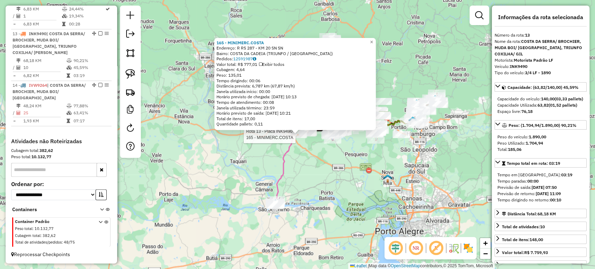
click at [309, 152] on div "Rota 13 - Placa INK9490 165 - MINIMERC.COSTA Rota 13 - Placa INK9490 5386 - PIT…" at bounding box center [297, 134] width 595 height 269
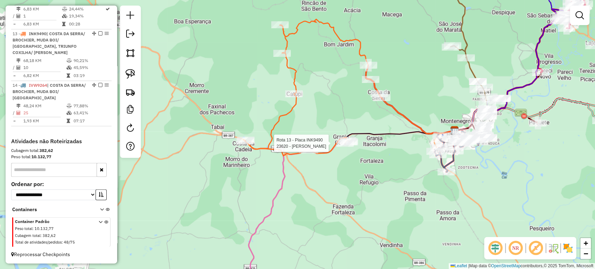
select select "*********"
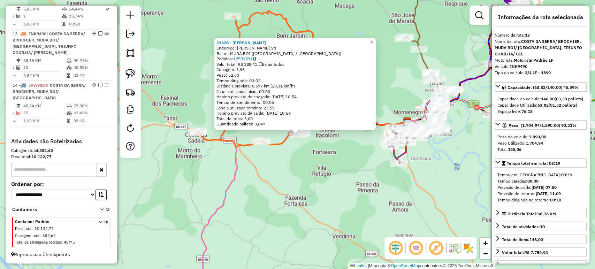
click at [332, 174] on div "23620 - LEDOMAR SILVA DE AZE Endereço: R GASPARINO MOTTA SN Bairro: MUDA BOI (M…" at bounding box center [297, 134] width 595 height 269
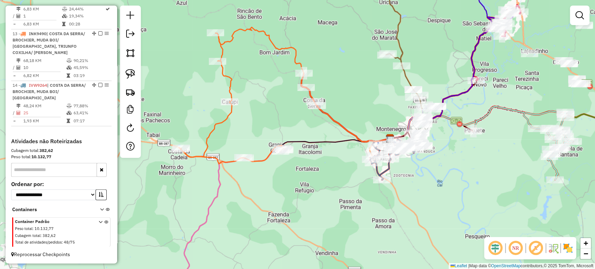
drag, startPoint x: 350, startPoint y: 153, endPoint x: 307, endPoint y: 144, distance: 44.4
click at [326, 172] on div "Janela de atendimento Grade de atendimento Capacidade Transportadoras Veículos …" at bounding box center [297, 134] width 595 height 269
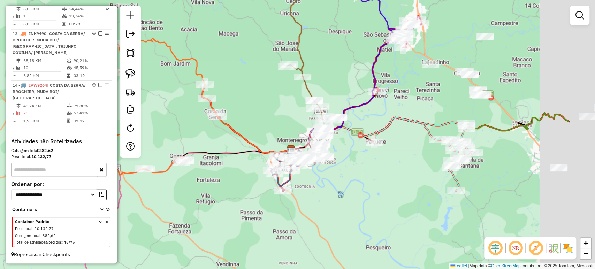
drag, startPoint x: 351, startPoint y: 132, endPoint x: 261, endPoint y: 133, distance: 89.6
click at [259, 127] on div "Janela de atendimento Grade de atendimento Capacidade Transportadoras Veículos …" at bounding box center [297, 134] width 595 height 269
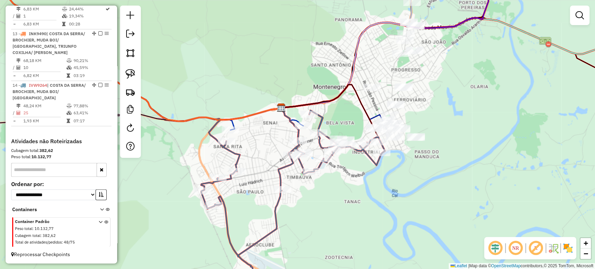
drag, startPoint x: 353, startPoint y: 170, endPoint x: 331, endPoint y: 180, distance: 23.6
click at [331, 180] on div "Janela de atendimento Grade de atendimento Capacidade Transportadoras Veículos …" at bounding box center [297, 134] width 595 height 269
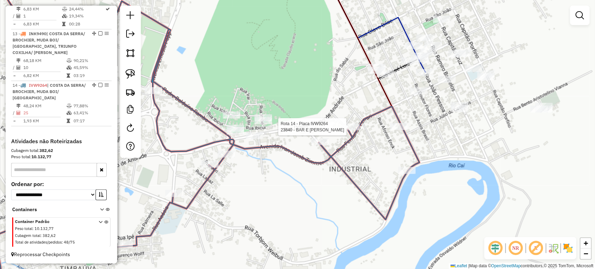
click at [348, 130] on div at bounding box center [350, 126] width 17 height 7
select select "*********"
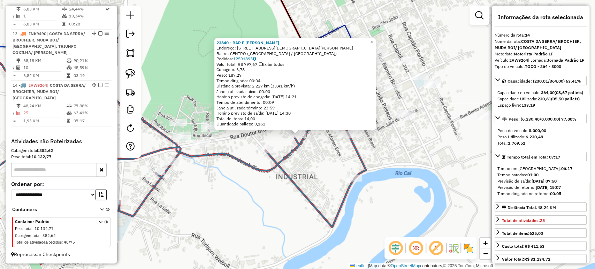
click at [338, 170] on div "Rota 14 - Placa IVW9264 22225 - BAR E LANCH .VITORIA 23840 - BAR E ARMAZEM REID…" at bounding box center [297, 134] width 595 height 269
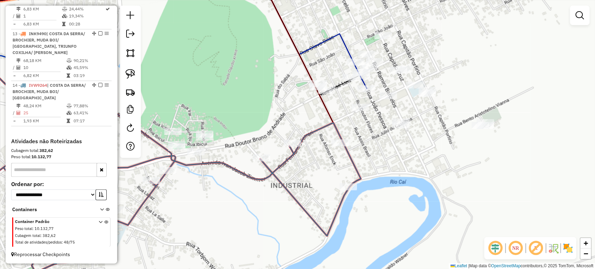
drag, startPoint x: 344, startPoint y: 158, endPoint x: 388, endPoint y: 141, distance: 47.2
click at [388, 141] on div "Janela de atendimento Grade de atendimento Capacidade Transportadoras Veículos …" at bounding box center [297, 134] width 595 height 269
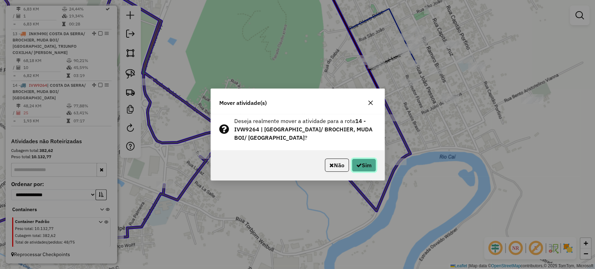
click at [362, 167] on button "Sim" at bounding box center [364, 165] width 24 height 13
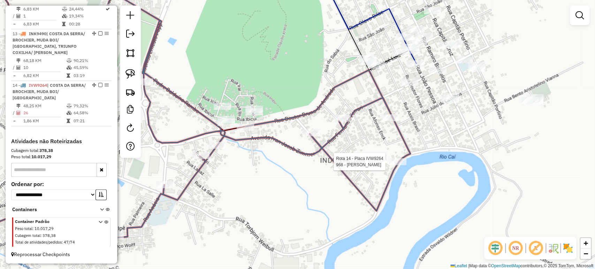
select select "*********"
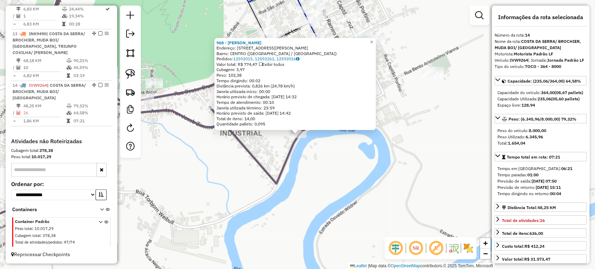
click at [207, 159] on div "968 - ANDRE AVILA MARTINS Endereço: R CEL ALVARO DE MORAES 1153 Bairro: CENTRO …" at bounding box center [297, 134] width 595 height 269
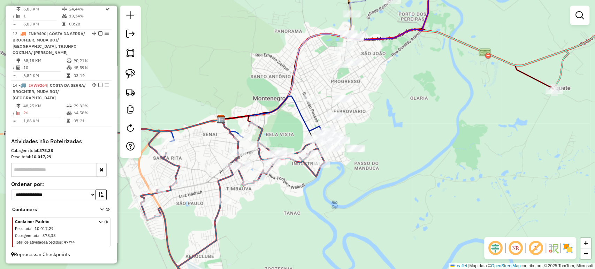
drag, startPoint x: 207, startPoint y: 159, endPoint x: 293, endPoint y: 174, distance: 87.3
click at [297, 172] on div "Janela de atendimento Grade de atendimento Capacidade Transportadoras Veículos …" at bounding box center [297, 134] width 595 height 269
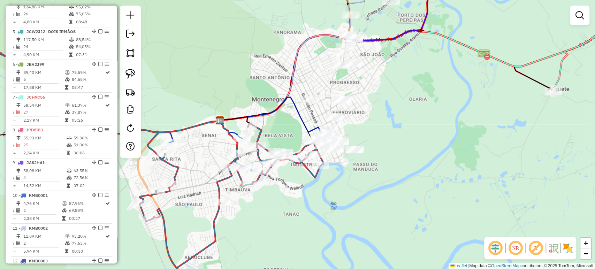
scroll to position [194, 0]
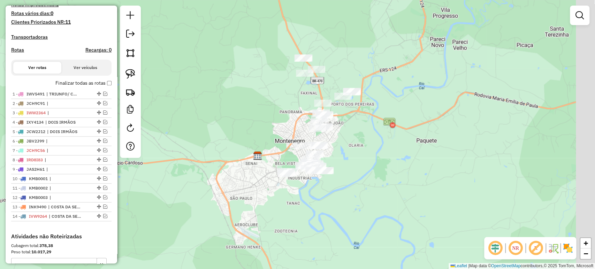
drag, startPoint x: 384, startPoint y: 129, endPoint x: 347, endPoint y: 174, distance: 58.2
click at [347, 174] on div "Janela de atendimento Grade de atendimento Capacidade Transportadoras Veículos …" at bounding box center [297, 134] width 595 height 269
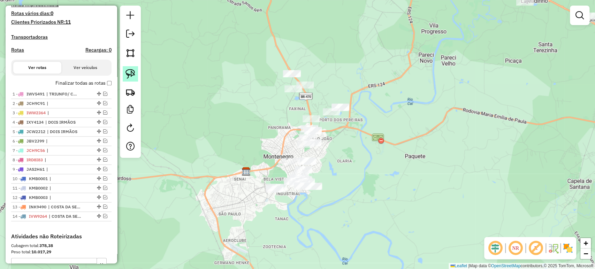
click at [126, 76] on img at bounding box center [130, 74] width 10 height 10
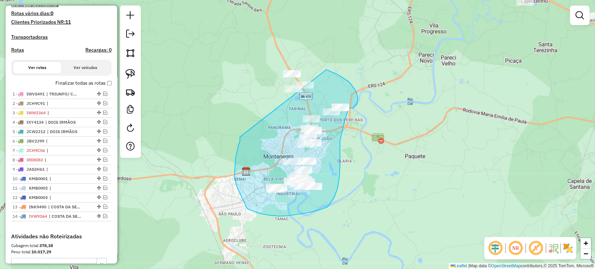
drag, startPoint x: 234, startPoint y: 176, endPoint x: 282, endPoint y: 59, distance: 126.1
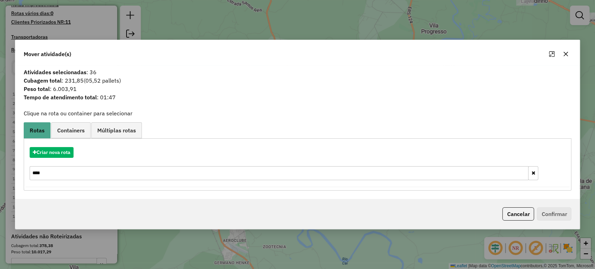
click at [88, 179] on input "****" at bounding box center [279, 173] width 499 height 14
click at [60, 150] on button "Criar nova rota" at bounding box center [52, 152] width 44 height 11
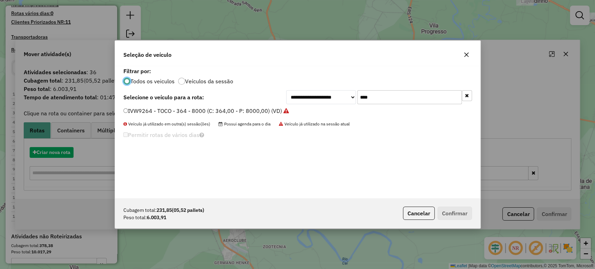
scroll to position [3, 2]
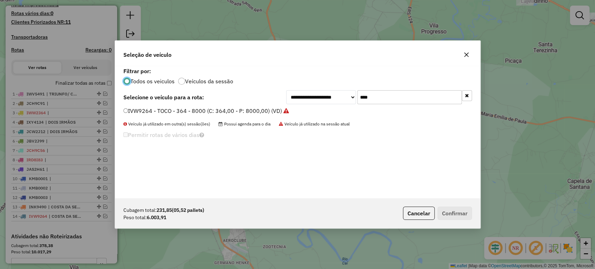
click at [375, 100] on input "****" at bounding box center [409, 97] width 105 height 14
type input "***"
click at [261, 111] on label "KWI9H46 - VUC 6B - 224 - 7100 (C: 224,00 - P: 7100,00) (VD)" at bounding box center [205, 111] width 164 height 8
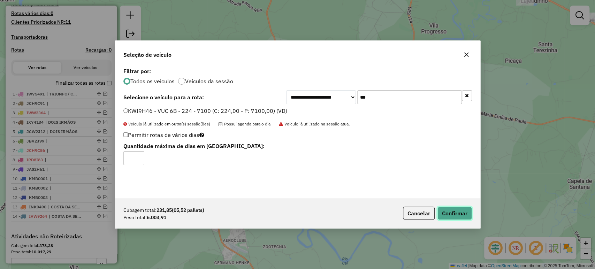
click at [444, 209] on button "Confirmar" at bounding box center [454, 213] width 35 height 13
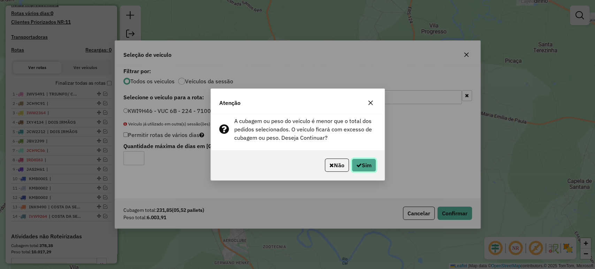
click at [362, 163] on button "Sim" at bounding box center [364, 165] width 24 height 13
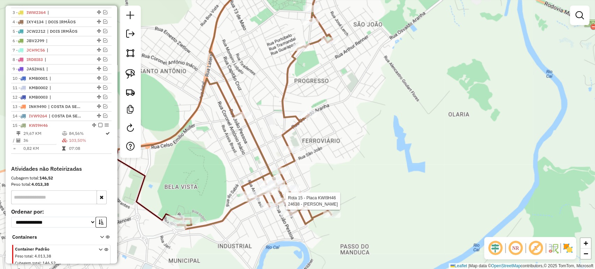
select select "*********"
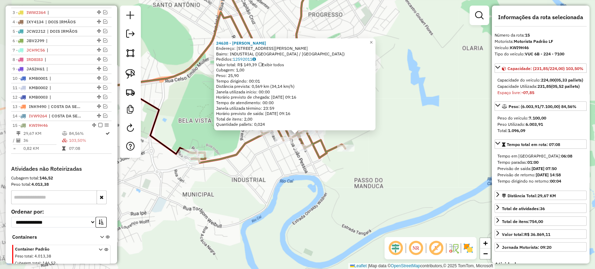
scroll to position [327, 0]
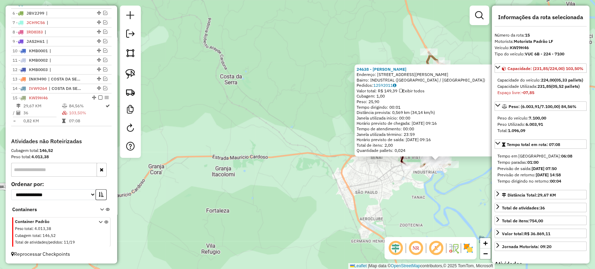
click at [466, 192] on div "24638 - ALCEU BOFF LEAL LEAL Endereço: R RAMIRO BARCELOS 1249 Bairro: INDUSTRIA…" at bounding box center [297, 134] width 595 height 269
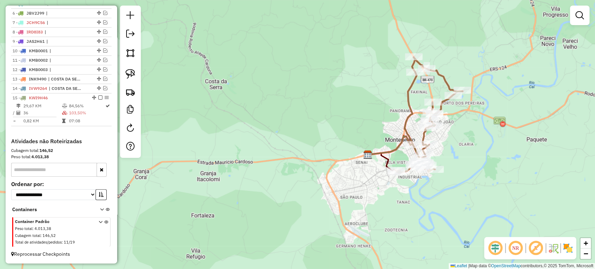
drag, startPoint x: 460, startPoint y: 184, endPoint x: 418, endPoint y: 187, distance: 42.3
click at [424, 189] on div "Janela de atendimento Grade de atendimento Capacidade Transportadoras Veículos …" at bounding box center [297, 134] width 595 height 269
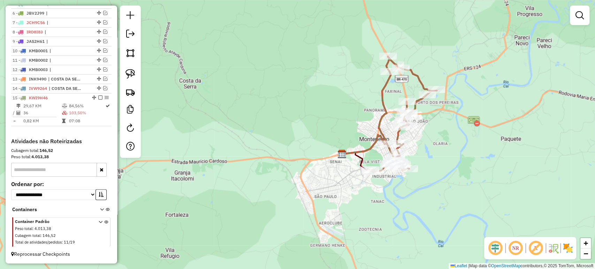
drag, startPoint x: 458, startPoint y: 153, endPoint x: 425, endPoint y: 174, distance: 39.0
click at [425, 174] on div "Rota 15 - Placa KWI9H46 670 - E C RENNER Janela de atendimento Grade de atendim…" at bounding box center [297, 134] width 595 height 269
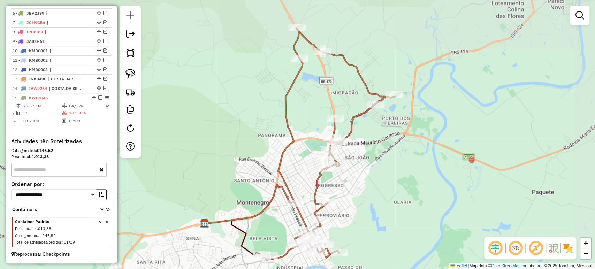
drag, startPoint x: 370, startPoint y: 165, endPoint x: 350, endPoint y: 204, distance: 44.0
click at [350, 204] on div "Janela de atendimento Grade de atendimento Capacidade Transportadoras Veículos …" at bounding box center [297, 134] width 595 height 269
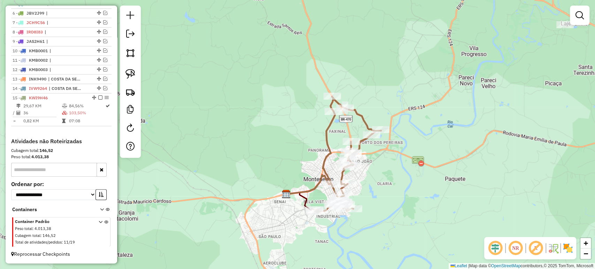
drag, startPoint x: 351, startPoint y: 203, endPoint x: 358, endPoint y: 181, distance: 23.2
click at [359, 183] on div "Janela de atendimento Grade de atendimento Capacidade Transportadoras Veículos …" at bounding box center [297, 134] width 595 height 269
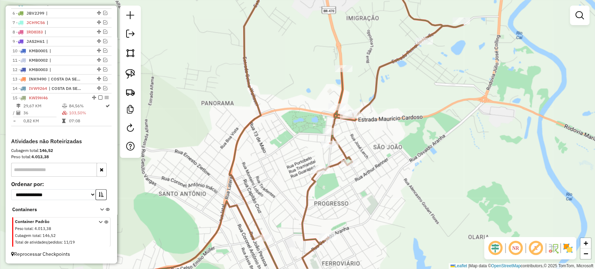
drag, startPoint x: 345, startPoint y: 179, endPoint x: 344, endPoint y: 188, distance: 8.8
click at [344, 188] on div "Janela de atendimento Grade de atendimento Capacidade Transportadoras Veículos …" at bounding box center [297, 134] width 595 height 269
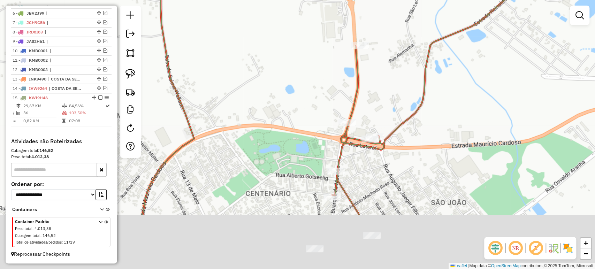
drag, startPoint x: 319, startPoint y: 195, endPoint x: 330, endPoint y: 90, distance: 105.9
click at [330, 90] on div "Janela de atendimento Grade de atendimento Capacidade Transportadoras Veículos …" at bounding box center [297, 134] width 595 height 269
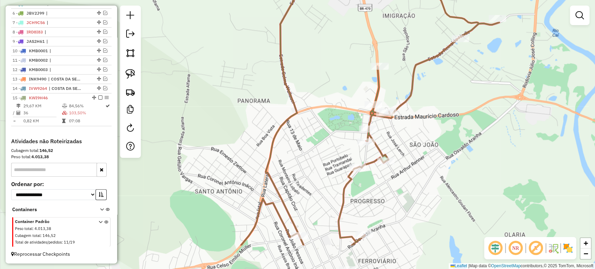
drag, startPoint x: 378, startPoint y: 225, endPoint x: 390, endPoint y: 172, distance: 54.5
click at [390, 172] on div "Janela de atendimento Grade de atendimento Capacidade Transportadoras Veículos …" at bounding box center [297, 134] width 595 height 269
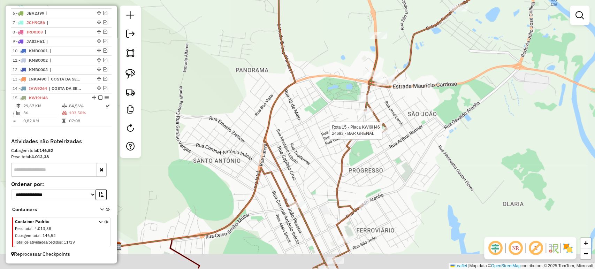
drag, startPoint x: 390, startPoint y: 172, endPoint x: 387, endPoint y: 143, distance: 29.4
click at [387, 143] on div "Rota 15 - Placa KWI9H46 24693 - BAR GRENAL Janela de atendimento Grade de atend…" at bounding box center [297, 134] width 595 height 269
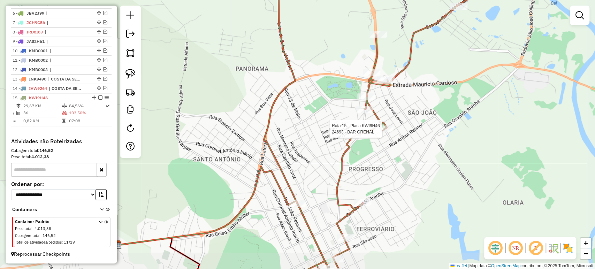
click at [390, 132] on div at bounding box center [383, 128] width 17 height 7
select select "*********"
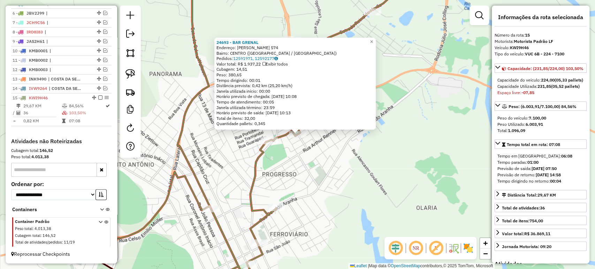
click at [376, 160] on div "24693 - BAR GRENAL Endereço: R FELISBERTO PORFIRO DE SOUZA 574 Bairro: CENTRO (…" at bounding box center [297, 134] width 595 height 269
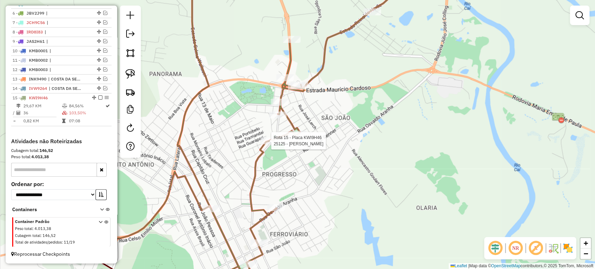
select select "*********"
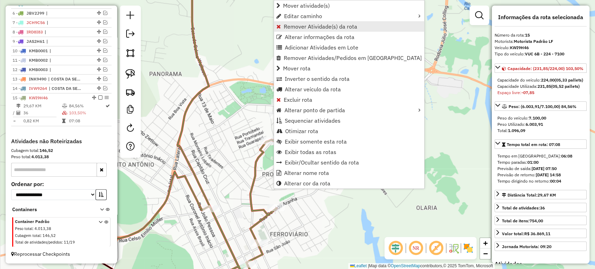
click at [295, 27] on span "Remover Atividade(s) da rota" at bounding box center [321, 27] width 74 height 6
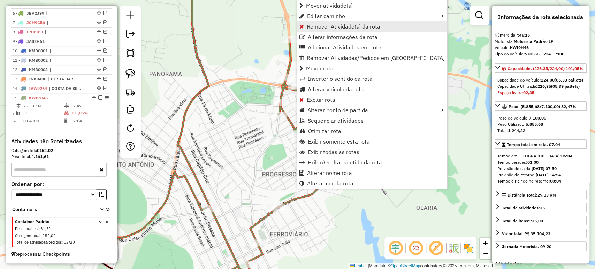
click at [319, 28] on span "Remover Atividade(s) da rota" at bounding box center [344, 27] width 74 height 6
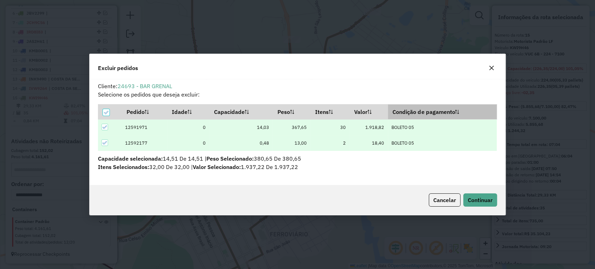
scroll to position [0, 0]
drag, startPoint x: 477, startPoint y: 197, endPoint x: 430, endPoint y: 178, distance: 50.9
click at [477, 197] on span "Continuar" at bounding box center [480, 200] width 25 height 7
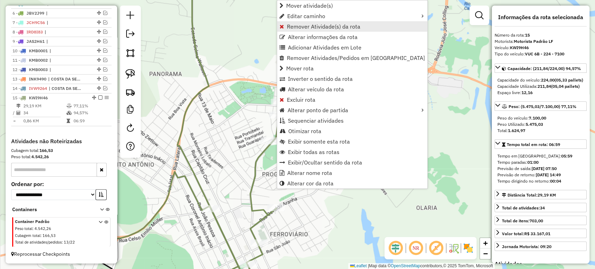
click at [300, 28] on span "Remover Atividade(s) da rota" at bounding box center [324, 27] width 74 height 6
click at [296, 30] on link "Remover Atividade(s) da rota" at bounding box center [352, 26] width 150 height 10
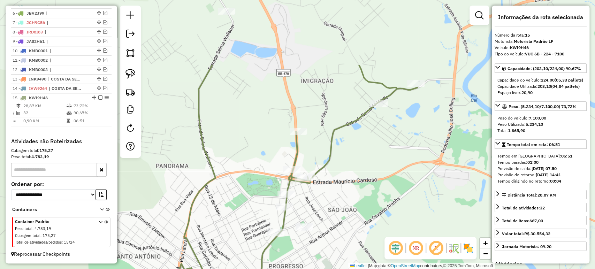
drag, startPoint x: 238, startPoint y: 89, endPoint x: 248, endPoint y: 178, distance: 90.1
click at [245, 183] on div "Janela de atendimento Grade de atendimento Capacidade Transportadoras Veículos …" at bounding box center [297, 134] width 595 height 269
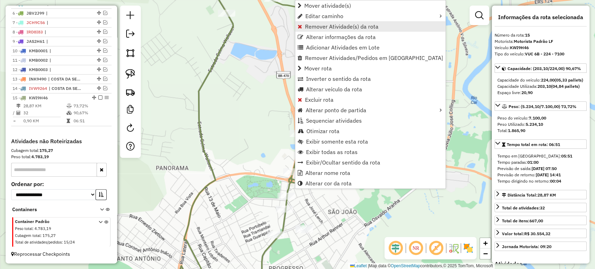
click at [314, 25] on span "Remover Atividade(s) da rota" at bounding box center [342, 27] width 74 height 6
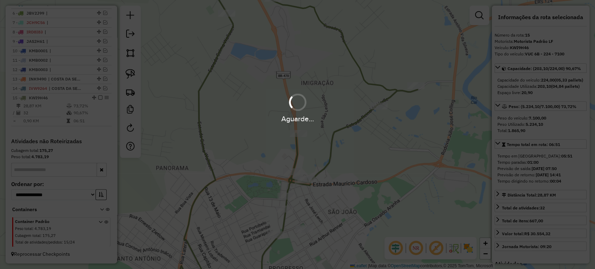
drag, startPoint x: 258, startPoint y: 70, endPoint x: 255, endPoint y: 94, distance: 23.8
click at [255, 94] on div "Aguarde..." at bounding box center [297, 134] width 595 height 269
drag, startPoint x: 266, startPoint y: 53, endPoint x: 262, endPoint y: 68, distance: 16.2
click at [262, 68] on div "Aguarde..." at bounding box center [297, 134] width 595 height 269
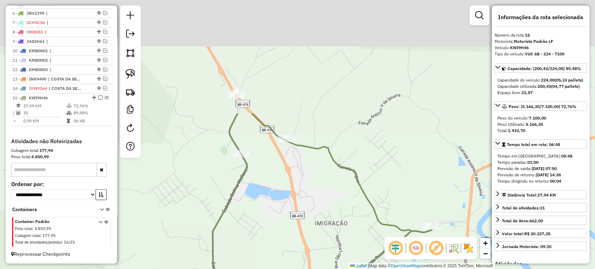
drag, startPoint x: 267, startPoint y: 46, endPoint x: 281, endPoint y: 188, distance: 142.6
click at [281, 188] on div "Janela de atendimento Grade de atendimento Capacidade Transportadoras Veículos …" at bounding box center [297, 134] width 595 height 269
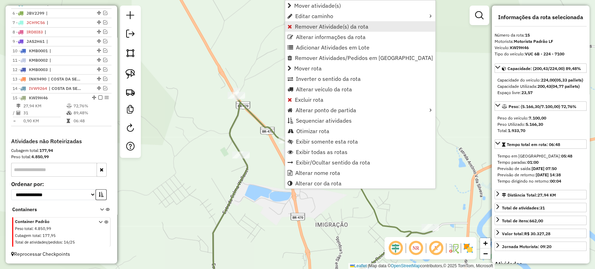
click at [307, 26] on span "Remover Atividade(s) da rota" at bounding box center [332, 27] width 74 height 6
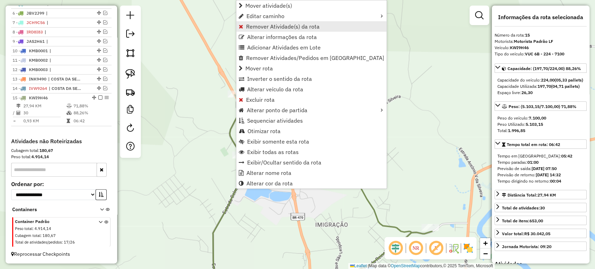
click at [253, 29] on span "Remover Atividade(s) da rota" at bounding box center [283, 27] width 74 height 6
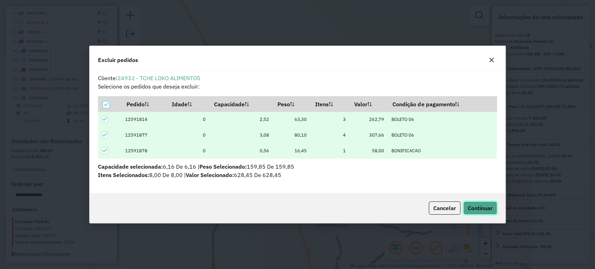
click at [463, 206] on button "Continuar" at bounding box center [480, 207] width 34 height 13
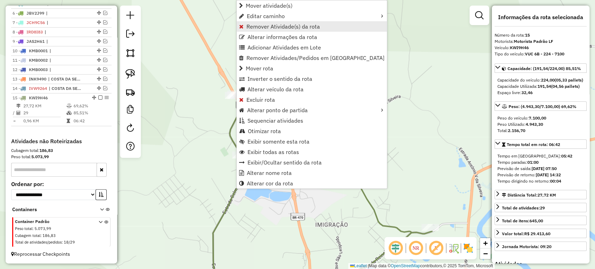
click at [262, 25] on span "Remover Atividade(s) da rota" at bounding box center [283, 27] width 74 height 6
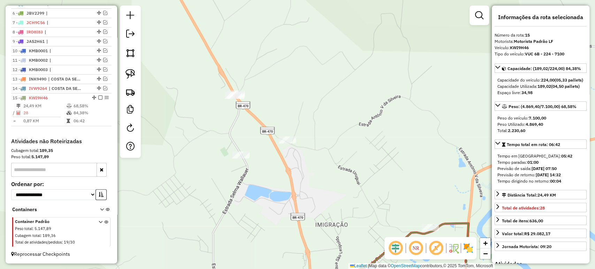
drag, startPoint x: 297, startPoint y: 189, endPoint x: 305, endPoint y: 128, distance: 61.9
click at [305, 128] on div "Janela de atendimento Grade de atendimento Capacidade Transportadoras Veículos …" at bounding box center [297, 134] width 595 height 269
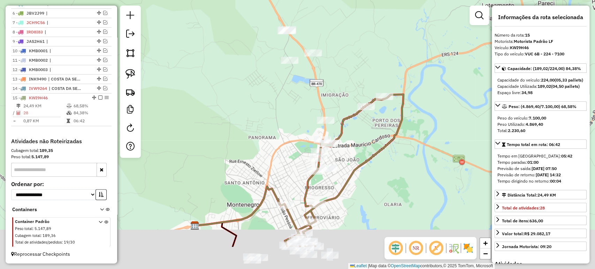
drag, startPoint x: 347, startPoint y: 206, endPoint x: 360, endPoint y: 140, distance: 66.4
click at [360, 140] on div "Janela de atendimento Grade de atendimento Capacidade Transportadoras Veículos …" at bounding box center [297, 134] width 595 height 269
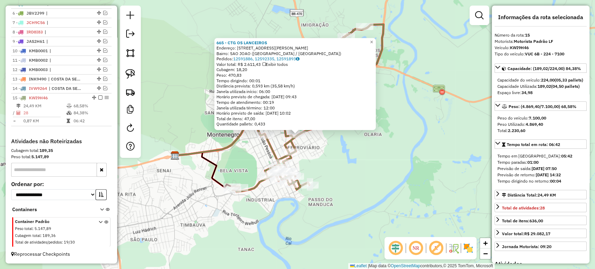
click at [334, 156] on div "665 - CTG OS LANCEIROS Endereço: R OSVALDO ARANHA 2133 Bairro: SAO JOAO (MONTEN…" at bounding box center [297, 134] width 595 height 269
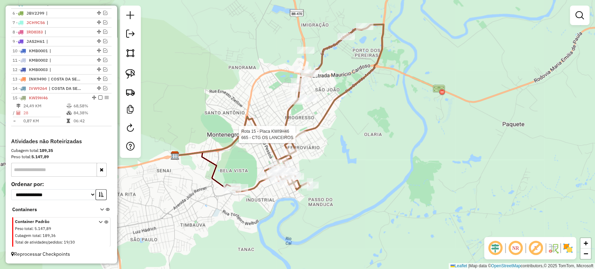
select select "*********"
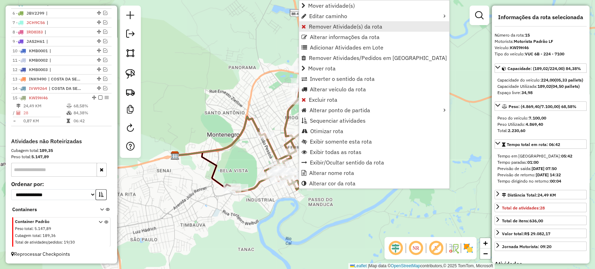
click at [330, 25] on span "Remover Atividade(s) da rota" at bounding box center [346, 27] width 74 height 6
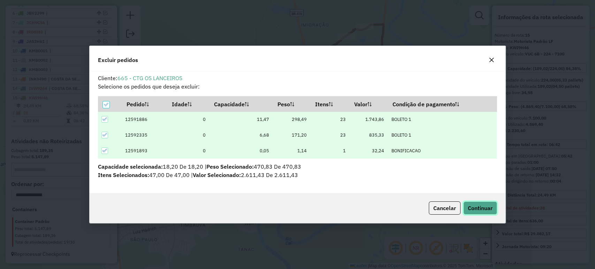
click at [475, 207] on span "Continuar" at bounding box center [480, 208] width 25 height 7
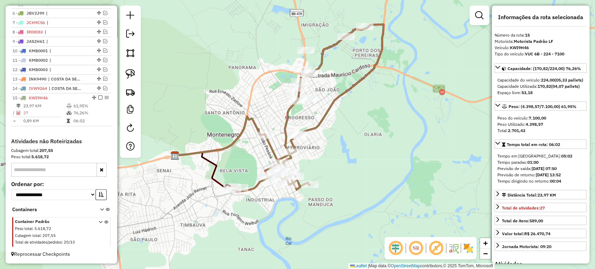
click at [349, 147] on div "Janela de atendimento Grade de atendimento Capacidade Transportadoras Veículos …" at bounding box center [297, 134] width 595 height 269
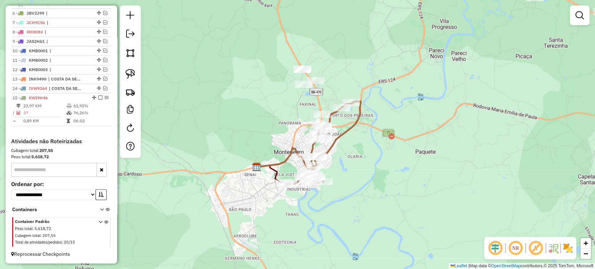
drag, startPoint x: 354, startPoint y: 151, endPoint x: 257, endPoint y: 172, distance: 99.5
click at [350, 167] on div "Janela de atendimento Grade de atendimento Capacidade Transportadoras Veículos …" at bounding box center [297, 134] width 595 height 269
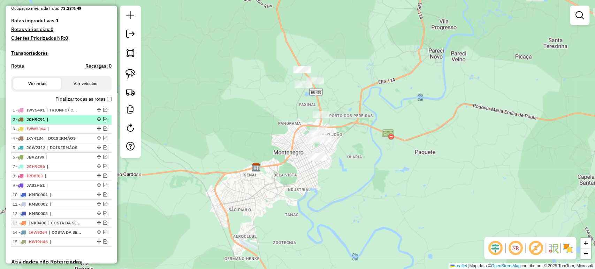
scroll to position [211, 0]
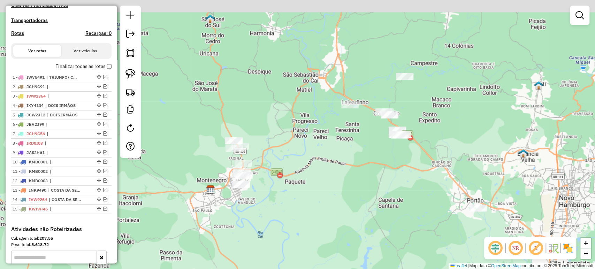
drag, startPoint x: 306, startPoint y: 141, endPoint x: 310, endPoint y: 168, distance: 27.5
click at [310, 168] on div "Janela de atendimento Grade de atendimento Capacidade Transportadoras Veículos …" at bounding box center [297, 134] width 595 height 269
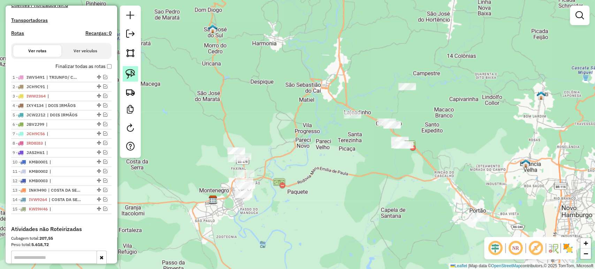
click at [134, 78] on img at bounding box center [130, 74] width 10 height 10
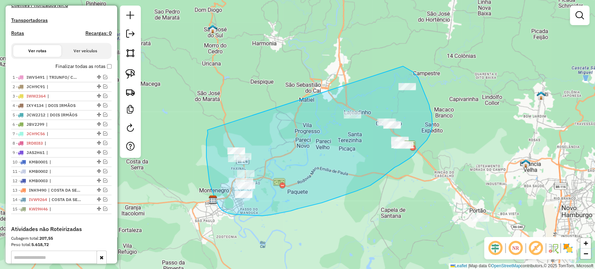
drag, startPoint x: 207, startPoint y: 130, endPoint x: 402, endPoint y: 66, distance: 204.8
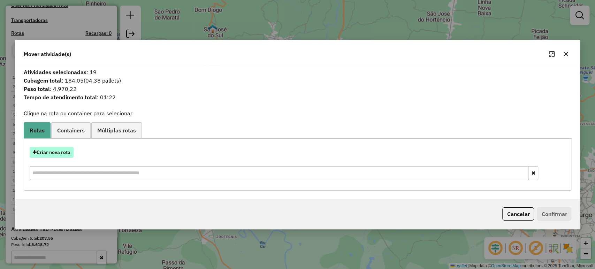
click at [70, 152] on button "Criar nova rota" at bounding box center [52, 152] width 44 height 11
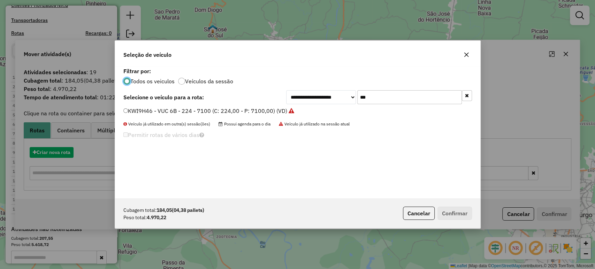
scroll to position [3, 2]
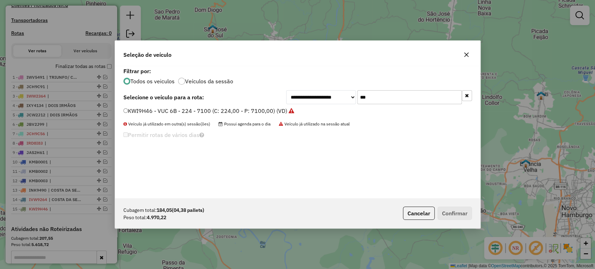
click at [389, 102] on input "***" at bounding box center [409, 97] width 105 height 14
type input "***"
click at [242, 114] on label "JDN3C17 - TOCO - 392 - 7240 (C: 392,00 - P: 7200,00) (VD)" at bounding box center [202, 111] width 159 height 8
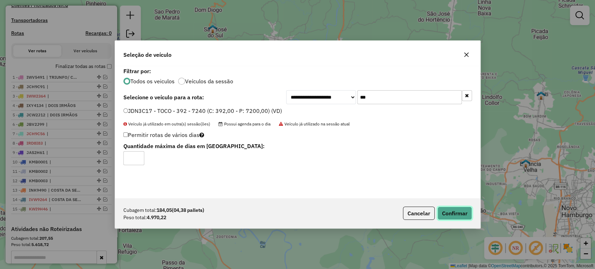
click at [442, 208] on button "Confirmar" at bounding box center [454, 213] width 35 height 13
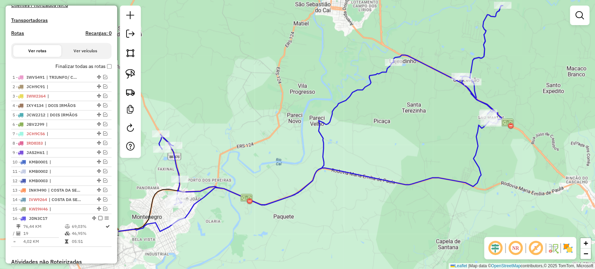
drag, startPoint x: 240, startPoint y: 189, endPoint x: 277, endPoint y: 171, distance: 41.1
click at [277, 171] on div "Janela de atendimento Grade de atendimento Capacidade Transportadoras Veículos …" at bounding box center [297, 134] width 595 height 269
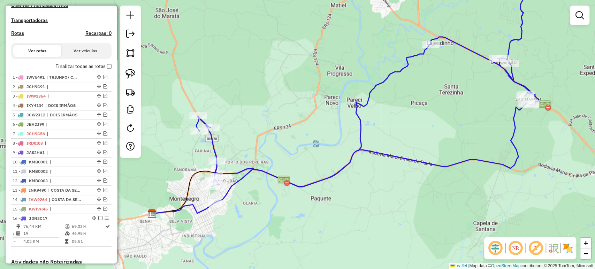
select select "*********"
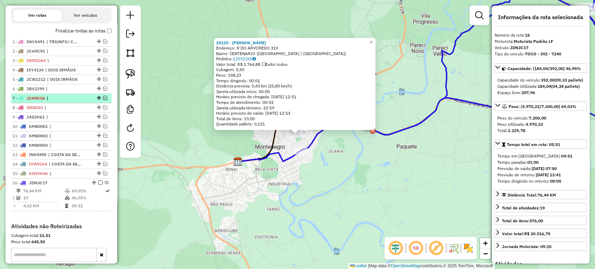
scroll to position [220, 0]
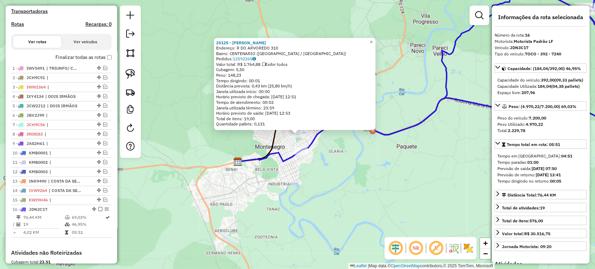
click at [104, 61] on label "Finalizar todas as rotas" at bounding box center [83, 57] width 56 height 7
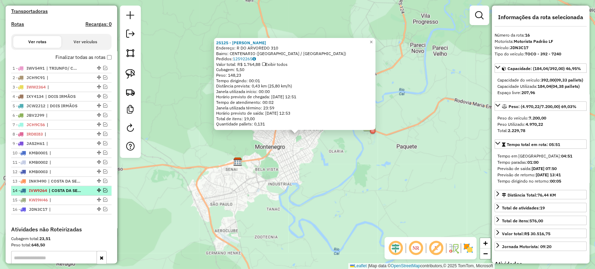
click at [103, 192] on em at bounding box center [105, 190] width 4 height 4
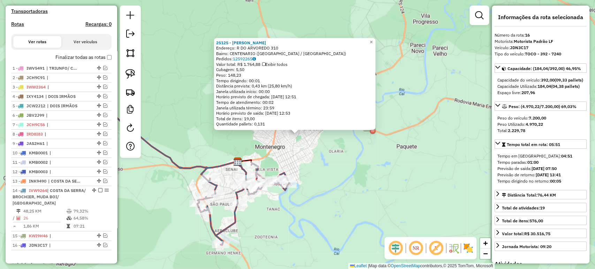
drag, startPoint x: 309, startPoint y: 221, endPoint x: 327, endPoint y: 209, distance: 21.3
click at [309, 221] on div "Rota 14 - Placa IVW9264 21936 - MINIMERCADO JK Rota 14 - Placa IVW9264 22362 - …" at bounding box center [297, 134] width 595 height 269
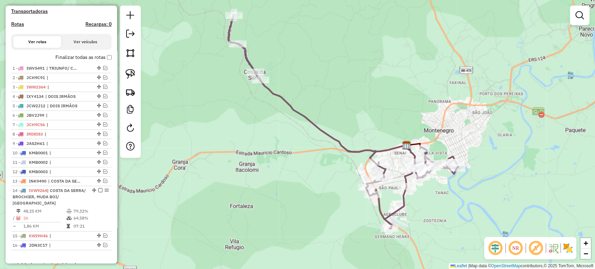
drag, startPoint x: 355, startPoint y: 189, endPoint x: 496, endPoint y: 192, distance: 141.5
click at [496, 192] on div "Janela de atendimento Grade de atendimento Capacidade Transportadoras Veículos …" at bounding box center [297, 134] width 595 height 269
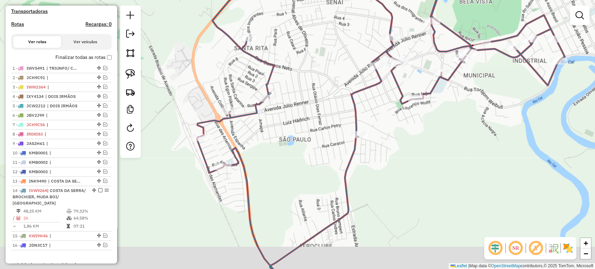
drag, startPoint x: 412, startPoint y: 201, endPoint x: 416, endPoint y: 169, distance: 32.1
click at [416, 169] on div "Janela de atendimento Grade de atendimento Capacidade Transportadoras Veículos …" at bounding box center [297, 134] width 595 height 269
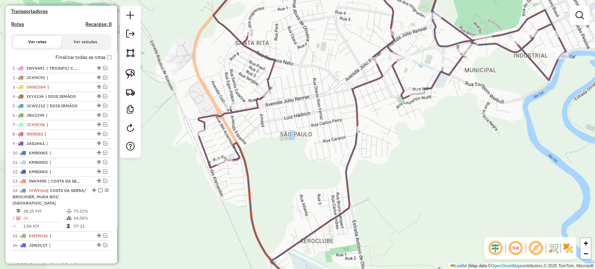
drag, startPoint x: 286, startPoint y: 215, endPoint x: 291, endPoint y: 189, distance: 26.7
click at [291, 189] on div "Janela de atendimento Grade de atendimento Capacidade Transportadoras Veículos …" at bounding box center [297, 134] width 595 height 269
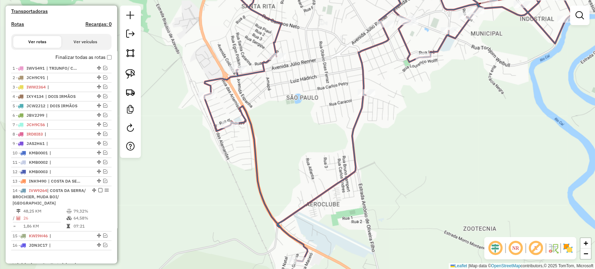
drag, startPoint x: 303, startPoint y: 156, endPoint x: 285, endPoint y: 201, distance: 48.3
click at [301, 203] on div "Rota 14 - Placa IVW9264 326 - MERCADO XAVIER Janela de atendimento Grade de ate…" at bounding box center [297, 134] width 595 height 269
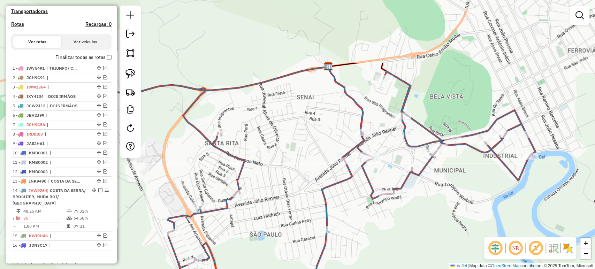
drag, startPoint x: 271, startPoint y: 75, endPoint x: 227, endPoint y: 203, distance: 135.8
click at [227, 203] on div "Janela de atendimento Grade de atendimento Capacidade Transportadoras Veículos …" at bounding box center [297, 134] width 595 height 269
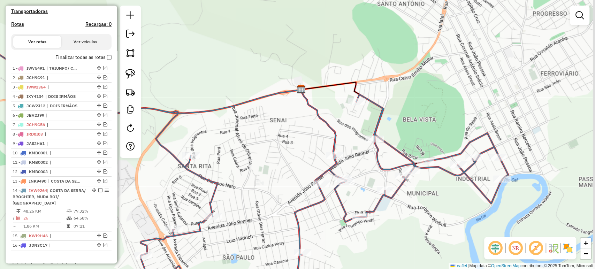
drag, startPoint x: 319, startPoint y: 135, endPoint x: 326, endPoint y: 125, distance: 11.8
click at [317, 133] on div "Janela de atendimento Grade de atendimento Capacidade Transportadoras Veículos …" at bounding box center [297, 134] width 595 height 269
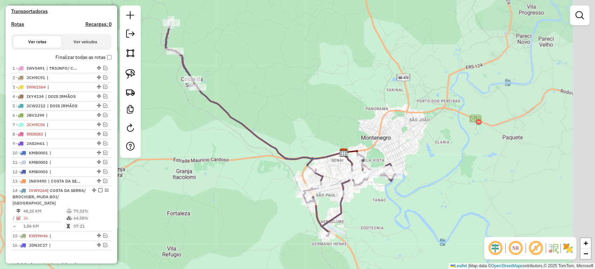
drag, startPoint x: 524, startPoint y: 156, endPoint x: 406, endPoint y: 146, distance: 118.6
click at [410, 149] on div "Janela de atendimento Grade de atendimento Capacidade Transportadoras Veículos …" at bounding box center [297, 134] width 595 height 269
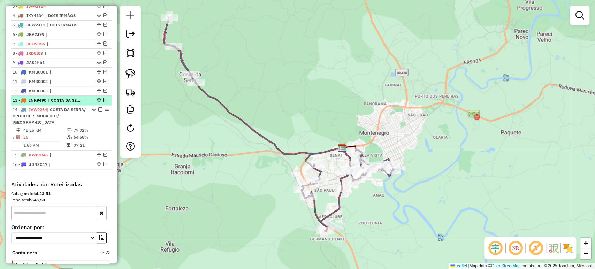
scroll to position [337, 0]
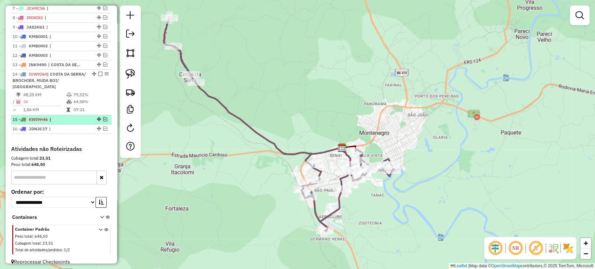
click at [103, 121] on em at bounding box center [105, 119] width 4 height 4
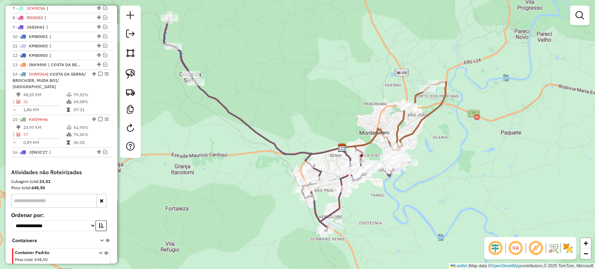
click at [388, 132] on div "Janela de atendimento Grade de atendimento Capacidade Transportadoras Veículos …" at bounding box center [297, 134] width 595 height 269
select select "*********"
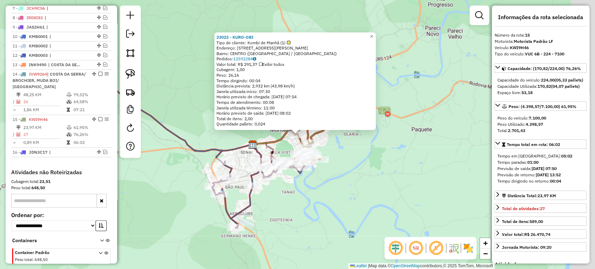
scroll to position [373, 0]
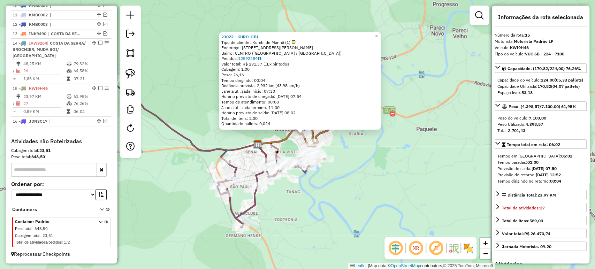
drag, startPoint x: 381, startPoint y: 170, endPoint x: 437, endPoint y: 163, distance: 56.1
click at [437, 163] on div "23022 - KURO-OBI Tipo de cliente: Kombi de Manhã (1) Endereço: R RAMIRO BARCELO…" at bounding box center [297, 134] width 595 height 269
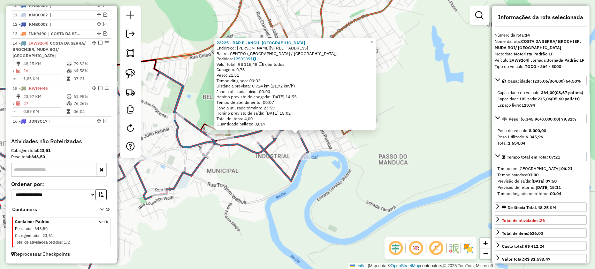
click at [339, 164] on div "22225 - BAR E LANCH .VITORIA Endereço: R APOLINARIO DE MORAES 795 Bairro: CENTR…" at bounding box center [297, 134] width 595 height 269
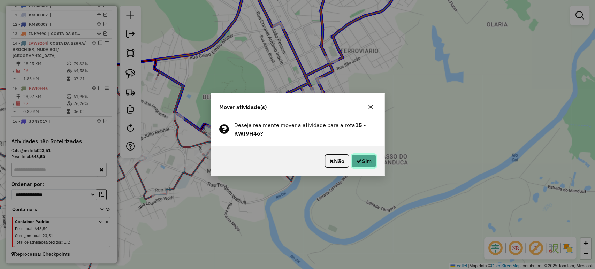
click at [357, 161] on icon "button" at bounding box center [359, 161] width 6 height 6
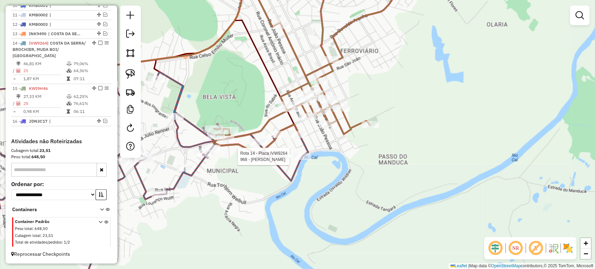
select select "*********"
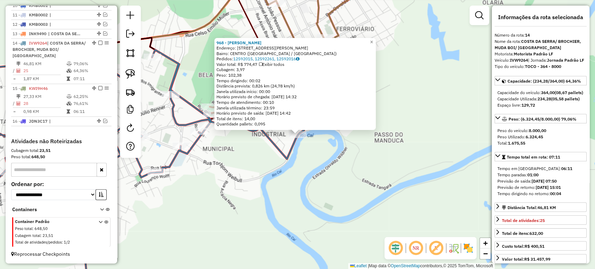
click at [296, 152] on div "968 - ANDRE AVILA MARTINS Endereço: R CEL ALVARO DE MORAES 1153 Bairro: CENTRO …" at bounding box center [297, 134] width 595 height 269
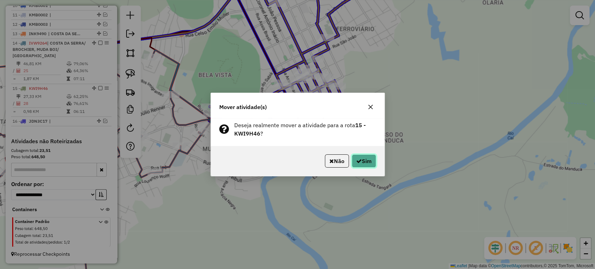
click at [357, 160] on icon "button" at bounding box center [359, 161] width 6 height 6
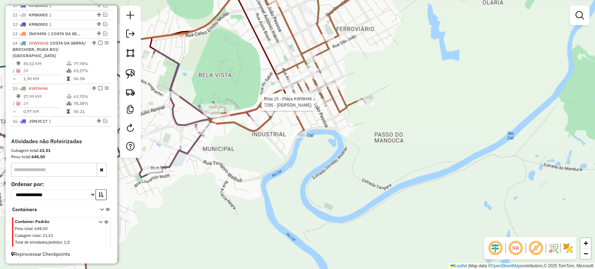
select select "*********"
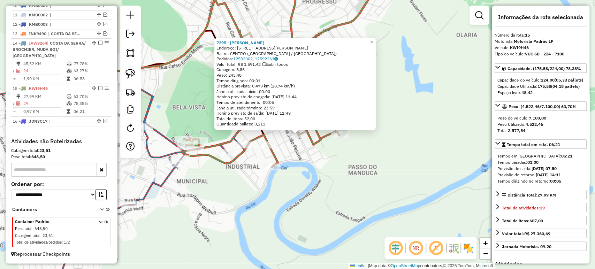
click at [314, 185] on div "7295 - RENATA DA SILVEIRA Endereço: R RAMIRO BARCELOS 1105 Bairro: CENTRO (MONT…" at bounding box center [297, 134] width 595 height 269
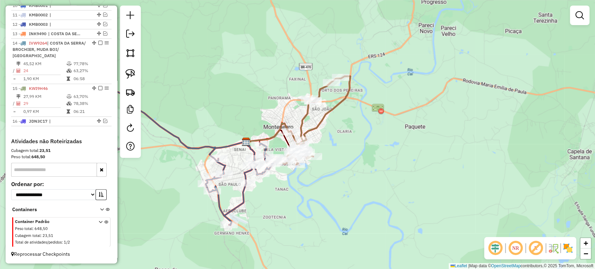
drag, startPoint x: 312, startPoint y: 183, endPoint x: 339, endPoint y: 186, distance: 28.1
click at [339, 186] on div "Janela de atendimento Grade de atendimento Capacidade Transportadoras Veículos …" at bounding box center [297, 134] width 595 height 269
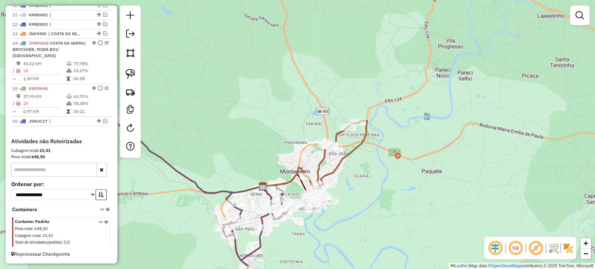
drag, startPoint x: 307, startPoint y: 230, endPoint x: 326, endPoint y: 212, distance: 26.2
click at [326, 212] on div "Janela de atendimento Grade de atendimento Capacidade Transportadoras Veículos …" at bounding box center [297, 134] width 595 height 269
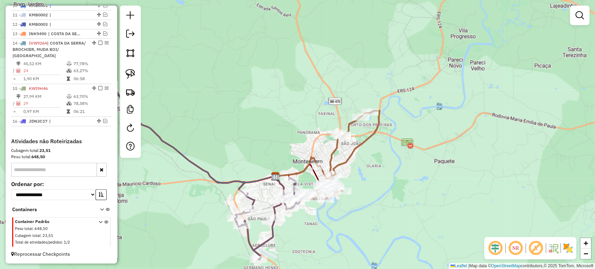
click at [300, 208] on div "Janela de atendimento Grade de atendimento Capacidade Transportadoras Veículos …" at bounding box center [297, 134] width 595 height 269
select select "*********"
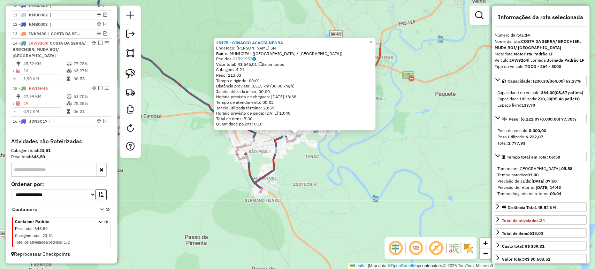
click at [303, 199] on div "25175 - GINAGIO ACACIA NEGRA Endereço: ALFREDO HOFFMANN SN Bairro: MUNICIPAL (M…" at bounding box center [297, 134] width 595 height 269
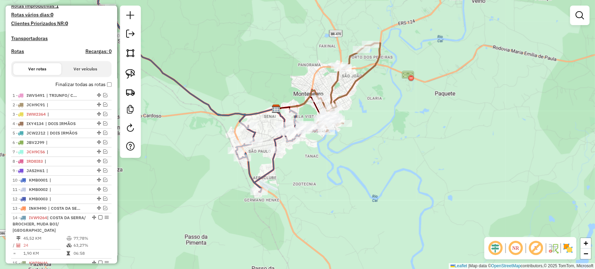
scroll to position [101, 0]
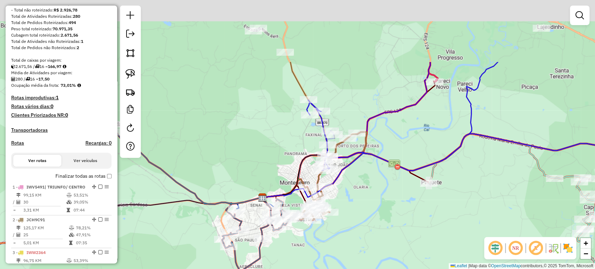
drag, startPoint x: 401, startPoint y: 90, endPoint x: 374, endPoint y: 173, distance: 87.5
click at [388, 179] on div "Janela de atendimento Grade de atendimento Capacidade Transportadoras Veículos …" at bounding box center [297, 134] width 595 height 269
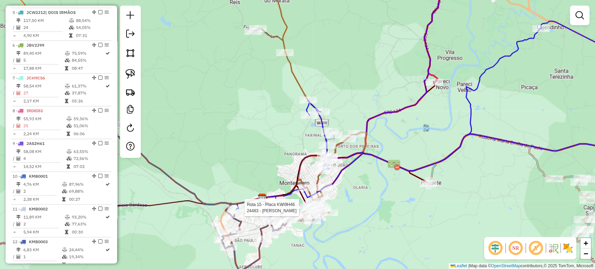
select select "*********"
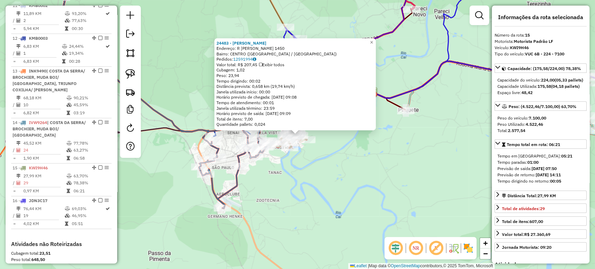
scroll to position [725, 0]
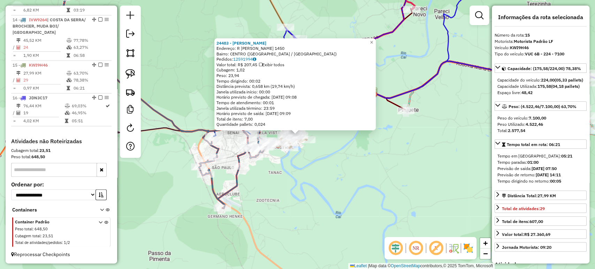
click at [326, 198] on div "24483 - LEONARDO MACHADO HIL Endereço: R FERNANDO FERRARI 1450 Bairro: CENTRO (…" at bounding box center [297, 134] width 595 height 269
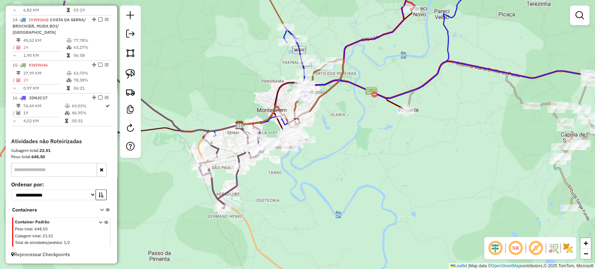
drag, startPoint x: 348, startPoint y: 150, endPoint x: 359, endPoint y: 193, distance: 44.5
click at [359, 193] on div "Janela de atendimento Grade de atendimento Capacidade Transportadoras Veículos …" at bounding box center [297, 134] width 595 height 269
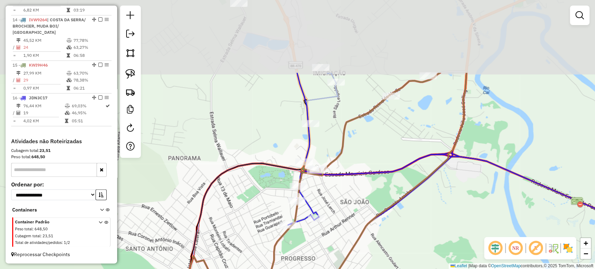
drag, startPoint x: 309, startPoint y: 139, endPoint x: 278, endPoint y: 239, distance: 104.4
click at [278, 239] on icon at bounding box center [339, 234] width 254 height 323
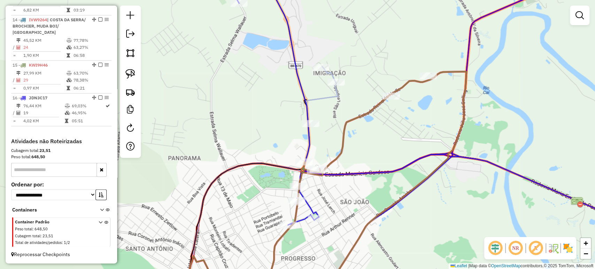
drag, startPoint x: 276, startPoint y: 177, endPoint x: 323, endPoint y: 82, distance: 106.1
click at [323, 83] on div "Rota 16 - Placa JDN3C17 22709 - BERGAPLAST Janela de atendimento Grade de atend…" at bounding box center [297, 134] width 595 height 269
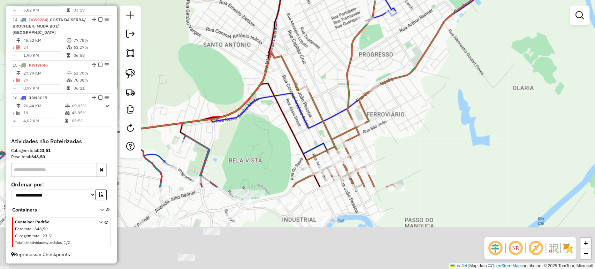
drag, startPoint x: 276, startPoint y: 204, endPoint x: 311, endPoint y: 84, distance: 125.3
click at [311, 84] on div "Rota 15 - Placa KWI9H46 23022 - KURO-OBI Janela de atendimento Grade de atendim…" at bounding box center [297, 134] width 595 height 269
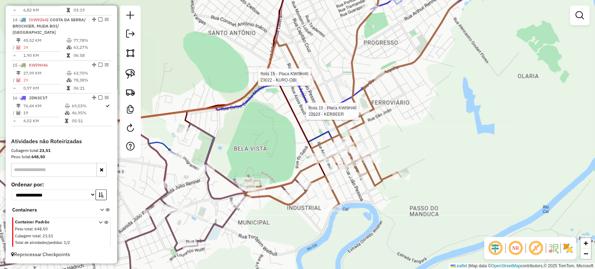
select select "*********"
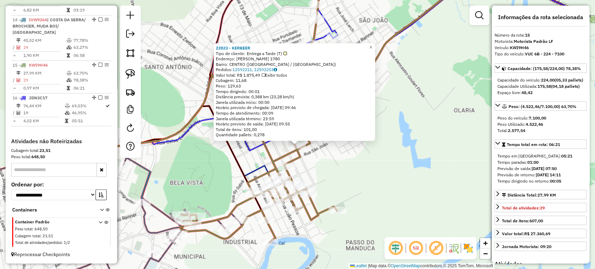
drag, startPoint x: 339, startPoint y: 186, endPoint x: 337, endPoint y: 206, distance: 20.3
click at [335, 217] on div "22823 - KERBEER Tipo de cliente: Entrega a Tarde (T) Endereço: R BENTO GONCALVE…" at bounding box center [297, 134] width 595 height 269
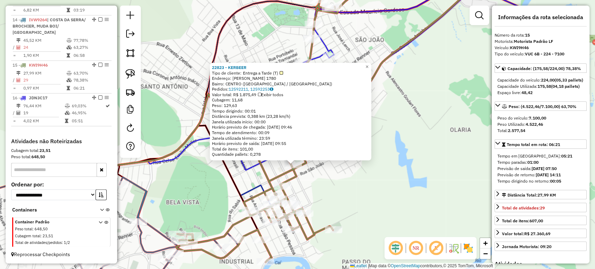
click at [337, 195] on div "22823 - KERBEER Tipo de cliente: Entrega a Tarde (T) Endereço: R BENTO GONCALVE…" at bounding box center [297, 134] width 595 height 269
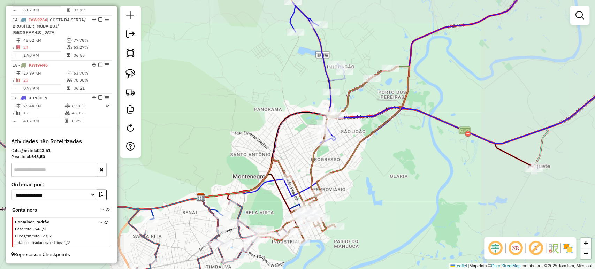
drag, startPoint x: 341, startPoint y: 181, endPoint x: 349, endPoint y: 212, distance: 32.3
click at [349, 212] on div "Janela de atendimento Grade de atendimento Capacidade Transportadoras Veículos …" at bounding box center [297, 134] width 595 height 269
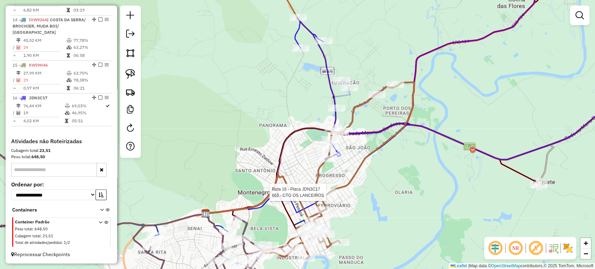
select select "*********"
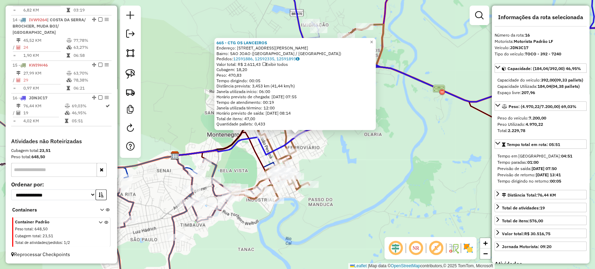
click at [363, 158] on div "665 - CTG OS LANCEIROS Endereço: R OSVALDO ARANHA 2133 Bairro: SAO JOAO (MONTEN…" at bounding box center [297, 134] width 595 height 269
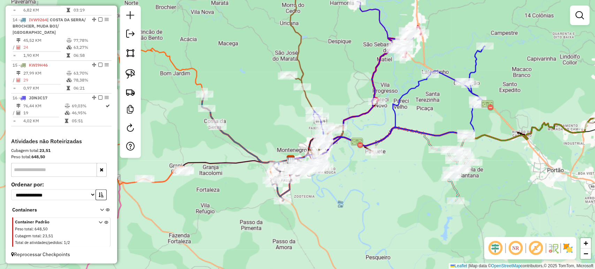
drag, startPoint x: 448, startPoint y: 174, endPoint x: 428, endPoint y: 173, distance: 19.5
click at [429, 173] on div "Janela de atendimento Grade de atendimento Capacidade Transportadoras Veículos …" at bounding box center [297, 134] width 595 height 269
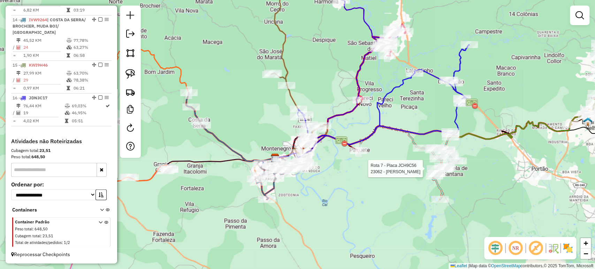
select select "*********"
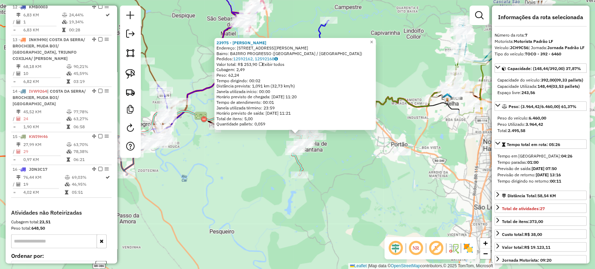
scroll to position [487, 0]
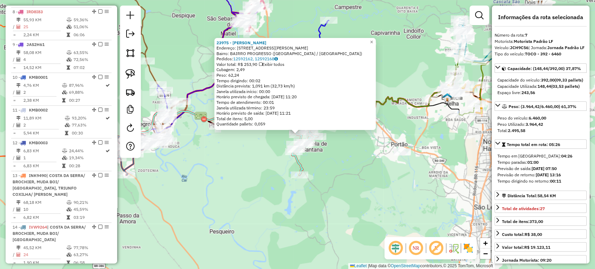
click at [447, 185] on div "23975 - JAIR POMPEO Endereço: R DOM PEDRO I 402 Bairro: BAIRRO PROGRESSO (CAPEL…" at bounding box center [297, 134] width 595 height 269
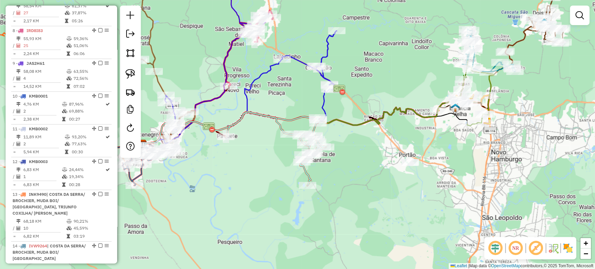
drag, startPoint x: 380, startPoint y: 192, endPoint x: 400, endPoint y: 191, distance: 19.9
click at [400, 191] on div "Janela de atendimento Grade de atendimento Capacidade Transportadoras Veículos …" at bounding box center [297, 134] width 595 height 269
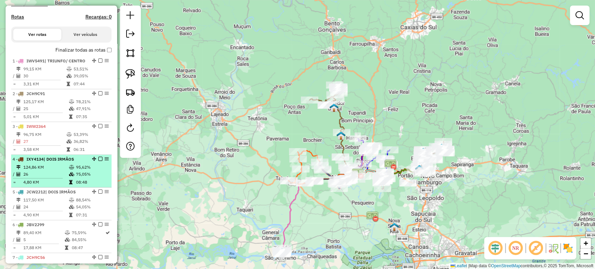
scroll to position [232, 0]
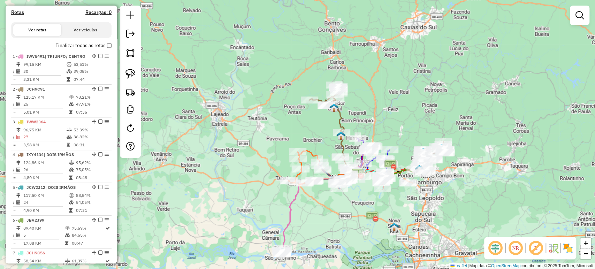
click at [106, 49] on label "Finalizar todas as rotas" at bounding box center [83, 45] width 56 height 7
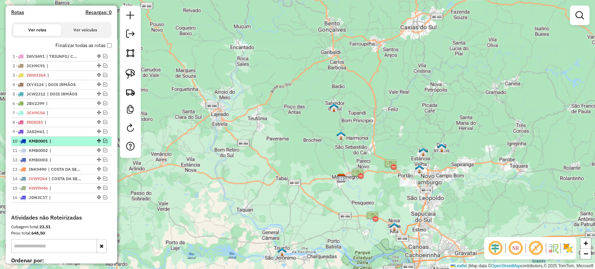
click at [62, 144] on span "|" at bounding box center [65, 141] width 32 height 6
select select "*********"
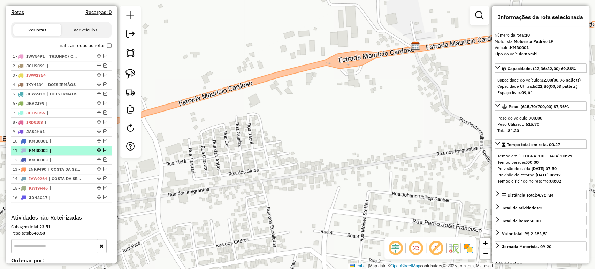
click at [61, 153] on span "|" at bounding box center [65, 150] width 32 height 6
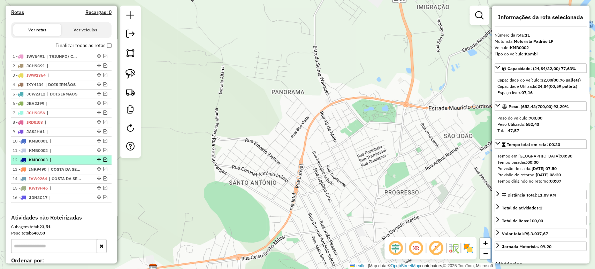
click at [60, 162] on li "12 - KMB0003 |" at bounding box center [61, 159] width 100 height 9
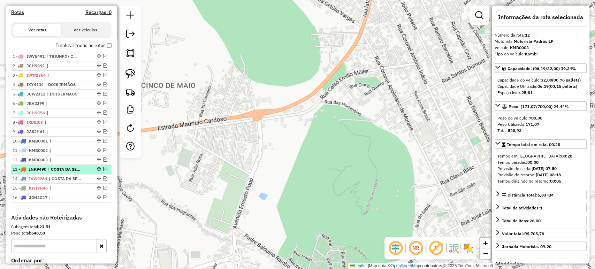
click at [62, 172] on span "| COSTA DA SERRA/ BROCHIER, MUDA BOI/ FORTALEZA, TRIUNFO COXILHA/ GIL" at bounding box center [64, 169] width 32 height 6
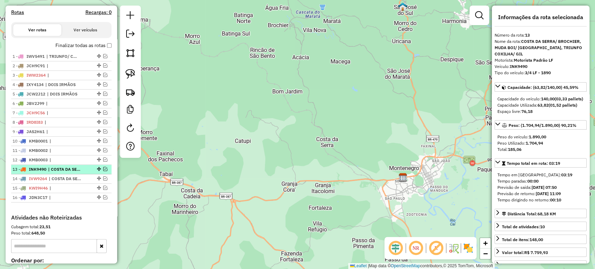
click at [62, 172] on span "| COSTA DA SERRA/ BROCHIER, MUDA BOI/ FORTALEZA, TRIUNFO COXILHA/ GIL" at bounding box center [64, 169] width 32 height 6
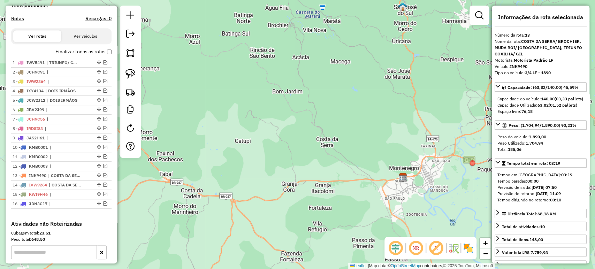
scroll to position [271, 0]
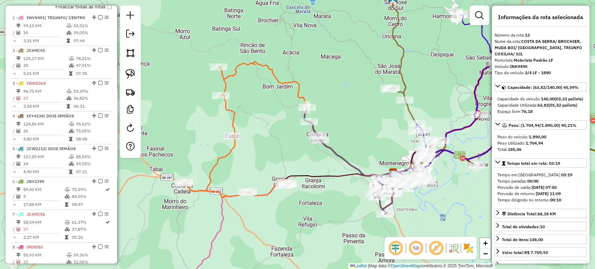
drag, startPoint x: 251, startPoint y: 135, endPoint x: 241, endPoint y: 130, distance: 10.9
click at [241, 130] on div "Janela de atendimento Grade de atendimento Capacidade Transportadoras Veículos …" at bounding box center [297, 134] width 595 height 269
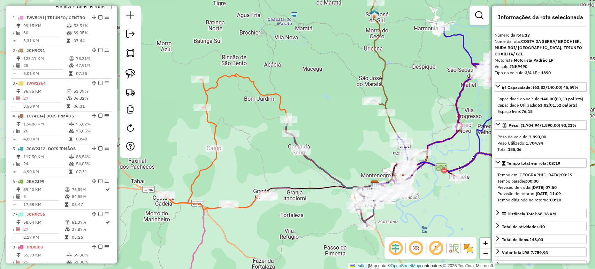
drag, startPoint x: 309, startPoint y: 50, endPoint x: 277, endPoint y: 77, distance: 42.0
click at [280, 72] on div "Janela de atendimento Grade de atendimento Capacidade Transportadoras Veículos …" at bounding box center [297, 134] width 595 height 269
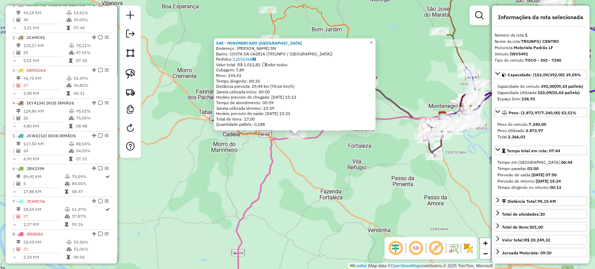
scroll to position [284, 0]
click at [320, 165] on div "548 - MINIMERCADO SANTA RI Endereço: ROD MAURICIO CARDOSO SN Bairro: COSTA DA C…" at bounding box center [297, 134] width 595 height 269
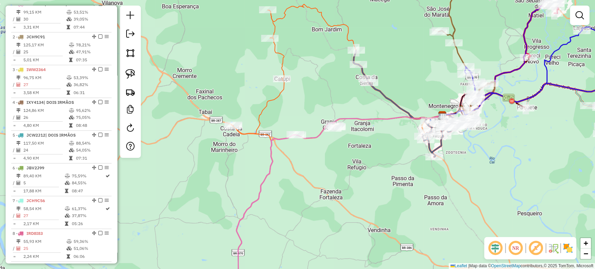
drag, startPoint x: 340, startPoint y: 148, endPoint x: 307, endPoint y: 186, distance: 51.1
click at [307, 186] on div "Janela de atendimento Grade de atendimento Capacidade Transportadoras Veículos …" at bounding box center [297, 134] width 595 height 269
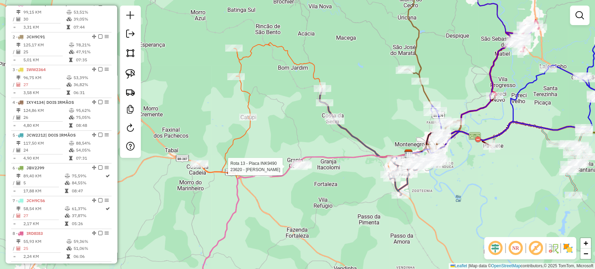
select select "*********"
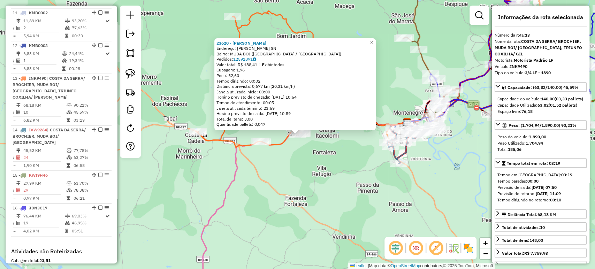
scroll to position [683, 0]
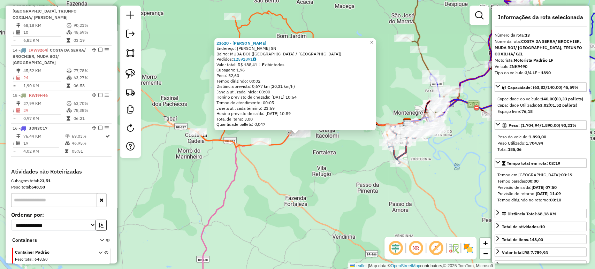
click at [301, 167] on div "23620 - LEDOMAR SILVA DE AZE Endereço: R GASPARINO MOTTA SN Bairro: MUDA BOI (M…" at bounding box center [297, 134] width 595 height 269
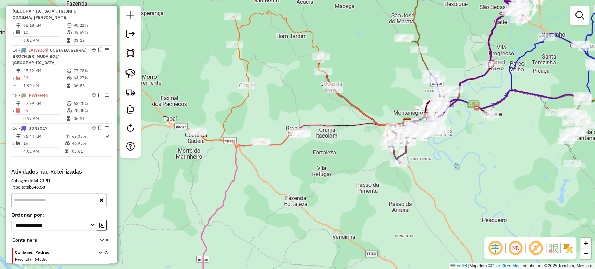
drag, startPoint x: 338, startPoint y: 161, endPoint x: 309, endPoint y: 184, distance: 37.0
click at [309, 184] on div "Janela de atendimento Grade de atendimento Capacidade Transportadoras Veículos …" at bounding box center [297, 134] width 595 height 269
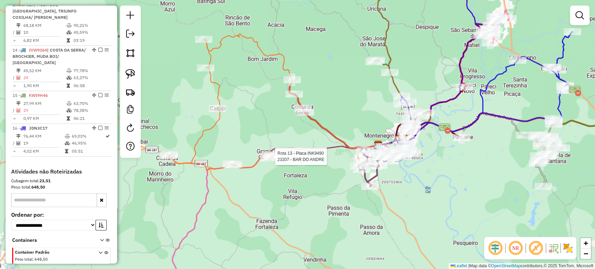
select select "*********"
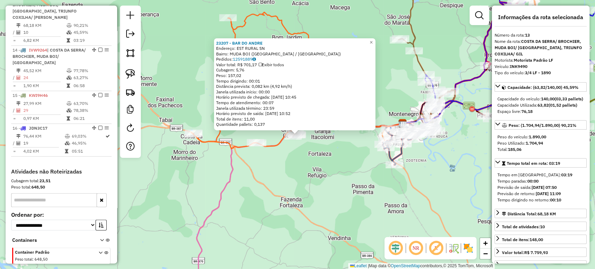
click at [321, 172] on div "23207 - BAR DO ANDRE Endereço: EST RURAL SN Bairro: MUDA BOI (MONTENEGRO / RS) …" at bounding box center [297, 134] width 595 height 269
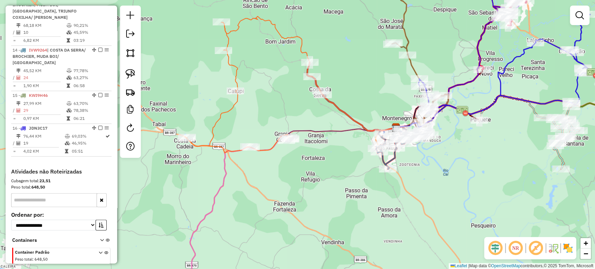
drag, startPoint x: 327, startPoint y: 164, endPoint x: 299, endPoint y: 176, distance: 30.9
click at [299, 177] on div "Janela de atendimento Grade de atendimento Capacidade Transportadoras Veículos …" at bounding box center [297, 134] width 595 height 269
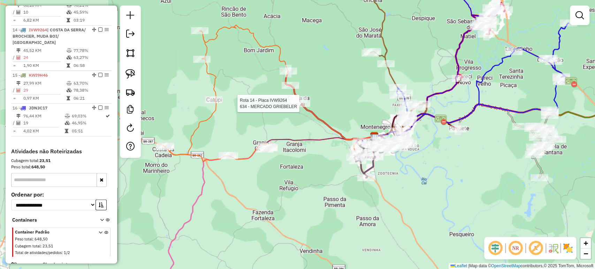
select select "*********"
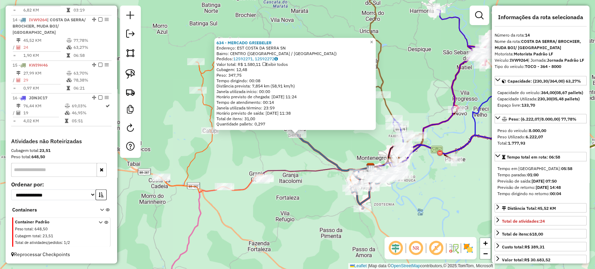
scroll to position [725, 0]
click at [314, 186] on div "634 - MERCADO GRIEBELER Endereço: EST COSTA DA SERRA SN Bairro: CENTRO (MONTENE…" at bounding box center [297, 134] width 595 height 269
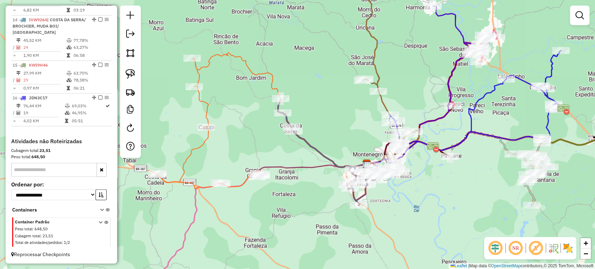
drag, startPoint x: 332, startPoint y: 192, endPoint x: 286, endPoint y: 159, distance: 56.8
click at [286, 159] on div "Janela de atendimento Grade de atendimento Capacidade Transportadoras Veículos …" at bounding box center [297, 134] width 595 height 269
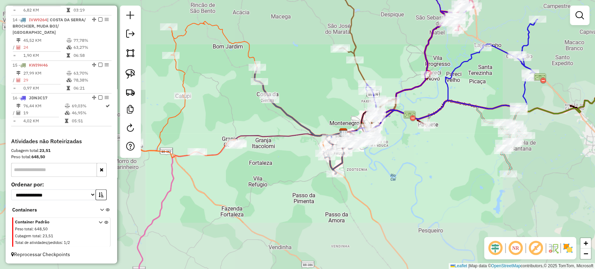
drag, startPoint x: 234, startPoint y: 158, endPoint x: 301, endPoint y: 165, distance: 66.9
click at [301, 165] on div "Janela de atendimento Grade de atendimento Capacidade Transportadoras Veículos …" at bounding box center [297, 134] width 595 height 269
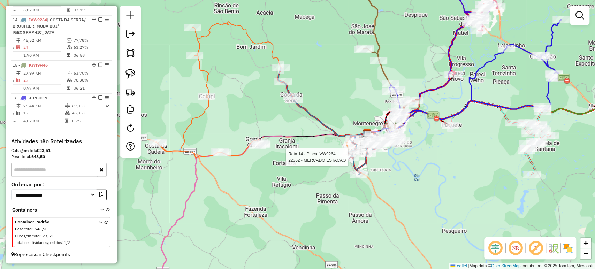
select select "*********"
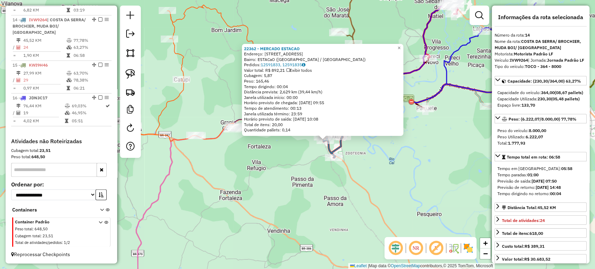
drag, startPoint x: 210, startPoint y: 147, endPoint x: 269, endPoint y: 154, distance: 59.4
click at [269, 154] on div "22362 - MERCADO ESTACAO Endereço: R DAS BROMELIAS 124 Bairro: ESTACaO (MONTENEG…" at bounding box center [297, 134] width 595 height 269
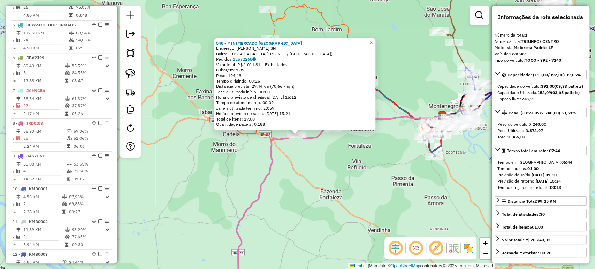
scroll to position [284, 0]
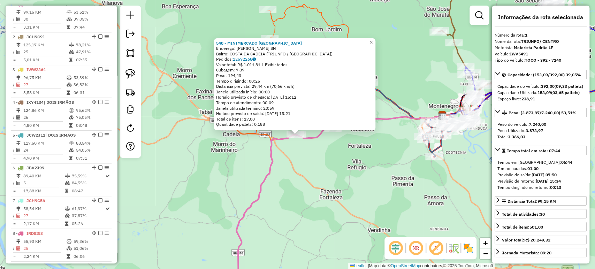
click at [336, 174] on div "548 - MINIMERCADO SANTA RI Endereço: ROD MAURICIO CARDOSO SN Bairro: COSTA DA C…" at bounding box center [297, 134] width 595 height 269
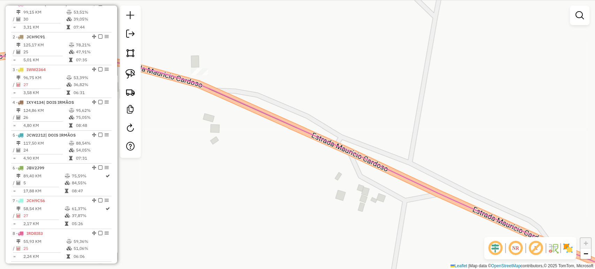
drag, startPoint x: 268, startPoint y: 119, endPoint x: 388, endPoint y: 129, distance: 120.3
click at [397, 132] on icon at bounding box center [300, 168] width 714 height 227
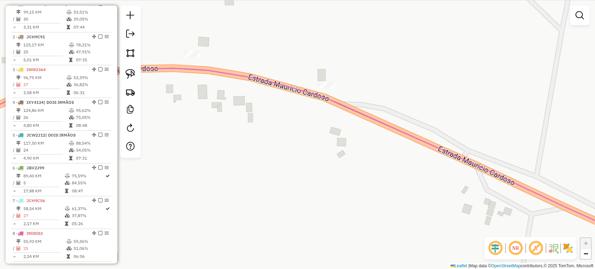
drag, startPoint x: 302, startPoint y: 119, endPoint x: 331, endPoint y: 146, distance: 39.2
click at [331, 146] on div "Janela de atendimento Grade de atendimento Capacidade Transportadoras Veículos …" at bounding box center [297, 134] width 595 height 269
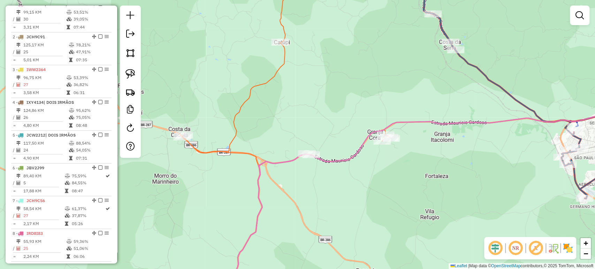
drag, startPoint x: 399, startPoint y: 150, endPoint x: 354, endPoint y: 165, distance: 47.8
click at [350, 175] on div "Janela de atendimento Grade de atendimento Capacidade Transportadoras Veículos …" at bounding box center [297, 134] width 595 height 269
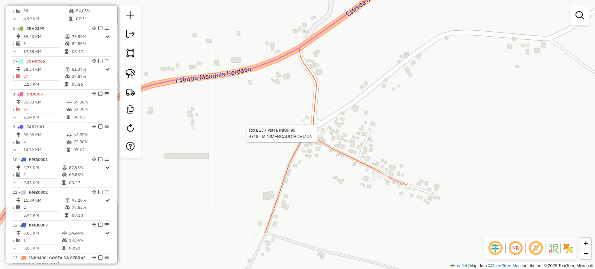
select select "*********"
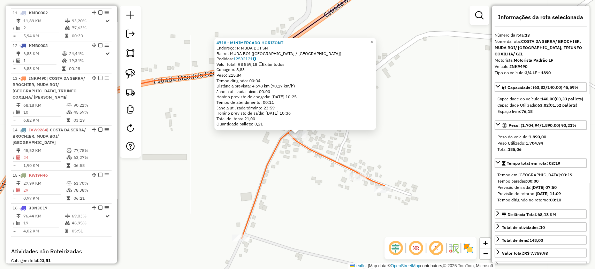
scroll to position [683, 0]
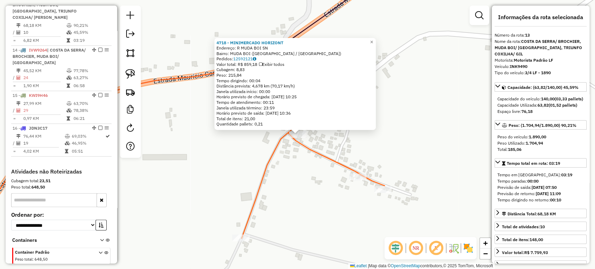
click at [300, 165] on div "4718 - MINIMERCADO HORIZONT Endereço: R MUDA BOI SN Bairro: MUDA BOI (MONTENEGR…" at bounding box center [297, 134] width 595 height 269
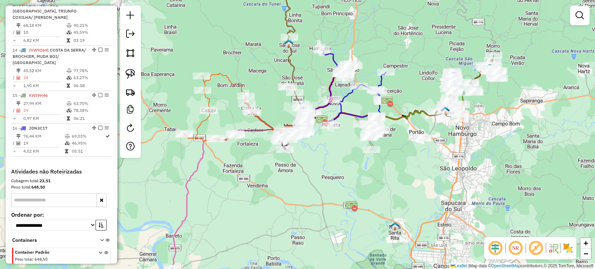
drag, startPoint x: 402, startPoint y: 186, endPoint x: 343, endPoint y: 179, distance: 59.7
click at [343, 179] on div "Janela de atendimento Grade de atendimento Capacidade Transportadoras Veículos …" at bounding box center [297, 134] width 595 height 269
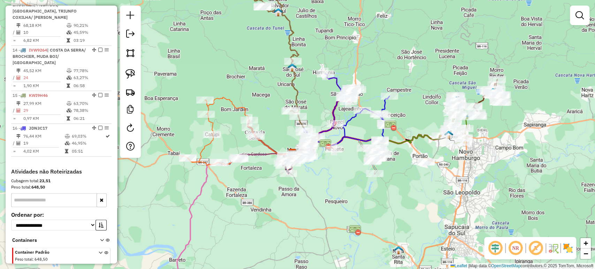
drag, startPoint x: 331, startPoint y: 182, endPoint x: 326, endPoint y: 197, distance: 15.9
click at [326, 197] on div "Janela de atendimento Grade de atendimento Capacidade Transportadoras Veículos …" at bounding box center [297, 134] width 595 height 269
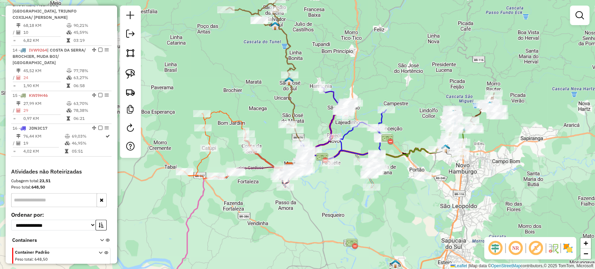
drag, startPoint x: 336, startPoint y: 187, endPoint x: 339, endPoint y: 201, distance: 13.9
click at [339, 201] on div "Janela de atendimento Grade de atendimento Capacidade Transportadoras Veículos …" at bounding box center [297, 134] width 595 height 269
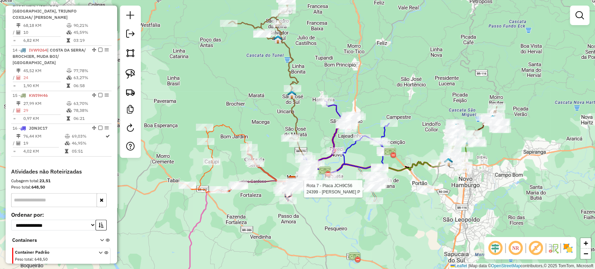
select select "*********"
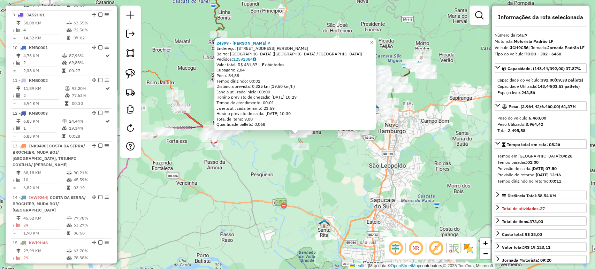
scroll to position [487, 0]
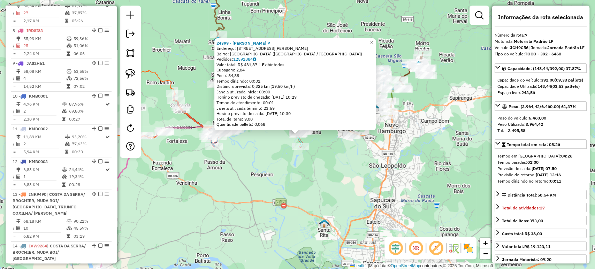
click at [314, 184] on div "24399 - MARIA LUISA VEECK P Endereço: AV CEL ORESTES LUCAS 4481 Bairro: BOSQUE …" at bounding box center [297, 134] width 595 height 269
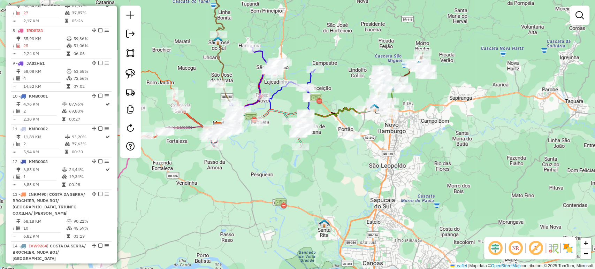
drag, startPoint x: 318, startPoint y: 177, endPoint x: 344, endPoint y: 212, distance: 43.3
click at [344, 212] on div "Janela de atendimento Grade de atendimento Capacidade Transportadoras Veículos …" at bounding box center [297, 134] width 595 height 269
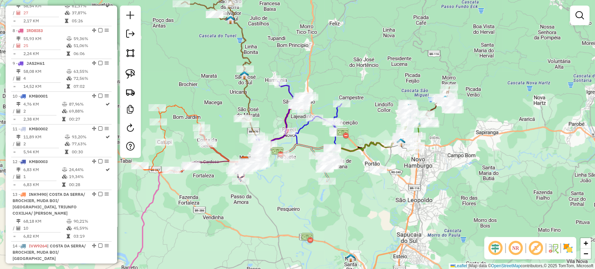
click at [338, 206] on div "Janela de atendimento Grade de atendimento Capacidade Transportadoras Veículos …" at bounding box center [297, 134] width 595 height 269
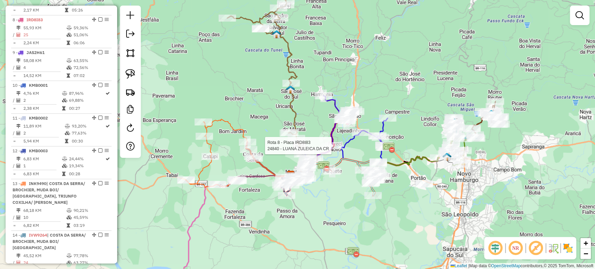
select select "*********"
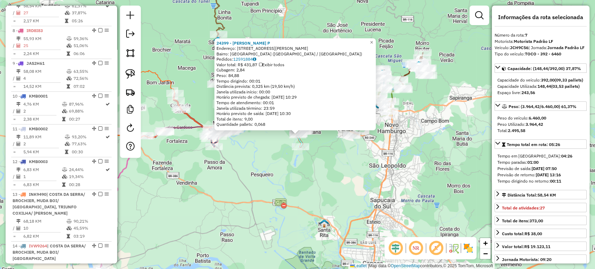
click at [335, 175] on div "24399 - MARIA LUISA VEECK P Endereço: AV CEL ORESTES LUCAS 4481 Bairro: BOSQUE …" at bounding box center [297, 134] width 595 height 269
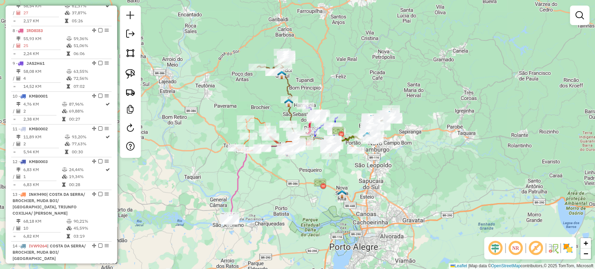
drag, startPoint x: 340, startPoint y: 158, endPoint x: 414, endPoint y: 196, distance: 83.5
click at [414, 196] on div "Janela de atendimento Grade de atendimento Capacidade Transportadoras Veículos …" at bounding box center [297, 134] width 595 height 269
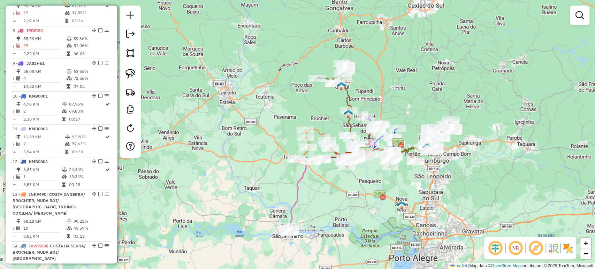
drag, startPoint x: 411, startPoint y: 190, endPoint x: 400, endPoint y: 164, distance: 28.3
click at [400, 164] on div "Janela de atendimento Grade de atendimento Capacidade Transportadoras Veículos …" at bounding box center [297, 134] width 595 height 269
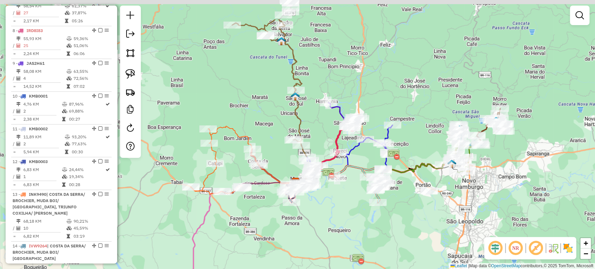
drag, startPoint x: 365, startPoint y: 170, endPoint x: 340, endPoint y: 235, distance: 70.2
click at [340, 235] on div "Janela de atendimento Grade de atendimento Capacidade Transportadoras Veículos …" at bounding box center [297, 134] width 595 height 269
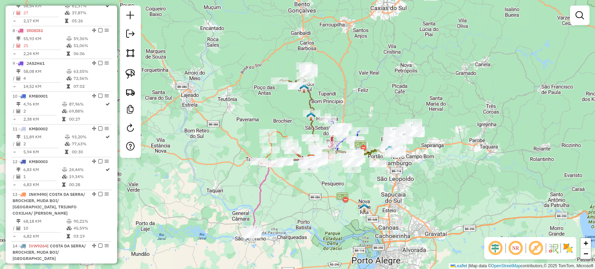
drag, startPoint x: 338, startPoint y: 219, endPoint x: 331, endPoint y: 172, distance: 47.2
click at [331, 172] on div "Janela de atendimento Grade de atendimento Capacidade Transportadoras Veículos …" at bounding box center [297, 134] width 595 height 269
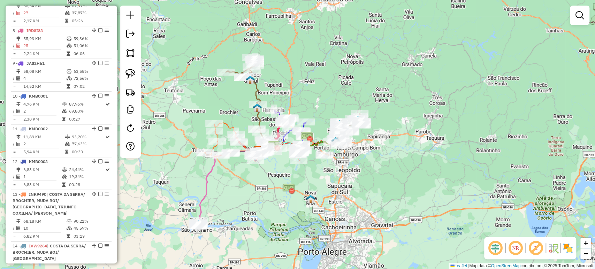
drag, startPoint x: 283, startPoint y: 188, endPoint x: 279, endPoint y: 198, distance: 11.5
click at [282, 195] on img at bounding box center [288, 189] width 13 height 13
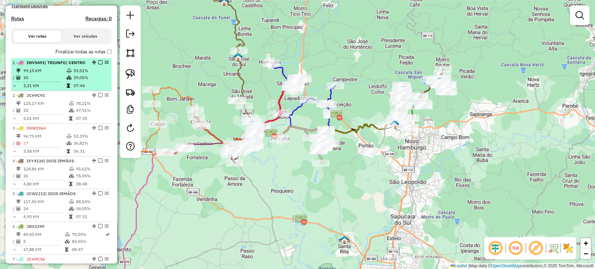
scroll to position [216, 0]
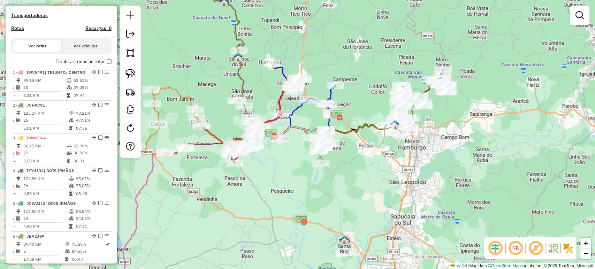
click at [95, 52] on button "Ver veículos" at bounding box center [85, 46] width 48 height 12
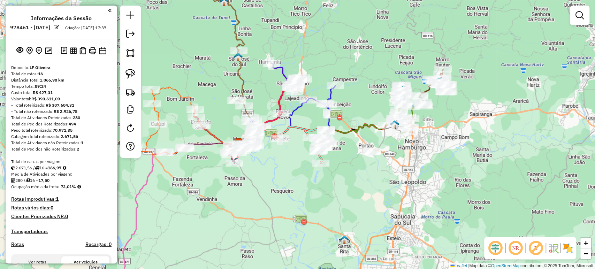
click at [43, 256] on button "Ver rotas" at bounding box center [37, 262] width 48 height 12
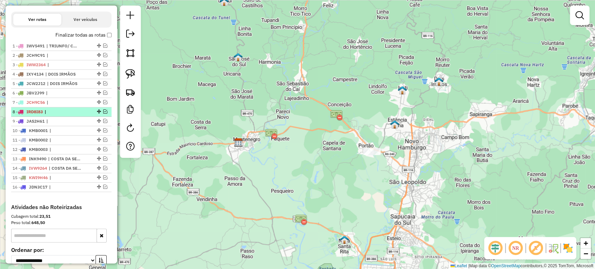
scroll to position [255, 0]
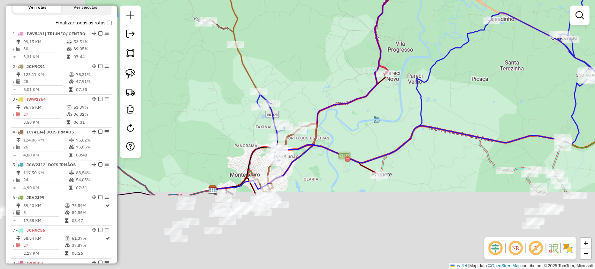
drag, startPoint x: 205, startPoint y: 175, endPoint x: 336, endPoint y: 95, distance: 153.5
click at [370, 61] on div "Janela de atendimento Grade de atendimento Capacidade Transportadoras Veículos …" at bounding box center [297, 134] width 595 height 269
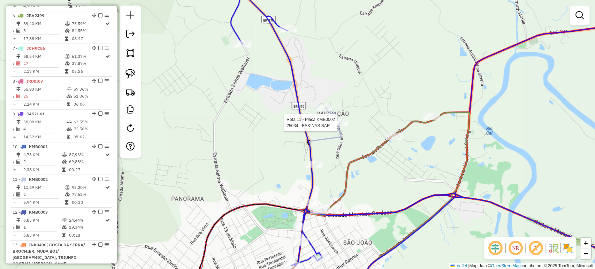
select select "*********"
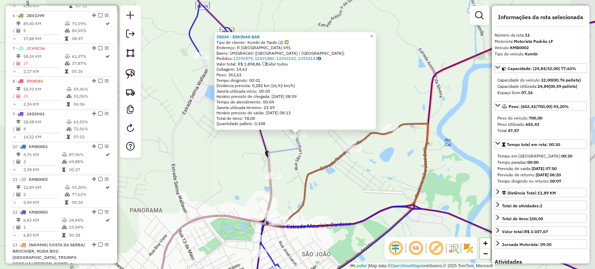
scroll to position [618, 0]
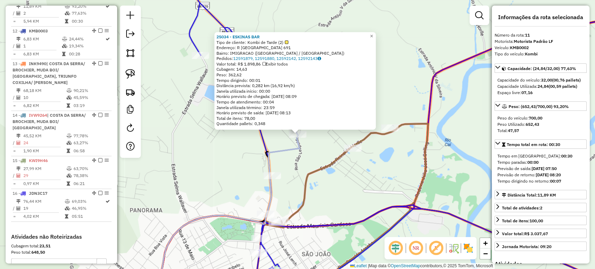
click at [304, 154] on div "25034 - ESKINAS BAR Tipo de cliente: Kombi de Tarde (2) Endereço: [STREET_ADDRE…" at bounding box center [297, 134] width 595 height 269
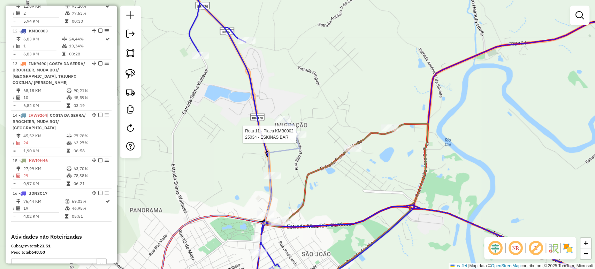
click at [303, 138] on div at bounding box center [297, 134] width 17 height 7
select select "*********"
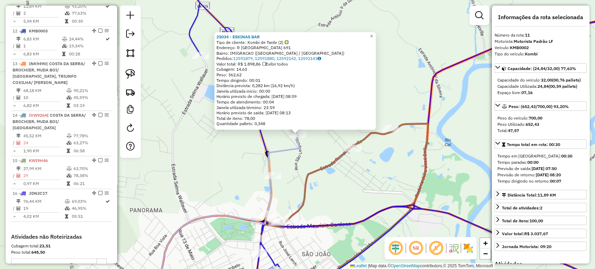
click at [297, 152] on icon at bounding box center [227, 206] width 143 height 177
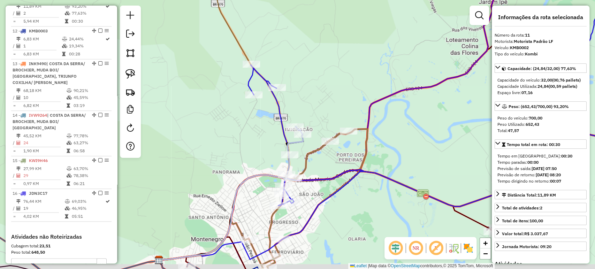
drag, startPoint x: 315, startPoint y: 171, endPoint x: 323, endPoint y: 156, distance: 16.7
click at [323, 156] on div "Janela de atendimento Grade de atendimento Capacidade Transportadoras Veículos …" at bounding box center [297, 134] width 595 height 269
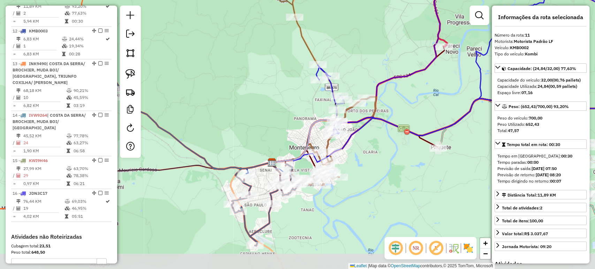
drag, startPoint x: 274, startPoint y: 152, endPoint x: 302, endPoint y: 111, distance: 49.7
click at [302, 111] on div "Janela de atendimento Grade de atendimento Capacidade Transportadoras Veículos …" at bounding box center [297, 134] width 595 height 269
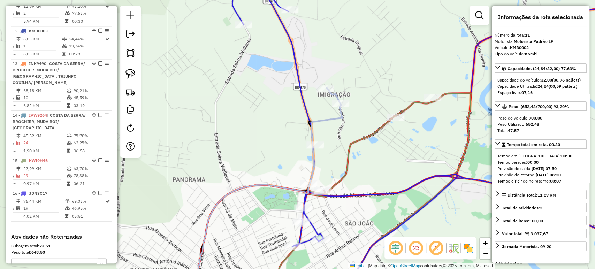
drag, startPoint x: 341, startPoint y: 141, endPoint x: 346, endPoint y: 110, distance: 30.7
click at [346, 110] on div "Rota 11 - Placa KMB0002 25034 - ESKINAS BAR Janela de atendimento Grade de aten…" at bounding box center [297, 134] width 595 height 269
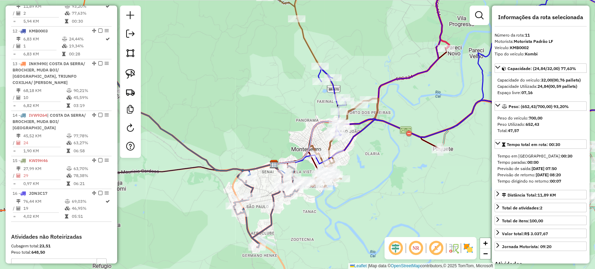
drag, startPoint x: 367, startPoint y: 163, endPoint x: 385, endPoint y: 136, distance: 32.8
click at [385, 136] on div "Janela de atendimento Grade de atendimento Capacidade Transportadoras Veículos …" at bounding box center [297, 134] width 595 height 269
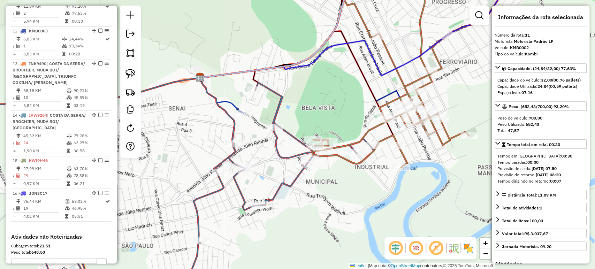
drag, startPoint x: 350, startPoint y: 179, endPoint x: 365, endPoint y: 169, distance: 17.9
click at [365, 169] on div "Janela de atendimento Grade de atendimento Capacidade Transportadoras Veículos …" at bounding box center [297, 134] width 595 height 269
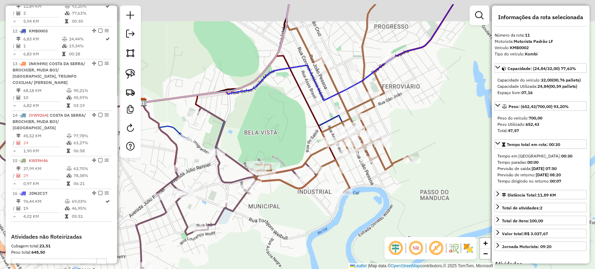
drag, startPoint x: 365, startPoint y: 169, endPoint x: 296, endPoint y: 201, distance: 75.9
click at [296, 201] on div "Janela de atendimento Grade de atendimento Capacidade Transportadoras Veículos …" at bounding box center [297, 134] width 595 height 269
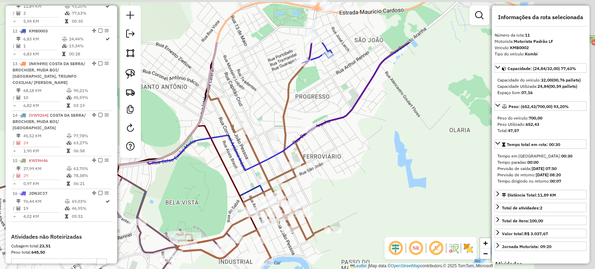
drag, startPoint x: 407, startPoint y: 61, endPoint x: 328, endPoint y: 131, distance: 106.7
click at [328, 131] on div "Janela de atendimento Grade de atendimento Capacidade Transportadoras Veículos …" at bounding box center [297, 134] width 595 height 269
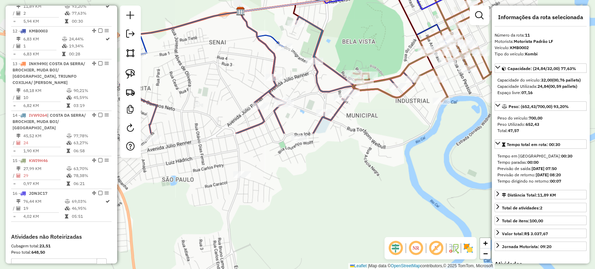
drag, startPoint x: 201, startPoint y: 197, endPoint x: 380, endPoint y: 35, distance: 241.5
click at [380, 35] on div "Janela de atendimento Grade de atendimento Capacidade Transportadoras Veículos …" at bounding box center [297, 134] width 595 height 269
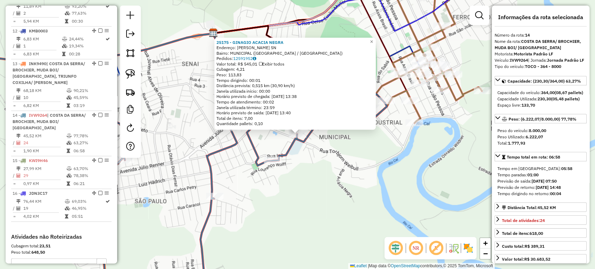
scroll to position [725, 0]
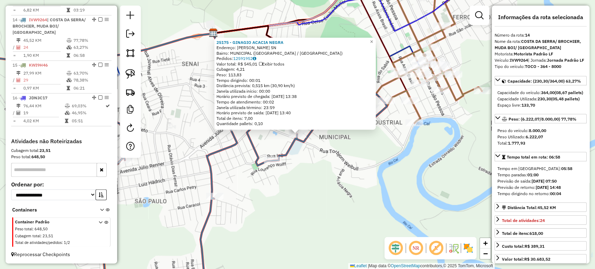
click at [318, 146] on div "25175 - GINAGIO ACACIA NEGRA Endereço: [PERSON_NAME] SN Bairro: MUNICIPAL ([GEO…" at bounding box center [297, 134] width 595 height 269
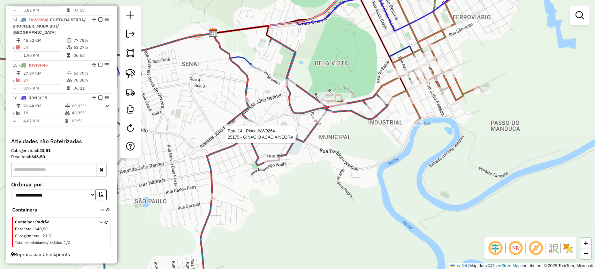
select select "*********"
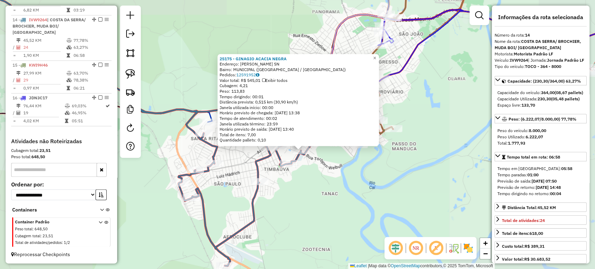
click at [304, 167] on div "25175 - GINAGIO ACACIA NEGRA Endereço: [PERSON_NAME] SN Bairro: MUNICIPAL ([GEO…" at bounding box center [297, 134] width 595 height 269
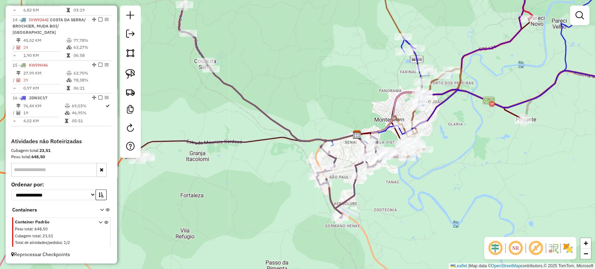
drag, startPoint x: 358, startPoint y: 183, endPoint x: 362, endPoint y: 191, distance: 9.0
click at [362, 191] on div "Janela de atendimento Grade de atendimento Capacidade Transportadoras Veículos …" at bounding box center [297, 134] width 595 height 269
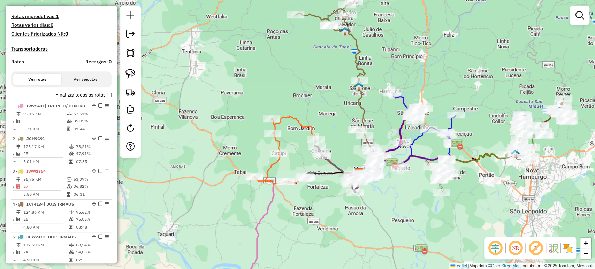
scroll to position [182, 0]
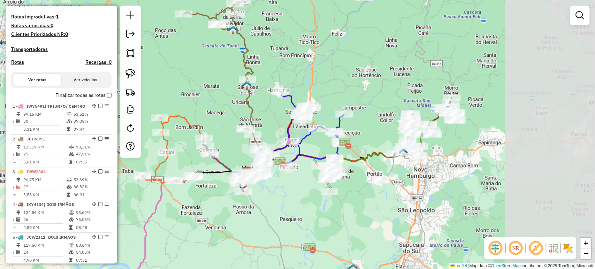
drag, startPoint x: 494, startPoint y: 95, endPoint x: 381, endPoint y: 95, distance: 112.9
click at [381, 95] on div "Janela de atendimento Grade de atendimento Capacidade Transportadoras Veículos …" at bounding box center [297, 134] width 595 height 269
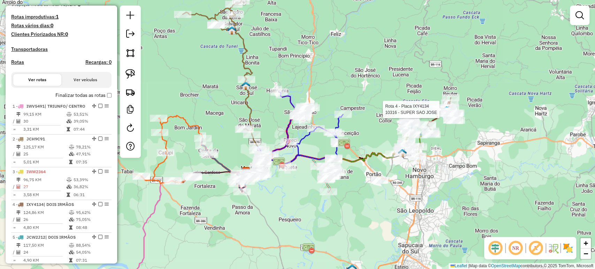
select select "*********"
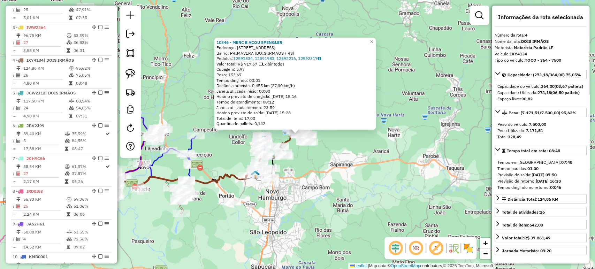
scroll to position [389, 0]
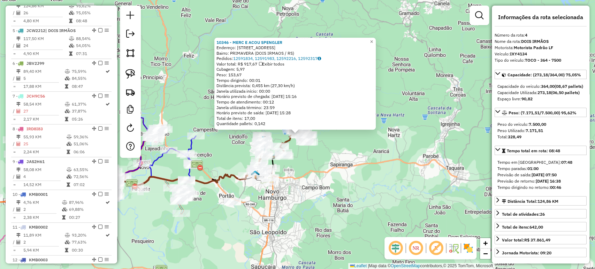
click at [328, 175] on div "10346 - MERC E ACOU SPENGLER Endereço: AV DO PARQUE 560 Bairro: PRIMAVERA (DOIS…" at bounding box center [297, 134] width 595 height 269
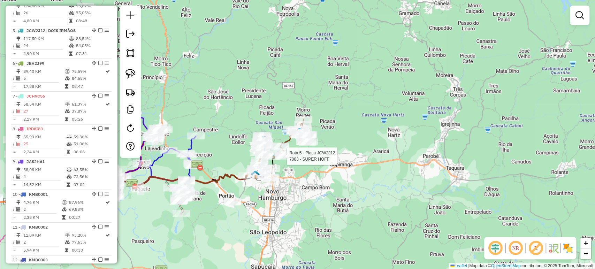
select select "*********"
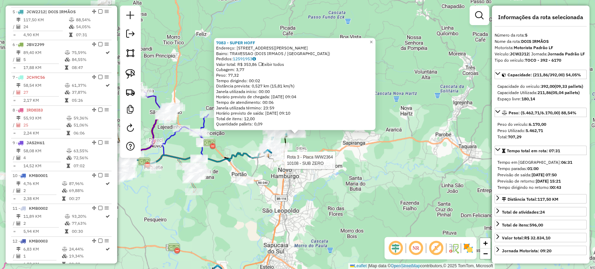
scroll to position [421, 0]
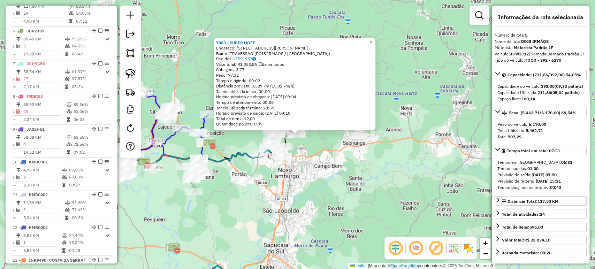
click at [316, 157] on div "7083 - SUPER HOFF Endereço: [STREET_ADDRESS][PERSON_NAME] Bairro: TRAVESSAO (DO…" at bounding box center [297, 134] width 595 height 269
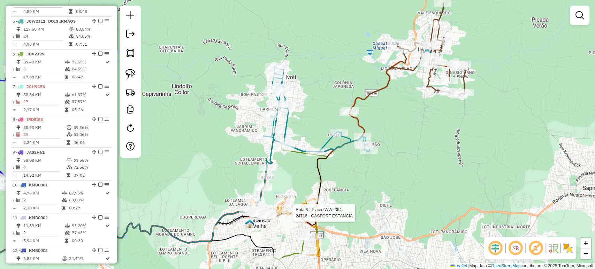
select select "*********"
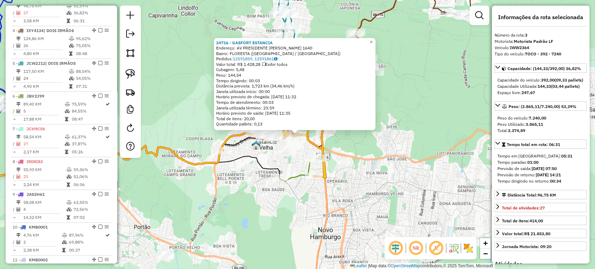
scroll to position [356, 0]
click at [285, 214] on div "24716 - GASFORT ESTANCIA Endereço: [STREET_ADDRESS][PERSON_NAME]) [GEOGRAPHIC_D…" at bounding box center [297, 134] width 595 height 269
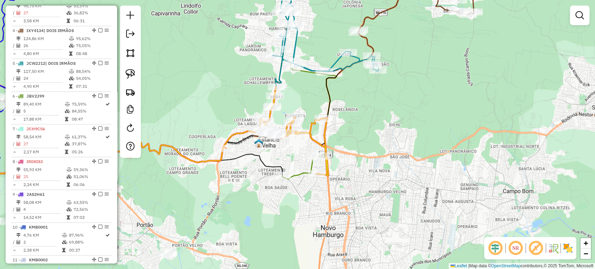
drag, startPoint x: 226, startPoint y: 214, endPoint x: 252, endPoint y: 198, distance: 30.2
click at [252, 198] on div "Janela de atendimento Grade de atendimento Capacidade Transportadoras Veículos …" at bounding box center [297, 134] width 595 height 269
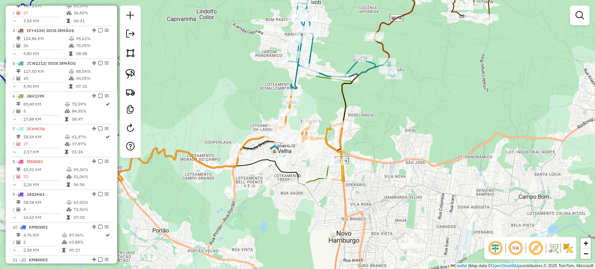
drag, startPoint x: 268, startPoint y: 153, endPoint x: 252, endPoint y: 193, distance: 43.2
click at [252, 193] on div "Janela de atendimento Grade de atendimento Capacidade Transportadoras Veículos …" at bounding box center [297, 134] width 595 height 269
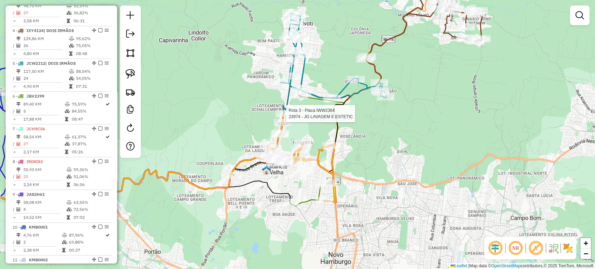
select select "*********"
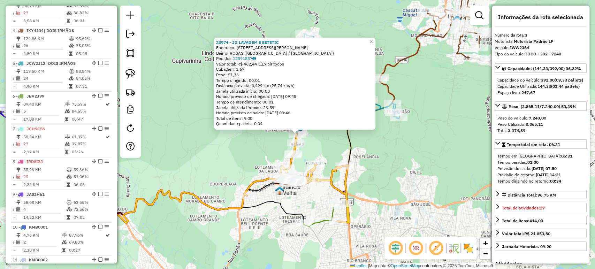
click at [260, 144] on div "23974 - JG LAVAGEM E ESTETIC Endereço: AV [PERSON_NAME] 655 Bairro: ROSAS ([GEO…" at bounding box center [297, 134] width 595 height 269
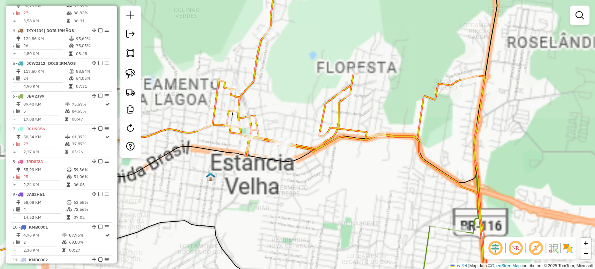
drag, startPoint x: 312, startPoint y: 204, endPoint x: 316, endPoint y: 170, distance: 34.0
click at [316, 170] on div "Janela de atendimento Grade de atendimento Capacidade Transportadoras Veículos …" at bounding box center [297, 134] width 595 height 269
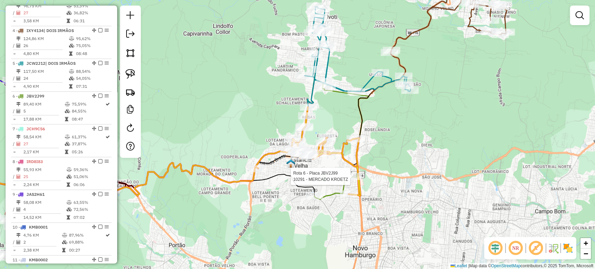
select select "*********"
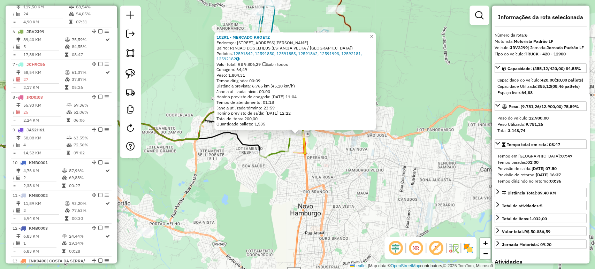
scroll to position [454, 0]
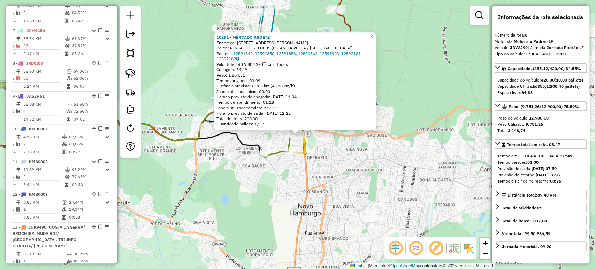
click at [331, 193] on div "10291 - MERCADO KROETZ Endereço: R [PERSON_NAME] 117 Bairro: RINCAO DOS ILHEUS …" at bounding box center [297, 134] width 595 height 269
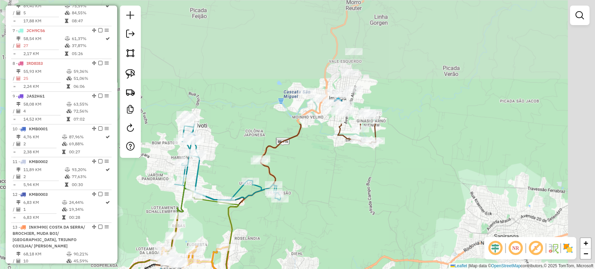
drag, startPoint x: 303, startPoint y: 77, endPoint x: 227, endPoint y: 228, distance: 169.3
click at [227, 228] on div "Janela de atendimento Grade de atendimento Capacidade Transportadoras Veículos …" at bounding box center [297, 134] width 595 height 269
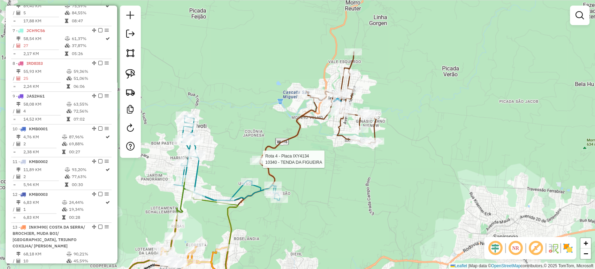
select select "*********"
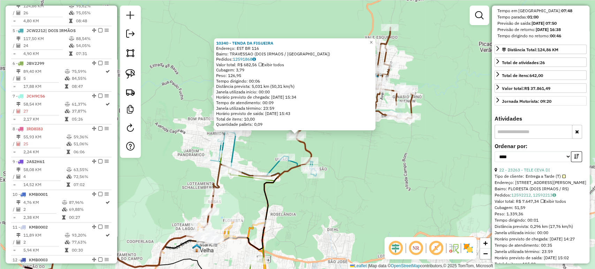
scroll to position [155, 0]
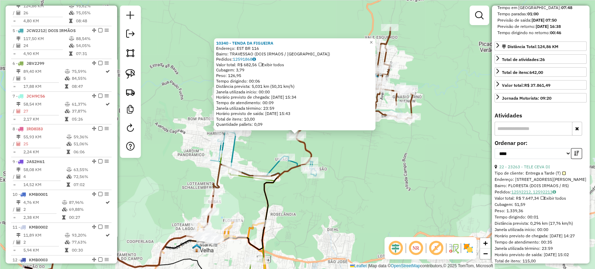
click at [535, 194] on link "12592212, 12592213" at bounding box center [533, 191] width 45 height 5
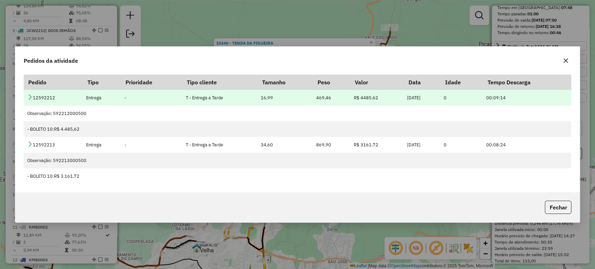
click at [31, 95] on icon at bounding box center [30, 97] width 6 height 6
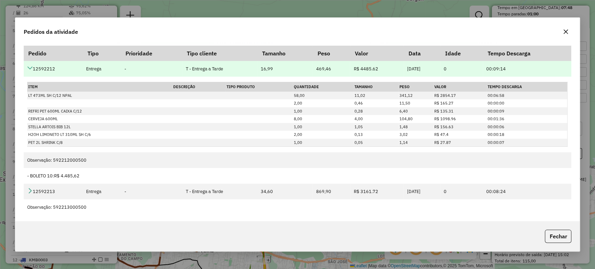
click at [28, 67] on icon at bounding box center [30, 68] width 6 height 6
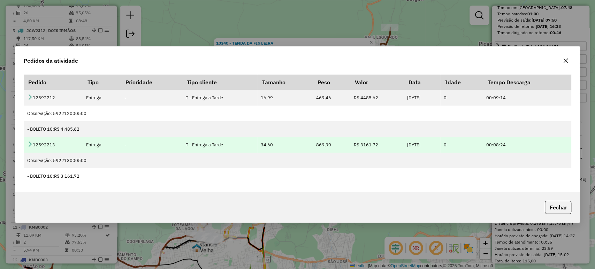
click at [26, 141] on td "12592213" at bounding box center [53, 145] width 59 height 16
click at [31, 143] on icon at bounding box center [30, 144] width 6 height 6
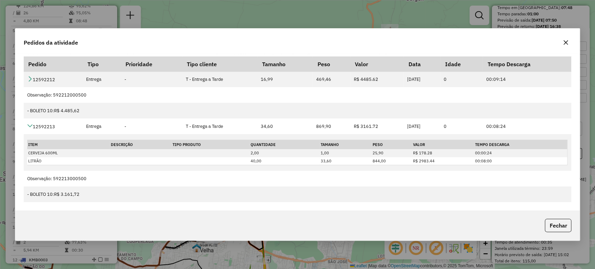
click at [569, 43] on button "button" at bounding box center [565, 42] width 11 height 11
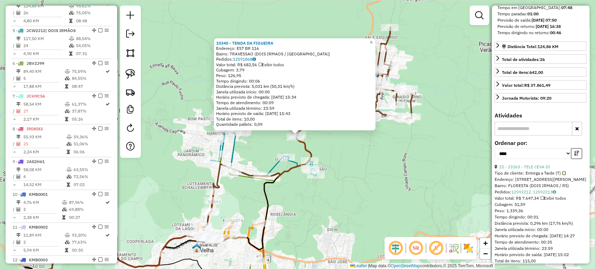
click at [351, 152] on div "10340 - TENDA DA FIGUEIRA Endereço: EST BR 116 Bairro: TRAVESSAO (DOIS IRMAOS /…" at bounding box center [297, 134] width 595 height 269
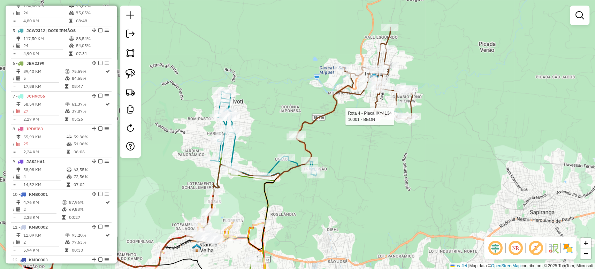
select select "*********"
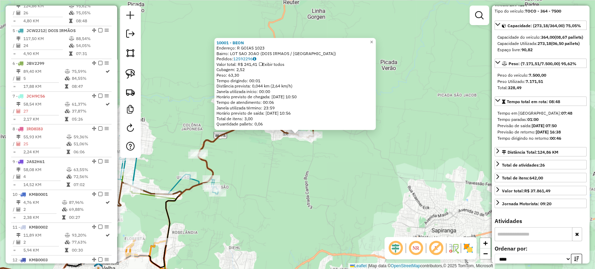
scroll to position [193, 0]
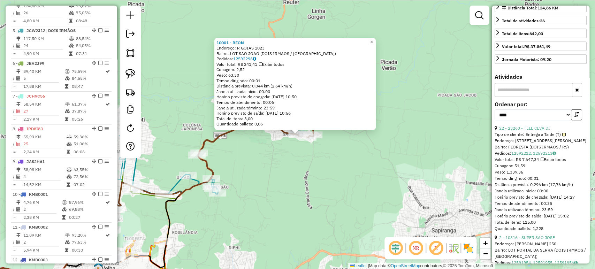
click at [330, 224] on div "10001 - [PERSON_NAME]: R GOIAS 1023 Bairro: LOT SAO JOAO (DOIS IRMAOS / [GEOGRA…" at bounding box center [297, 134] width 595 height 269
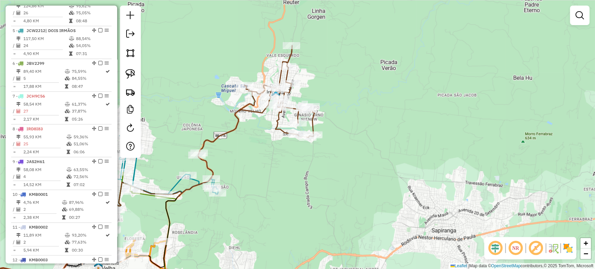
click at [347, 134] on div "Janela de atendimento Grade de atendimento Capacidade Transportadoras Veículos …" at bounding box center [297, 134] width 595 height 269
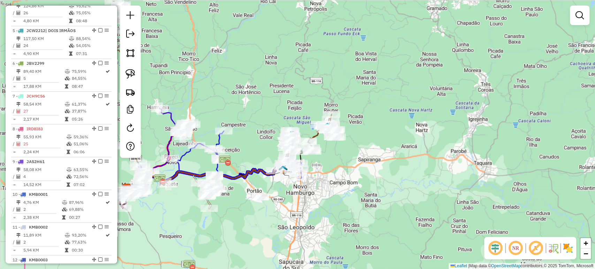
click at [310, 167] on div "Rota 6 - Placa JBV2J99 10272 - MERCADO MA Janela de atendimento Grade de atendi…" at bounding box center [297, 134] width 595 height 269
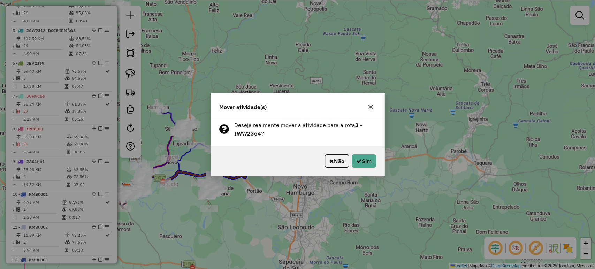
click at [371, 105] on icon "button" at bounding box center [371, 107] width 6 height 6
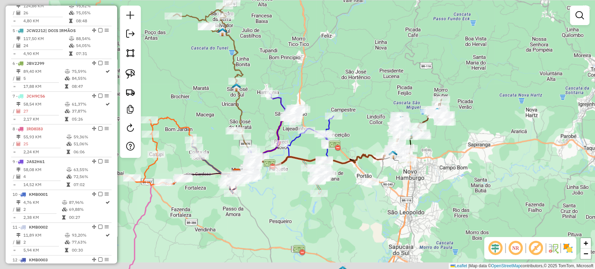
drag, startPoint x: 354, startPoint y: 164, endPoint x: 474, endPoint y: 145, distance: 121.0
click at [474, 145] on div "Janela de atendimento Grade de atendimento Capacidade Transportadoras Veículos …" at bounding box center [297, 134] width 595 height 269
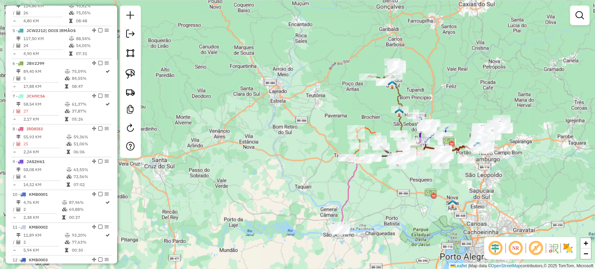
drag, startPoint x: 407, startPoint y: 188, endPoint x: 377, endPoint y: 190, distance: 30.0
click at [377, 190] on div "Janela de atendimento Grade de atendimento Capacidade Transportadoras Veículos …" at bounding box center [297, 134] width 595 height 269
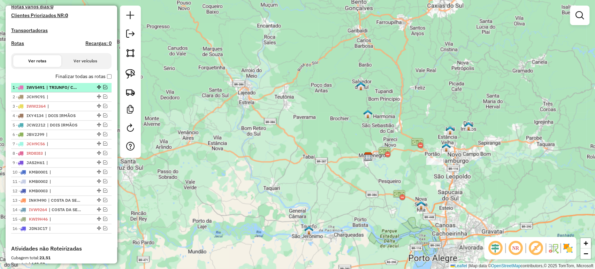
scroll to position [234, 0]
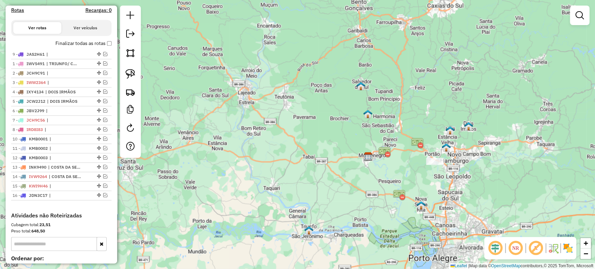
drag, startPoint x: 98, startPoint y: 134, endPoint x: 94, endPoint y: 58, distance: 76.0
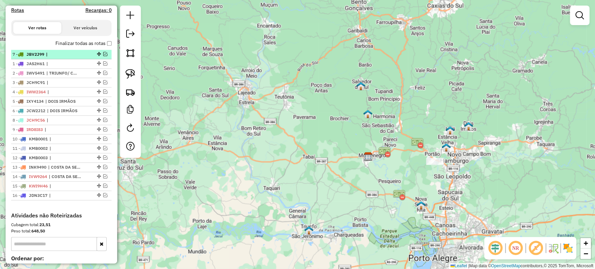
drag, startPoint x: 95, startPoint y: 116, endPoint x: 90, endPoint y: 58, distance: 58.8
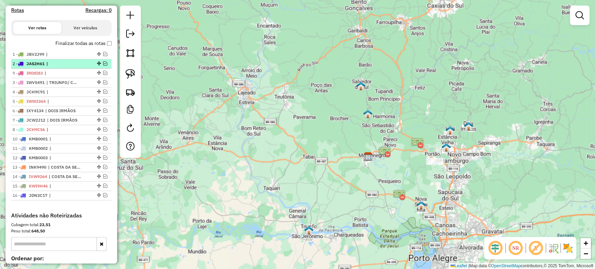
drag, startPoint x: 95, startPoint y: 135, endPoint x: 86, endPoint y: 74, distance: 61.0
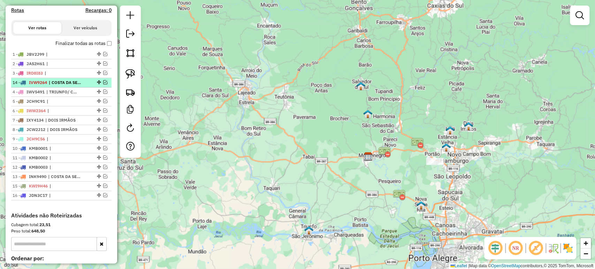
drag, startPoint x: 95, startPoint y: 180, endPoint x: 92, endPoint y: 84, distance: 95.9
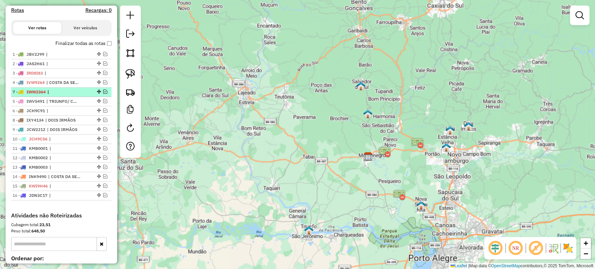
drag, startPoint x: 95, startPoint y: 117, endPoint x: 94, endPoint y: 96, distance: 20.6
drag, startPoint x: 95, startPoint y: 126, endPoint x: 97, endPoint y: 115, distance: 11.0
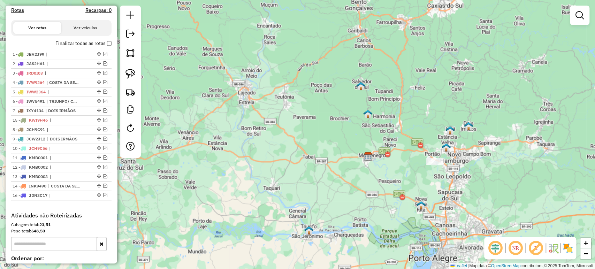
drag, startPoint x: 95, startPoint y: 191, endPoint x: 97, endPoint y: 124, distance: 66.6
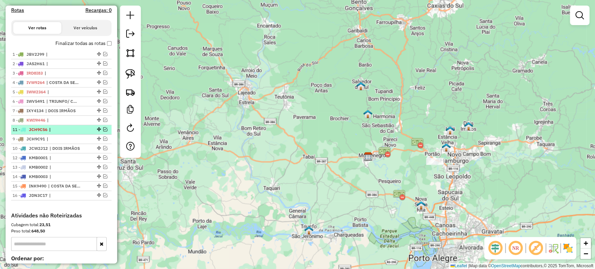
drag, startPoint x: 95, startPoint y: 154, endPoint x: 95, endPoint y: 132, distance: 21.6
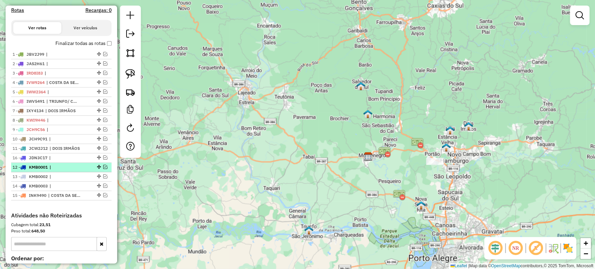
drag, startPoint x: 97, startPoint y: 201, endPoint x: 96, endPoint y: 163, distance: 37.3
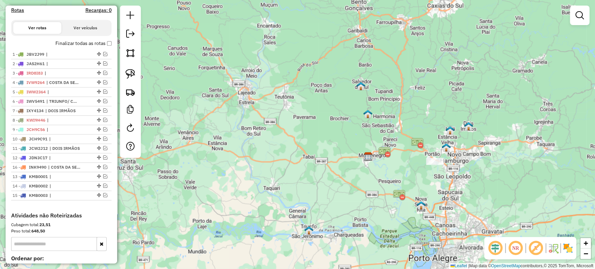
drag, startPoint x: 95, startPoint y: 200, endPoint x: 99, endPoint y: 173, distance: 27.8
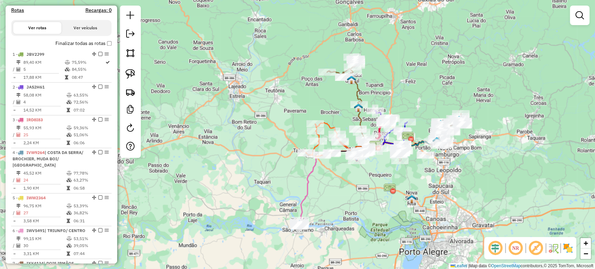
drag, startPoint x: 273, startPoint y: 180, endPoint x: 268, endPoint y: 178, distance: 5.8
click at [268, 178] on div "Janela de atendimento Grade de atendimento Capacidade Transportadoras Veículos …" at bounding box center [297, 134] width 595 height 269
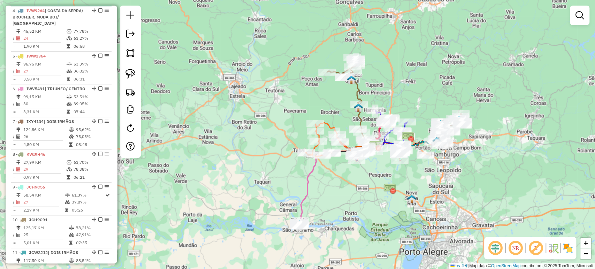
scroll to position [182, 0]
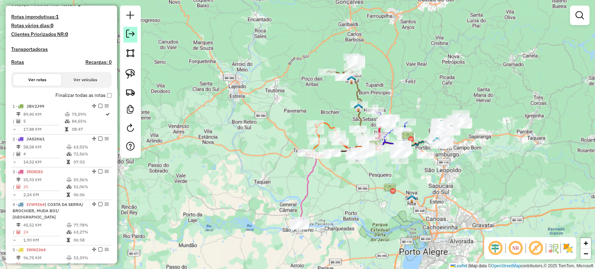
click at [131, 37] on em at bounding box center [130, 34] width 8 height 8
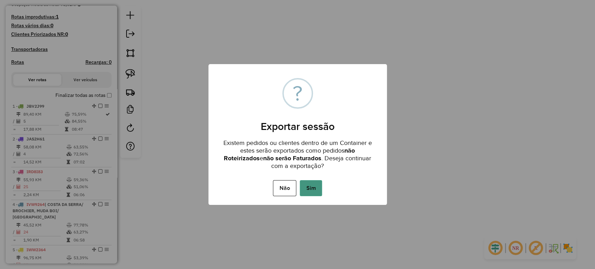
click at [315, 190] on button "Sim" at bounding box center [311, 188] width 22 height 16
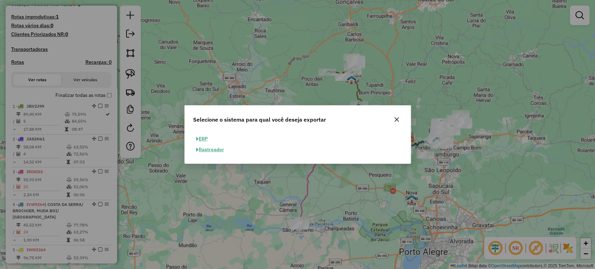
click at [200, 139] on button "ERP" at bounding box center [202, 138] width 18 height 11
select select "**"
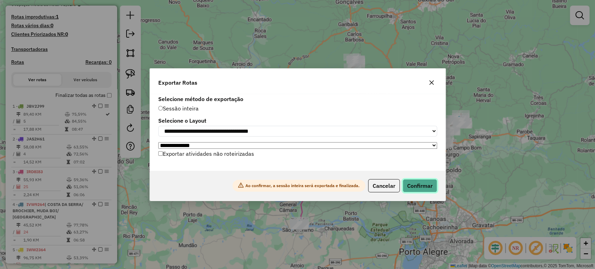
click at [426, 190] on button "Confirmar" at bounding box center [420, 185] width 35 height 13
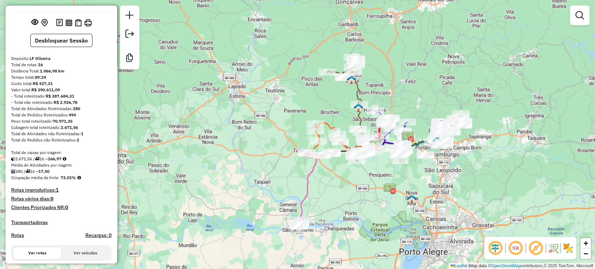
scroll to position [0, 0]
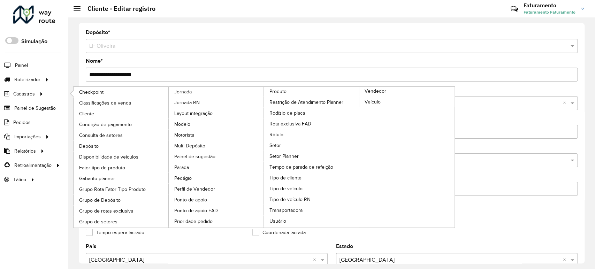
scroll to position [250, 0]
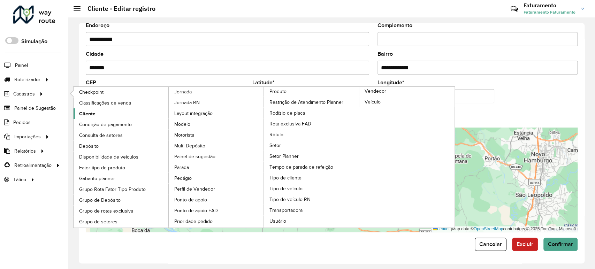
click at [89, 113] on span "Cliente" at bounding box center [87, 113] width 16 height 7
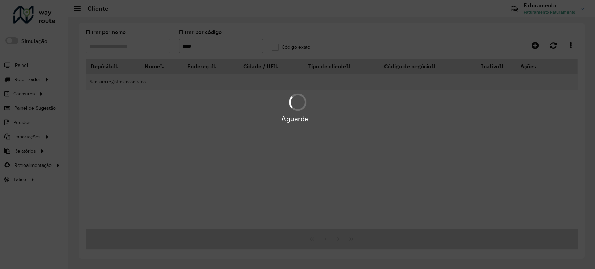
click at [201, 46] on div "Aguarde..." at bounding box center [297, 134] width 595 height 269
click at [201, 46] on hb-app "Aguarde... Pop-up bloqueado! Seu navegador bloqueou automáticamente a abertura …" at bounding box center [297, 134] width 595 height 269
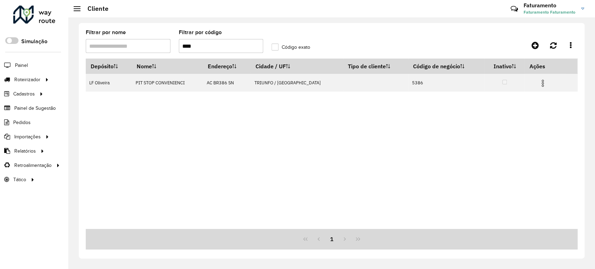
click at [201, 46] on input "****" at bounding box center [221, 46] width 85 height 14
drag, startPoint x: 198, startPoint y: 43, endPoint x: 154, endPoint y: 31, distance: 45.8
click at [155, 31] on formly-group "Filtrar por nome Filtrar por código ***** Código exato" at bounding box center [268, 44] width 372 height 29
drag, startPoint x: 200, startPoint y: 44, endPoint x: 170, endPoint y: 37, distance: 30.7
click at [170, 38] on formly-group "Filtrar por nome Filtrar por código ***** Código exato" at bounding box center [268, 44] width 372 height 29
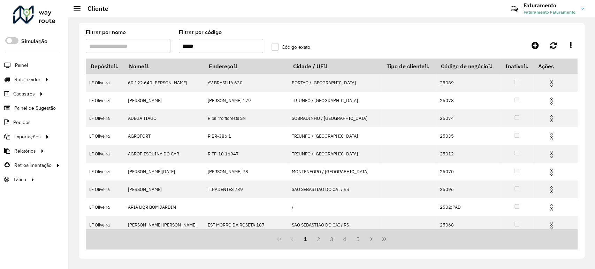
click at [221, 39] on input "*****" at bounding box center [221, 46] width 85 height 14
type input "*****"
click at [226, 48] on input "*****" at bounding box center [221, 46] width 85 height 14
click at [273, 48] on label "Código exato" at bounding box center [290, 47] width 39 height 7
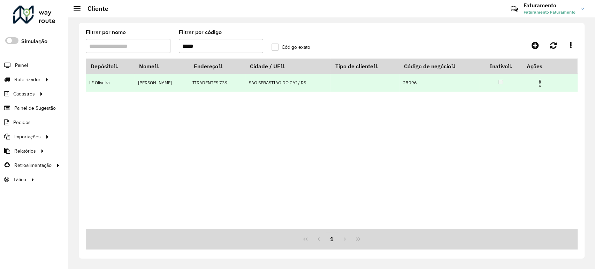
drag, startPoint x: 167, startPoint y: 82, endPoint x: 123, endPoint y: 84, distance: 43.9
click at [123, 84] on tr "[PERSON_NAME] [PERSON_NAME] TIRADENTES 739 SAO SEBASTIAO DO CAI / RS 25096" at bounding box center [332, 83] width 492 height 18
copy tr "[PERSON_NAME]"
